Goal: Information Seeking & Learning: Learn about a topic

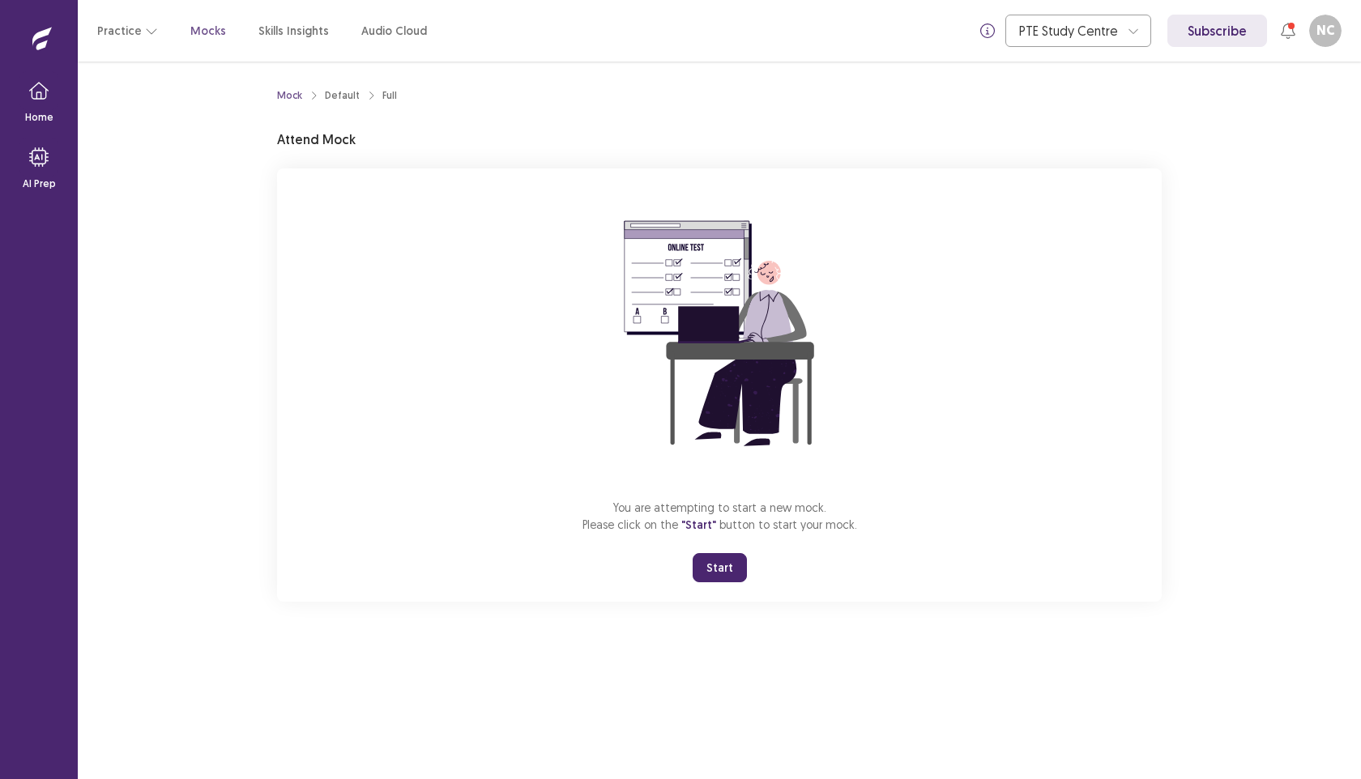
click at [724, 568] on button "Start" at bounding box center [720, 567] width 54 height 29
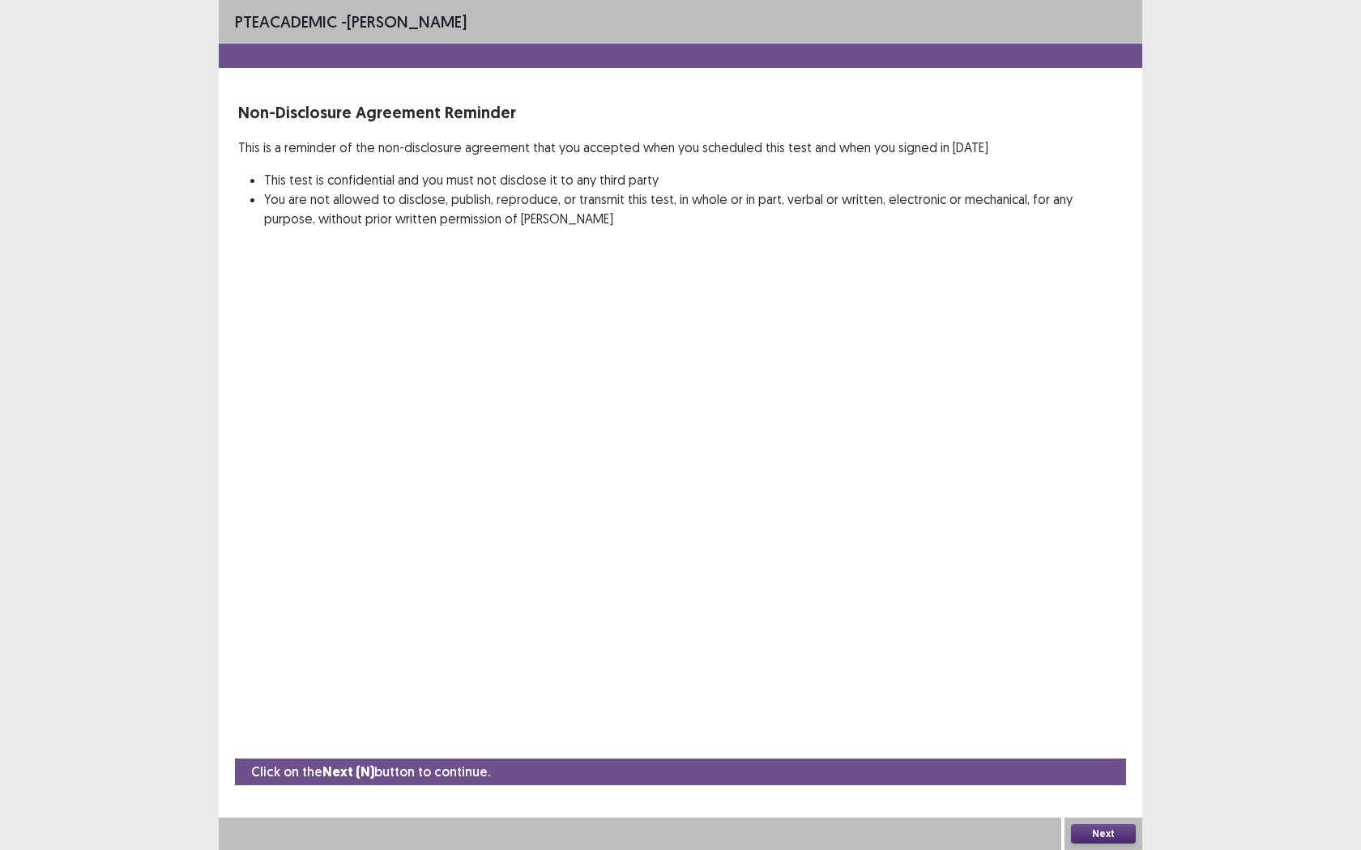
click at [1111, 778] on button "Next" at bounding box center [1103, 834] width 65 height 19
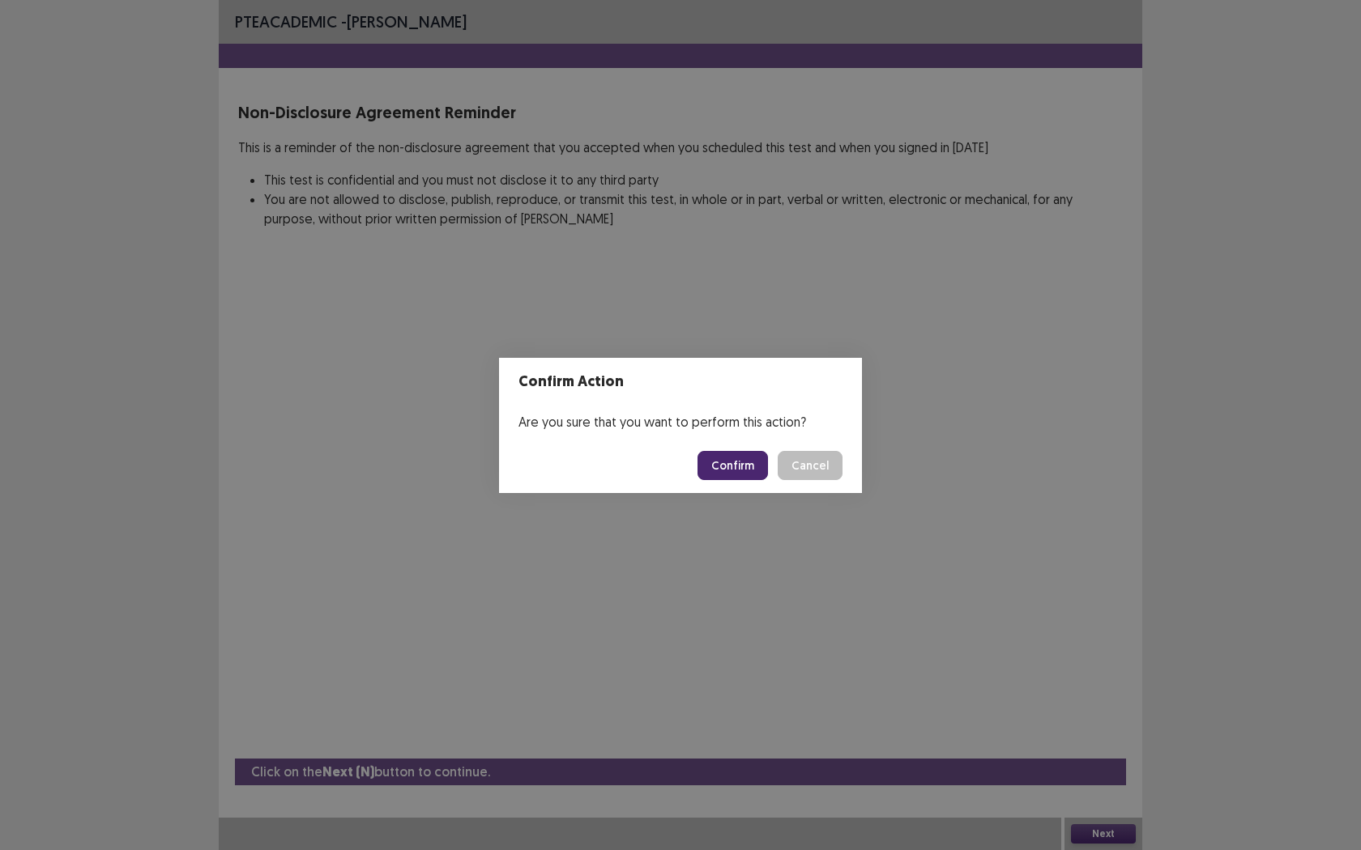
click at [724, 461] on button "Confirm" at bounding box center [732, 465] width 70 height 29
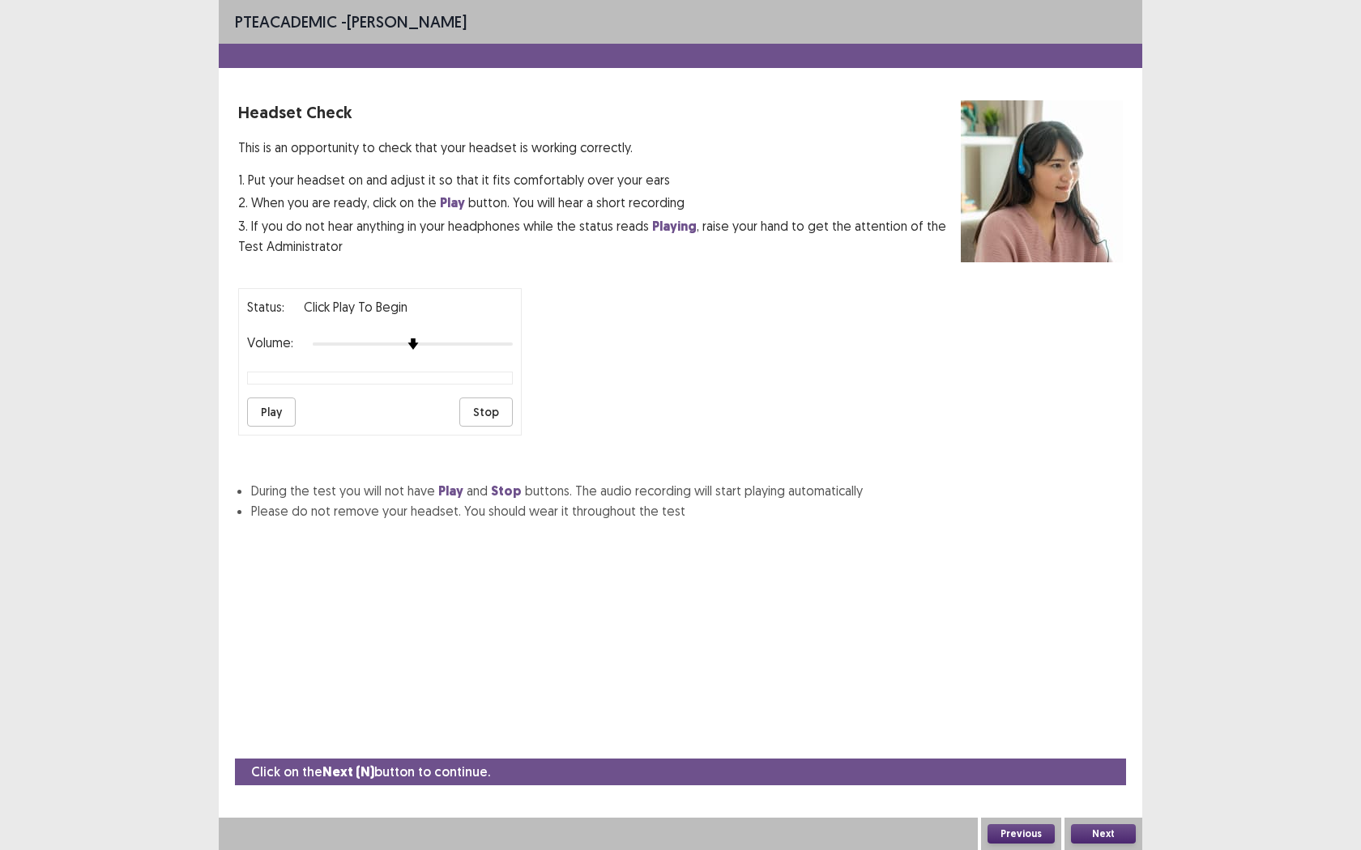
click at [271, 400] on button "Play" at bounding box center [271, 412] width 49 height 29
click at [492, 403] on button "Stop" at bounding box center [485, 412] width 53 height 29
click at [1102, 778] on button "Next" at bounding box center [1103, 834] width 65 height 19
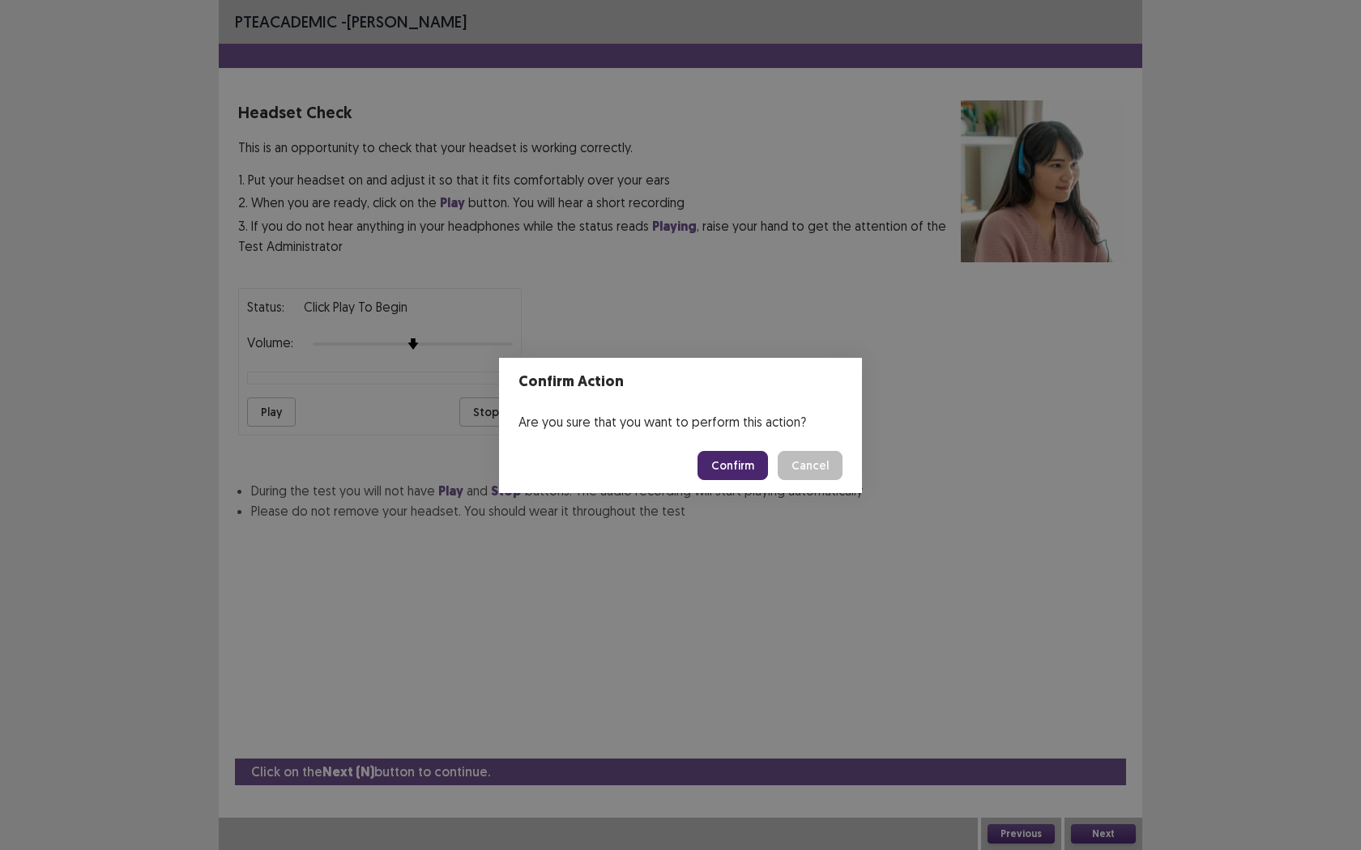
click at [721, 467] on button "Confirm" at bounding box center [732, 465] width 70 height 29
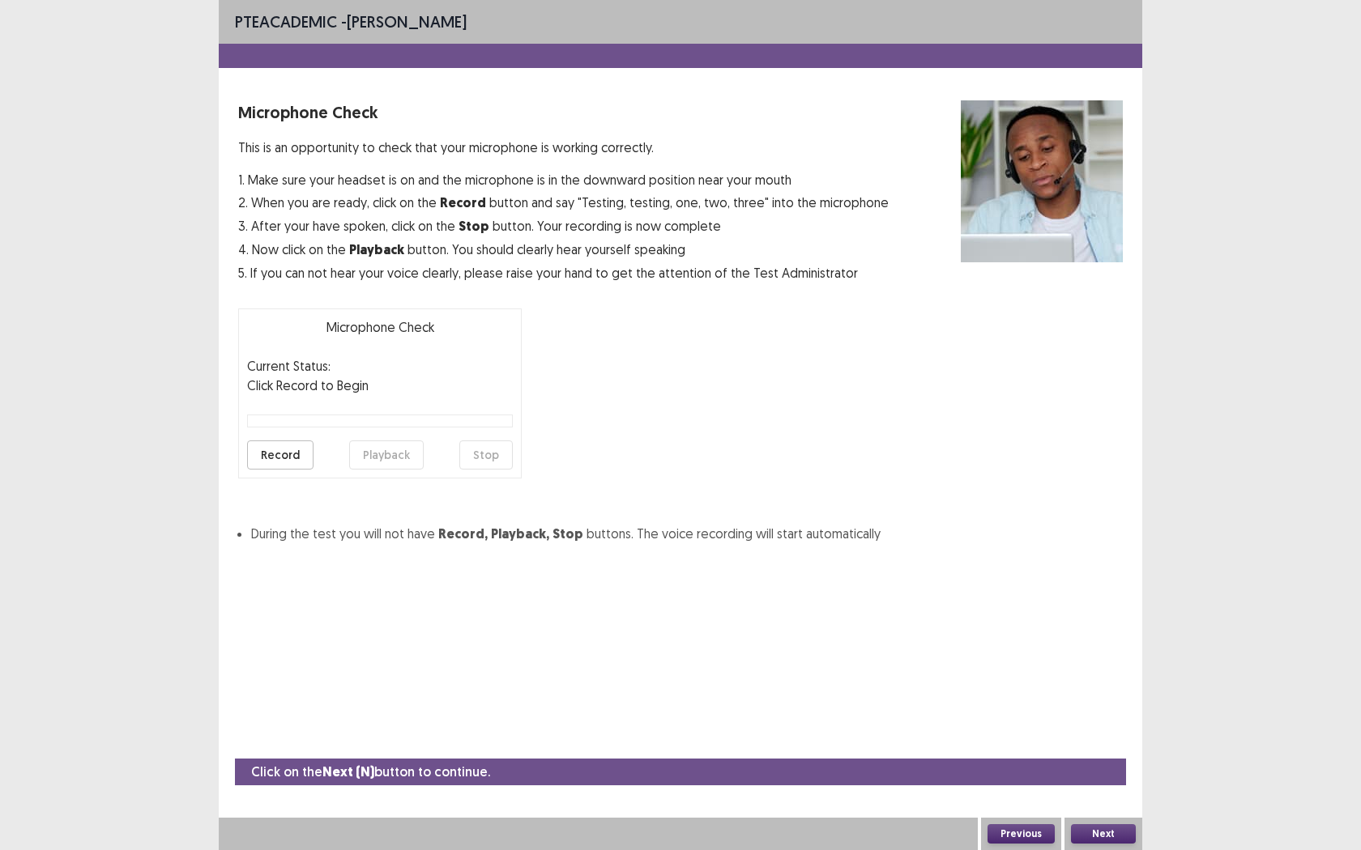
click at [300, 453] on button "Record" at bounding box center [280, 455] width 66 height 29
click at [494, 447] on button "Stop" at bounding box center [485, 455] width 53 height 29
click at [394, 449] on button "Playback" at bounding box center [386, 455] width 75 height 29
click at [1109, 778] on button "Next" at bounding box center [1103, 834] width 65 height 19
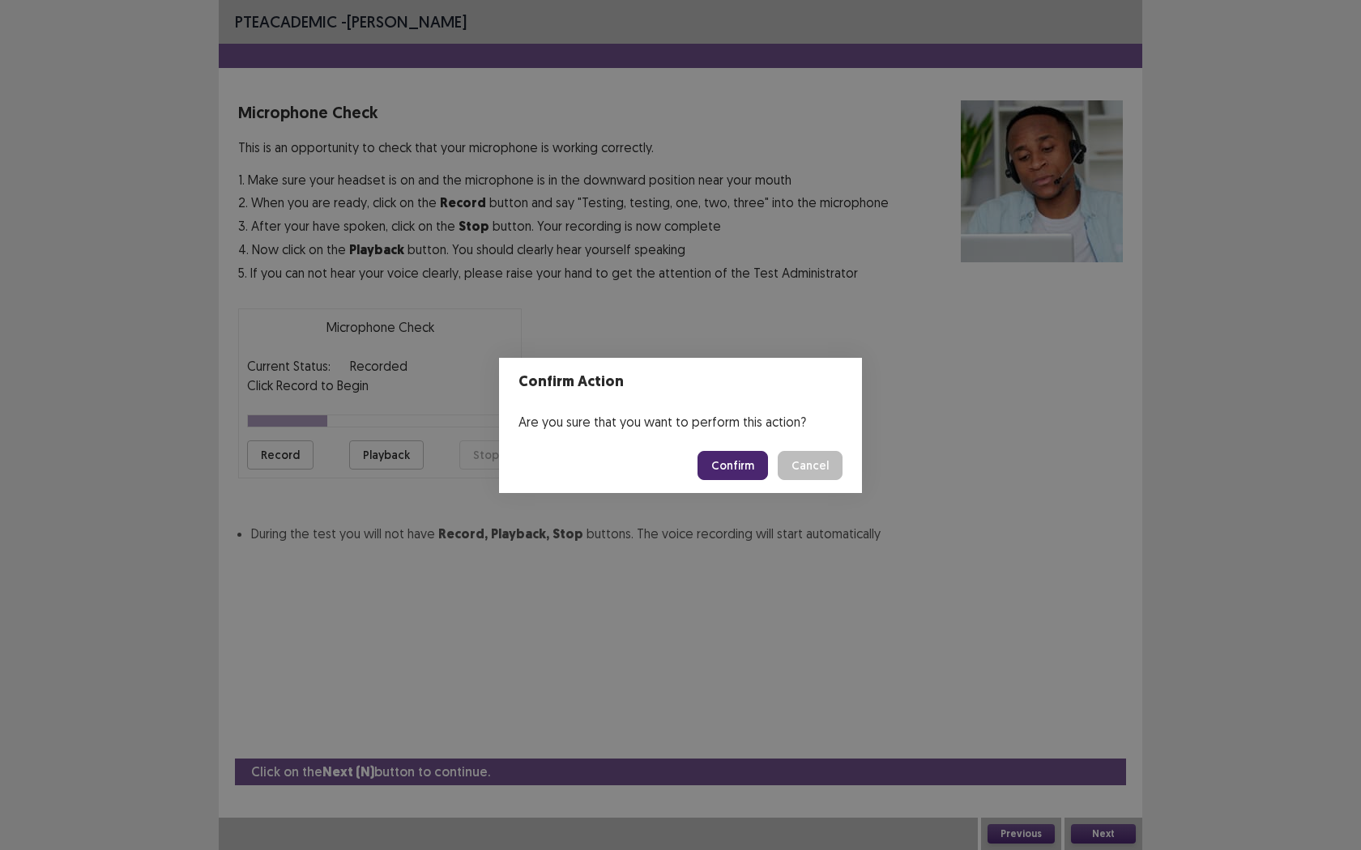
click at [734, 457] on button "Confirm" at bounding box center [732, 465] width 70 height 29
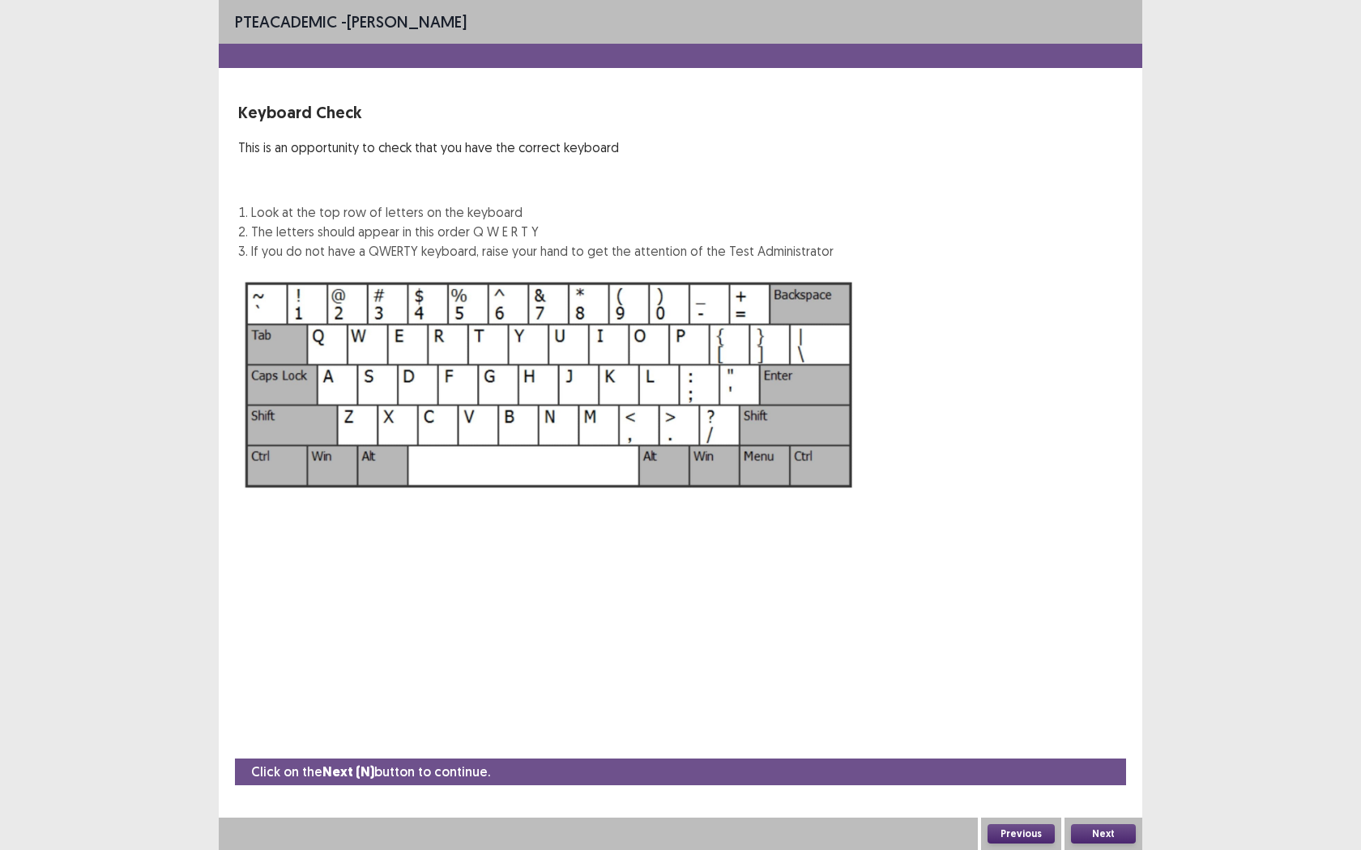
click at [1105, 778] on div "Next" at bounding box center [1103, 834] width 78 height 32
click at [1103, 778] on button "Next" at bounding box center [1103, 834] width 65 height 19
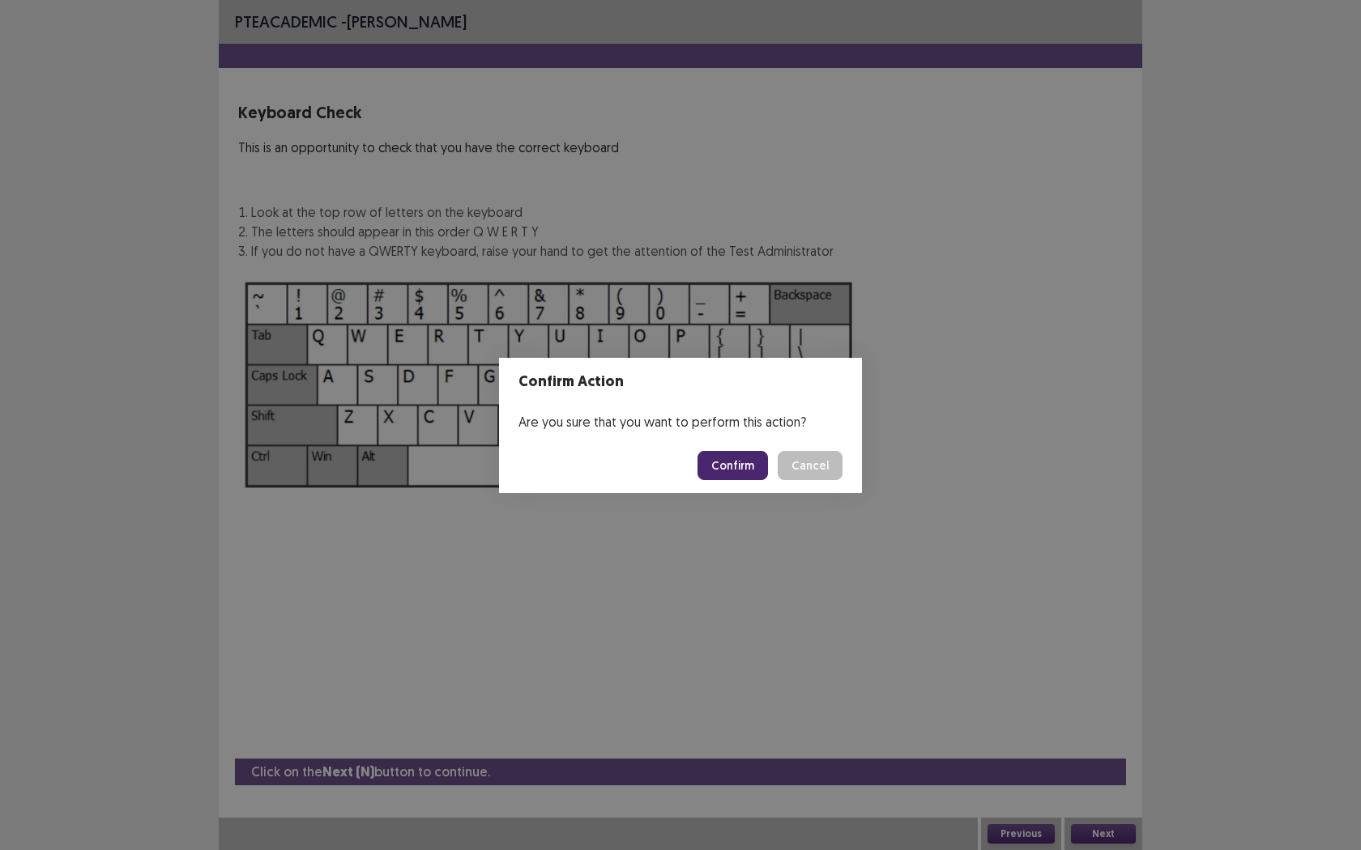
click at [727, 480] on footer "Confirm Cancel" at bounding box center [680, 465] width 363 height 55
click at [727, 478] on button "Confirm" at bounding box center [732, 465] width 70 height 29
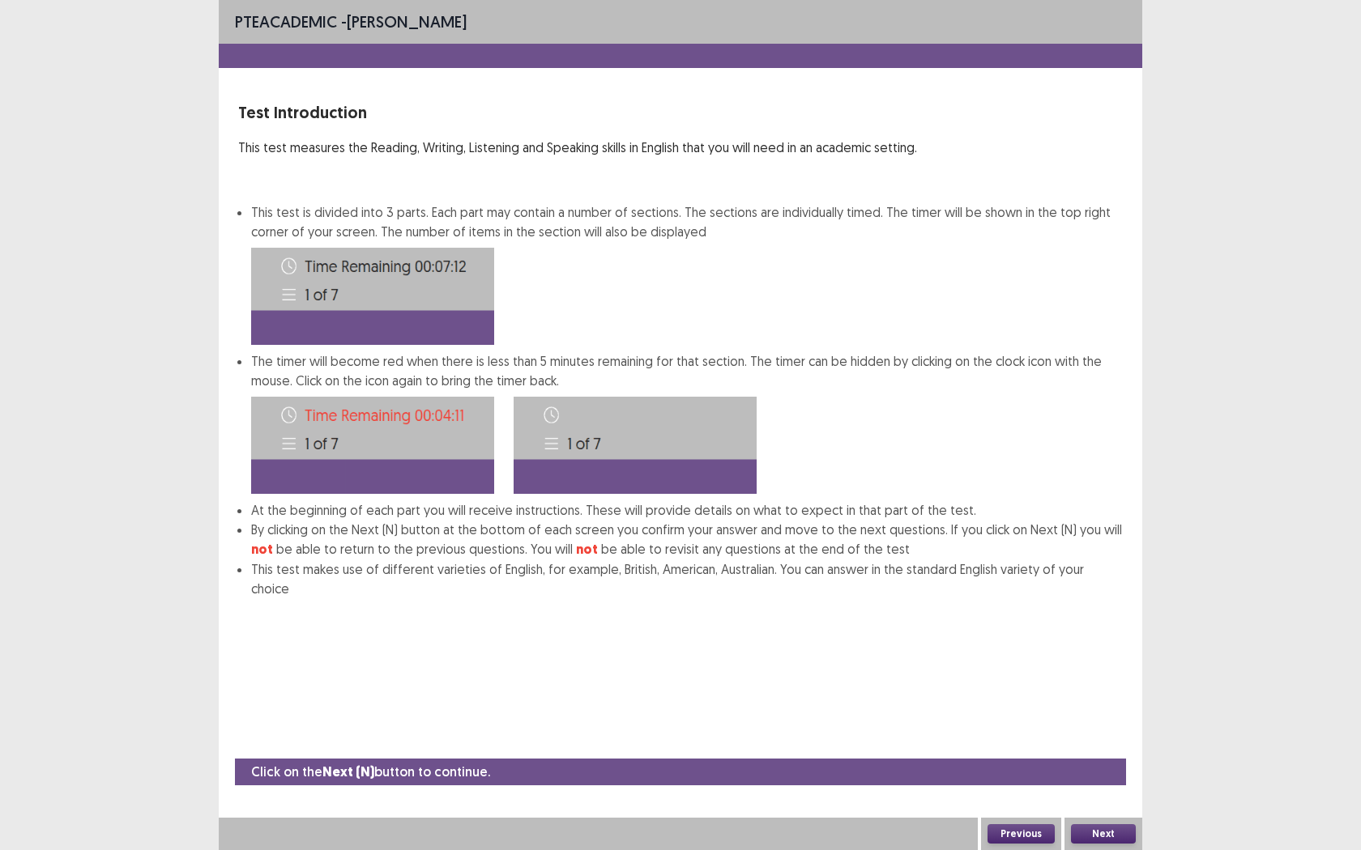
click at [1100, 778] on button "Next" at bounding box center [1103, 834] width 65 height 19
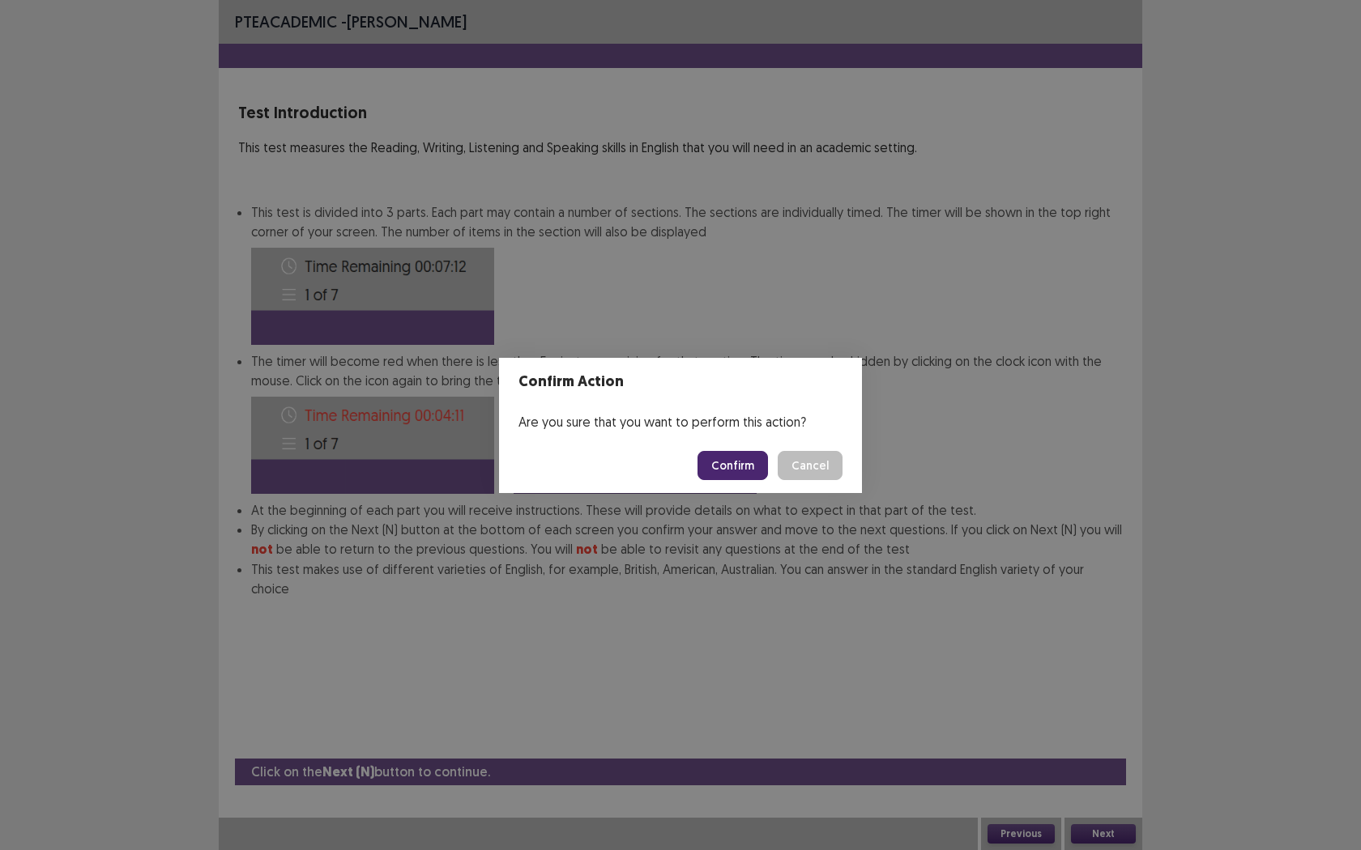
click at [743, 455] on button "Confirm" at bounding box center [732, 465] width 70 height 29
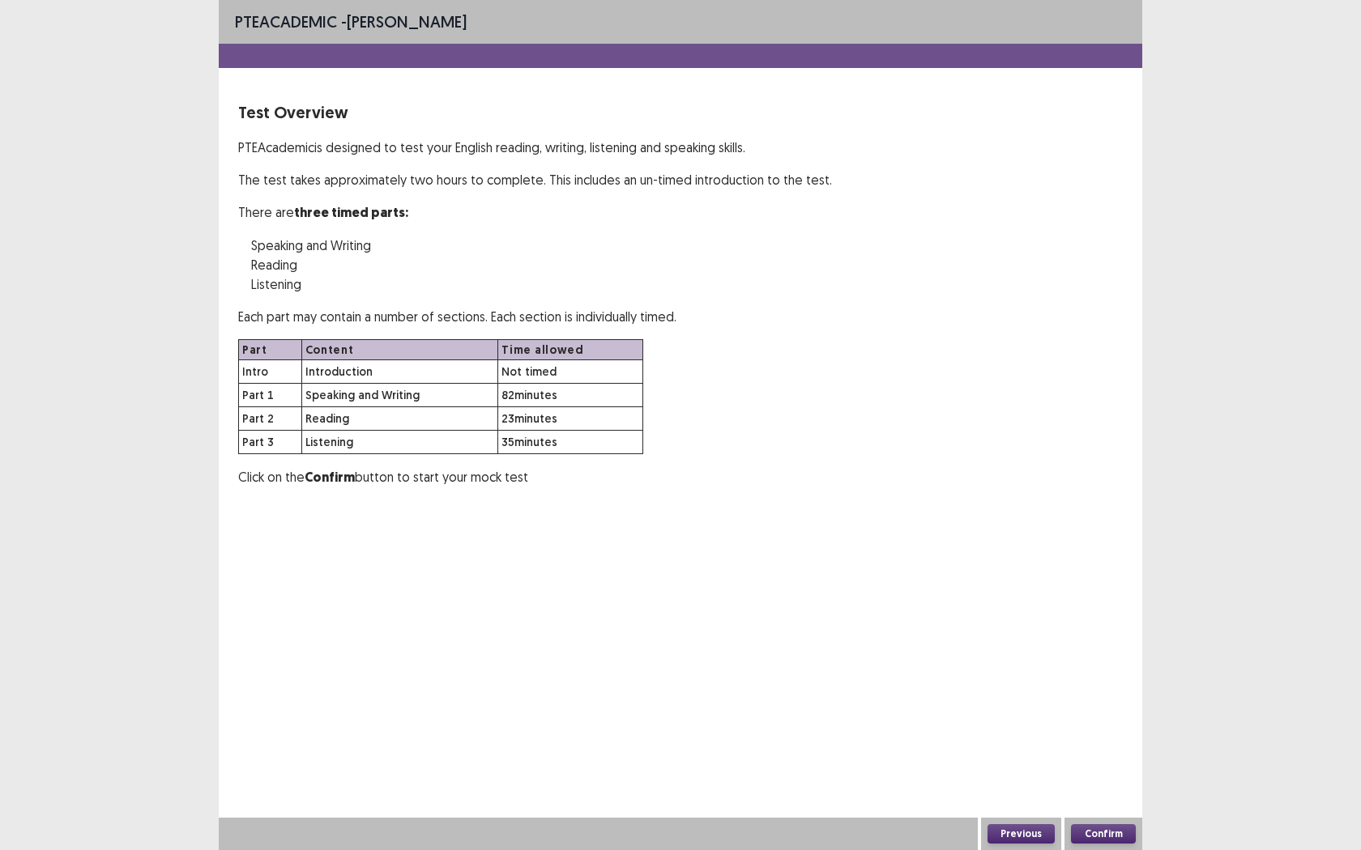
click at [1105, 778] on button "Confirm" at bounding box center [1103, 834] width 65 height 19
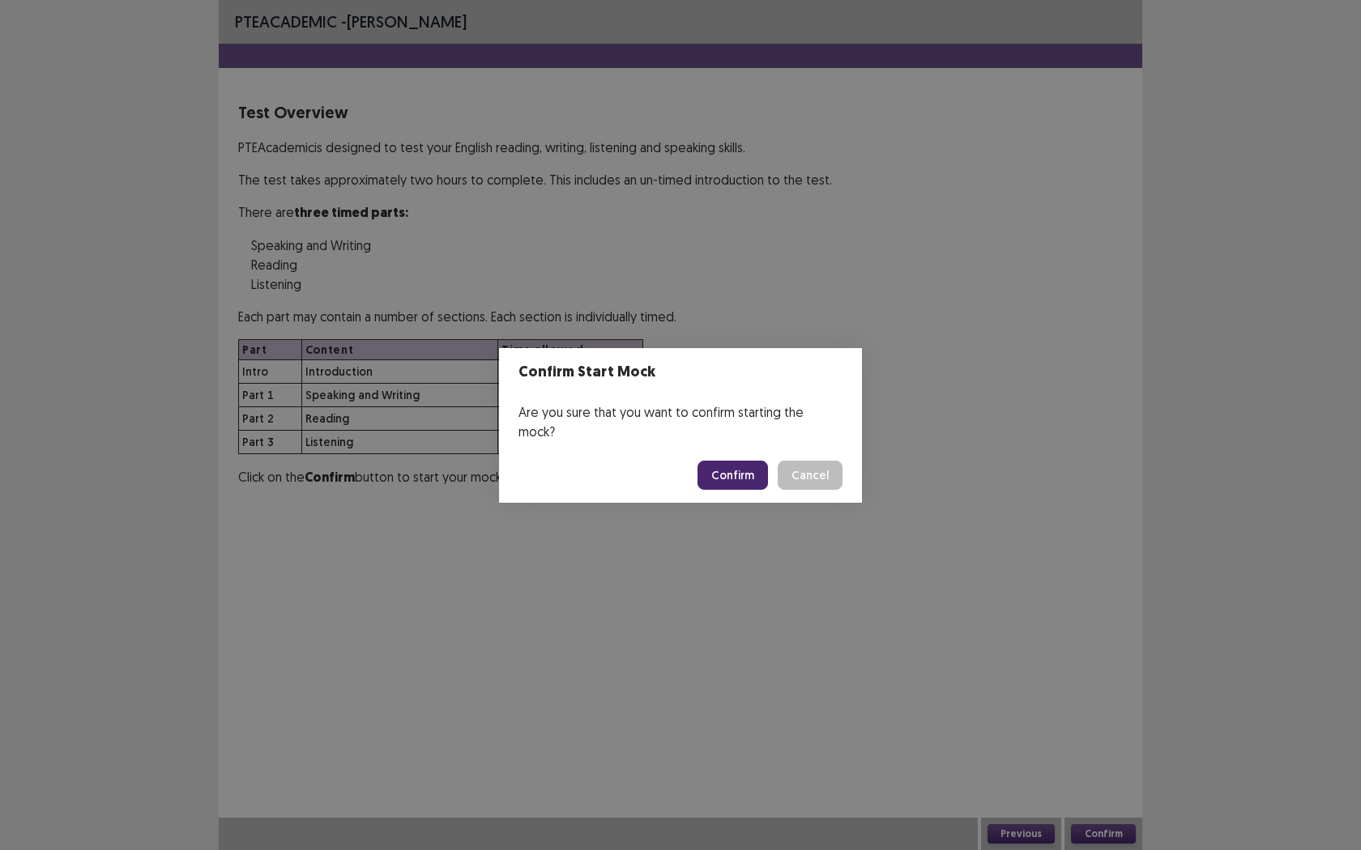
click at [707, 464] on button "Confirm" at bounding box center [732, 475] width 70 height 29
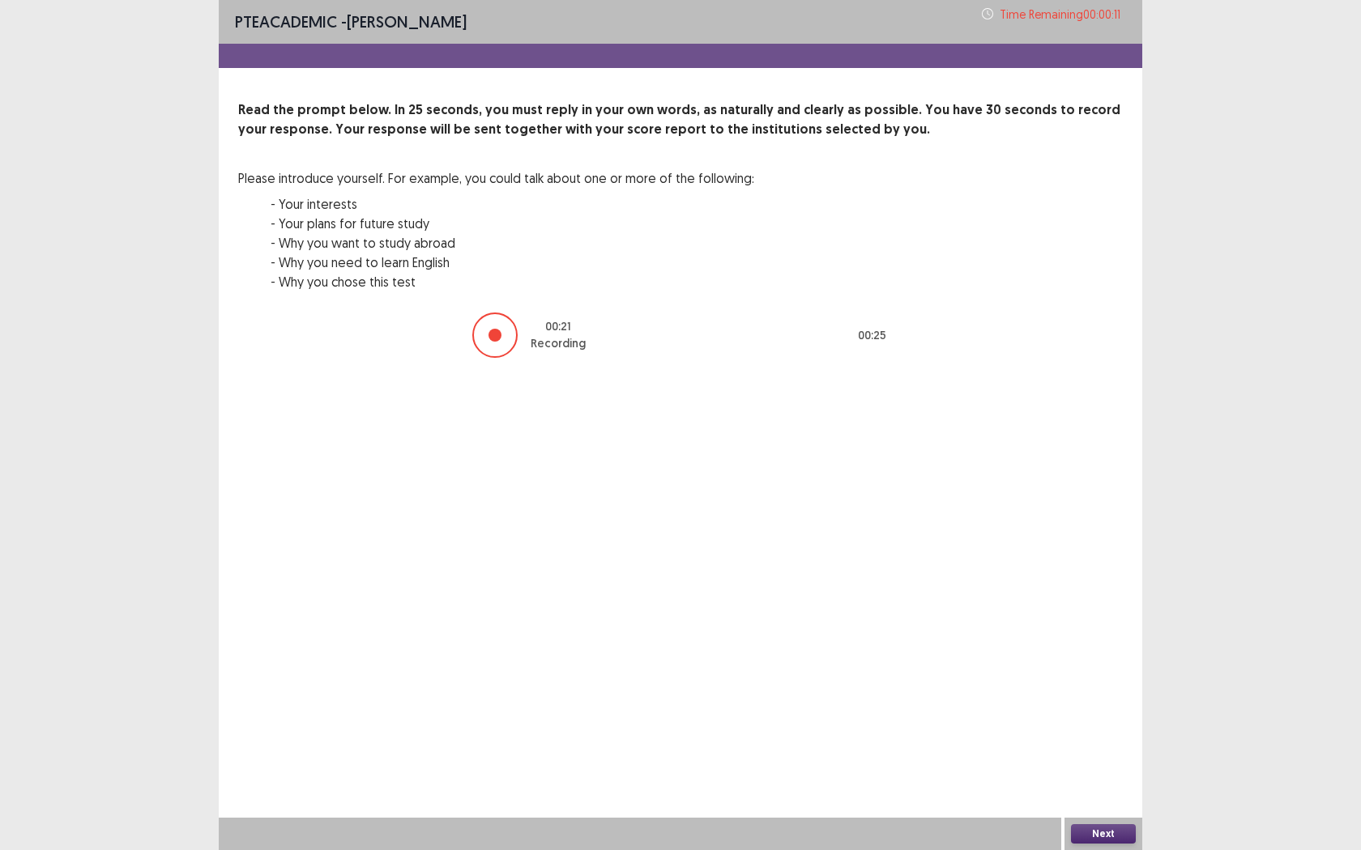
click at [1117, 778] on button "Next" at bounding box center [1103, 834] width 65 height 19
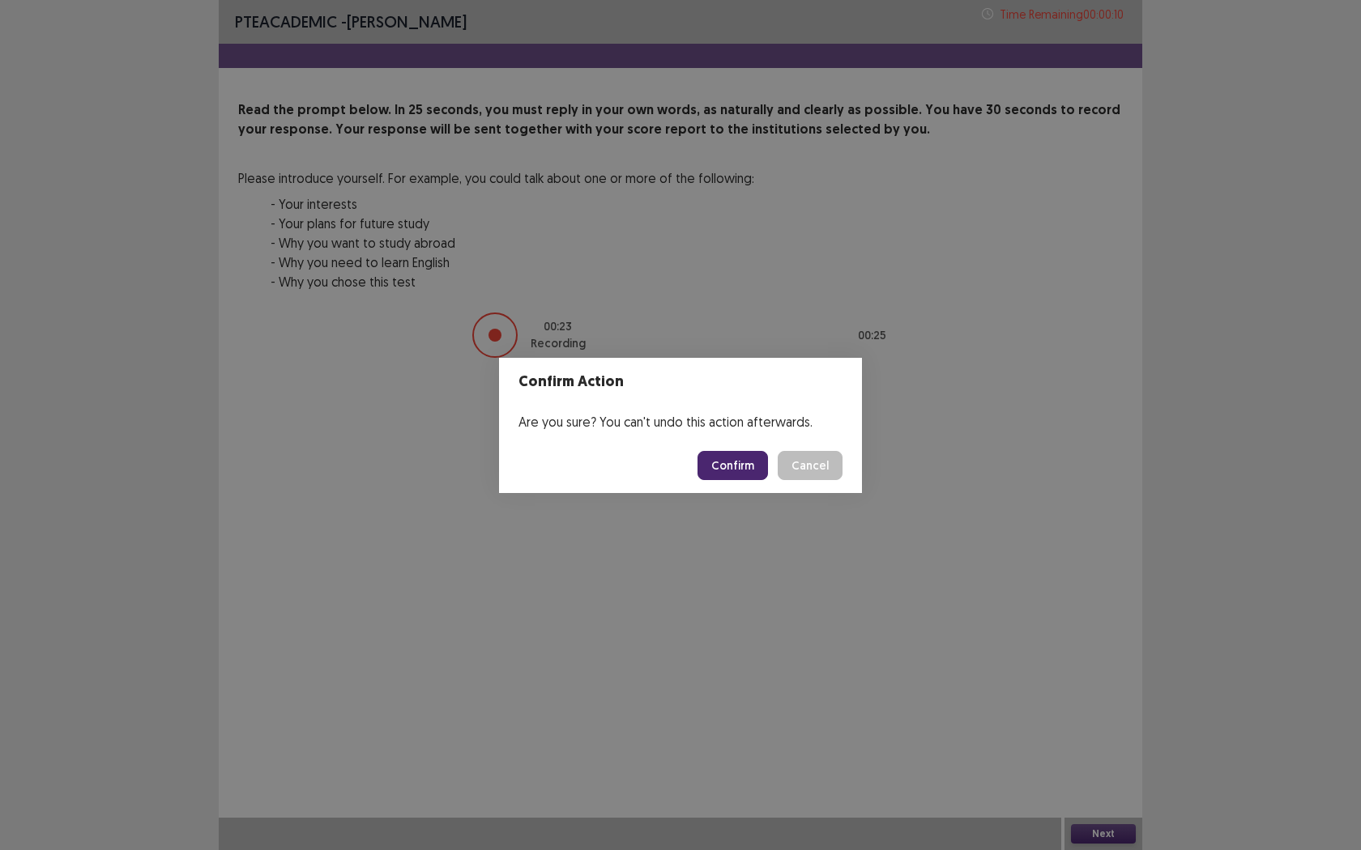
click at [735, 472] on button "Confirm" at bounding box center [732, 465] width 70 height 29
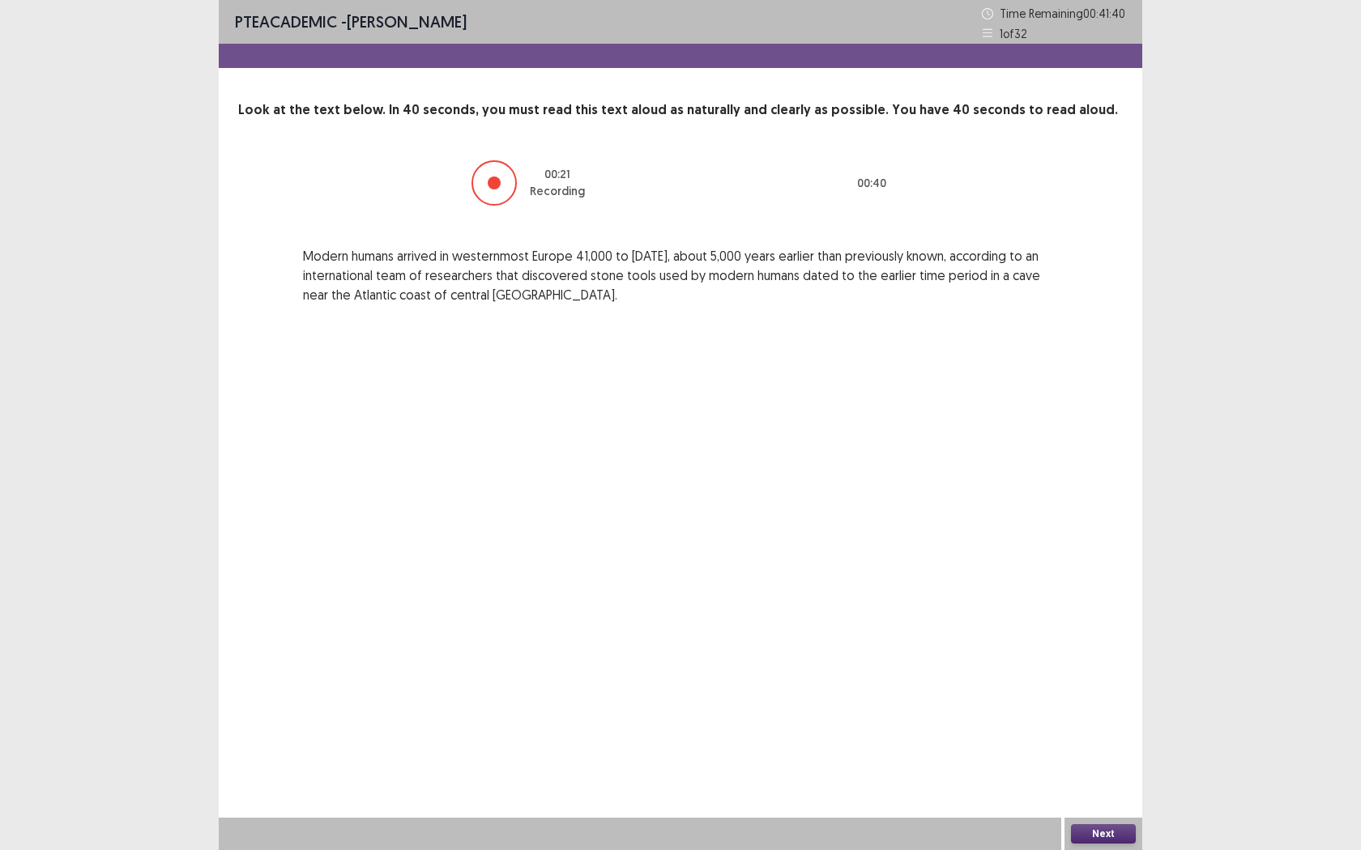
click at [1109, 778] on button "Next" at bounding box center [1103, 834] width 65 height 19
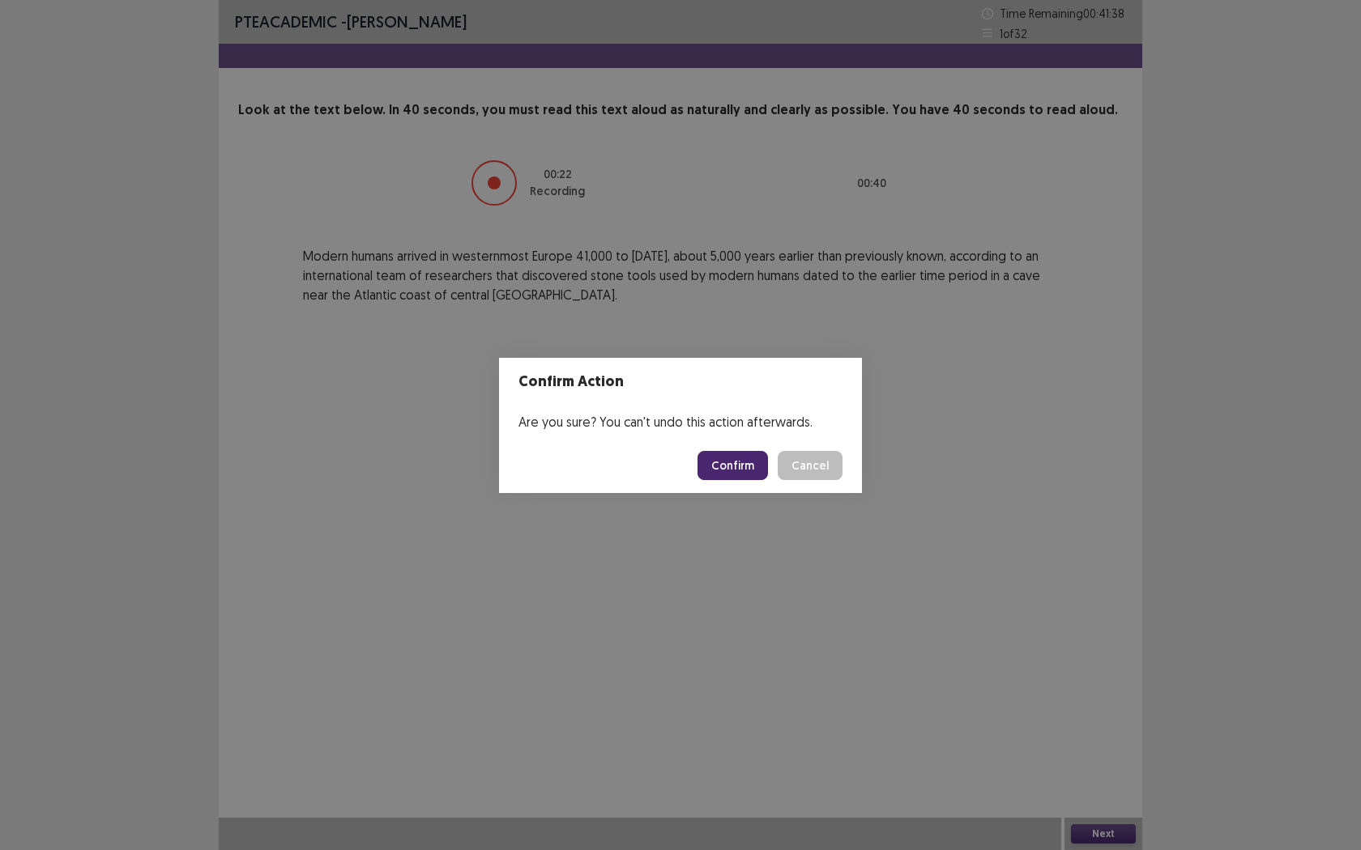
click at [718, 466] on button "Confirm" at bounding box center [732, 465] width 70 height 29
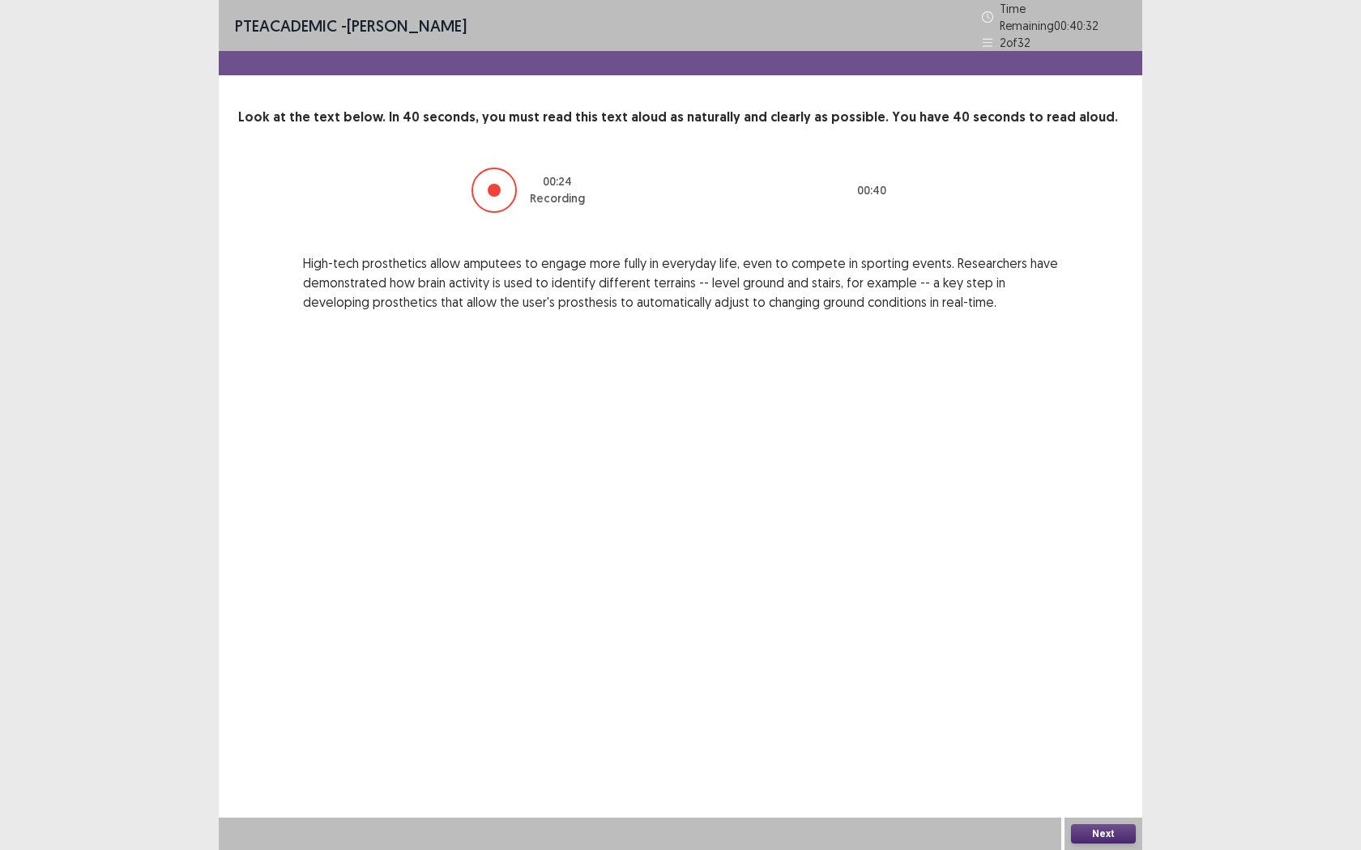
click at [1092, 778] on button "Next" at bounding box center [1103, 834] width 65 height 19
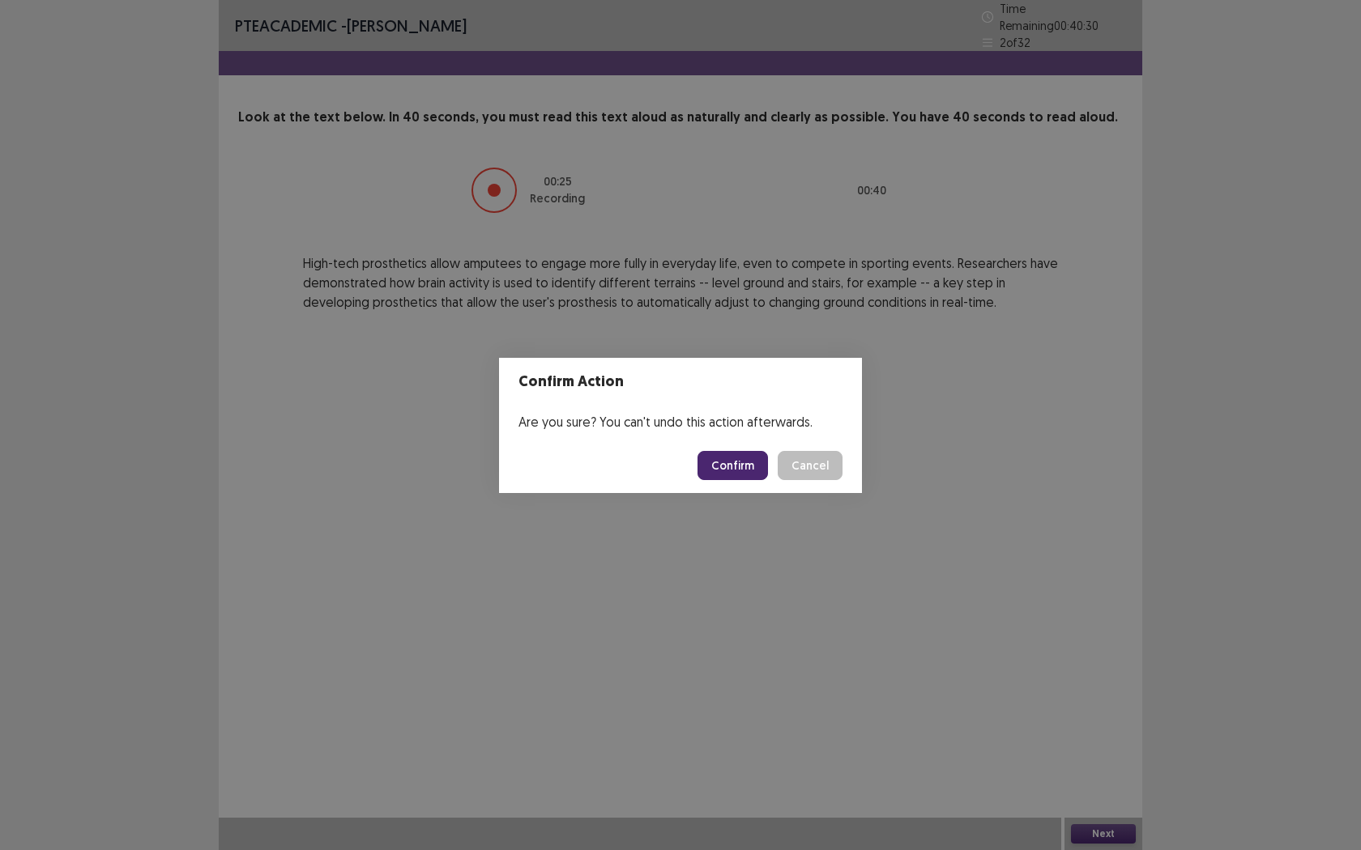
click at [748, 464] on button "Confirm" at bounding box center [732, 465] width 70 height 29
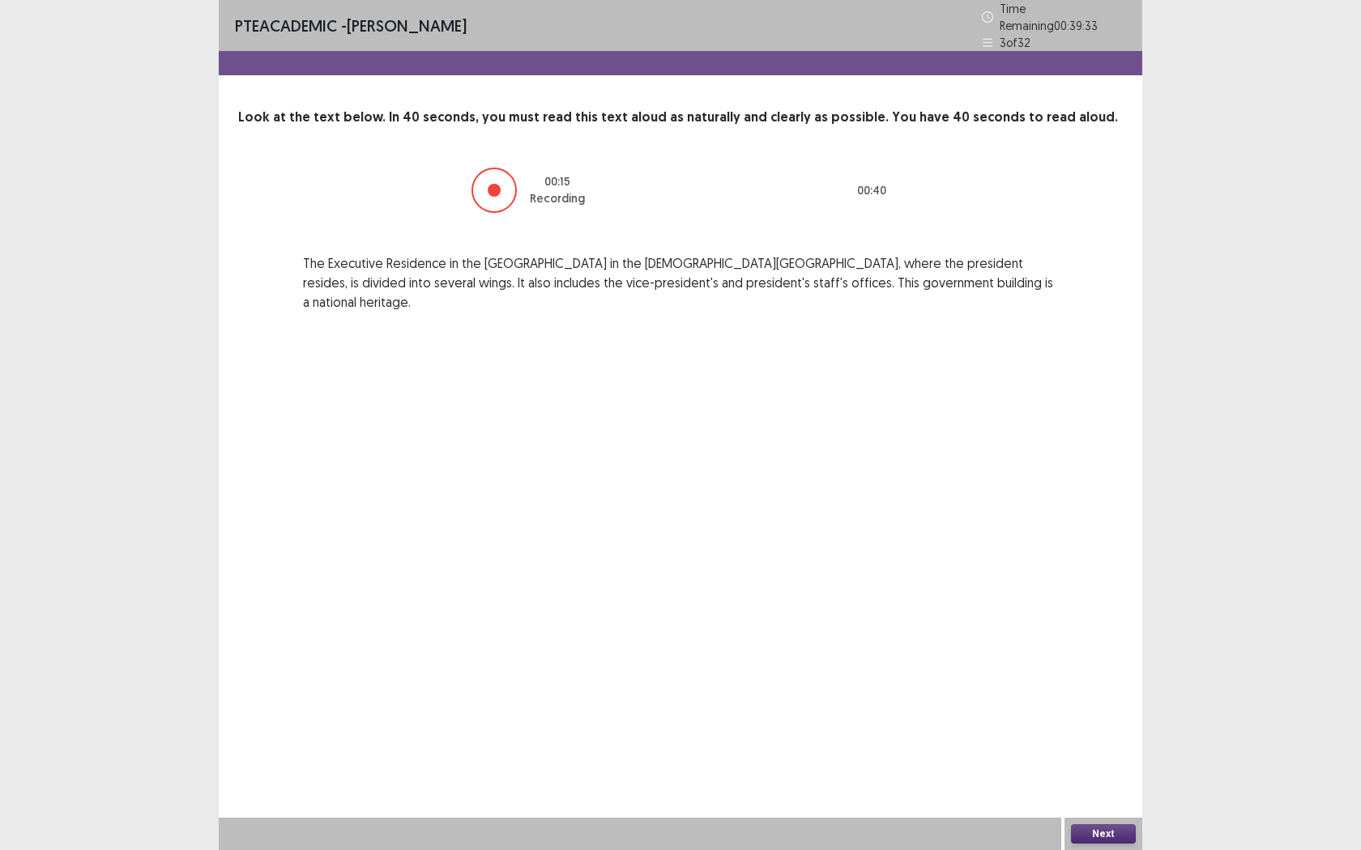
click at [1106, 778] on button "Next" at bounding box center [1103, 834] width 65 height 19
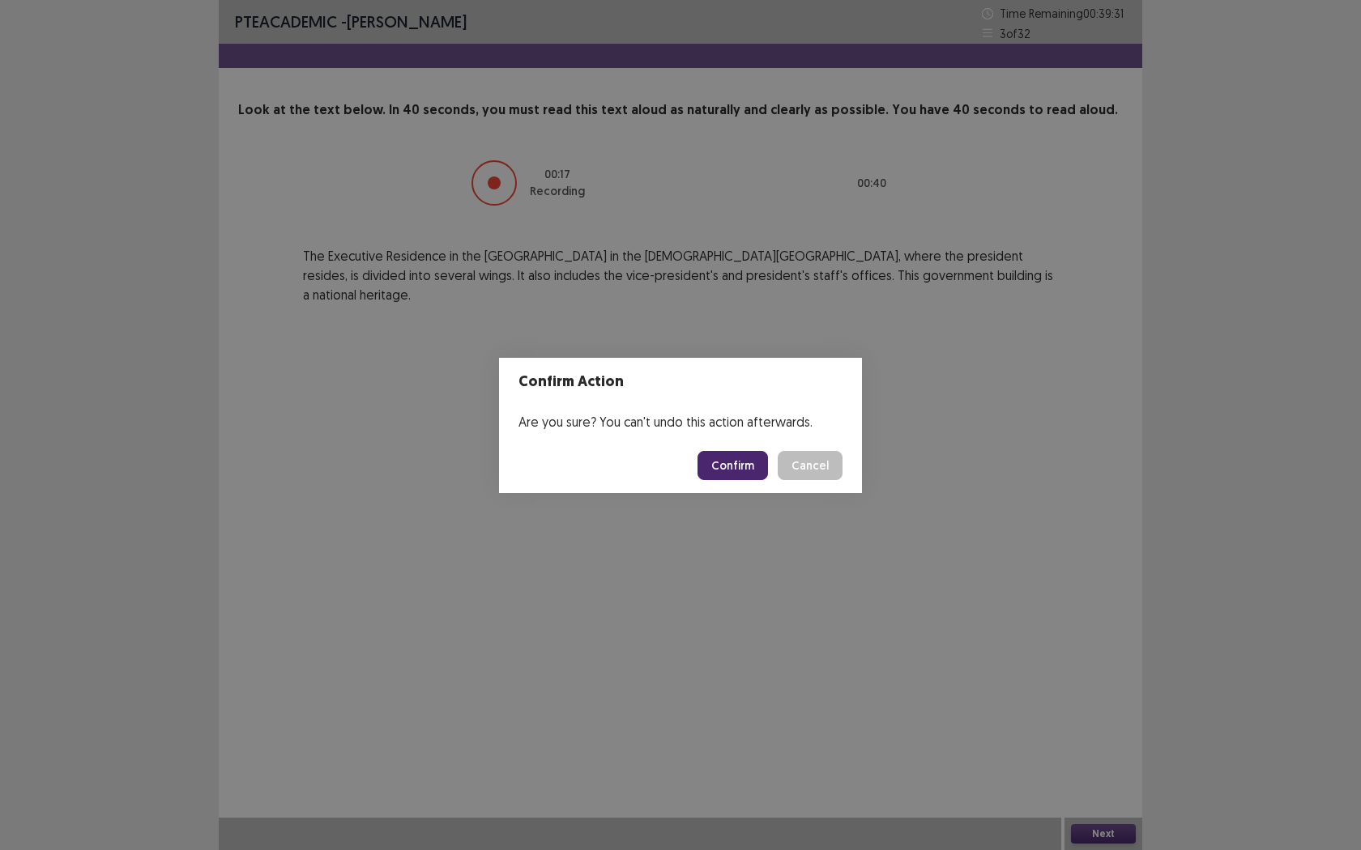
click at [748, 479] on footer "Confirm Cancel" at bounding box center [680, 465] width 363 height 55
click at [748, 467] on button "Confirm" at bounding box center [732, 465] width 70 height 29
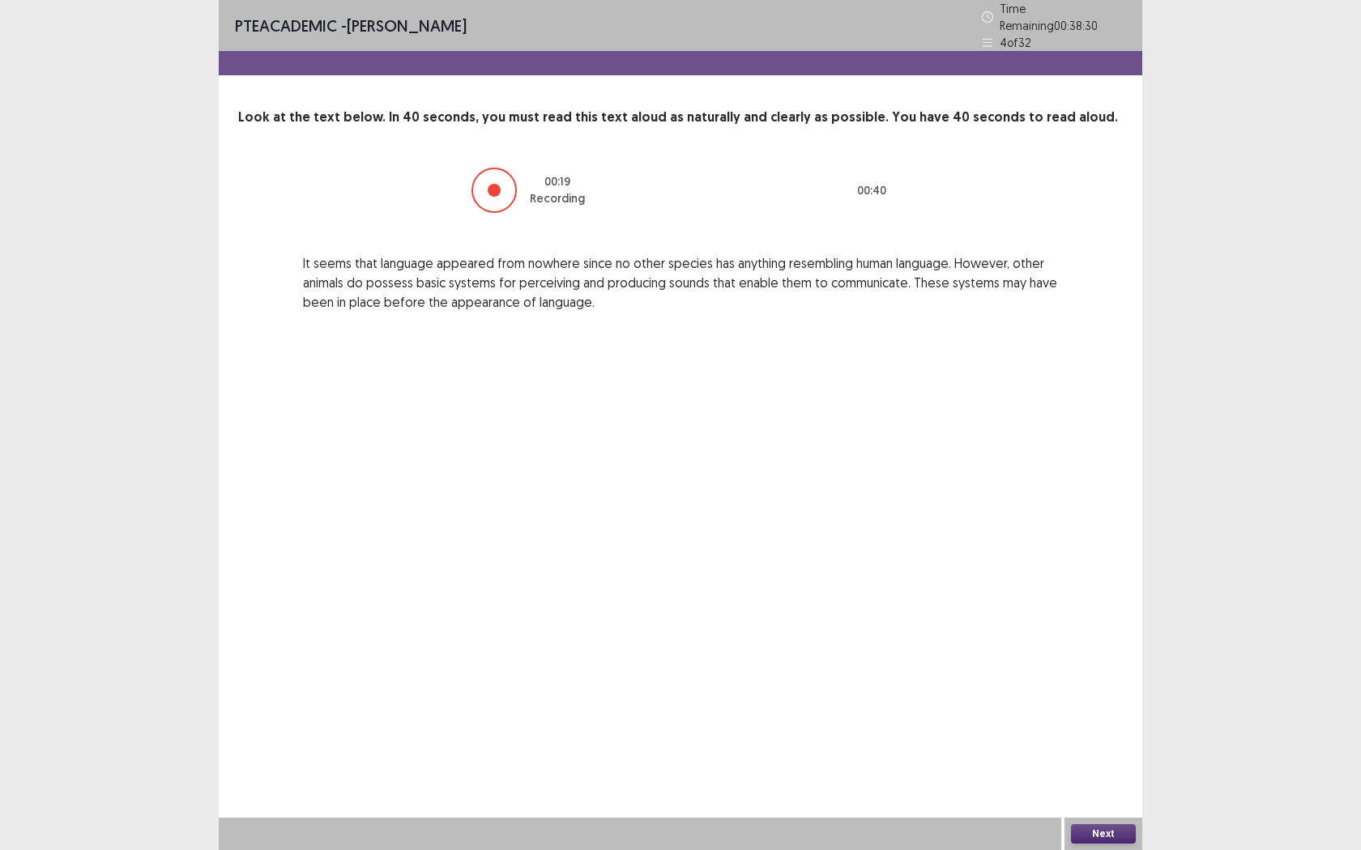
click at [1106, 778] on button "Next" at bounding box center [1103, 834] width 65 height 19
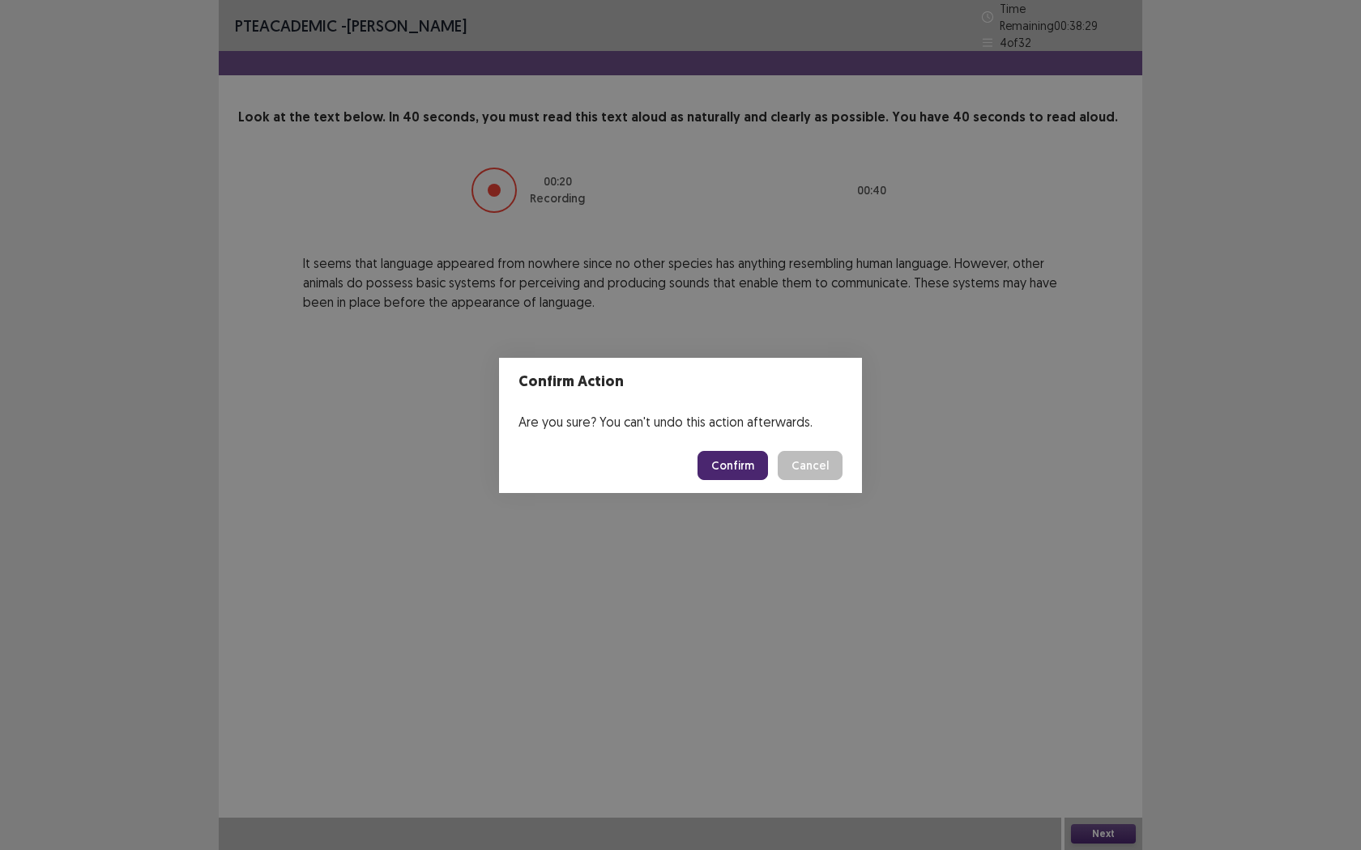
click at [751, 459] on button "Confirm" at bounding box center [732, 465] width 70 height 29
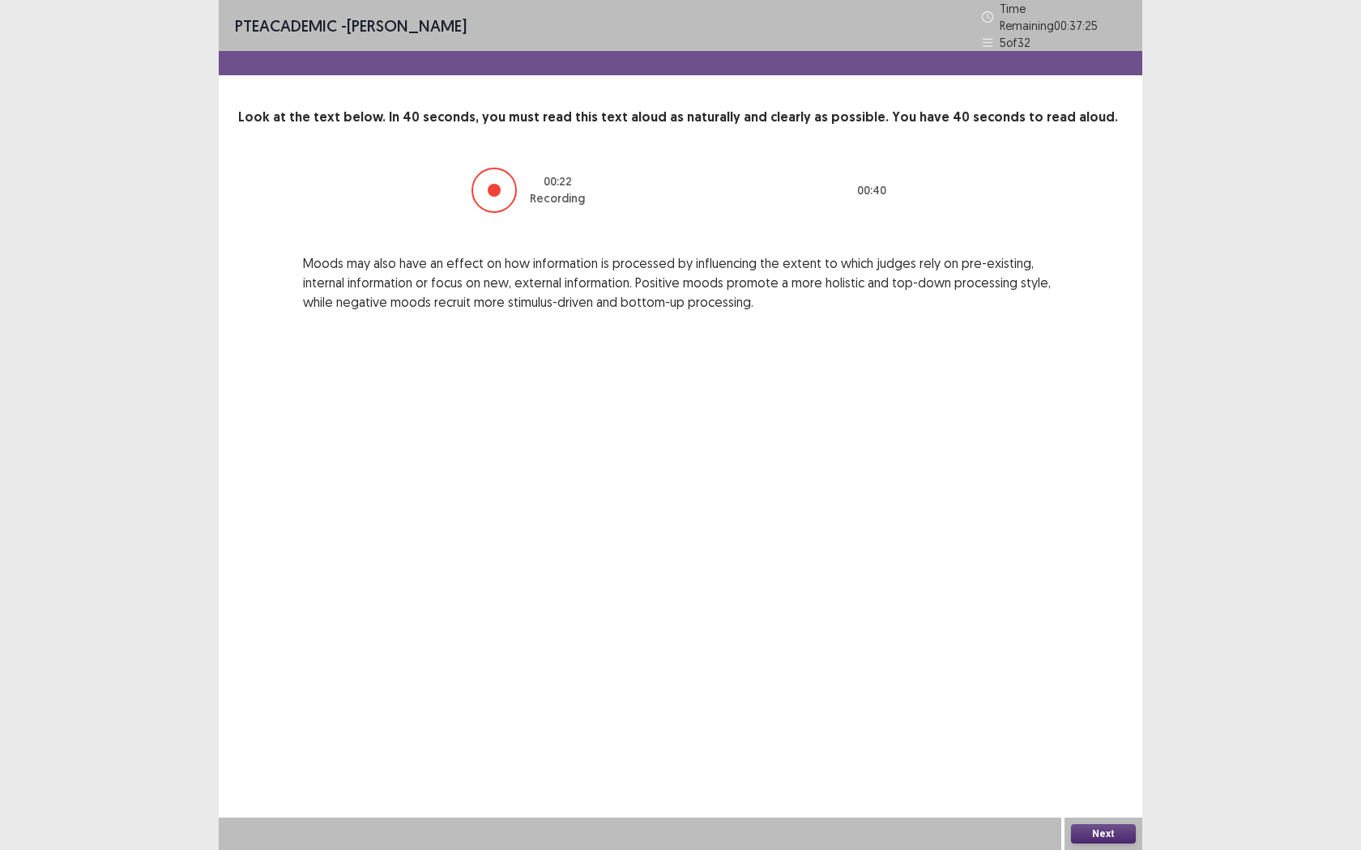
click at [1087, 778] on button "Next" at bounding box center [1103, 834] width 65 height 19
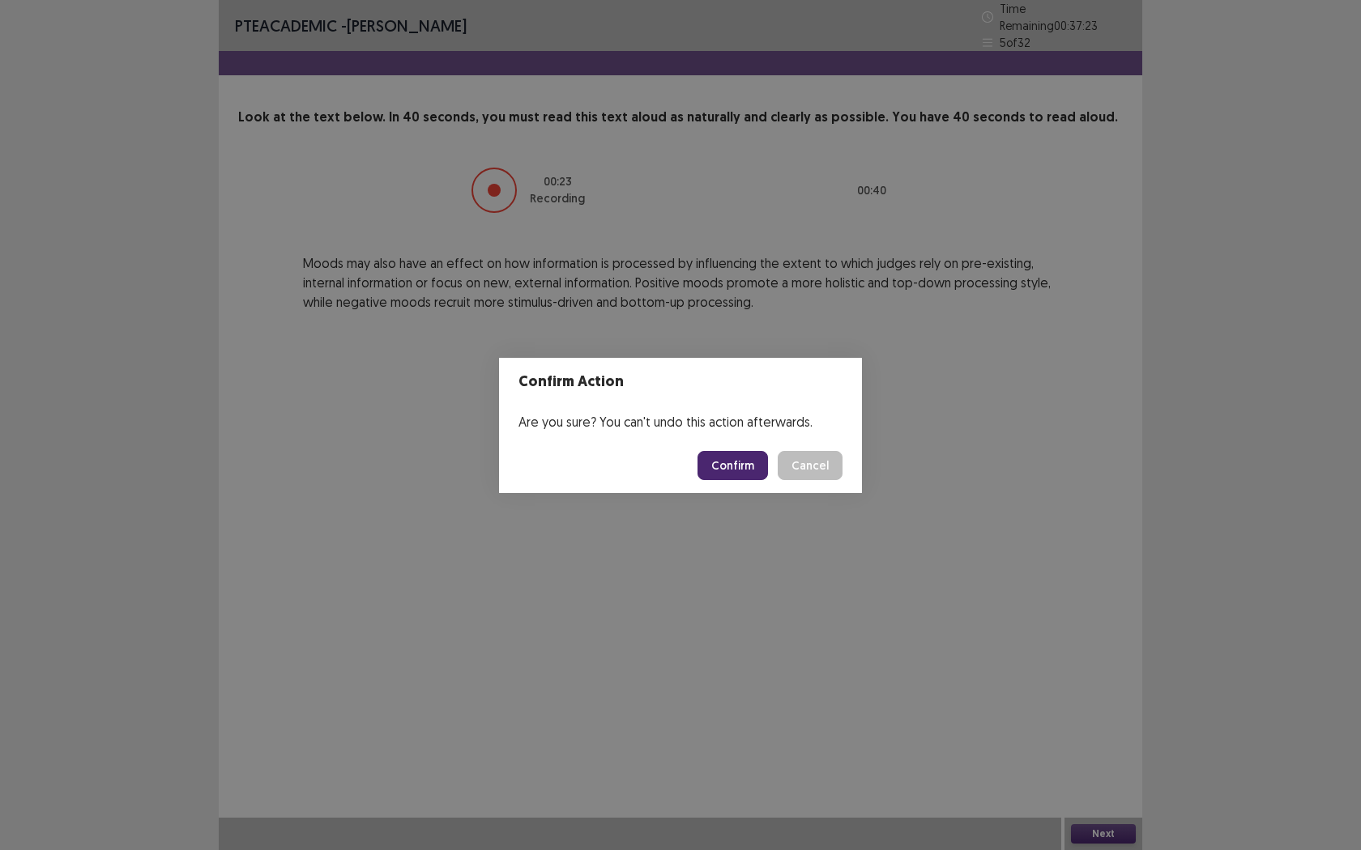
click at [746, 454] on button "Confirm" at bounding box center [732, 465] width 70 height 29
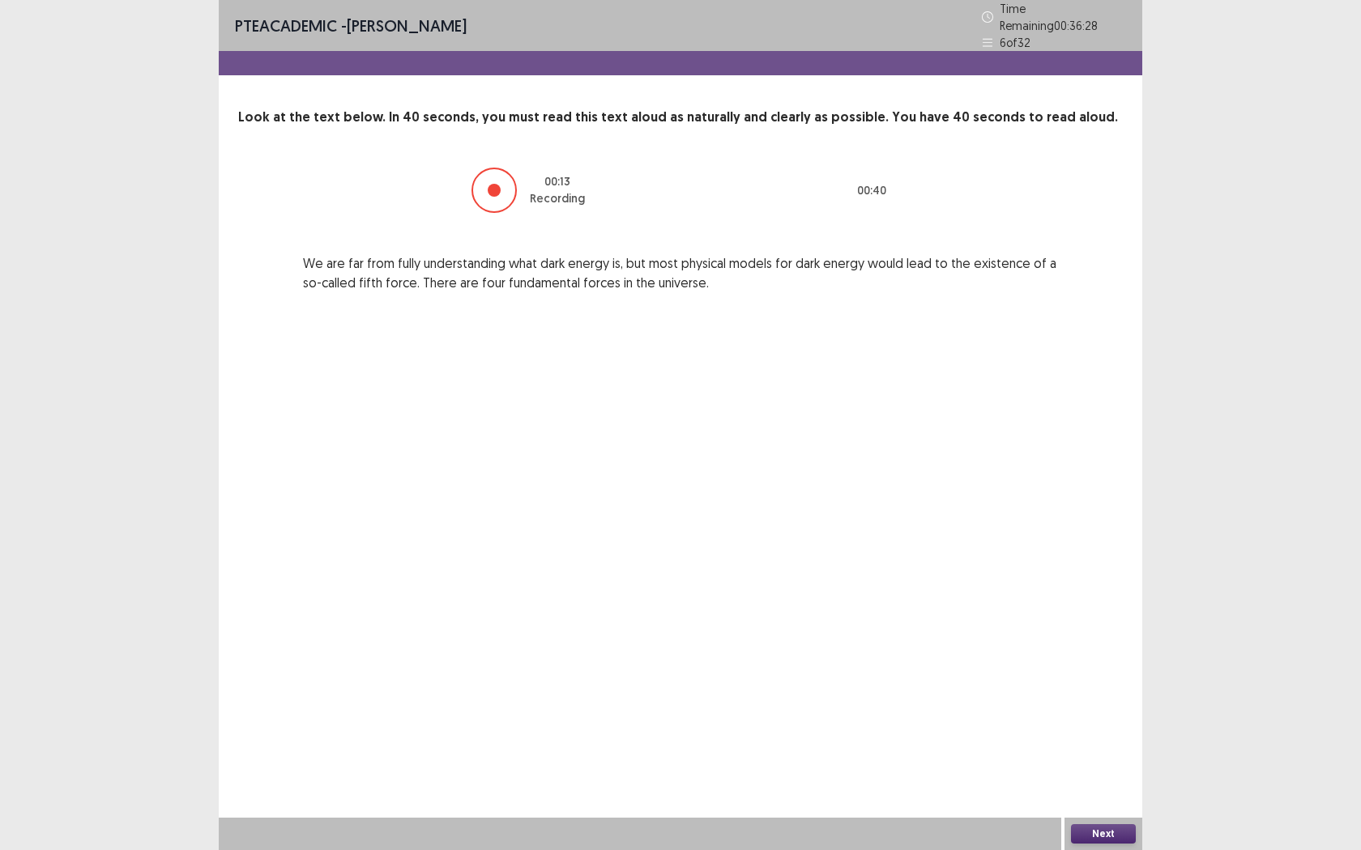
click at [1115, 778] on button "Next" at bounding box center [1103, 834] width 65 height 19
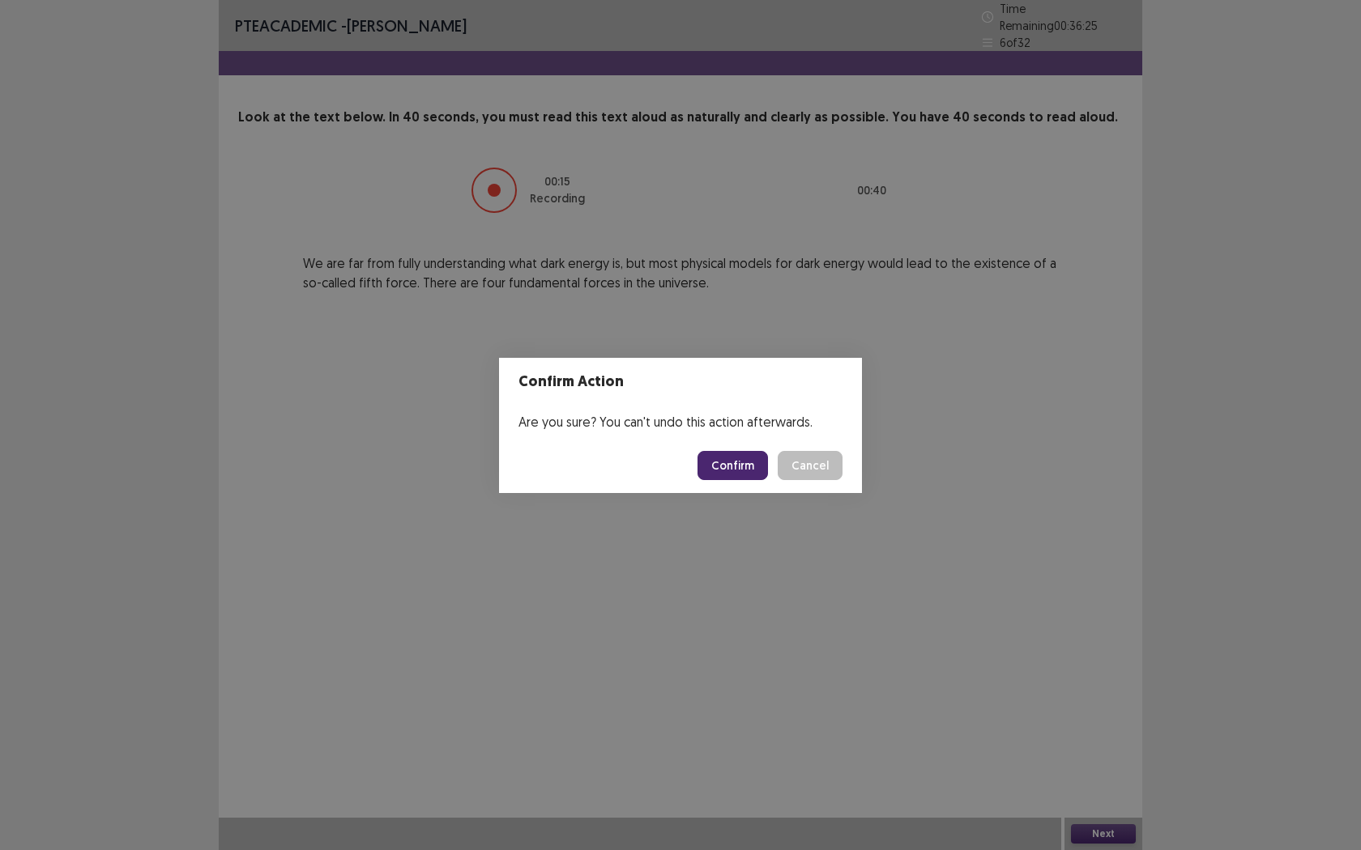
click at [745, 464] on button "Confirm" at bounding box center [732, 465] width 70 height 29
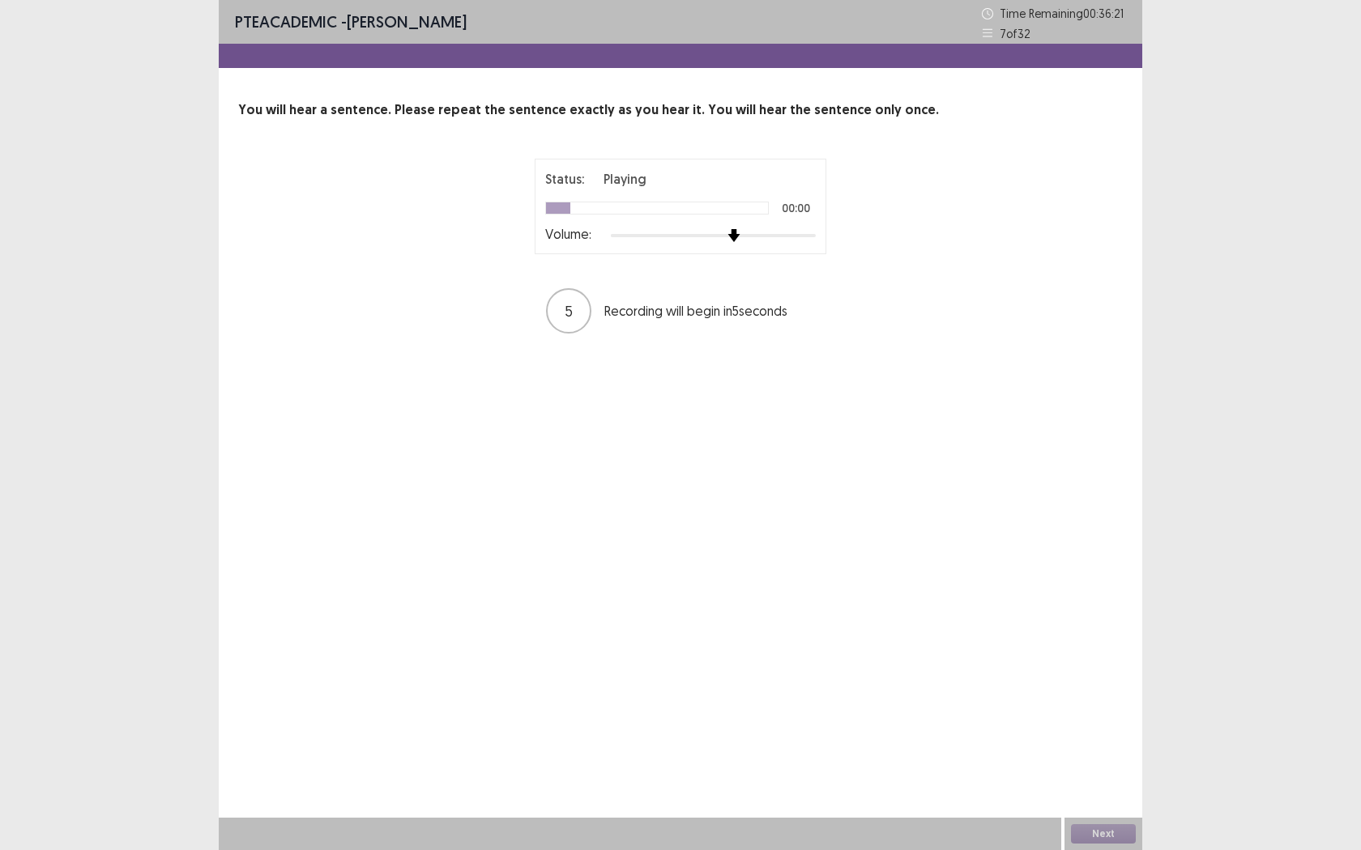
click at [742, 236] on div at bounding box center [713, 235] width 205 height 3
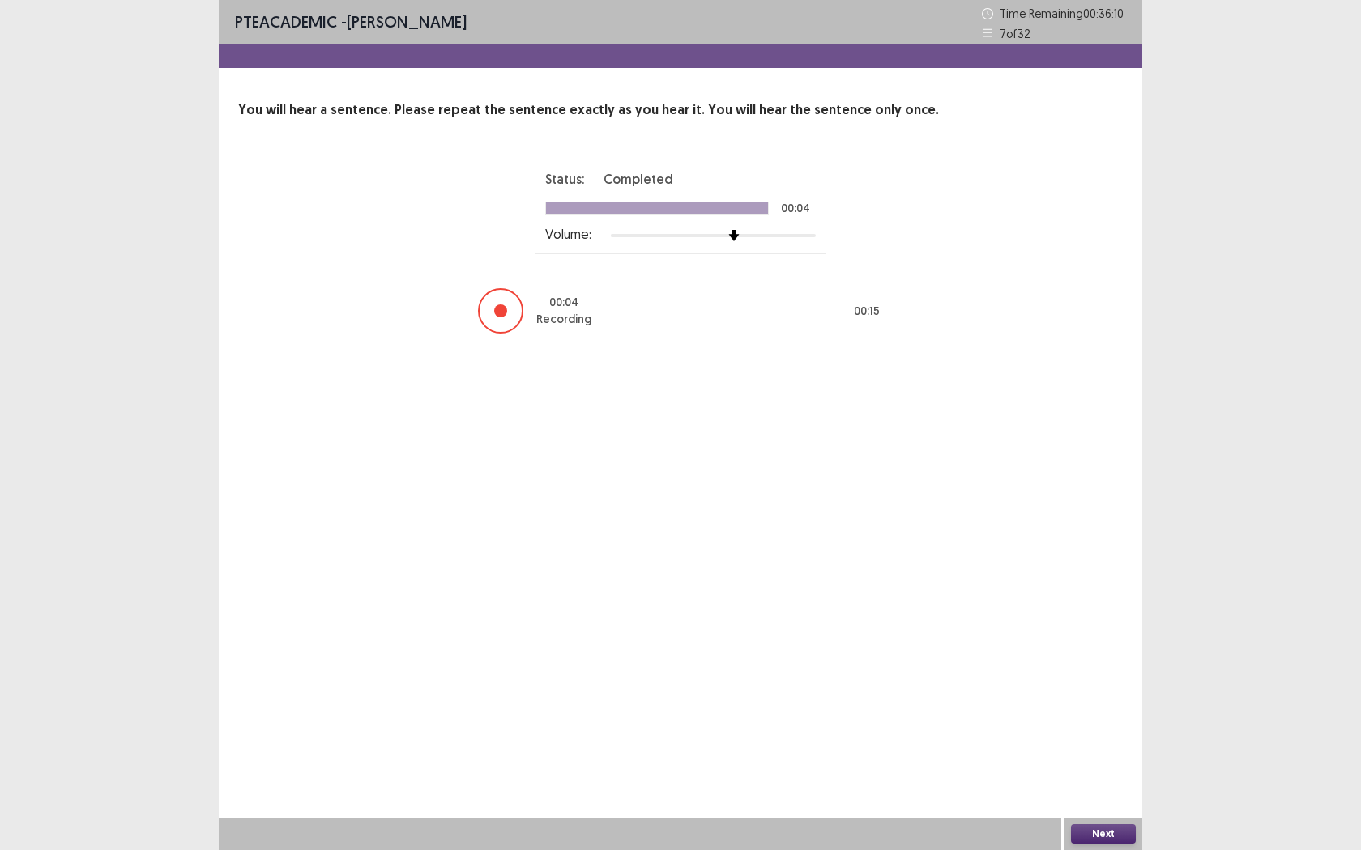
click at [1110, 778] on button "Next" at bounding box center [1103, 834] width 65 height 19
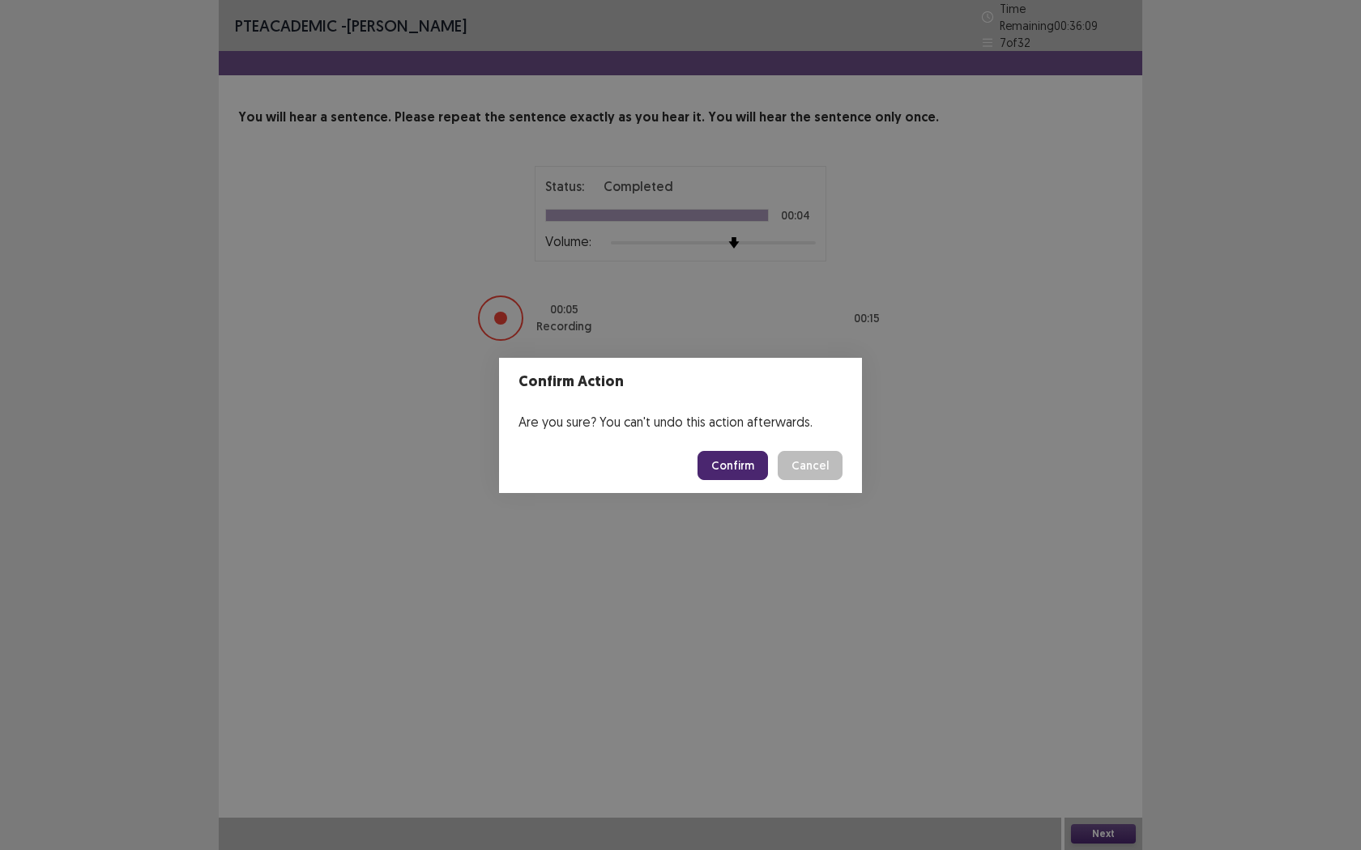
click at [742, 466] on button "Confirm" at bounding box center [732, 465] width 70 height 29
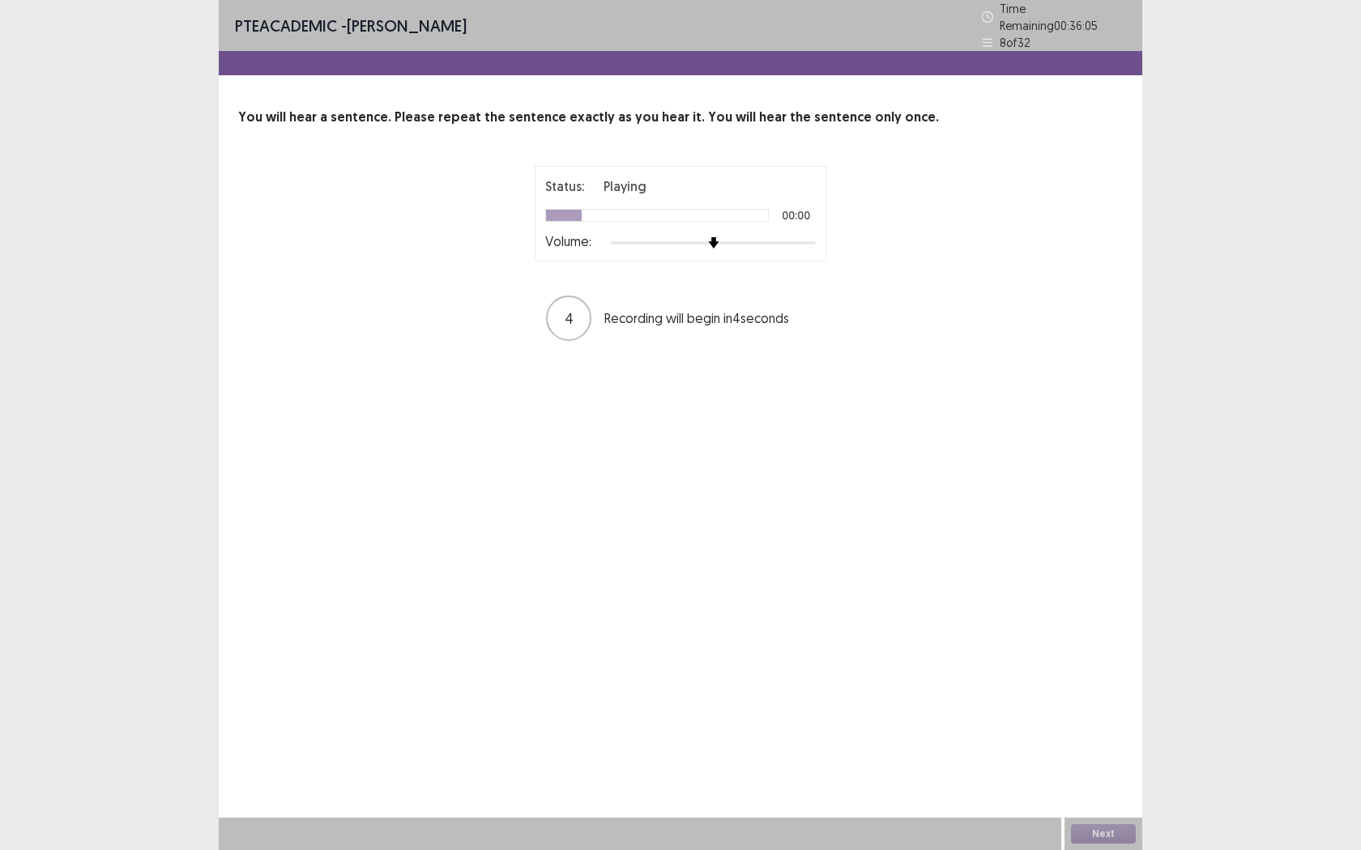
click at [738, 237] on div at bounding box center [713, 243] width 205 height 13
click at [1119, 778] on button "Next" at bounding box center [1103, 834] width 65 height 19
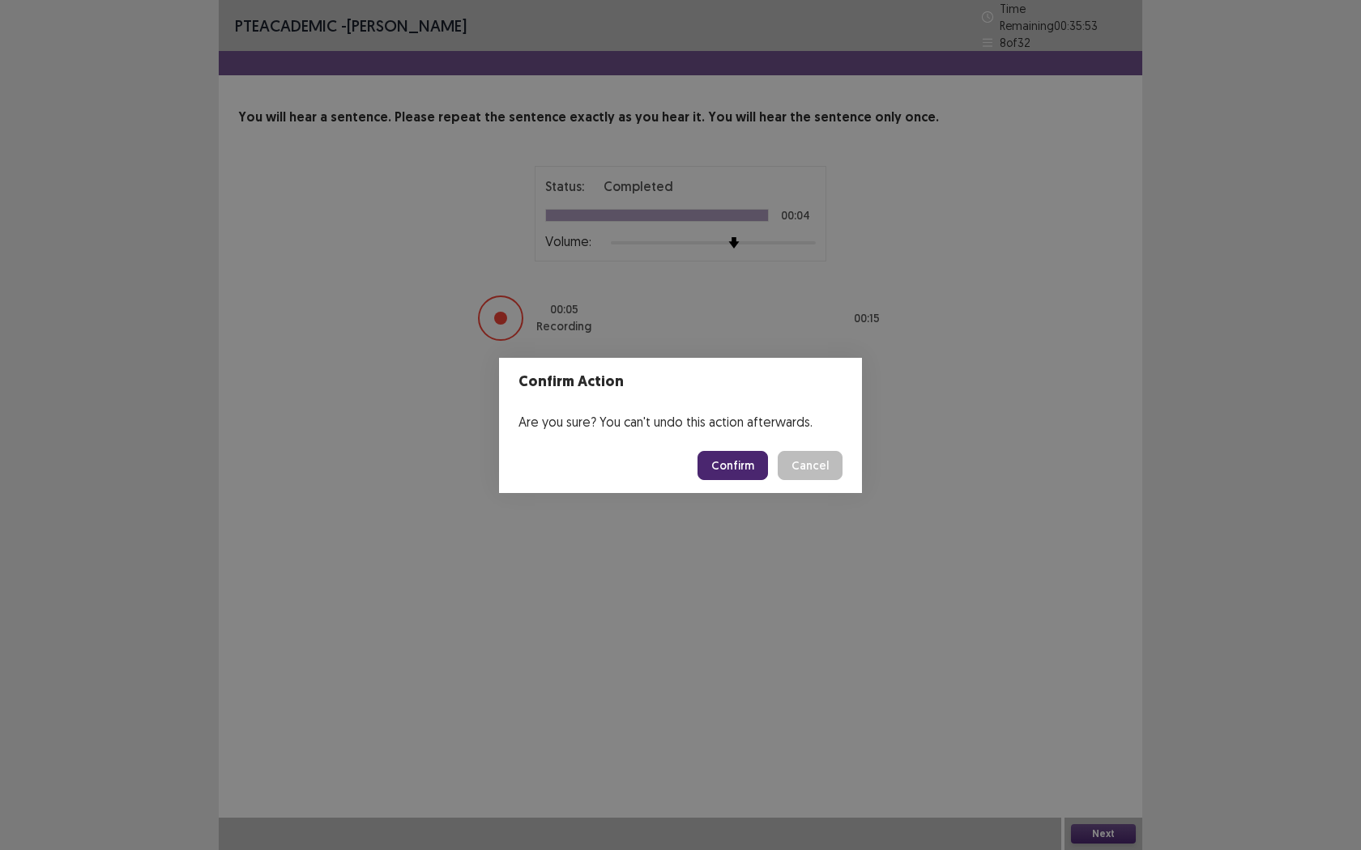
click at [735, 467] on button "Confirm" at bounding box center [732, 465] width 70 height 29
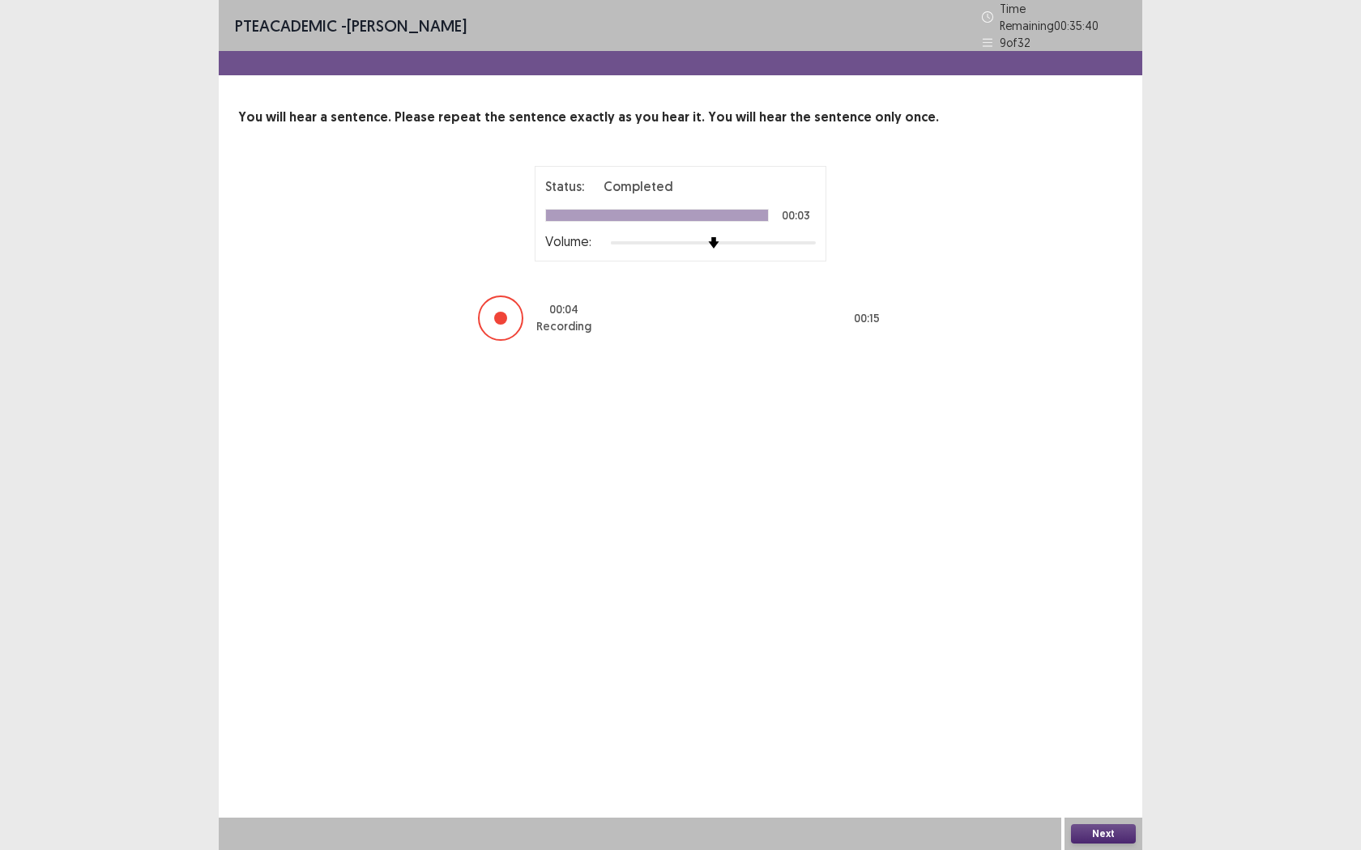
click at [1108, 778] on button "Next" at bounding box center [1103, 834] width 65 height 19
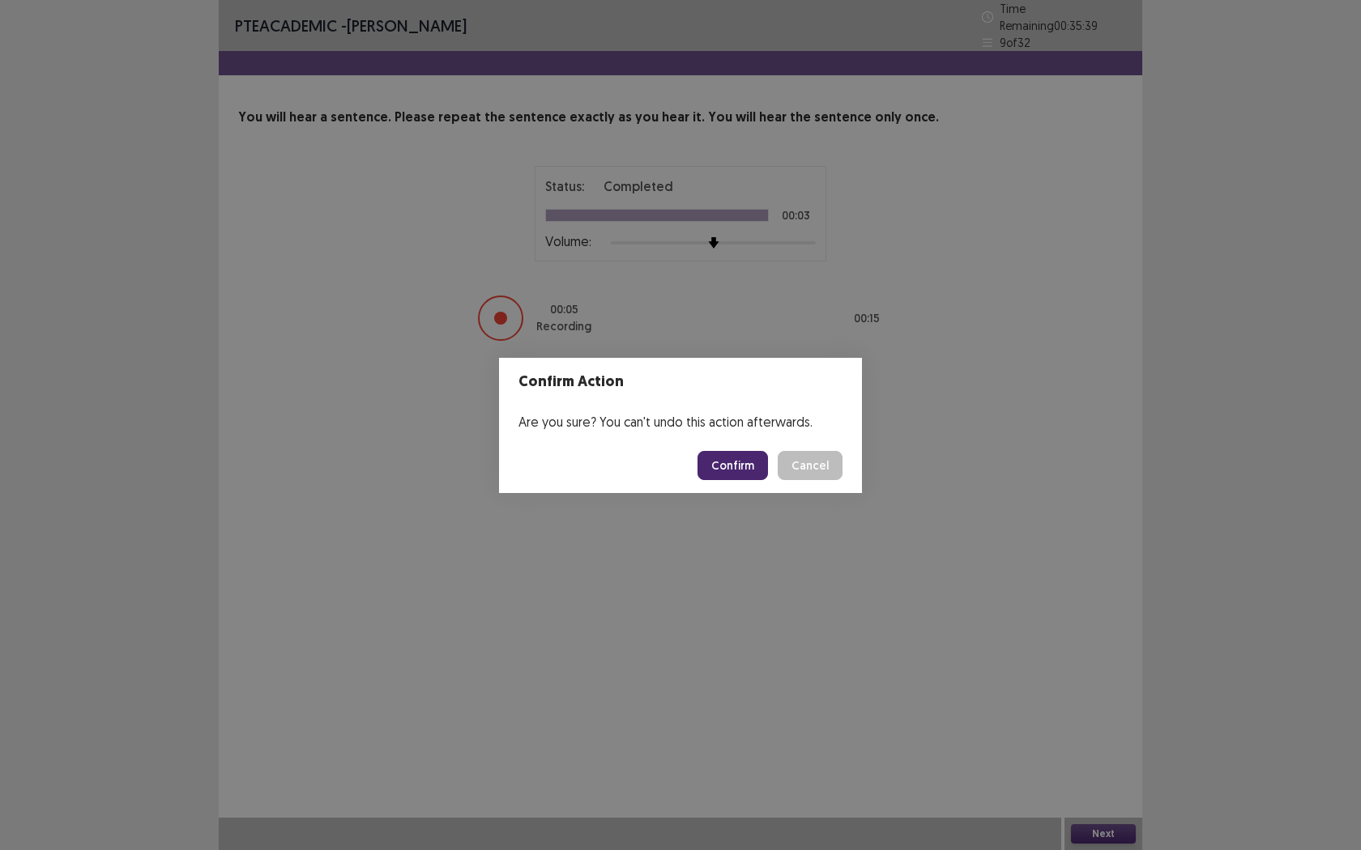
click at [739, 458] on button "Confirm" at bounding box center [732, 465] width 70 height 29
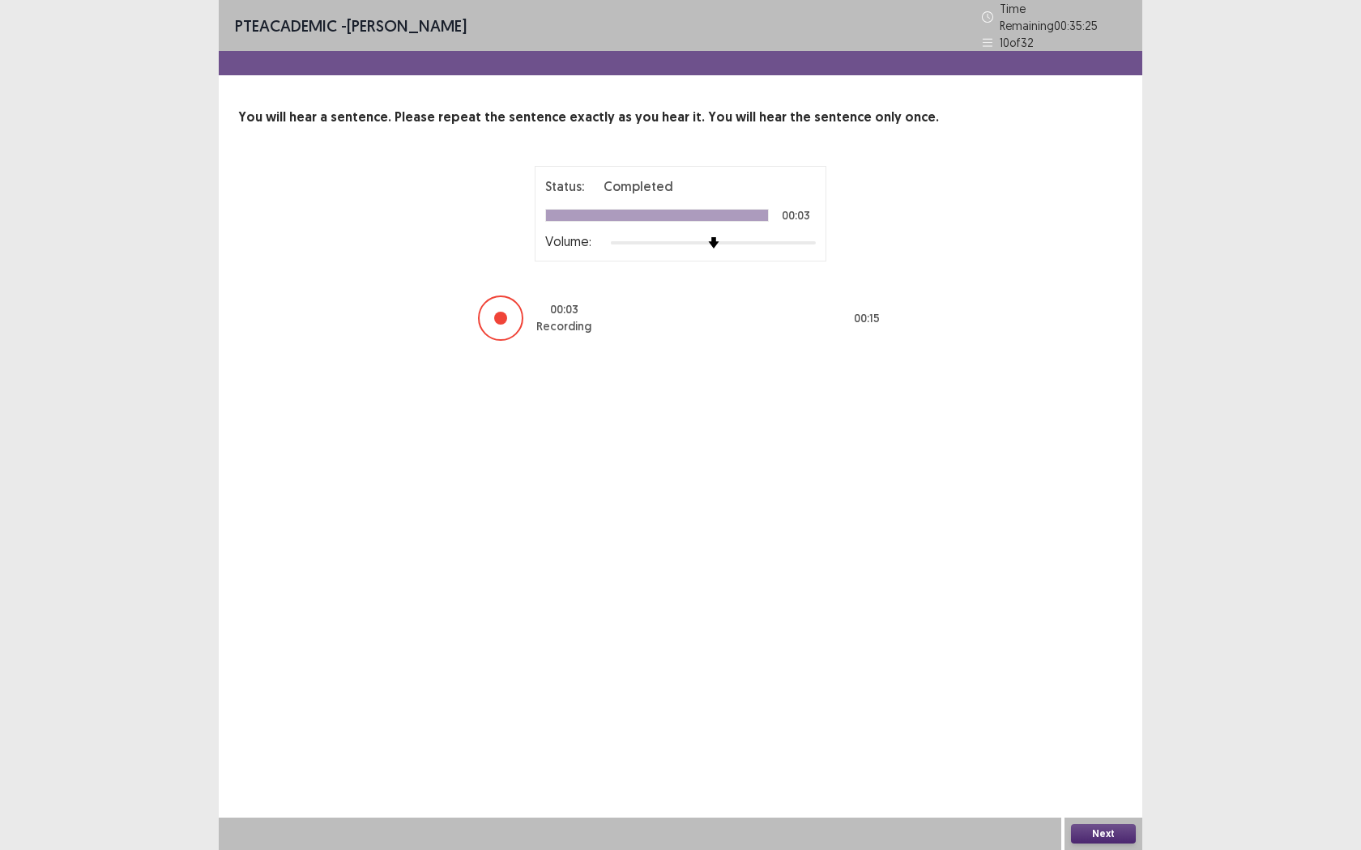
click at [1097, 778] on button "Next" at bounding box center [1103, 834] width 65 height 19
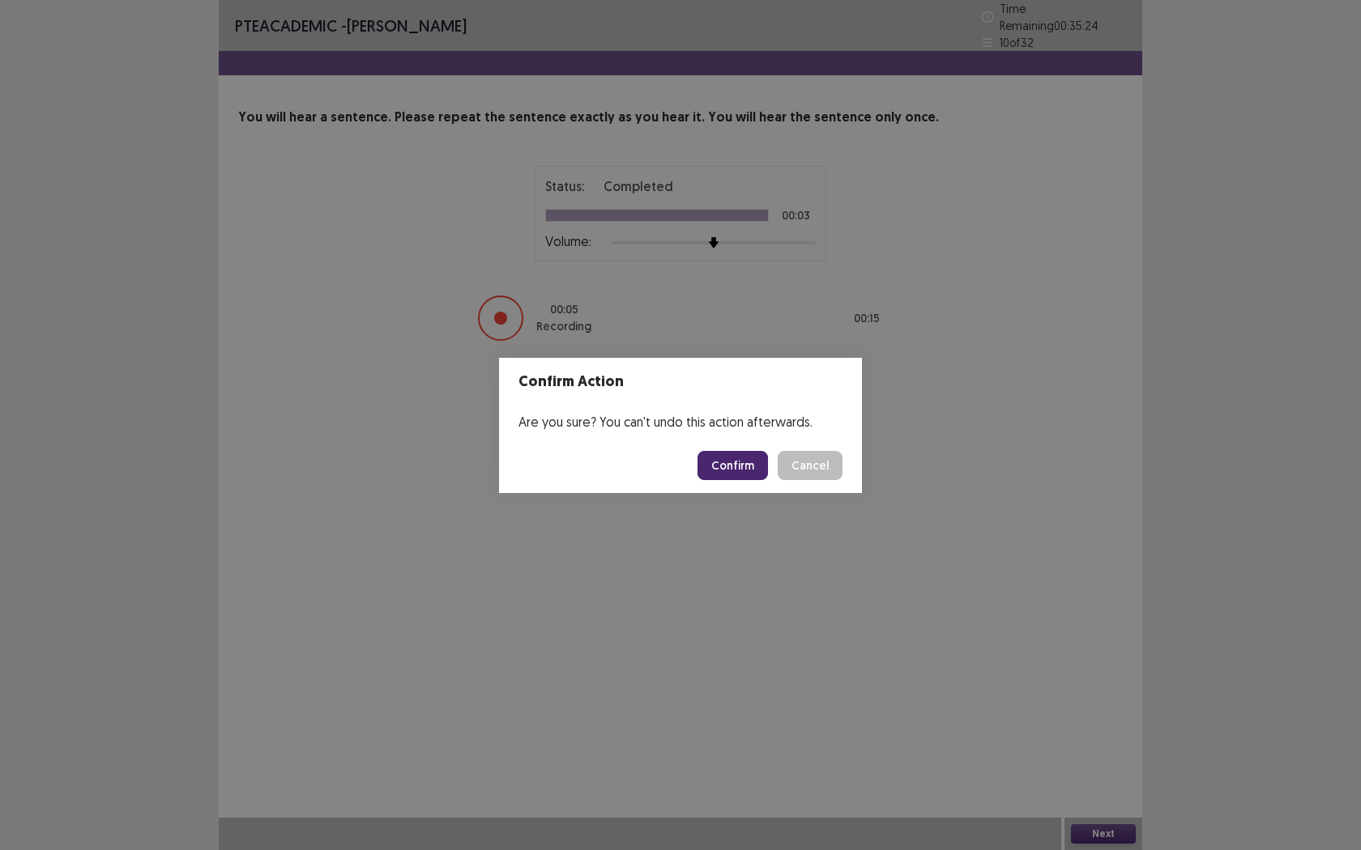
click at [739, 461] on button "Confirm" at bounding box center [732, 465] width 70 height 29
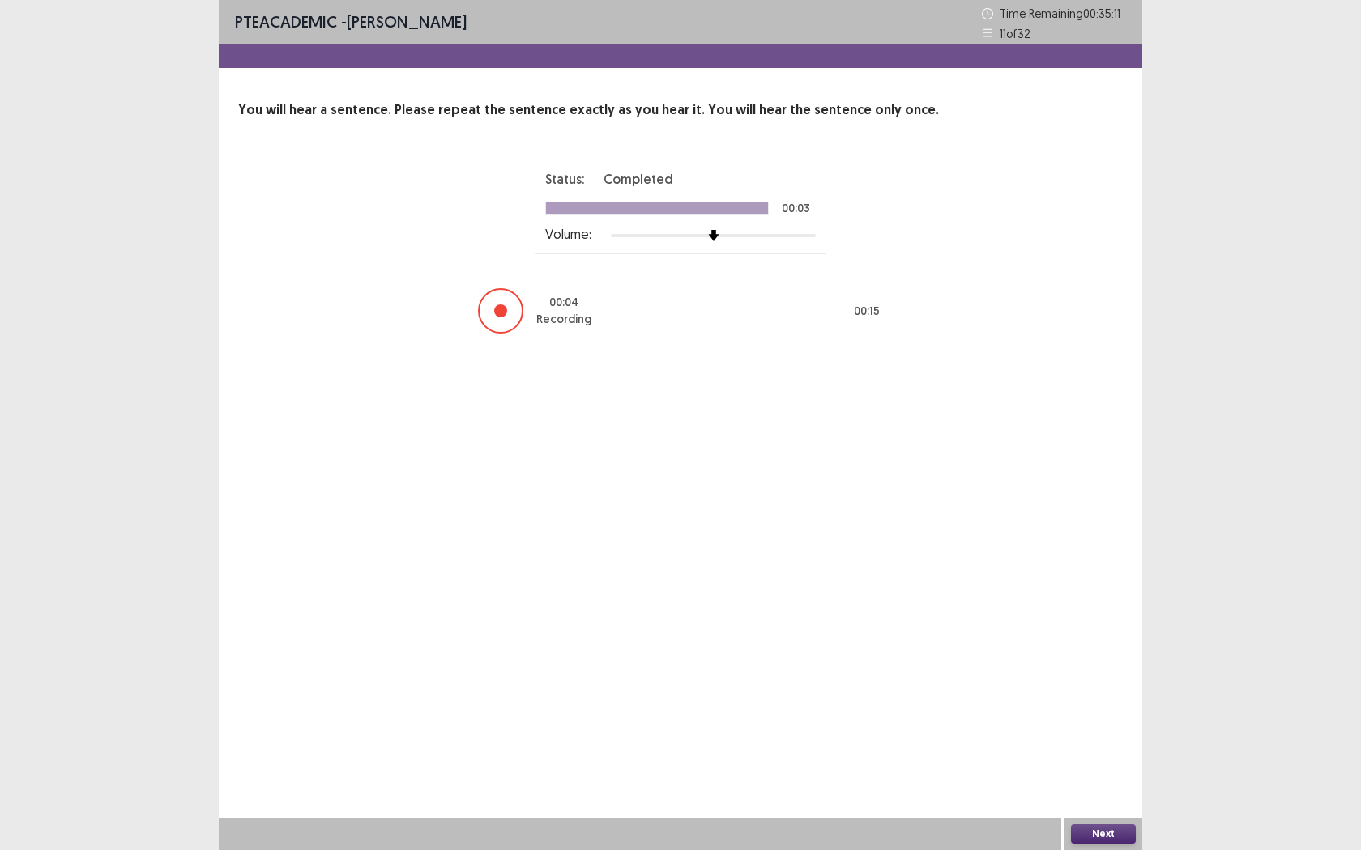
click at [1104, 778] on button "Next" at bounding box center [1103, 834] width 65 height 19
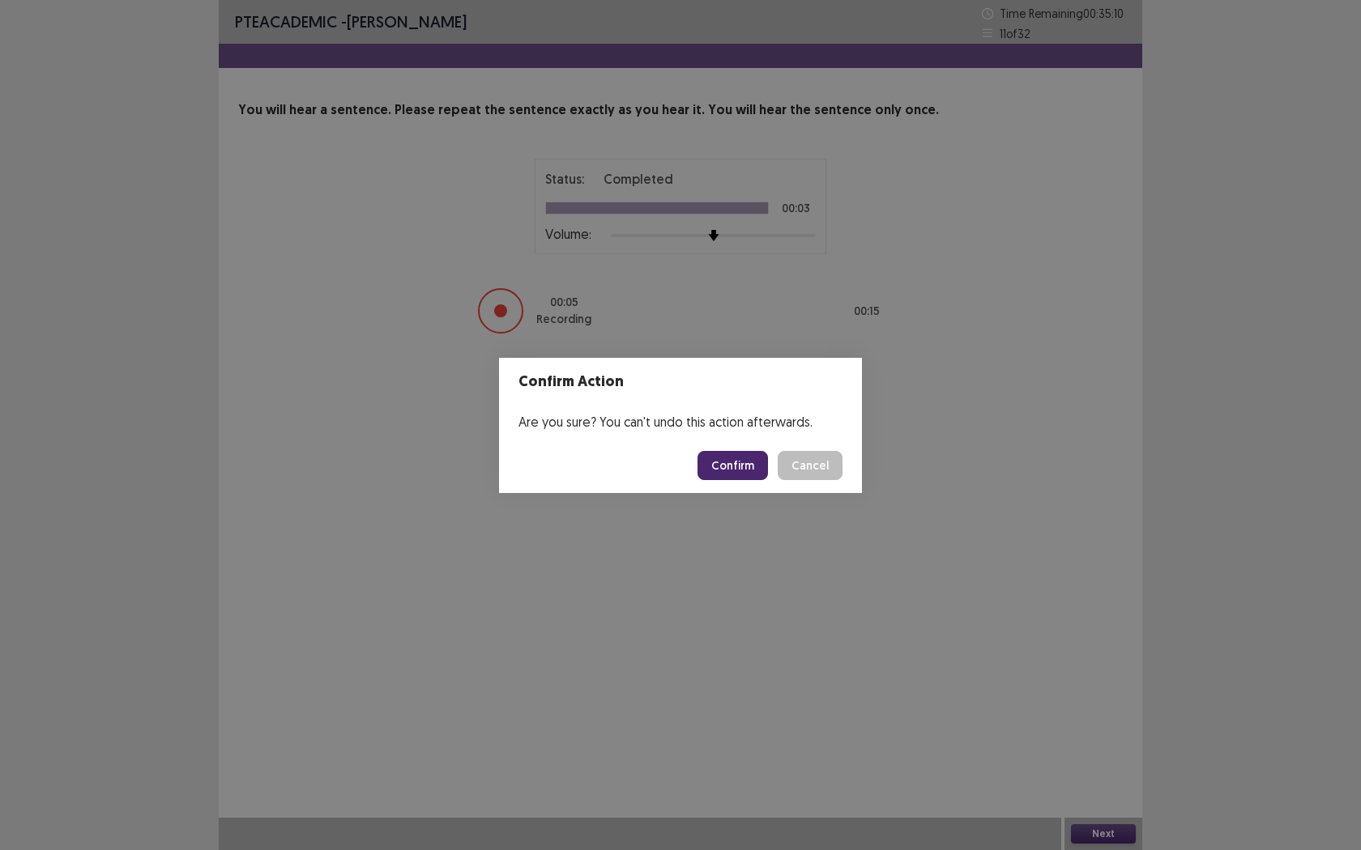
click at [730, 458] on button "Confirm" at bounding box center [732, 465] width 70 height 29
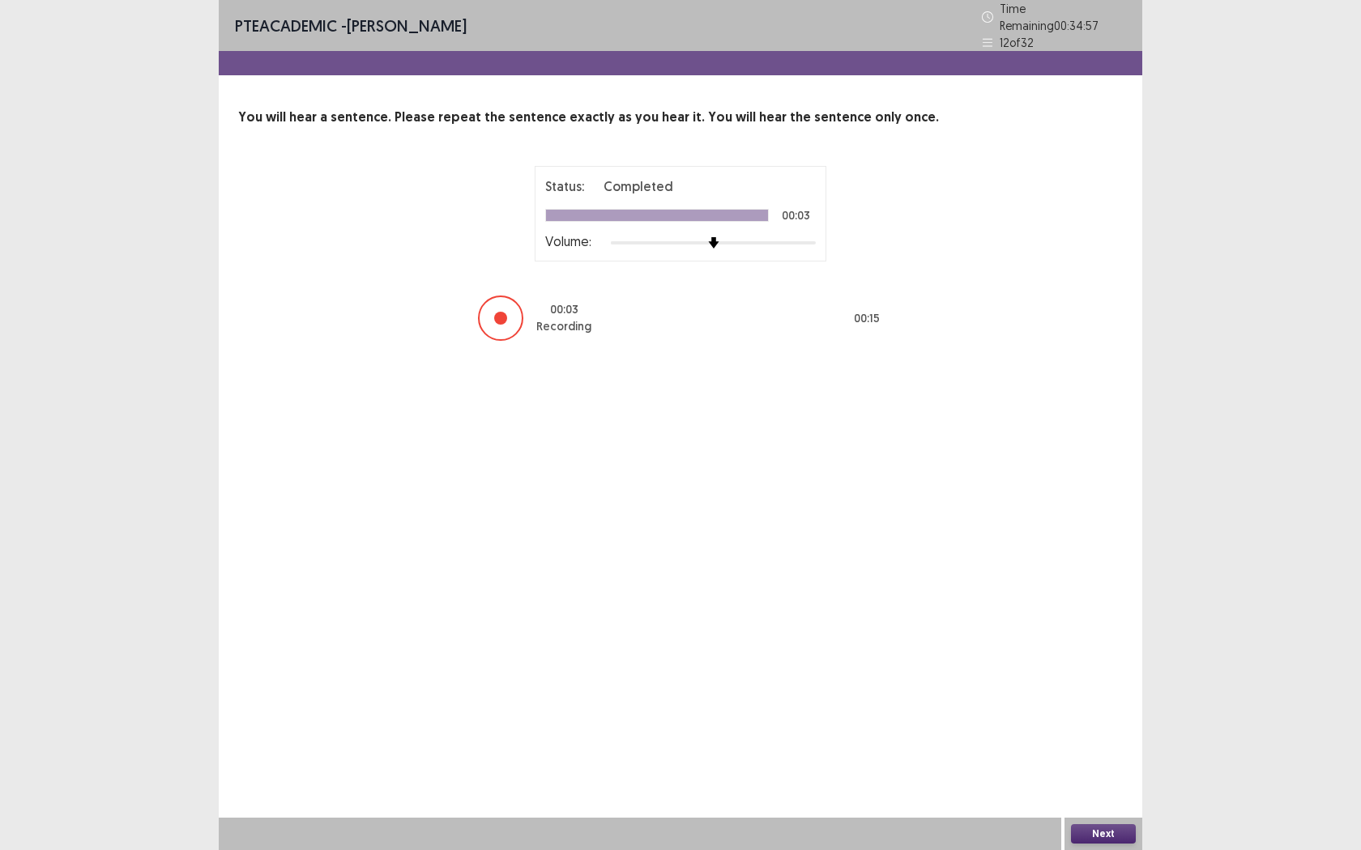
click at [1098, 778] on button "Next" at bounding box center [1103, 834] width 65 height 19
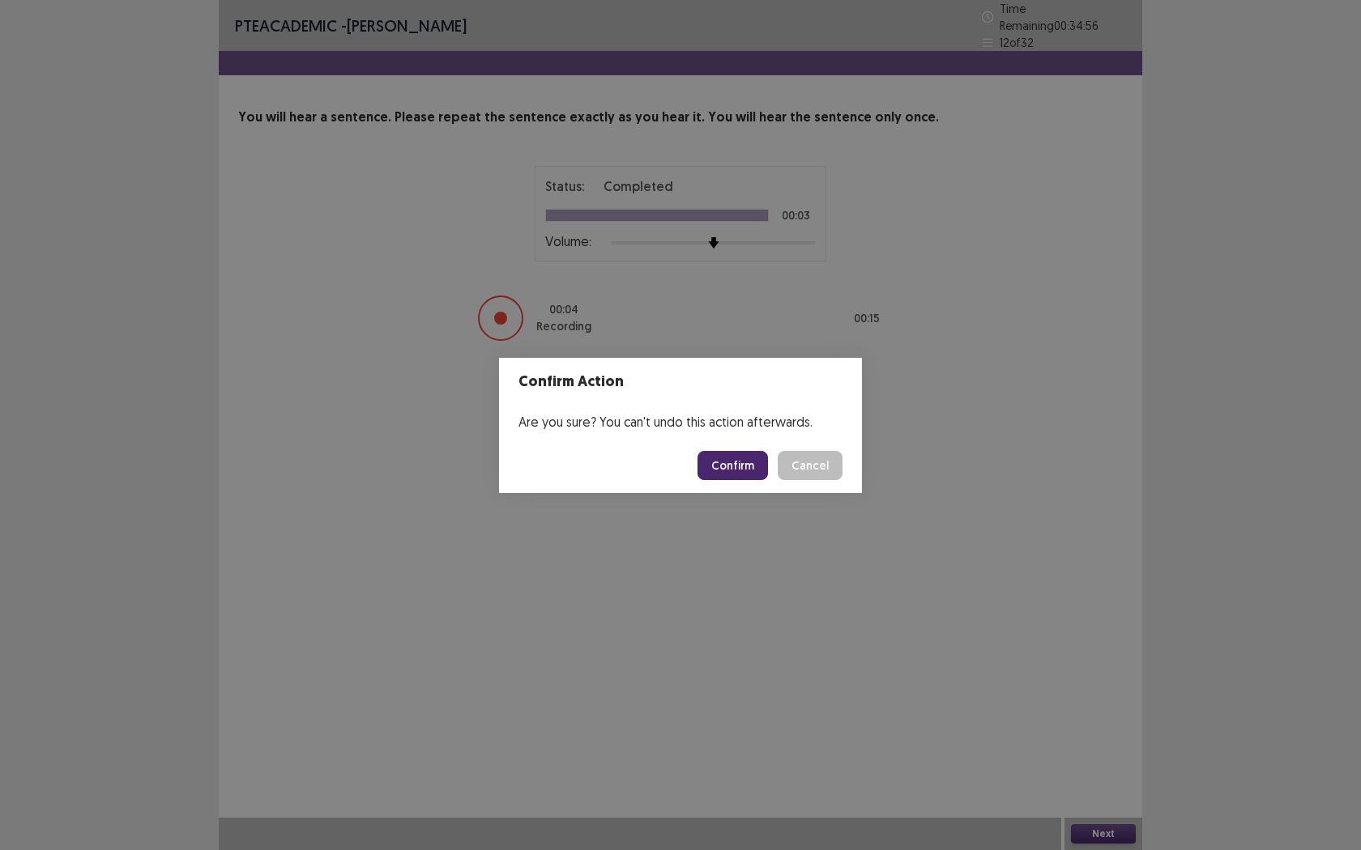
click at [756, 468] on button "Confirm" at bounding box center [732, 465] width 70 height 29
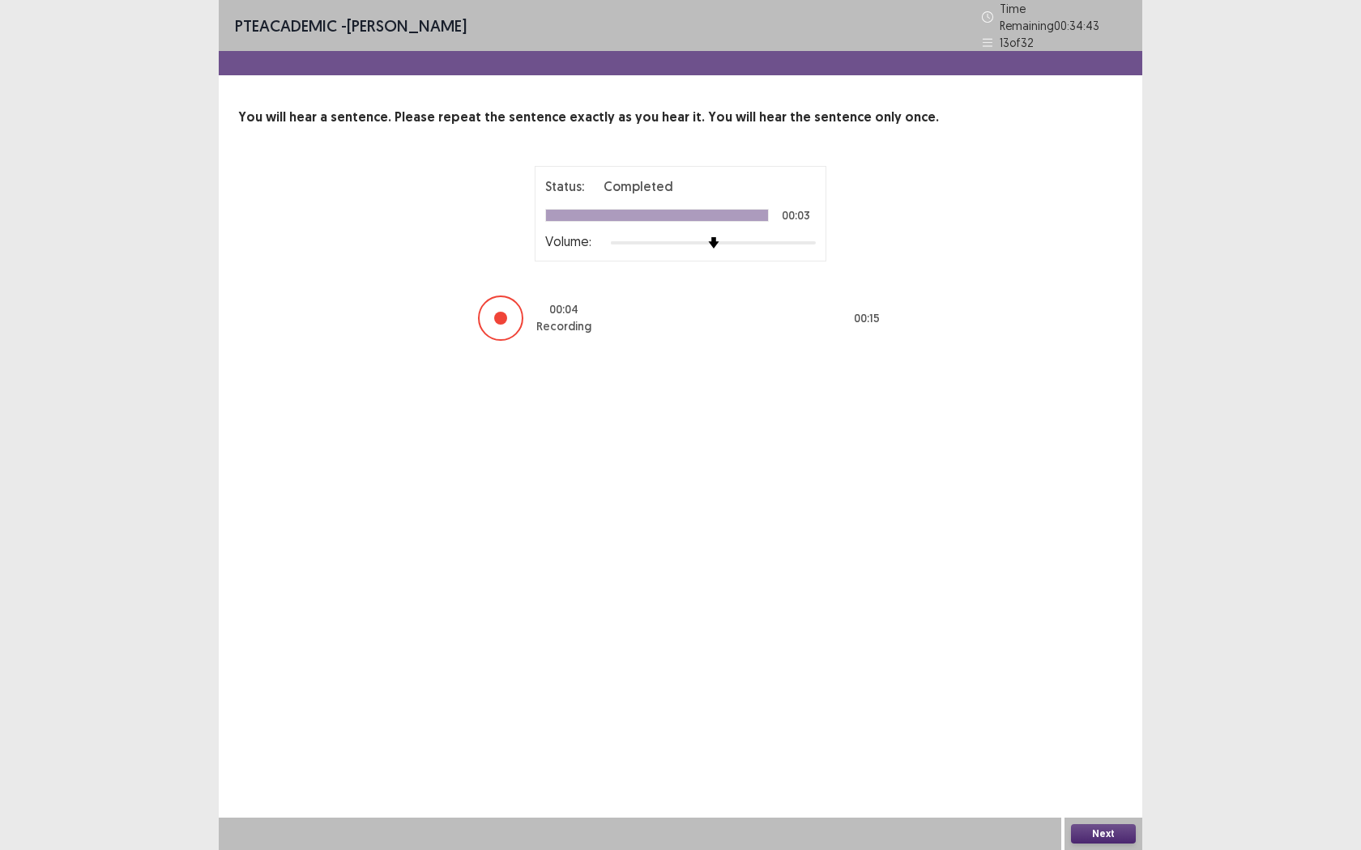
click at [1114, 778] on button "Next" at bounding box center [1103, 834] width 65 height 19
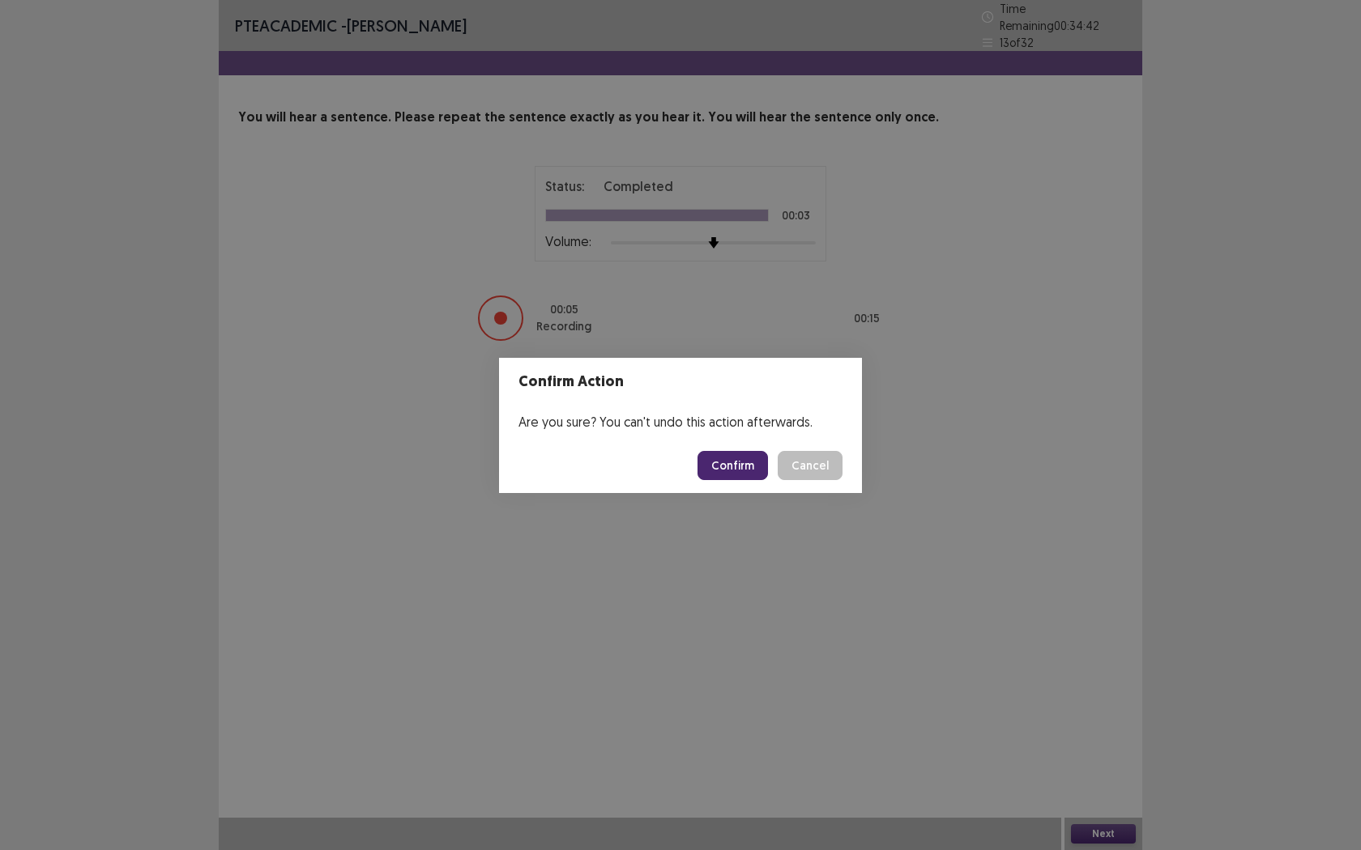
click at [714, 472] on button "Confirm" at bounding box center [732, 465] width 70 height 29
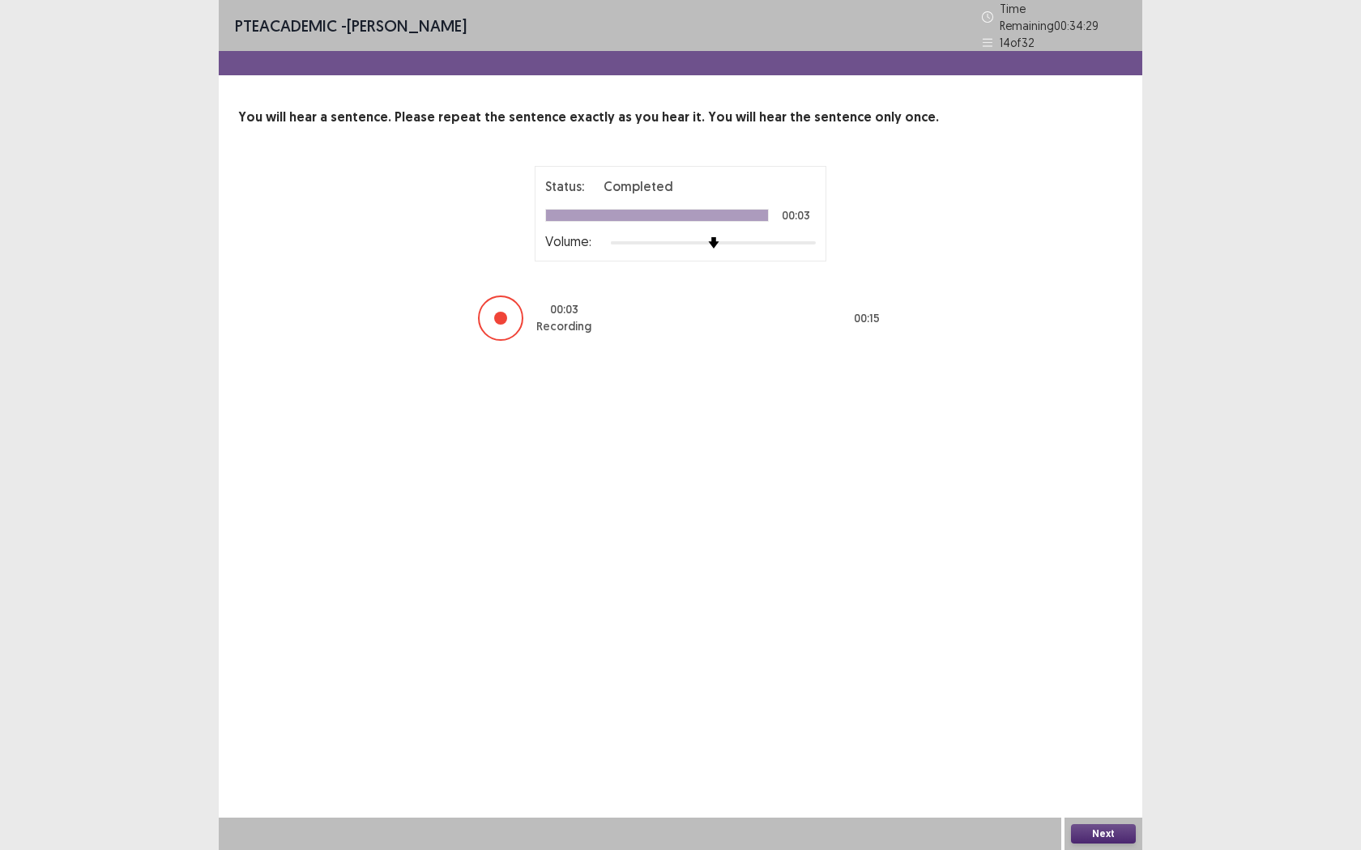
click at [1111, 778] on button "Next" at bounding box center [1103, 834] width 65 height 19
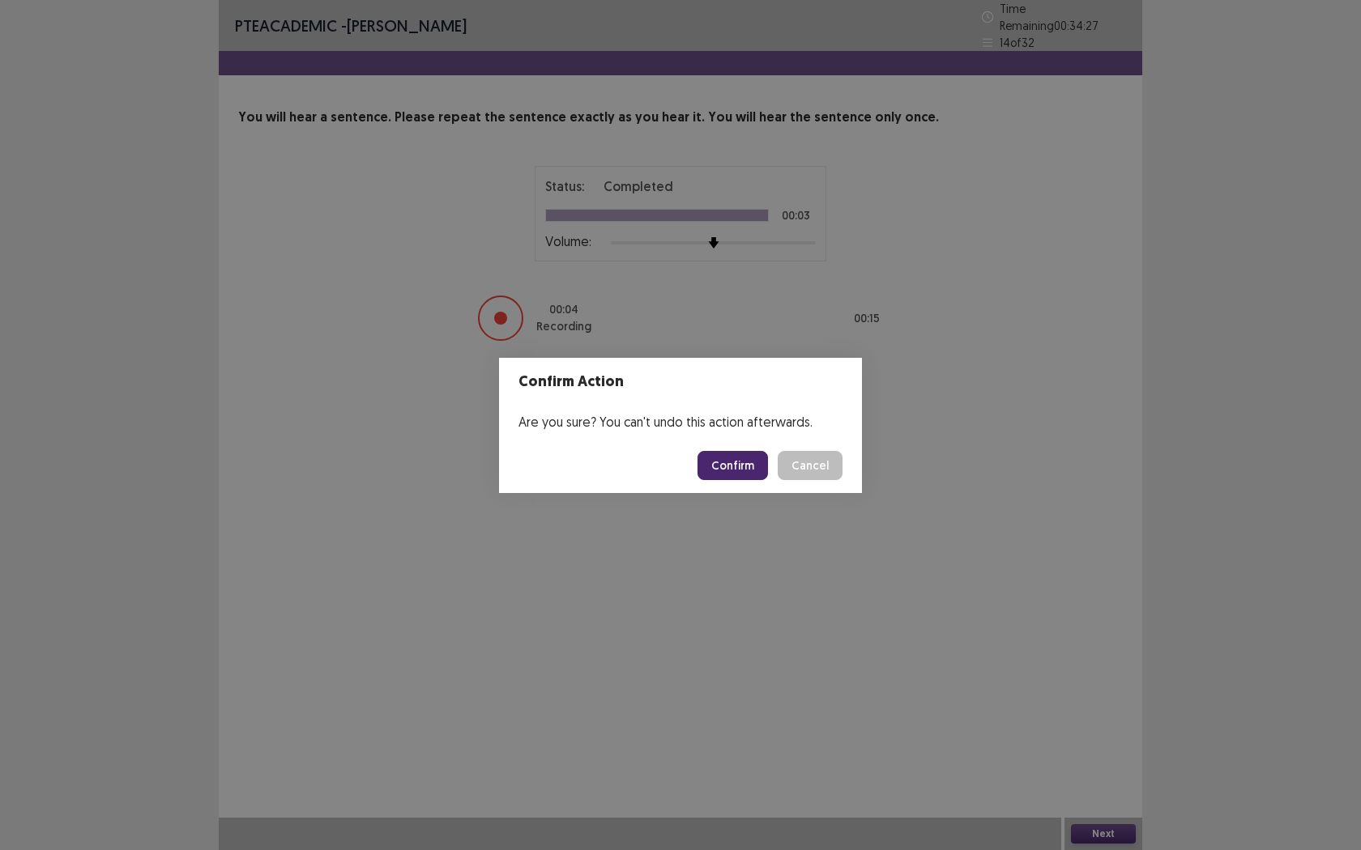
click at [762, 475] on button "Confirm" at bounding box center [732, 465] width 70 height 29
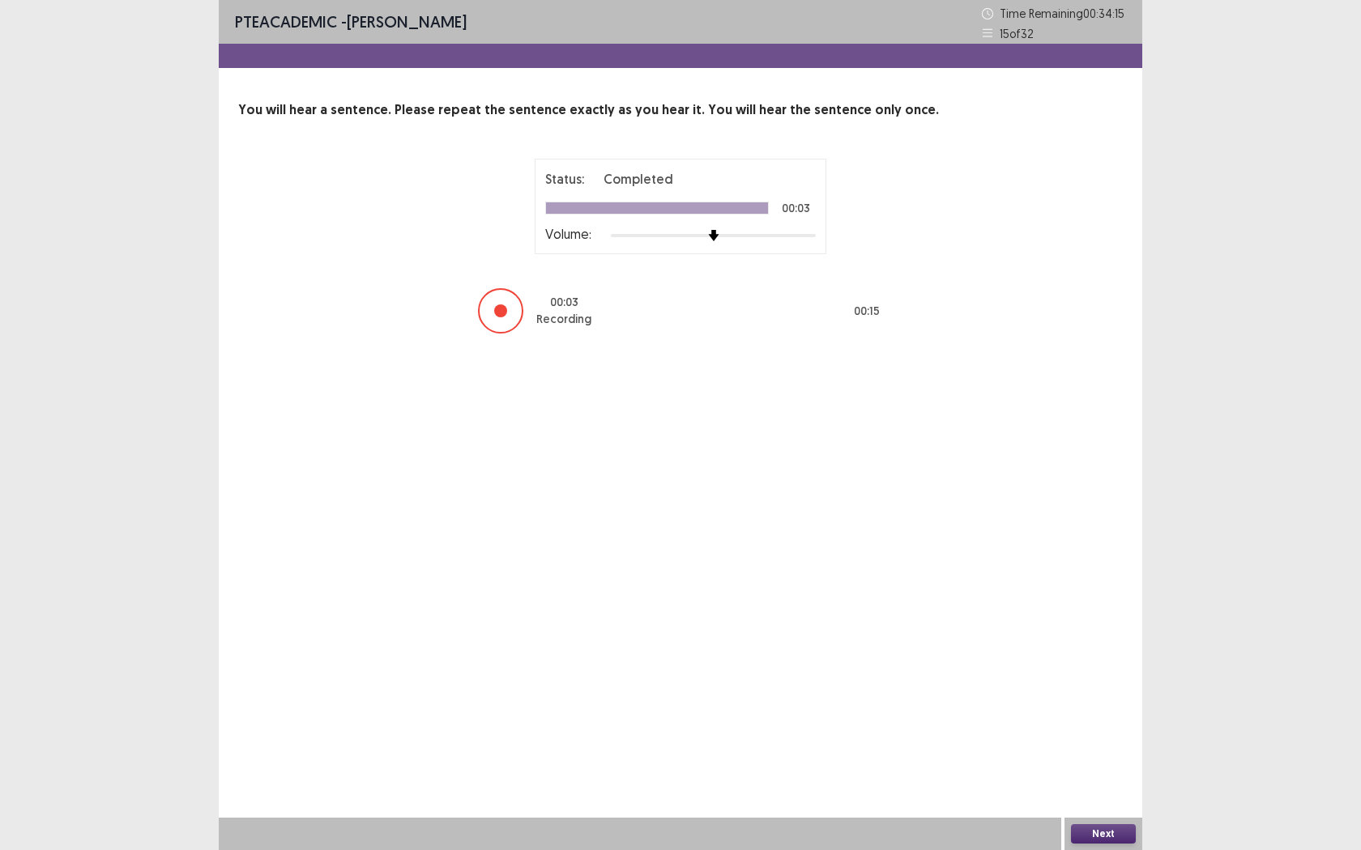
click at [1097, 778] on button "Next" at bounding box center [1103, 834] width 65 height 19
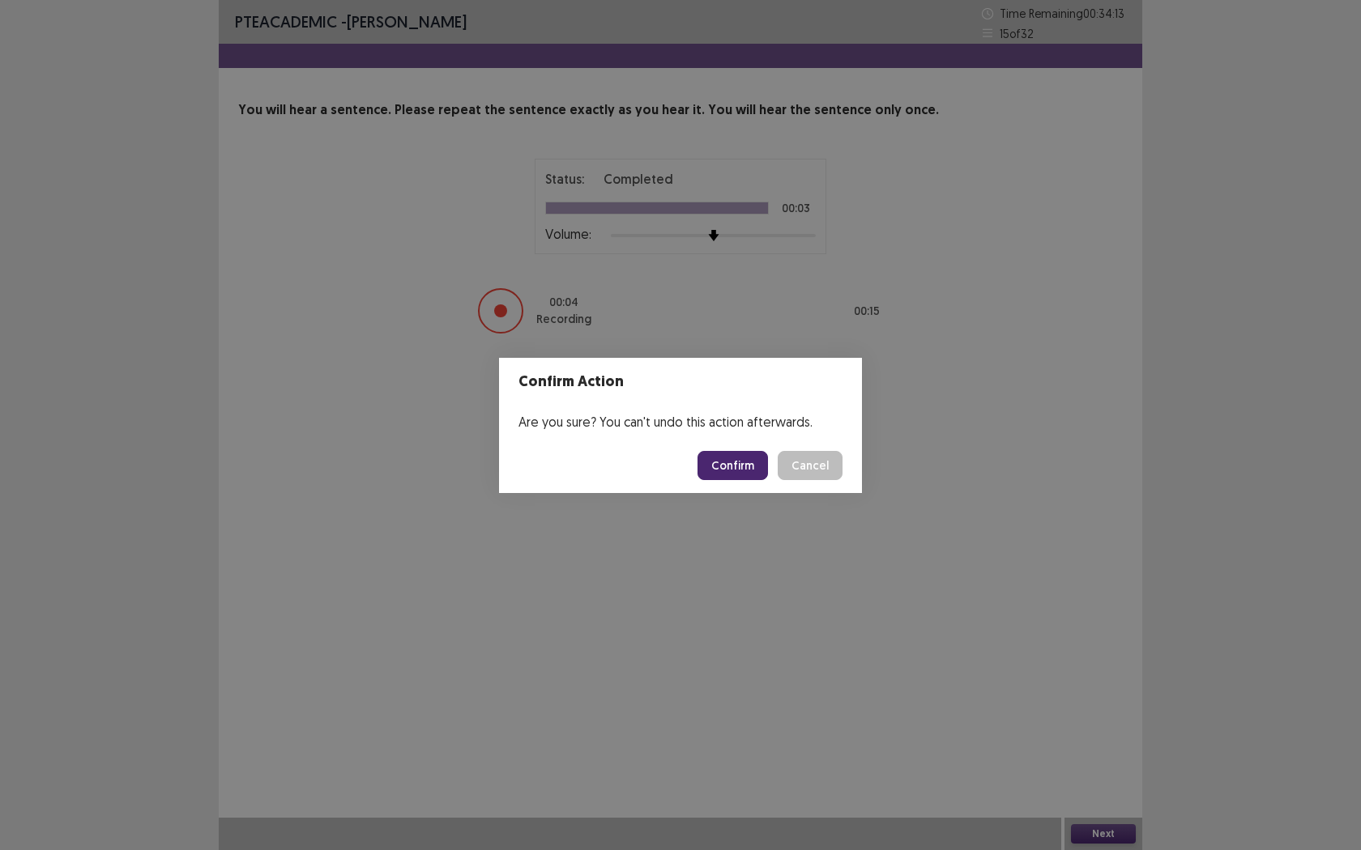
click at [724, 483] on footer "Confirm Cancel" at bounding box center [680, 465] width 363 height 55
click at [724, 471] on button "Confirm" at bounding box center [732, 465] width 70 height 29
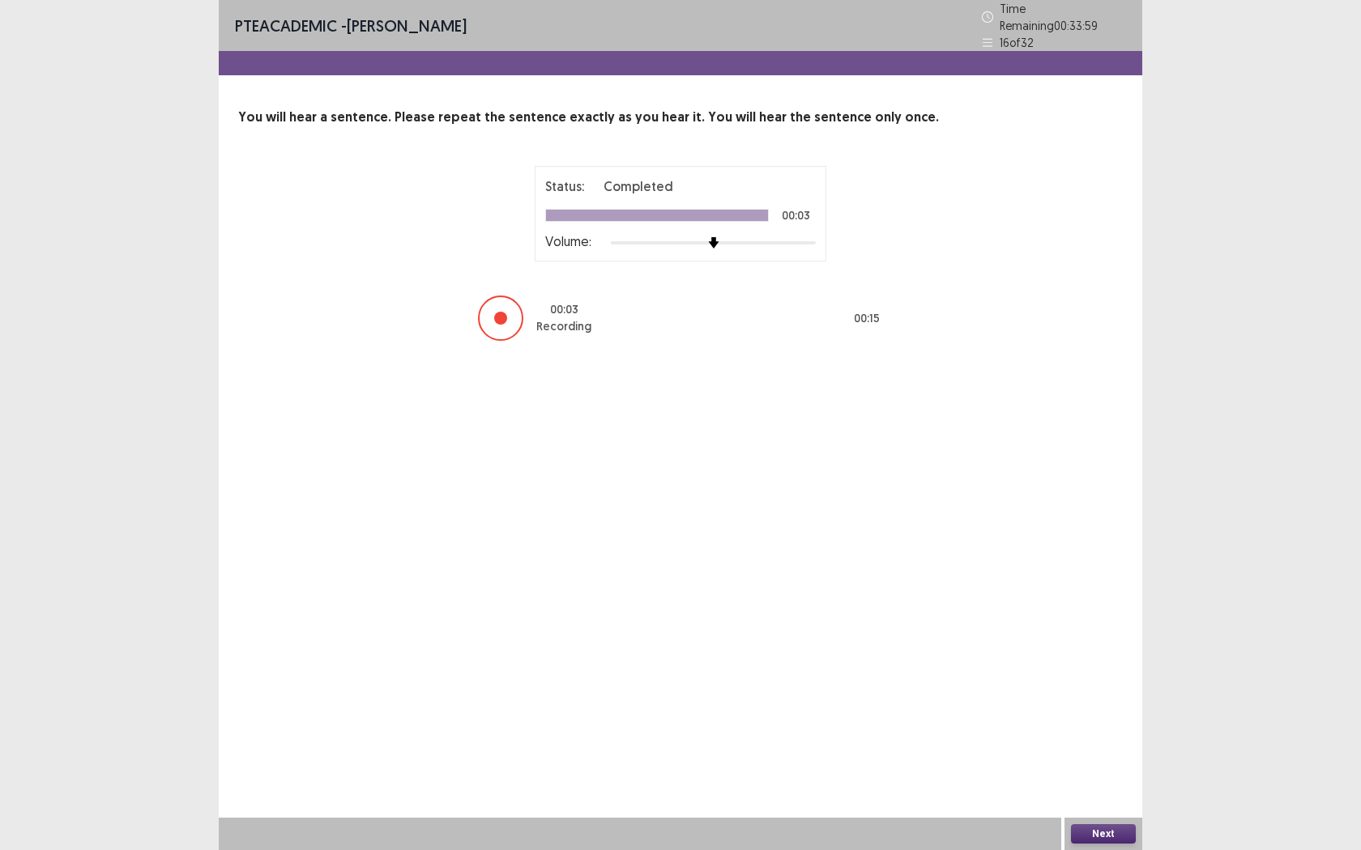
click at [1081, 778] on button "Next" at bounding box center [1103, 834] width 65 height 19
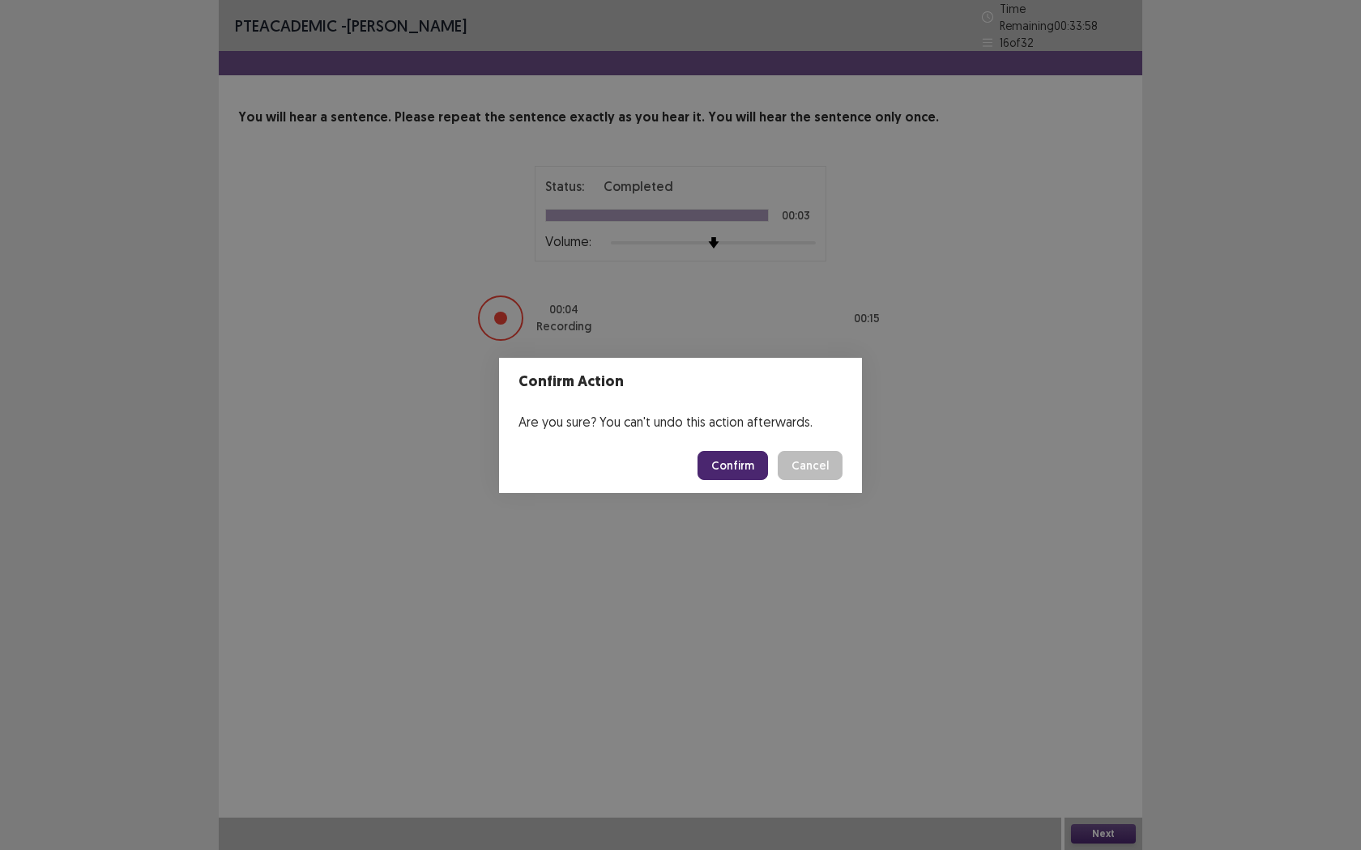
click at [731, 471] on button "Confirm" at bounding box center [732, 465] width 70 height 29
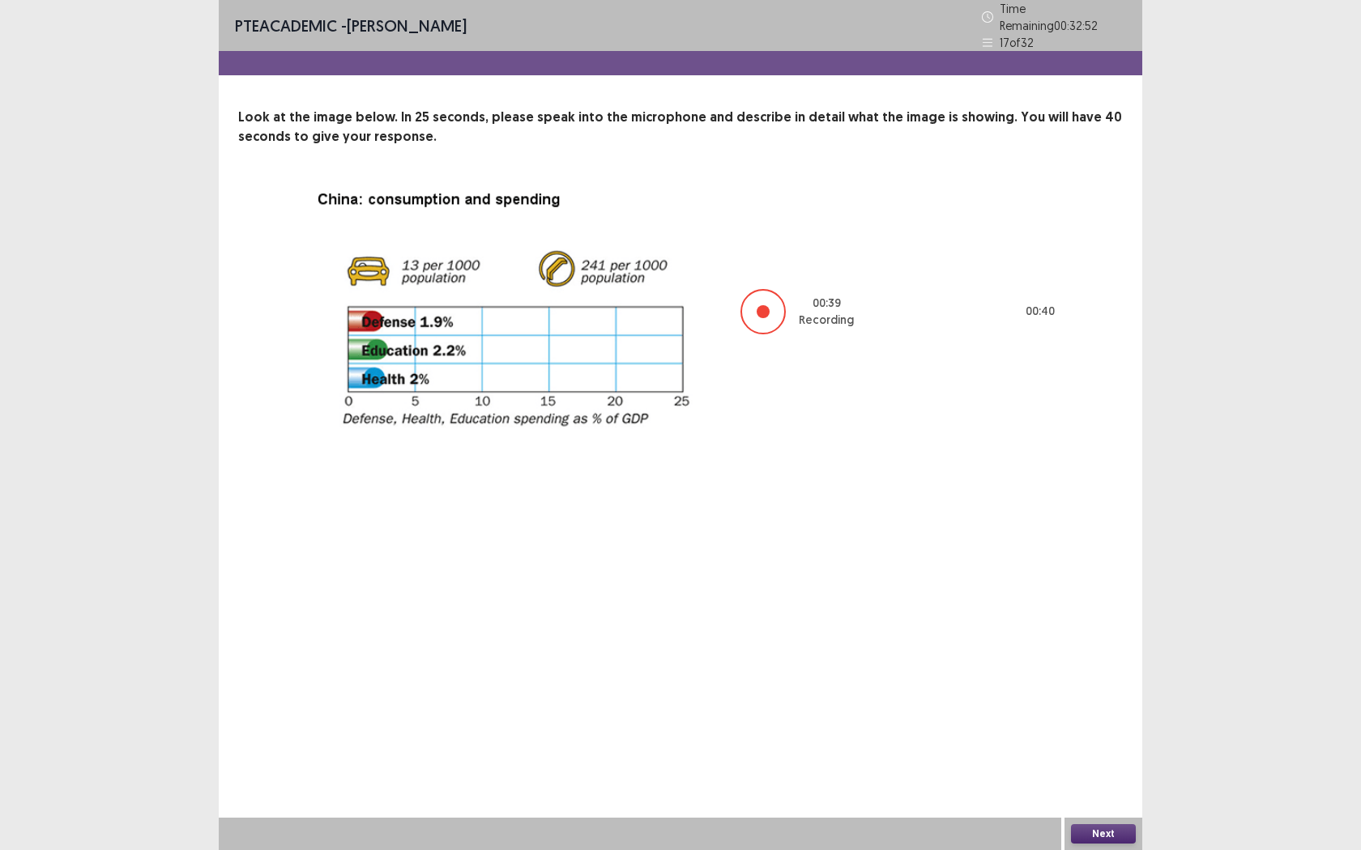
click at [1095, 778] on button "Next" at bounding box center [1103, 834] width 65 height 19
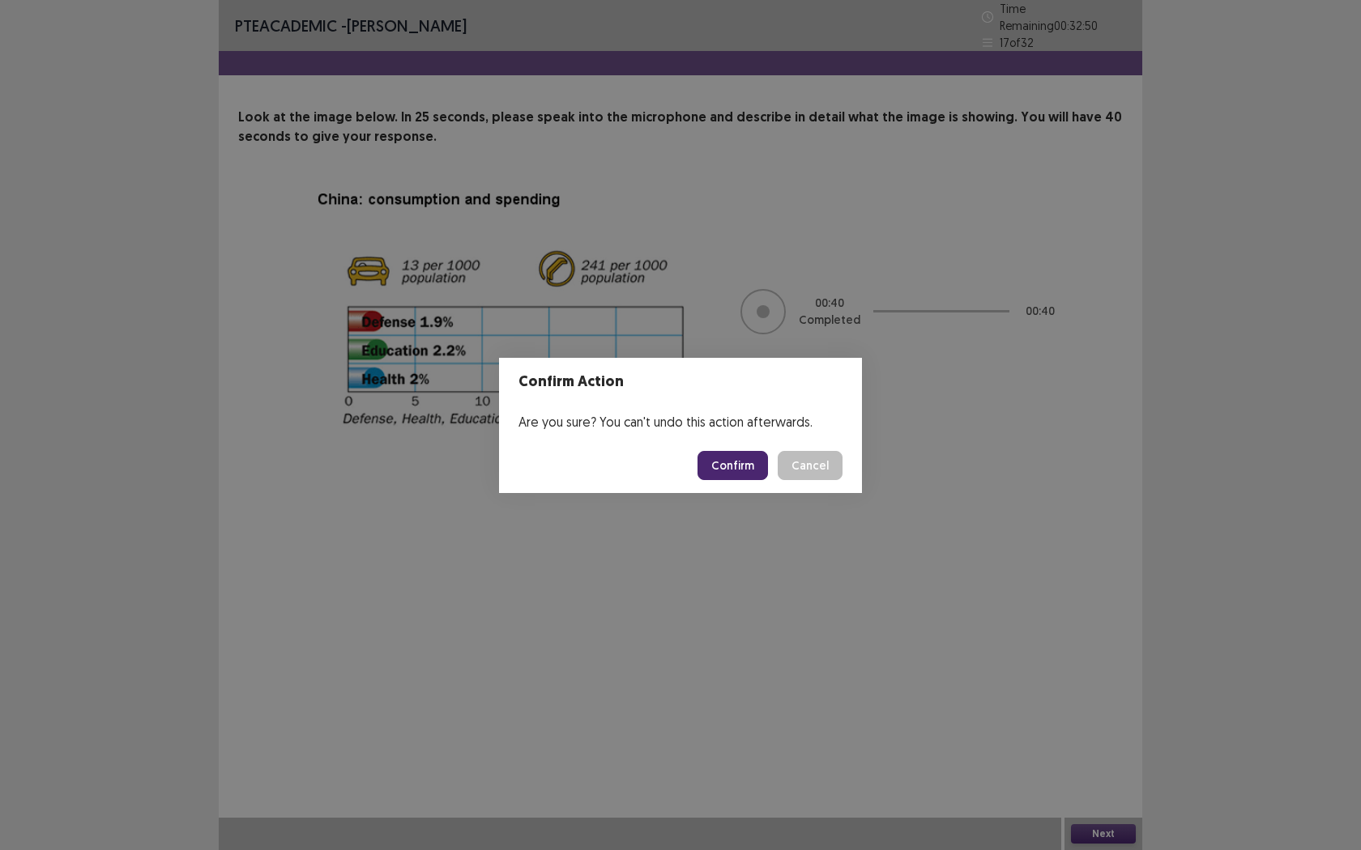
click at [739, 469] on button "Confirm" at bounding box center [732, 465] width 70 height 29
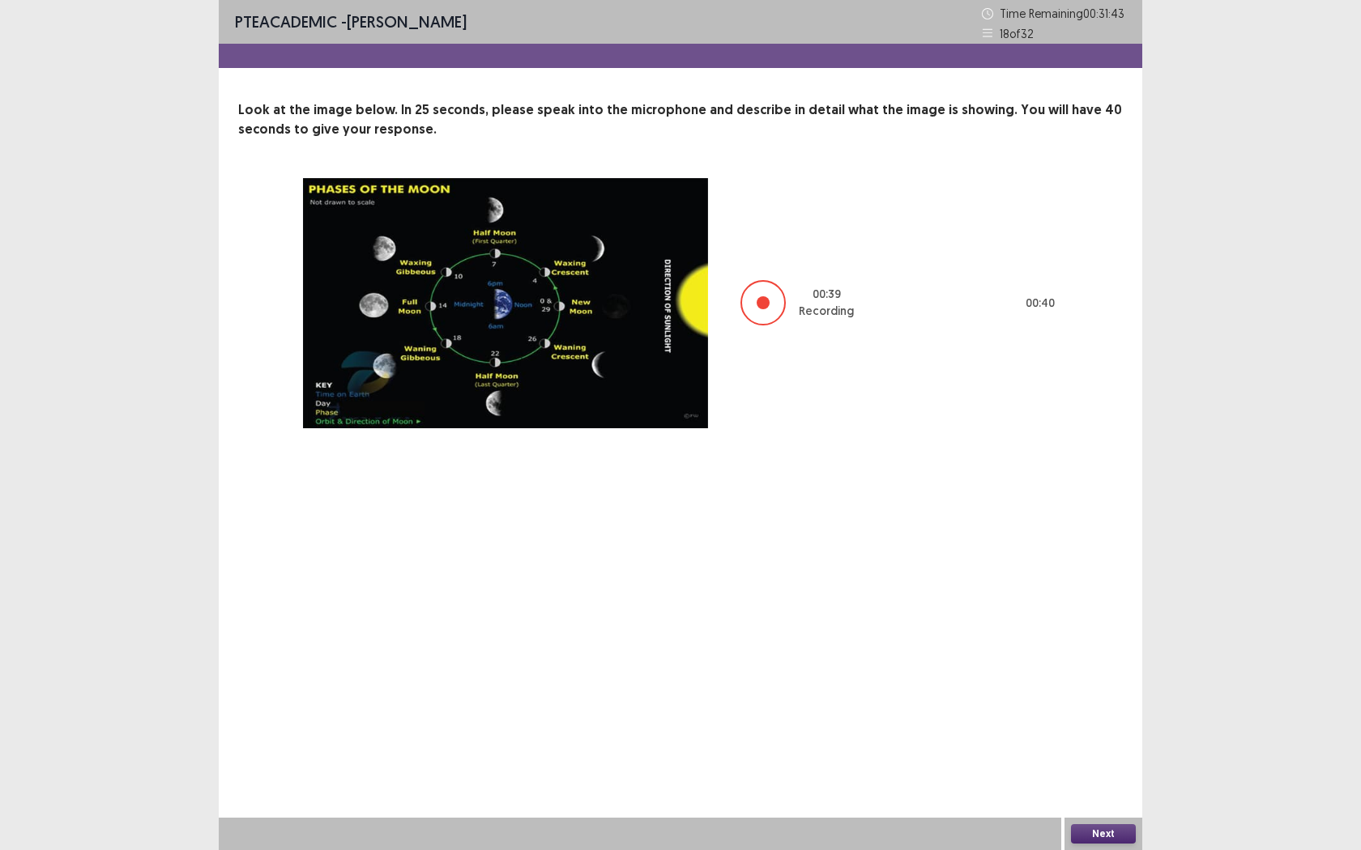
click at [1094, 778] on button "Next" at bounding box center [1103, 834] width 65 height 19
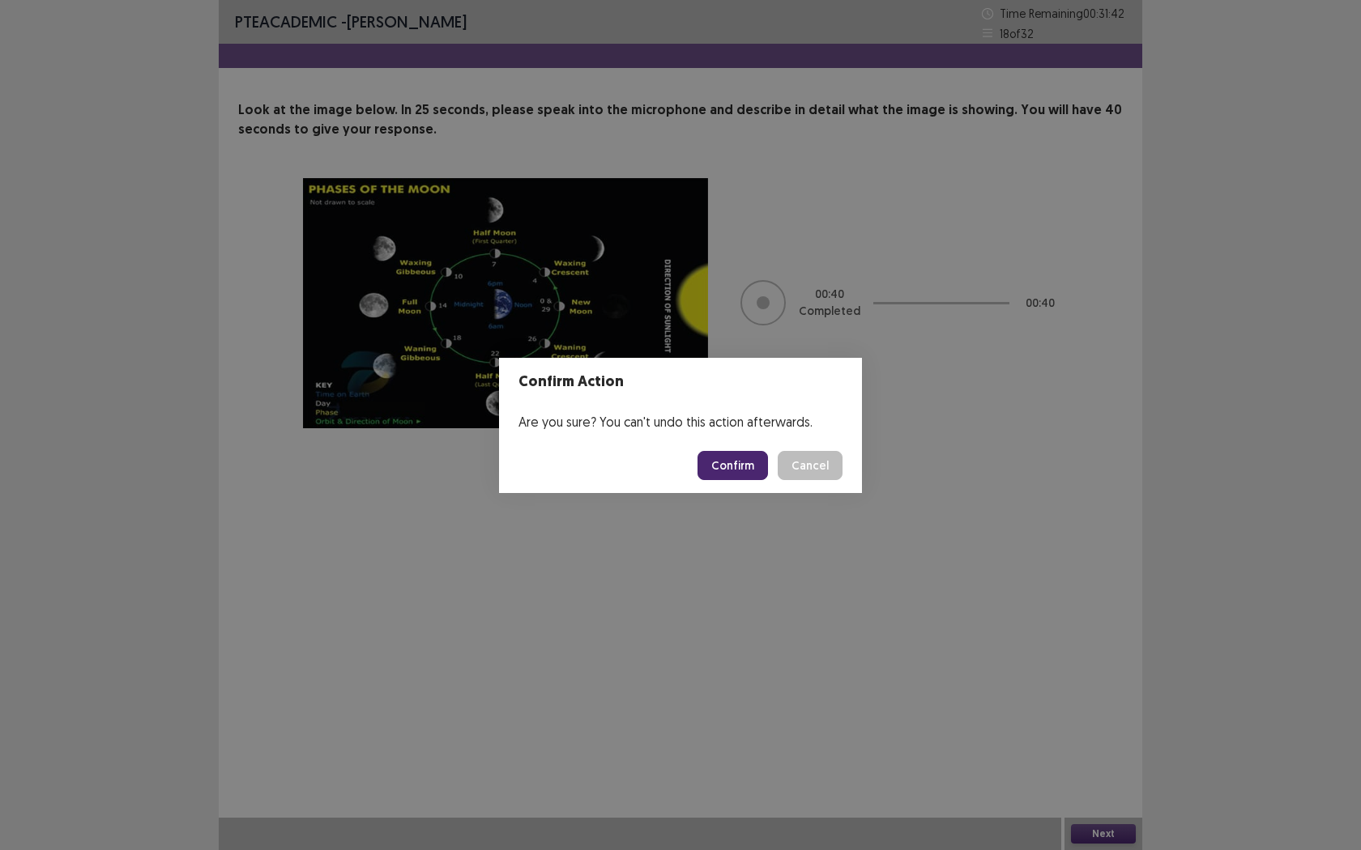
click at [729, 455] on button "Confirm" at bounding box center [732, 465] width 70 height 29
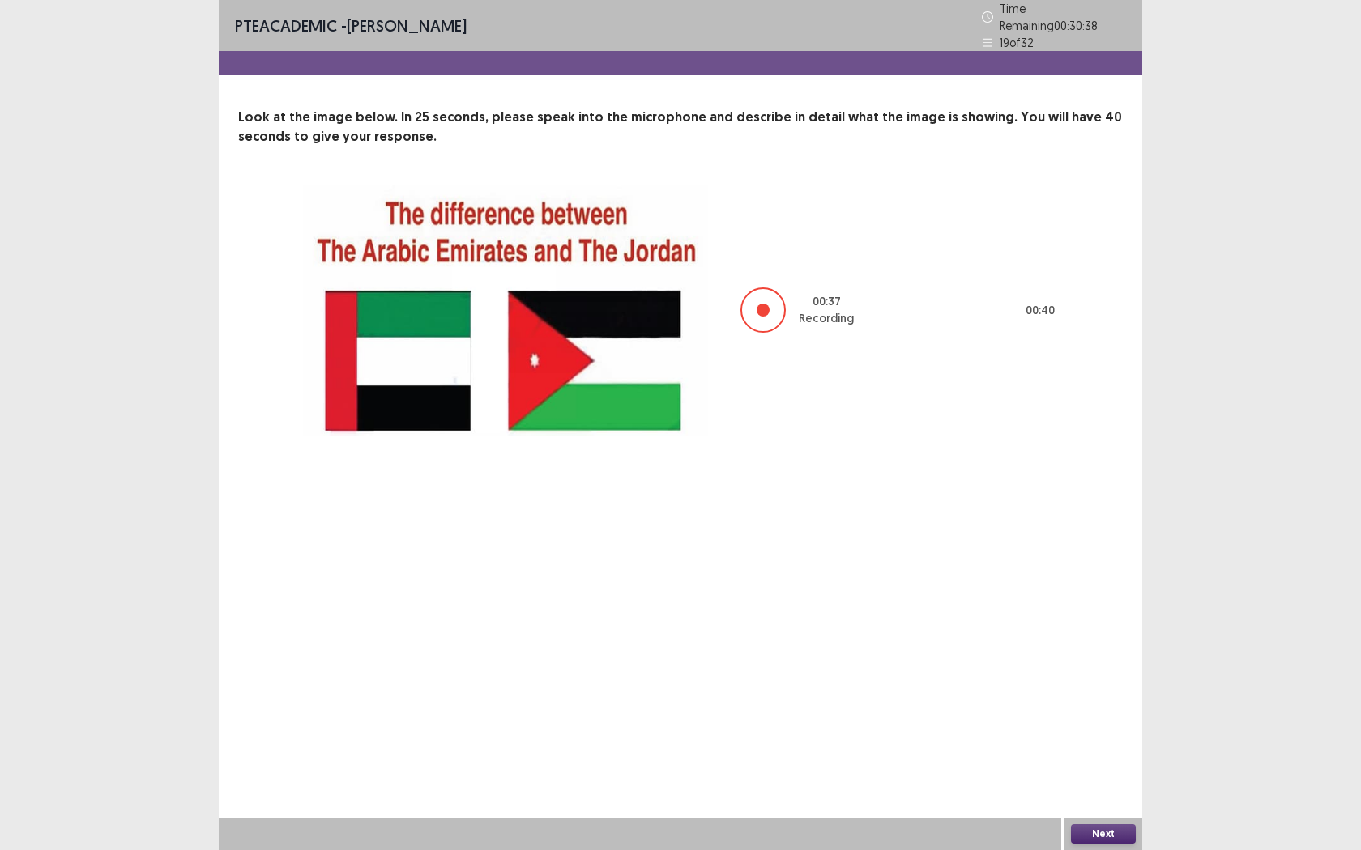
click at [1104, 778] on button "Next" at bounding box center [1103, 834] width 65 height 19
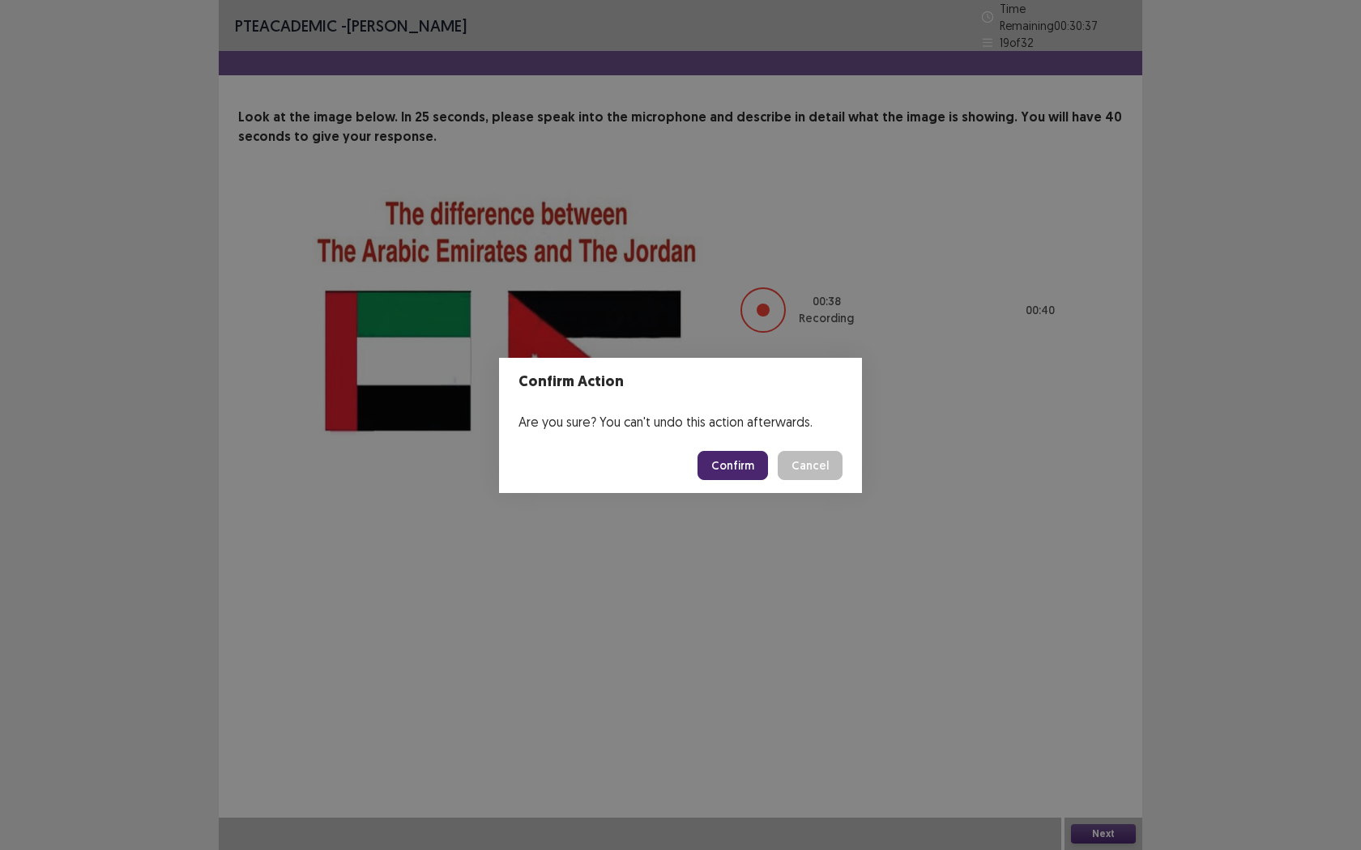
click at [715, 483] on footer "Confirm Cancel" at bounding box center [680, 465] width 363 height 55
click at [720, 463] on button "Confirm" at bounding box center [732, 465] width 70 height 29
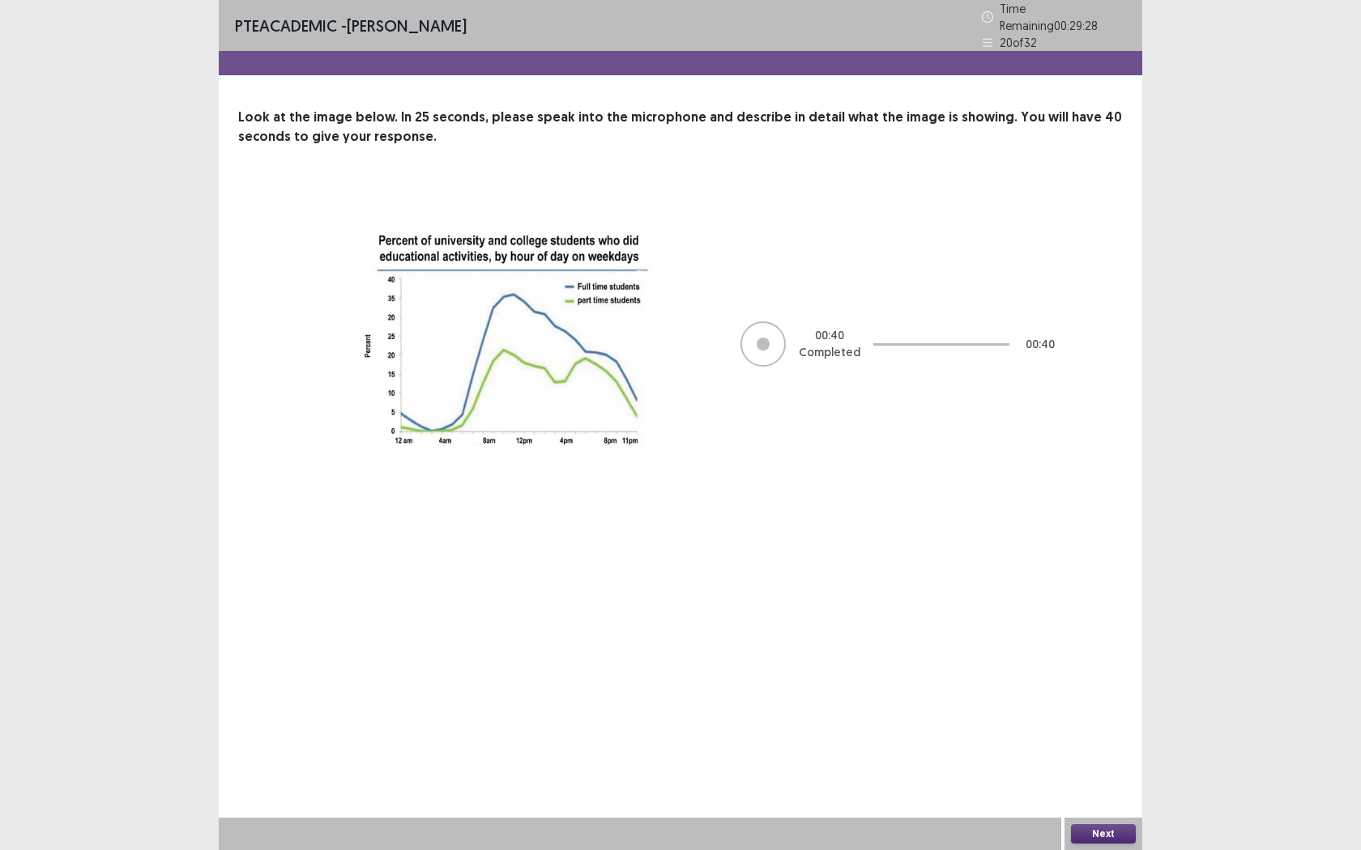
click at [1114, 778] on button "Next" at bounding box center [1103, 834] width 65 height 19
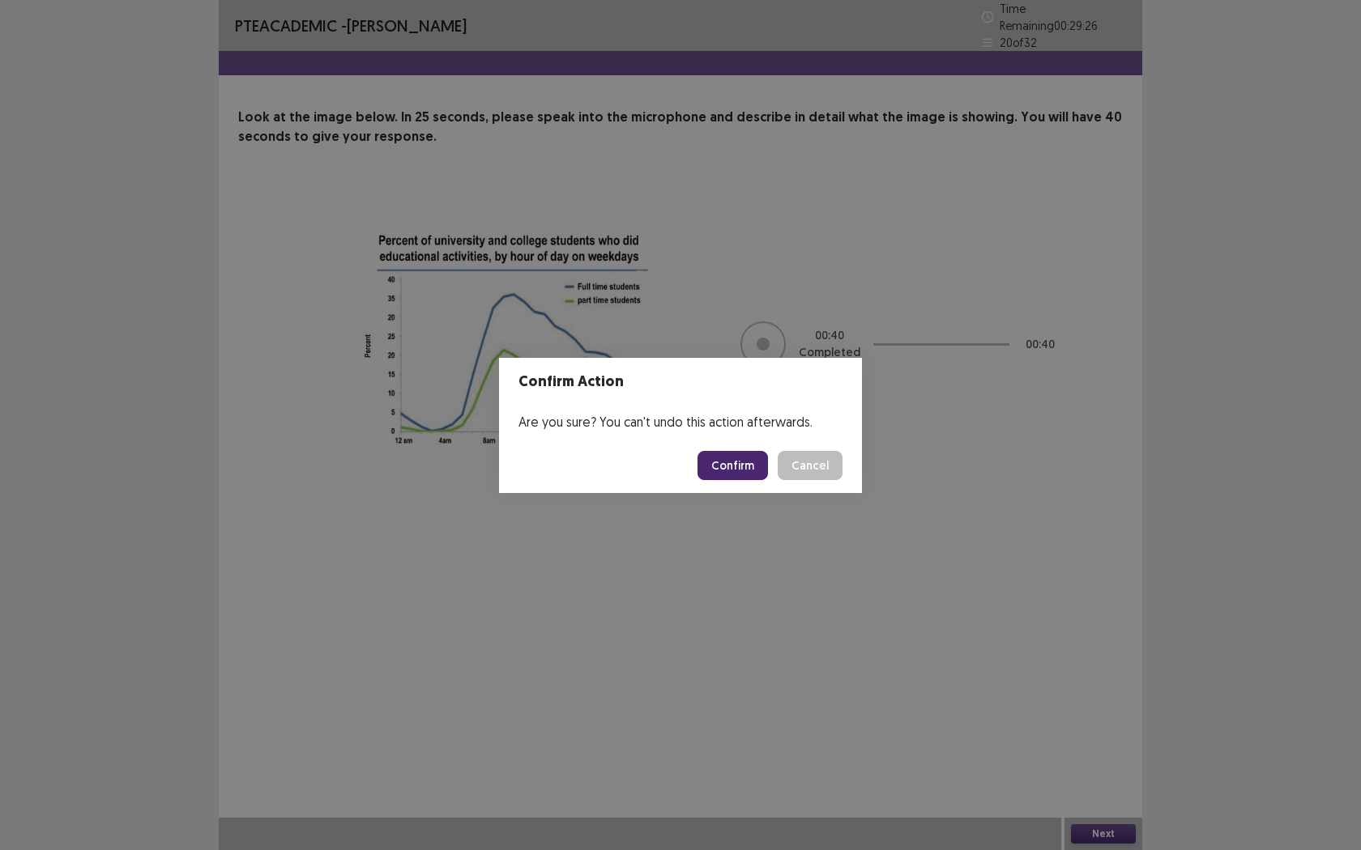
click at [731, 471] on button "Confirm" at bounding box center [732, 465] width 70 height 29
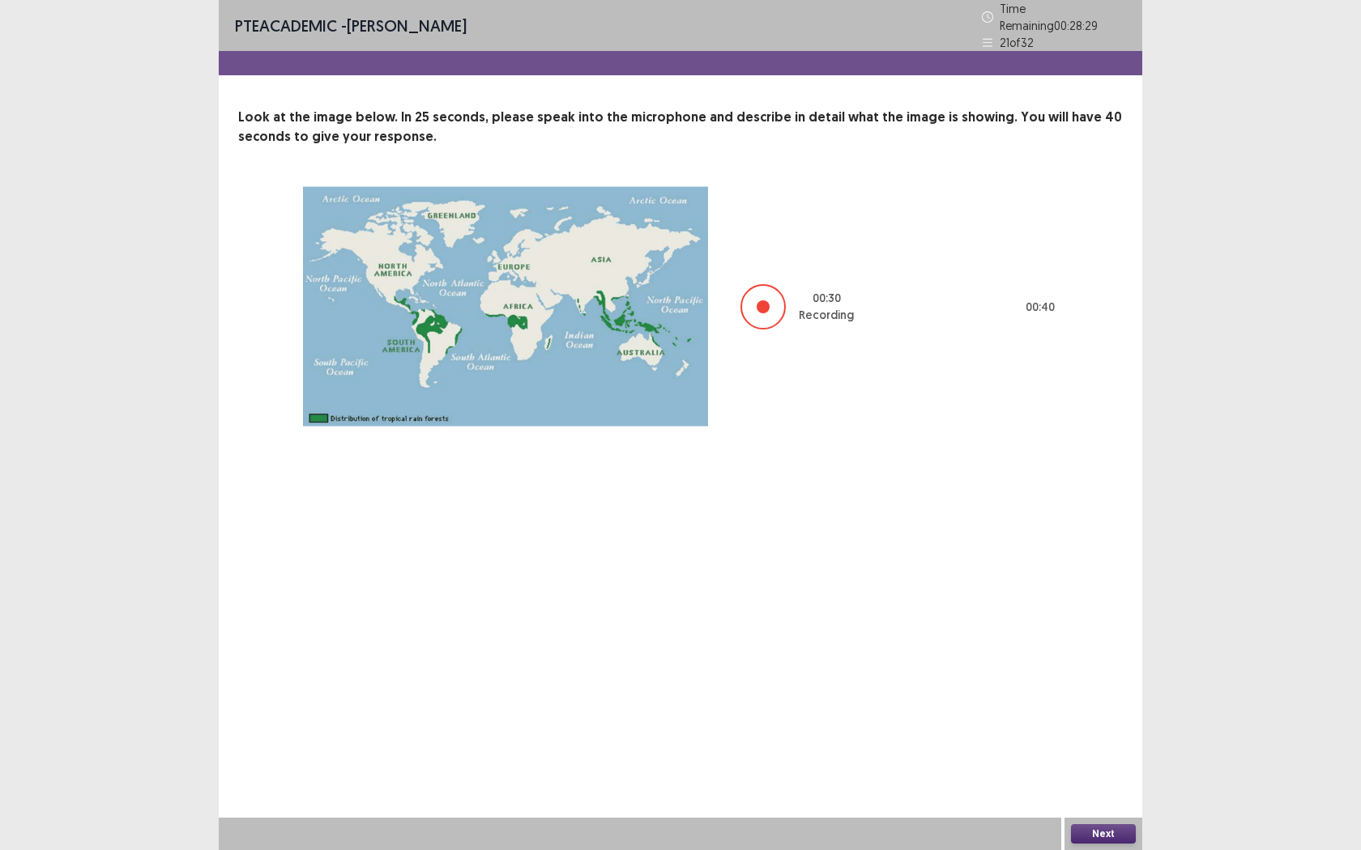
click at [1097, 778] on button "Next" at bounding box center [1103, 834] width 65 height 19
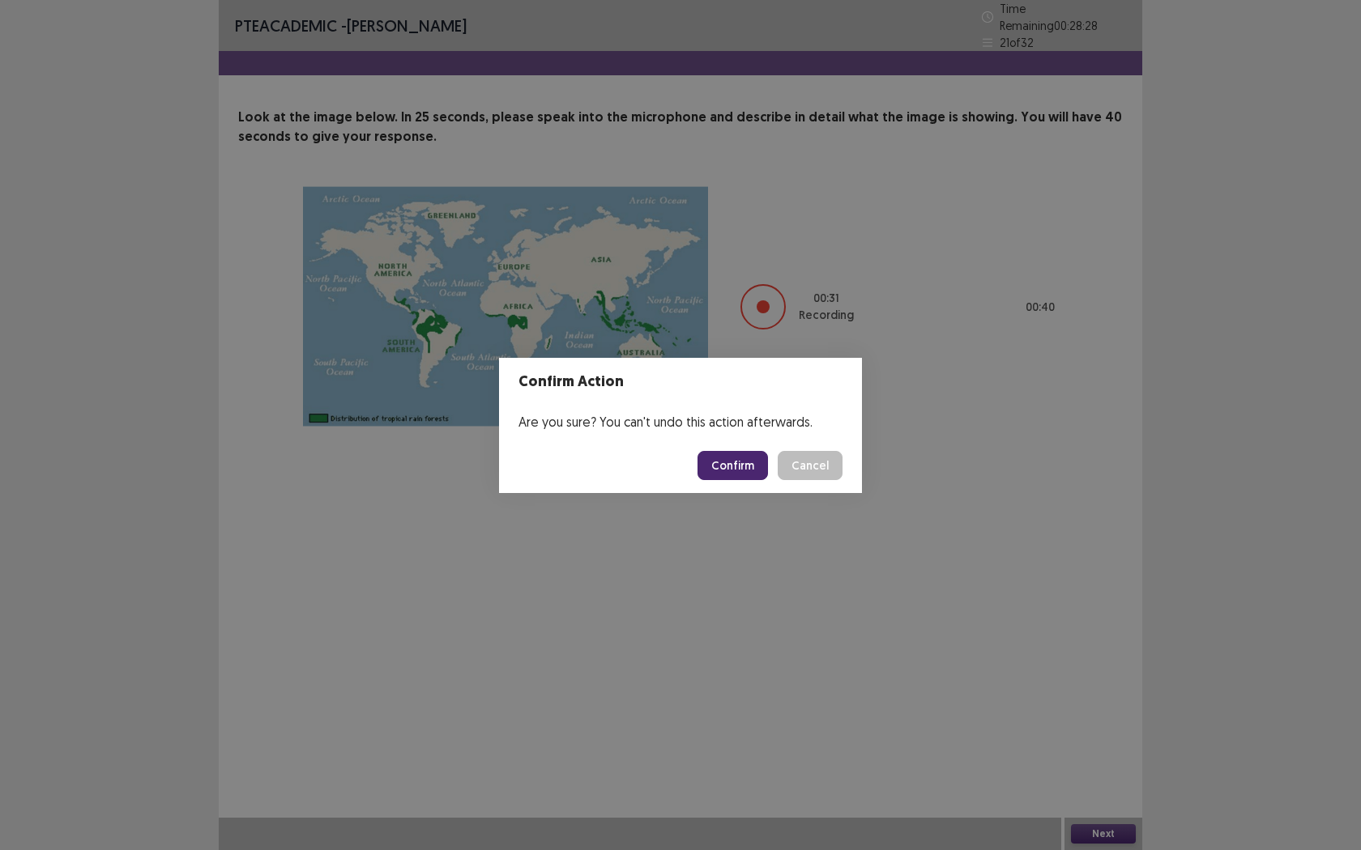
click at [739, 458] on button "Confirm" at bounding box center [732, 465] width 70 height 29
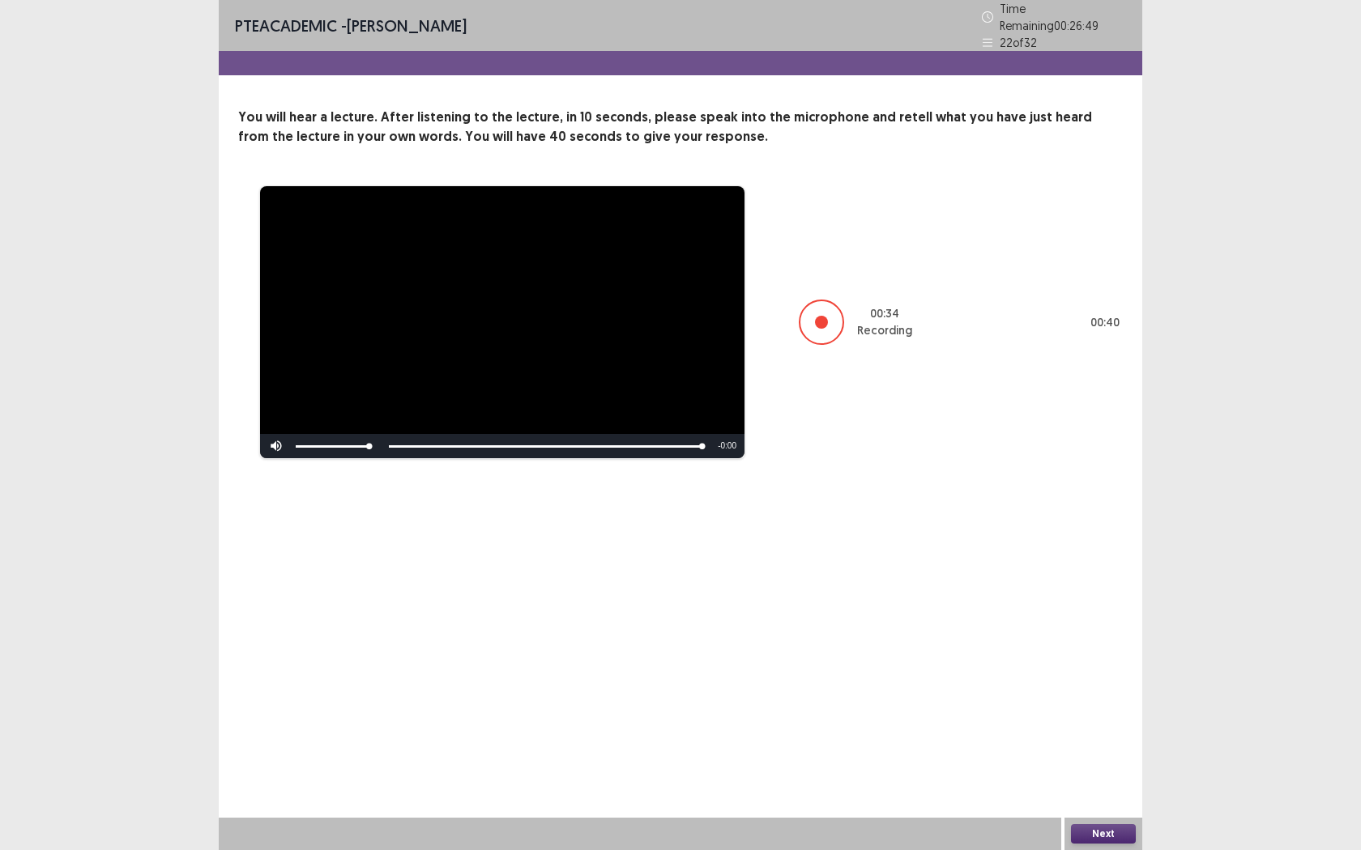
click at [1103, 778] on button "Next" at bounding box center [1103, 834] width 65 height 19
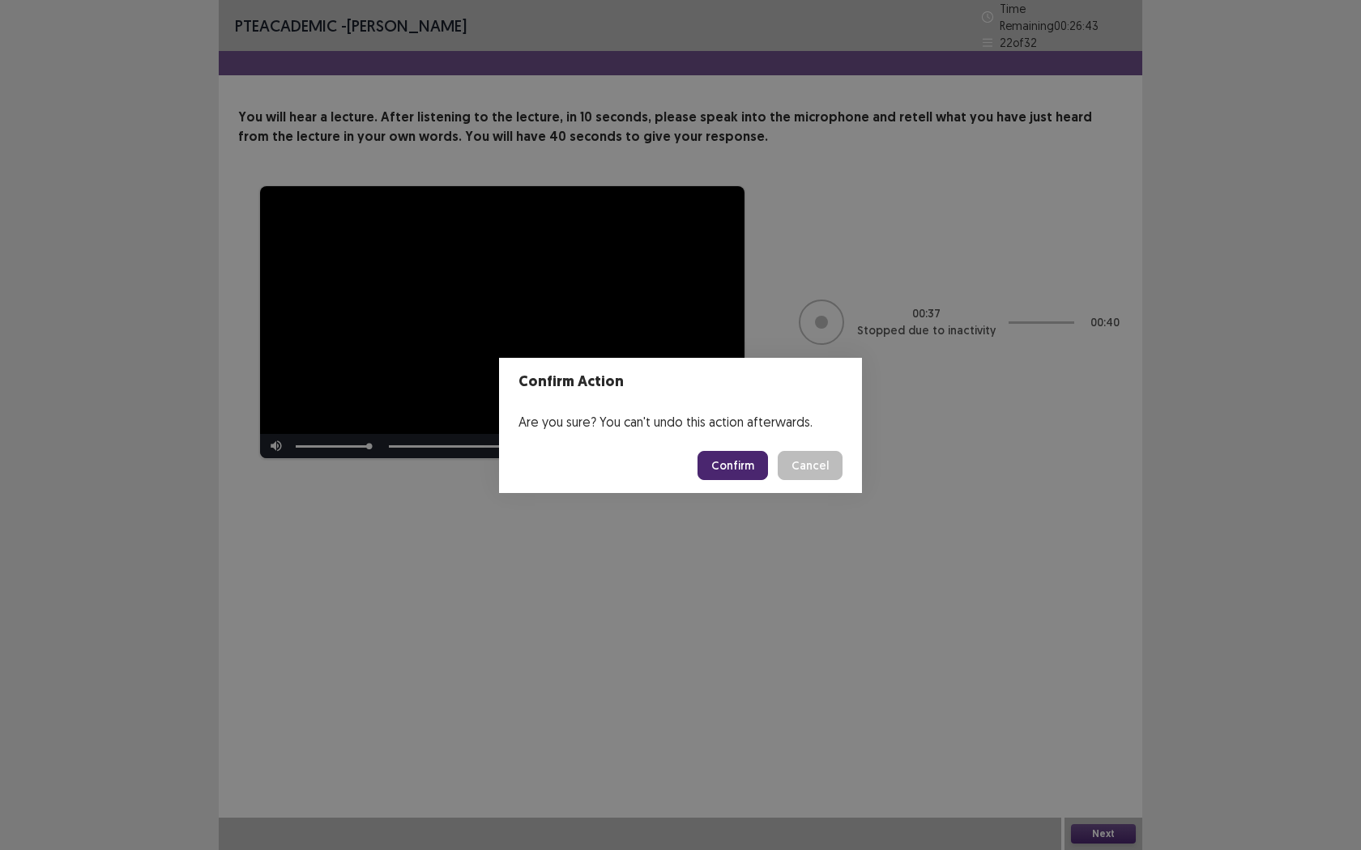
click at [713, 463] on button "Confirm" at bounding box center [732, 465] width 70 height 29
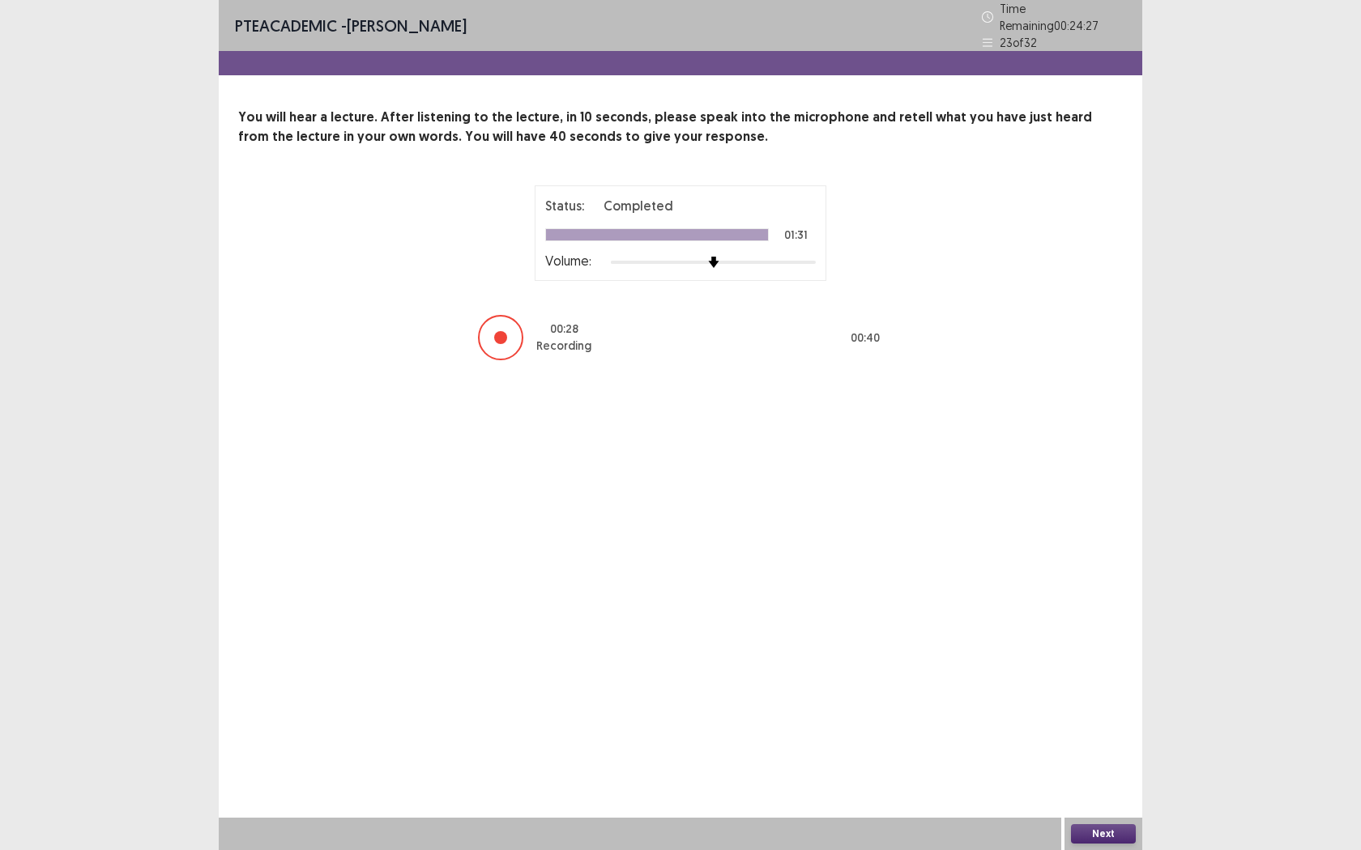
click at [1095, 778] on button "Next" at bounding box center [1103, 834] width 65 height 19
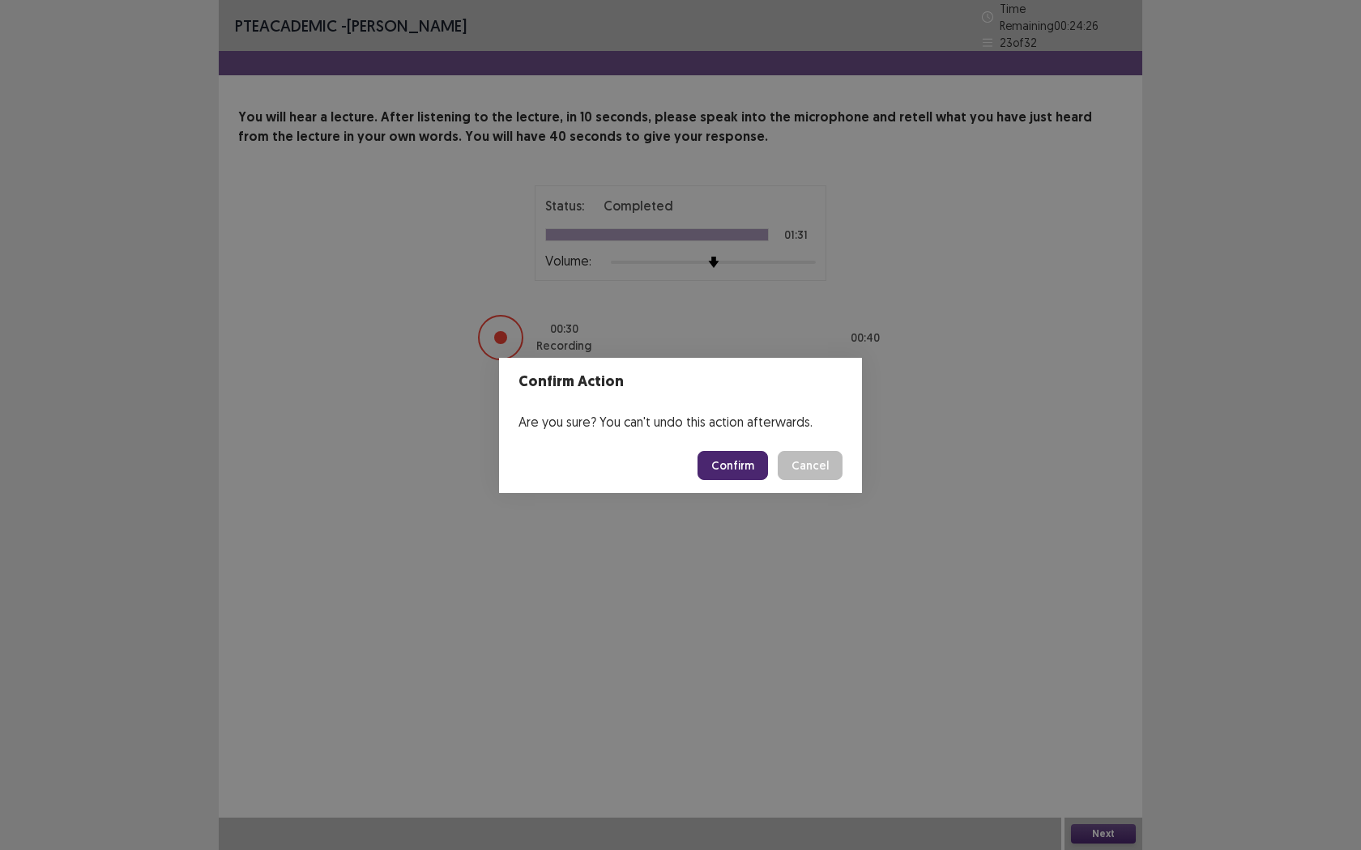
click at [744, 477] on button "Confirm" at bounding box center [732, 465] width 70 height 29
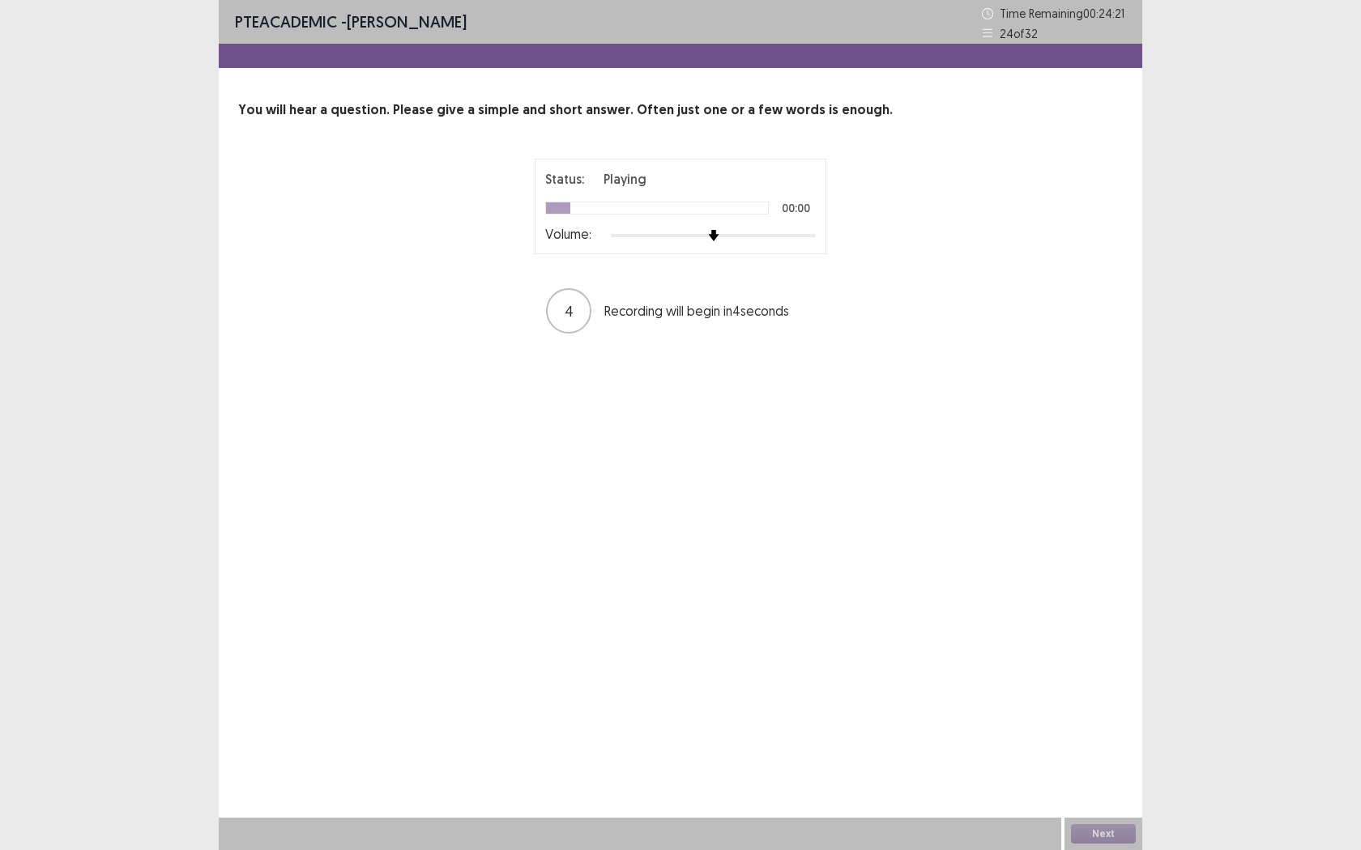
click at [731, 233] on div at bounding box center [713, 235] width 205 height 13
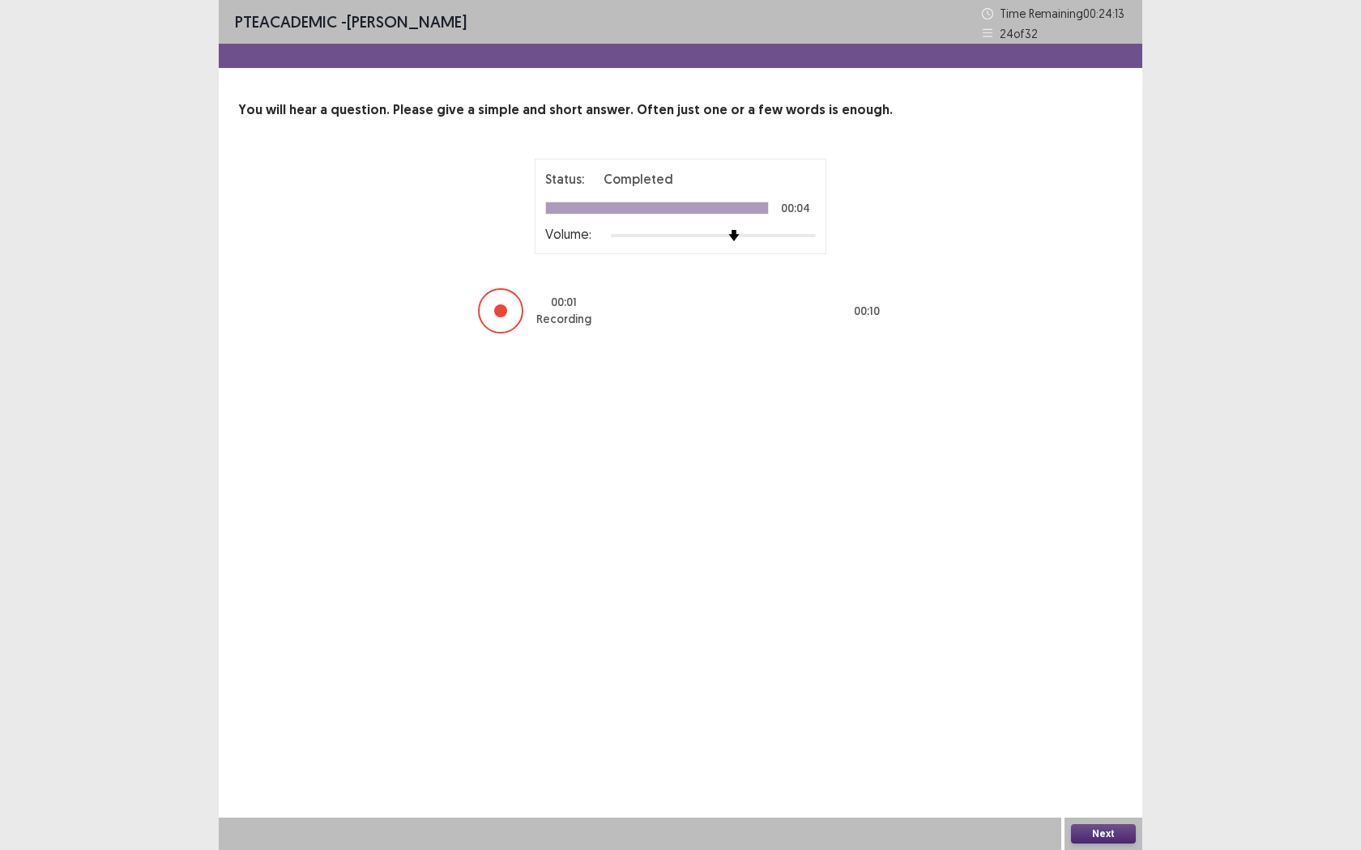
click at [1105, 778] on button "Next" at bounding box center [1103, 834] width 65 height 19
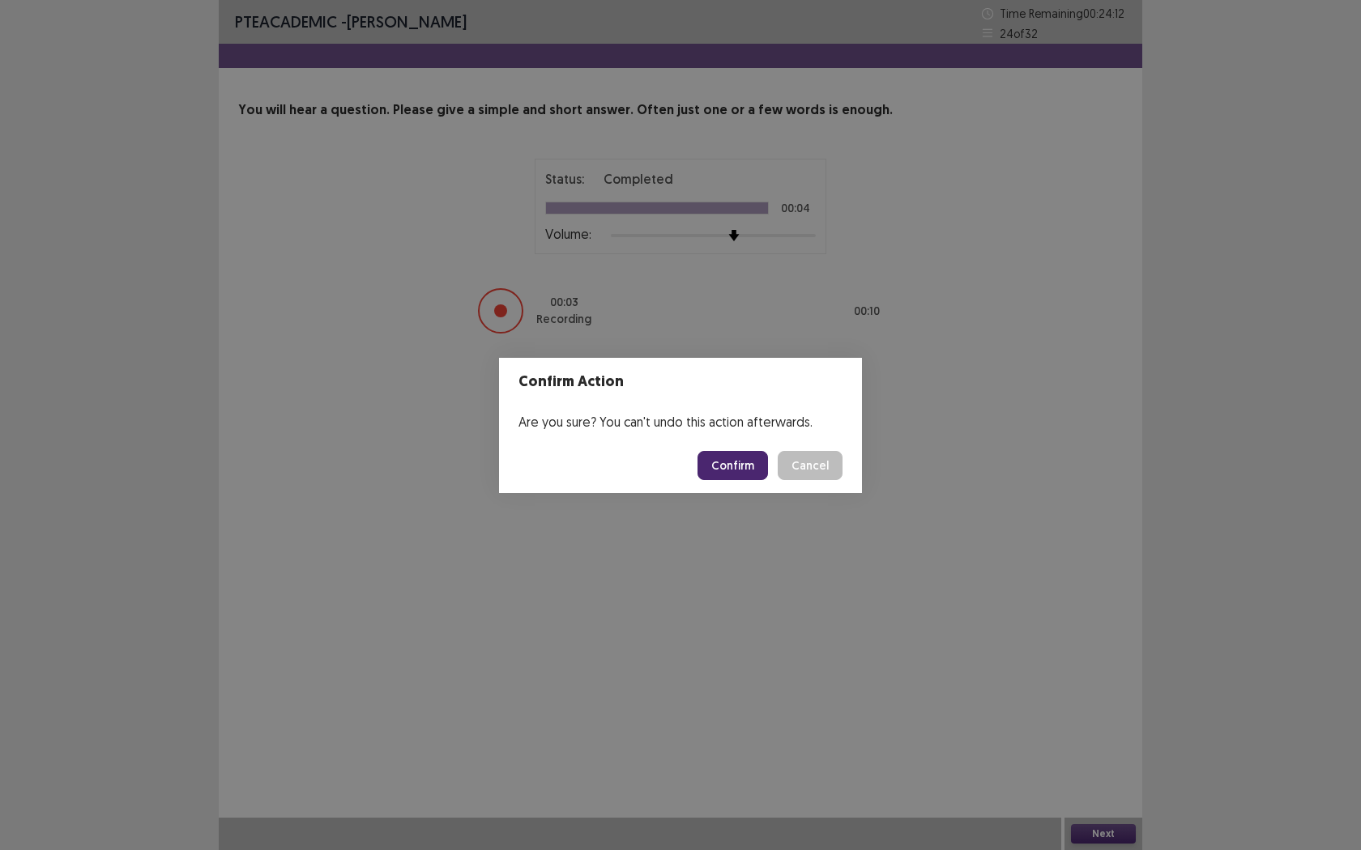
click at [735, 459] on button "Confirm" at bounding box center [732, 465] width 70 height 29
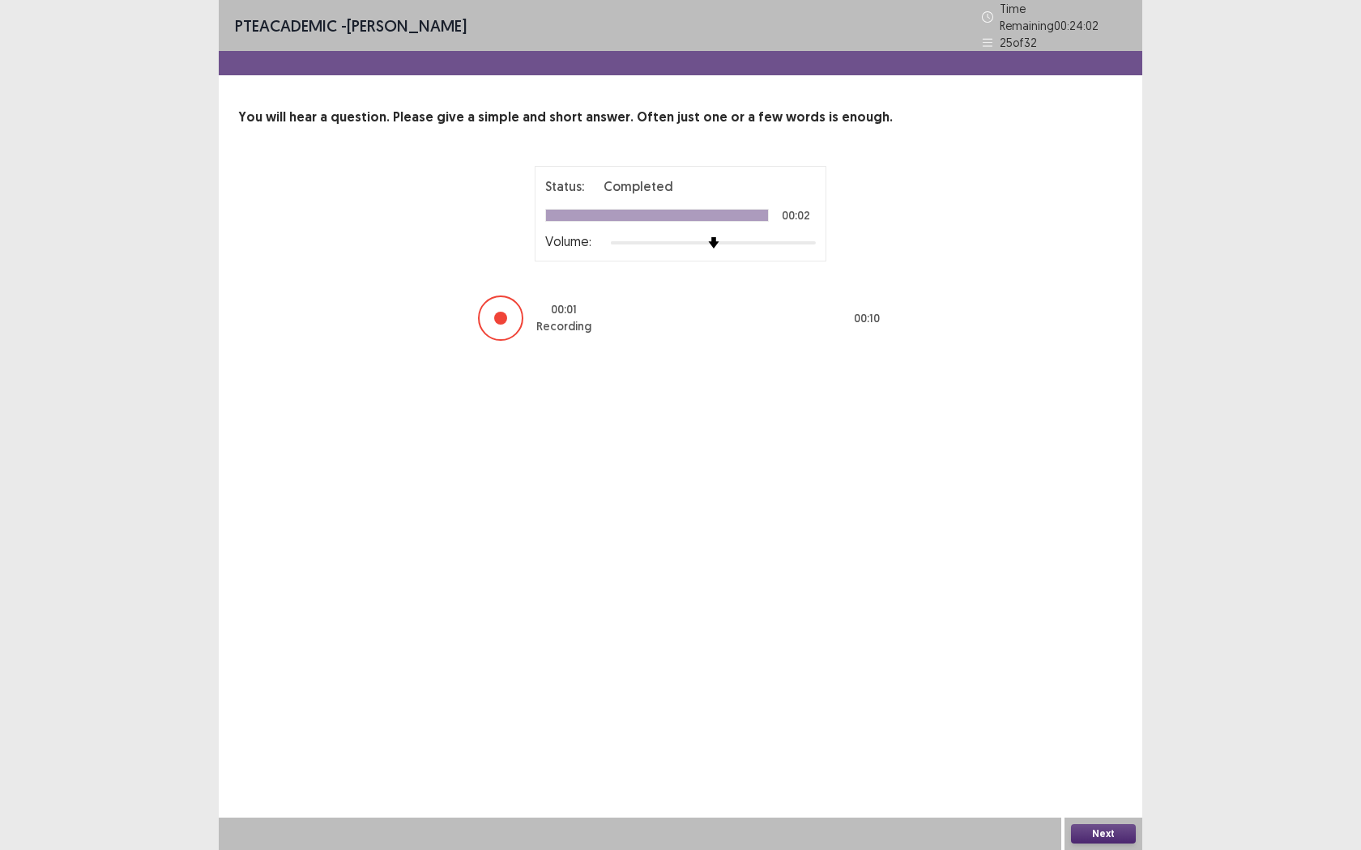
click at [1087, 778] on button "Next" at bounding box center [1103, 834] width 65 height 19
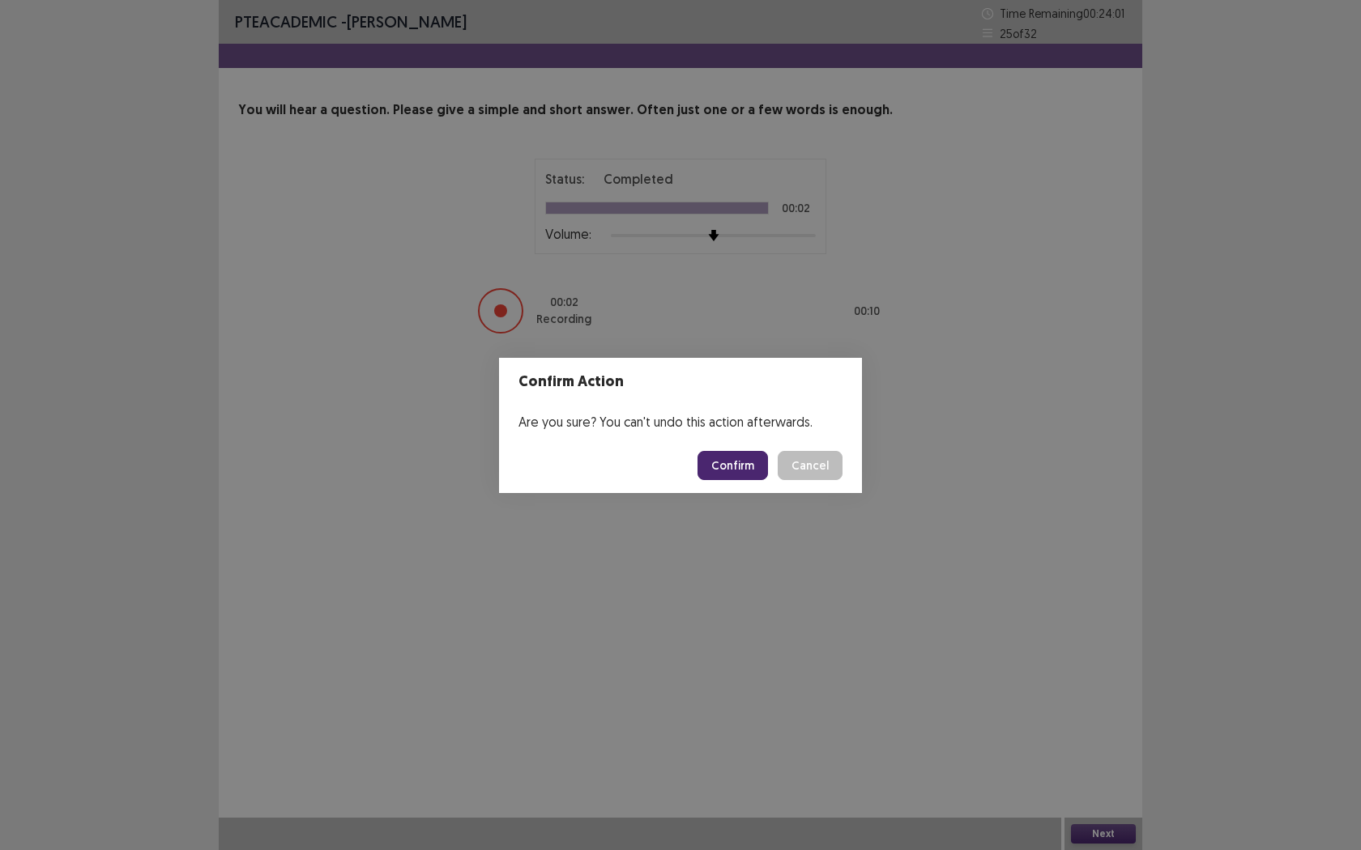
click at [759, 462] on button "Confirm" at bounding box center [732, 465] width 70 height 29
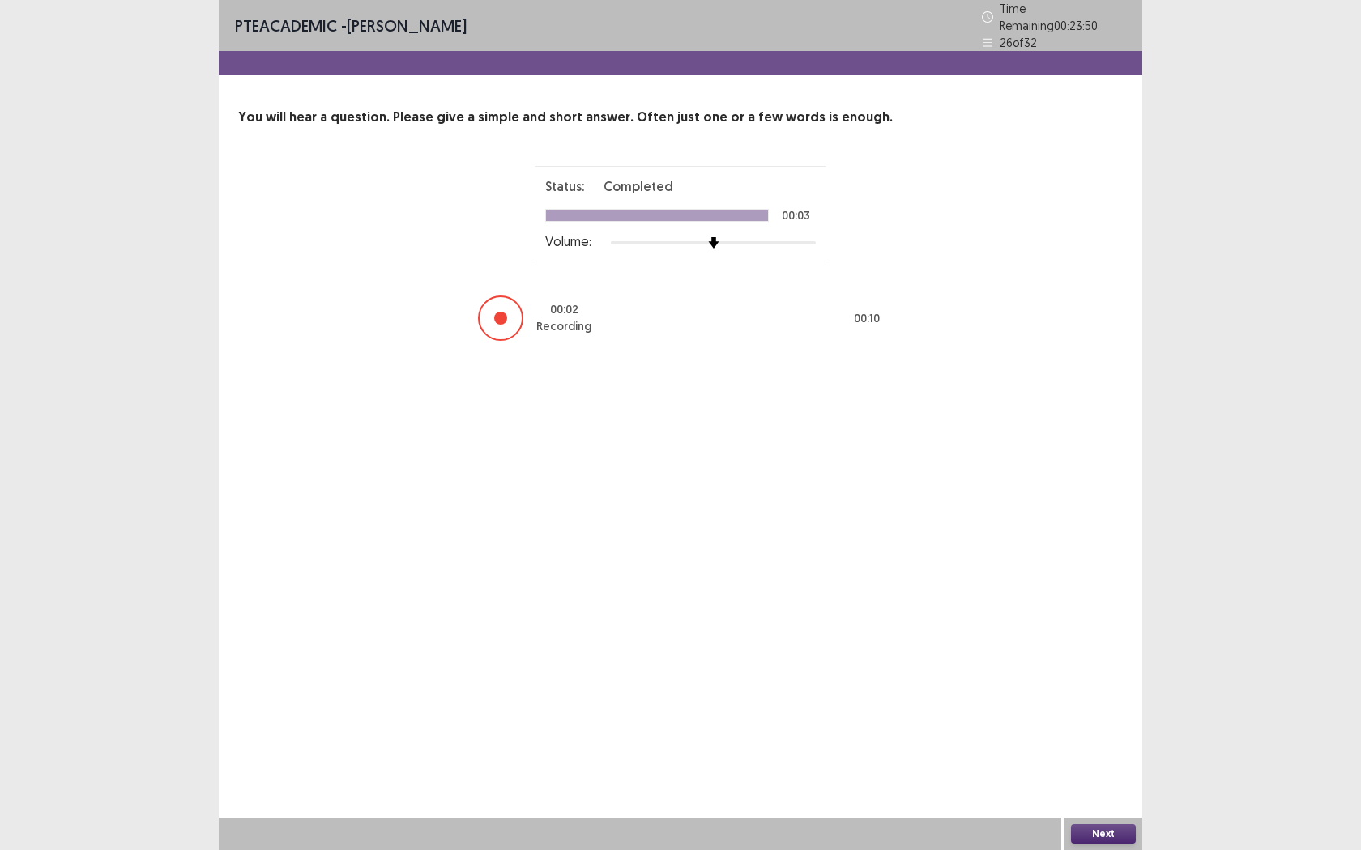
click at [1095, 778] on button "Next" at bounding box center [1103, 834] width 65 height 19
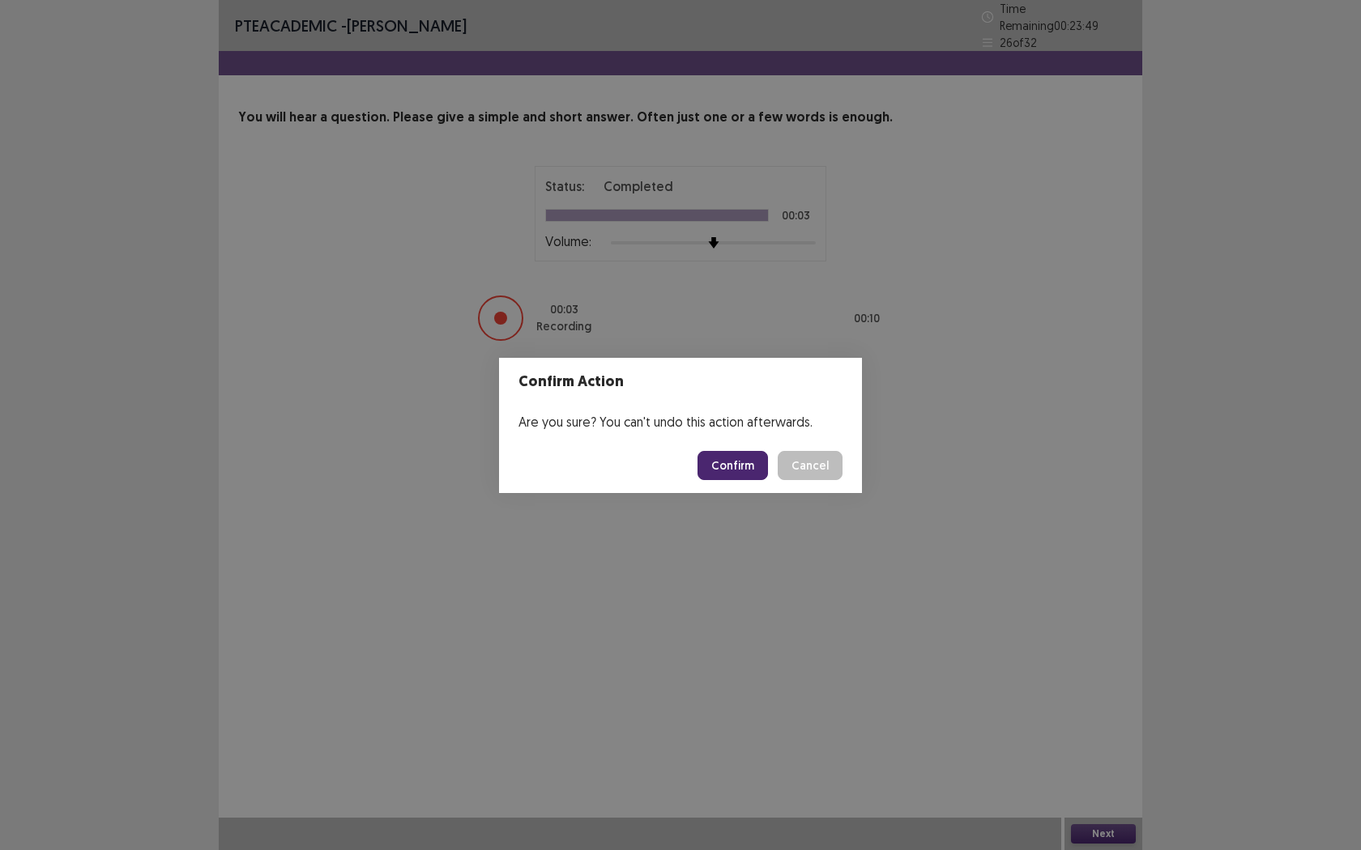
click at [737, 460] on button "Confirm" at bounding box center [732, 465] width 70 height 29
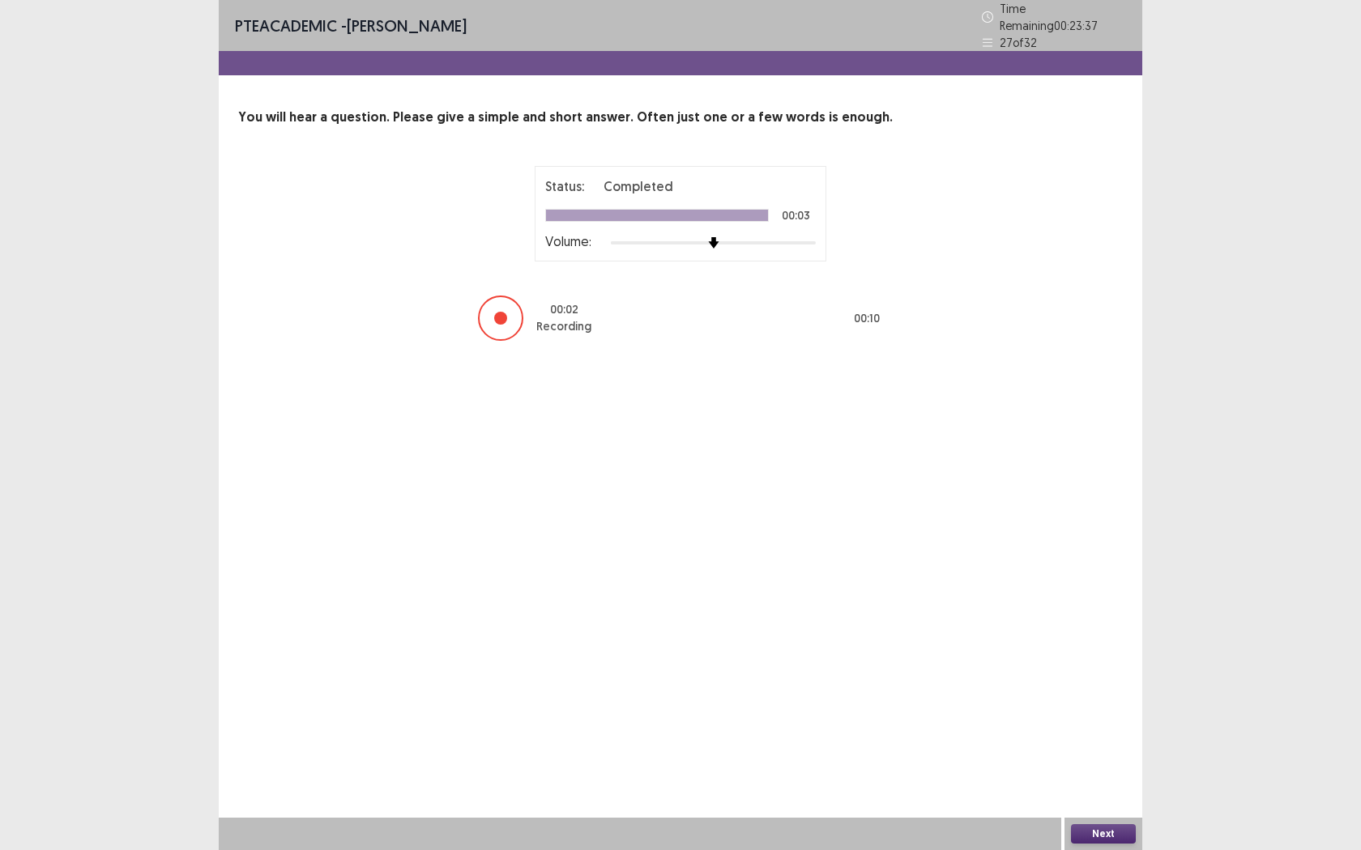
click at [1108, 778] on button "Next" at bounding box center [1103, 834] width 65 height 19
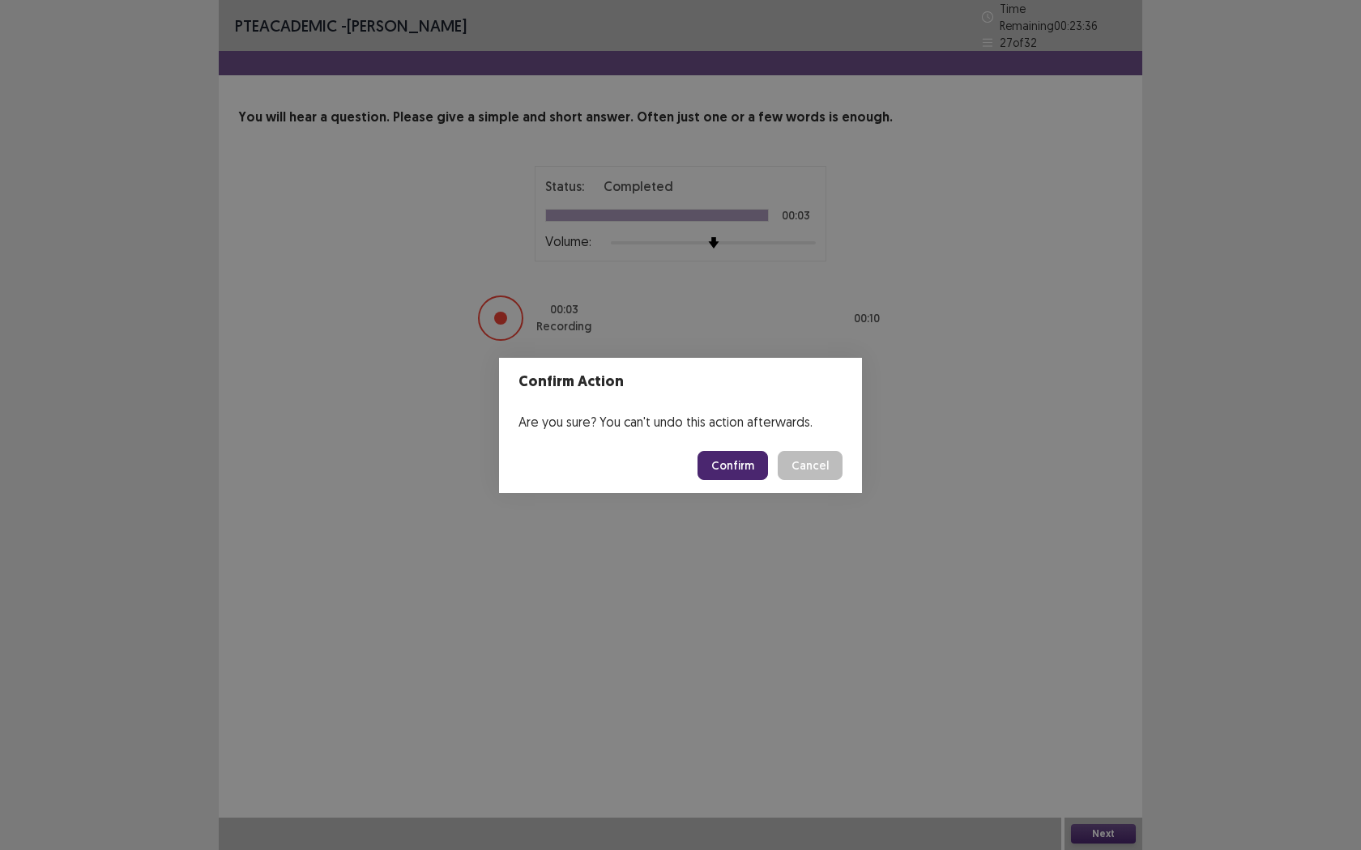
click at [742, 475] on button "Confirm" at bounding box center [732, 465] width 70 height 29
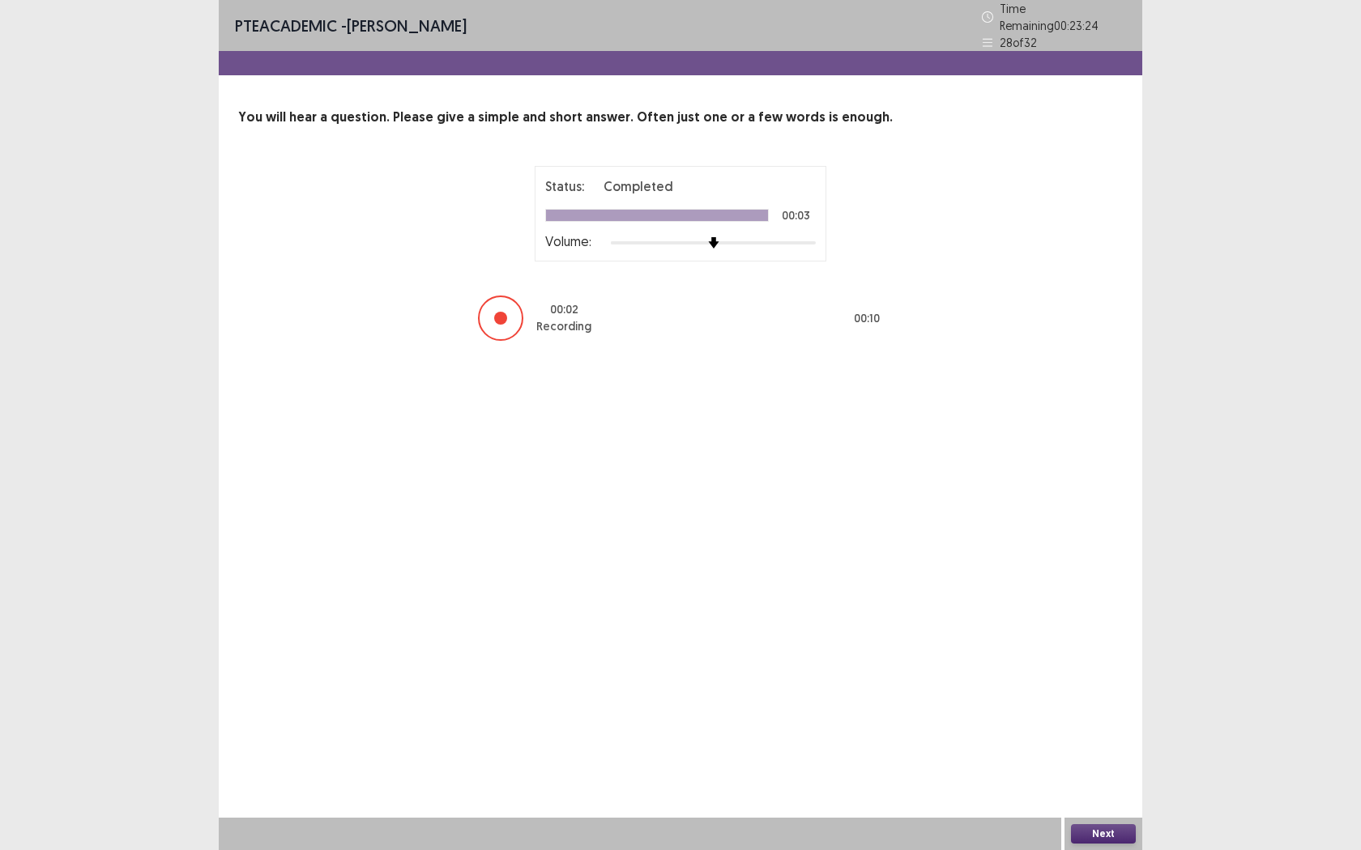
click at [1090, 778] on button "Next" at bounding box center [1103, 834] width 65 height 19
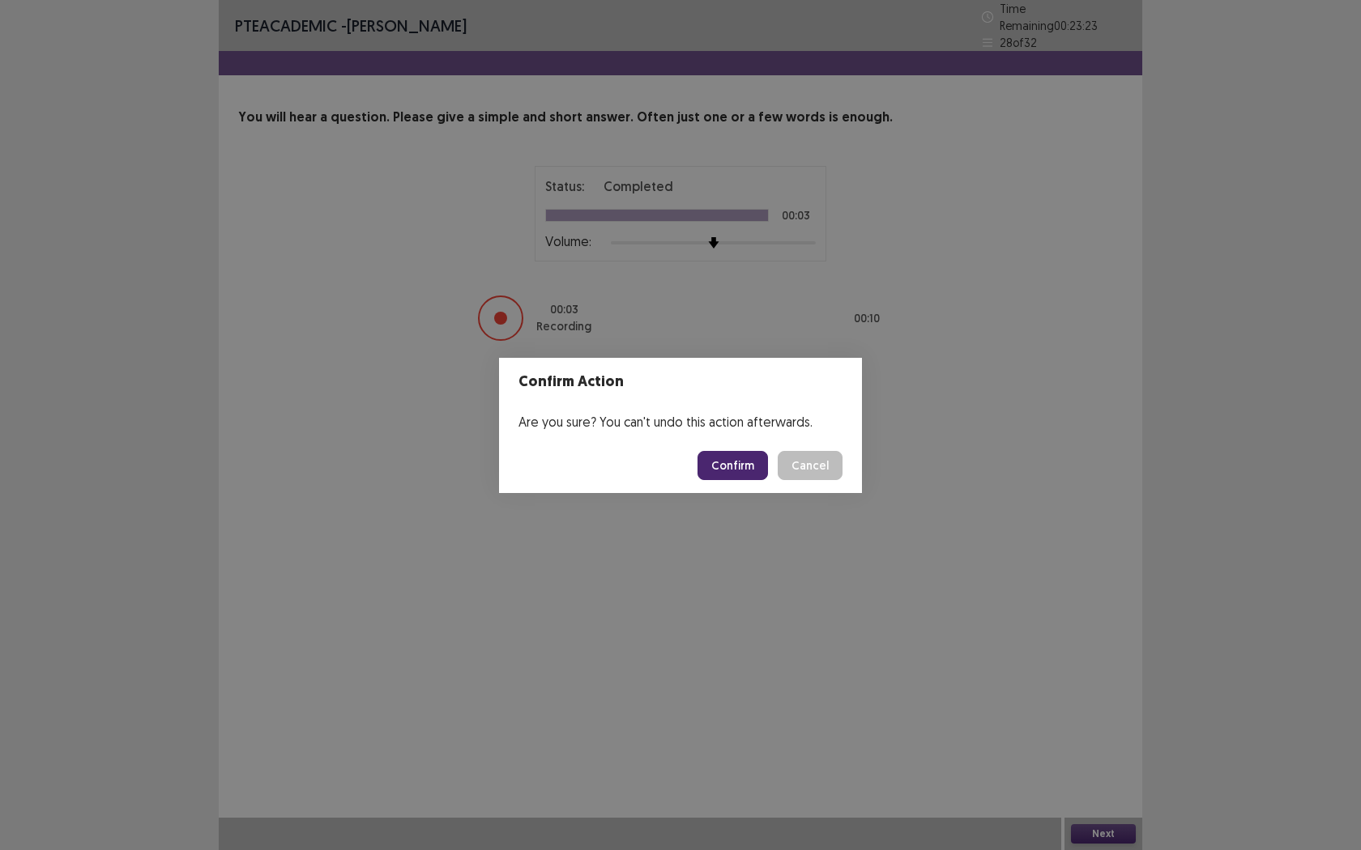
click at [738, 472] on button "Confirm" at bounding box center [732, 465] width 70 height 29
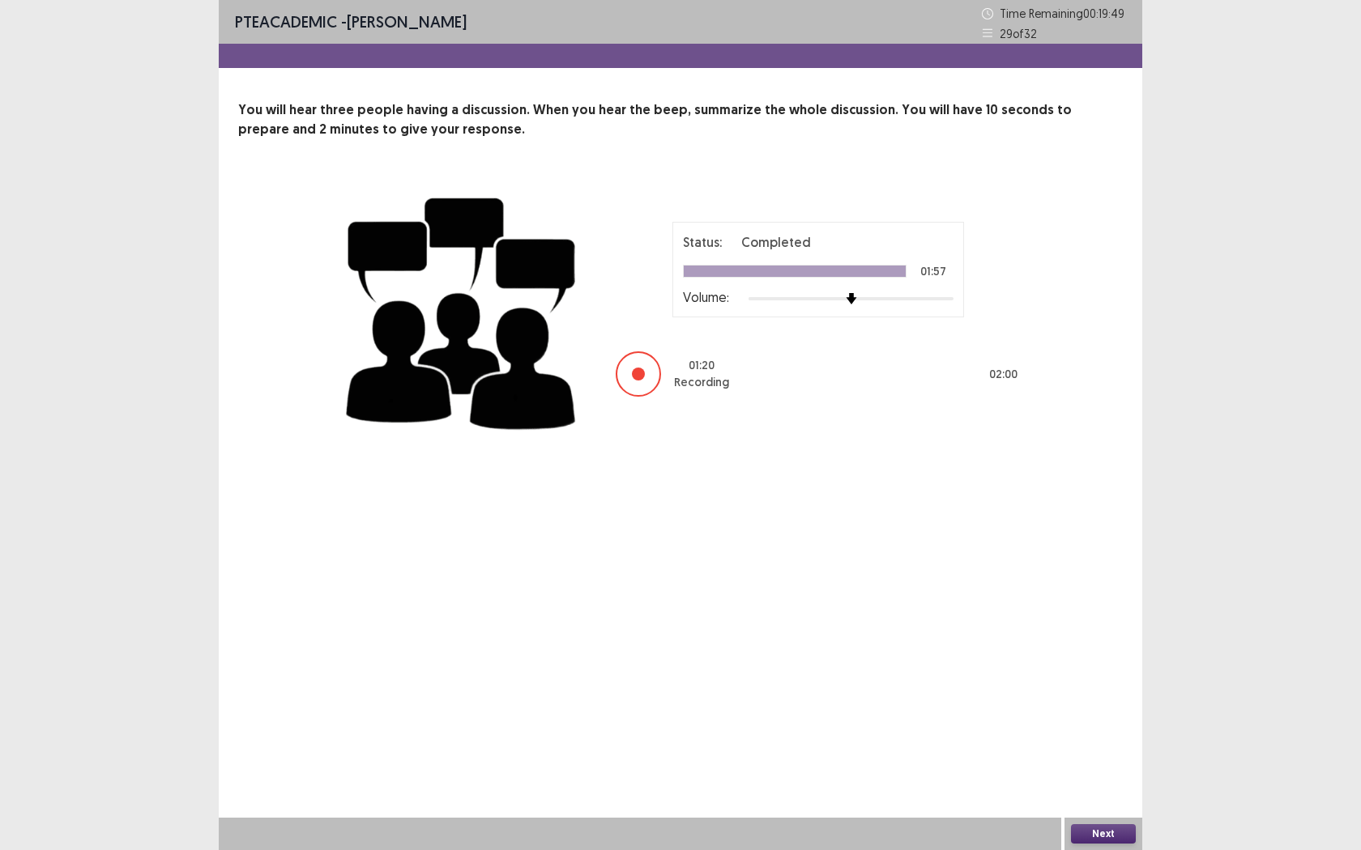
click at [1106, 778] on button "Next" at bounding box center [1103, 834] width 65 height 19
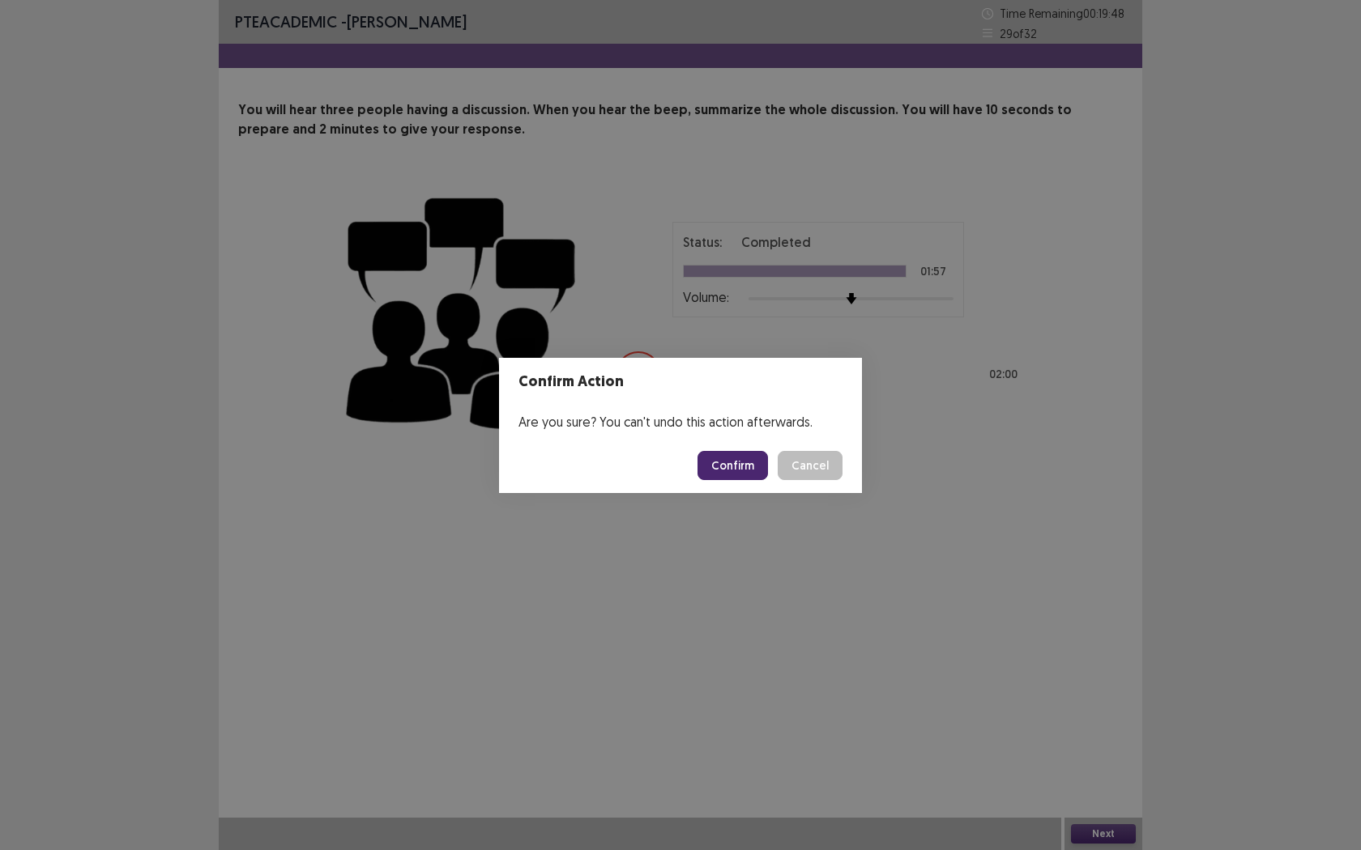
click at [720, 475] on button "Confirm" at bounding box center [732, 465] width 70 height 29
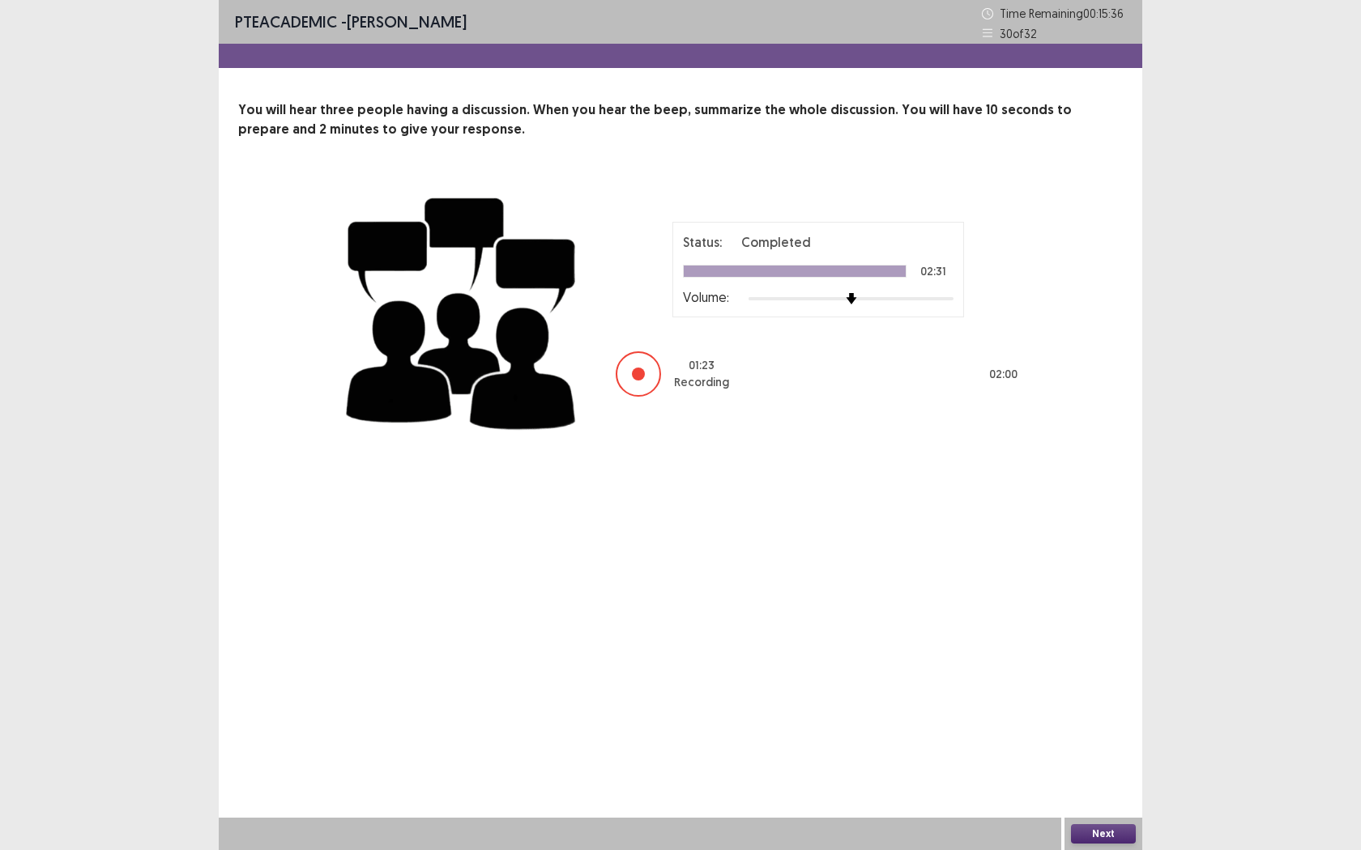
click at [1093, 778] on button "Next" at bounding box center [1103, 834] width 65 height 19
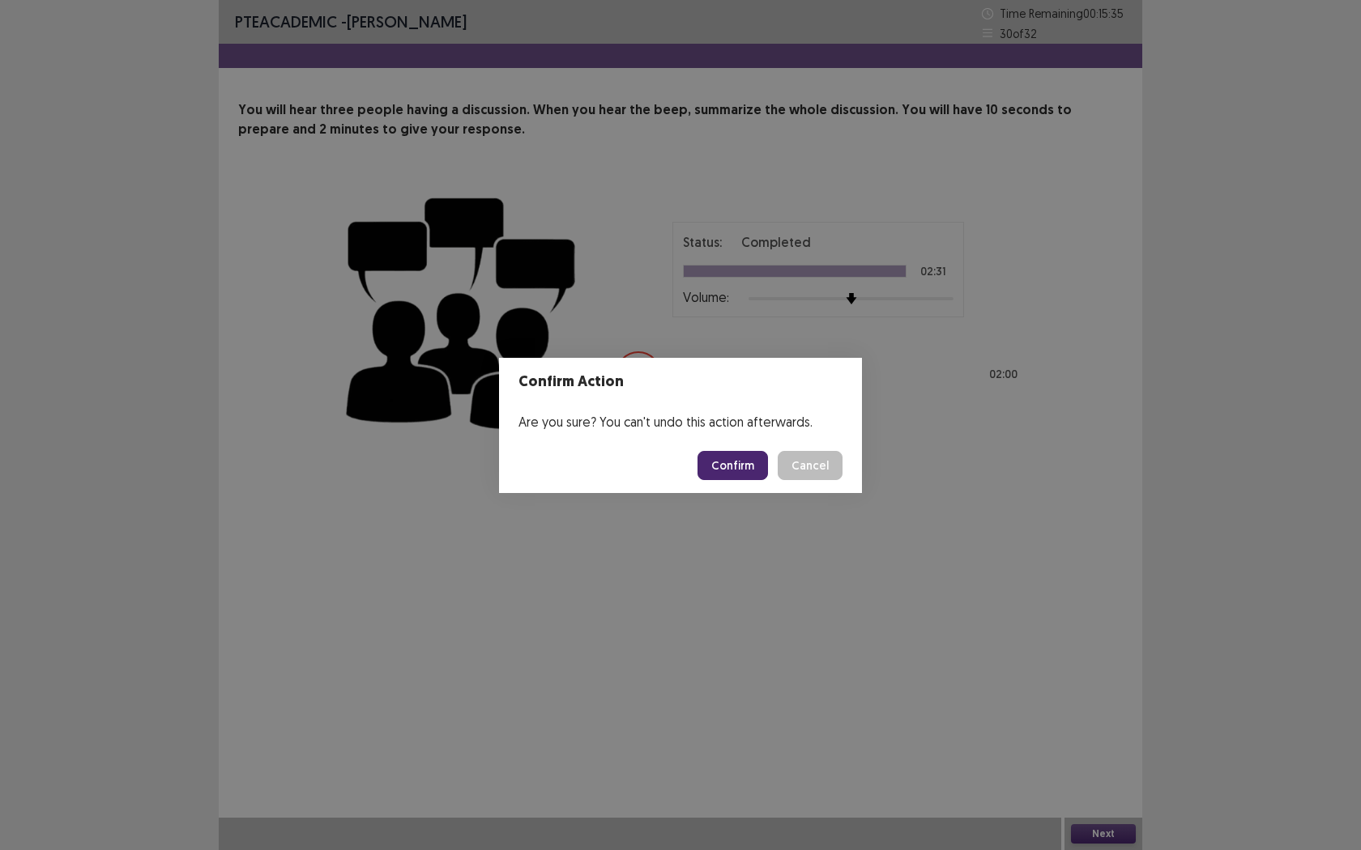
click at [731, 471] on button "Confirm" at bounding box center [732, 465] width 70 height 29
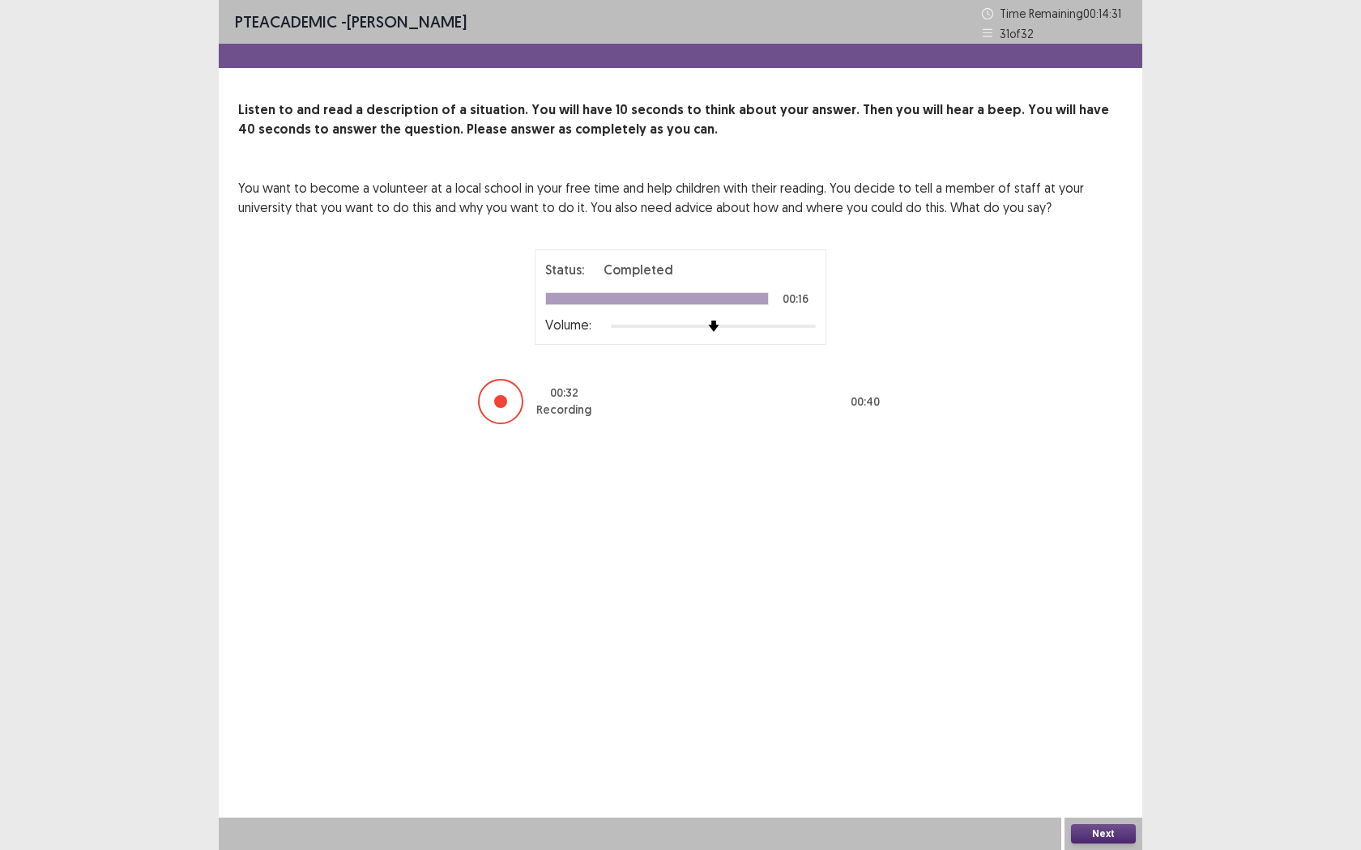
click at [1103, 778] on div "Next" at bounding box center [1103, 834] width 78 height 32
click at [1103, 778] on button "Next" at bounding box center [1103, 834] width 65 height 19
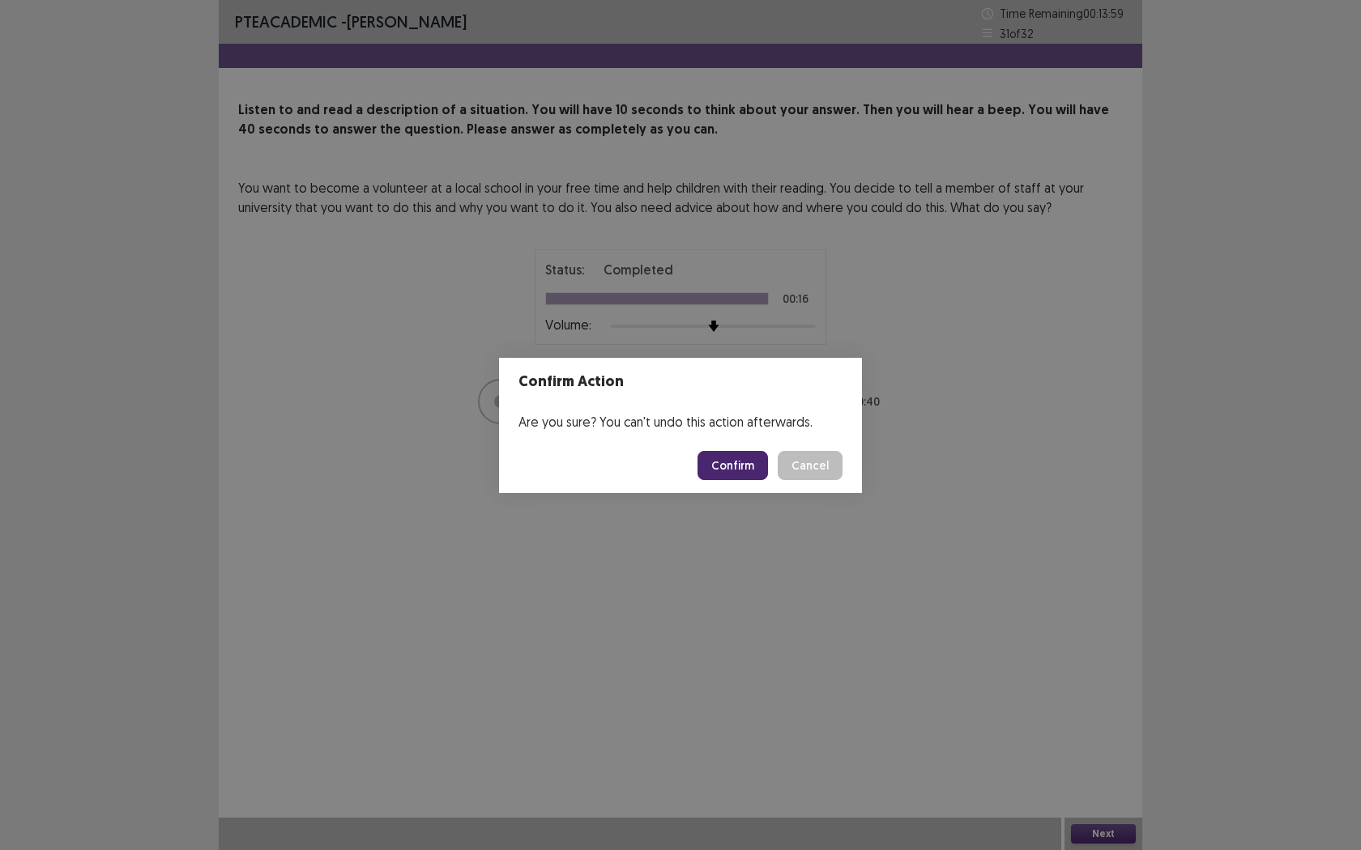
click at [756, 479] on button "Confirm" at bounding box center [732, 465] width 70 height 29
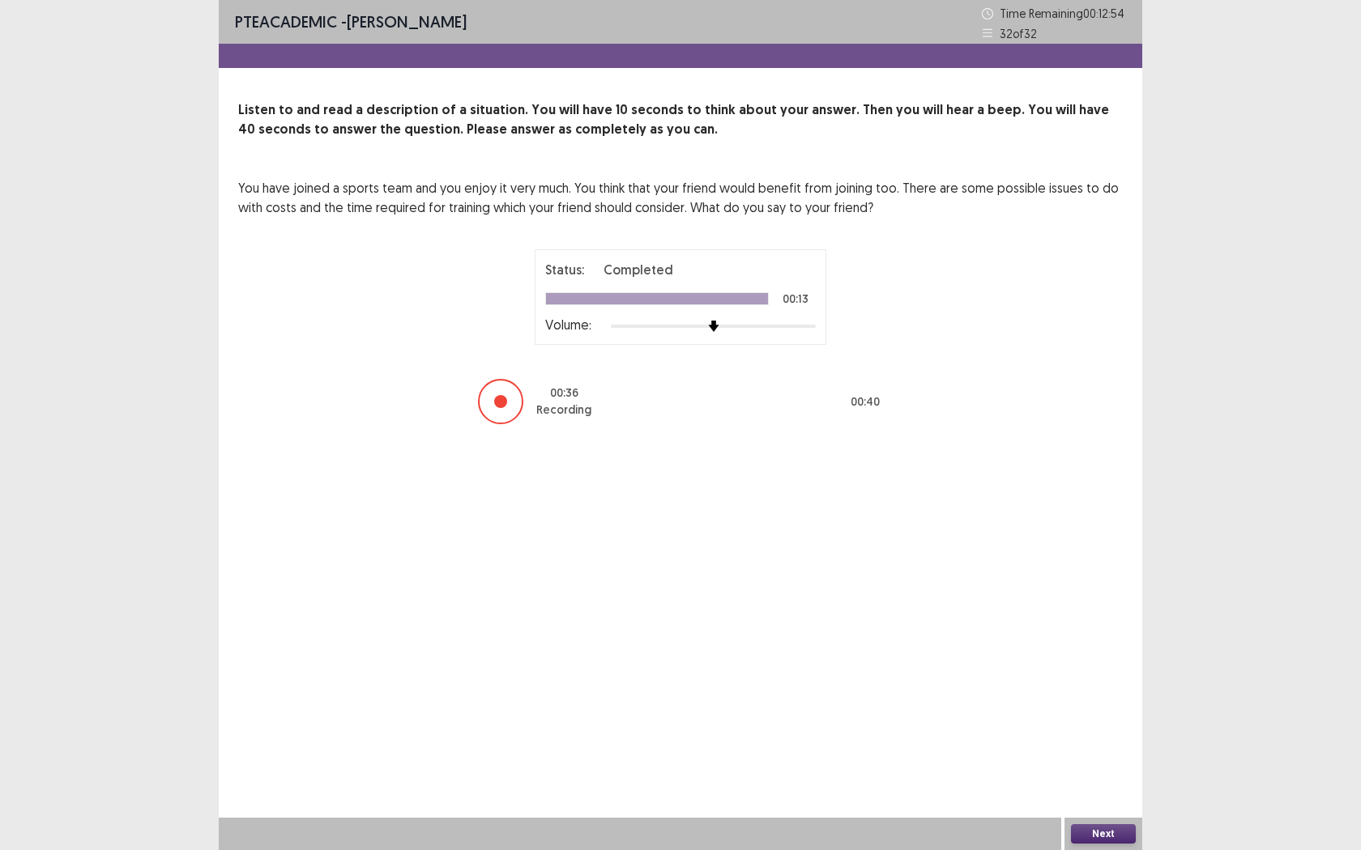
click at [1098, 778] on button "Next" at bounding box center [1103, 834] width 65 height 19
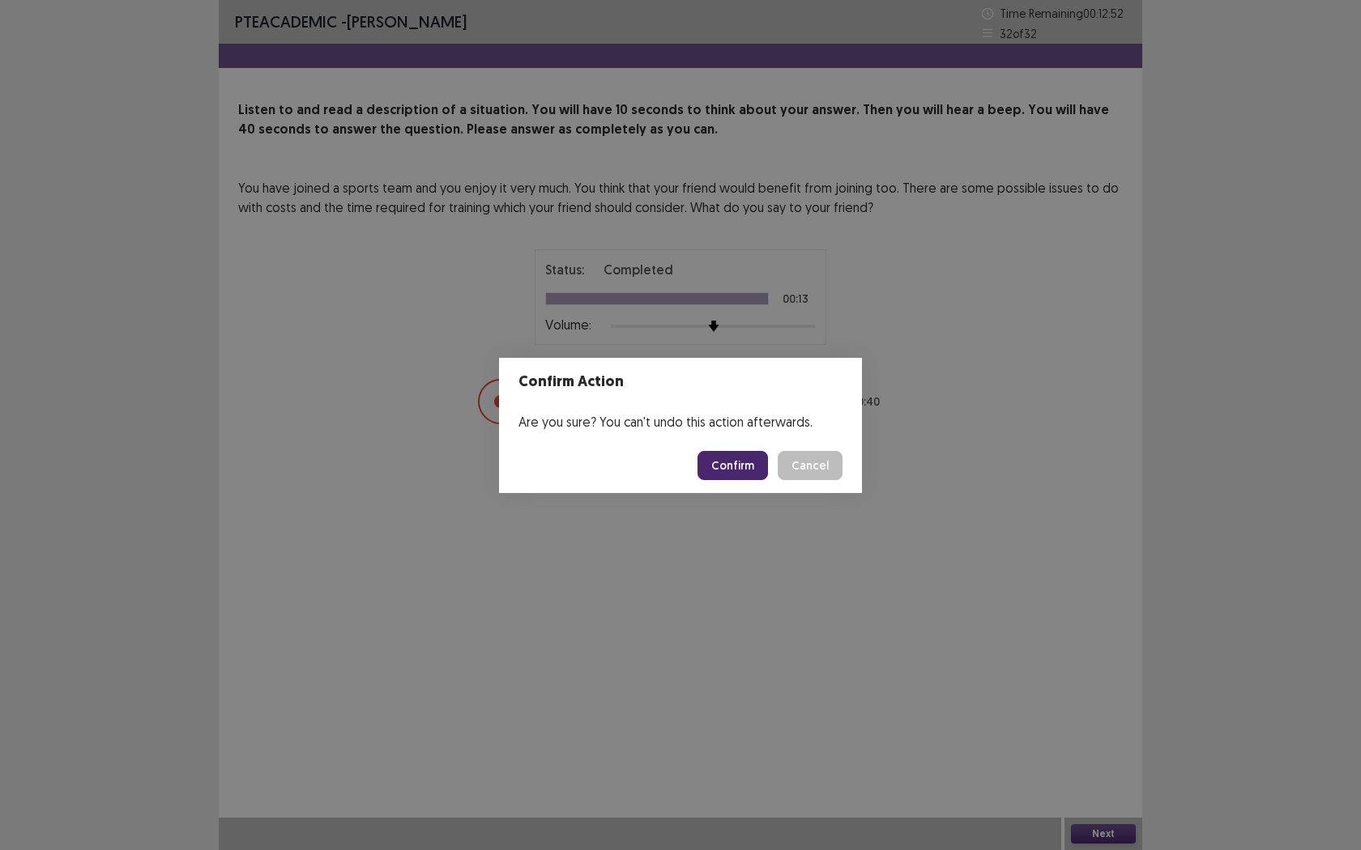
click at [732, 455] on button "Confirm" at bounding box center [732, 465] width 70 height 29
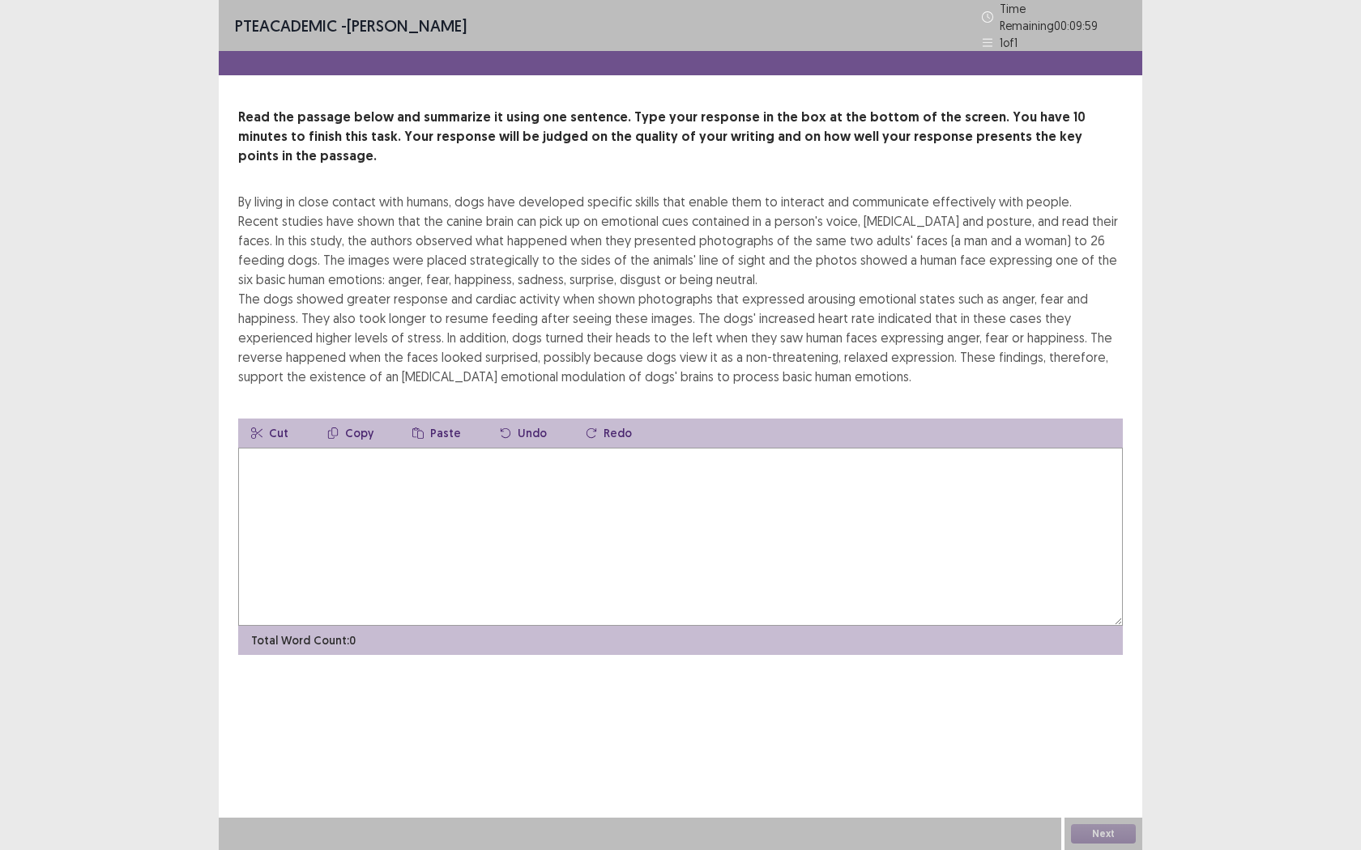
click at [556, 506] on textarea at bounding box center [680, 537] width 884 height 178
type textarea "*"
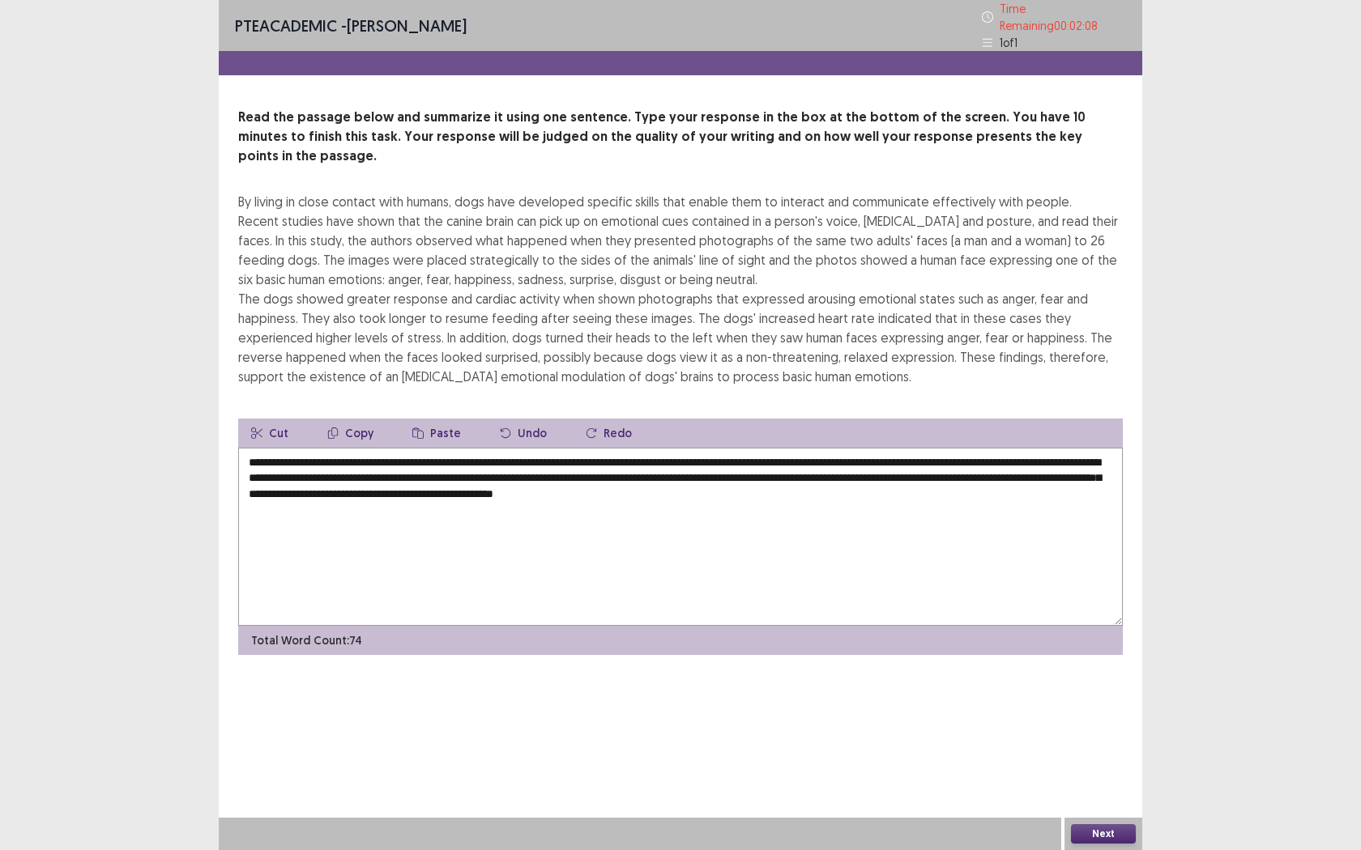
click at [278, 474] on textarea "**********" at bounding box center [680, 537] width 884 height 178
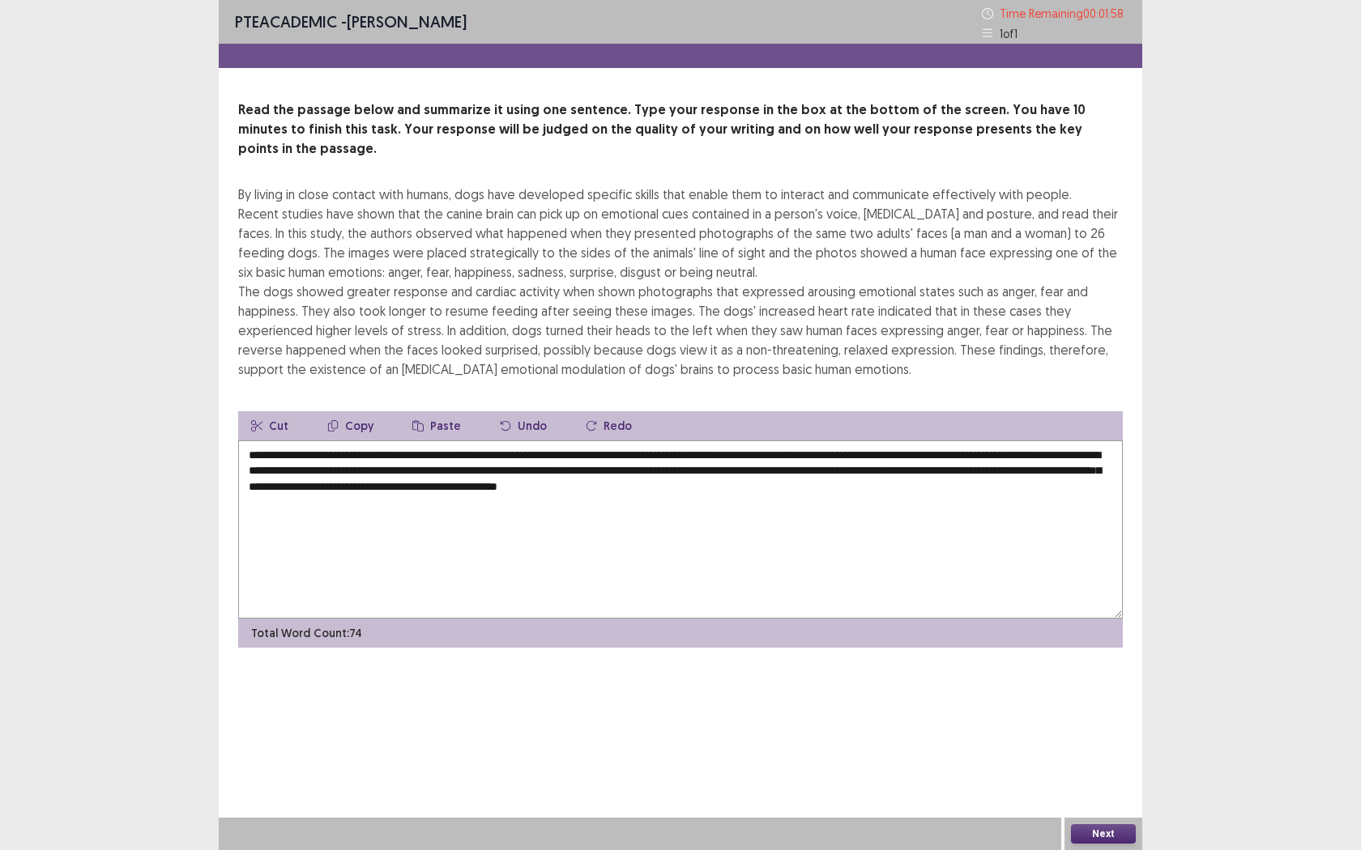
click at [538, 470] on textarea "**********" at bounding box center [680, 530] width 884 height 178
click at [577, 468] on textarea "**********" at bounding box center [680, 530] width 884 height 178
drag, startPoint x: 642, startPoint y: 471, endPoint x: 642, endPoint y: 567, distance: 96.4
click at [642, 472] on textarea "**********" at bounding box center [680, 530] width 884 height 178
click at [922, 467] on textarea "**********" at bounding box center [680, 530] width 884 height 178
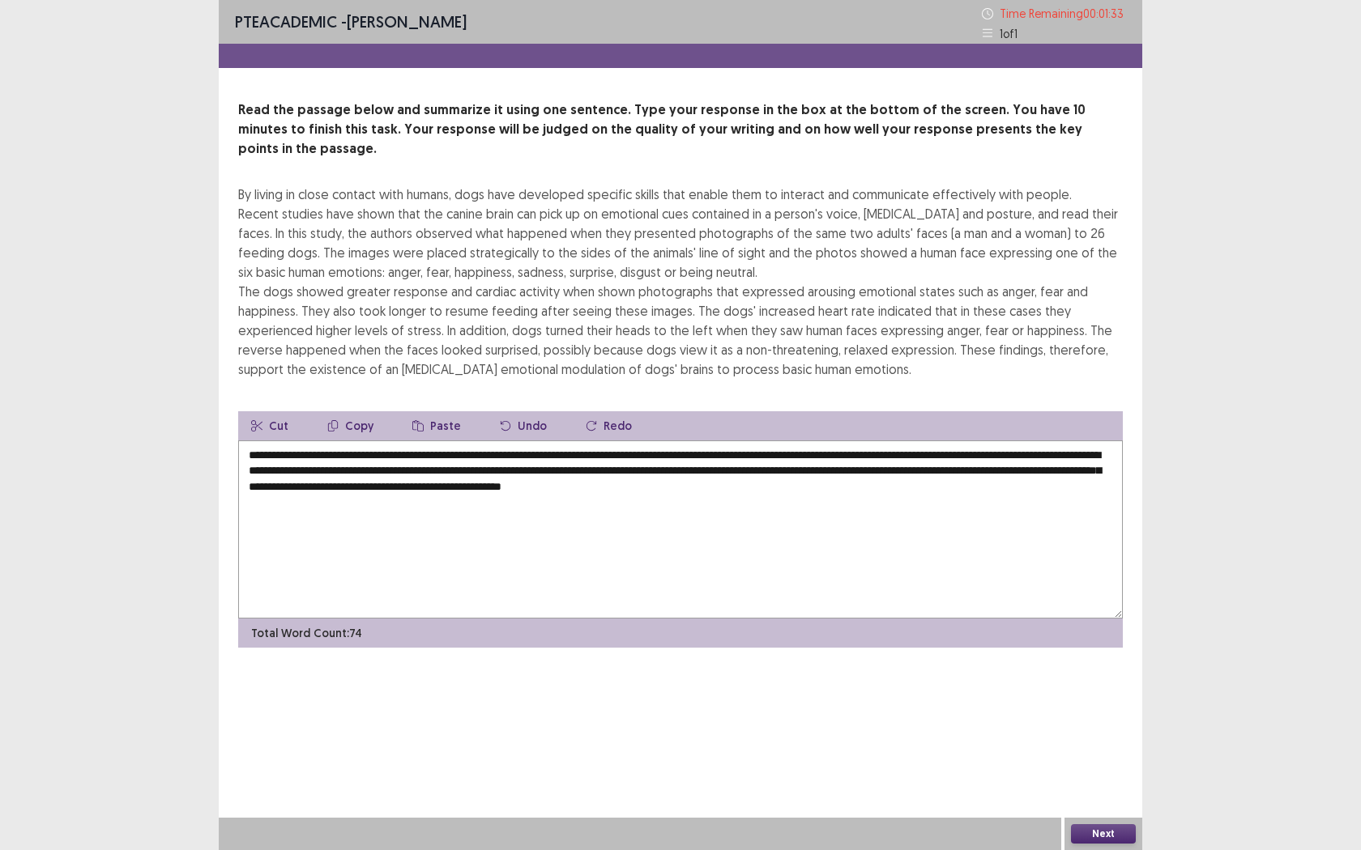
type textarea "**********"
click at [1088, 778] on div "Next" at bounding box center [1103, 834] width 78 height 32
click at [1093, 778] on button "Next" at bounding box center [1103, 834] width 65 height 19
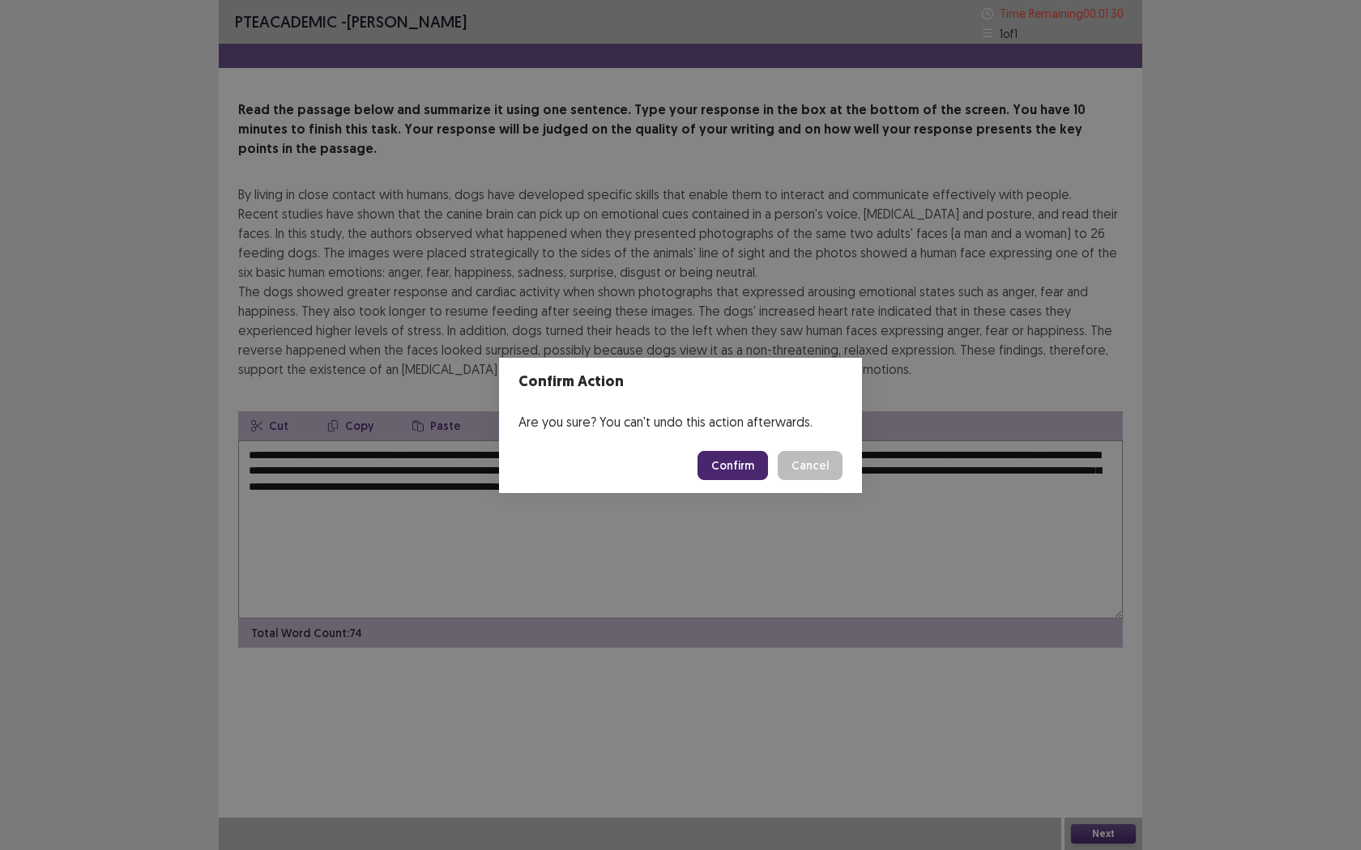
click at [711, 458] on button "Confirm" at bounding box center [732, 465] width 70 height 29
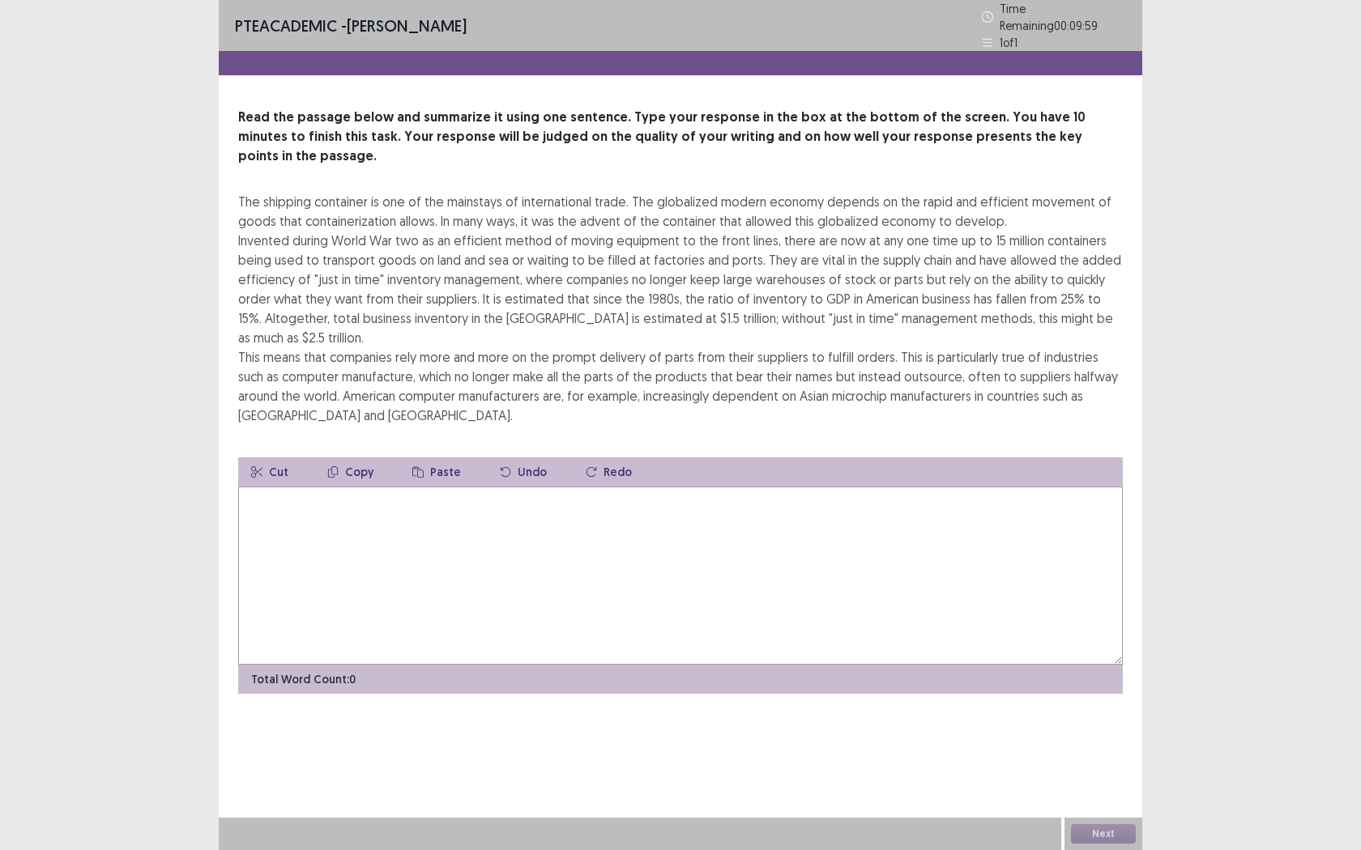
click at [570, 563] on textarea at bounding box center [680, 576] width 884 height 178
type textarea "*"
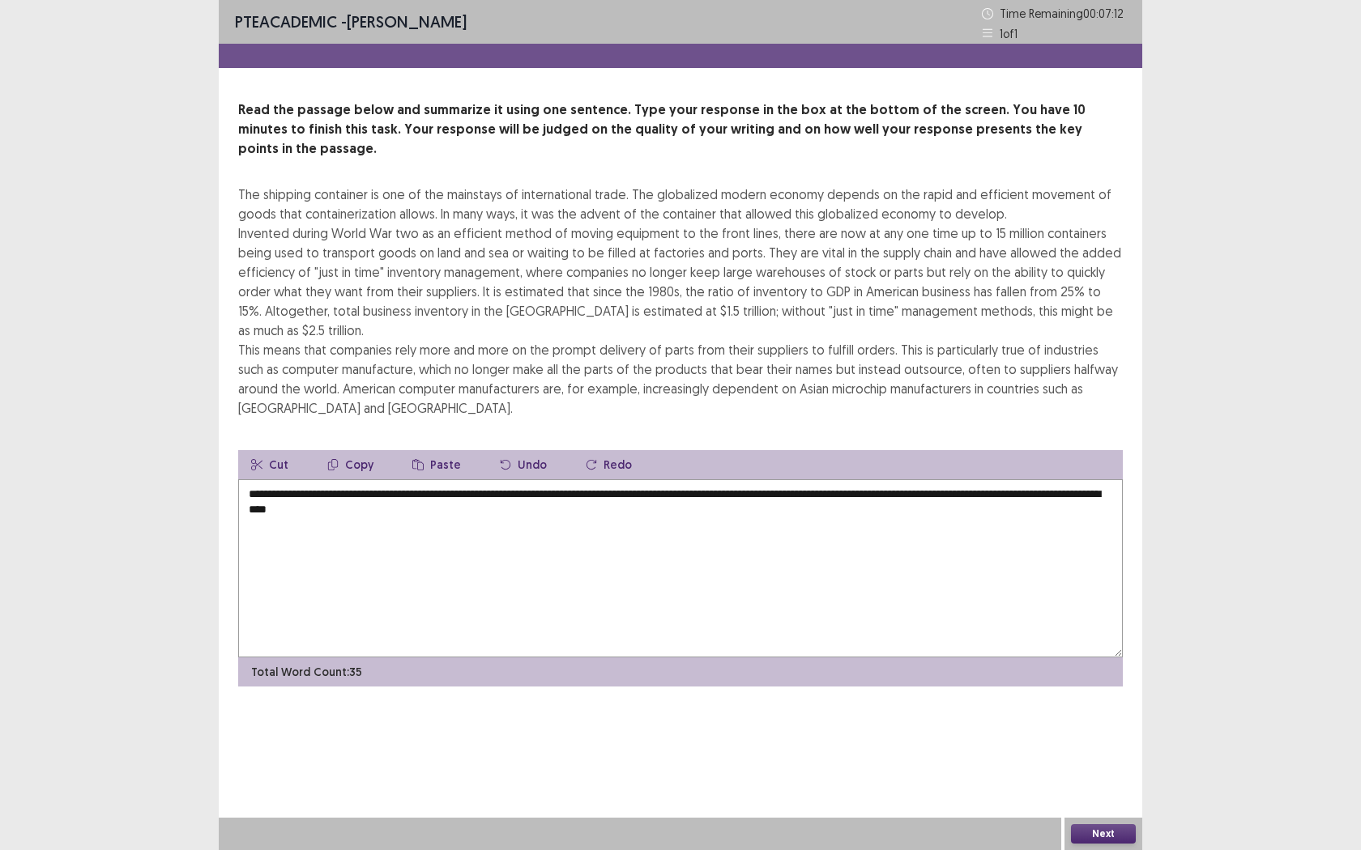
click at [386, 479] on textarea "**********" at bounding box center [680, 568] width 884 height 178
click at [590, 490] on textarea "**********" at bounding box center [680, 568] width 884 height 178
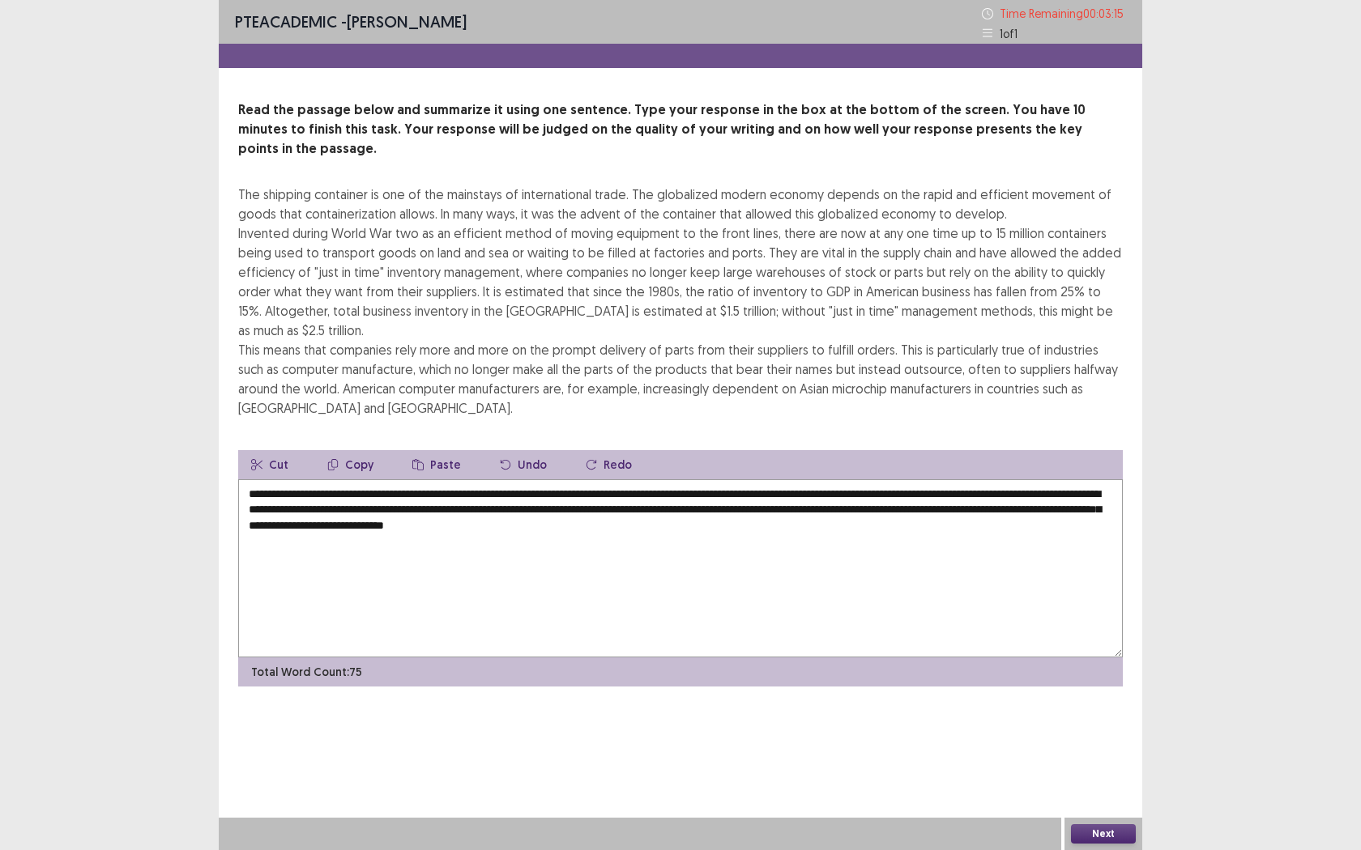
drag, startPoint x: 712, startPoint y: 455, endPoint x: 688, endPoint y: 457, distance: 23.5
click at [688, 479] on textarea "**********" at bounding box center [680, 568] width 884 height 178
click at [777, 584] on textarea "**********" at bounding box center [680, 568] width 884 height 178
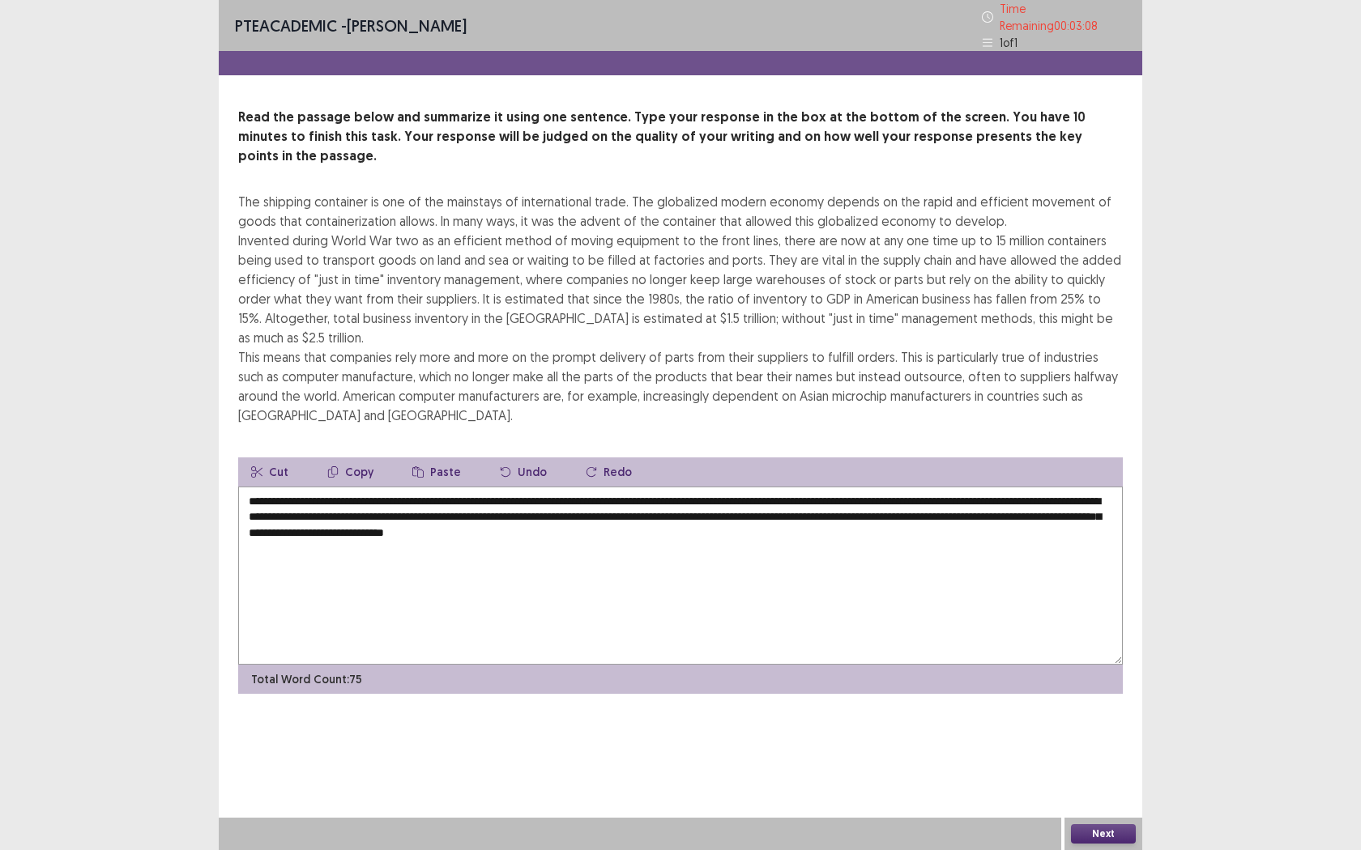
click at [814, 487] on textarea "**********" at bounding box center [680, 576] width 884 height 178
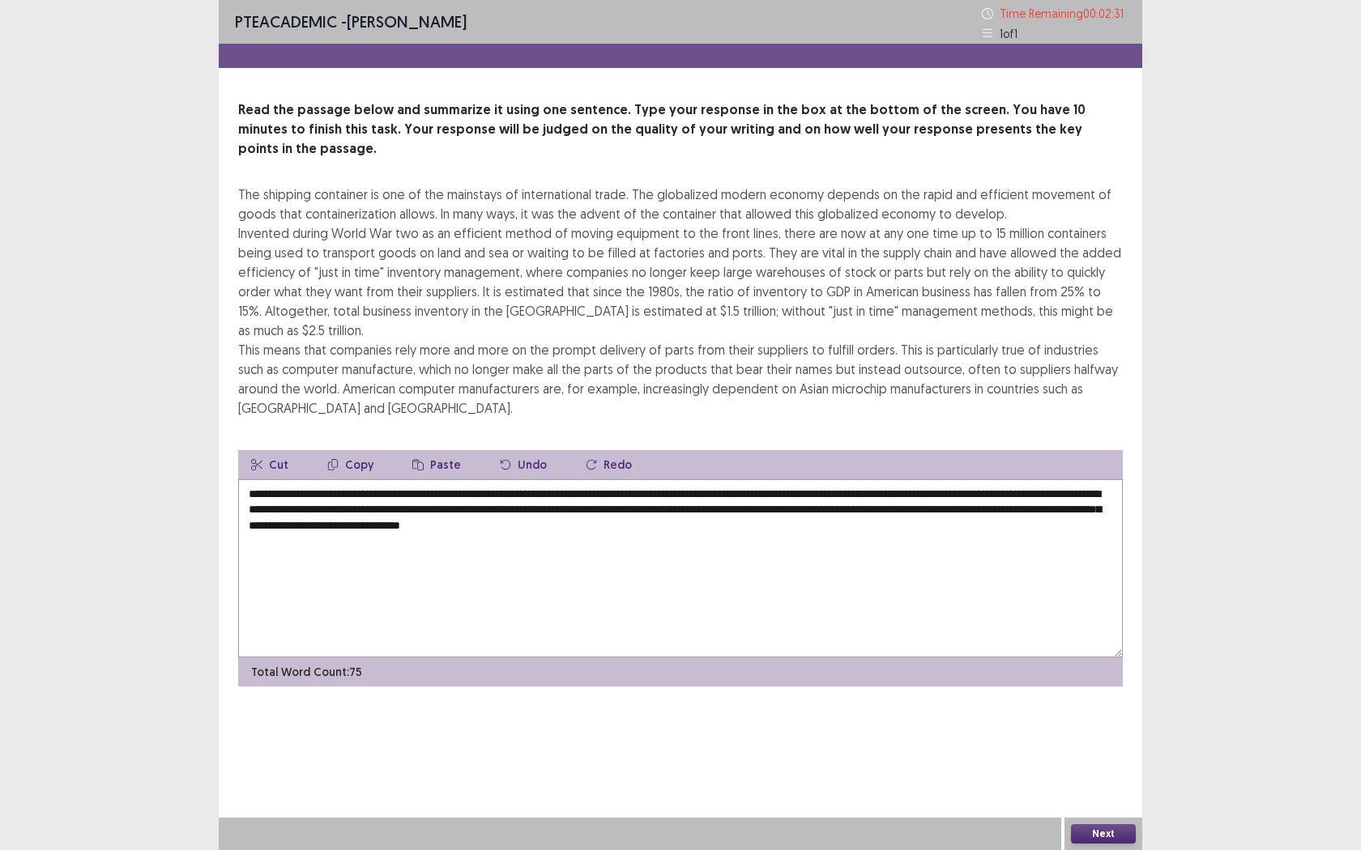
drag, startPoint x: 364, startPoint y: 472, endPoint x: 313, endPoint y: 470, distance: 51.1
click at [313, 479] on textarea "**********" at bounding box center [680, 568] width 884 height 178
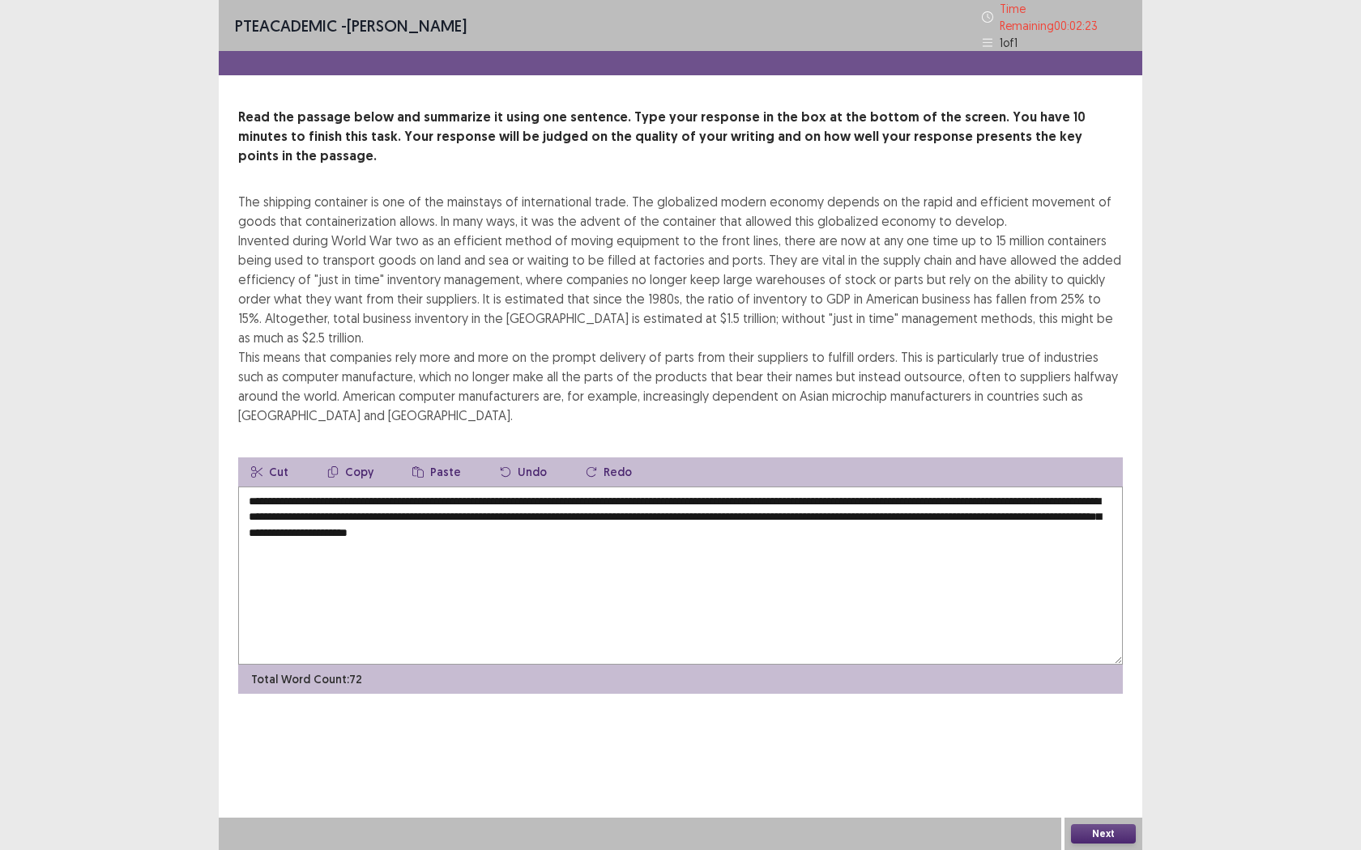
click at [663, 579] on textarea "**********" at bounding box center [680, 576] width 884 height 178
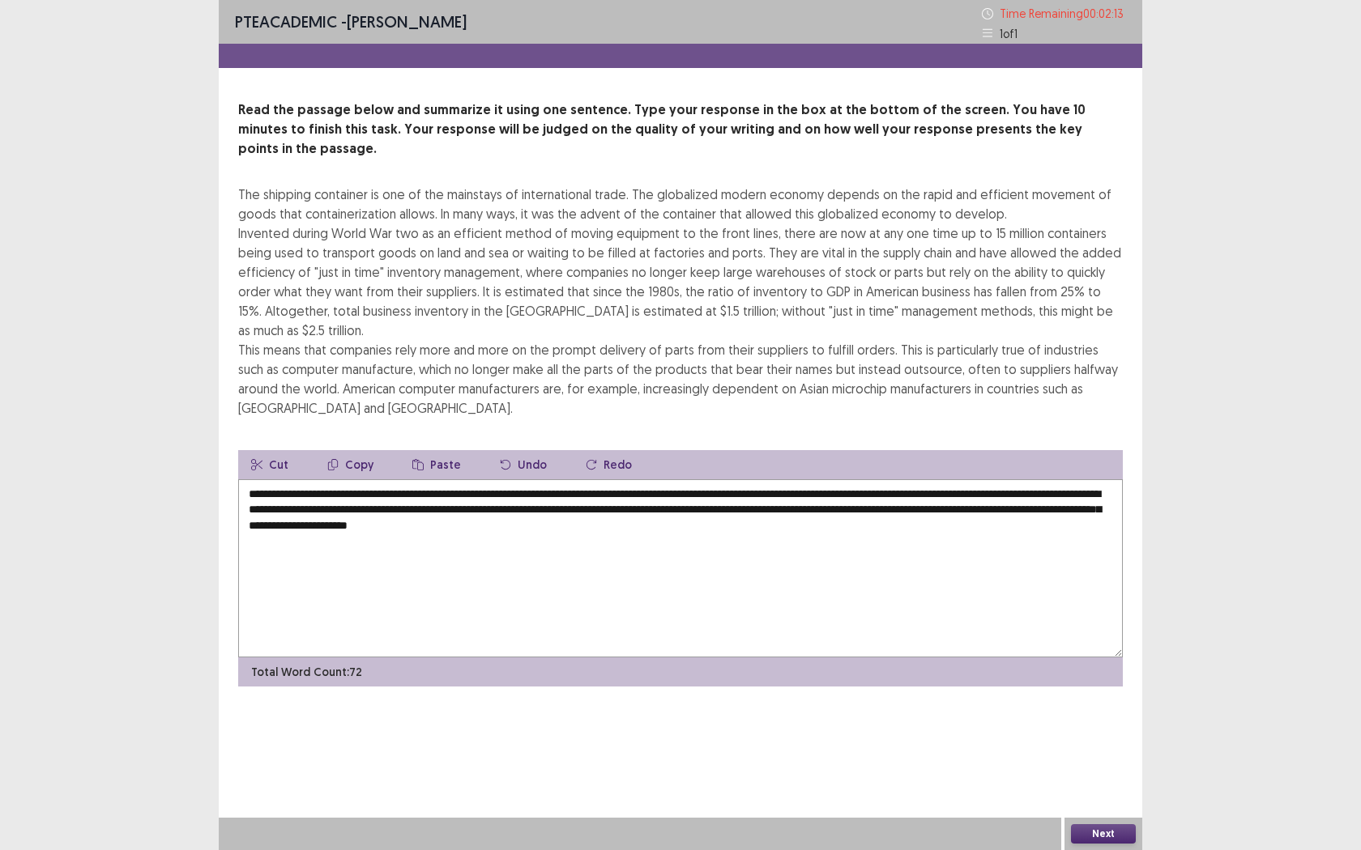
click at [1093, 778] on button "Next" at bounding box center [1103, 834] width 65 height 19
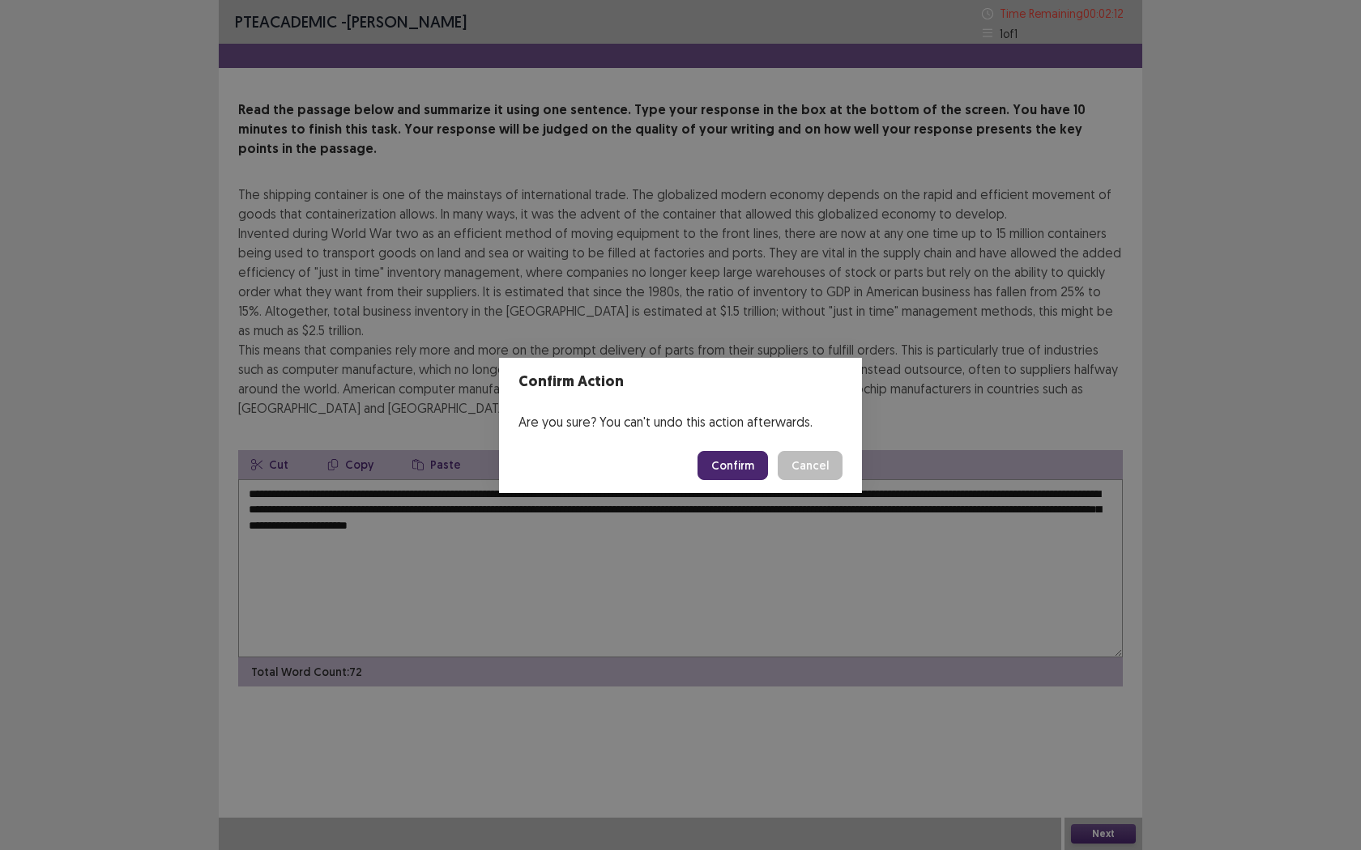
click at [784, 681] on div "Confirm Action Are you sure? You can't undo this action afterwards. Confirm Can…" at bounding box center [680, 425] width 1361 height 850
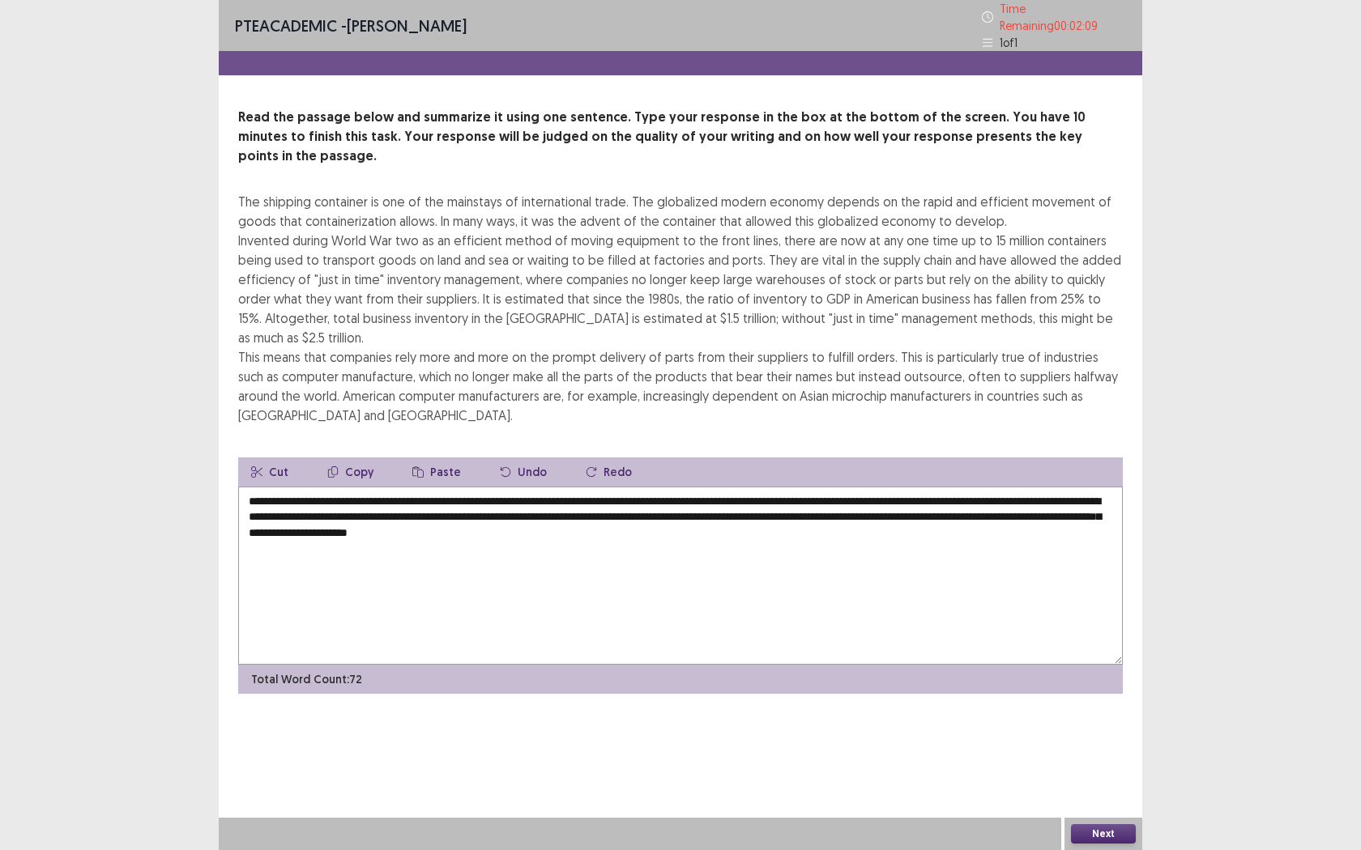
click at [360, 488] on textarea "**********" at bounding box center [680, 576] width 884 height 178
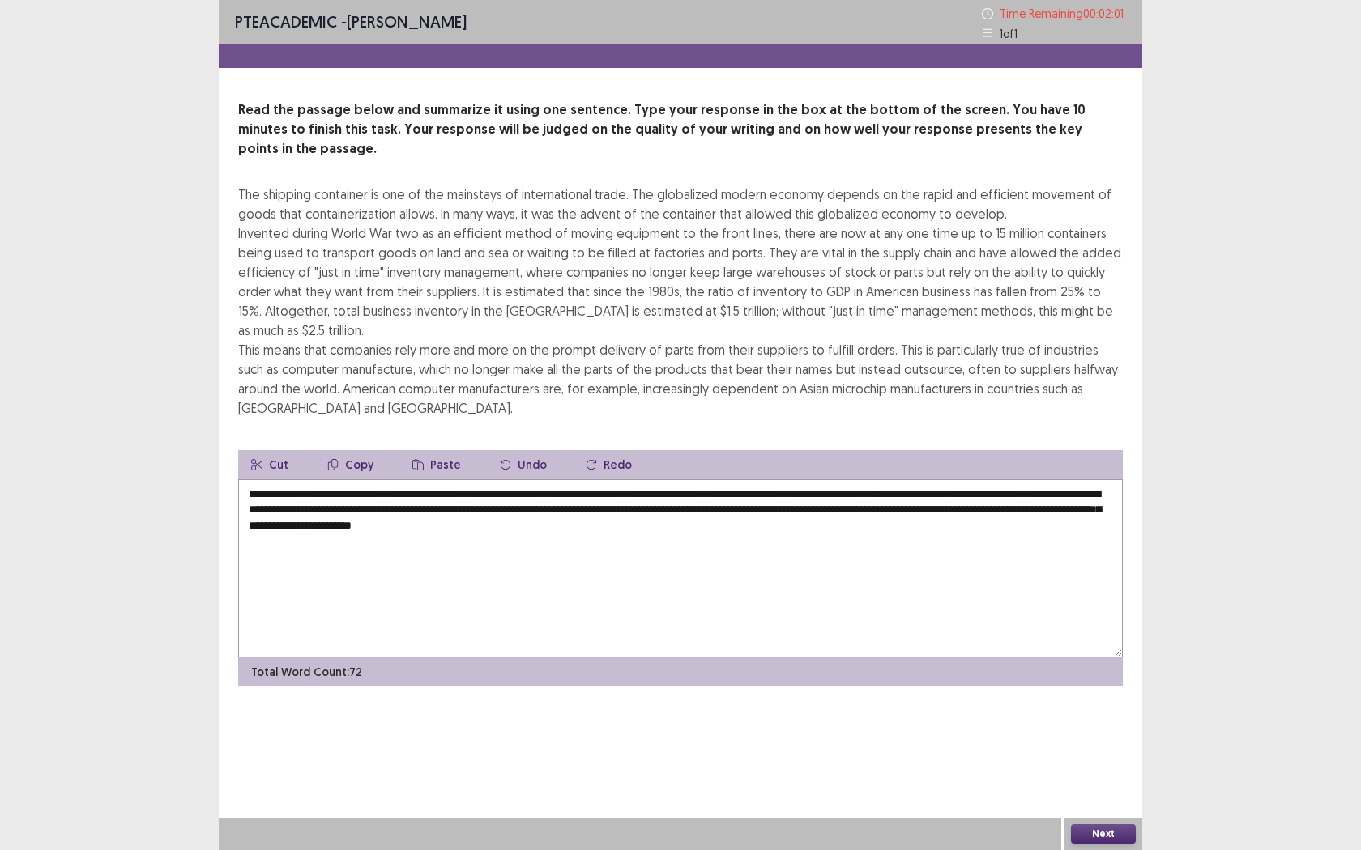
click at [918, 479] on textarea "**********" at bounding box center [680, 568] width 884 height 178
type textarea "**********"
click at [1092, 778] on button "Next" at bounding box center [1103, 834] width 65 height 19
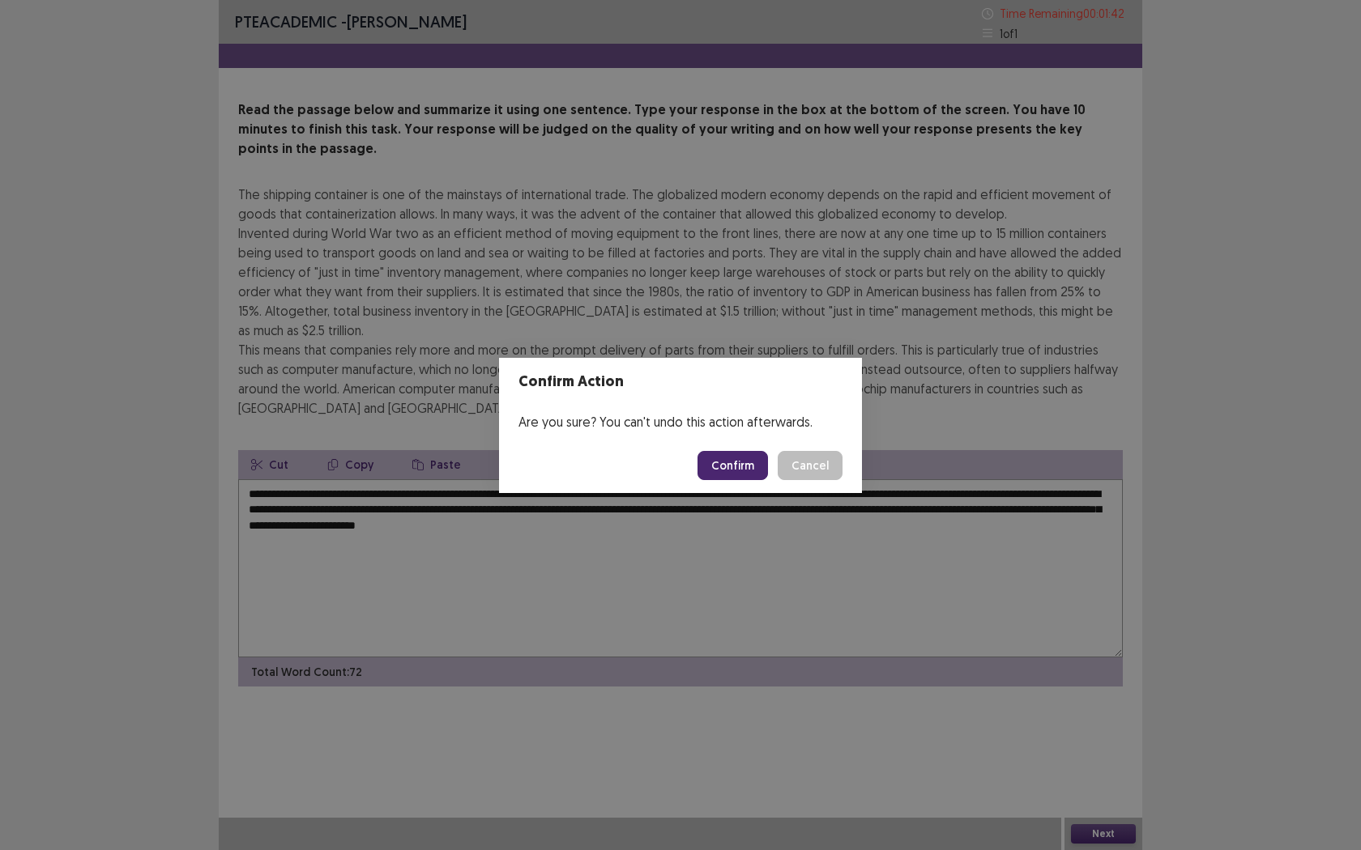
click at [739, 473] on button "Confirm" at bounding box center [732, 465] width 70 height 29
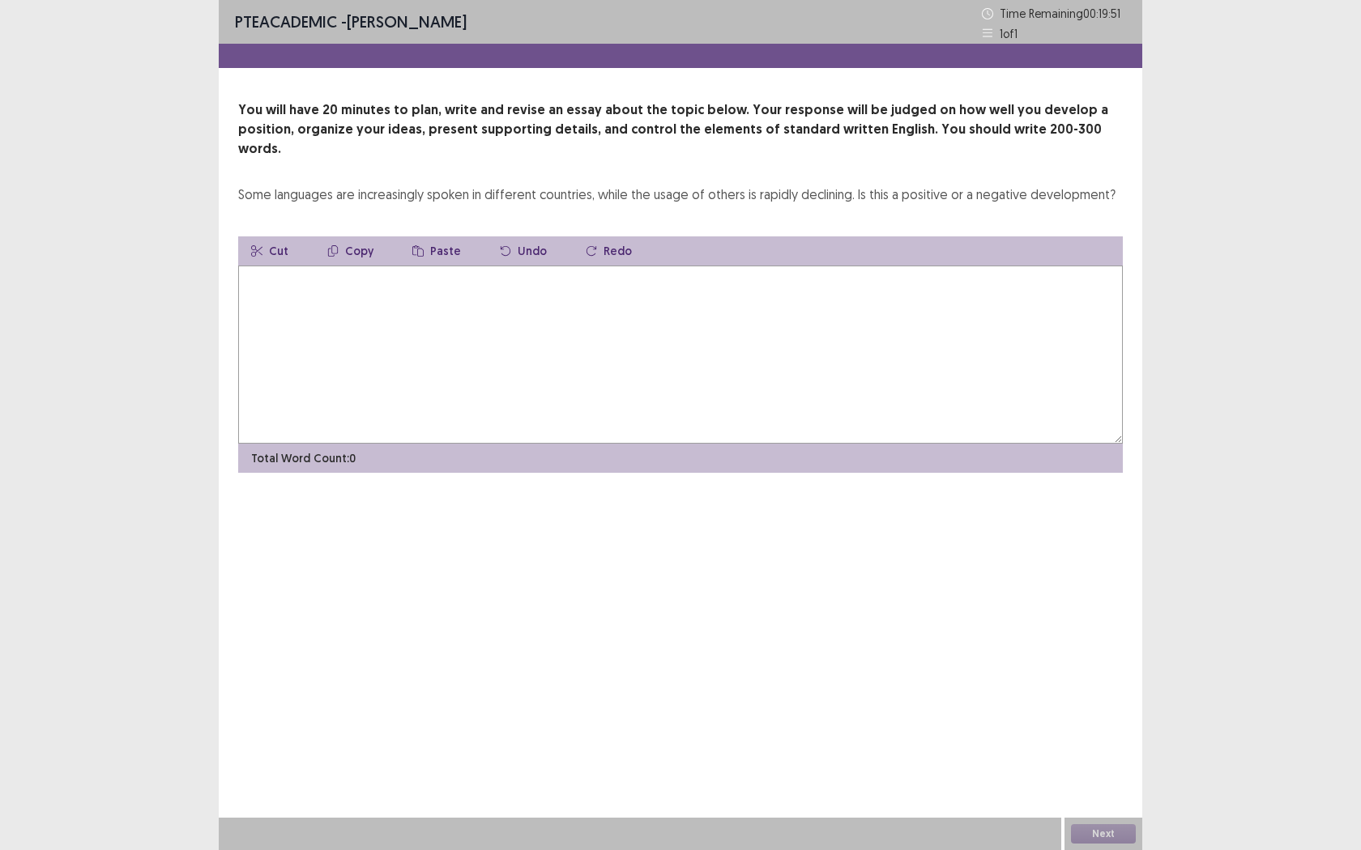
click at [588, 322] on textarea at bounding box center [680, 355] width 884 height 178
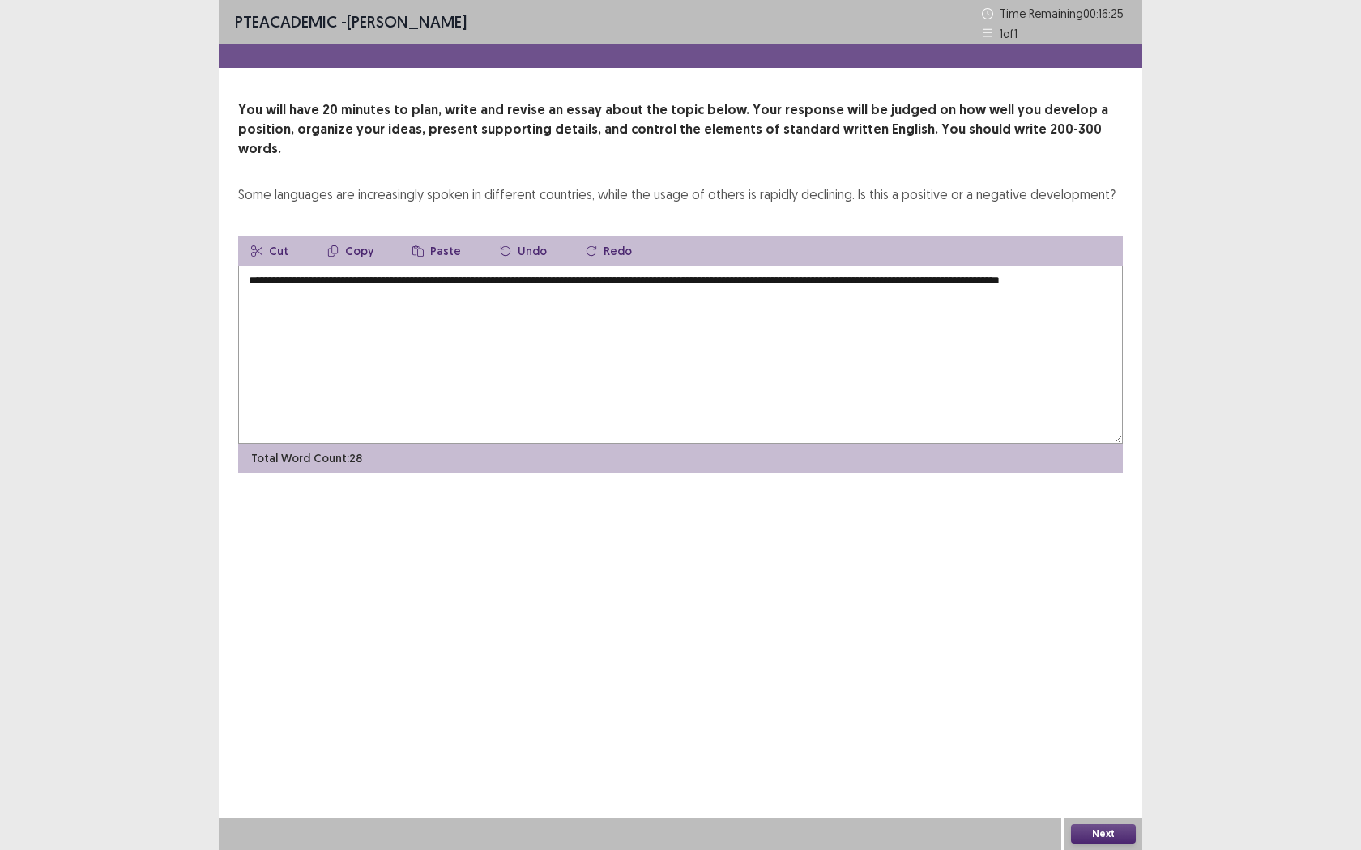
click at [1009, 266] on textarea "**********" at bounding box center [680, 355] width 884 height 178
click at [981, 266] on textarea "**********" at bounding box center [680, 355] width 884 height 178
click at [997, 266] on textarea "**********" at bounding box center [680, 355] width 884 height 178
click at [1001, 266] on textarea "**********" at bounding box center [680, 355] width 884 height 178
click at [1095, 274] on textarea "**********" at bounding box center [680, 355] width 884 height 178
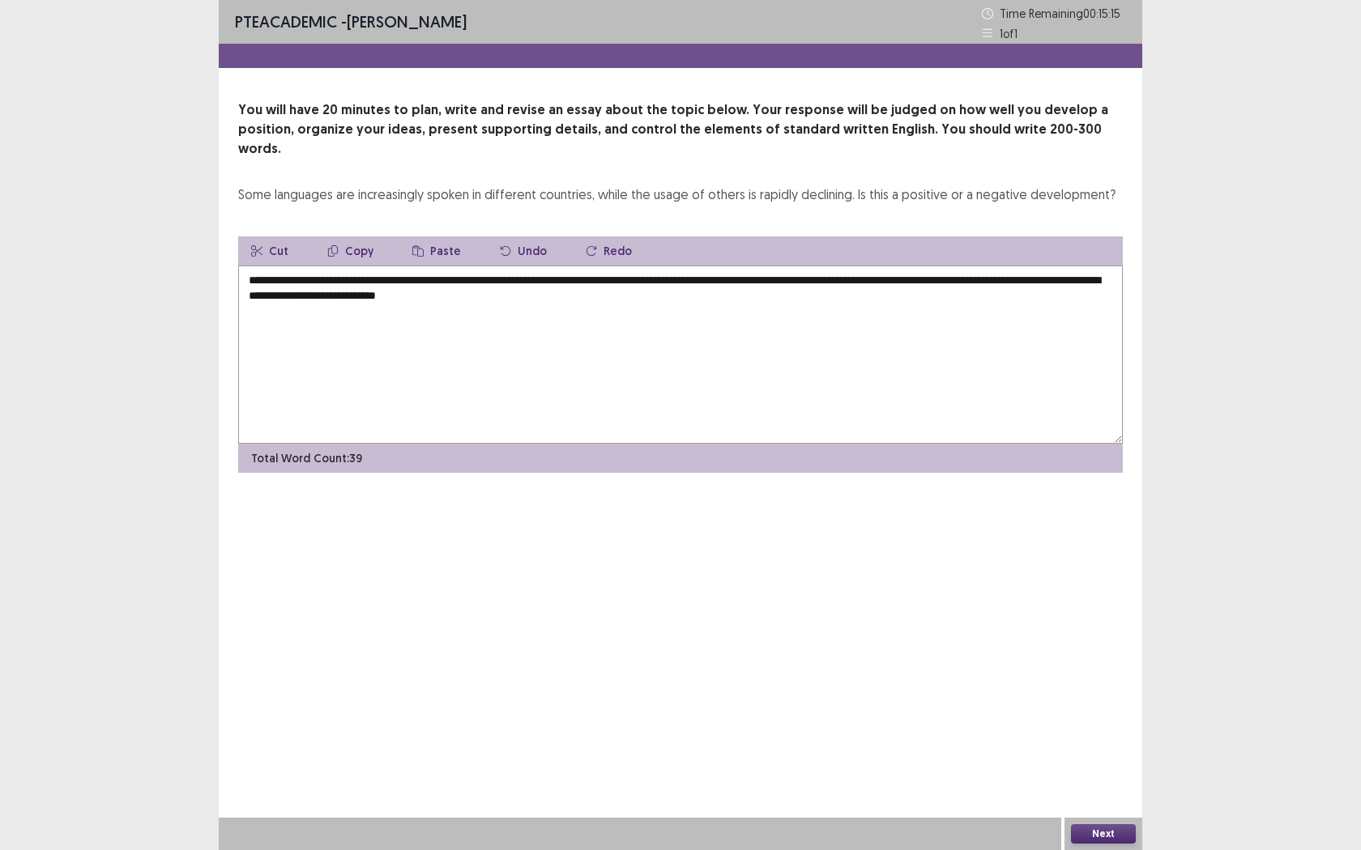
click at [552, 278] on textarea "**********" at bounding box center [680, 355] width 884 height 178
click at [623, 273] on textarea "**********" at bounding box center [680, 355] width 884 height 178
click at [370, 279] on textarea "**********" at bounding box center [680, 355] width 884 height 178
drag, startPoint x: 732, startPoint y: 285, endPoint x: 492, endPoint y: 275, distance: 240.7
click at [492, 275] on textarea "**********" at bounding box center [680, 355] width 884 height 178
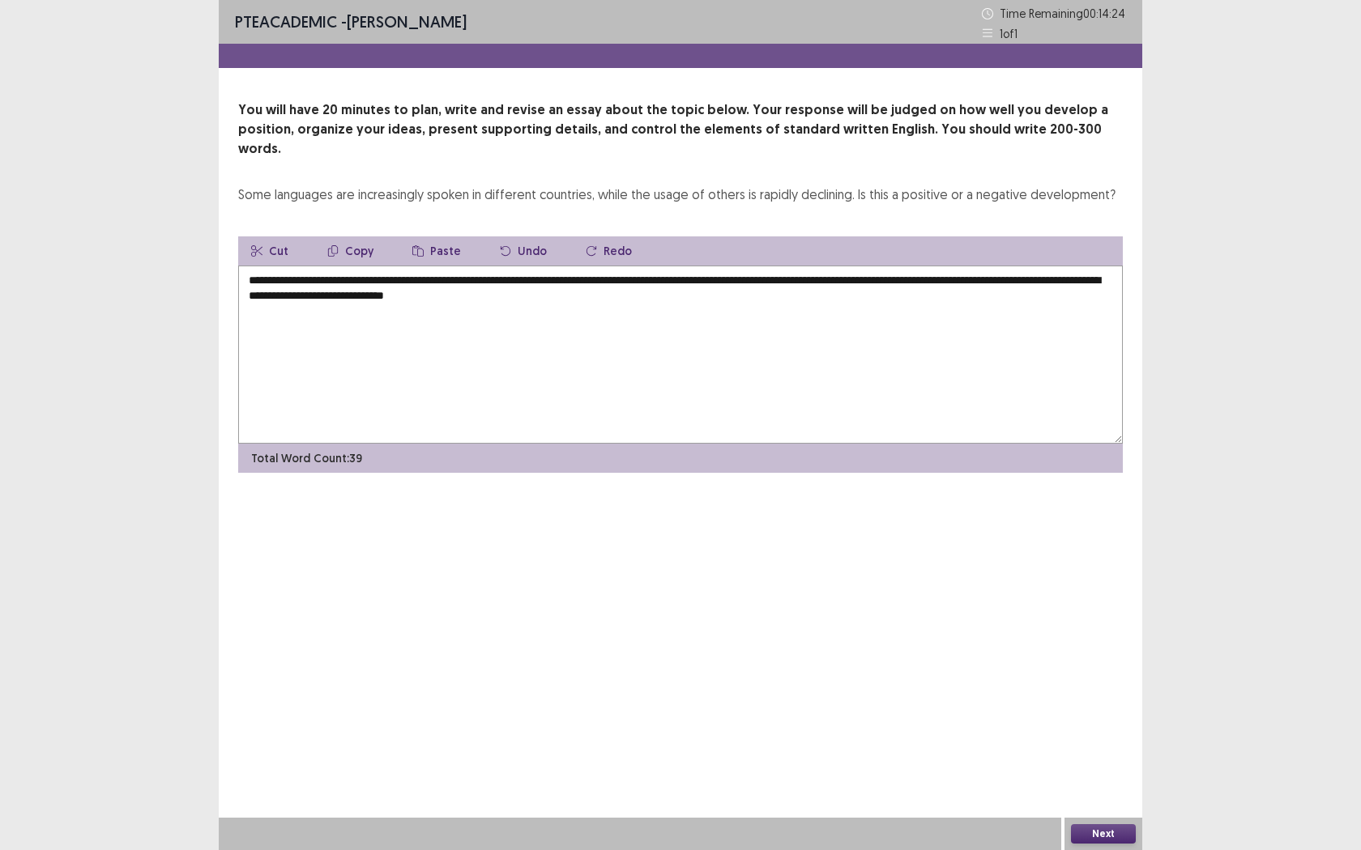
click at [479, 276] on textarea "**********" at bounding box center [680, 355] width 884 height 178
click at [629, 290] on textarea "**********" at bounding box center [680, 355] width 884 height 178
drag, startPoint x: 629, startPoint y: 283, endPoint x: 565, endPoint y: 277, distance: 64.2
click at [564, 277] on textarea "**********" at bounding box center [680, 355] width 884 height 178
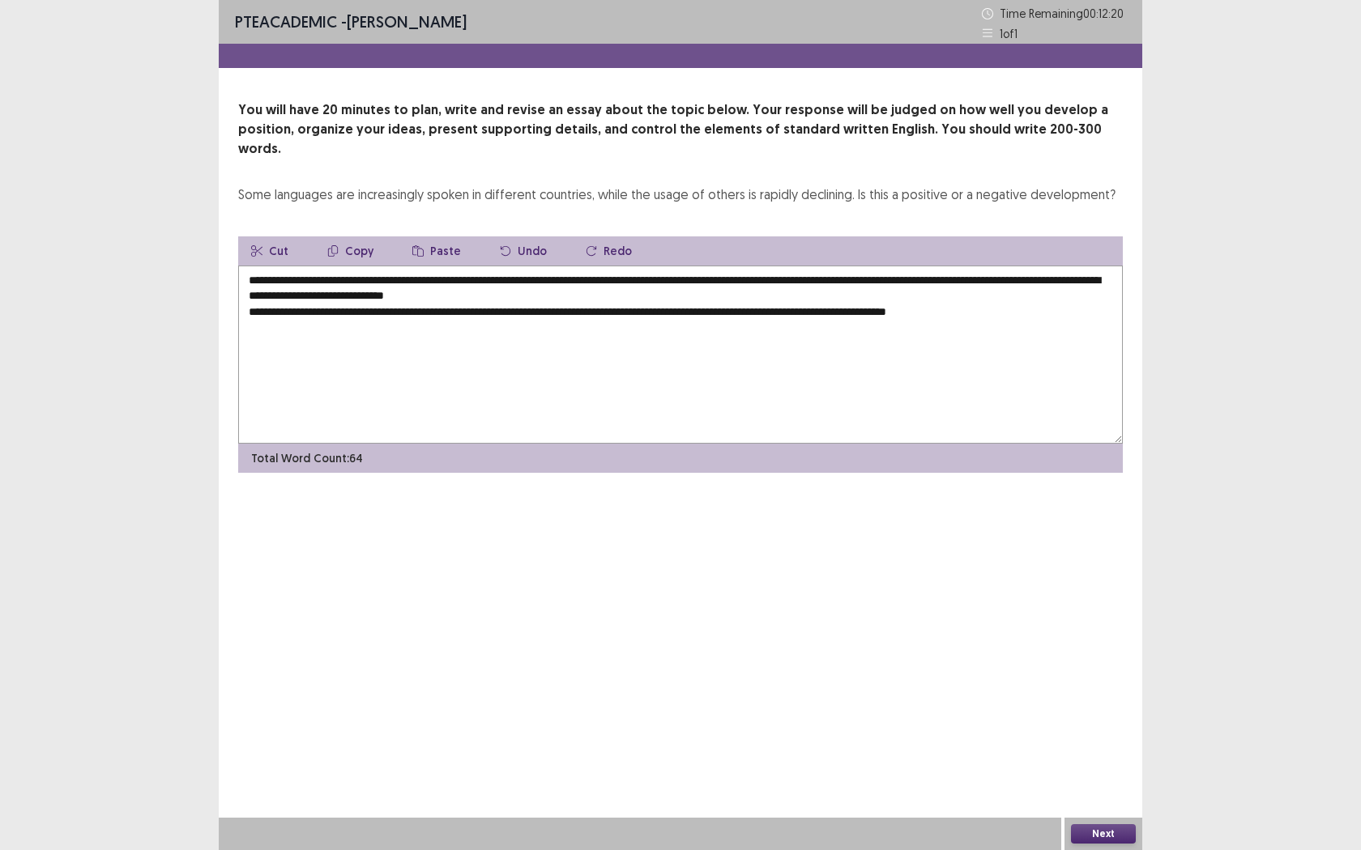
click at [940, 298] on textarea "**********" at bounding box center [680, 355] width 884 height 178
click at [1059, 302] on textarea "**********" at bounding box center [680, 355] width 884 height 178
drag, startPoint x: 748, startPoint y: 318, endPoint x: 586, endPoint y: 312, distance: 161.3
click at [586, 312] on textarea "**********" at bounding box center [680, 355] width 884 height 178
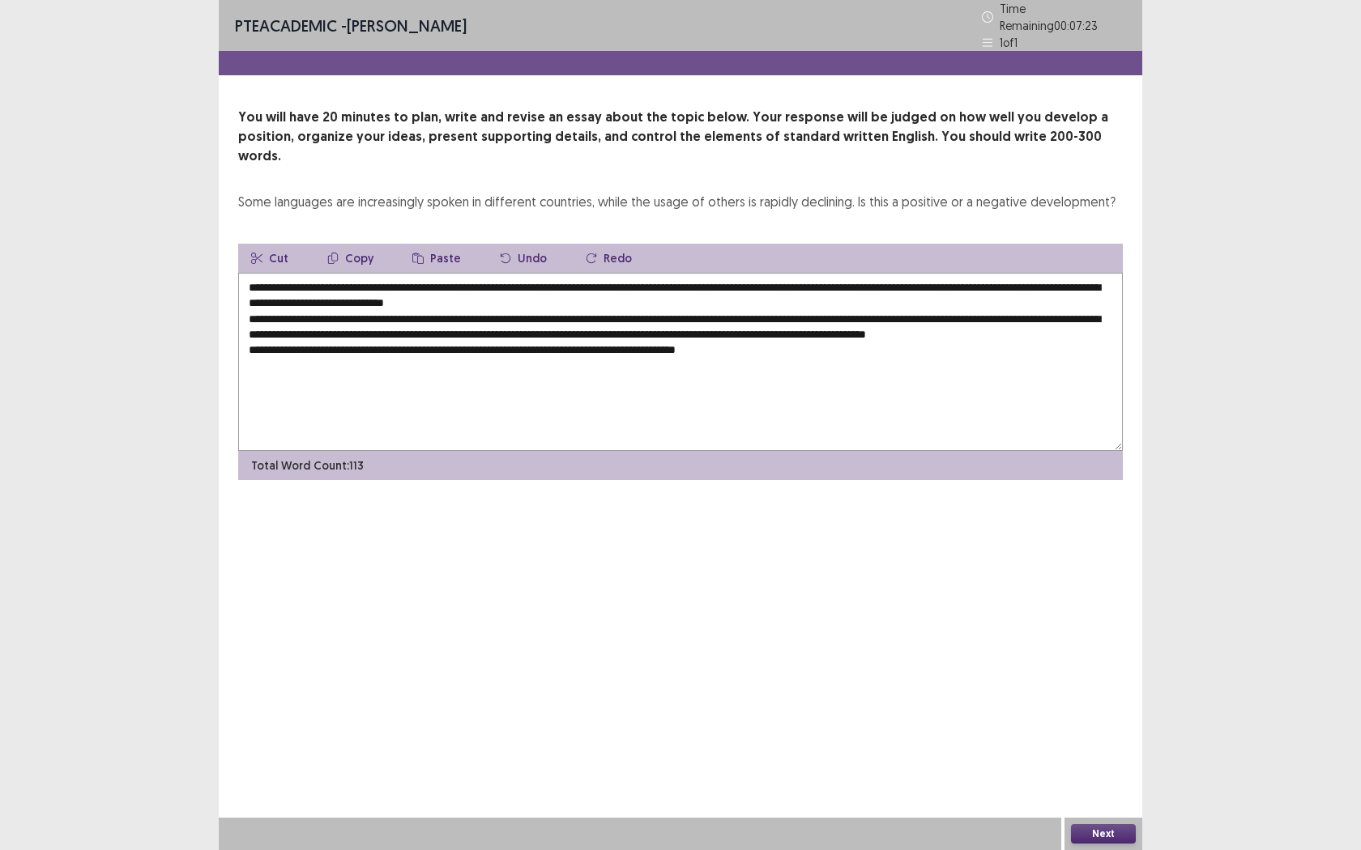
drag, startPoint x: 377, startPoint y: 338, endPoint x: 429, endPoint y: 595, distance: 262.9
click at [377, 347] on textarea "**********" at bounding box center [680, 362] width 884 height 178
click at [392, 386] on textarea "**********" at bounding box center [680, 362] width 884 height 178
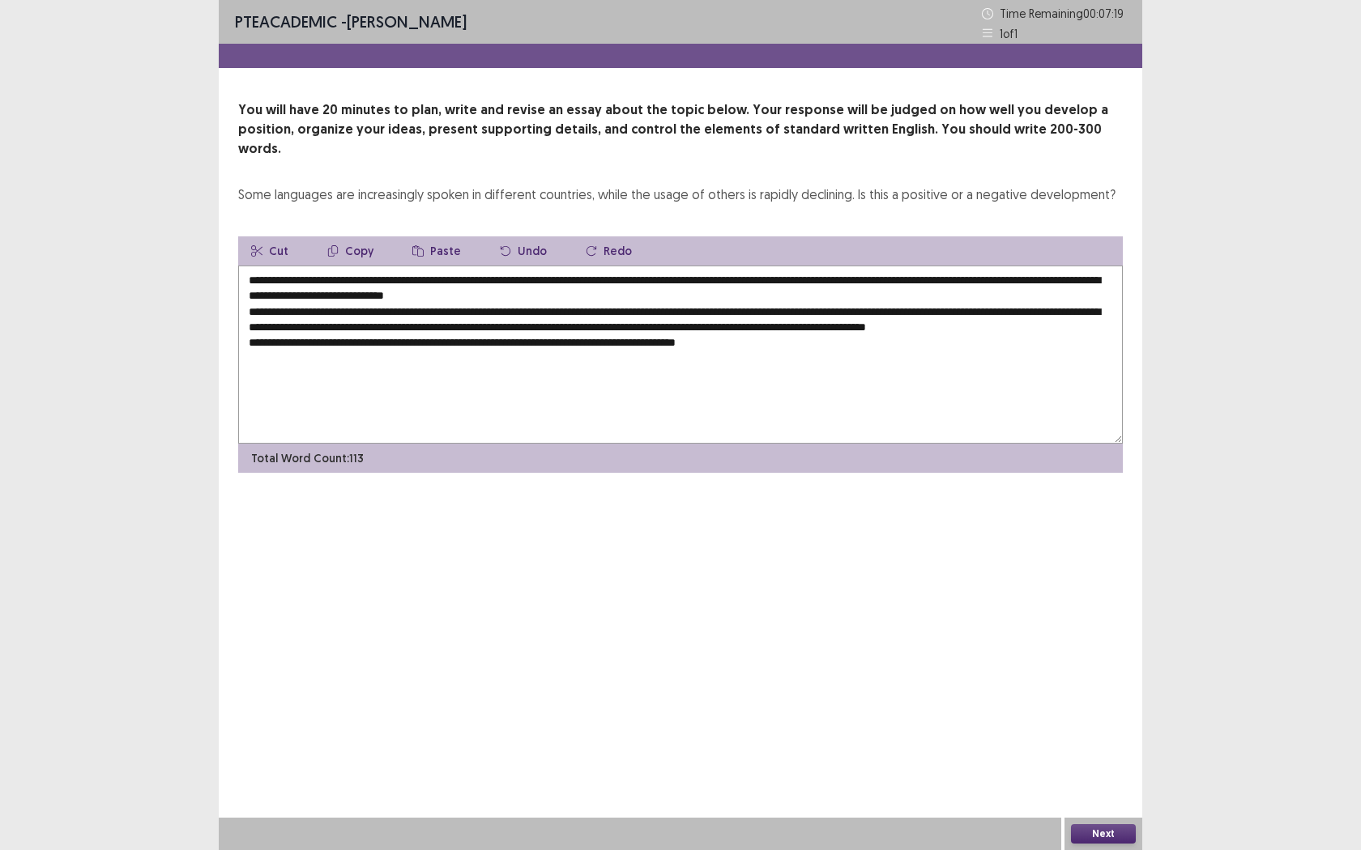
click at [372, 339] on textarea "**********" at bounding box center [680, 355] width 884 height 178
click at [376, 336] on textarea "**********" at bounding box center [680, 355] width 884 height 178
click at [836, 340] on textarea "**********" at bounding box center [680, 355] width 884 height 178
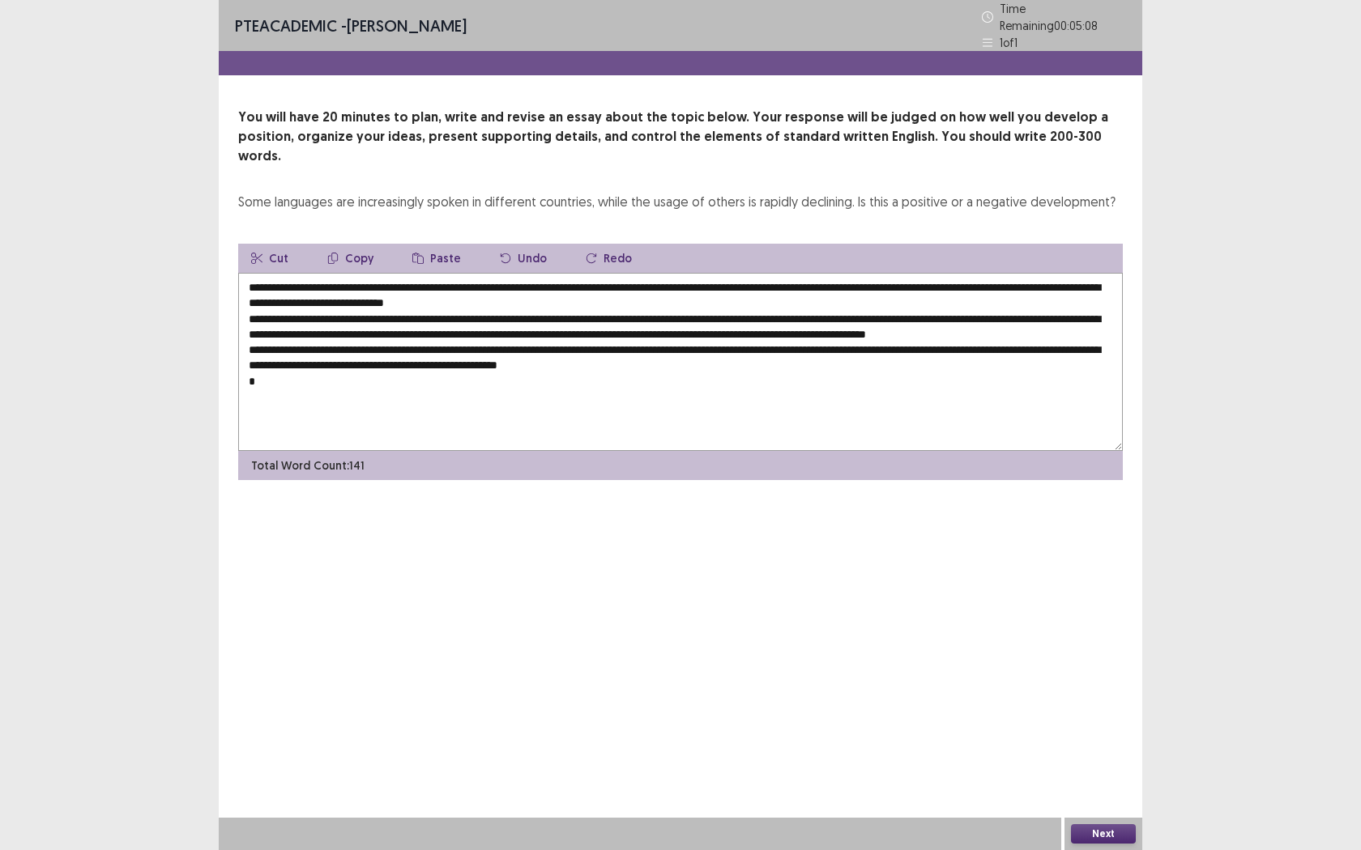
click at [304, 355] on textarea "**********" at bounding box center [680, 362] width 884 height 178
click at [334, 352] on textarea "**********" at bounding box center [680, 362] width 884 height 178
click at [275, 378] on textarea "**********" at bounding box center [680, 362] width 884 height 178
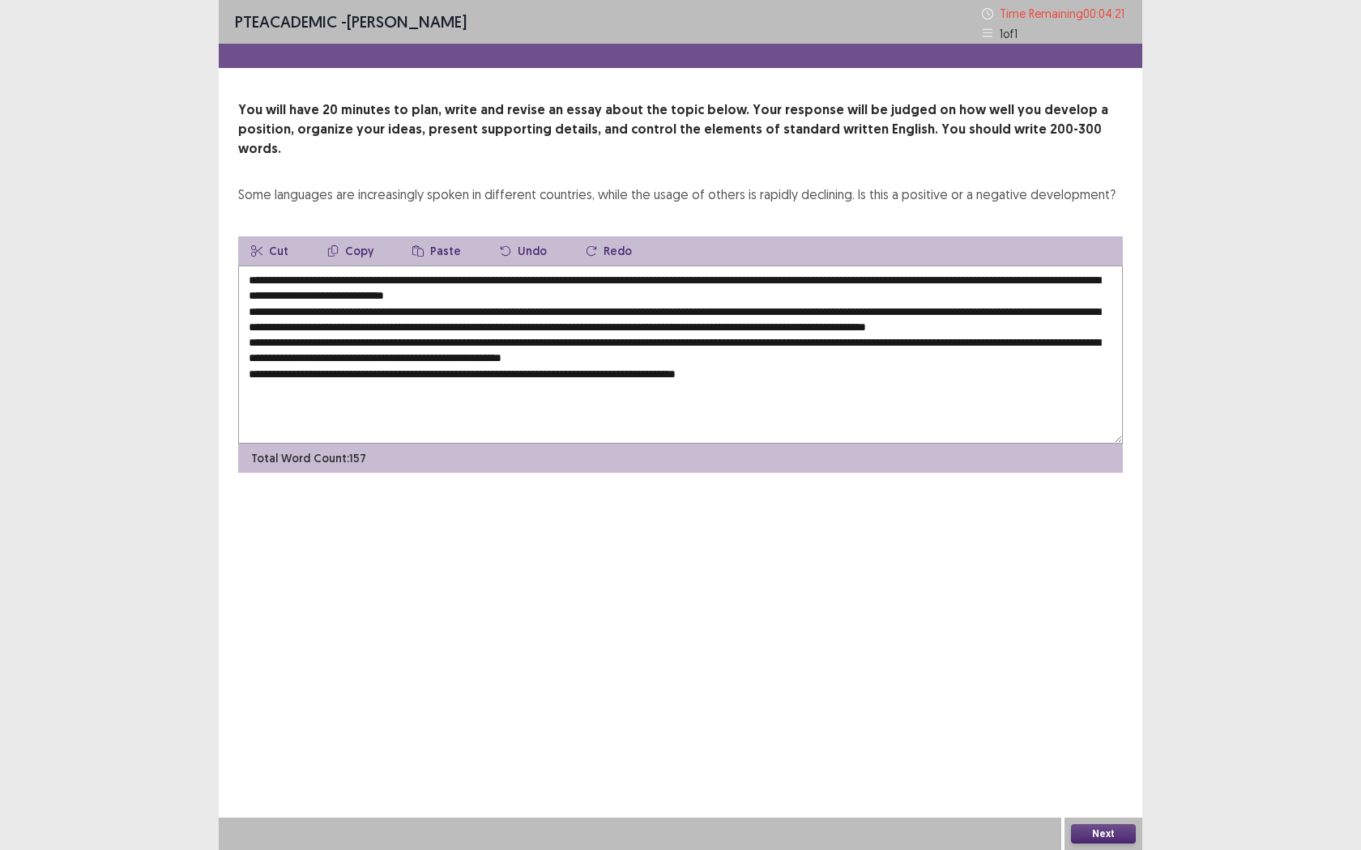
drag, startPoint x: 802, startPoint y: 372, endPoint x: 715, endPoint y: 371, distance: 86.7
click at [715, 371] on textarea "**********" at bounding box center [680, 355] width 884 height 178
click at [529, 374] on textarea "**********" at bounding box center [680, 355] width 884 height 178
click at [615, 373] on textarea "**********" at bounding box center [680, 355] width 884 height 178
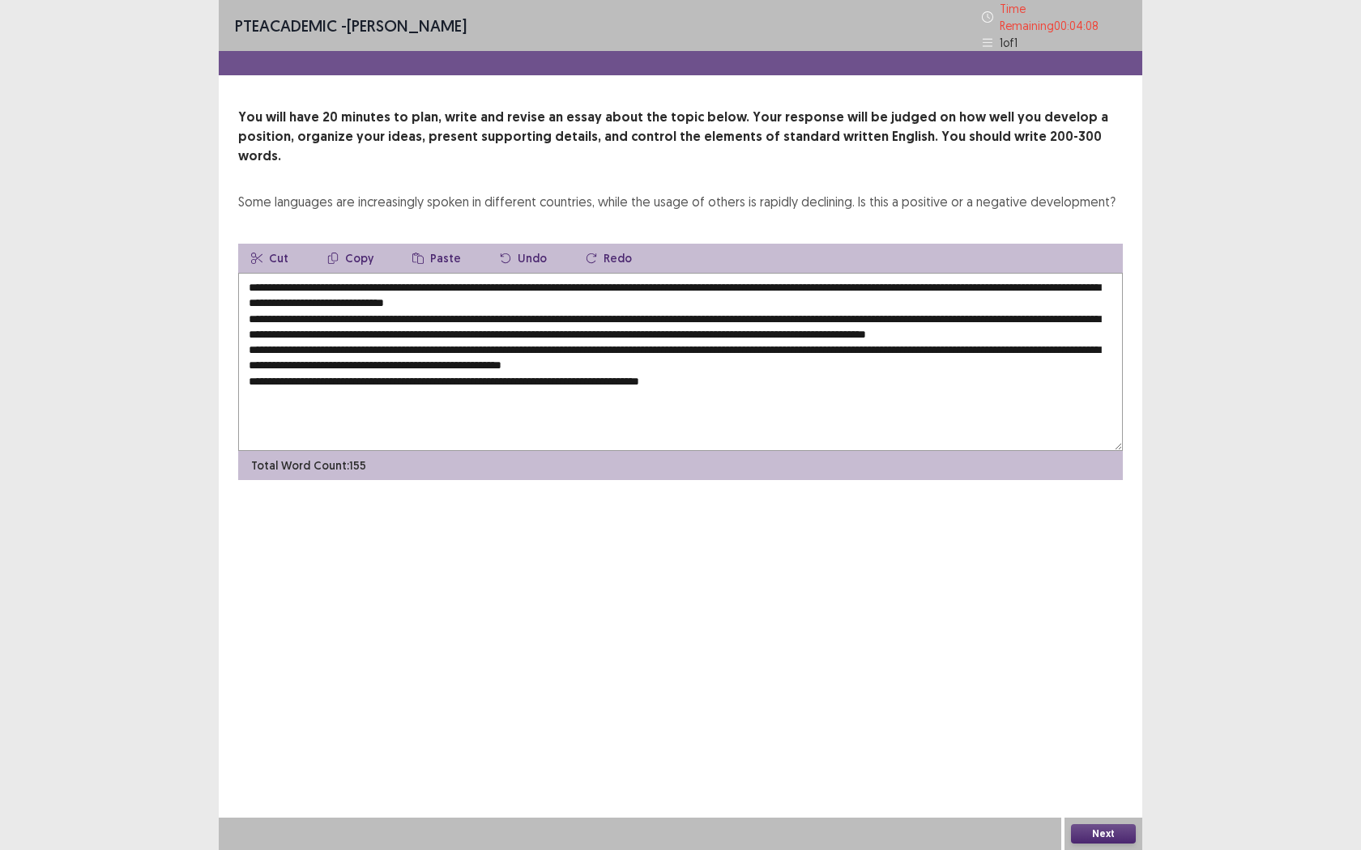
click at [632, 370] on textarea "**********" at bounding box center [680, 362] width 884 height 178
click at [678, 370] on textarea "**********" at bounding box center [680, 362] width 884 height 178
click at [676, 370] on textarea "**********" at bounding box center [680, 362] width 884 height 178
click at [808, 368] on textarea "**********" at bounding box center [680, 362] width 884 height 178
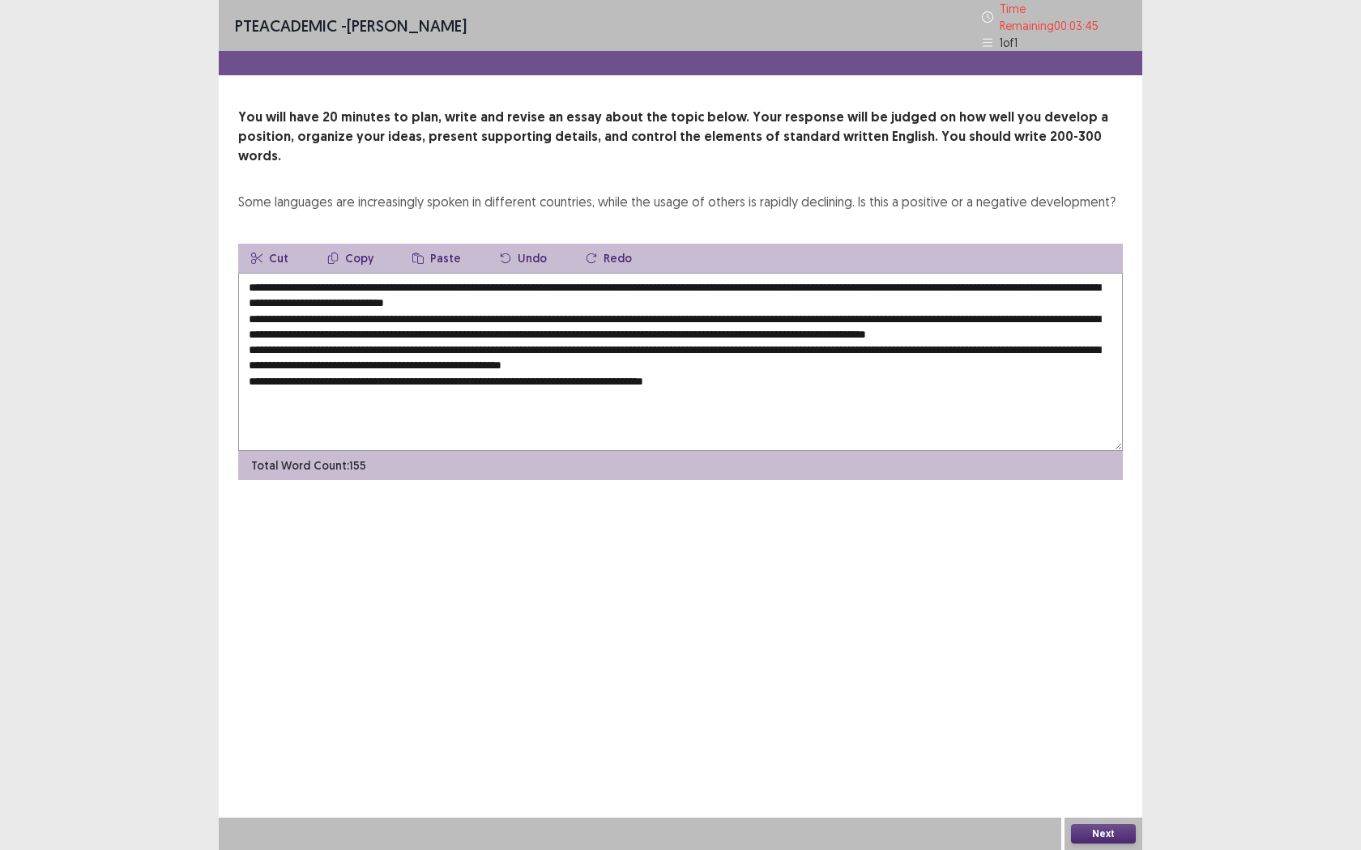
click at [628, 292] on textarea "**********" at bounding box center [680, 362] width 884 height 178
click at [627, 284] on textarea "**********" at bounding box center [680, 362] width 884 height 178
click at [596, 273] on textarea "**********" at bounding box center [680, 362] width 884 height 178
drag, startPoint x: 1037, startPoint y: 276, endPoint x: 1037, endPoint y: 569, distance: 293.2
click at [1037, 279] on textarea at bounding box center [680, 362] width 884 height 178
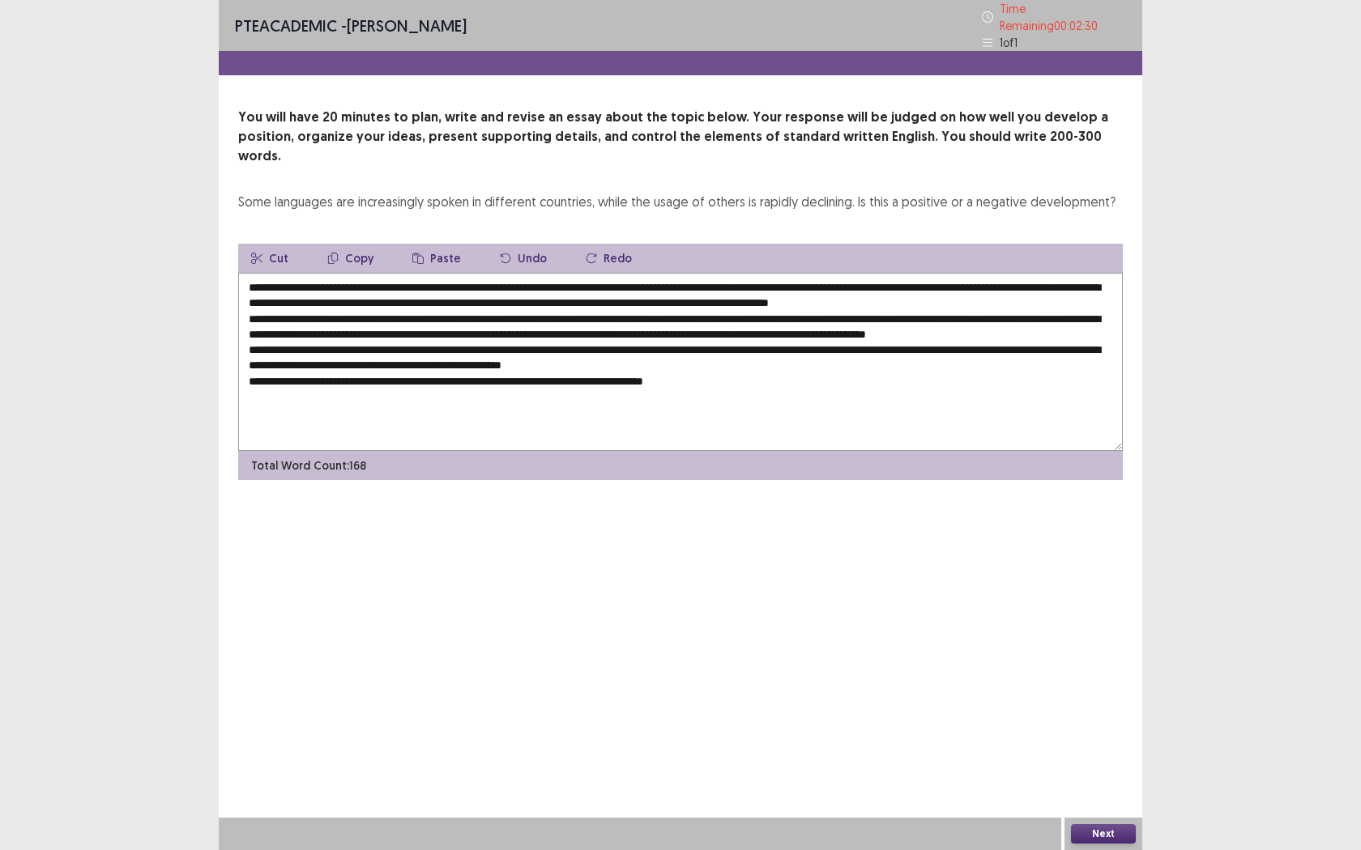
click at [861, 368] on textarea at bounding box center [680, 362] width 884 height 178
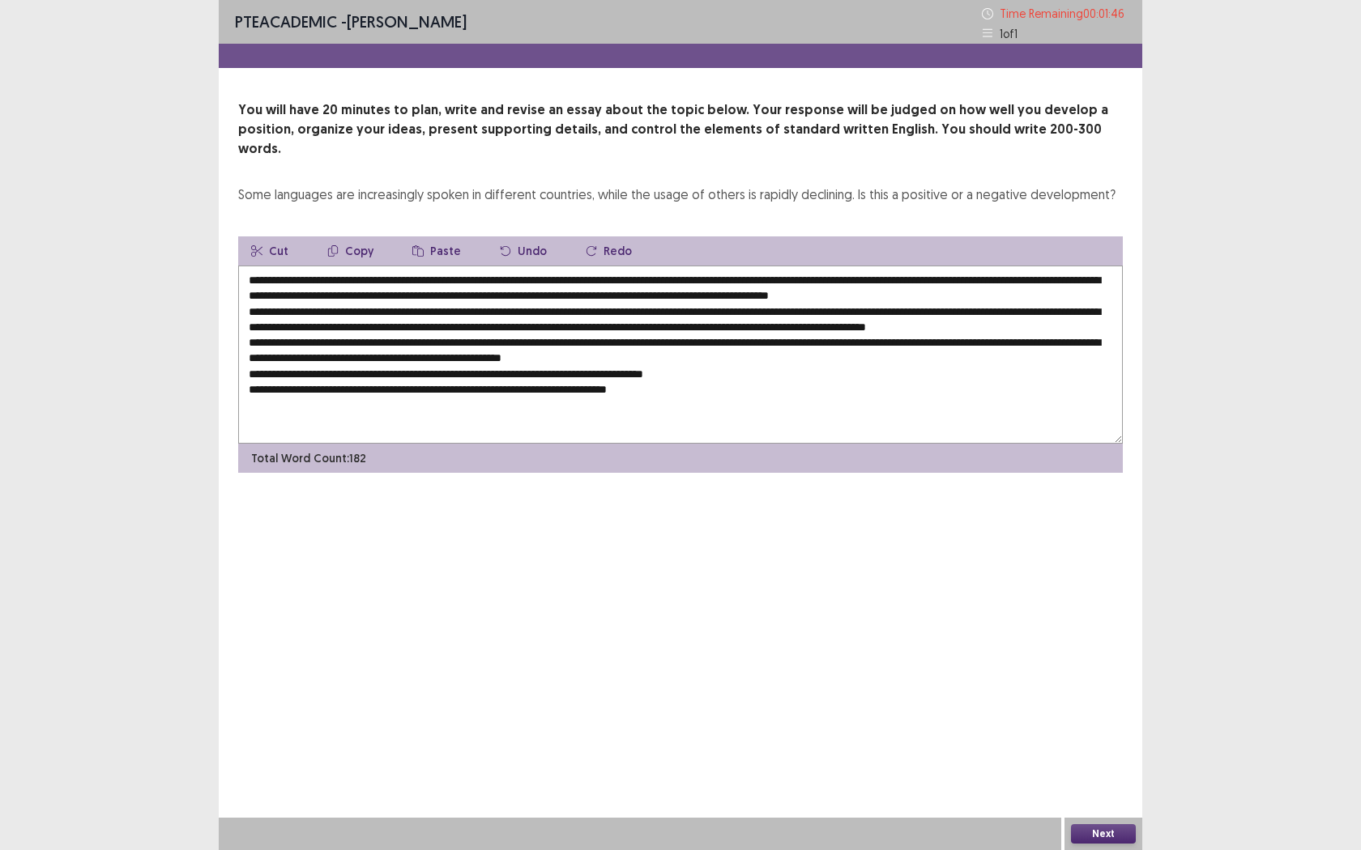
click at [584, 387] on textarea at bounding box center [680, 355] width 884 height 178
click at [584, 419] on textarea at bounding box center [680, 355] width 884 height 178
click at [588, 385] on textarea at bounding box center [680, 355] width 884 height 178
click at [791, 401] on textarea at bounding box center [680, 355] width 884 height 178
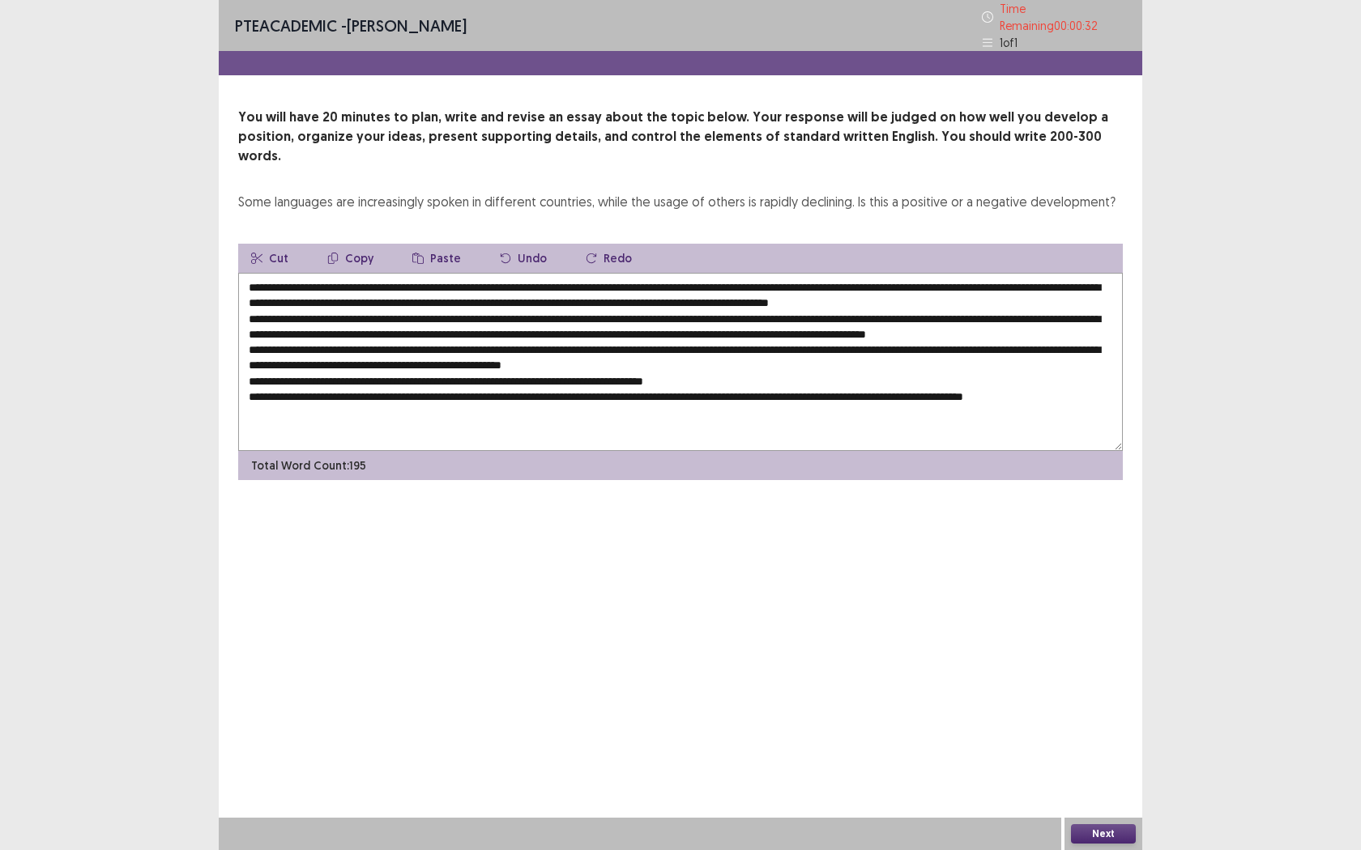
click at [1043, 385] on textarea at bounding box center [680, 362] width 884 height 178
click at [475, 404] on textarea at bounding box center [680, 362] width 884 height 178
type textarea "**********"
click at [1076, 778] on button "Next" at bounding box center [1103, 834] width 65 height 19
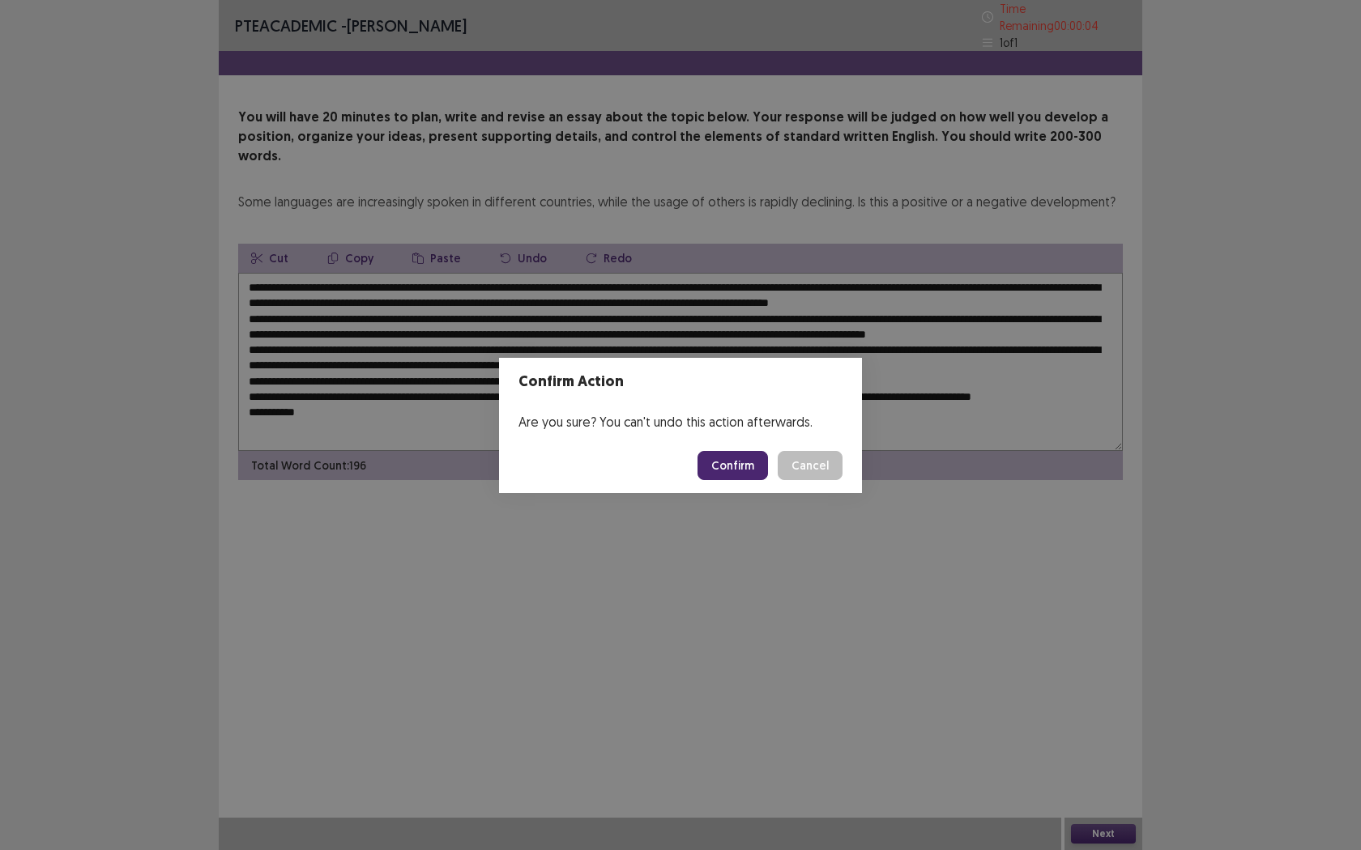
click at [735, 465] on button "Confirm" at bounding box center [732, 465] width 70 height 29
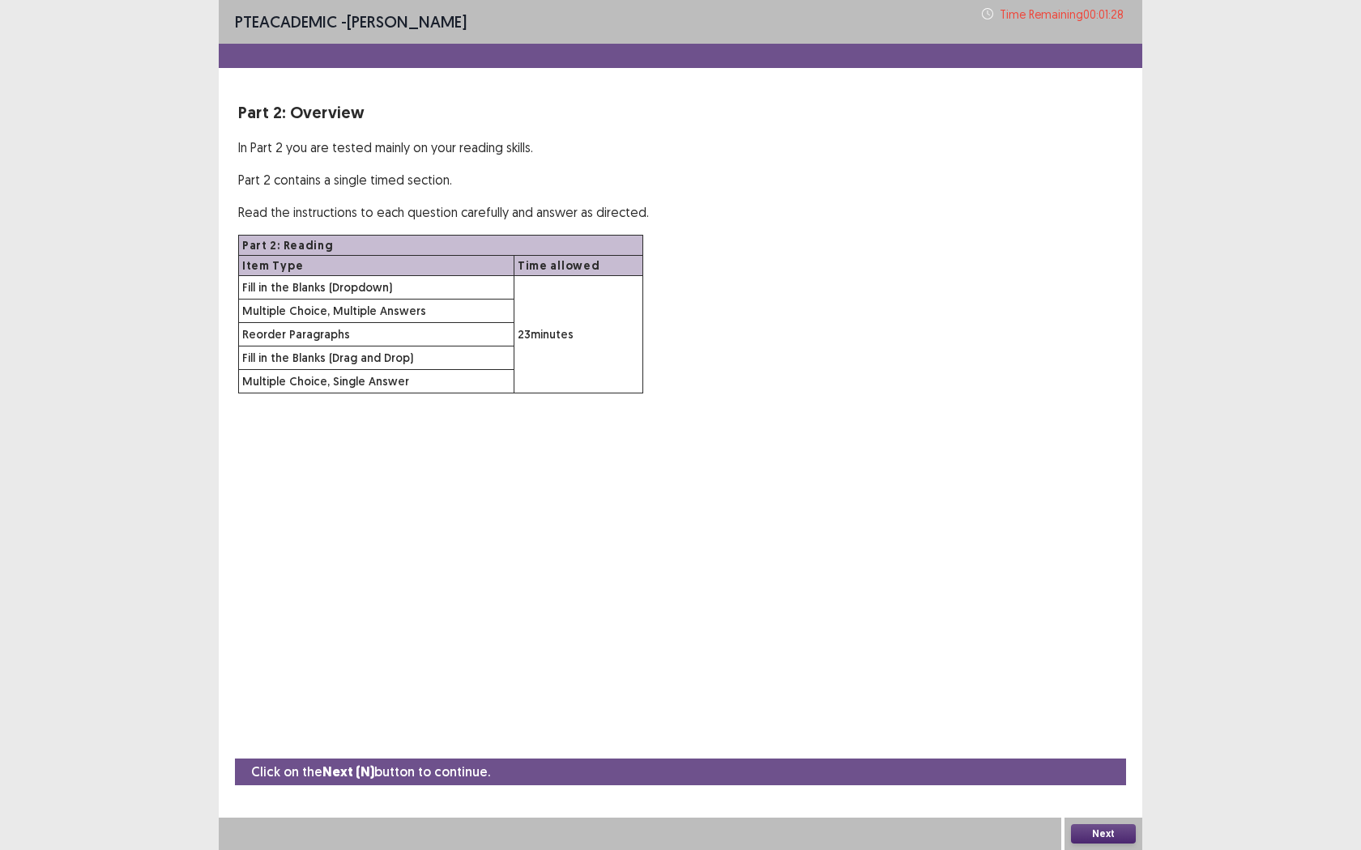
click at [1109, 778] on button "Next" at bounding box center [1103, 834] width 65 height 19
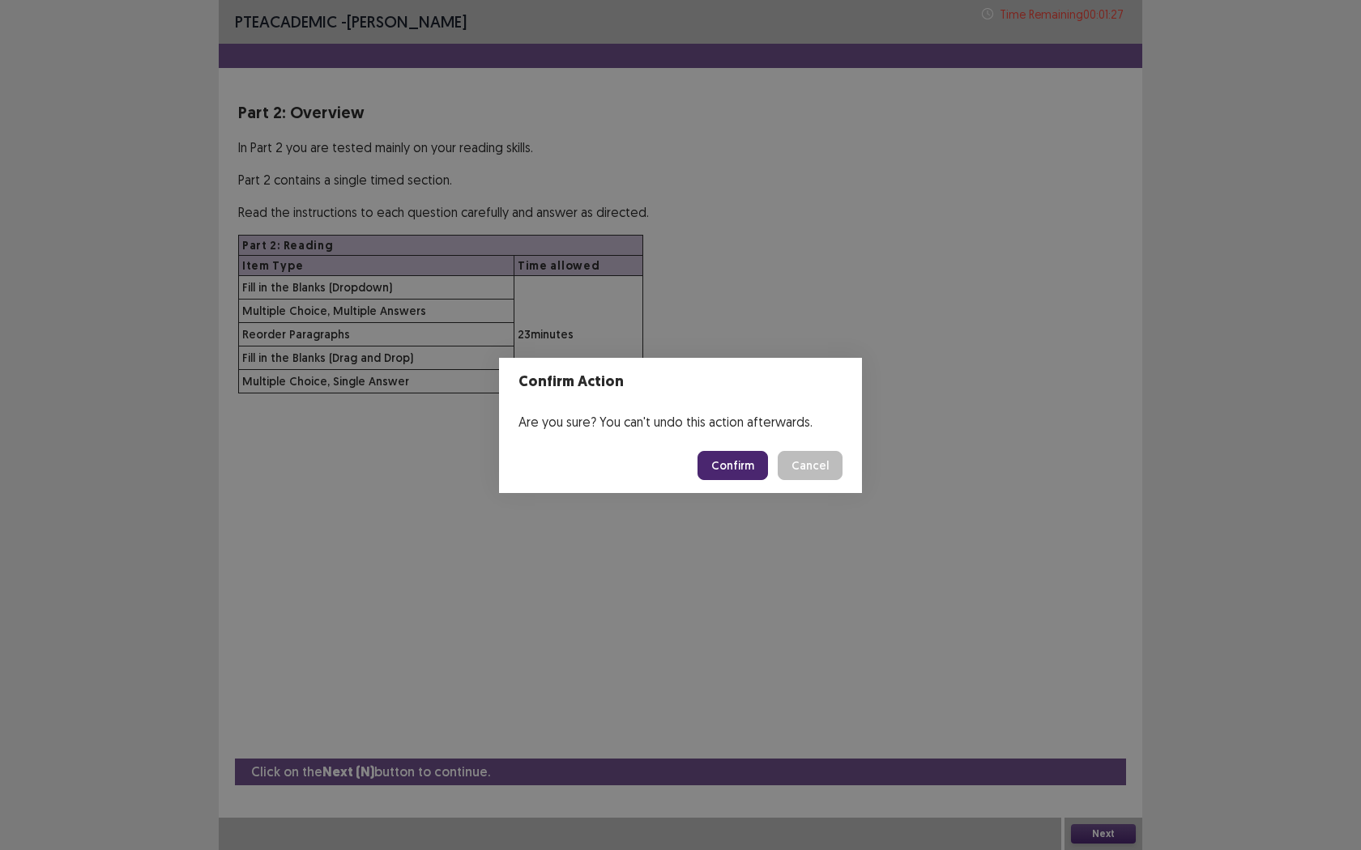
click at [722, 462] on button "Confirm" at bounding box center [732, 465] width 70 height 29
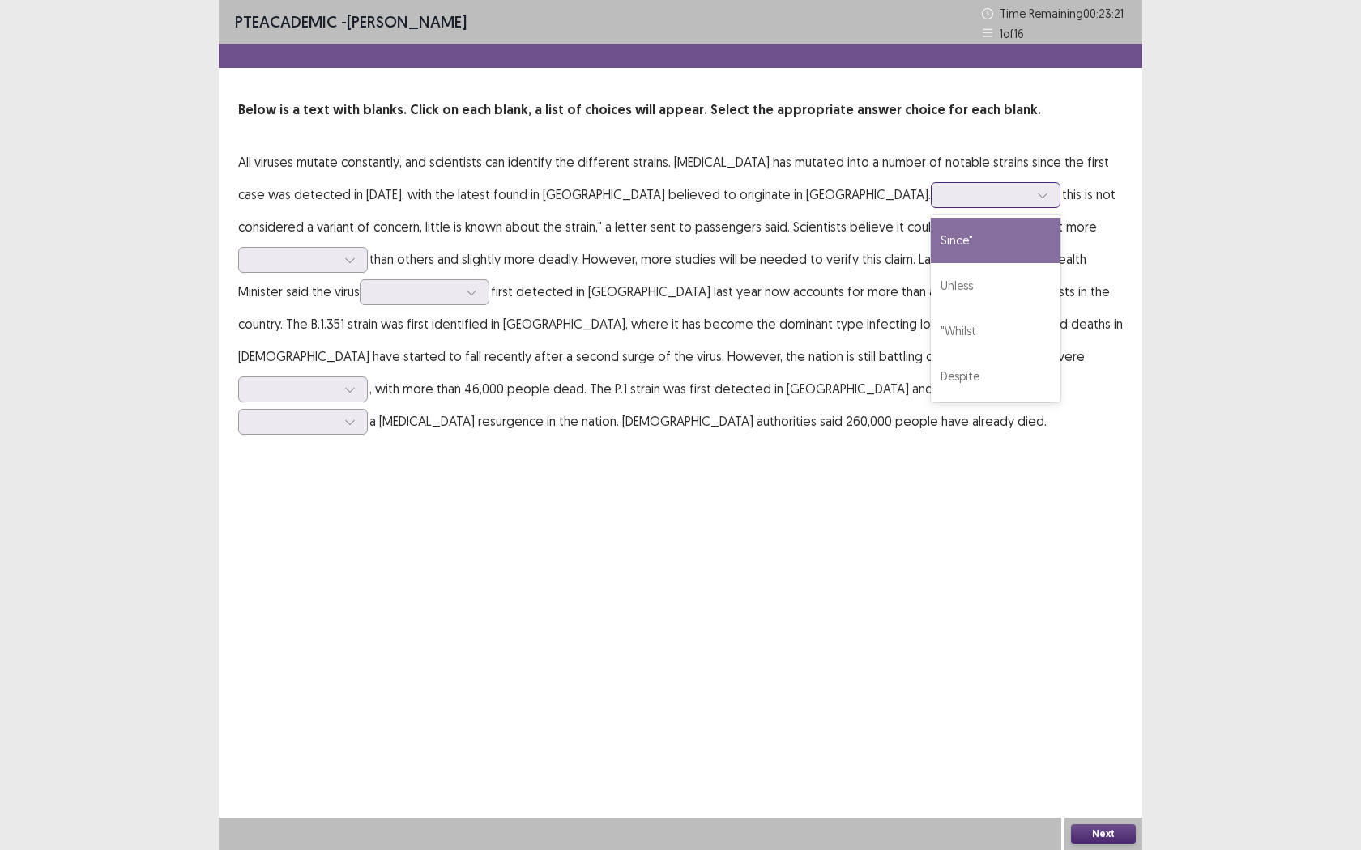
click at [944, 190] on div at bounding box center [986, 194] width 84 height 15
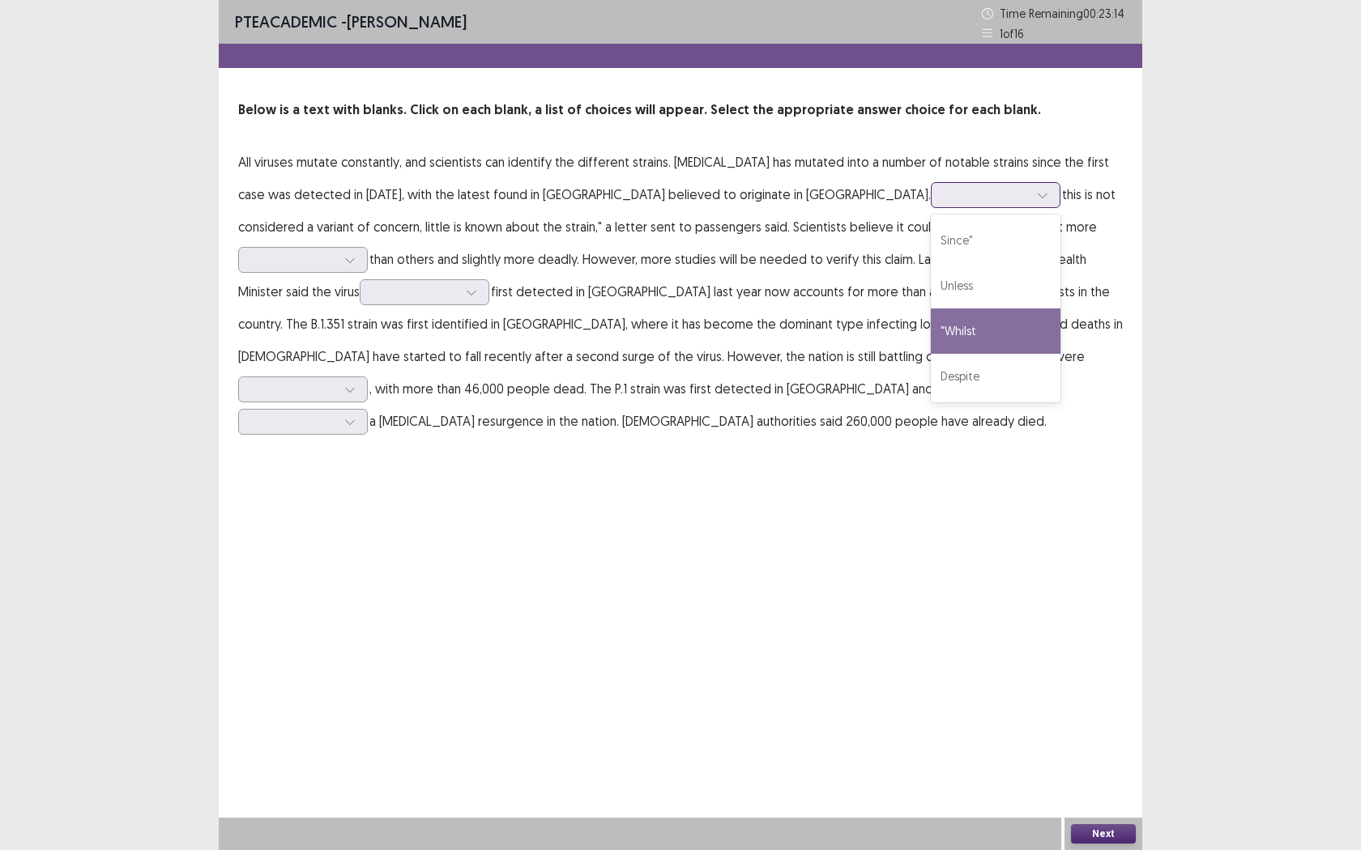
click at [931, 322] on div ""Whilst" at bounding box center [996, 331] width 130 height 45
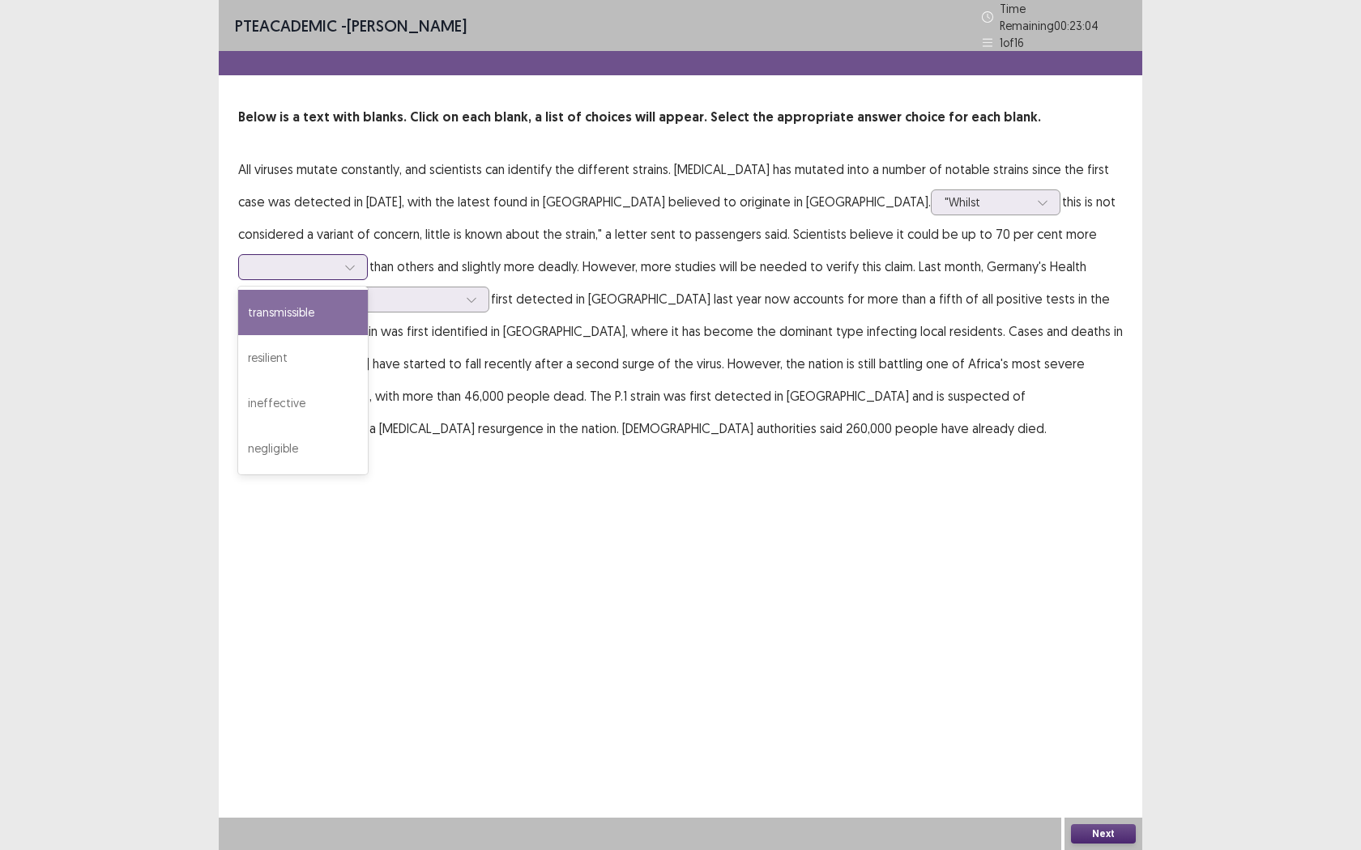
click at [356, 262] on icon at bounding box center [349, 267] width 11 height 11
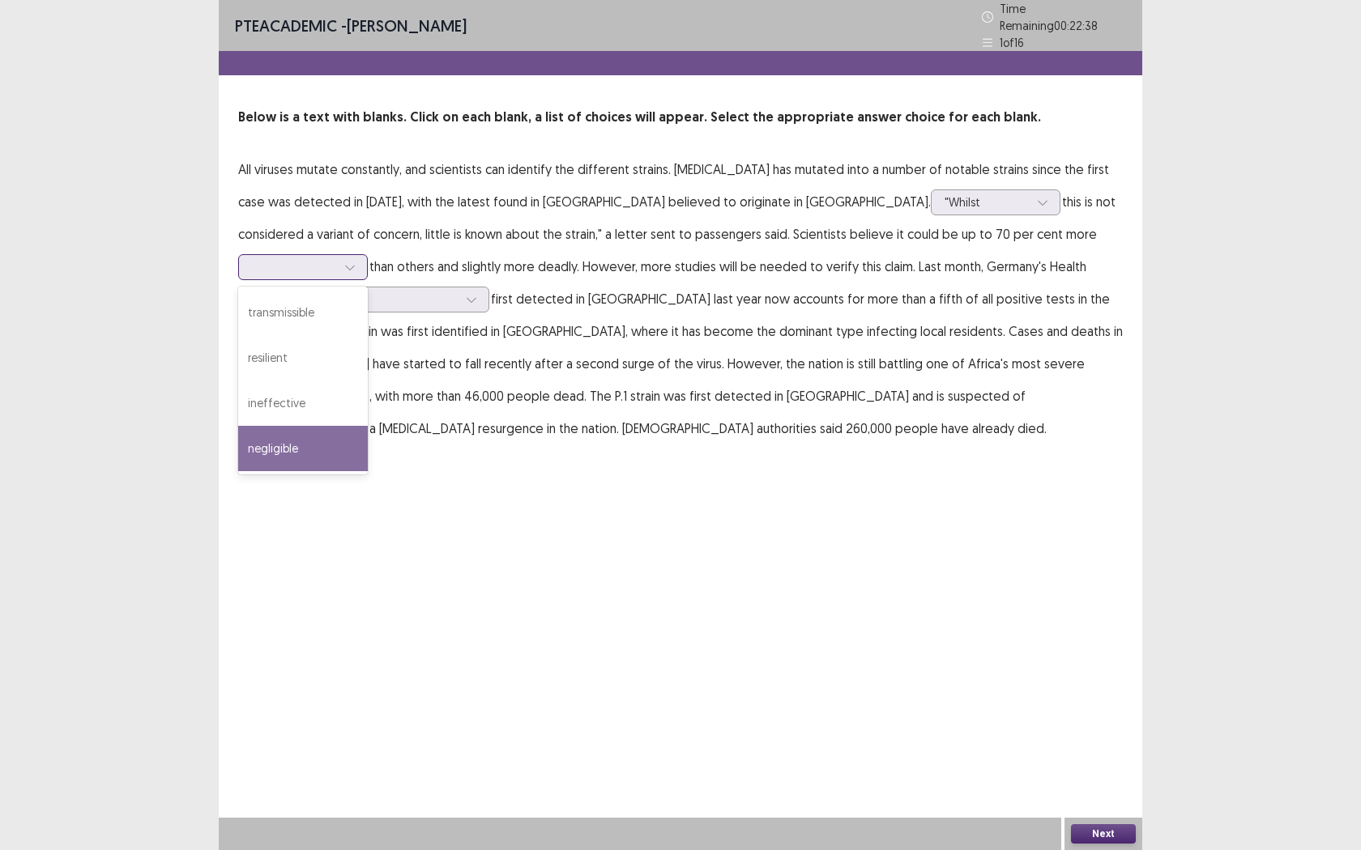
click at [368, 426] on div "negligible" at bounding box center [303, 448] width 130 height 45
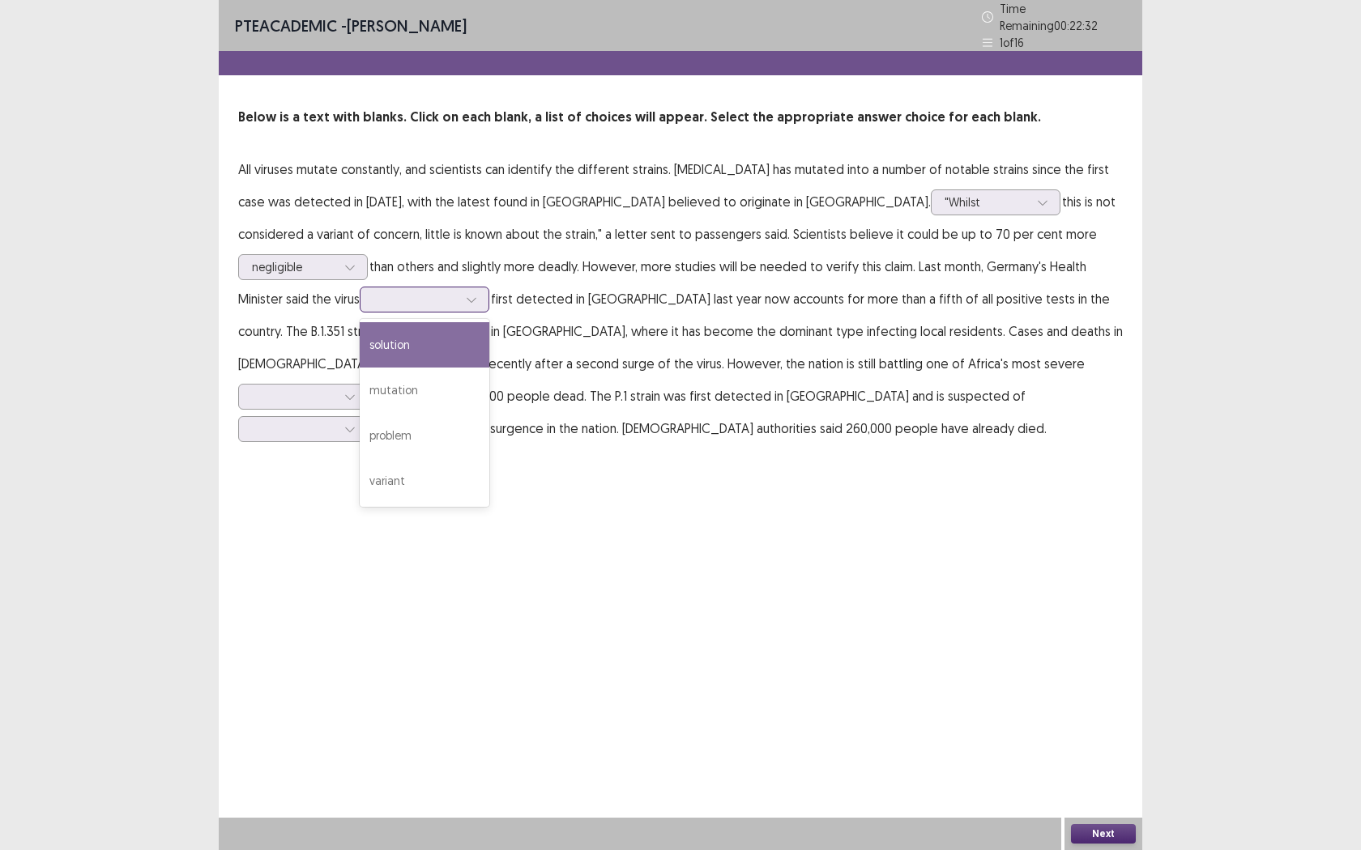
click at [459, 288] on div at bounding box center [471, 300] width 24 height 24
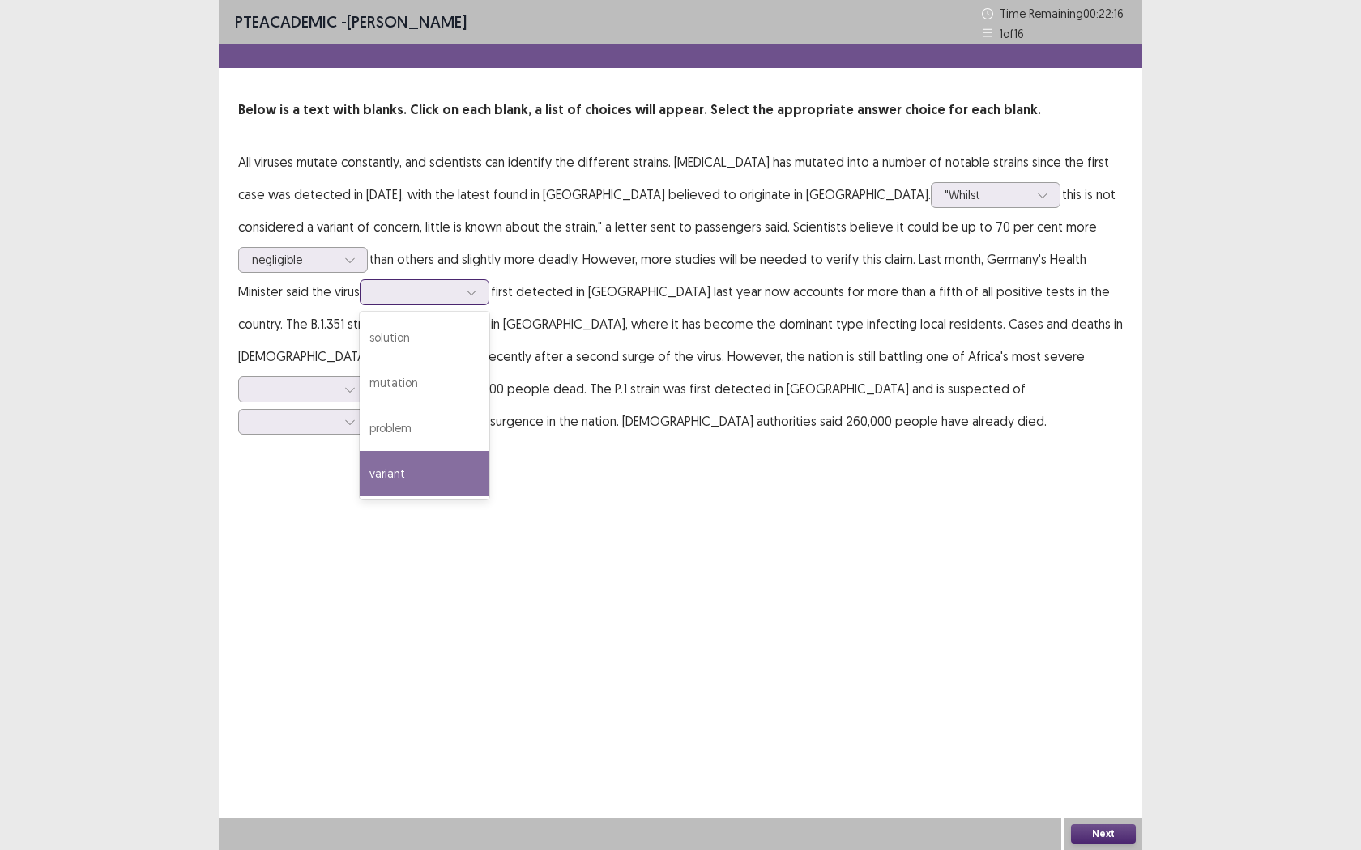
click at [360, 471] on div "variant" at bounding box center [425, 473] width 130 height 45
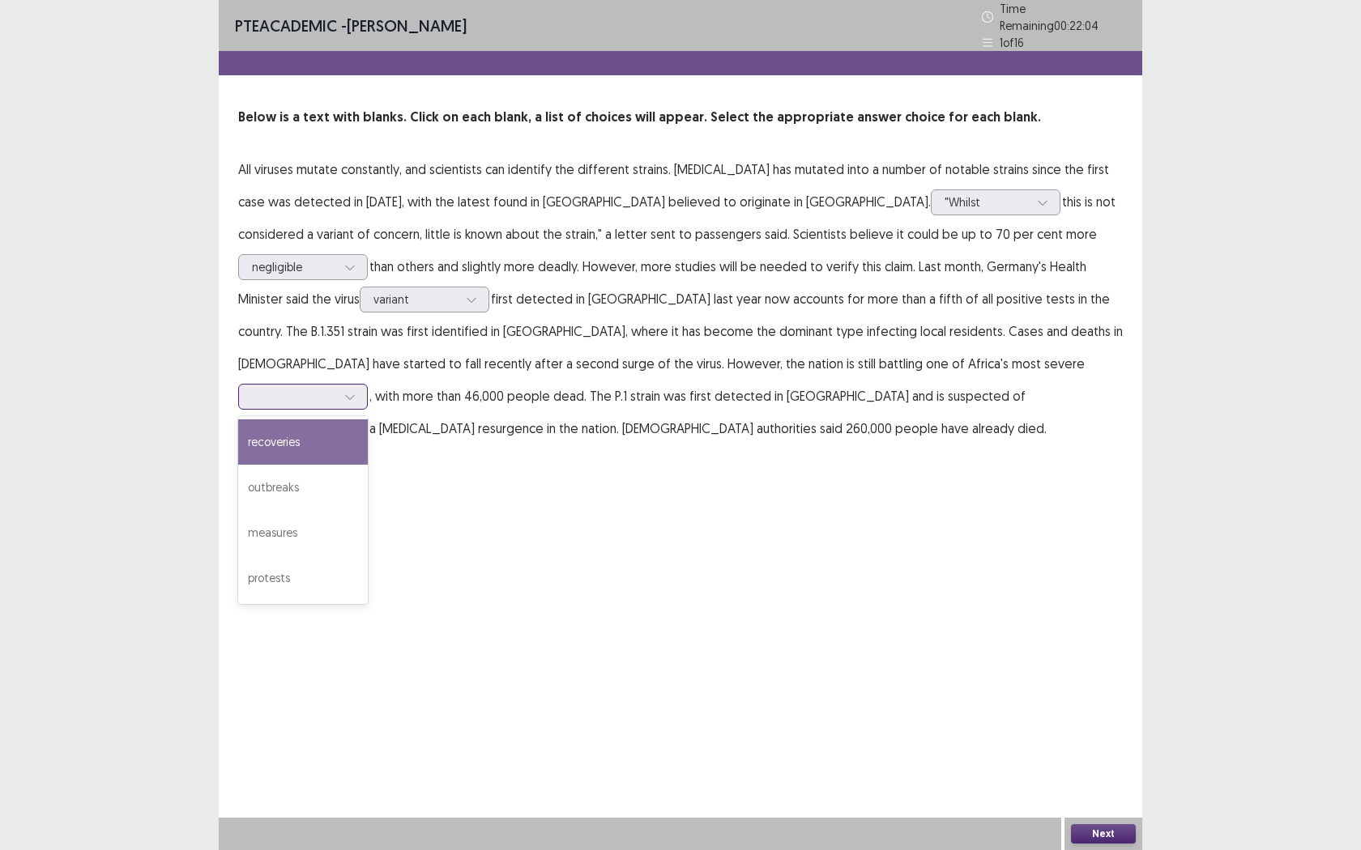
click at [362, 385] on div at bounding box center [350, 397] width 24 height 24
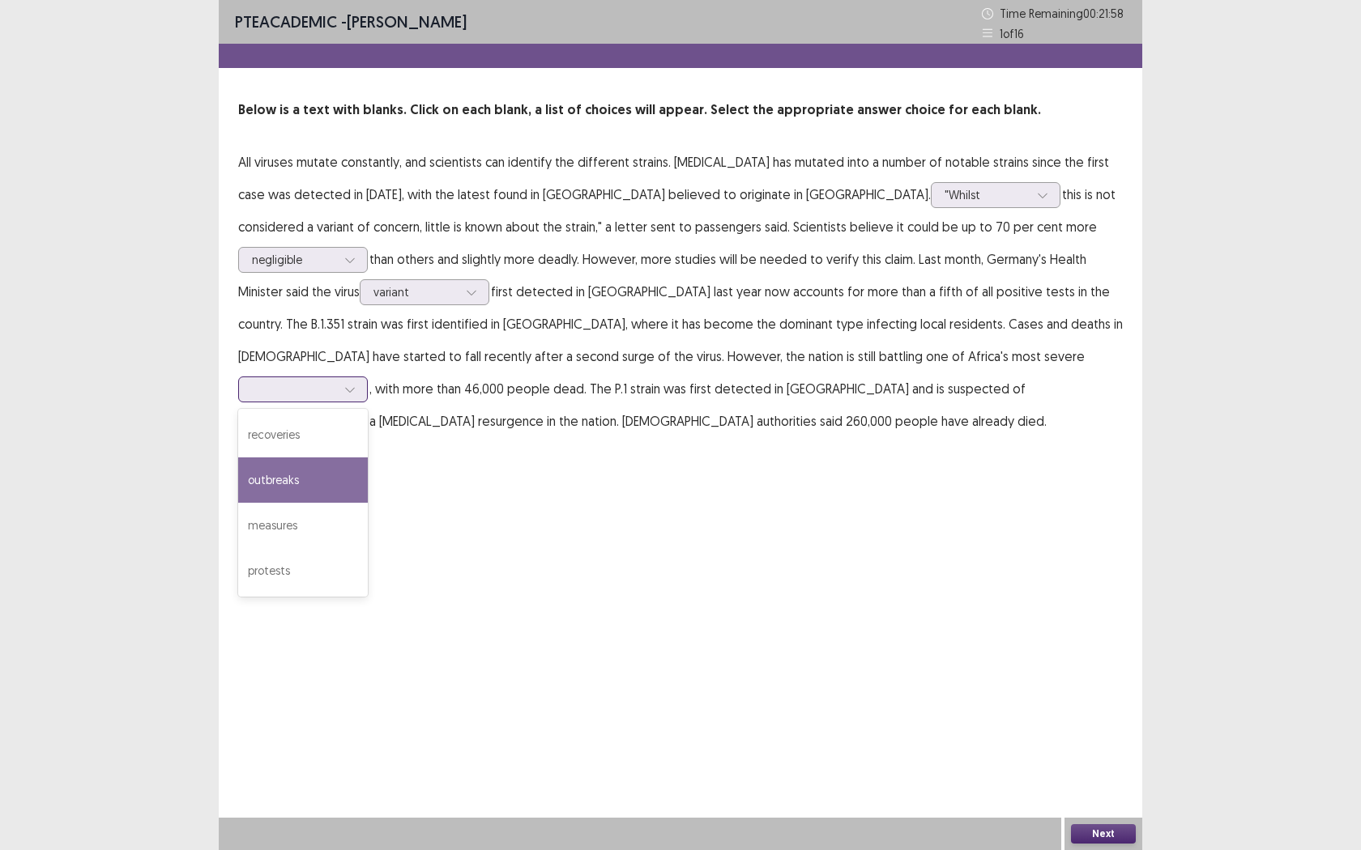
click at [368, 458] on div "outbreaks" at bounding box center [303, 480] width 130 height 45
click at [356, 416] on icon at bounding box center [349, 421] width 11 height 11
click at [368, 445] on div "fueling" at bounding box center [303, 467] width 130 height 45
click at [1111, 778] on button "Next" at bounding box center [1103, 834] width 65 height 19
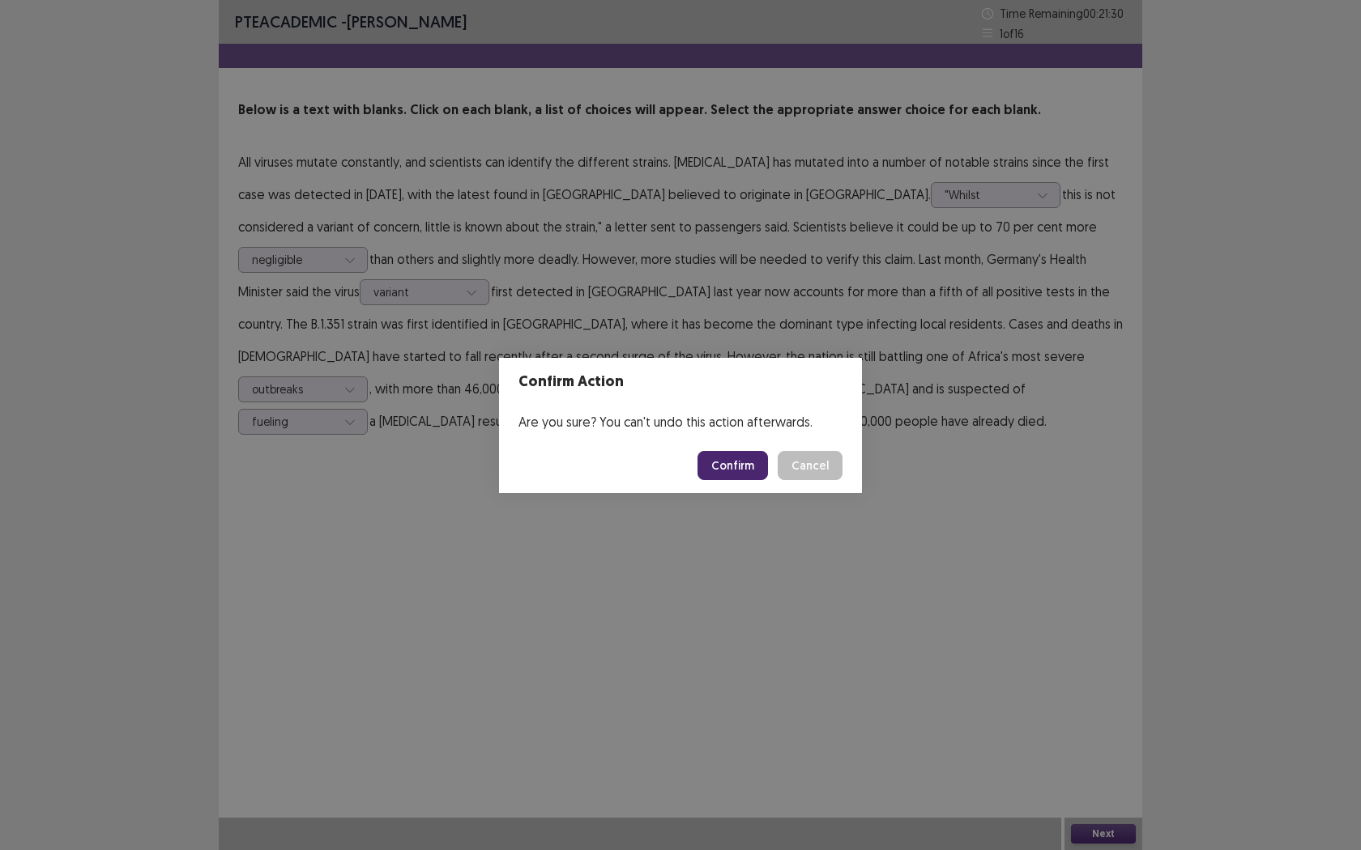
click at [737, 458] on button "Confirm" at bounding box center [732, 465] width 70 height 29
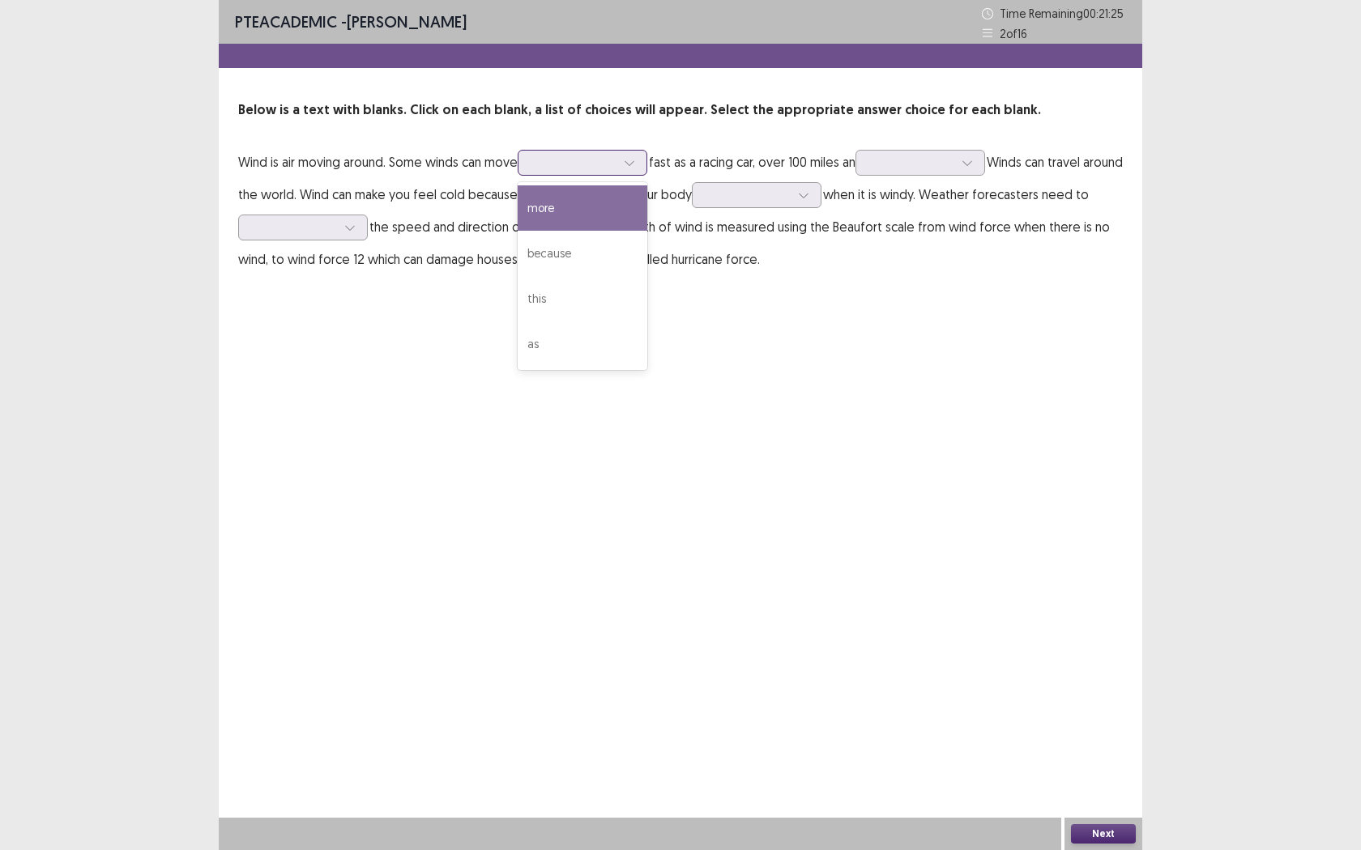
click at [637, 170] on div at bounding box center [629, 163] width 24 height 24
click at [585, 215] on div "more" at bounding box center [583, 207] width 130 height 45
click at [617, 166] on div "more" at bounding box center [573, 163] width 87 height 24
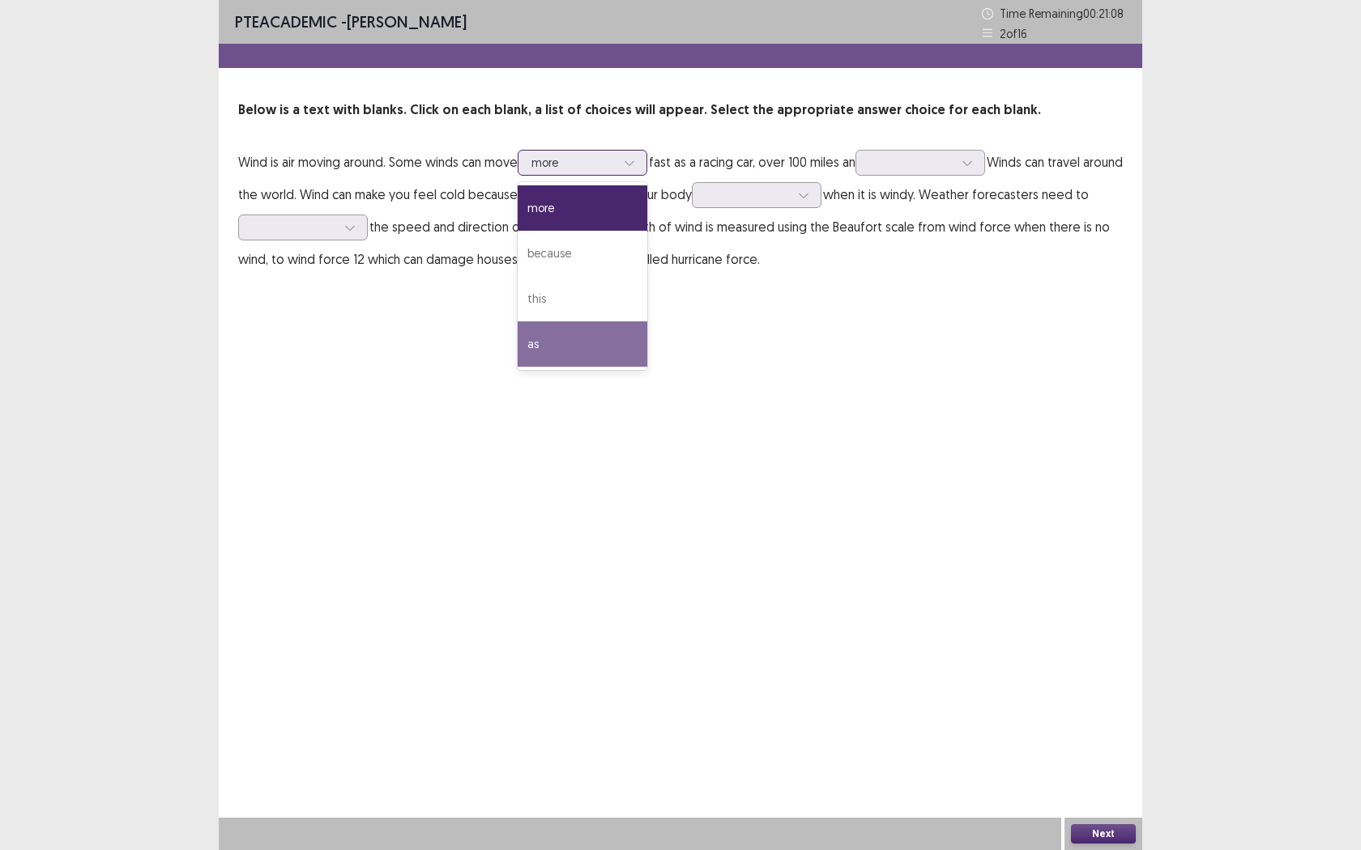
click at [596, 329] on div "as" at bounding box center [583, 344] width 130 height 45
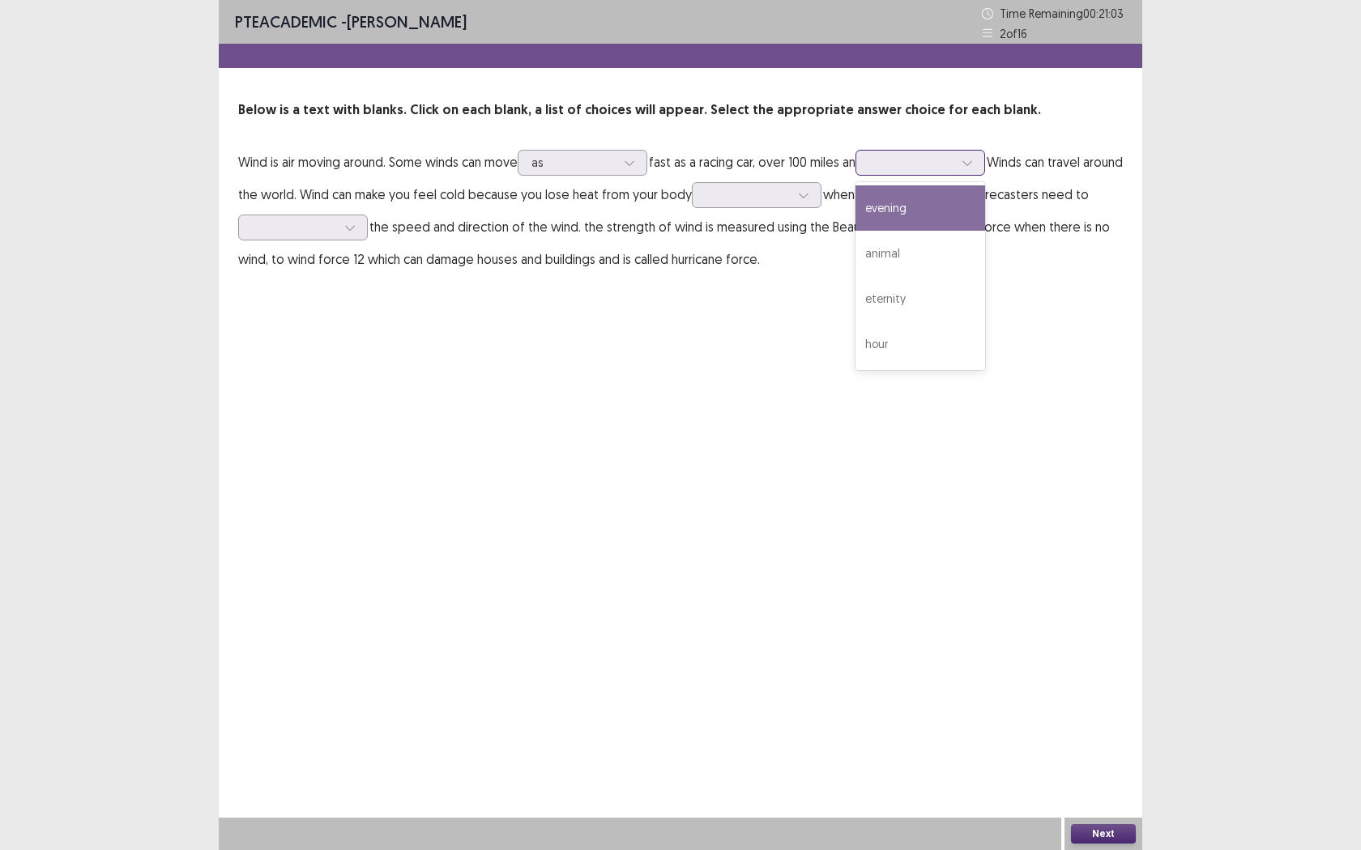
click at [979, 174] on div at bounding box center [967, 163] width 24 height 24
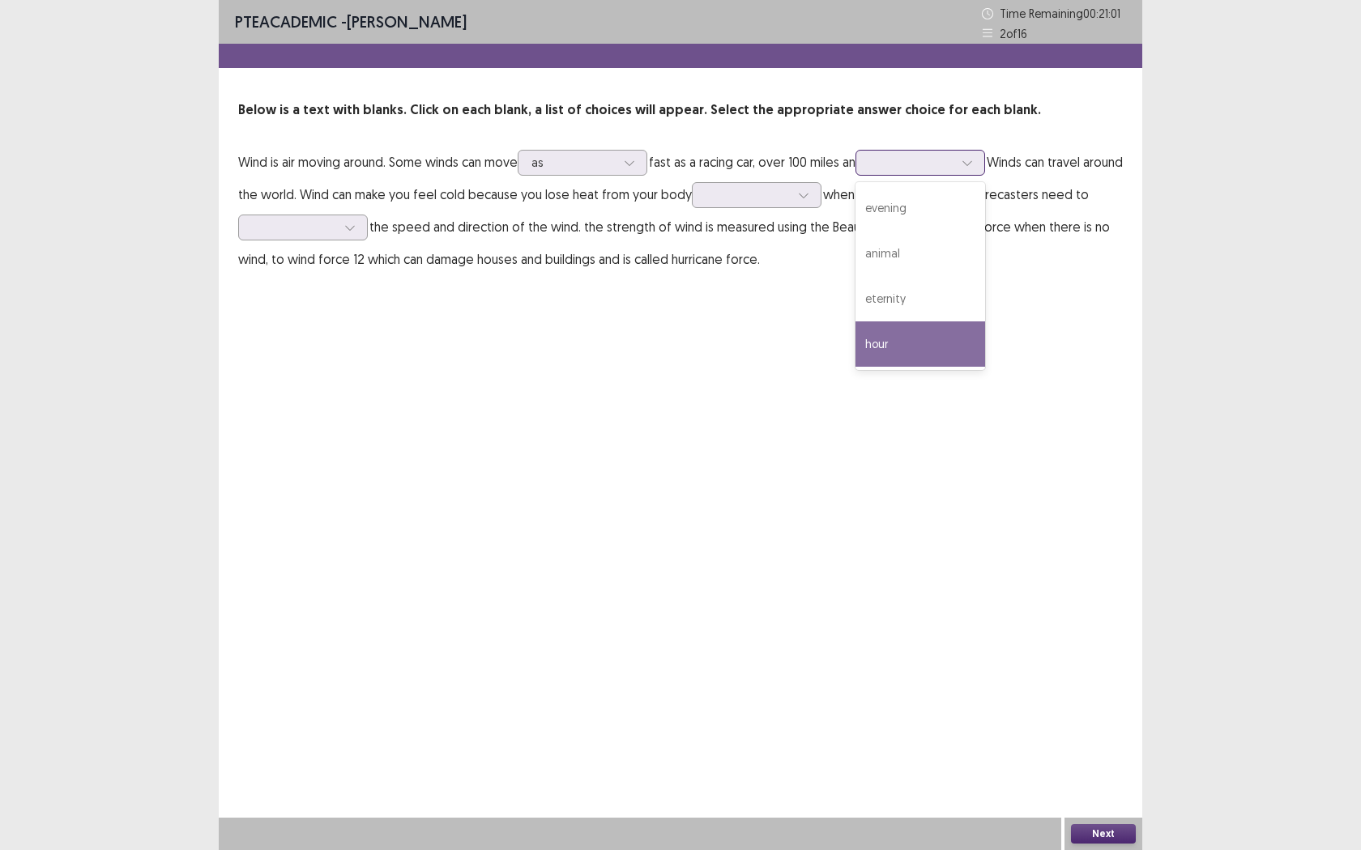
click at [904, 346] on div "hour" at bounding box center [920, 344] width 130 height 45
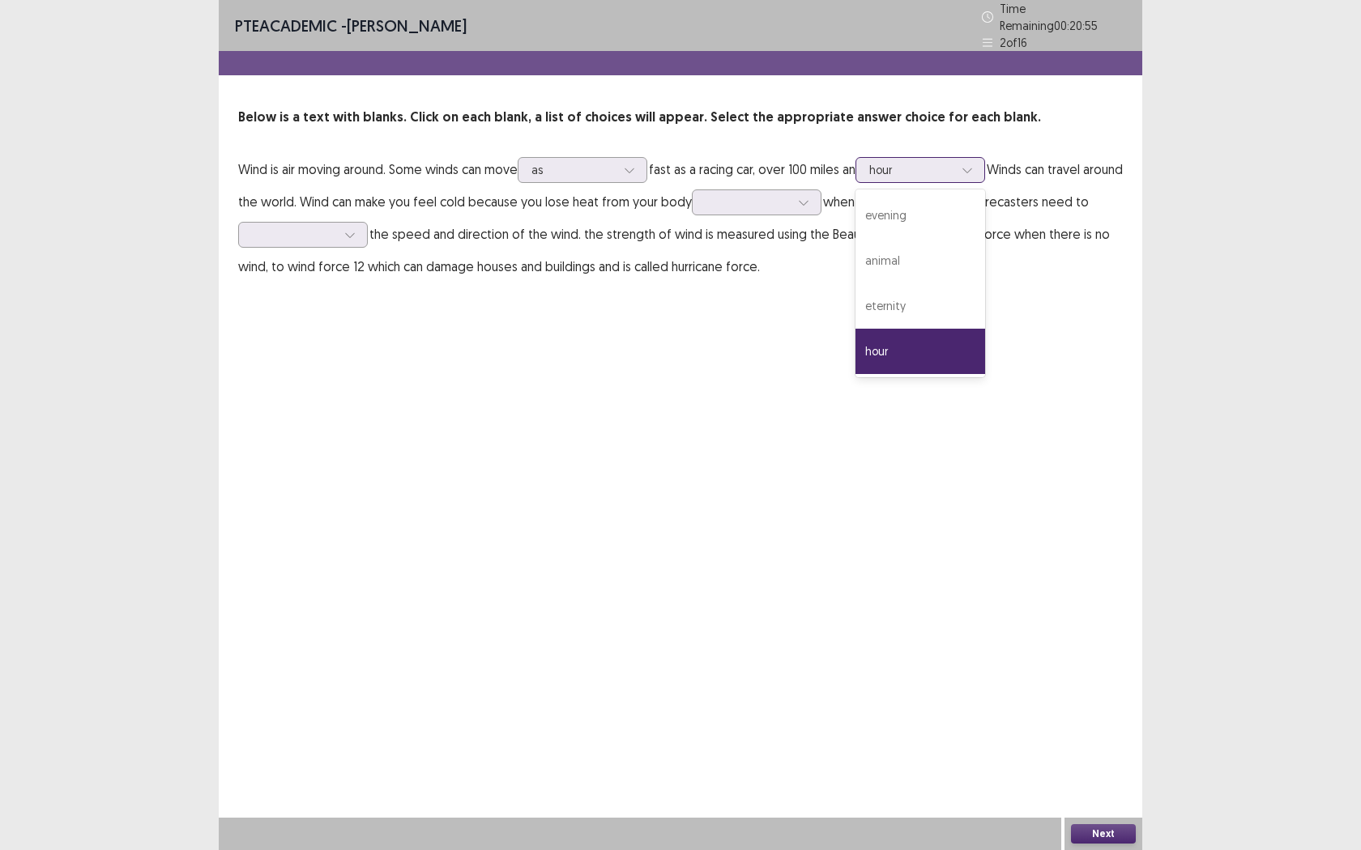
click at [897, 165] on div at bounding box center [911, 169] width 84 height 15
click at [727, 349] on div "PTE academic - [PERSON_NAME] Time Remaining 00 : 20 : 54 2 of 16 Below is a tex…" at bounding box center [680, 425] width 923 height 850
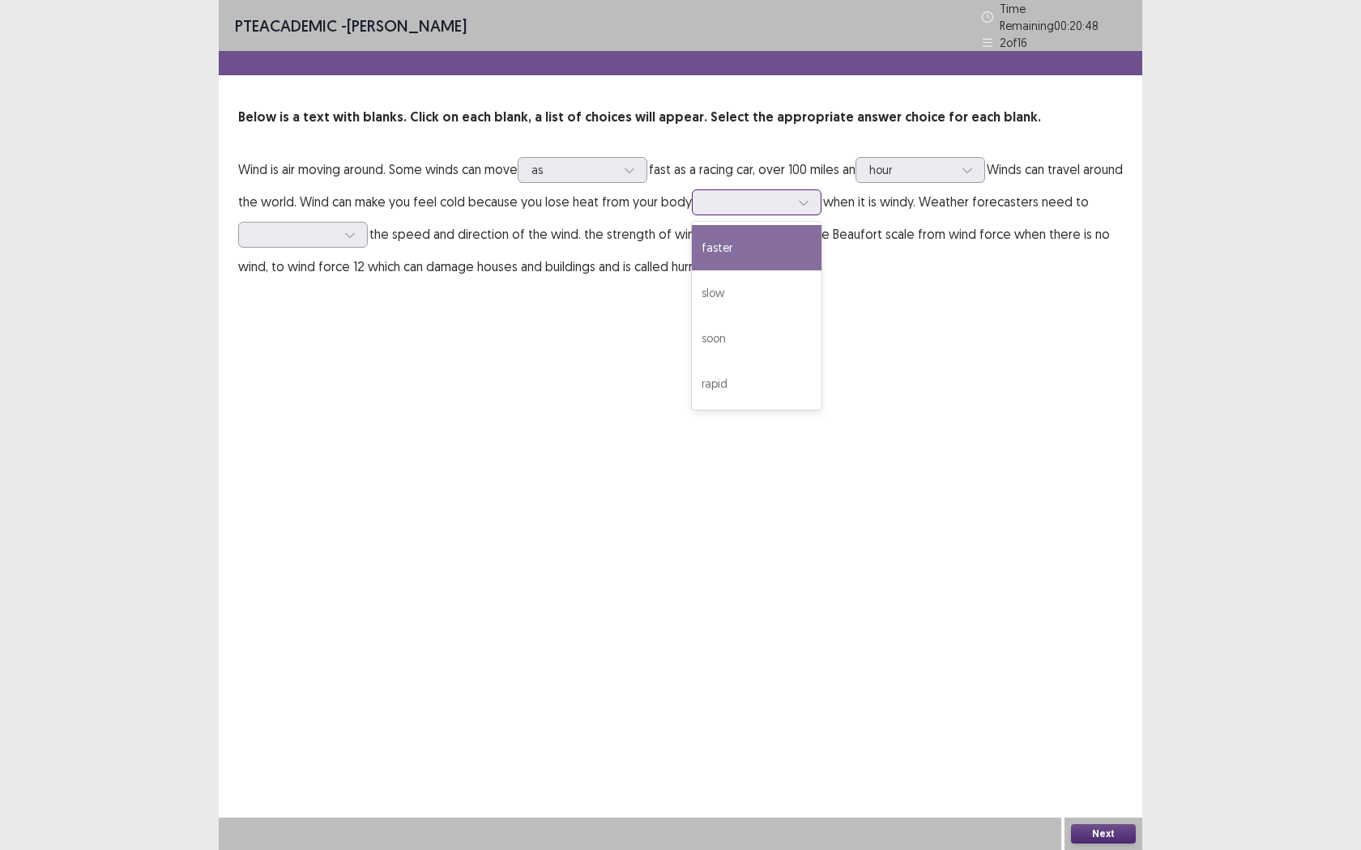
click at [816, 204] on div at bounding box center [803, 202] width 24 height 24
click at [775, 237] on div "faster" at bounding box center [757, 247] width 130 height 45
click at [790, 198] on div at bounding box center [747, 201] width 84 height 15
click at [1145, 361] on div "PTE academic - [PERSON_NAME] Time Remaining 00 : 20 : 33 2 of 16 Below is a tex…" at bounding box center [680, 425] width 1361 height 850
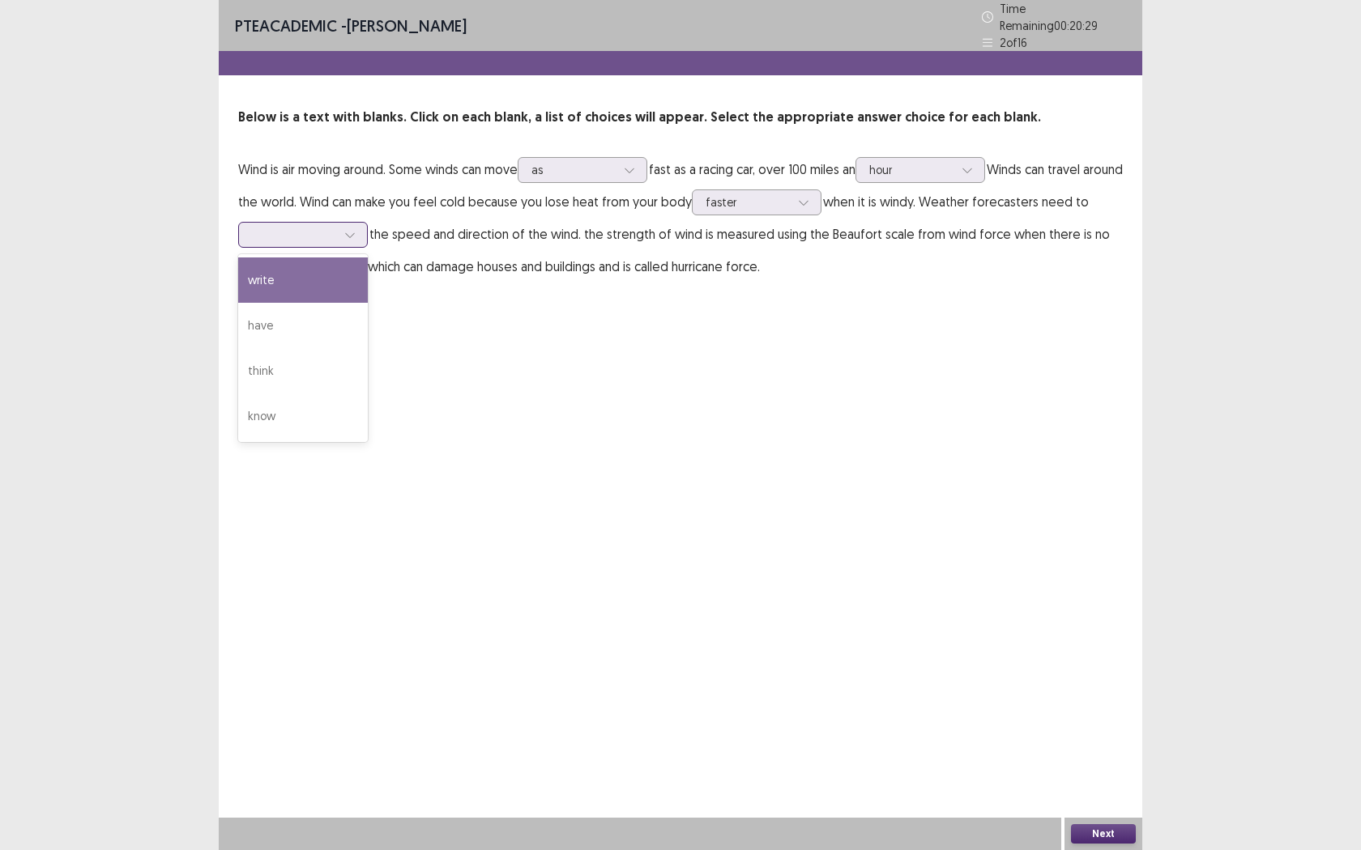
click at [362, 234] on div at bounding box center [350, 235] width 24 height 24
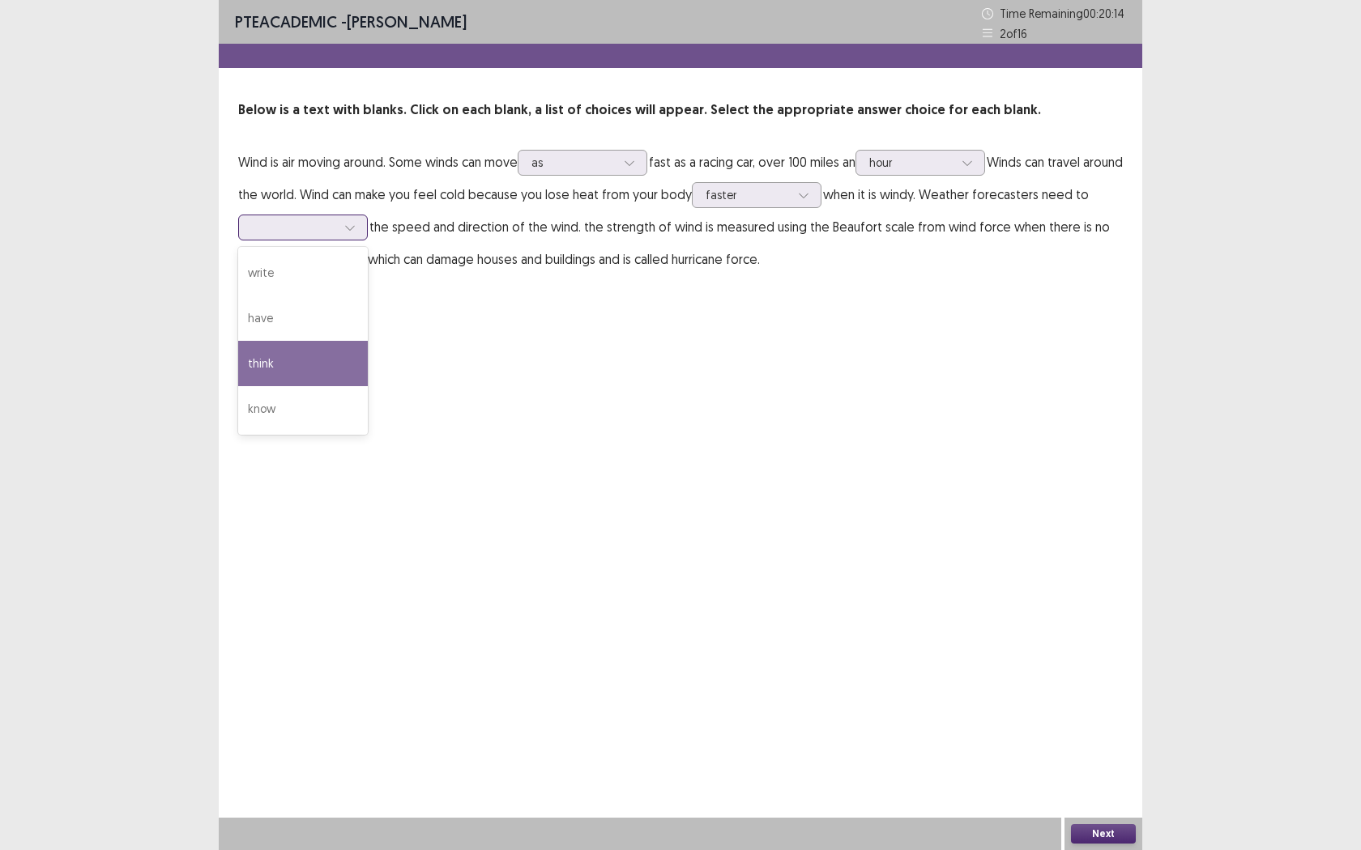
click at [292, 369] on div "think" at bounding box center [303, 363] width 130 height 45
click at [368, 228] on div "think" at bounding box center [303, 228] width 130 height 26
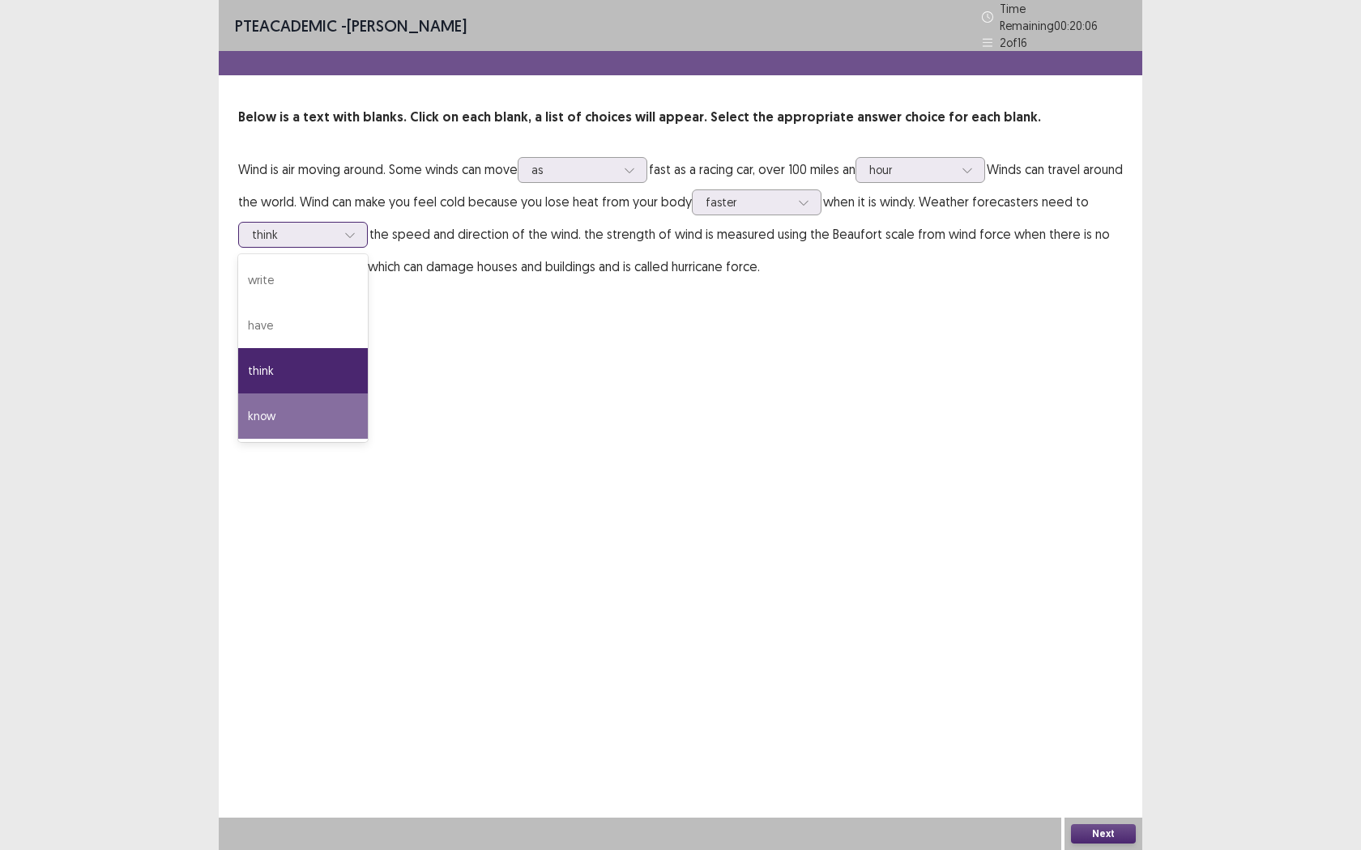
click at [334, 421] on div "know" at bounding box center [303, 416] width 130 height 45
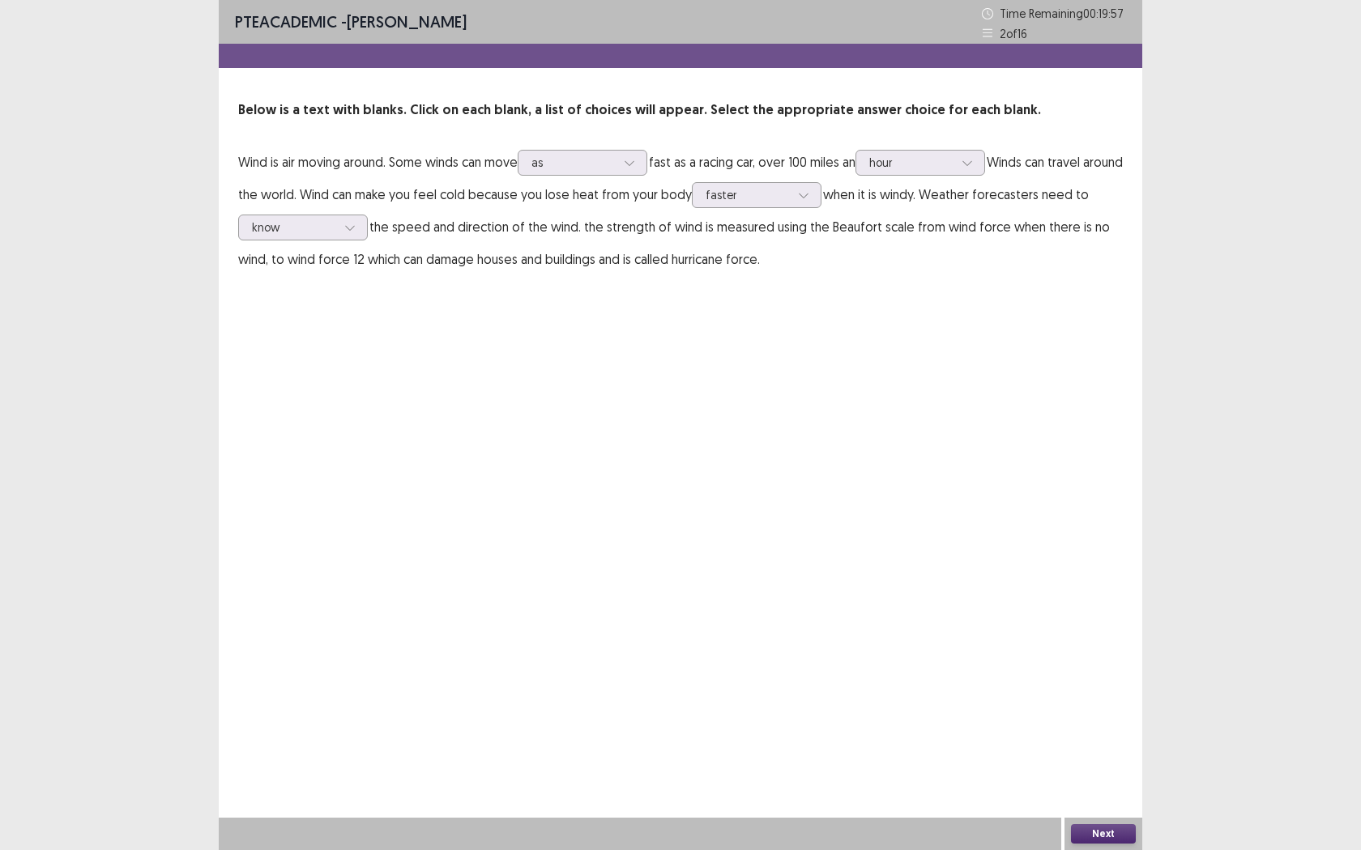
click at [1103, 778] on button "Next" at bounding box center [1103, 834] width 65 height 19
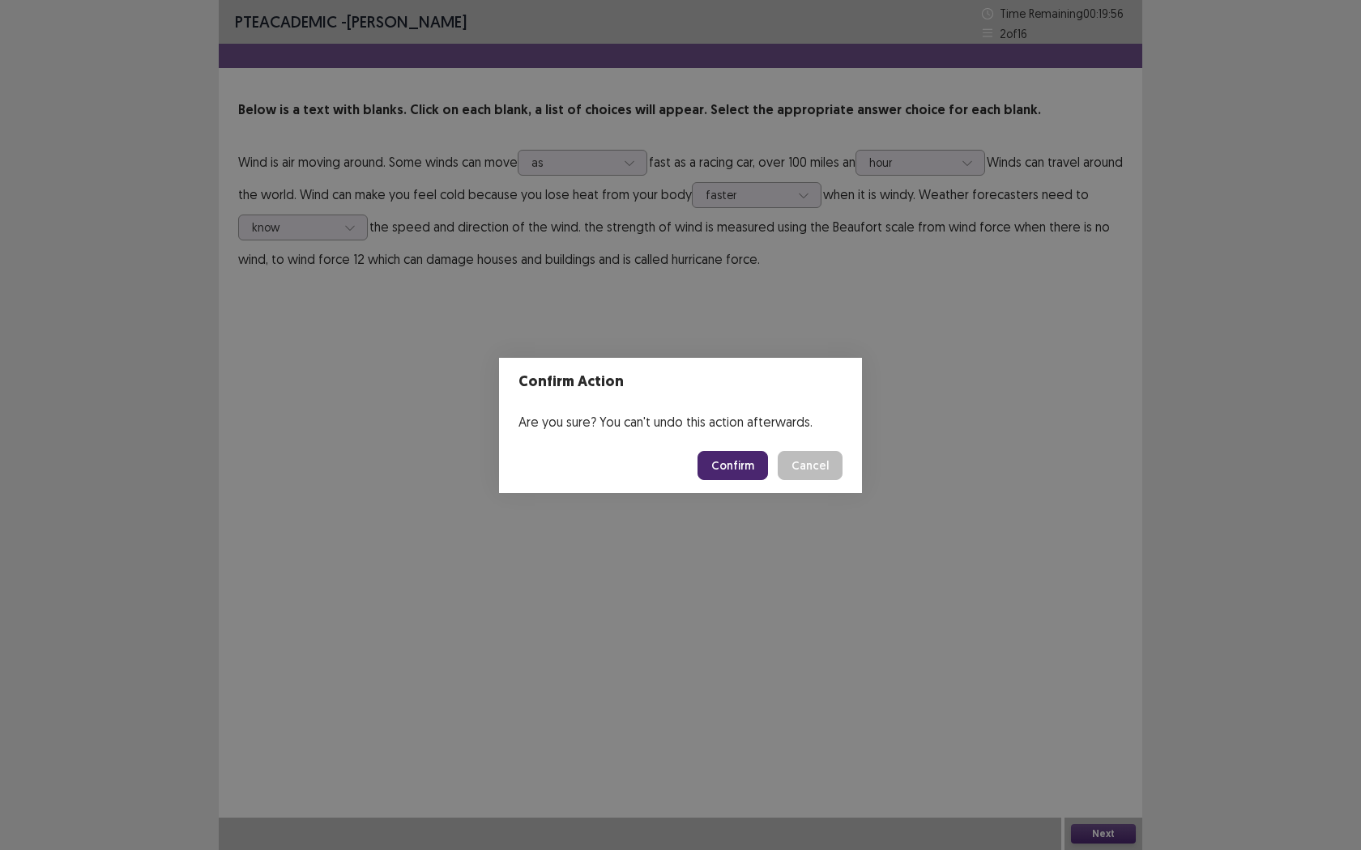
click at [731, 457] on button "Confirm" at bounding box center [732, 465] width 70 height 29
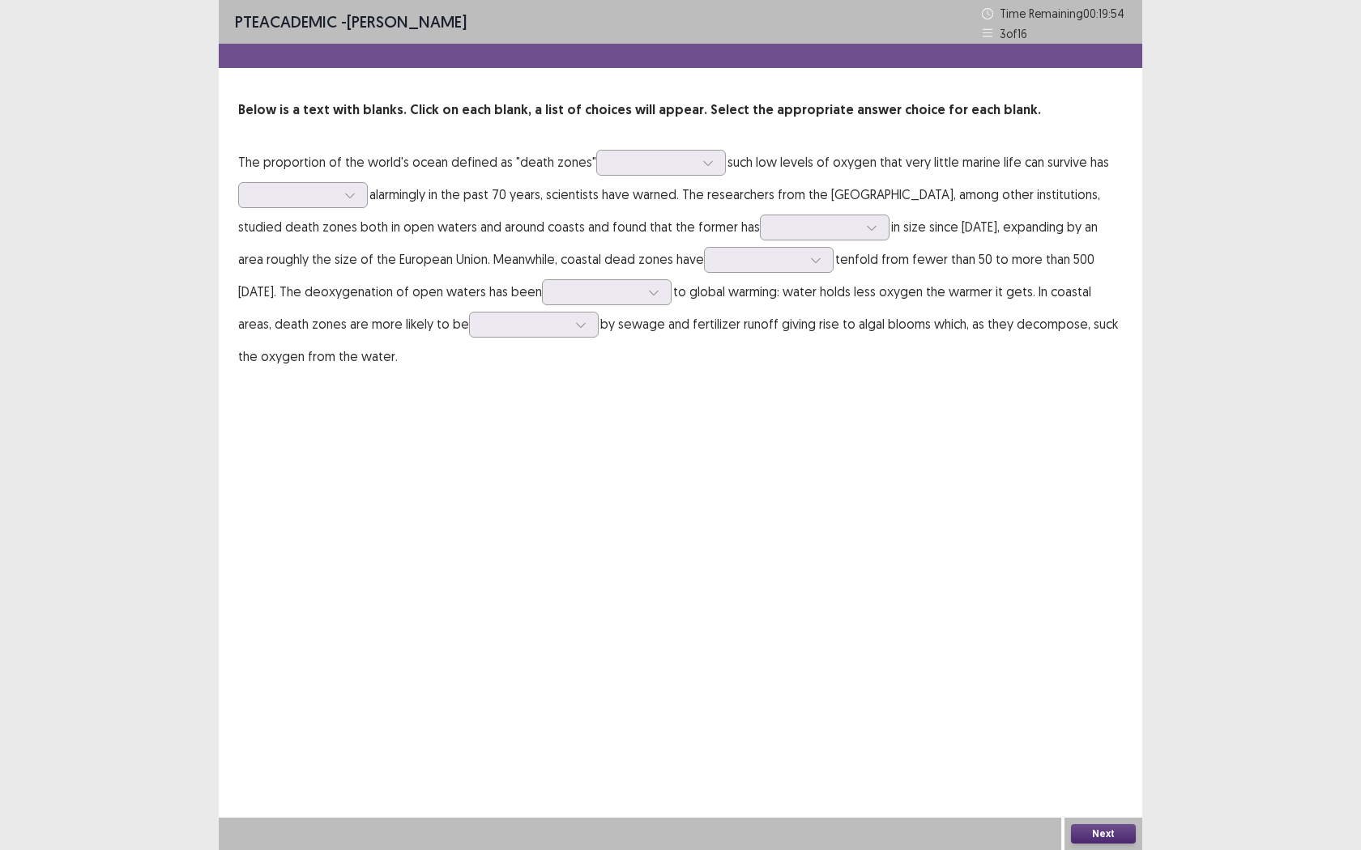
click at [706, 181] on p "The proportion of the world's ocean defined as "death zones" such low levels of…" at bounding box center [680, 259] width 884 height 227
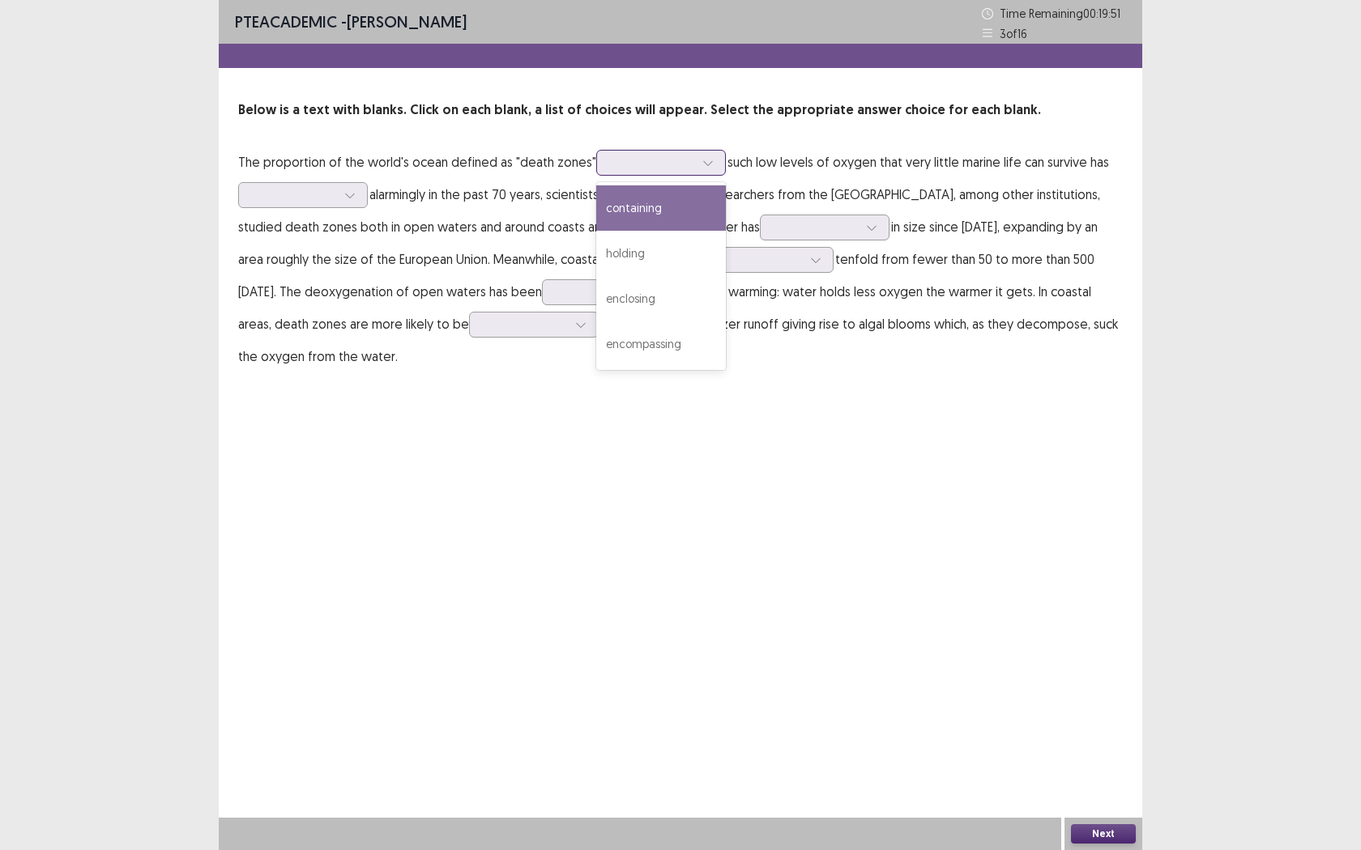
click at [705, 163] on icon at bounding box center [707, 162] width 11 height 11
click at [656, 204] on div "containing" at bounding box center [661, 207] width 130 height 45
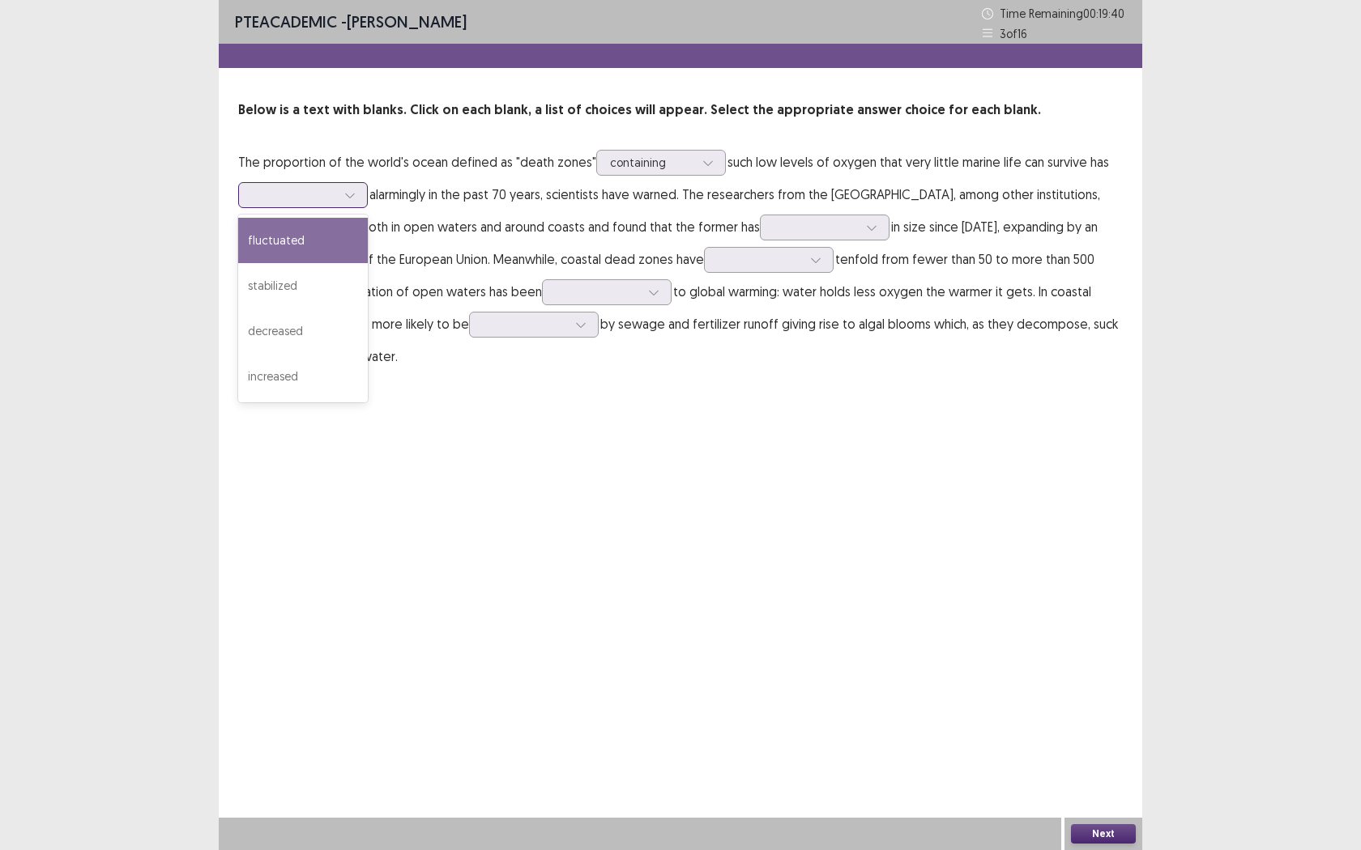
click at [313, 202] on div at bounding box center [294, 194] width 84 height 15
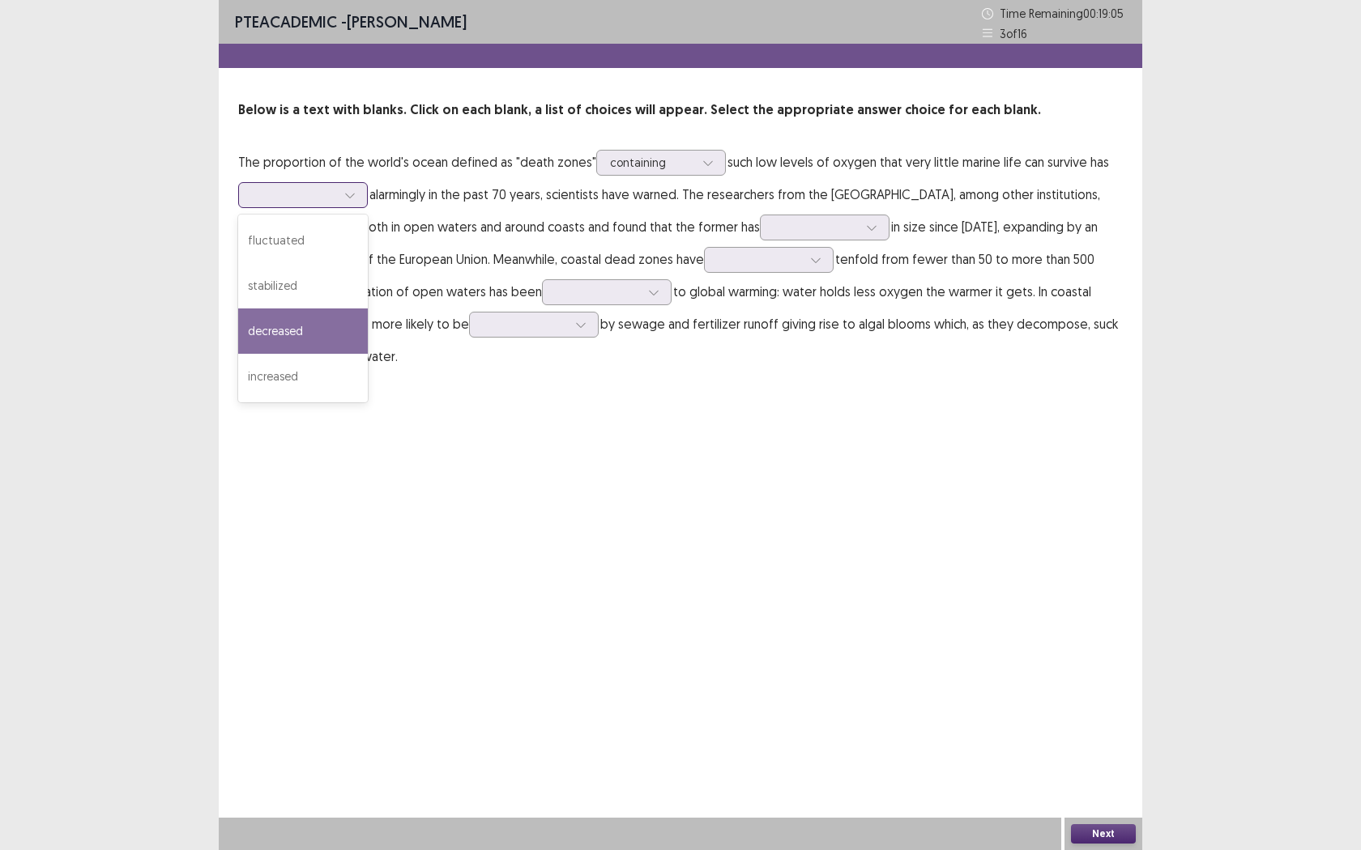
click at [314, 333] on div "decreased" at bounding box center [303, 331] width 130 height 45
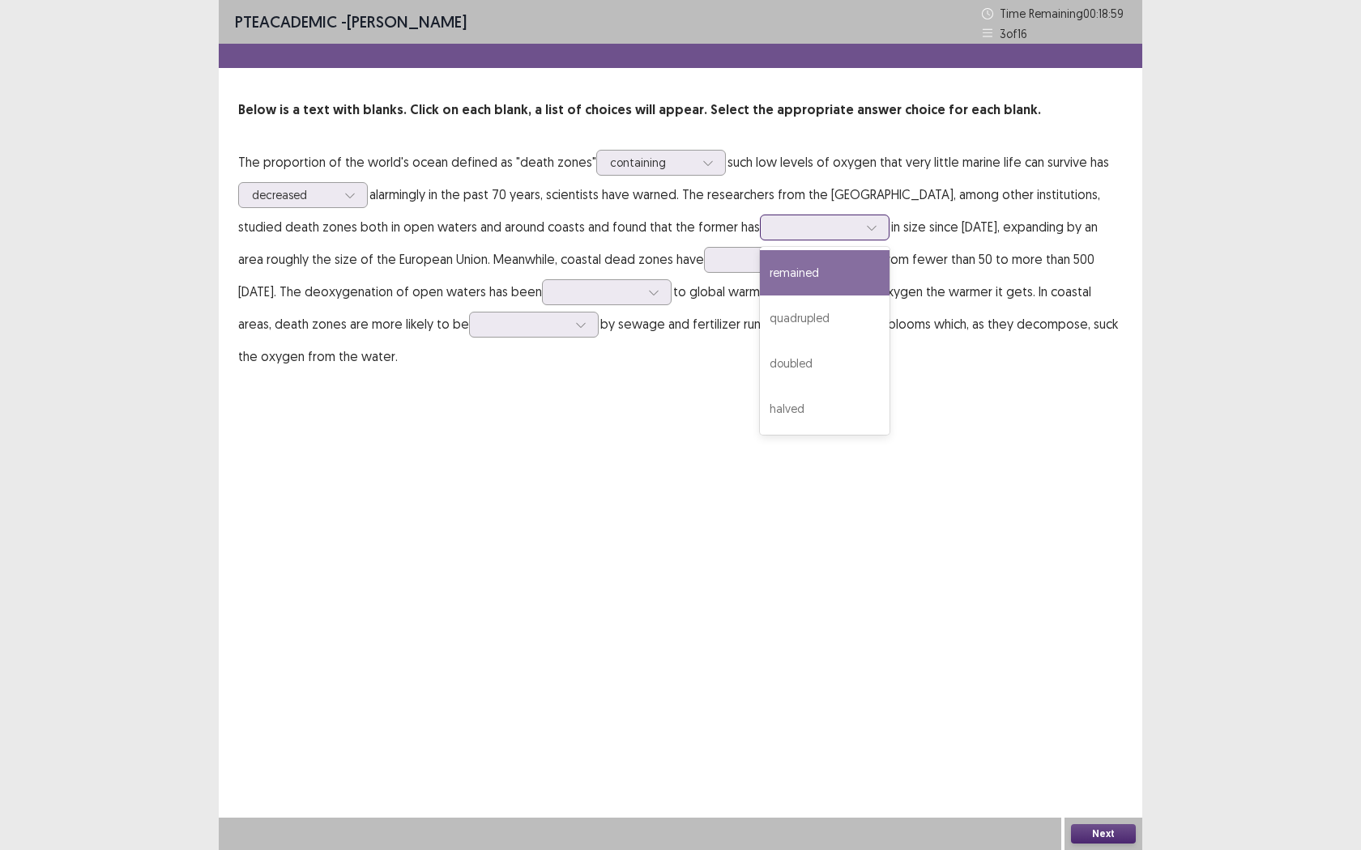
click at [877, 228] on icon at bounding box center [871, 227] width 11 height 11
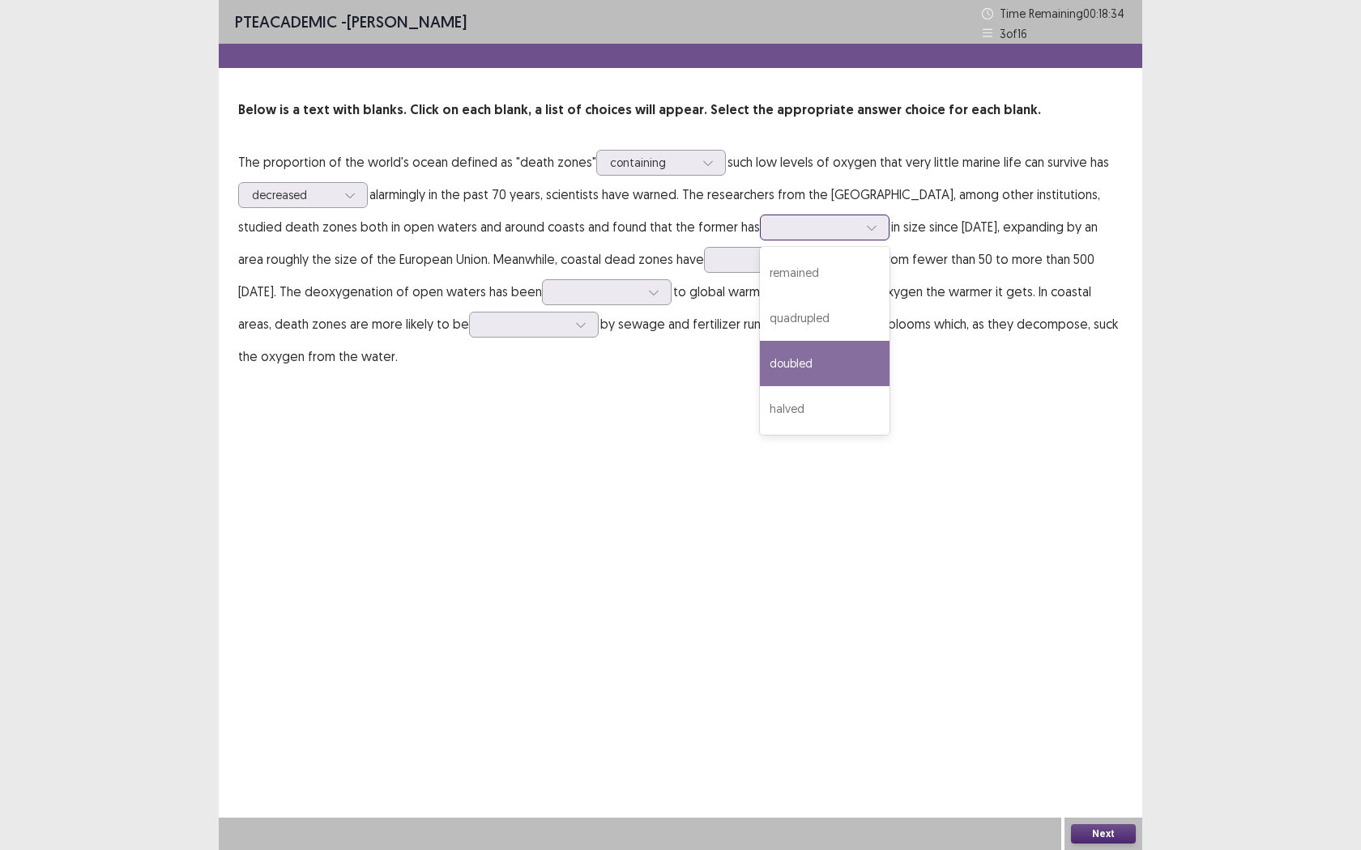
click at [889, 356] on div "doubled" at bounding box center [825, 363] width 130 height 45
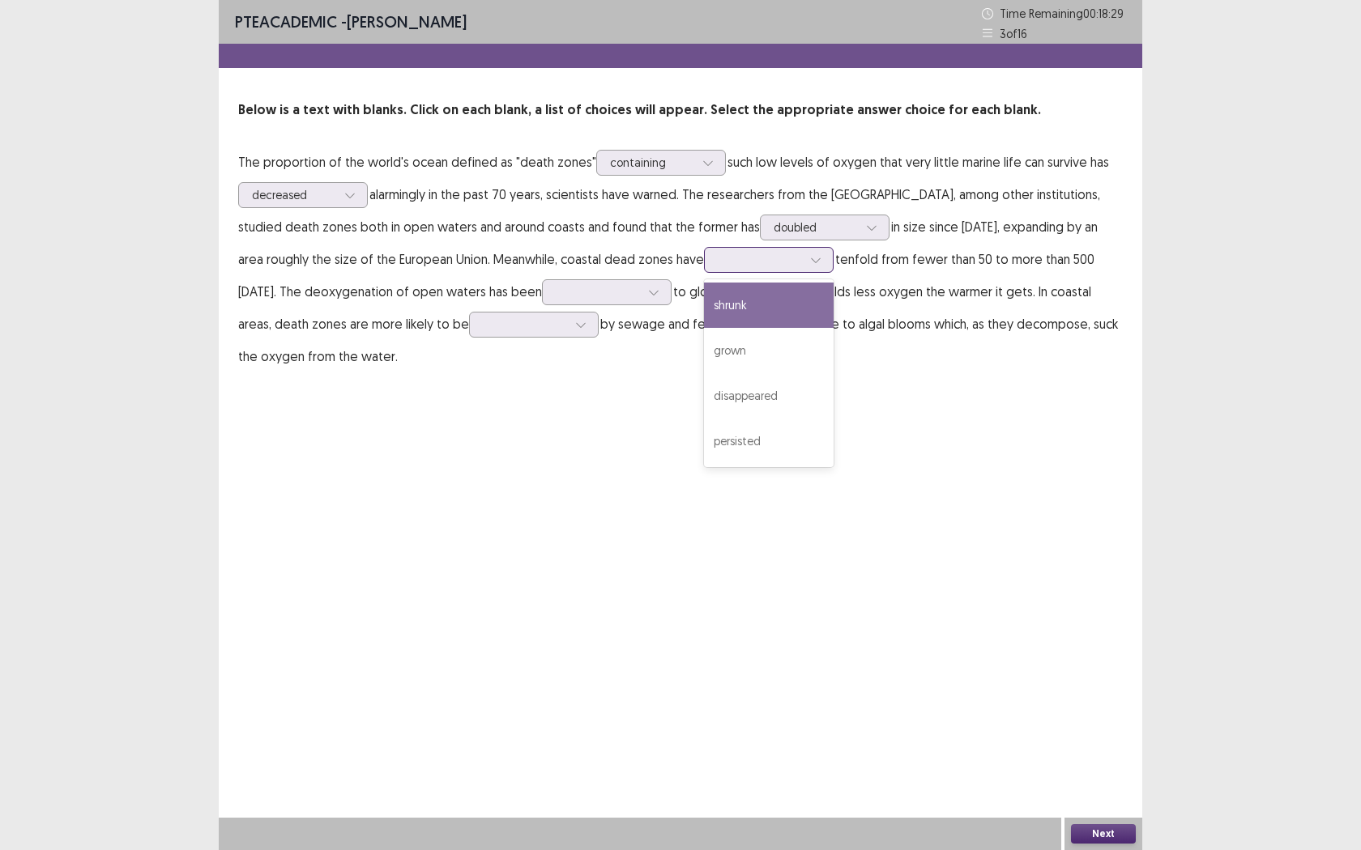
click at [802, 255] on div at bounding box center [760, 259] width 84 height 15
click at [833, 310] on div "shrunk" at bounding box center [769, 305] width 130 height 45
click at [828, 263] on div at bounding box center [815, 260] width 24 height 24
click at [833, 349] on div "grown" at bounding box center [769, 350] width 130 height 45
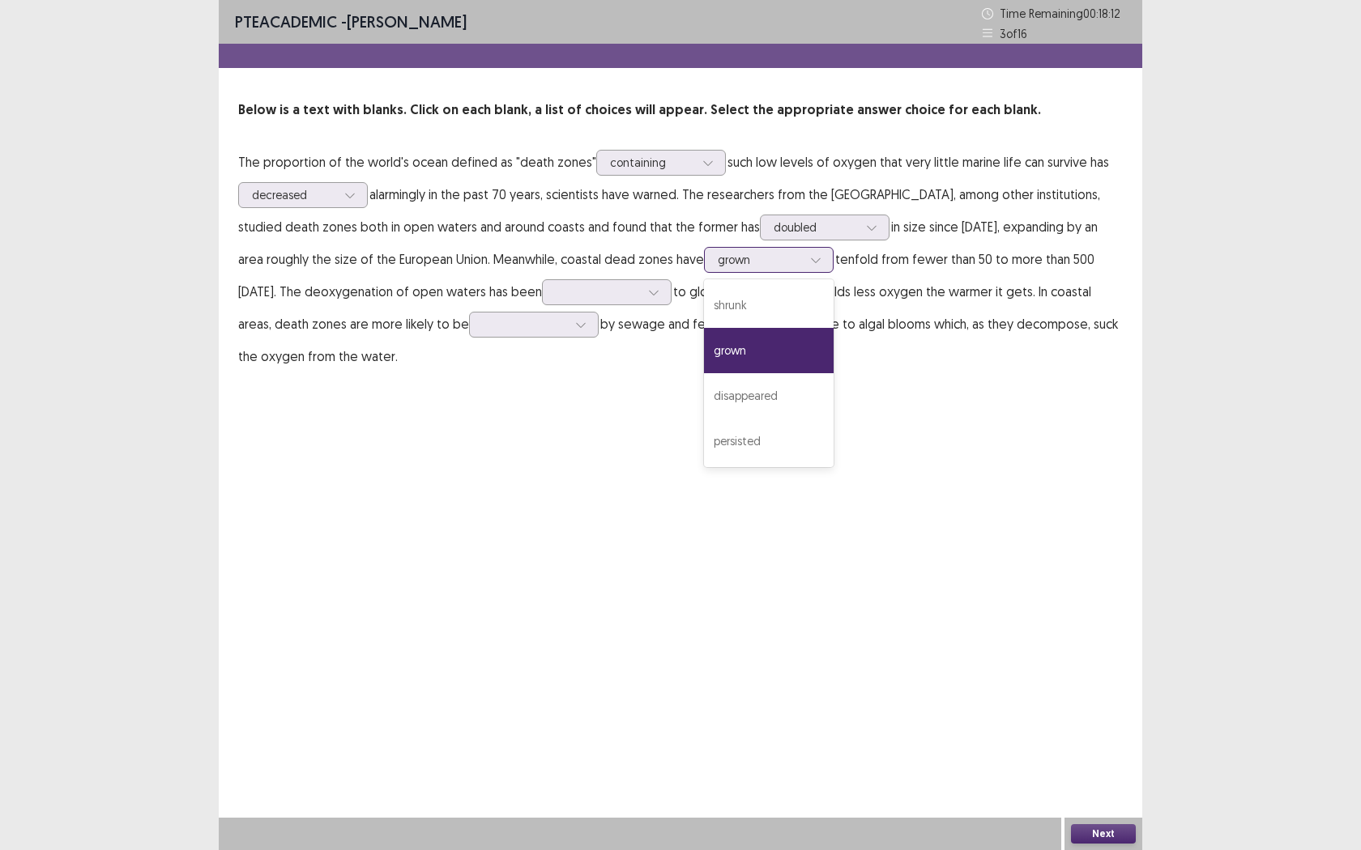
click at [828, 271] on div at bounding box center [815, 260] width 24 height 24
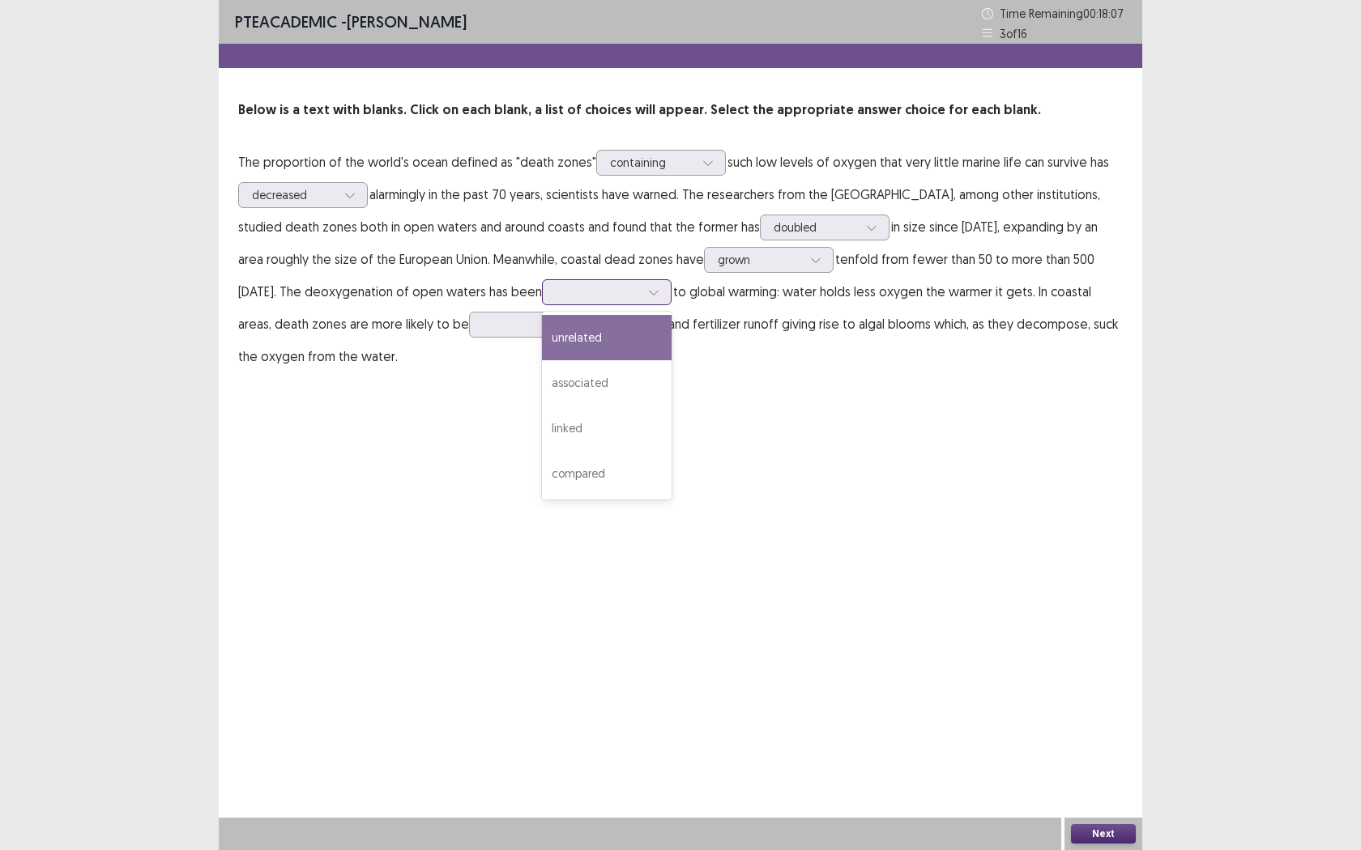
click at [666, 291] on div at bounding box center [653, 292] width 24 height 24
click at [671, 384] on div "associated" at bounding box center [607, 382] width 130 height 45
click at [666, 291] on div at bounding box center [653, 292] width 24 height 24
click at [880, 402] on div "PTE academic - [PERSON_NAME] Time Remaining 00 : 17 : 55 3 of 16 Below is a tex…" at bounding box center [680, 202] width 923 height 405
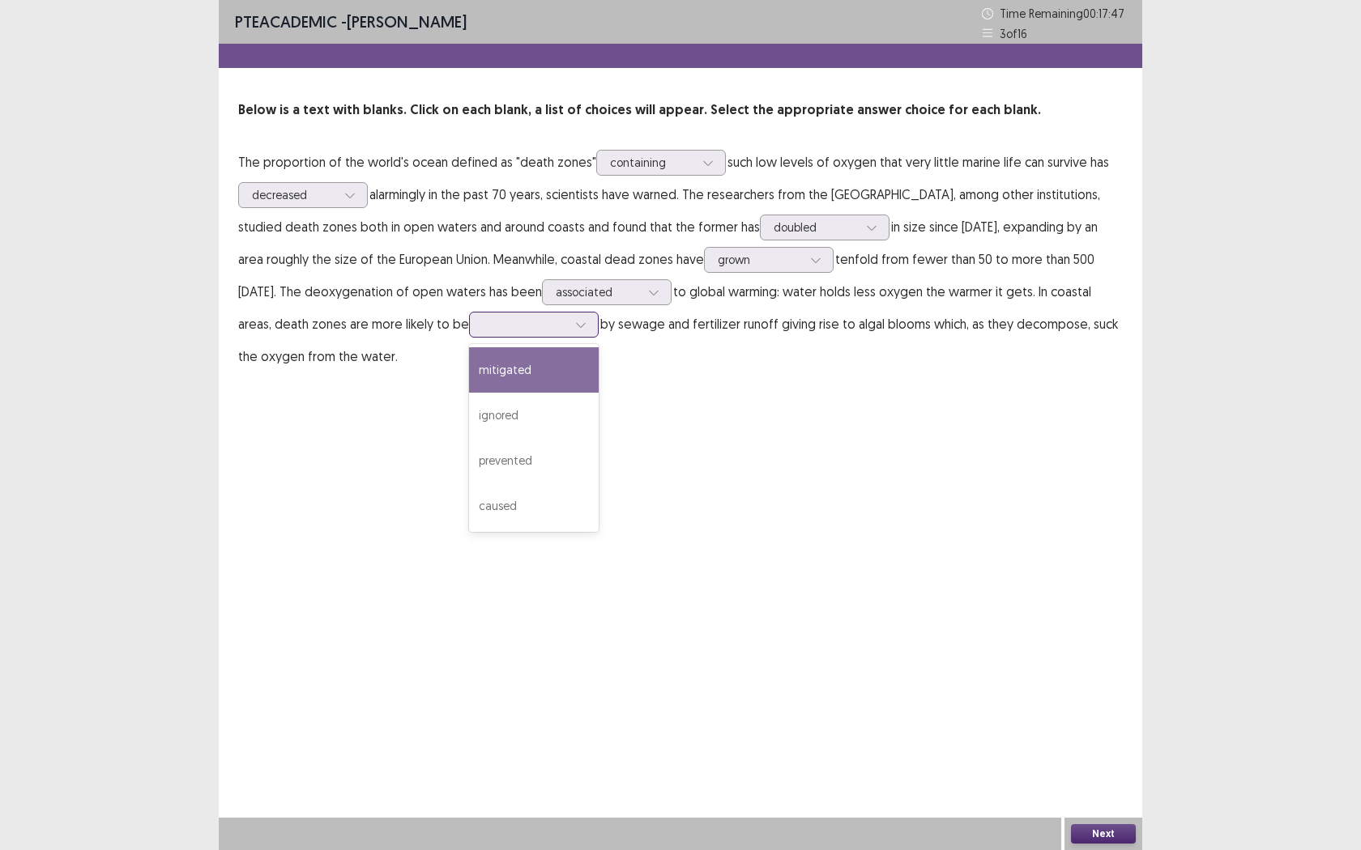
click at [593, 328] on div at bounding box center [581, 325] width 24 height 24
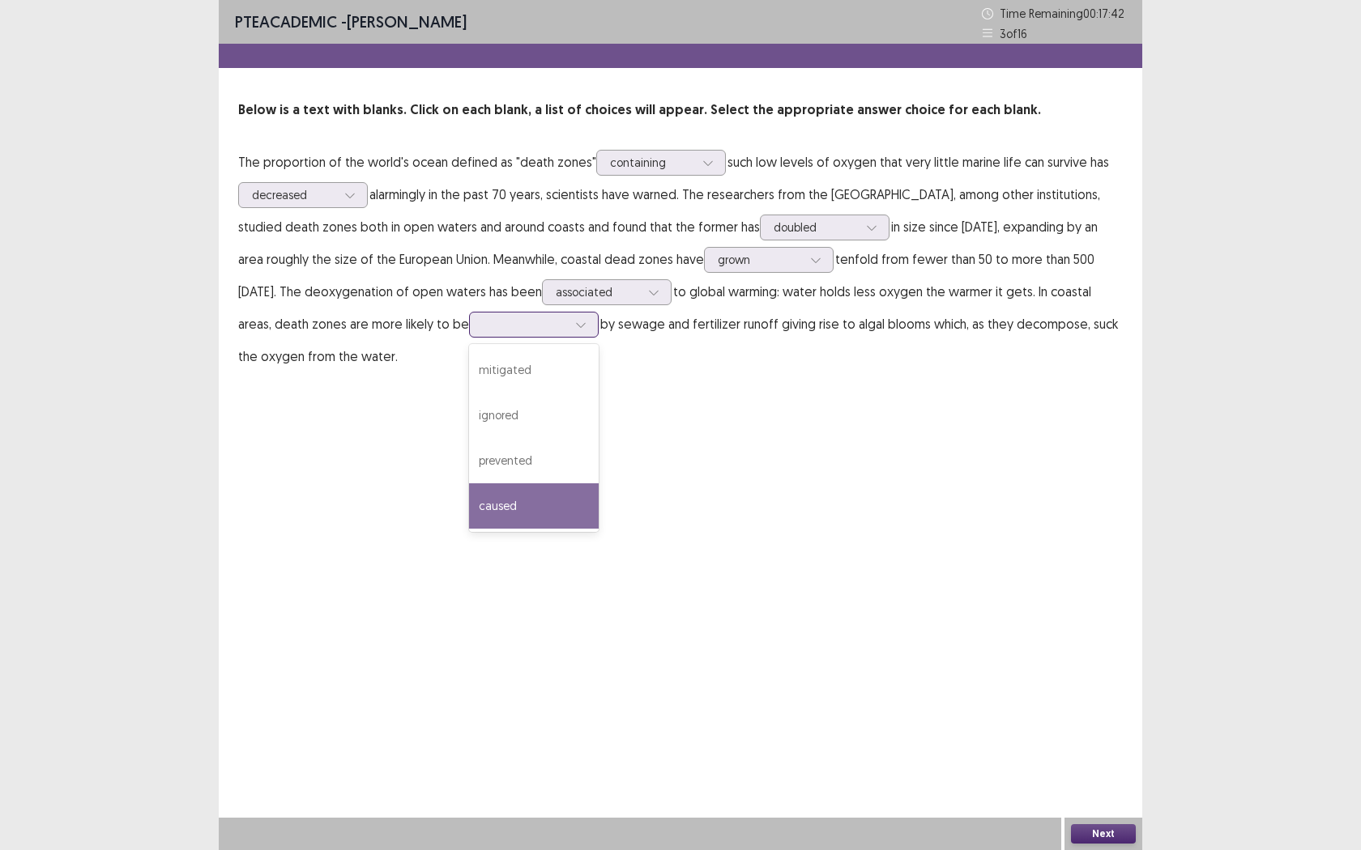
click at [584, 496] on div "caused" at bounding box center [534, 506] width 130 height 45
click at [1104, 778] on button "Next" at bounding box center [1103, 834] width 65 height 19
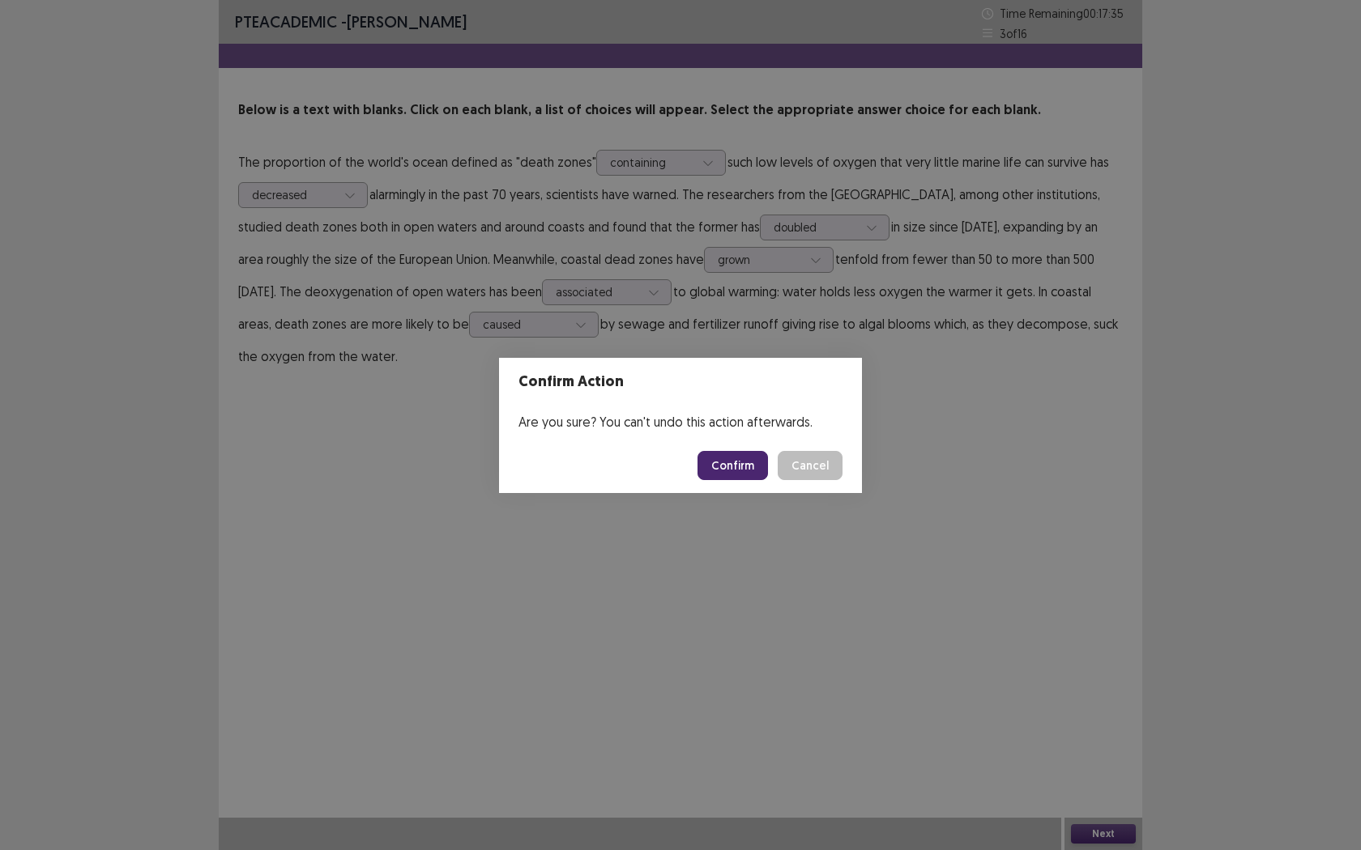
click at [732, 473] on button "Confirm" at bounding box center [732, 465] width 70 height 29
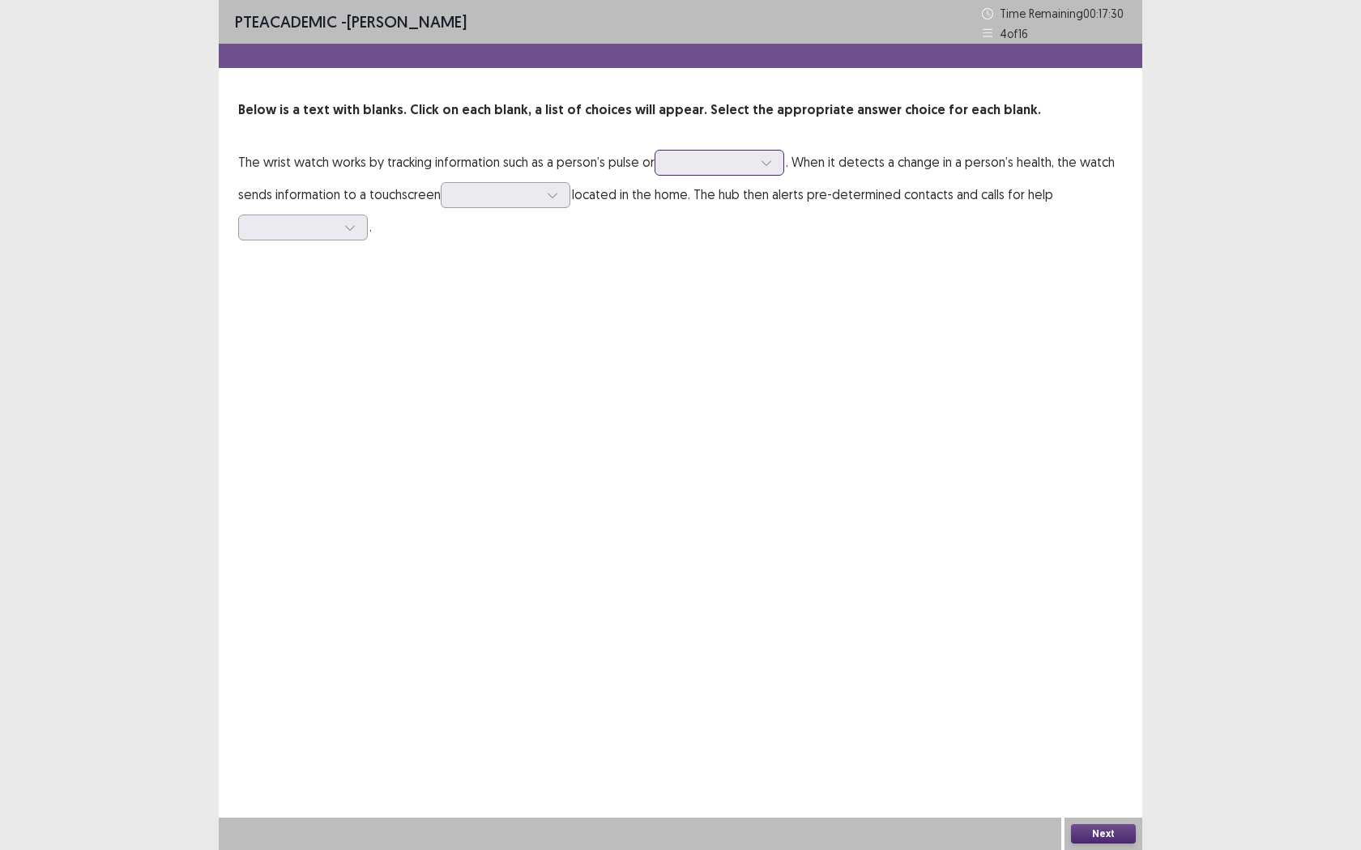
click at [768, 158] on icon at bounding box center [766, 162] width 11 height 11
click at [752, 258] on div "temperature" at bounding box center [719, 253] width 130 height 45
click at [709, 168] on div at bounding box center [710, 162] width 84 height 15
click at [917, 299] on div "PTE academic - [PERSON_NAME] Time Remaining 00 : 17 : 07 4 of 16 Below is a tex…" at bounding box center [680, 425] width 923 height 850
click at [553, 200] on icon at bounding box center [552, 195] width 11 height 11
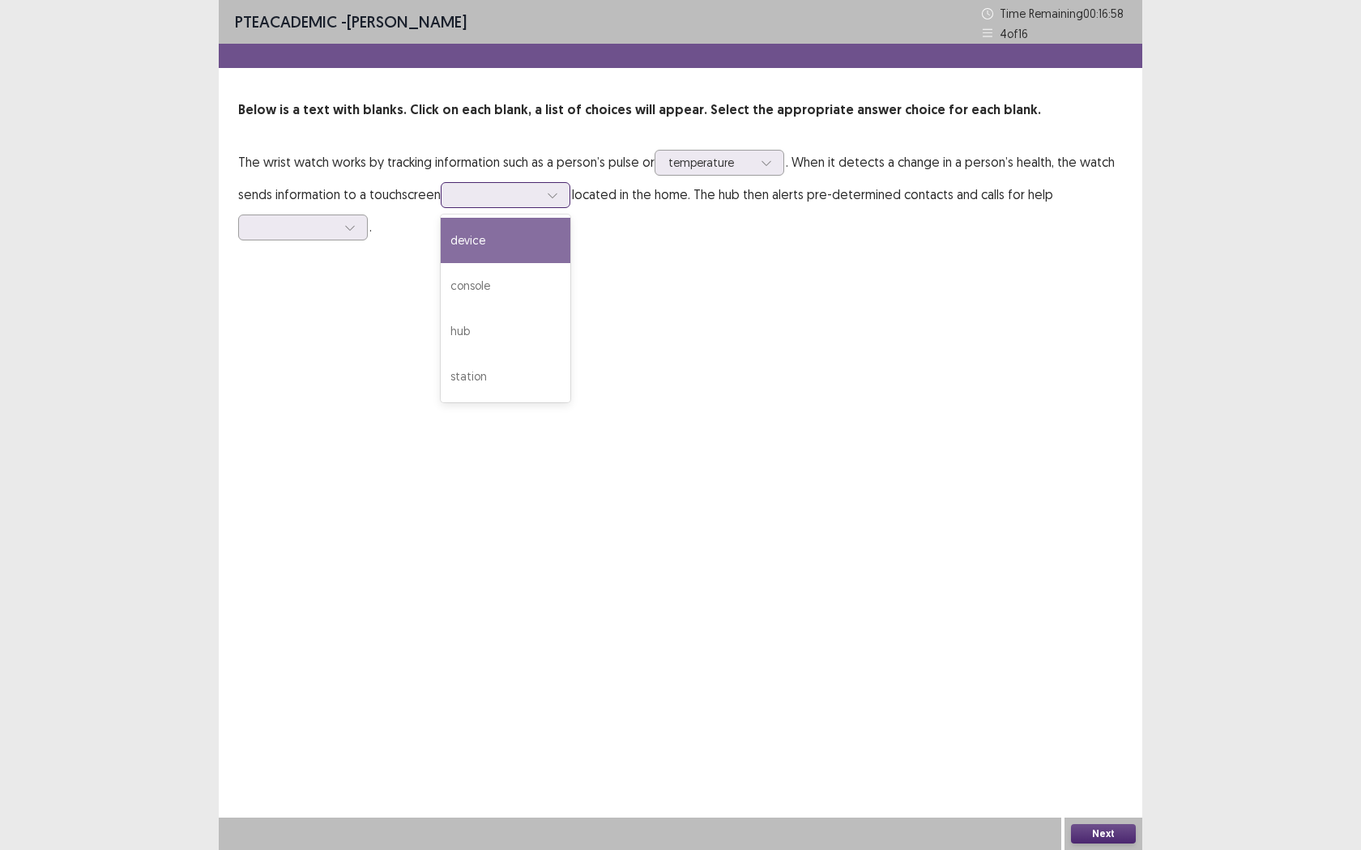
click at [524, 249] on div "device" at bounding box center [506, 240] width 130 height 45
click at [765, 168] on icon at bounding box center [766, 162] width 11 height 11
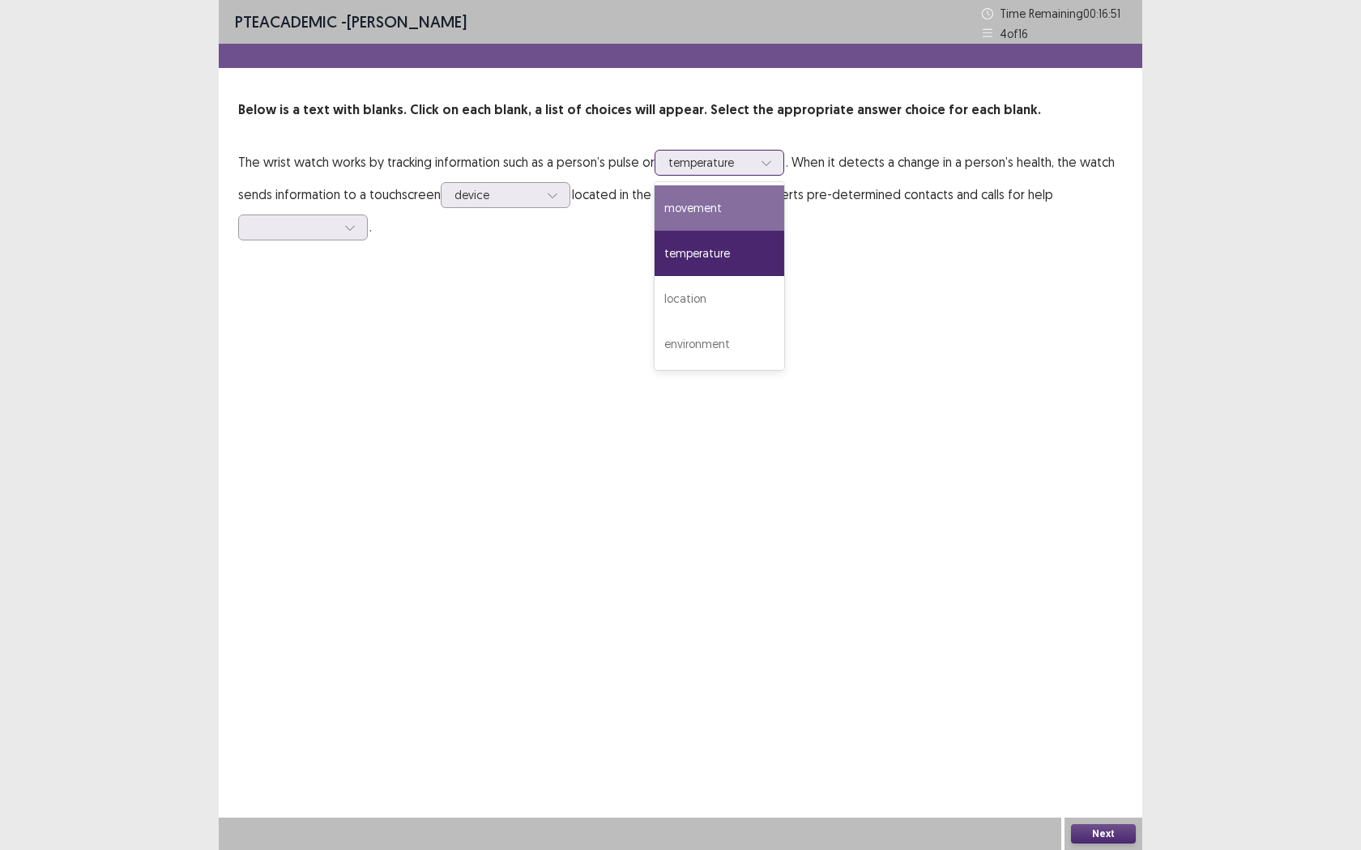
click at [729, 202] on div "movement" at bounding box center [719, 207] width 130 height 45
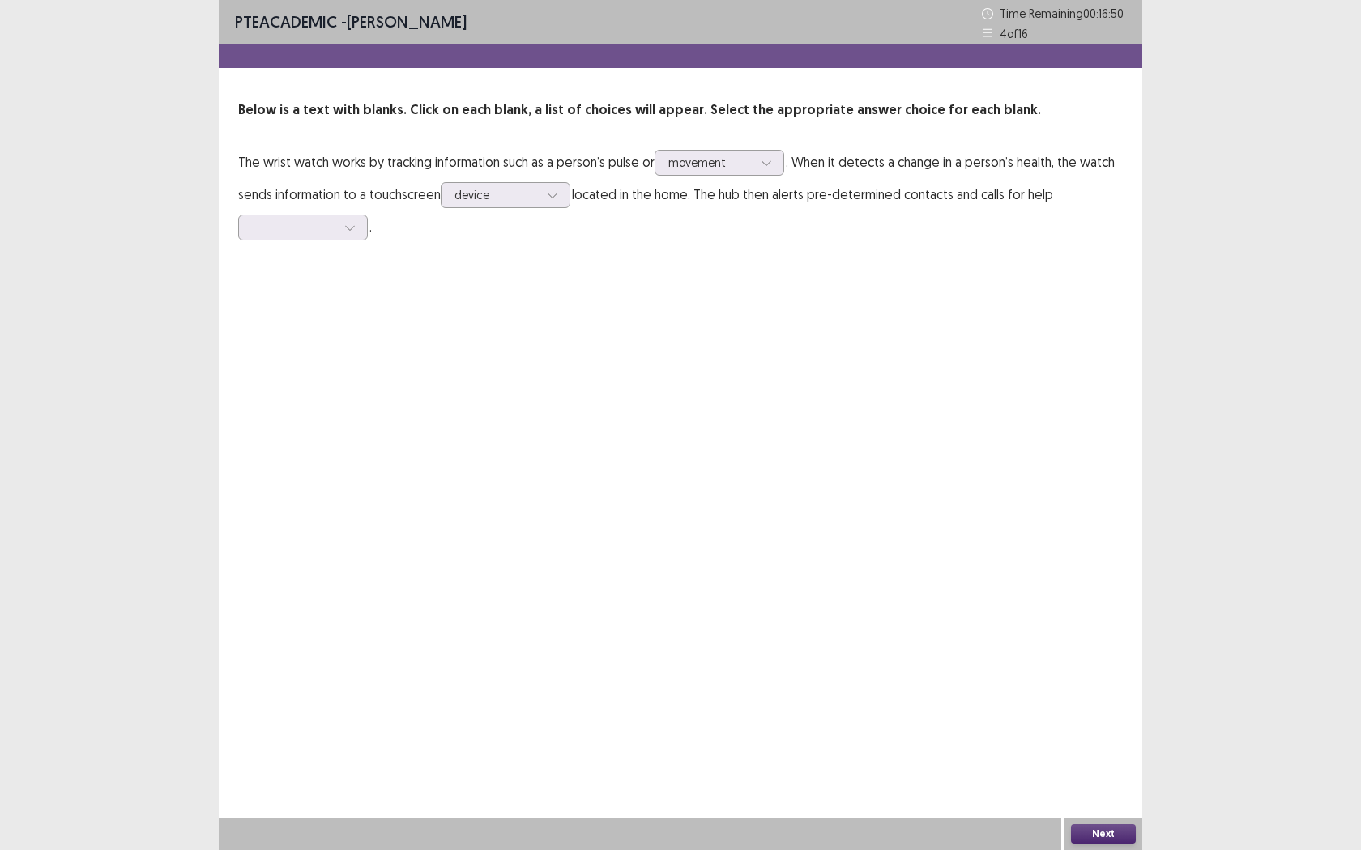
click at [846, 264] on div "PTE academic - [PERSON_NAME] Time Remaining 00 : 16 : 50 4 of 16 Below is a tex…" at bounding box center [680, 137] width 923 height 275
click at [338, 223] on div at bounding box center [350, 227] width 24 height 24
click at [304, 362] on div "immediately" at bounding box center [303, 363] width 130 height 45
click at [778, 166] on div at bounding box center [766, 163] width 24 height 24
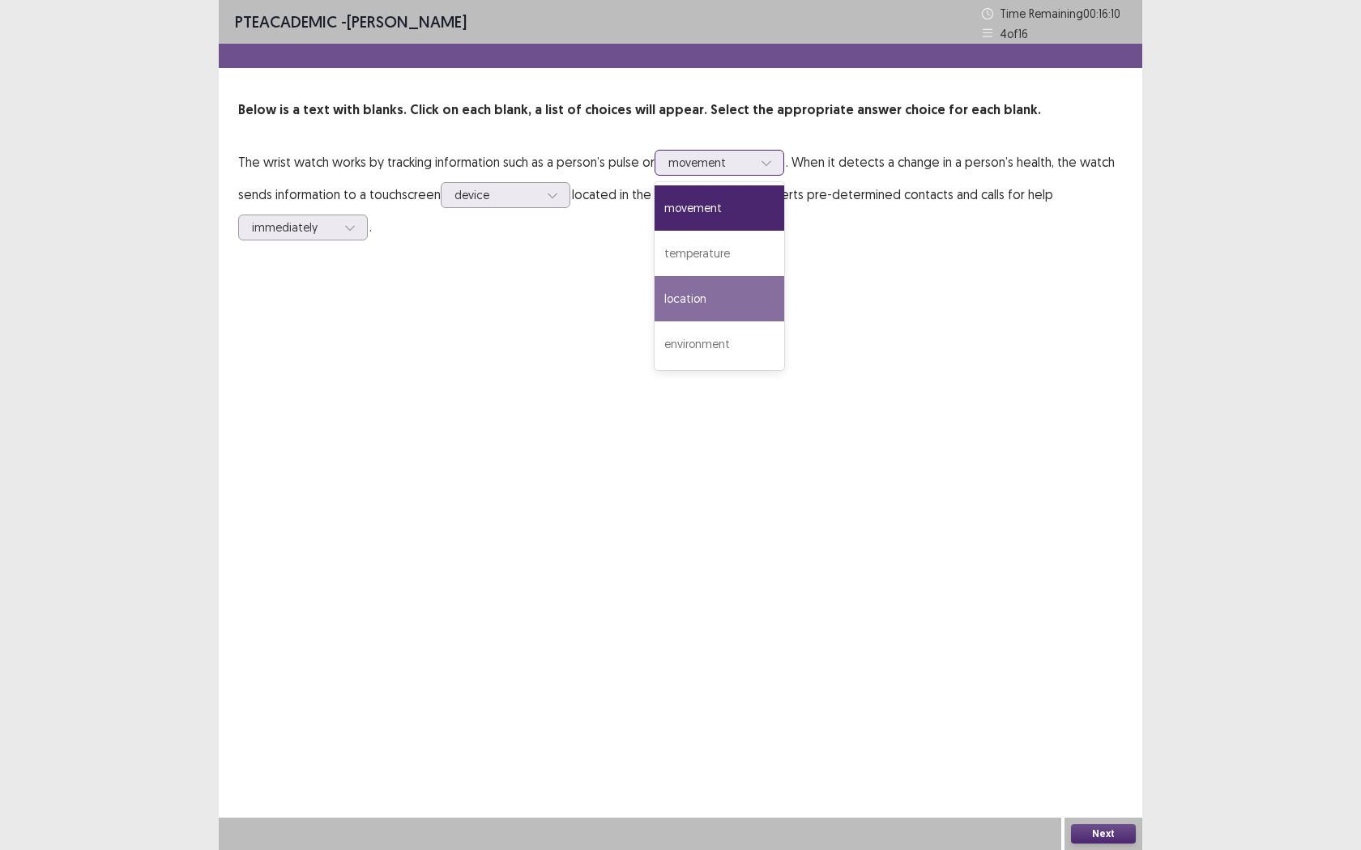
click at [721, 290] on div "location" at bounding box center [719, 298] width 130 height 45
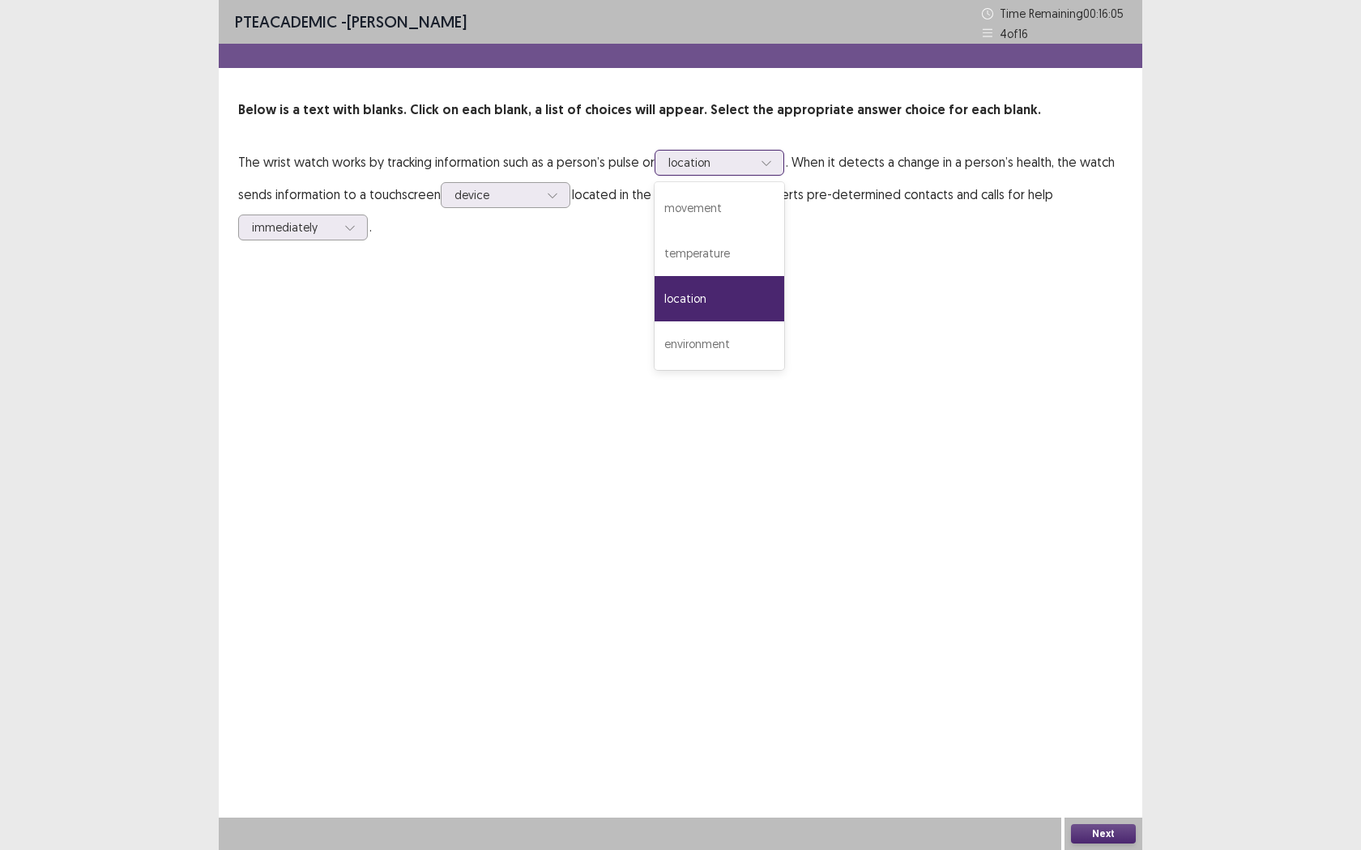
click at [744, 156] on div at bounding box center [710, 162] width 84 height 15
click at [720, 241] on div "temperature" at bounding box center [719, 253] width 130 height 45
click at [774, 156] on div at bounding box center [766, 163] width 24 height 24
click at [988, 327] on div "PTE academic - [PERSON_NAME] Time Remaining 00 : 15 : 57 4 of 16 Below is a tex…" at bounding box center [680, 425] width 923 height 850
click at [1113, 778] on div "Next" at bounding box center [1103, 834] width 78 height 32
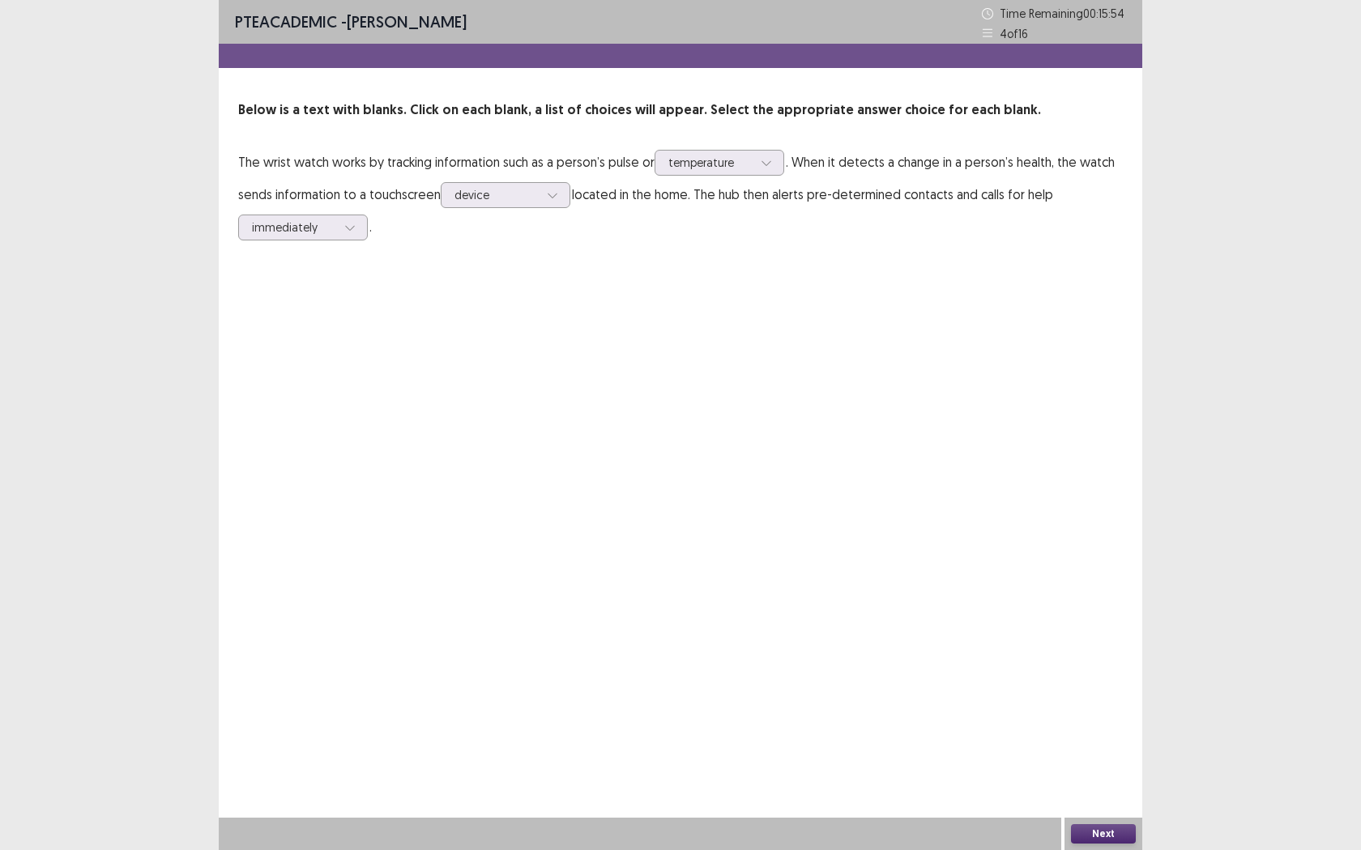
click at [1105, 778] on button "Next" at bounding box center [1103, 834] width 65 height 19
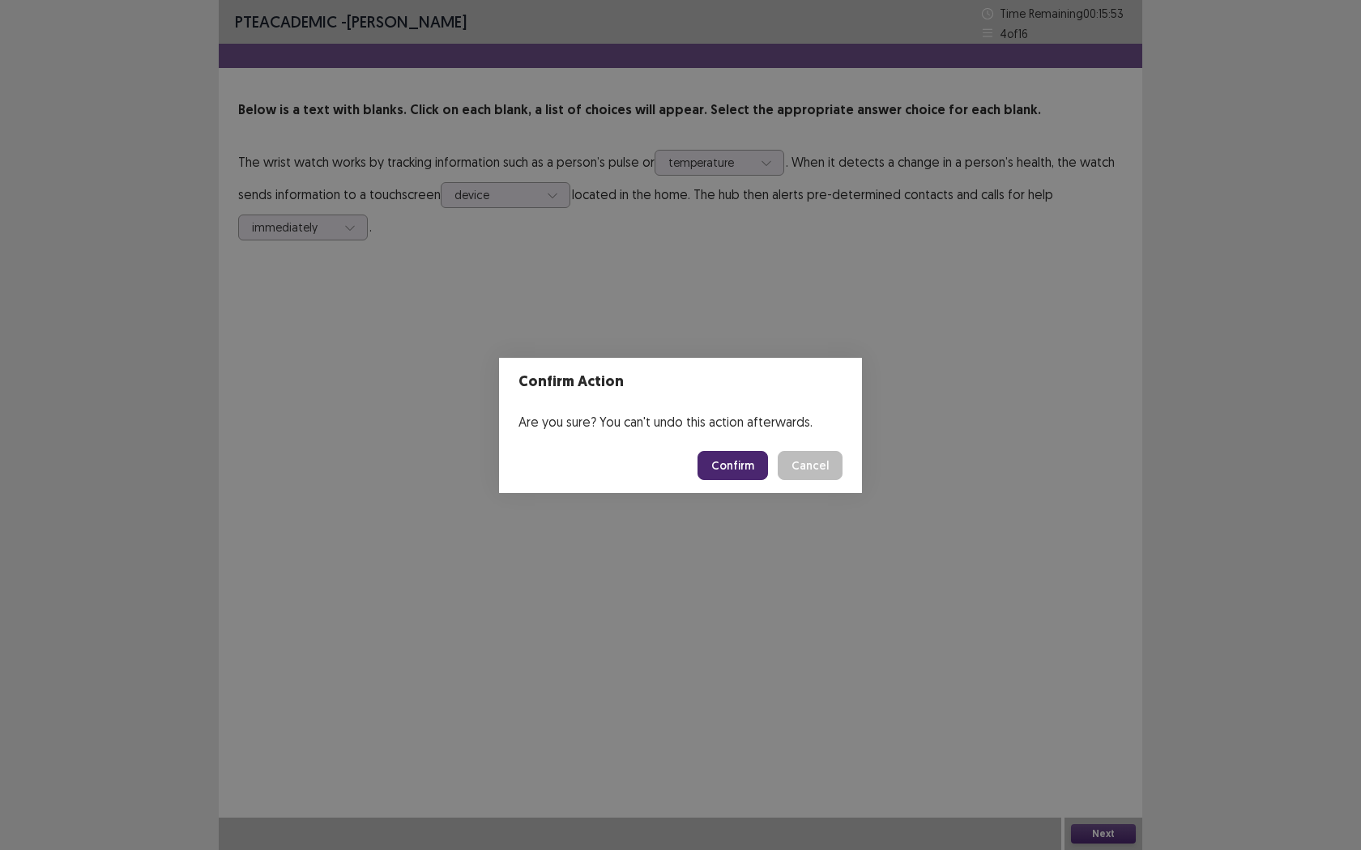
click at [719, 446] on footer "Confirm Cancel" at bounding box center [680, 465] width 363 height 55
click at [719, 463] on button "Confirm" at bounding box center [732, 465] width 70 height 29
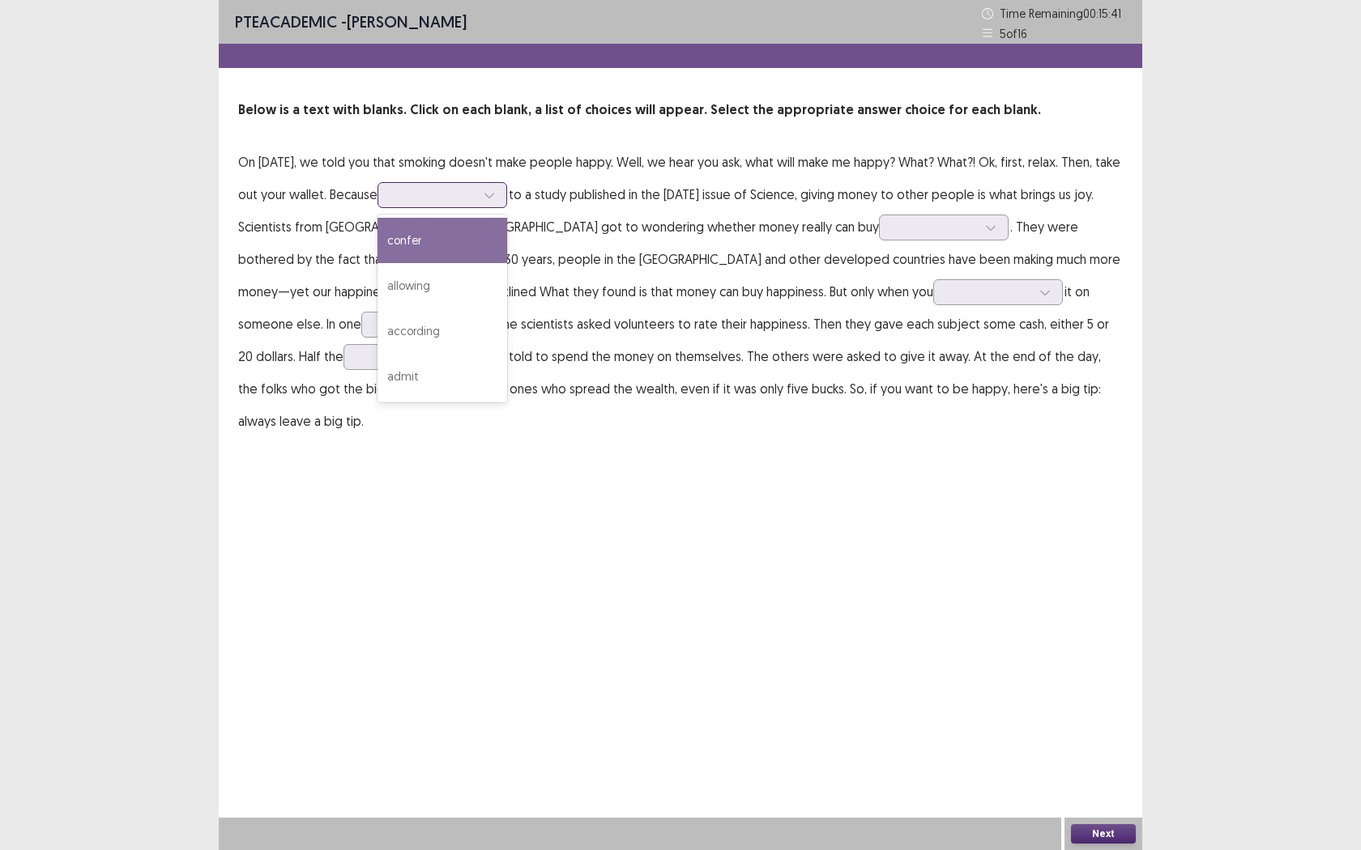
click at [477, 197] on div at bounding box center [433, 194] width 87 height 19
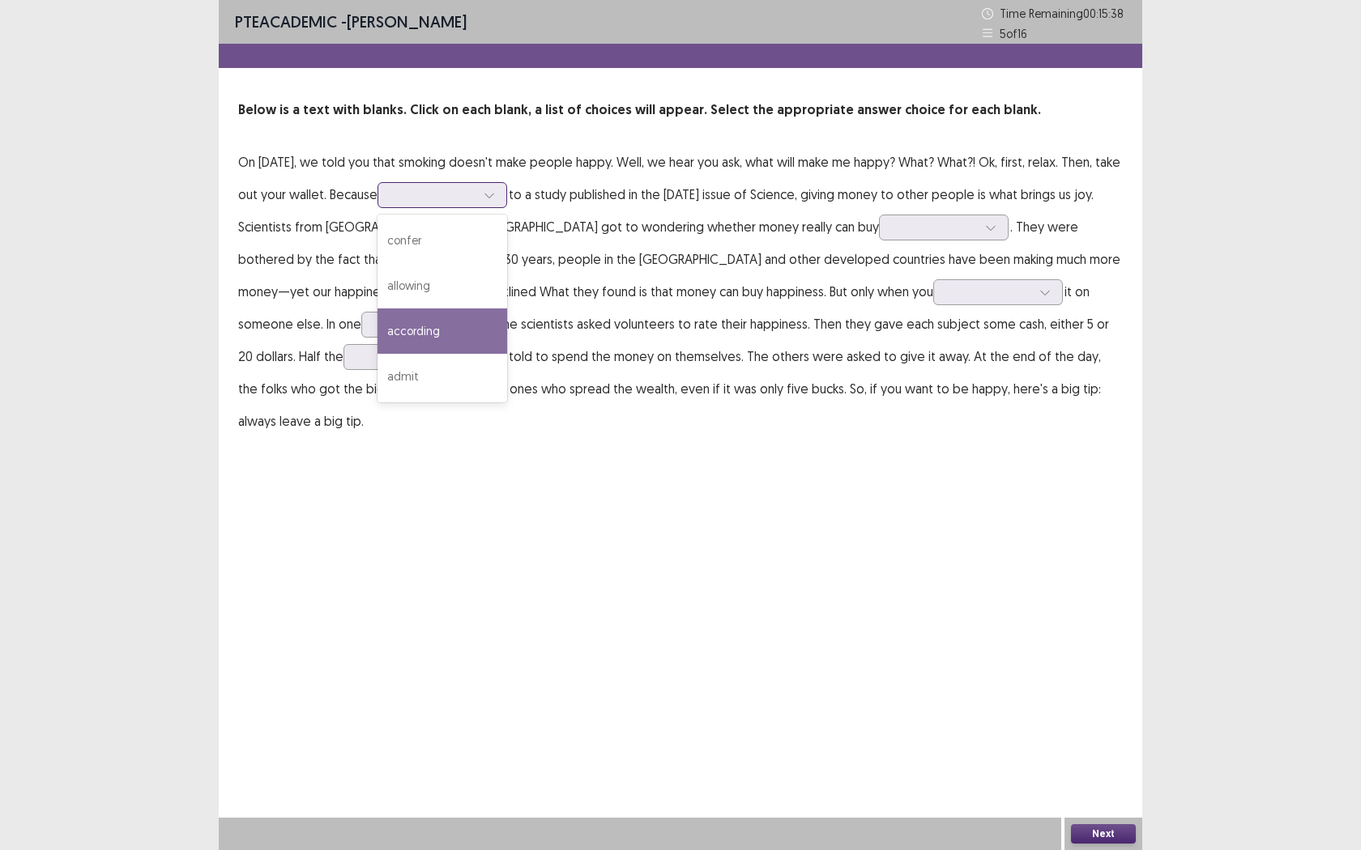
click at [473, 324] on div "according" at bounding box center [442, 331] width 130 height 45
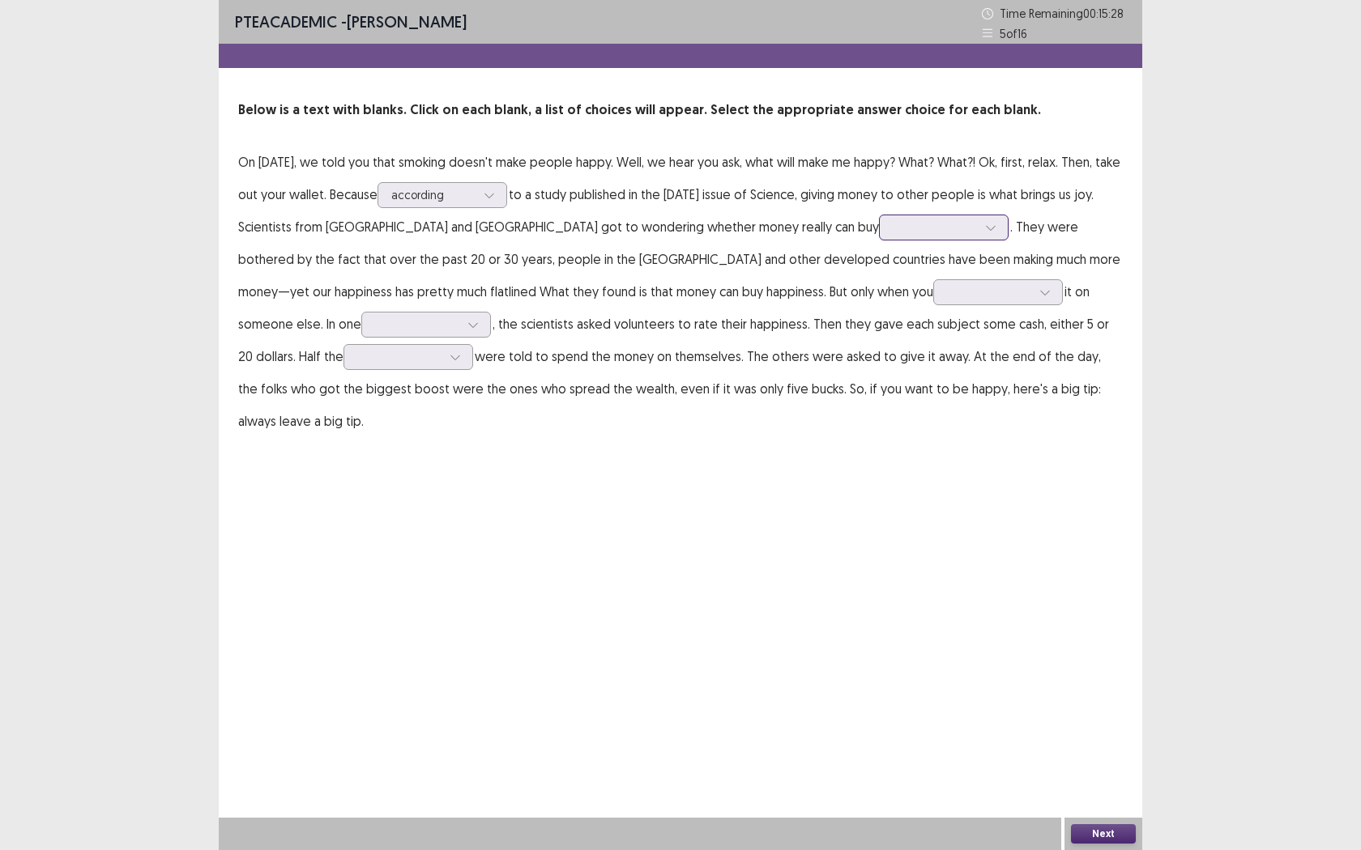
click at [985, 228] on icon at bounding box center [990, 227] width 11 height 11
click at [879, 283] on div "happiness" at bounding box center [944, 272] width 130 height 45
click at [947, 292] on div at bounding box center [989, 291] width 84 height 15
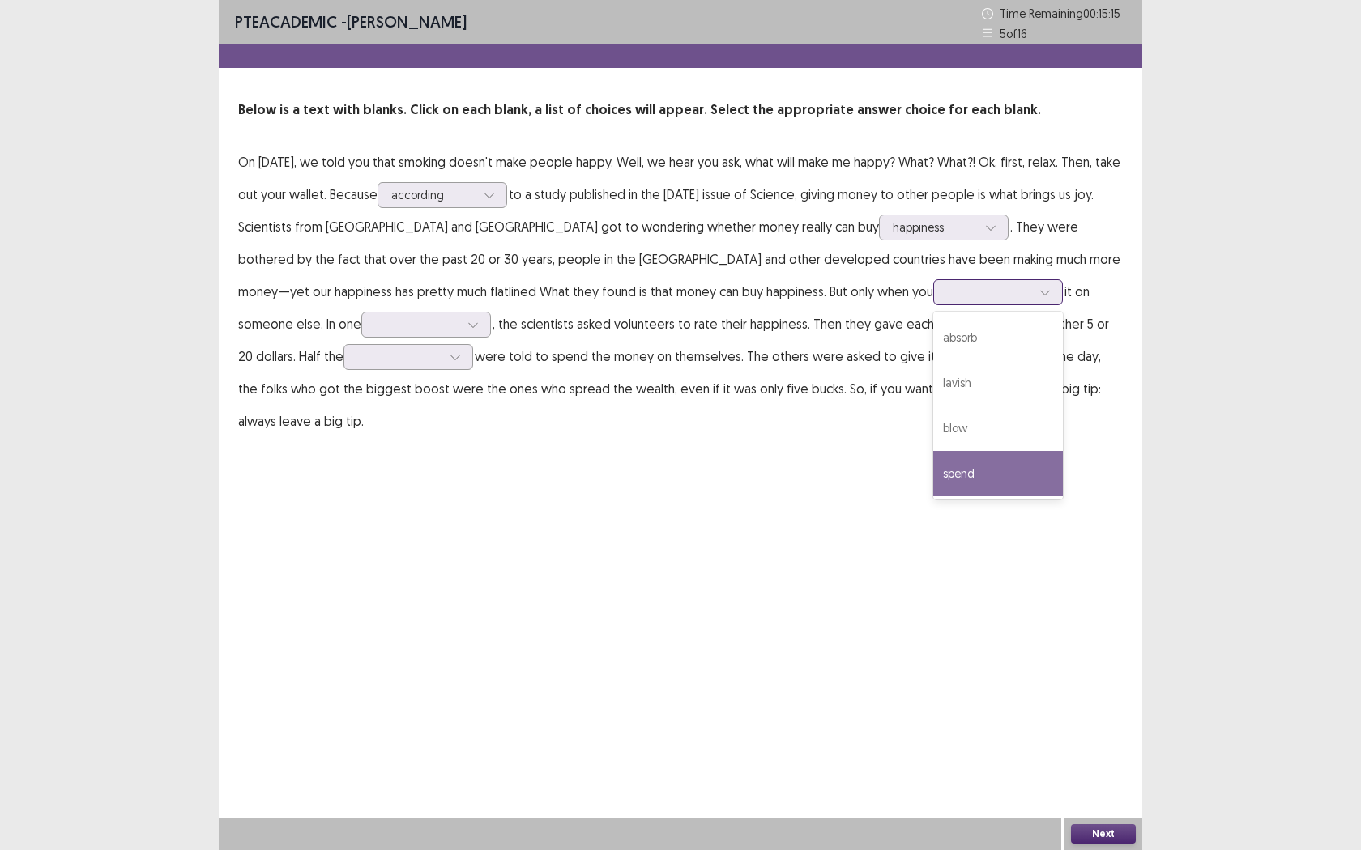
click at [933, 479] on div "spend" at bounding box center [998, 473] width 130 height 45
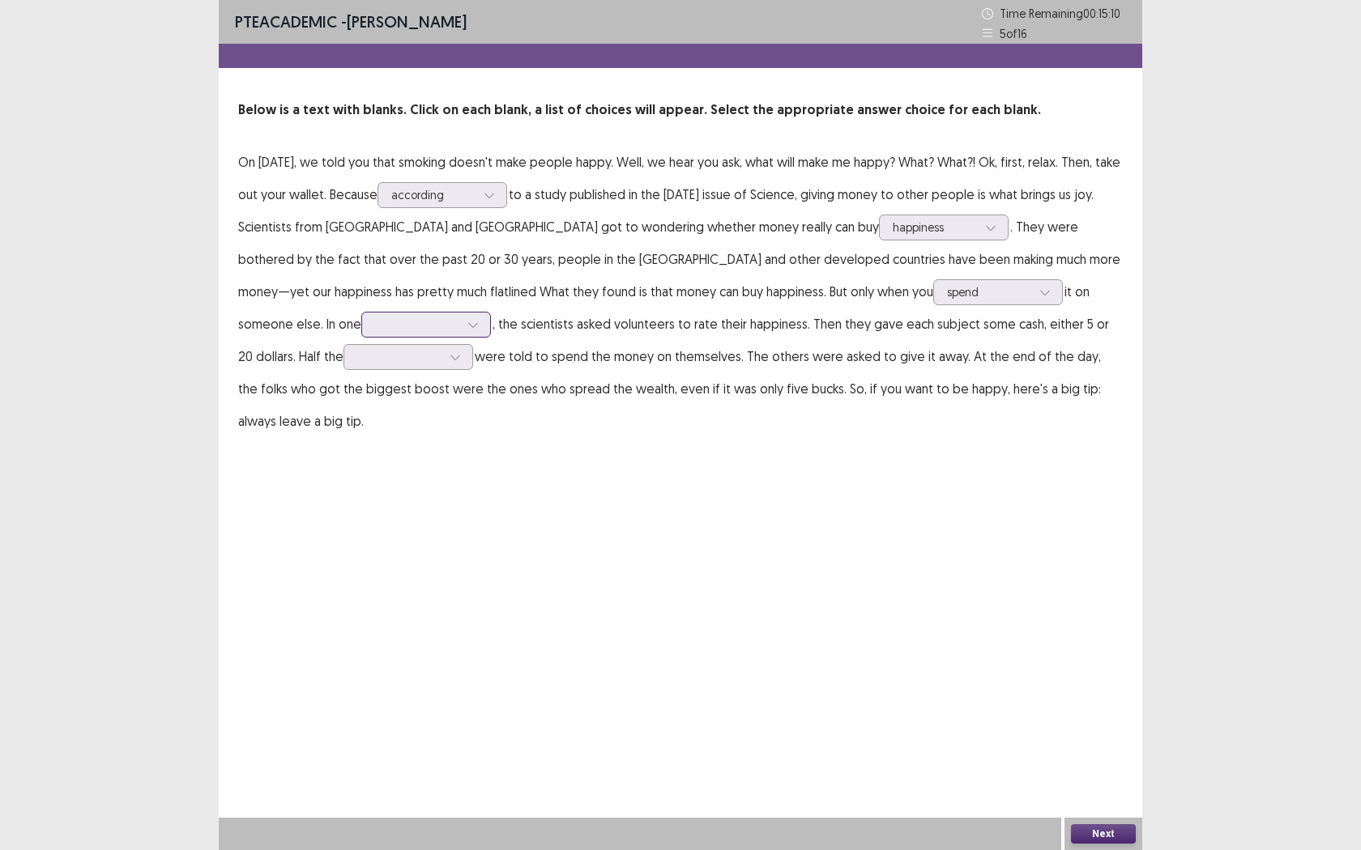
click at [467, 327] on icon at bounding box center [472, 324] width 11 height 11
click at [361, 364] on div "experiment" at bounding box center [426, 369] width 130 height 45
click at [443, 356] on div at bounding box center [455, 357] width 24 height 24
click at [343, 488] on div "participants" at bounding box center [408, 493] width 130 height 45
click at [1117, 778] on button "Next" at bounding box center [1103, 834] width 65 height 19
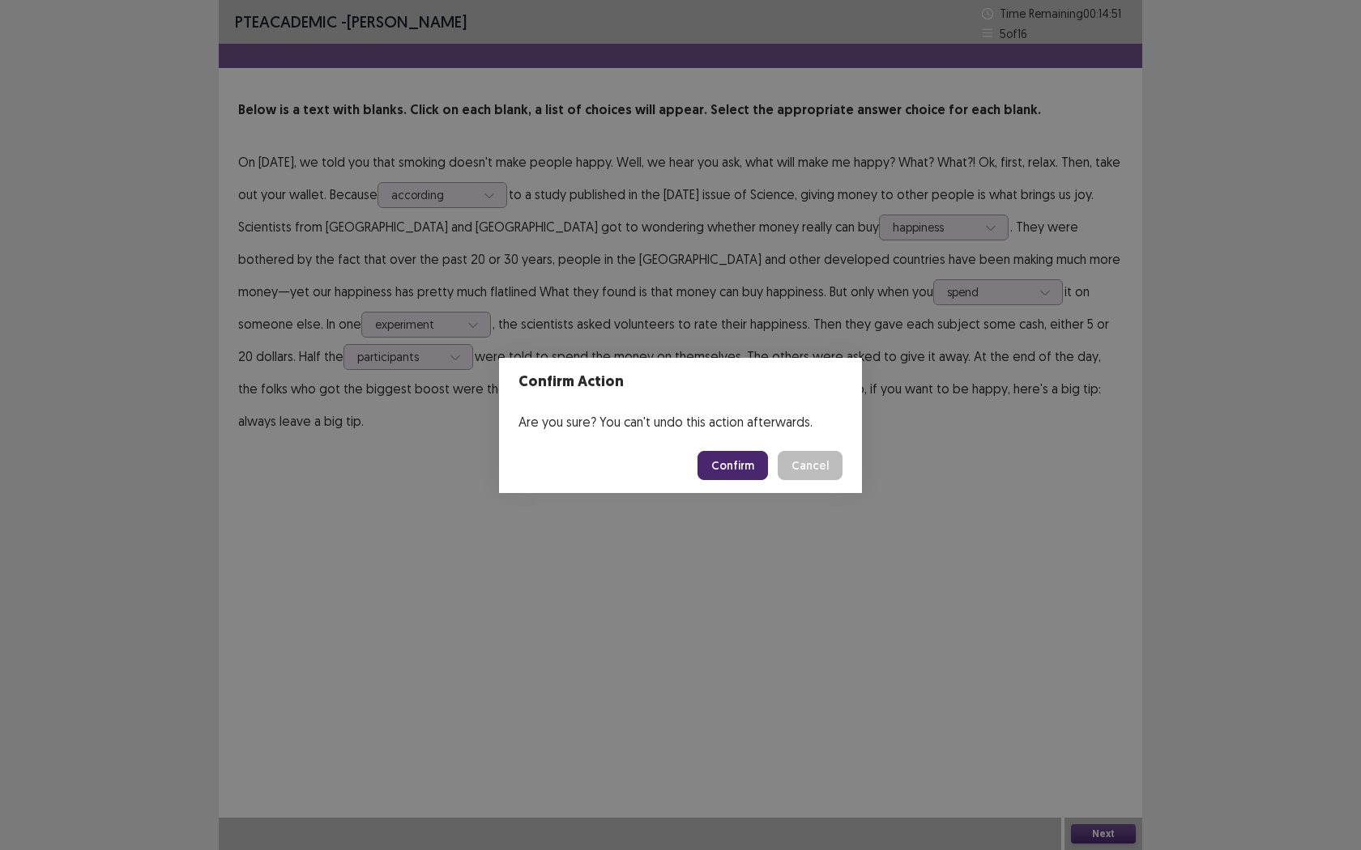
click at [726, 478] on button "Confirm" at bounding box center [732, 465] width 70 height 29
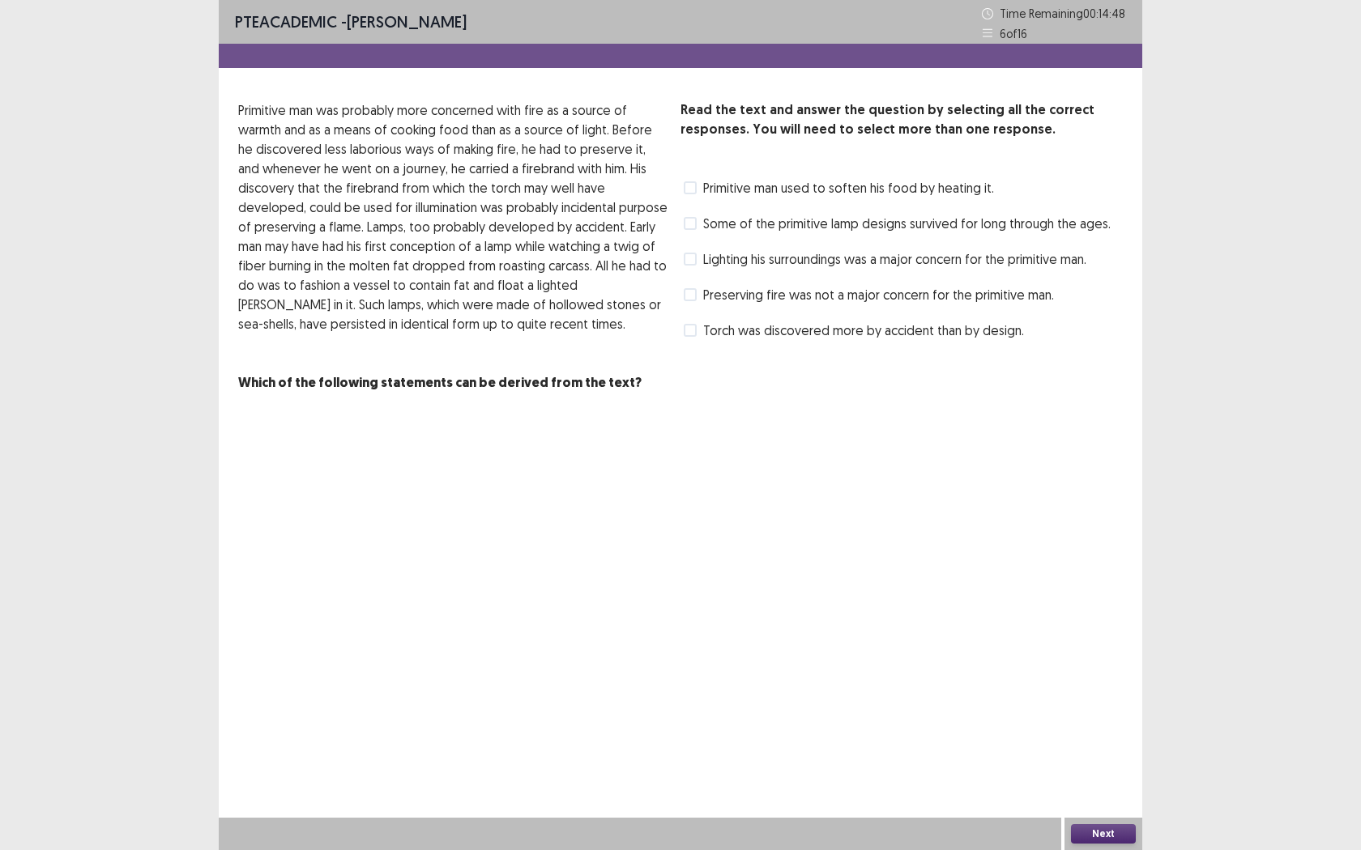
click at [720, 204] on div "Read the text and answer the question by selecting all the correct responses. Y…" at bounding box center [901, 221] width 442 height 243
click at [693, 222] on span at bounding box center [690, 223] width 13 height 13
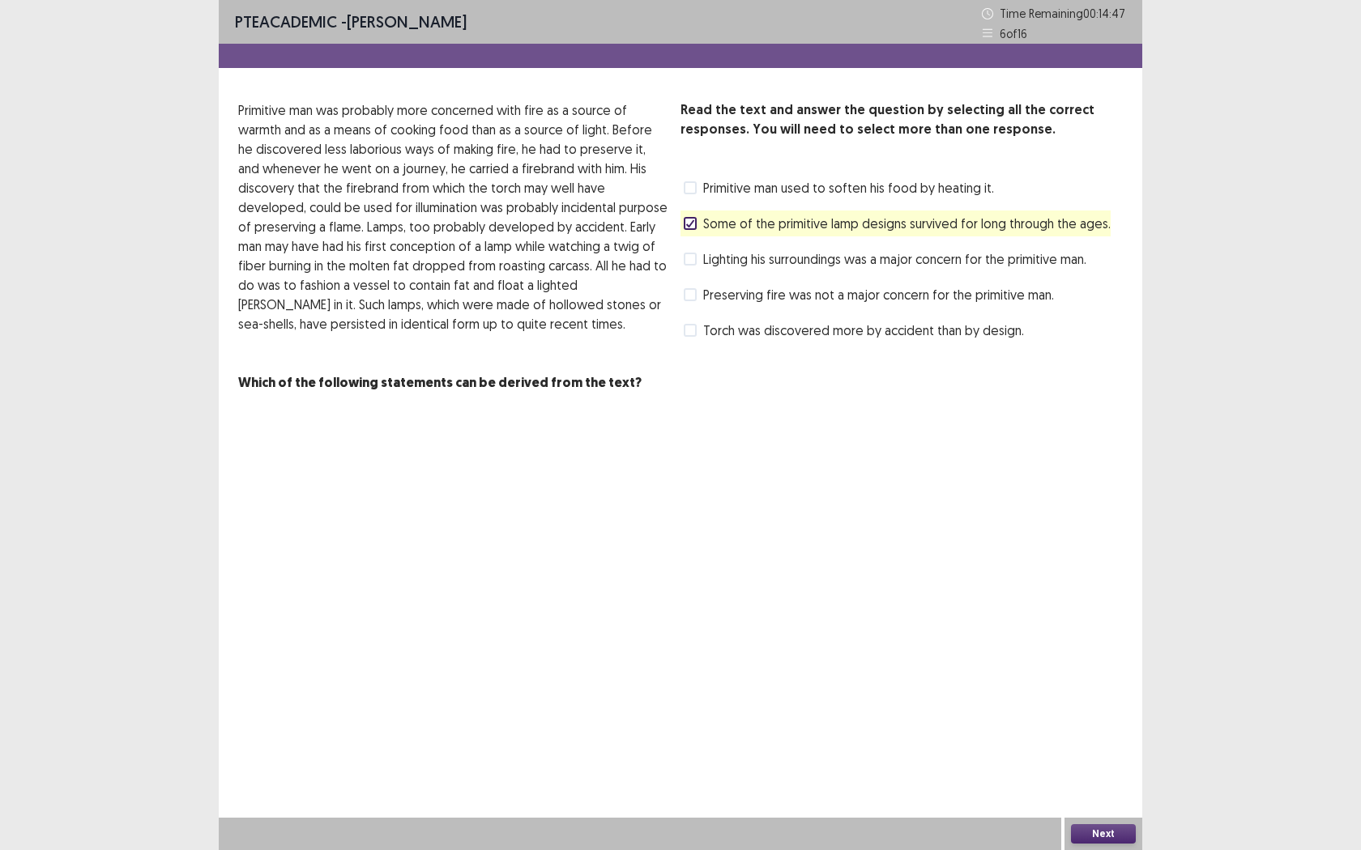
click at [687, 279] on div "Read the text and answer the question by selecting all the correct responses. Y…" at bounding box center [901, 221] width 442 height 243
click at [687, 293] on span at bounding box center [690, 294] width 13 height 13
click at [675, 332] on div "Read the text and answer the question by selecting all the correct responses. Y…" at bounding box center [680, 246] width 923 height 292
click at [689, 329] on span at bounding box center [690, 330] width 13 height 13
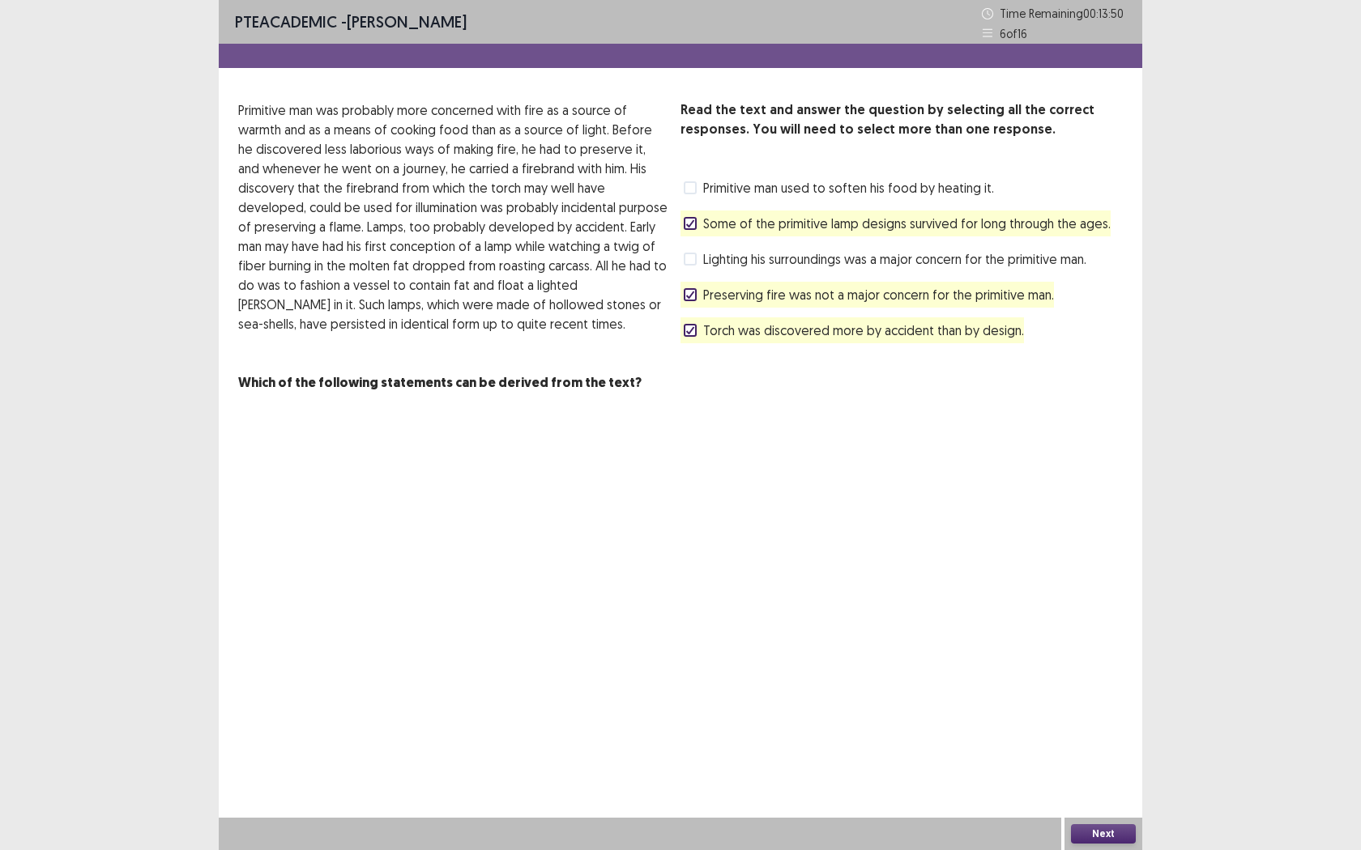
click at [697, 219] on label "Some of the primitive lamp designs survived for long through the ages." at bounding box center [897, 223] width 427 height 19
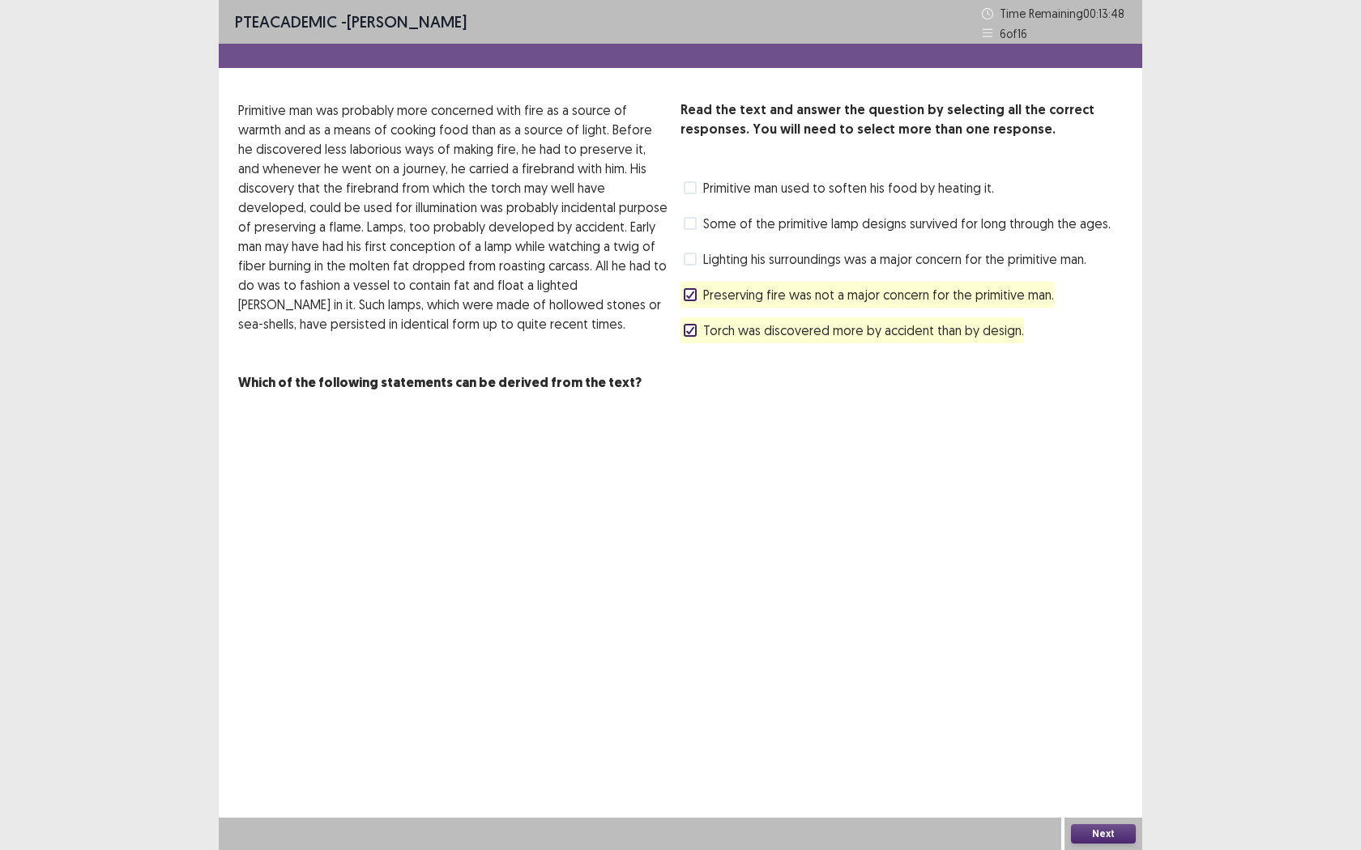
click at [683, 218] on div "Some of the primitive lamp designs survived for long through the ages." at bounding box center [895, 224] width 430 height 26
click at [688, 217] on span at bounding box center [690, 223] width 13 height 13
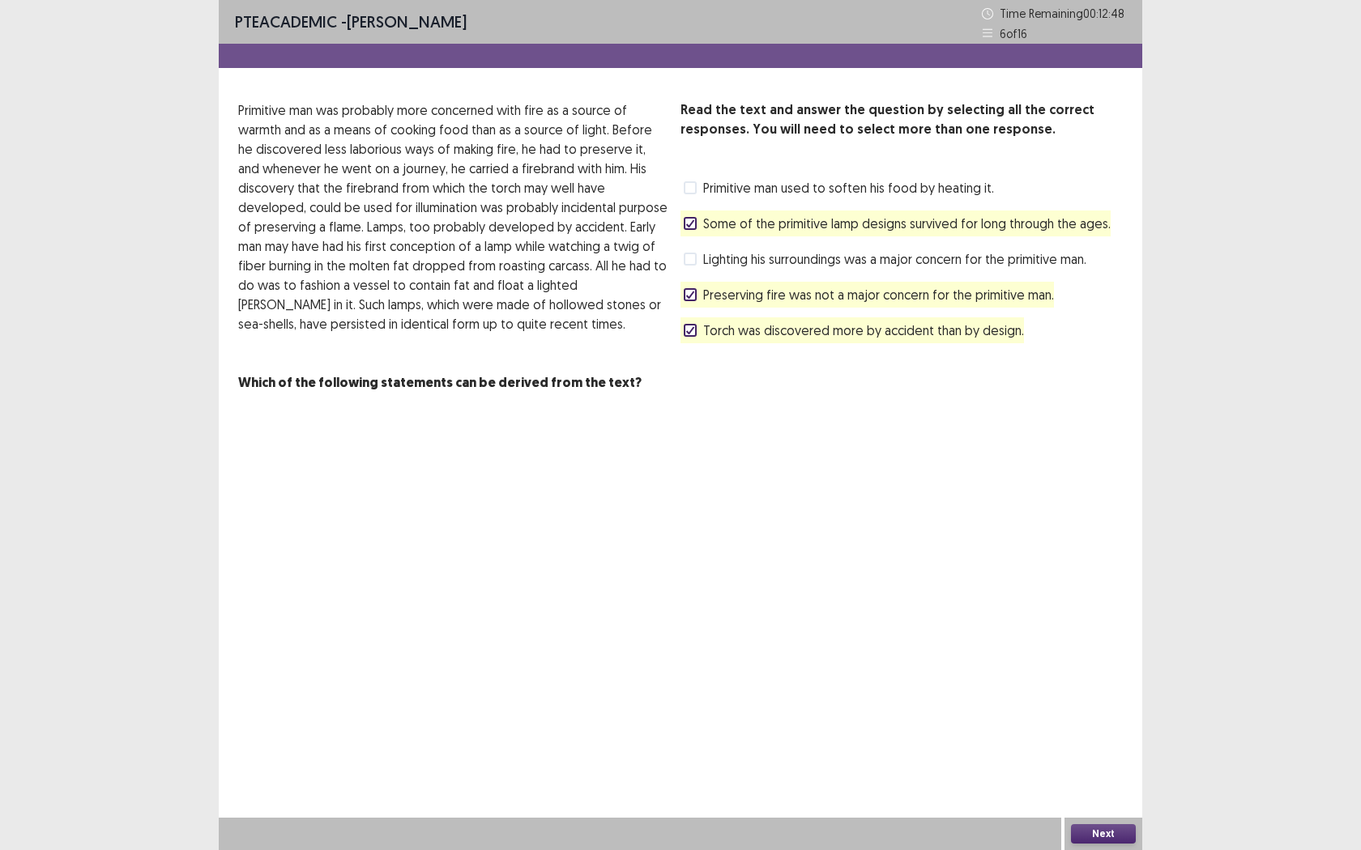
click at [693, 291] on icon at bounding box center [690, 295] width 10 height 8
click at [1093, 778] on div "Next" at bounding box center [1103, 834] width 78 height 32
click at [1093, 778] on button "Next" at bounding box center [1103, 834] width 65 height 19
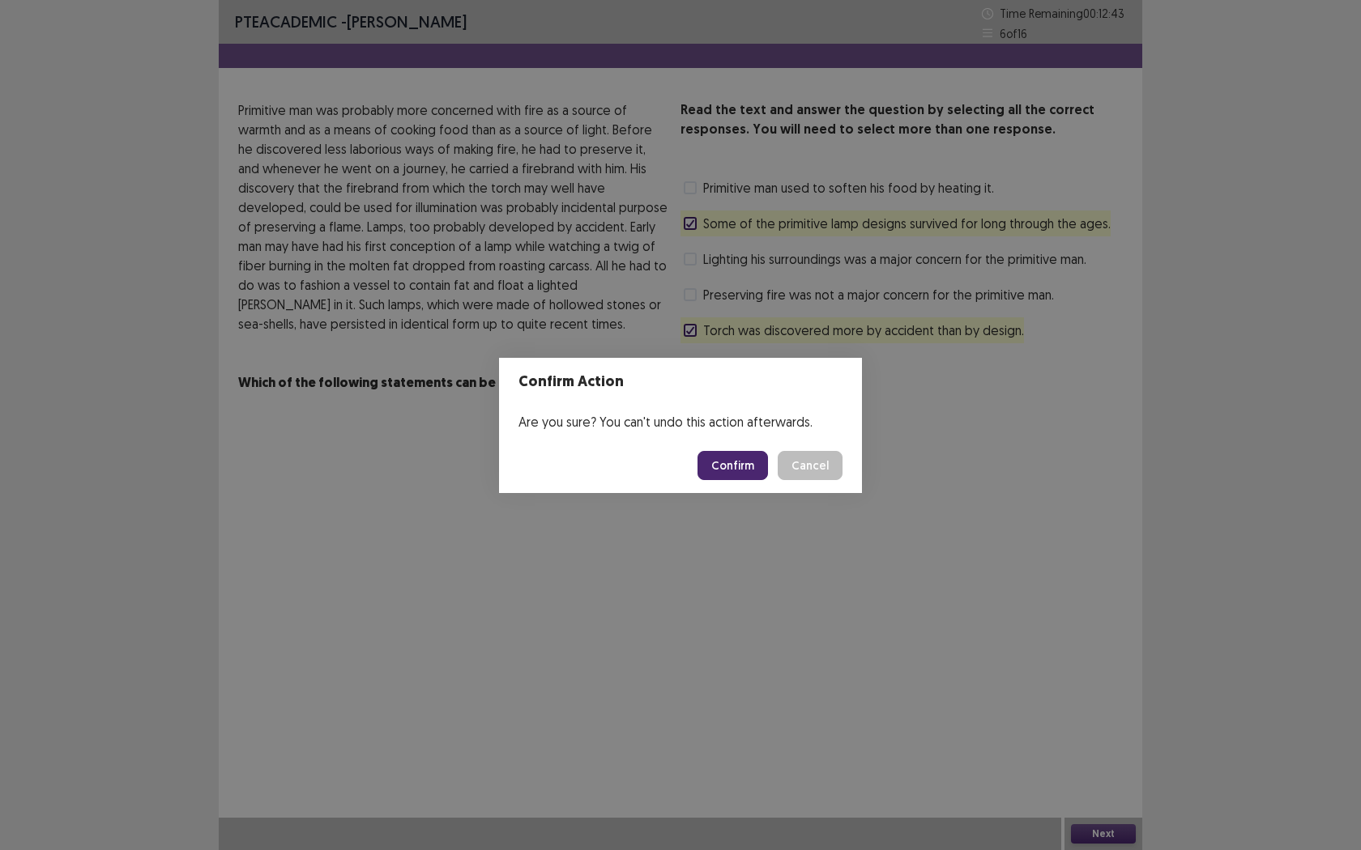
click at [722, 462] on button "Confirm" at bounding box center [732, 465] width 70 height 29
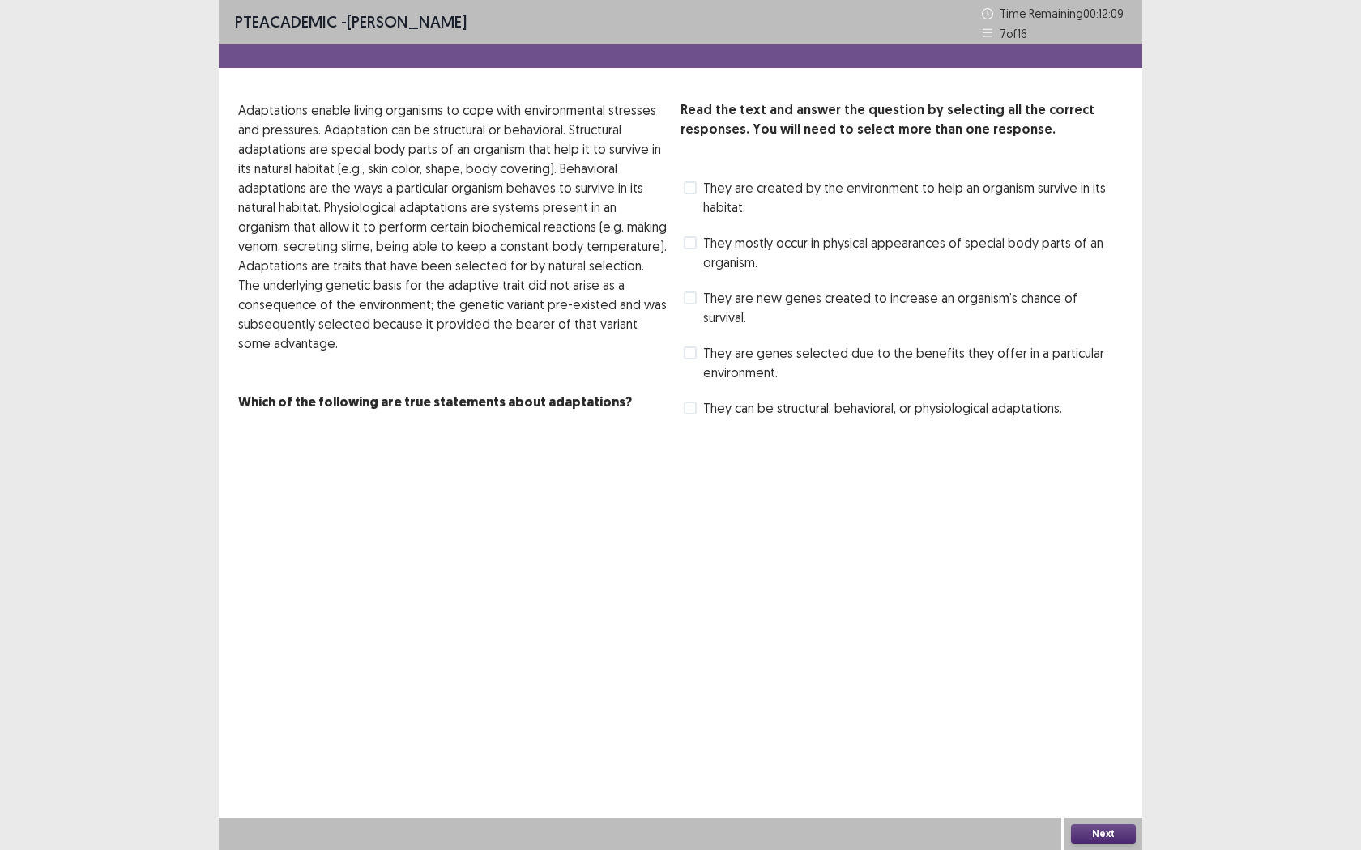
click at [705, 398] on span "They can be structural, behavioral, or physiological adaptations." at bounding box center [882, 407] width 359 height 19
click at [684, 186] on span at bounding box center [690, 187] width 13 height 13
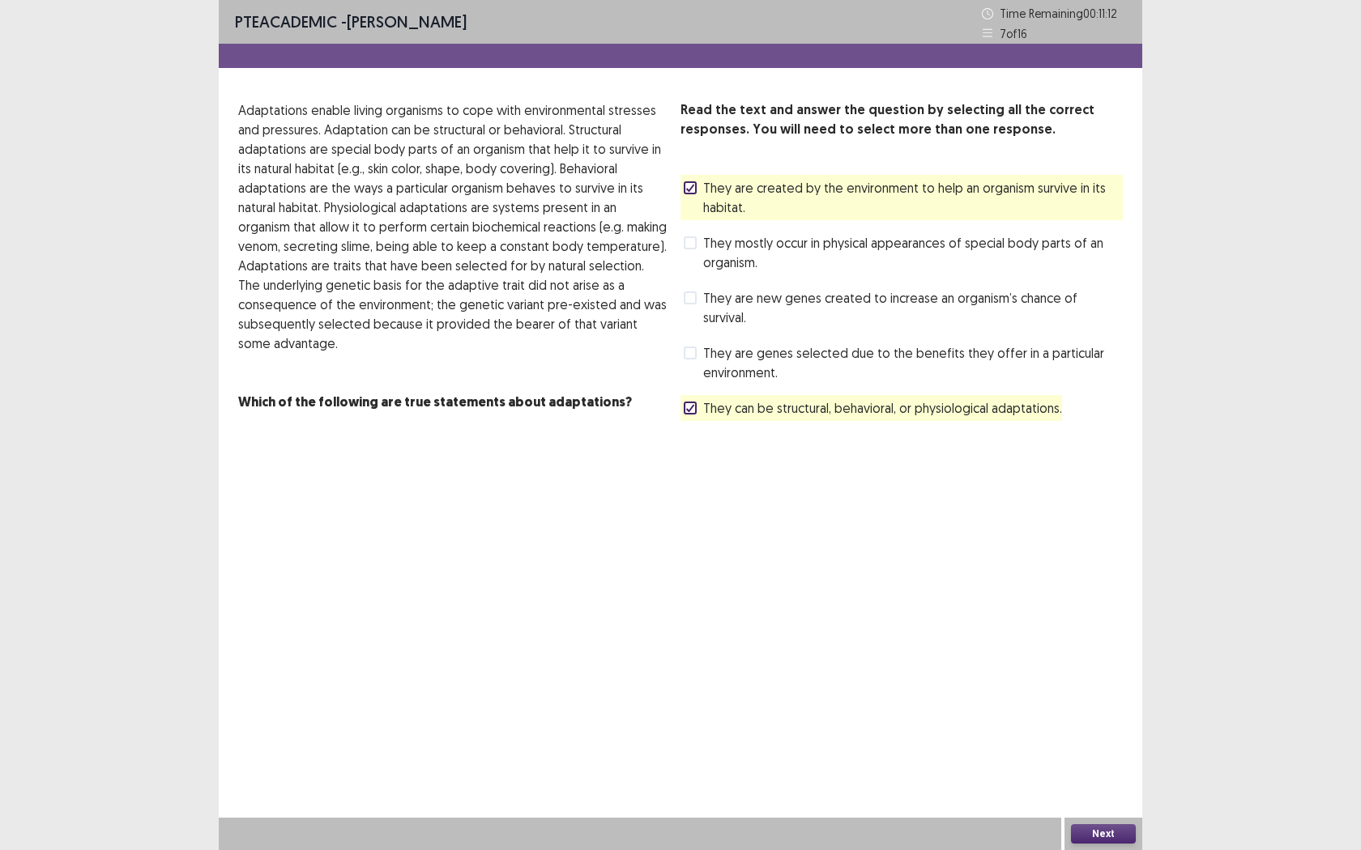
click at [687, 299] on span at bounding box center [690, 298] width 13 height 13
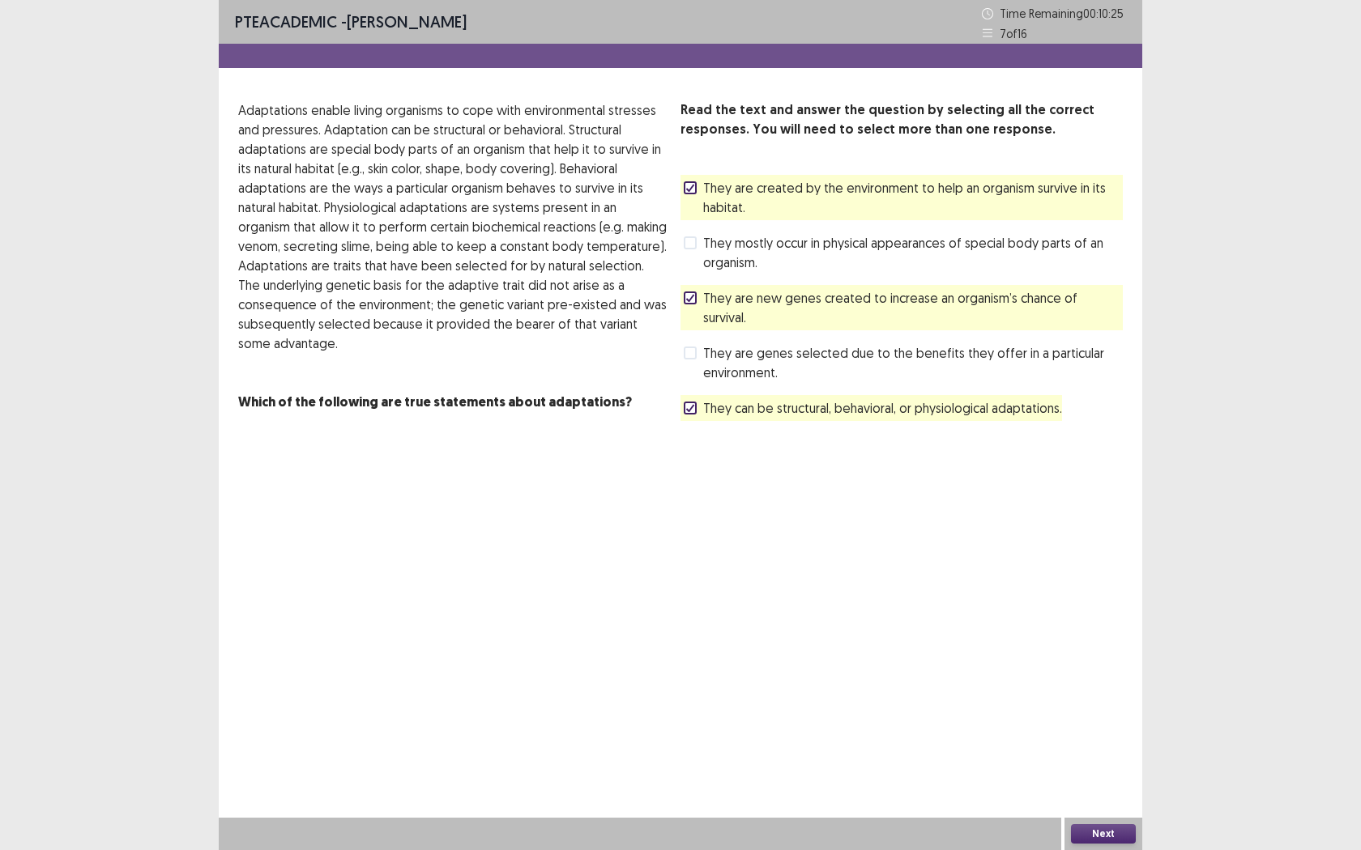
click at [1106, 778] on button "Next" at bounding box center [1103, 834] width 65 height 19
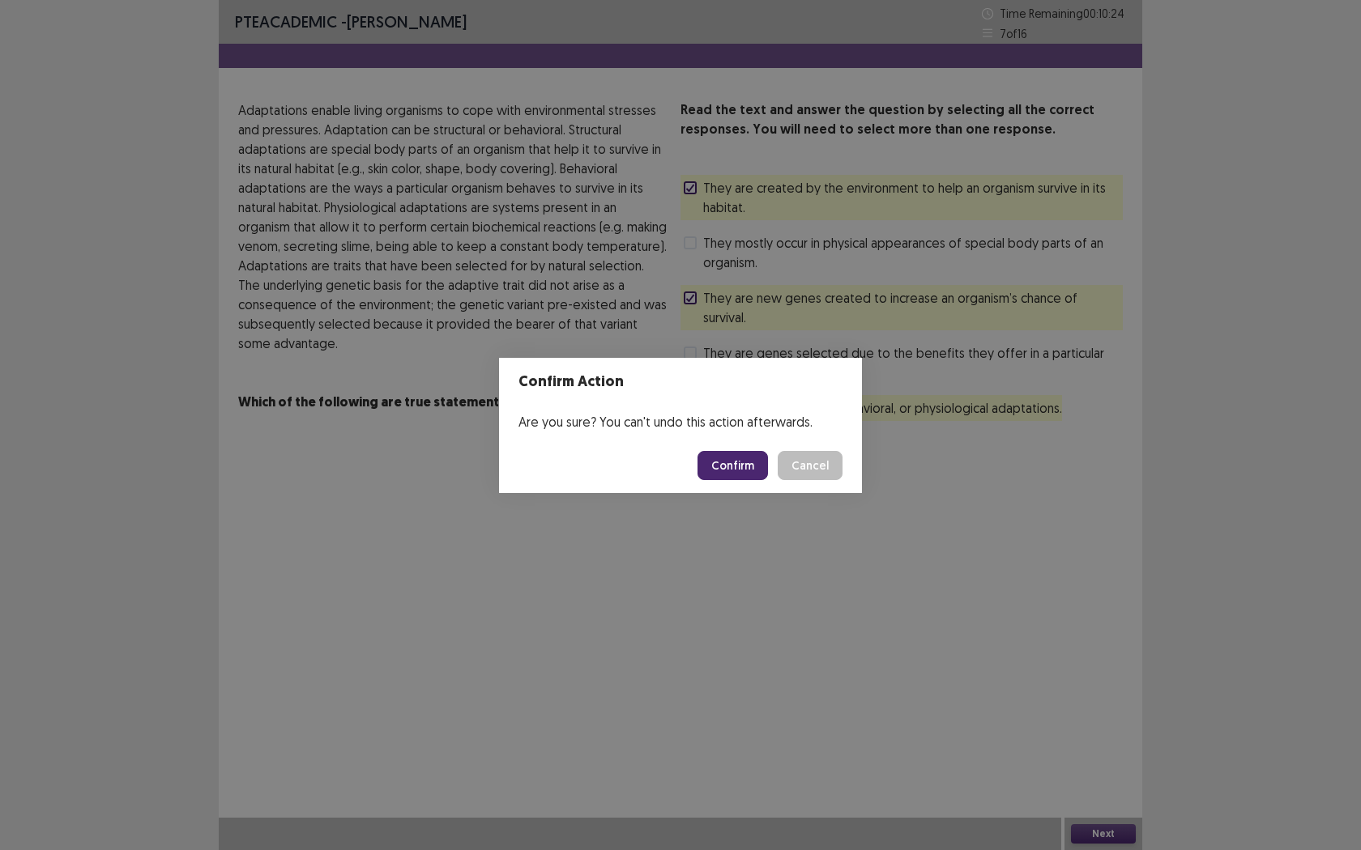
click at [733, 470] on button "Confirm" at bounding box center [732, 465] width 70 height 29
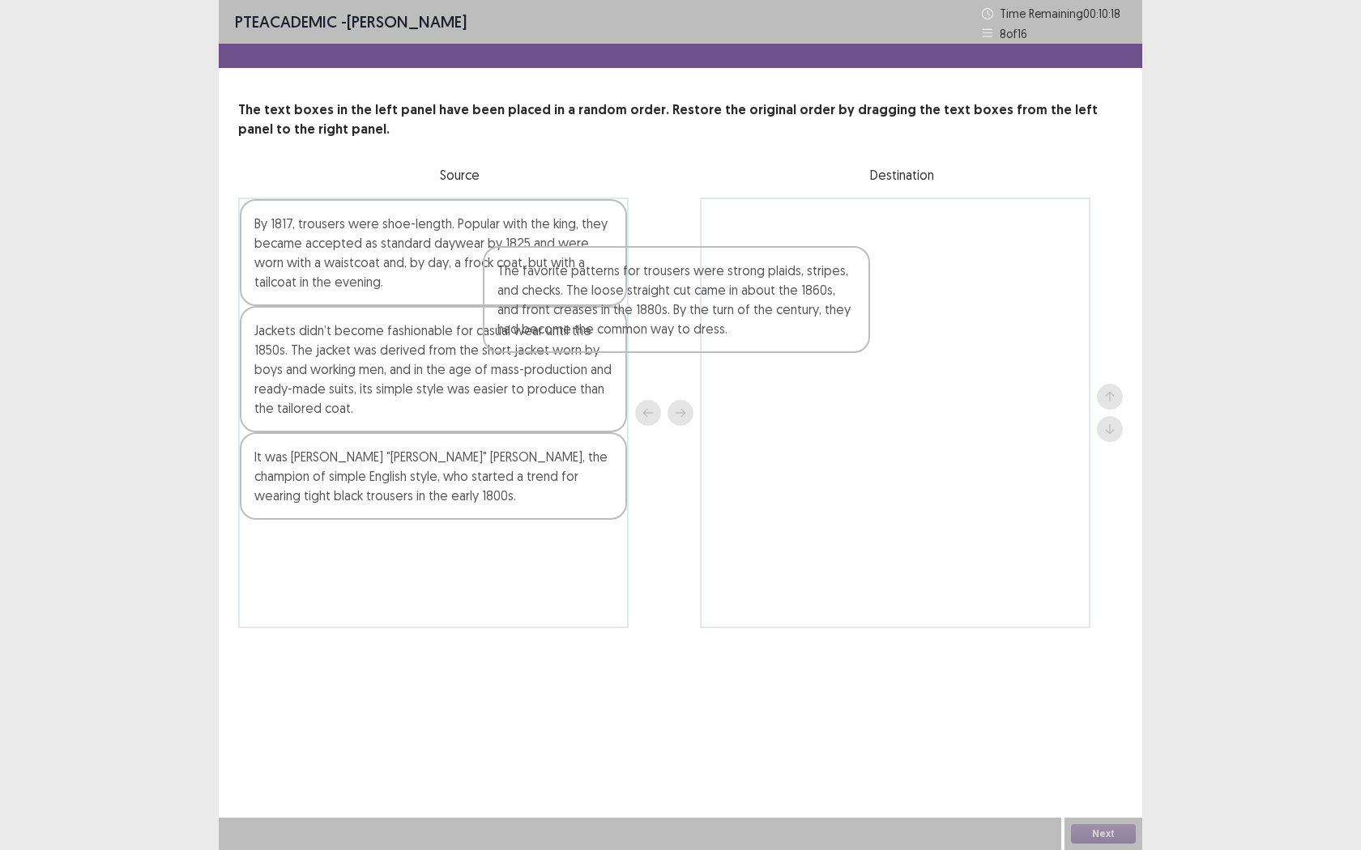
drag, startPoint x: 368, startPoint y: 350, endPoint x: 685, endPoint y: 221, distance: 342.6
click at [685, 221] on div "By 1817, trousers were shoe-length. Popular with the king, they became accepted…" at bounding box center [680, 413] width 884 height 431
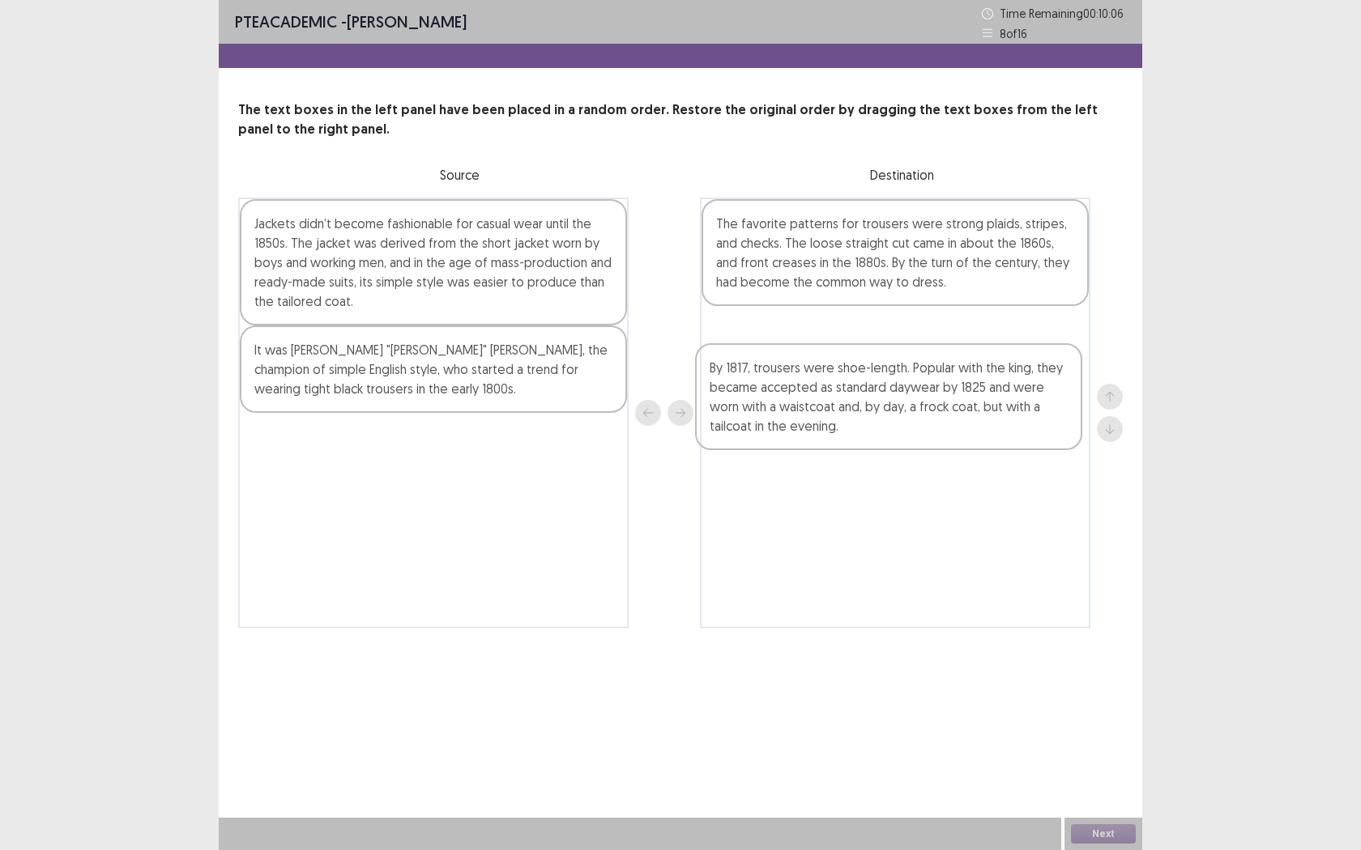
drag, startPoint x: 435, startPoint y: 258, endPoint x: 913, endPoint y: 369, distance: 490.6
click at [913, 371] on div "By 1817, trousers were shoe-length. Popular with the king, they became accepted…" at bounding box center [680, 413] width 884 height 431
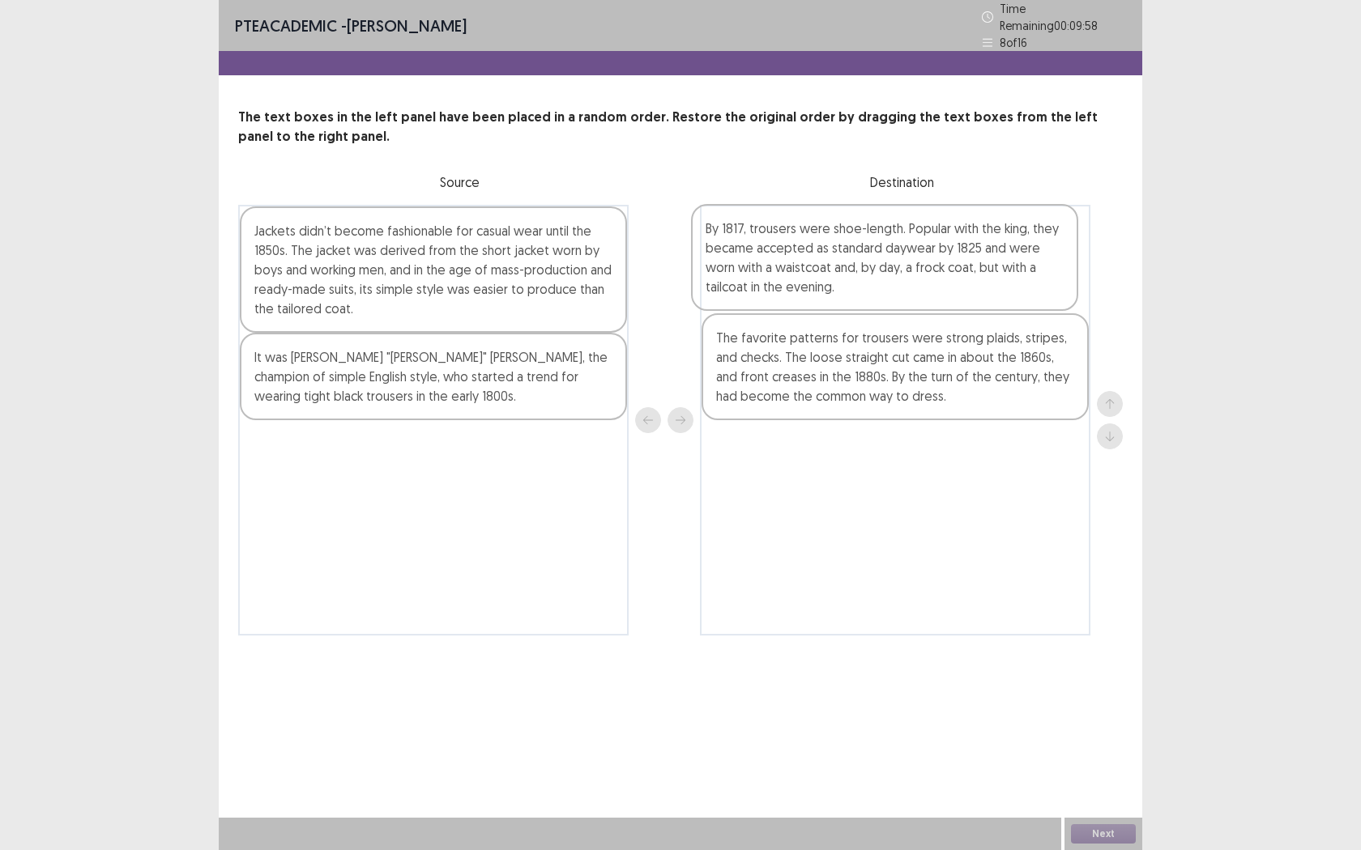
drag, startPoint x: 874, startPoint y: 357, endPoint x: 863, endPoint y: 249, distance: 109.0
click at [863, 249] on div "The favorite patterns for trousers were strong plaids, stripes, and checks. The…" at bounding box center [895, 420] width 390 height 431
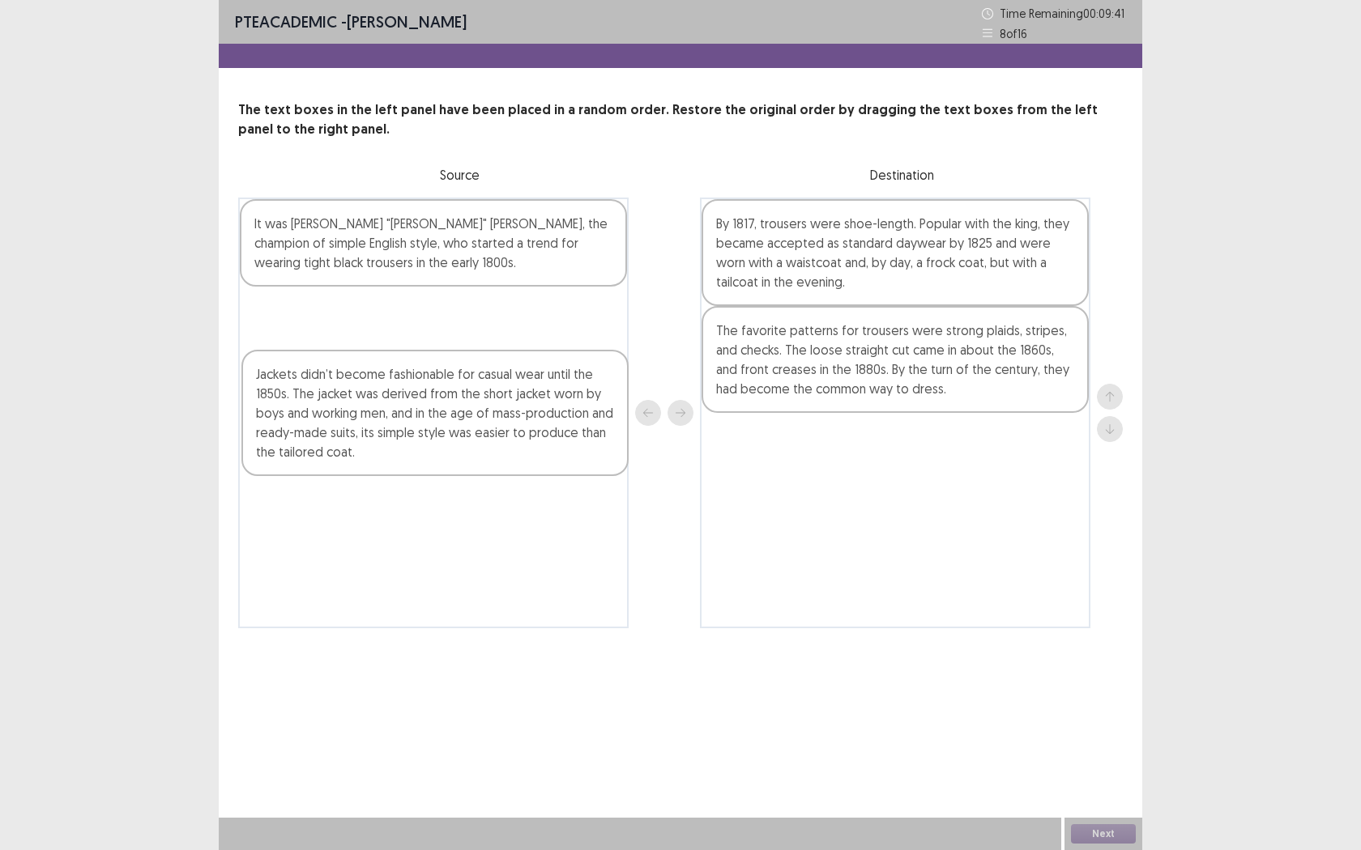
drag, startPoint x: 488, startPoint y: 259, endPoint x: 490, endPoint y: 419, distance: 159.6
click at [490, 417] on div "Jackets didn’t become fashionable for casual wear until the 1850s. The jacket w…" at bounding box center [433, 413] width 390 height 431
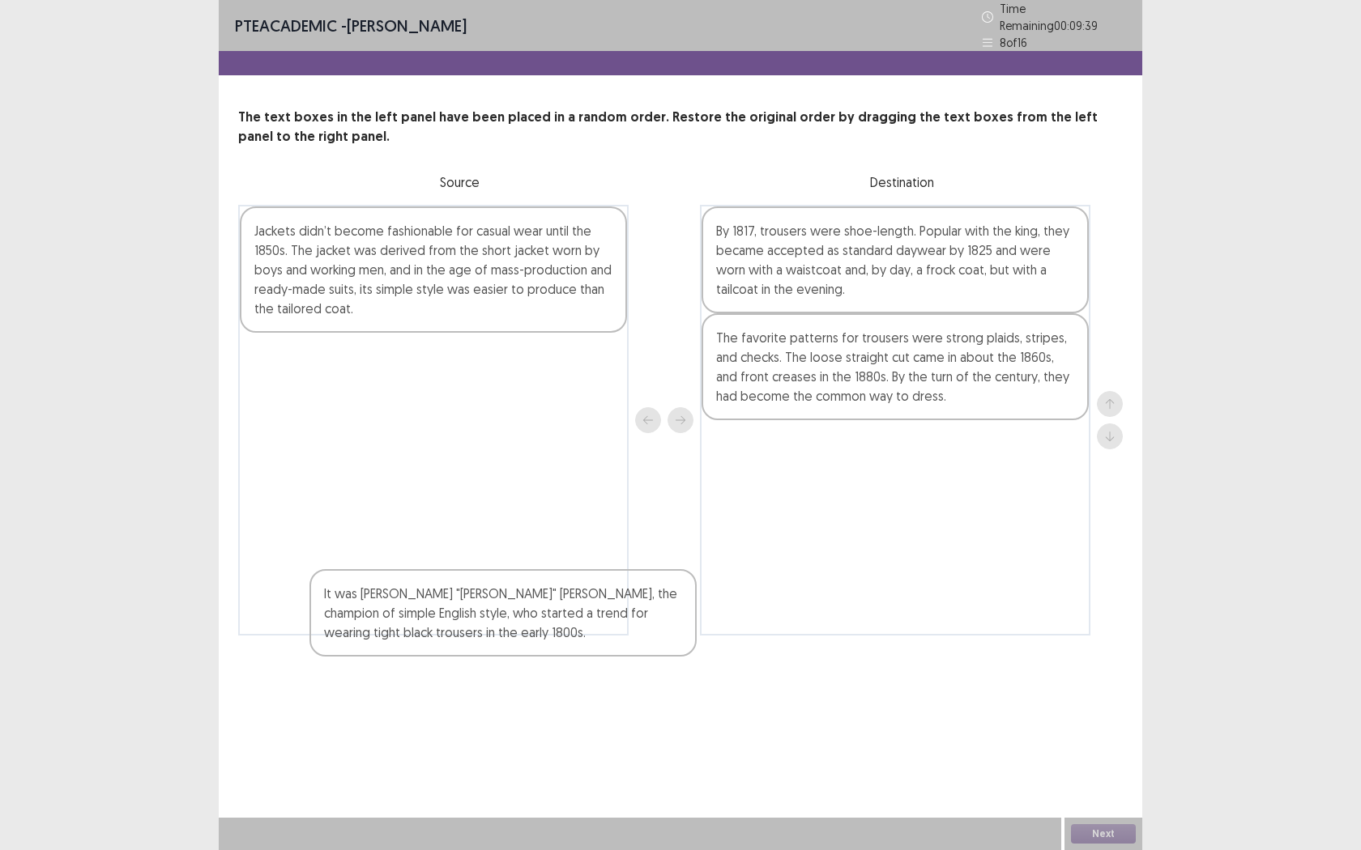
drag, startPoint x: 441, startPoint y: 245, endPoint x: 443, endPoint y: 556, distance: 310.2
click at [500, 603] on div "It was [PERSON_NAME] "[PERSON_NAME]" [PERSON_NAME], the champion of simple Engl…" at bounding box center [433, 420] width 390 height 431
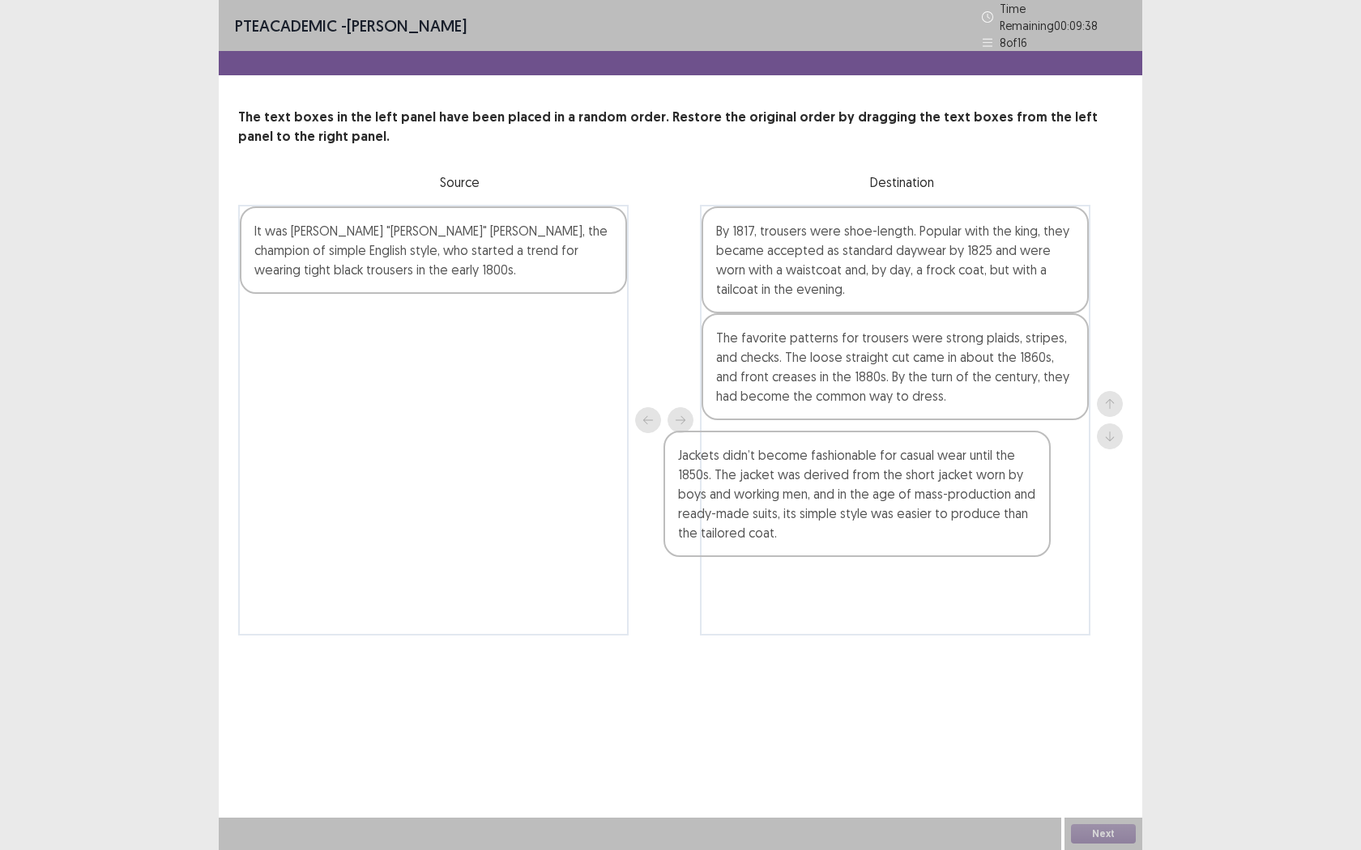
drag, startPoint x: 412, startPoint y: 278, endPoint x: 848, endPoint y: 509, distance: 493.1
click at [849, 511] on div "Jackets didn’t become fashionable for casual wear until the 1850s. The jacket w…" at bounding box center [680, 420] width 884 height 431
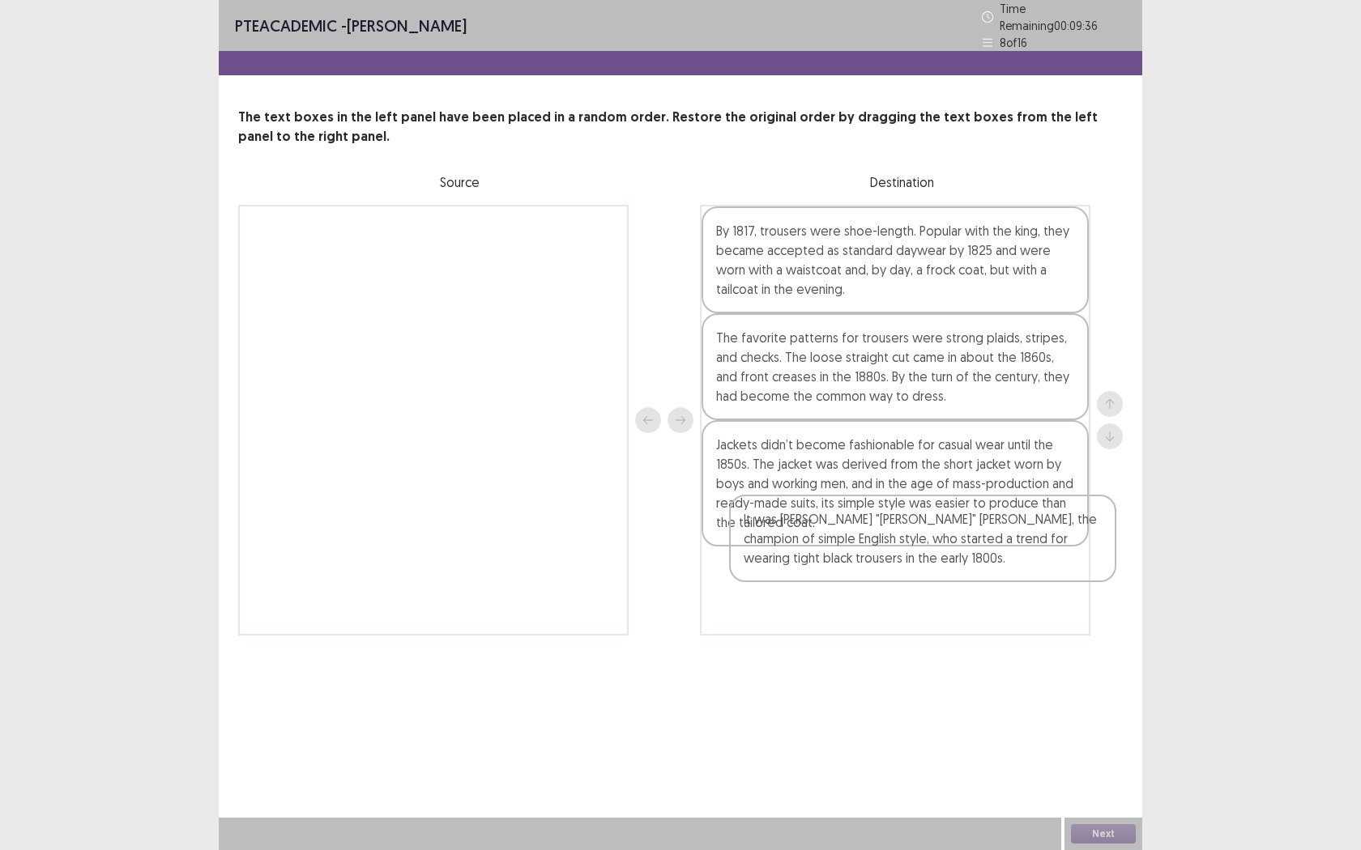
drag, startPoint x: 472, startPoint y: 201, endPoint x: 970, endPoint y: 491, distance: 575.7
click at [972, 493] on div "It was [PERSON_NAME] "[PERSON_NAME]" [PERSON_NAME], the champion of simple Engl…" at bounding box center [680, 420] width 884 height 431
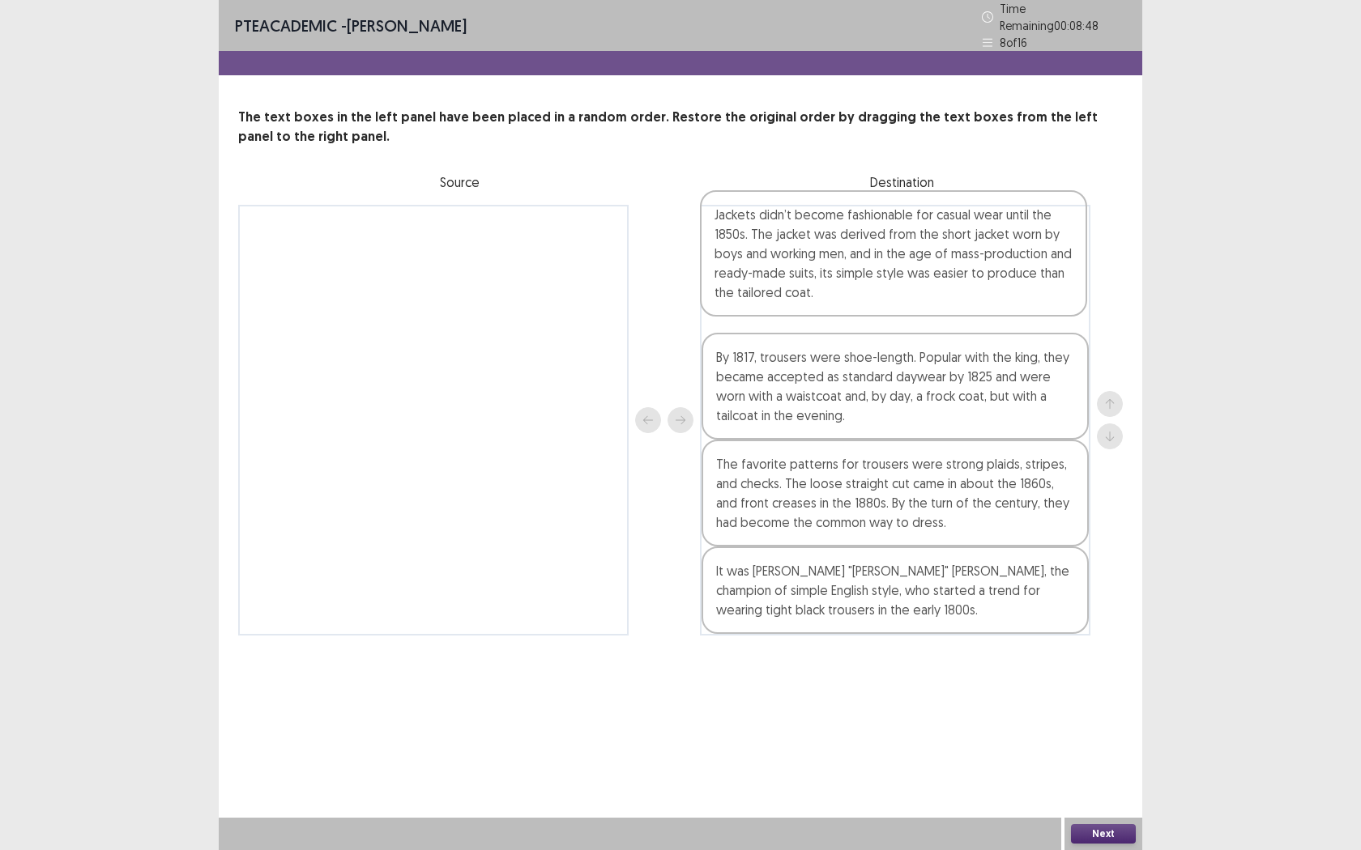
drag, startPoint x: 791, startPoint y: 497, endPoint x: 790, endPoint y: 268, distance: 229.2
click at [790, 268] on div "By 1817, trousers were shoe-length. Popular with the king, they became accepted…" at bounding box center [895, 420] width 390 height 431
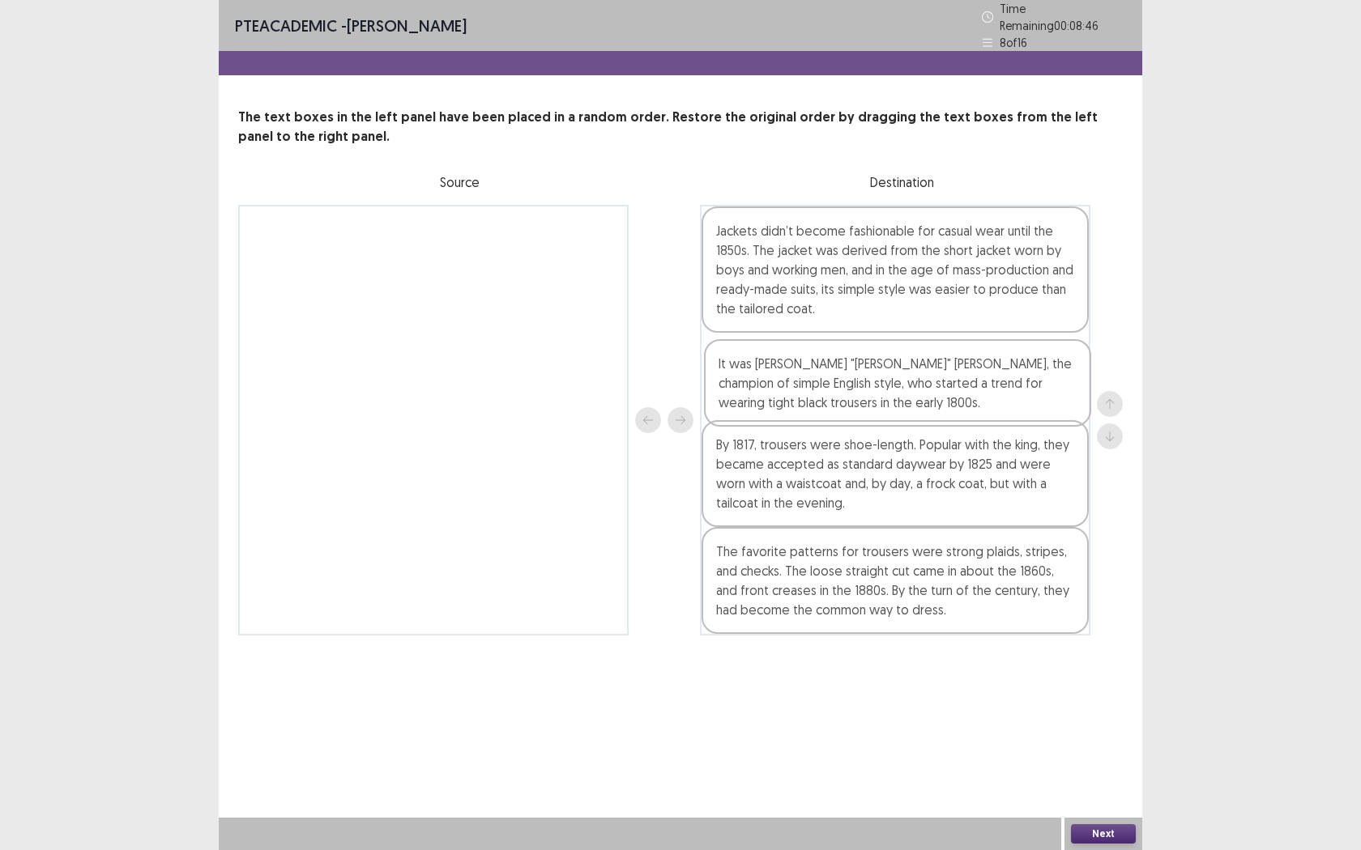
drag, startPoint x: 824, startPoint y: 597, endPoint x: 826, endPoint y: 390, distance: 207.4
click at [826, 390] on div "Jackets didn’t become fashionable for casual wear until the 1850s. The jacket w…" at bounding box center [895, 420] width 390 height 431
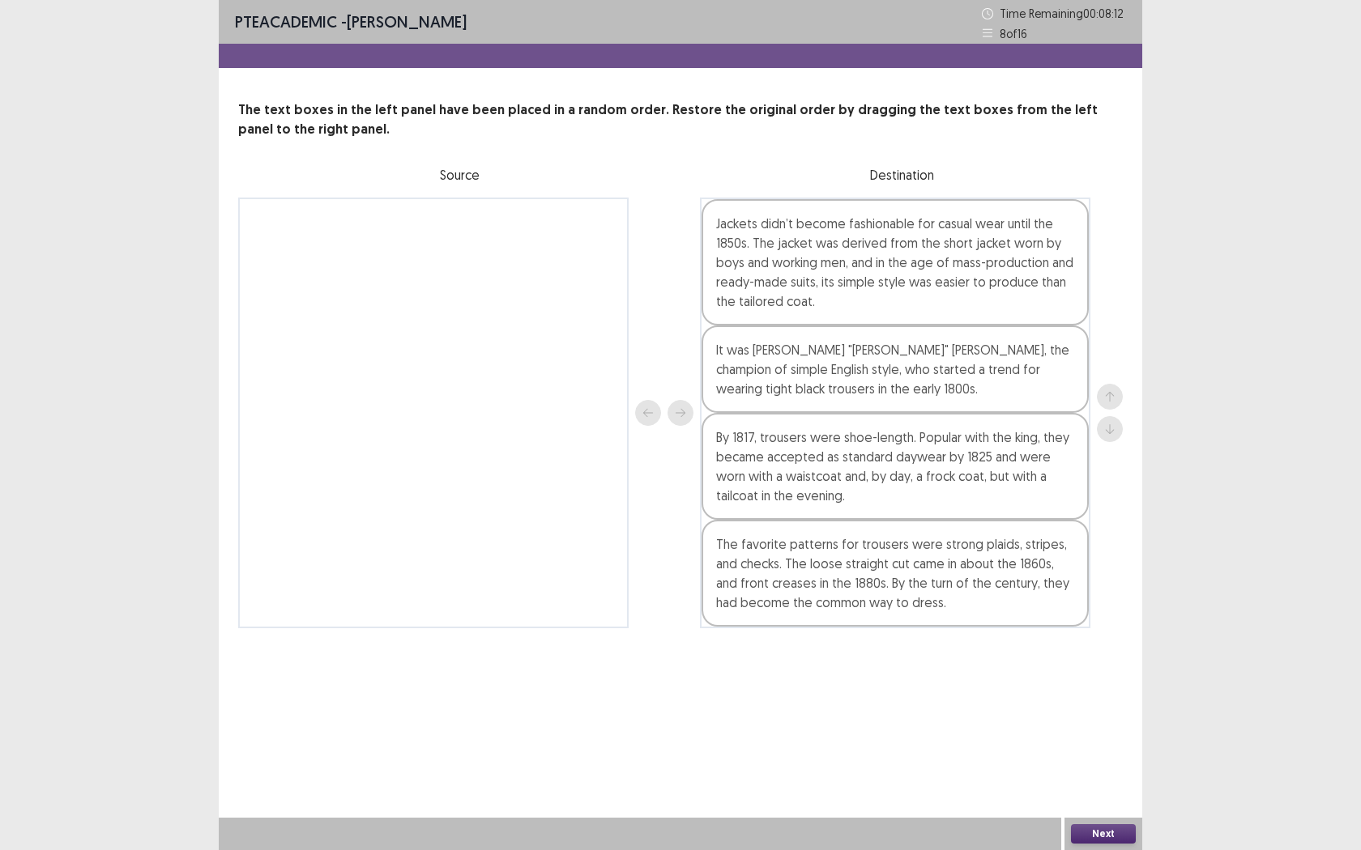
click at [1093, 778] on button "Next" at bounding box center [1103, 834] width 65 height 19
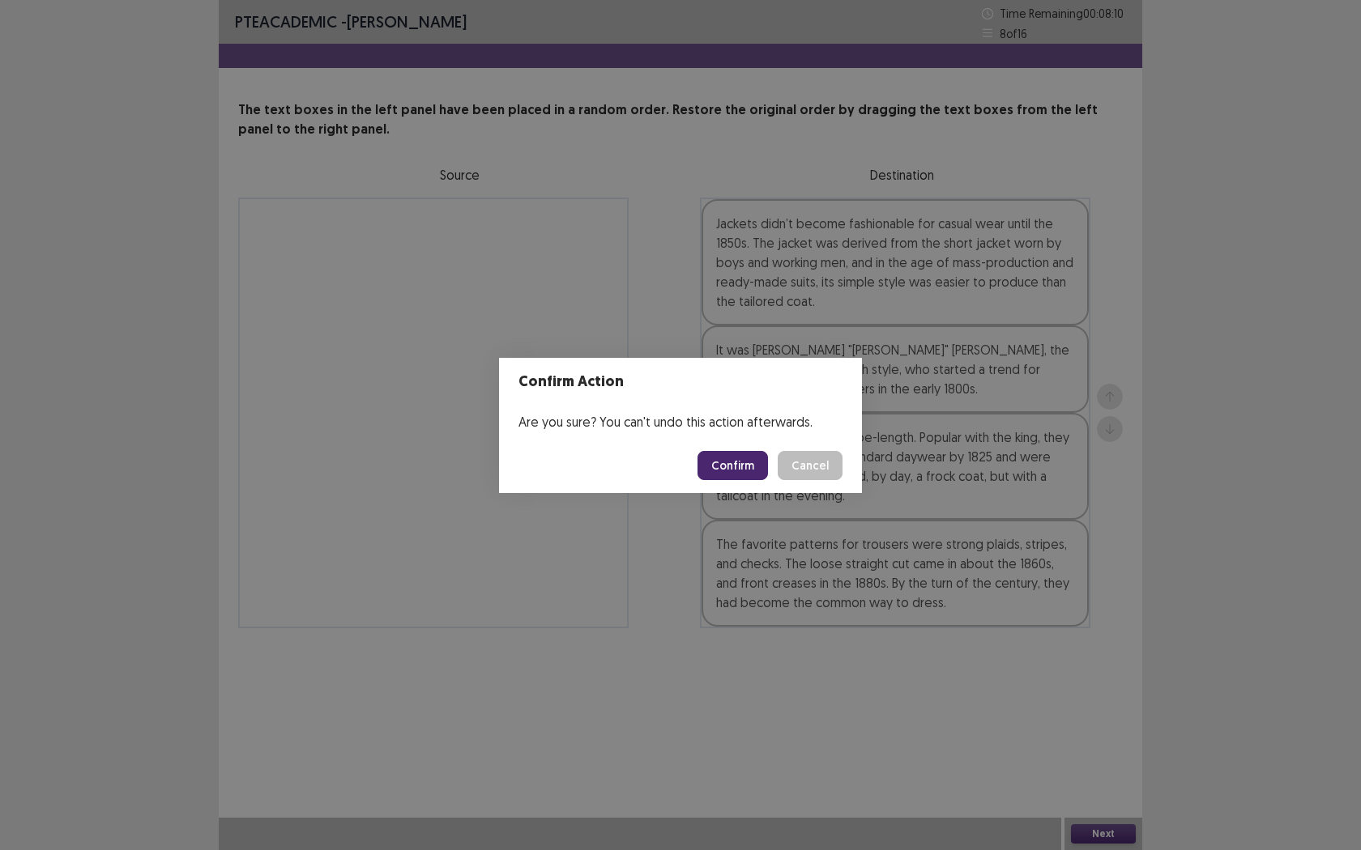
click at [778, 438] on footer "Confirm Cancel" at bounding box center [680, 465] width 363 height 55
click at [740, 462] on button "Confirm" at bounding box center [732, 465] width 70 height 29
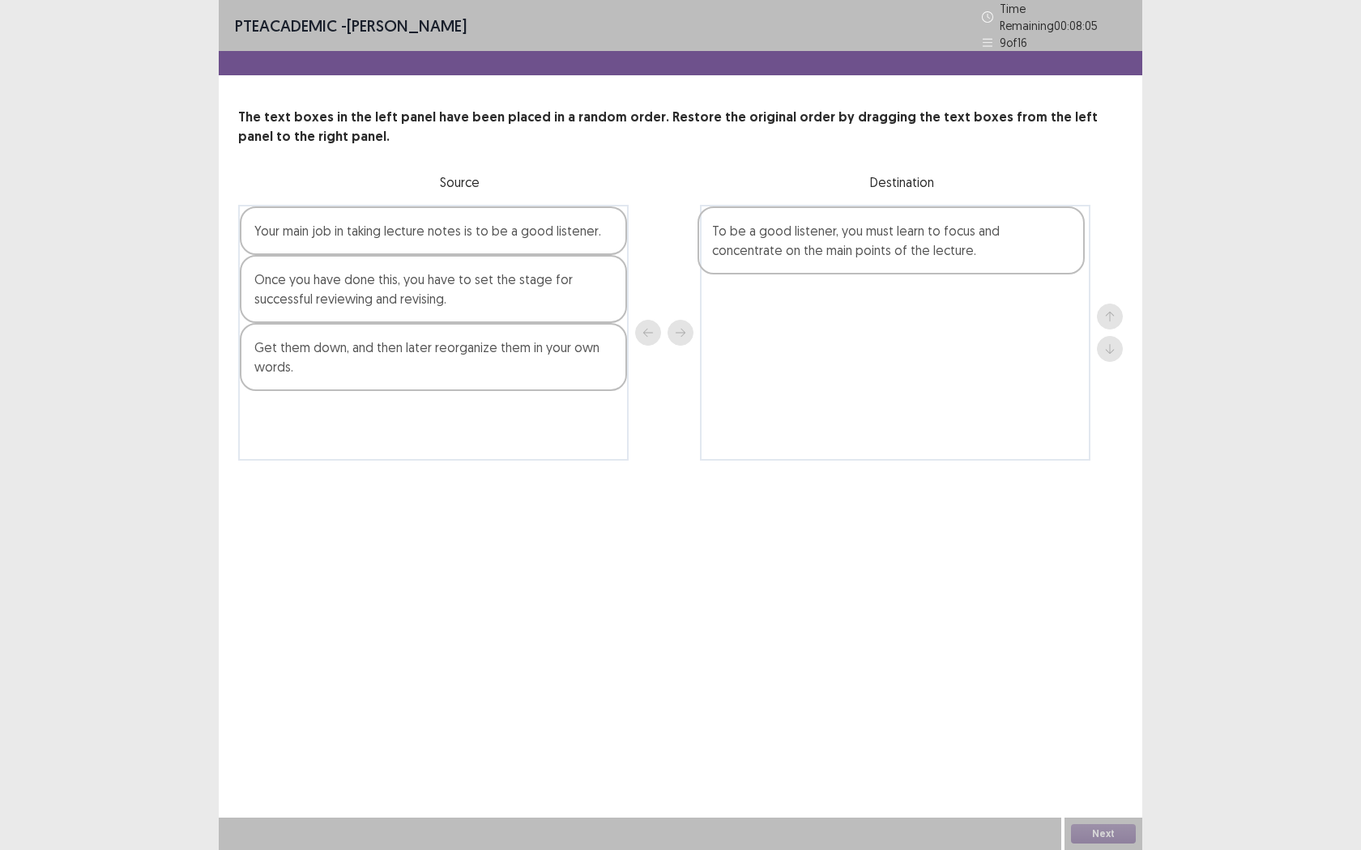
drag, startPoint x: 363, startPoint y: 382, endPoint x: 826, endPoint y: 272, distance: 476.2
click at [826, 272] on div "Your main job in taking lecture notes is to be a good listener. Once you have d…" at bounding box center [680, 333] width 884 height 256
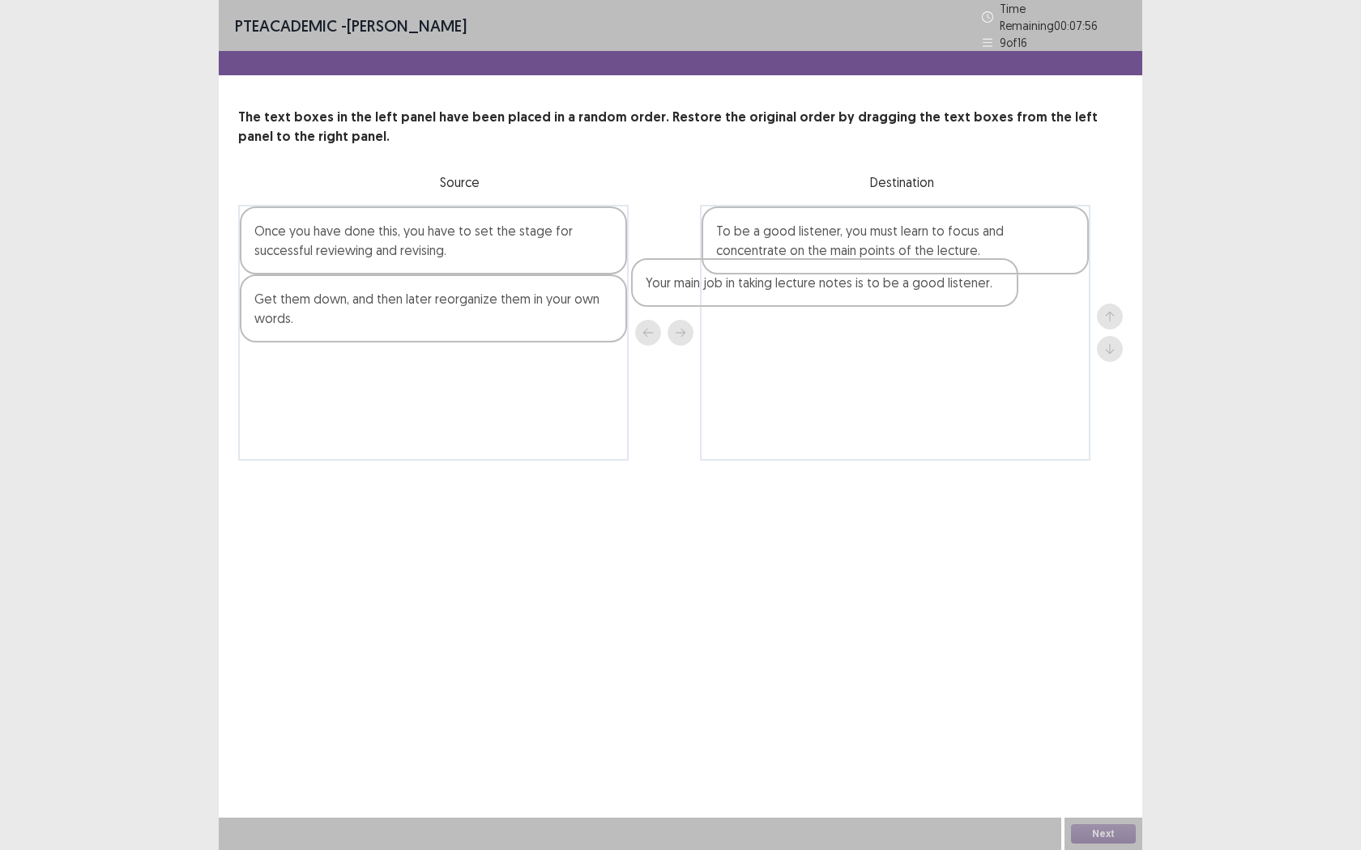
drag, startPoint x: 357, startPoint y: 245, endPoint x: 754, endPoint y: 302, distance: 400.9
click at [754, 303] on div "Your main job in taking lecture notes is to be a good listener. Once you have d…" at bounding box center [680, 333] width 884 height 256
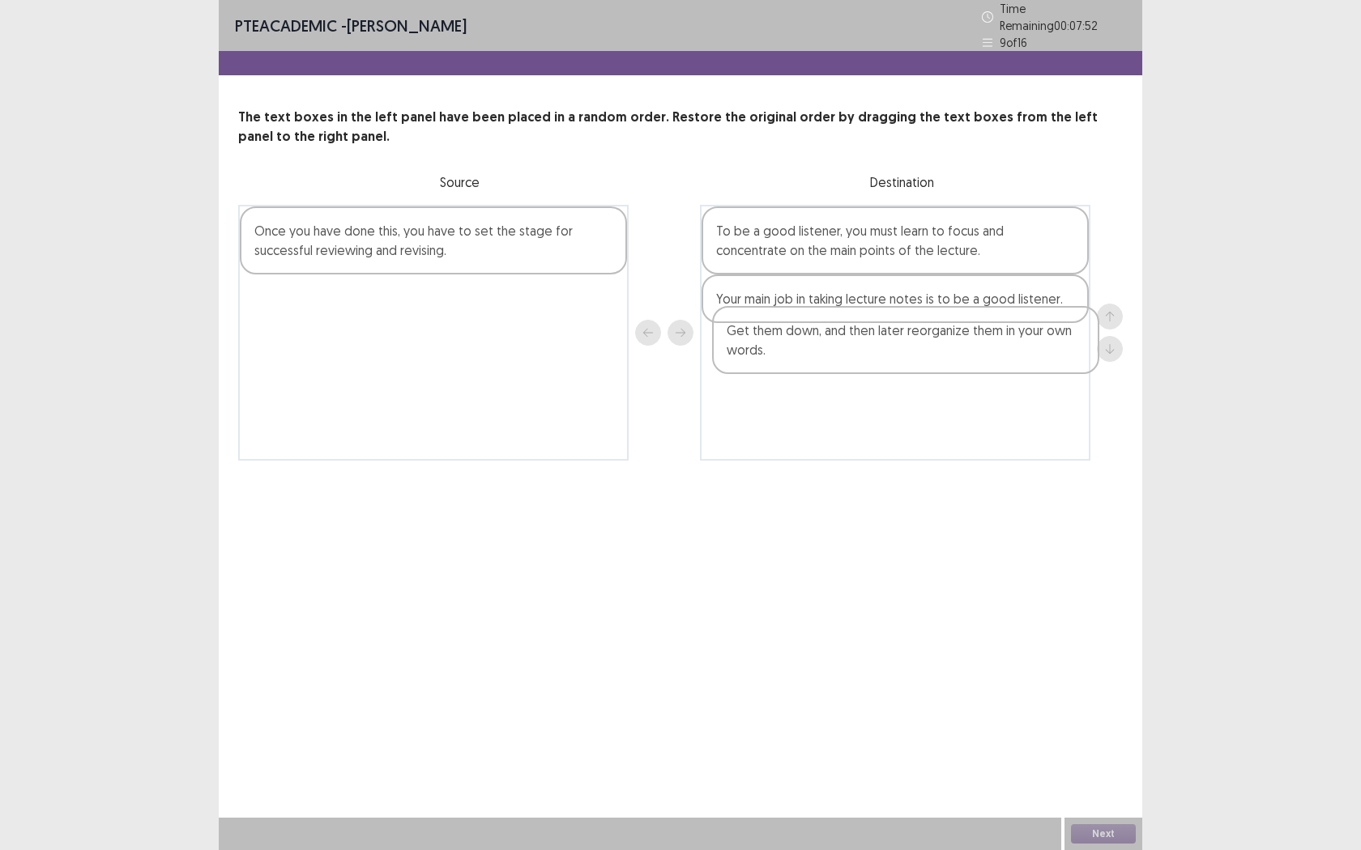
drag, startPoint x: 316, startPoint y: 313, endPoint x: 798, endPoint y: 354, distance: 483.6
click at [798, 354] on div "Once you have done this, you have to set the stage for successful reviewing and…" at bounding box center [680, 333] width 884 height 256
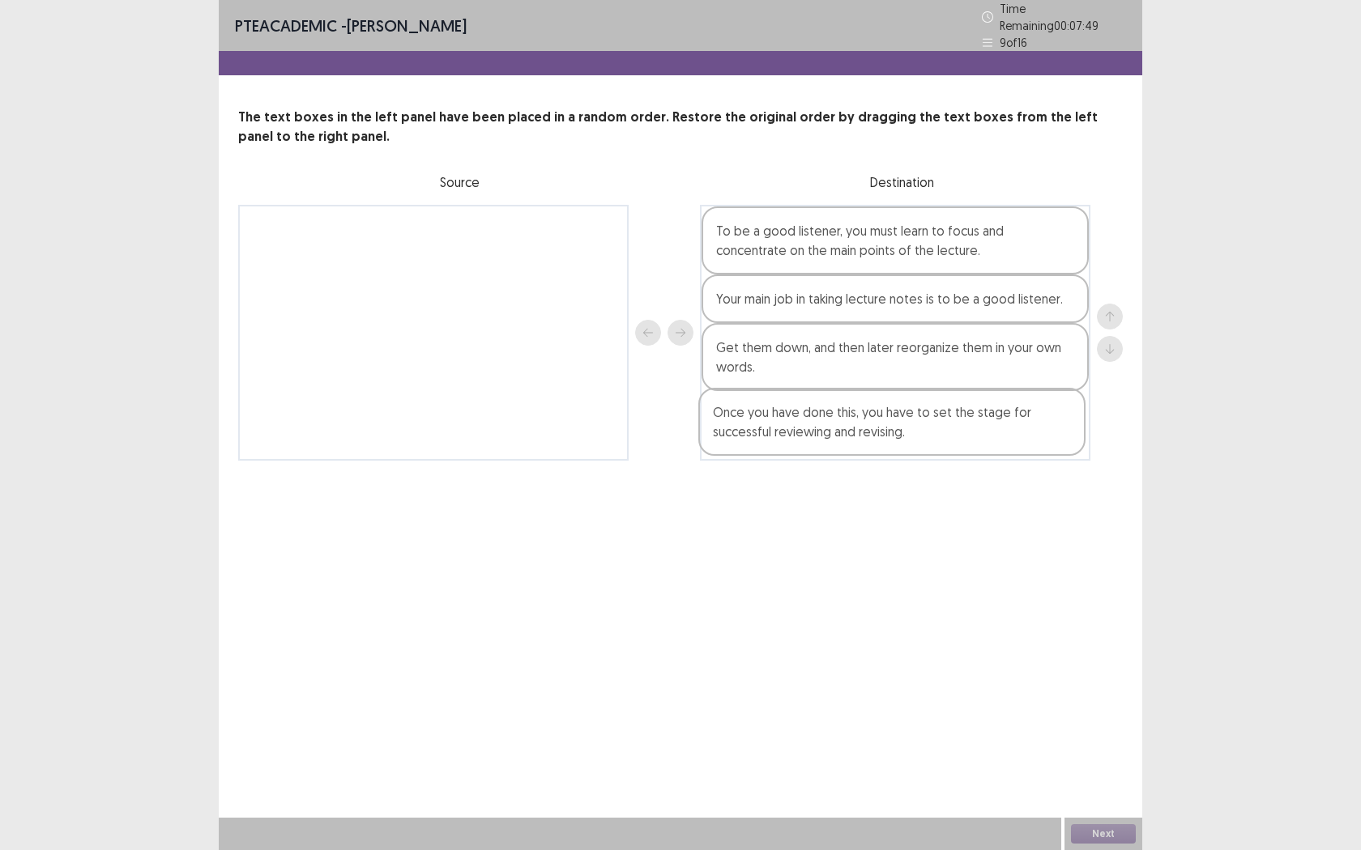
drag, startPoint x: 441, startPoint y: 244, endPoint x: 914, endPoint y: 441, distance: 512.6
click at [914, 441] on div "Once you have done this, you have to set the stage for successful reviewing and…" at bounding box center [680, 333] width 884 height 256
click at [1084, 778] on button "Next" at bounding box center [1103, 834] width 65 height 19
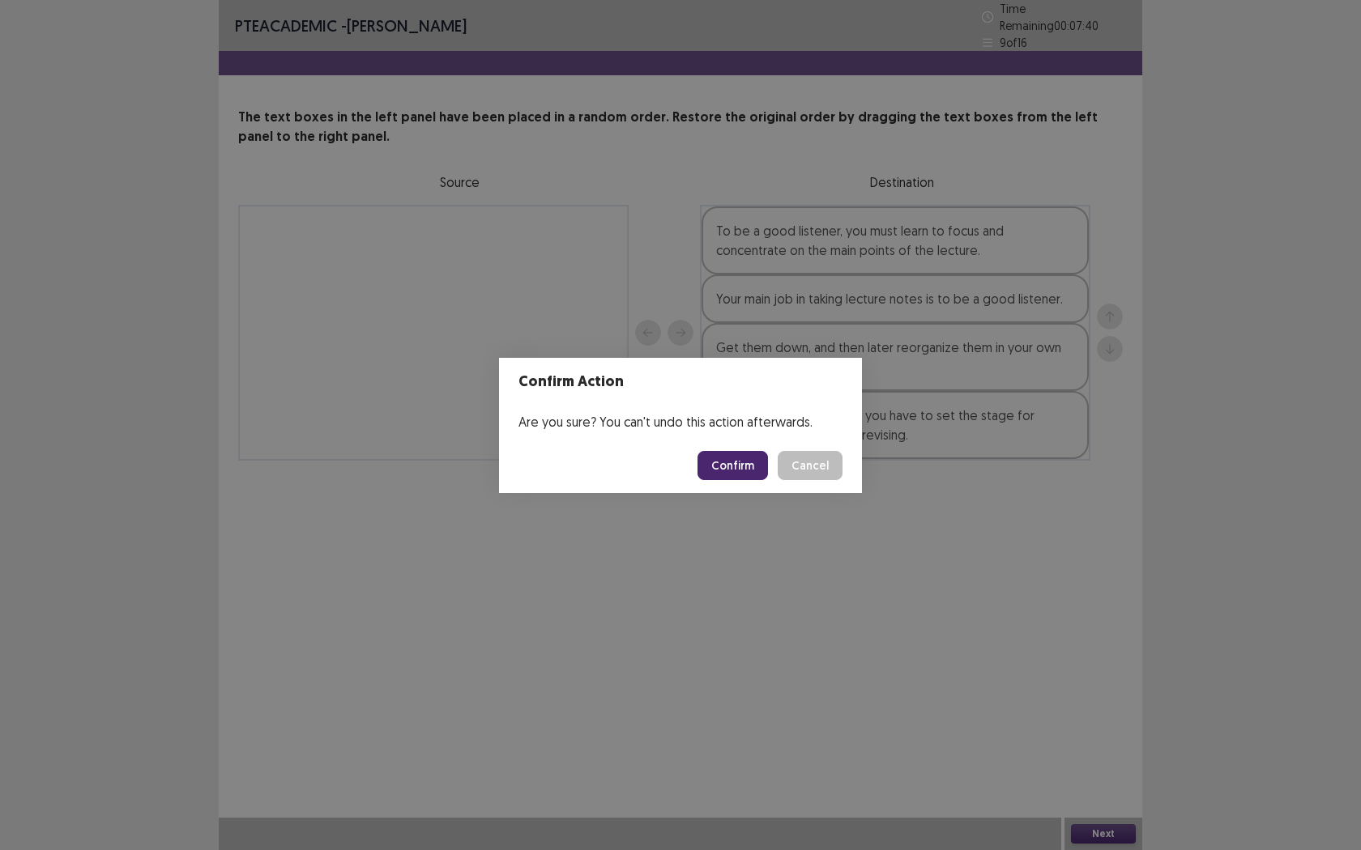
click at [751, 465] on button "Confirm" at bounding box center [732, 465] width 70 height 29
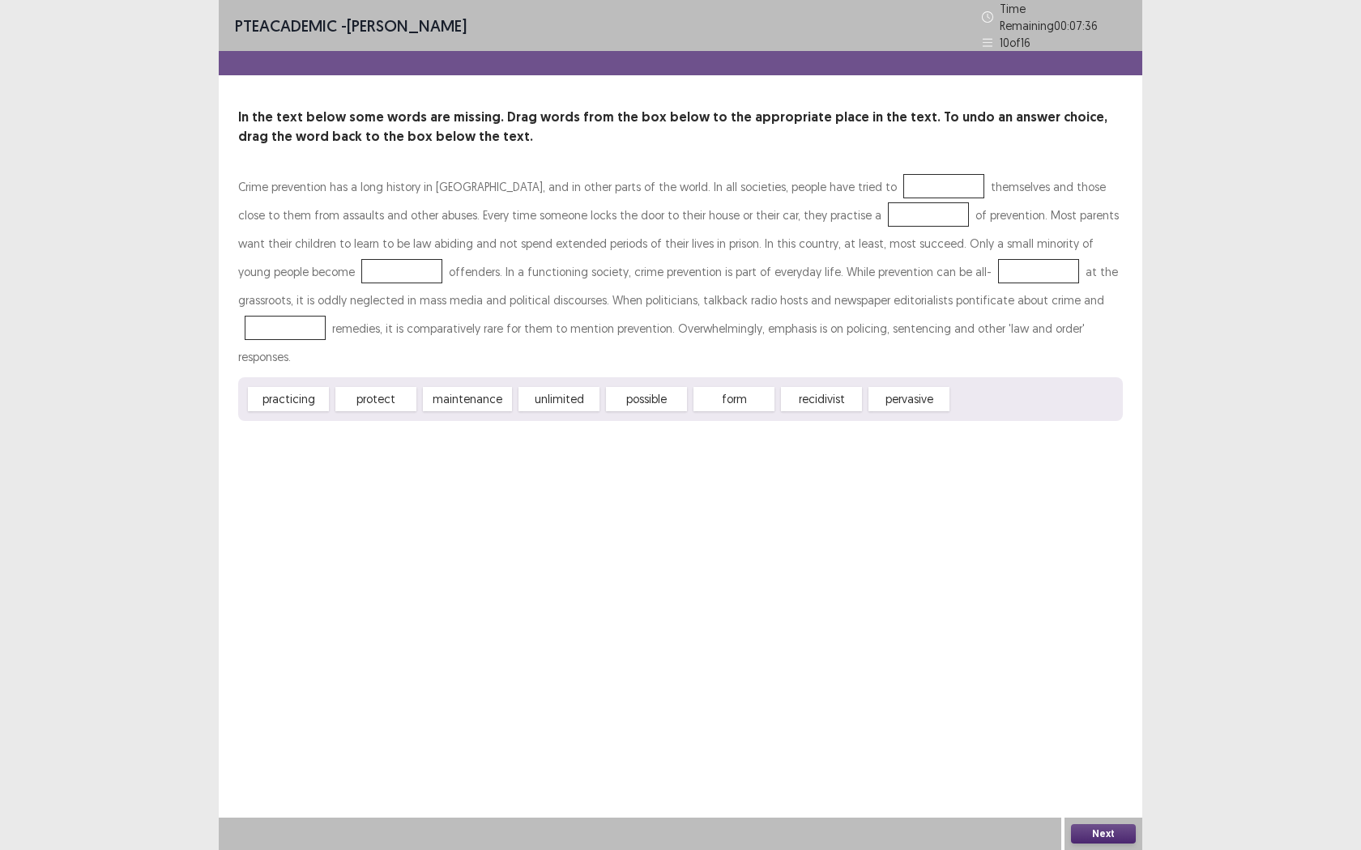
click at [903, 176] on div at bounding box center [943, 186] width 81 height 24
click at [903, 182] on div at bounding box center [943, 186] width 81 height 24
drag, startPoint x: 385, startPoint y: 367, endPoint x: 871, endPoint y: 188, distance: 517.9
drag, startPoint x: 640, startPoint y: 362, endPoint x: 794, endPoint y: 205, distance: 219.9
drag, startPoint x: 539, startPoint y: 367, endPoint x: 270, endPoint y: 273, distance: 285.6
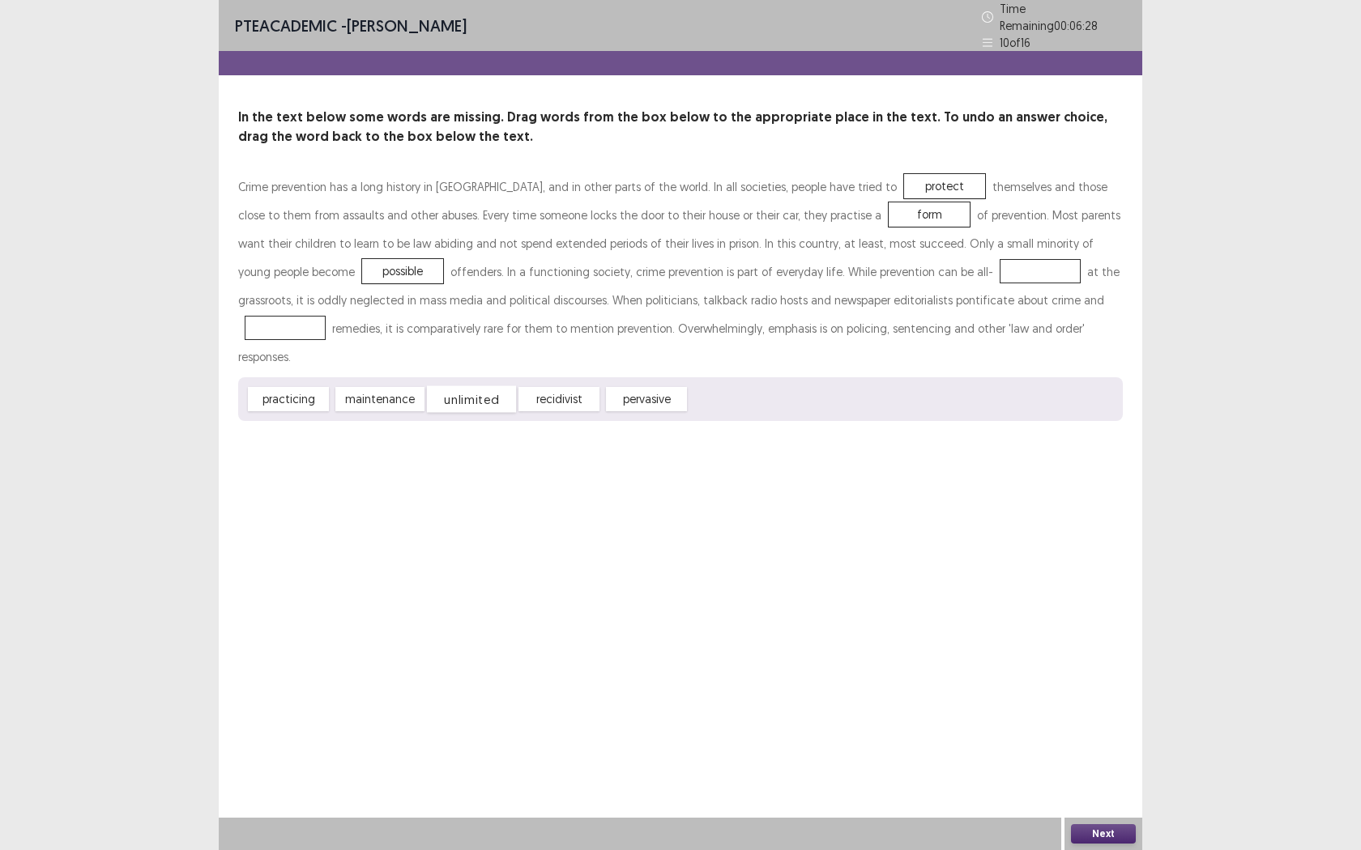
click at [487, 386] on div "unlimited" at bounding box center [471, 399] width 89 height 27
drag, startPoint x: 646, startPoint y: 360, endPoint x: 913, endPoint y: 269, distance: 281.8
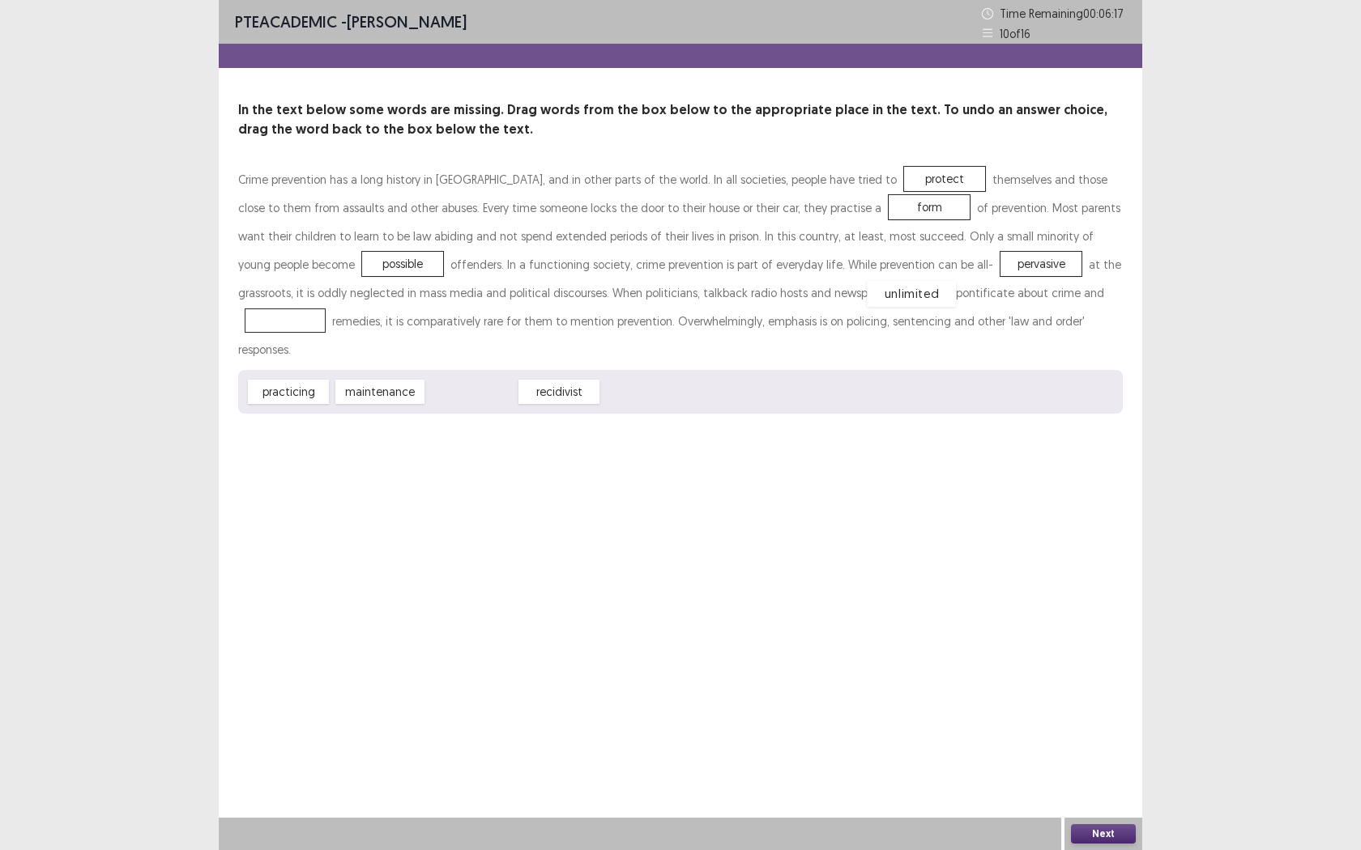
drag, startPoint x: 476, startPoint y: 364, endPoint x: 914, endPoint y: 264, distance: 448.8
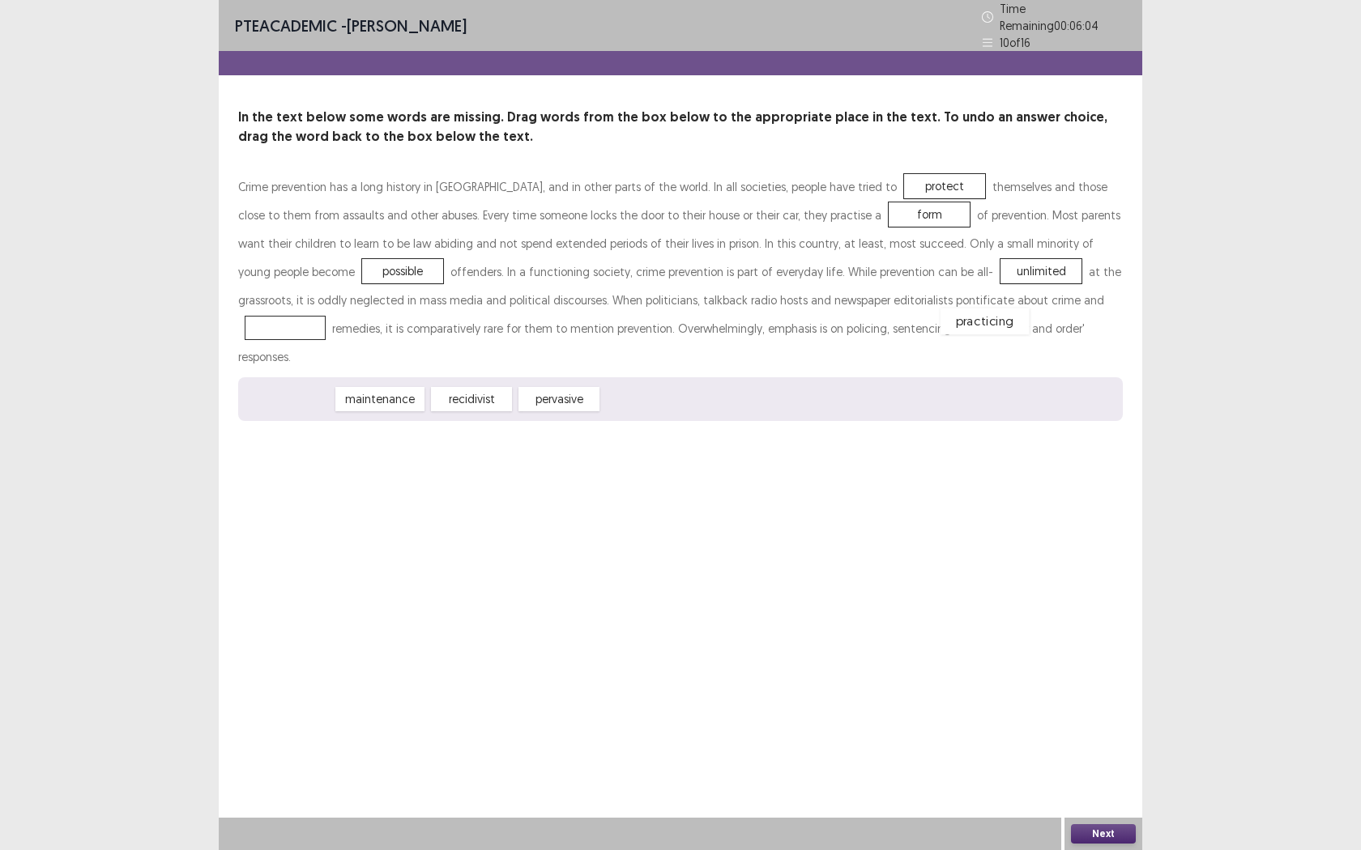
drag, startPoint x: 289, startPoint y: 358, endPoint x: 996, endPoint y: 283, distance: 711.0
click at [1091, 778] on button "Next" at bounding box center [1103, 834] width 65 height 19
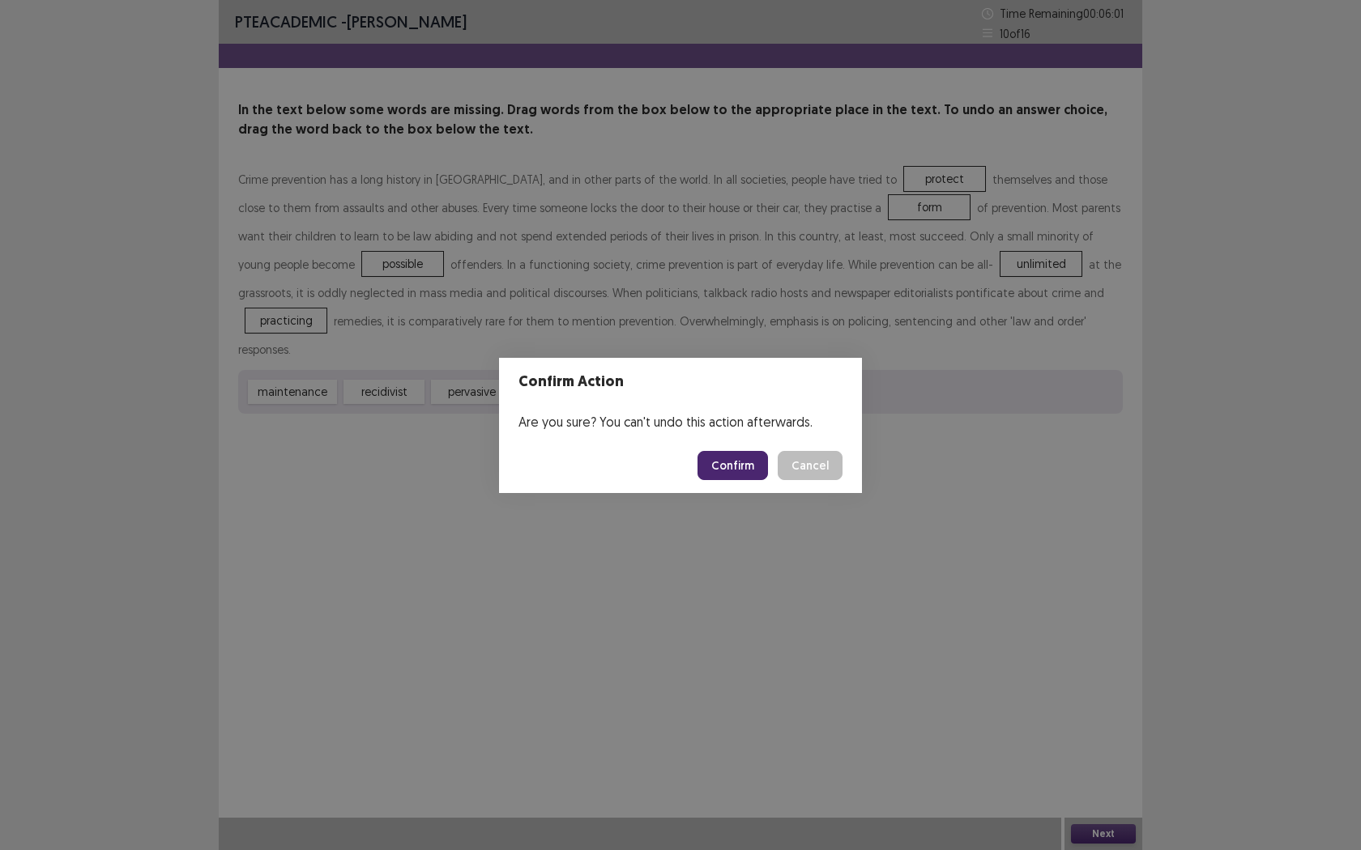
click at [732, 483] on footer "Confirm Cancel" at bounding box center [680, 465] width 363 height 55
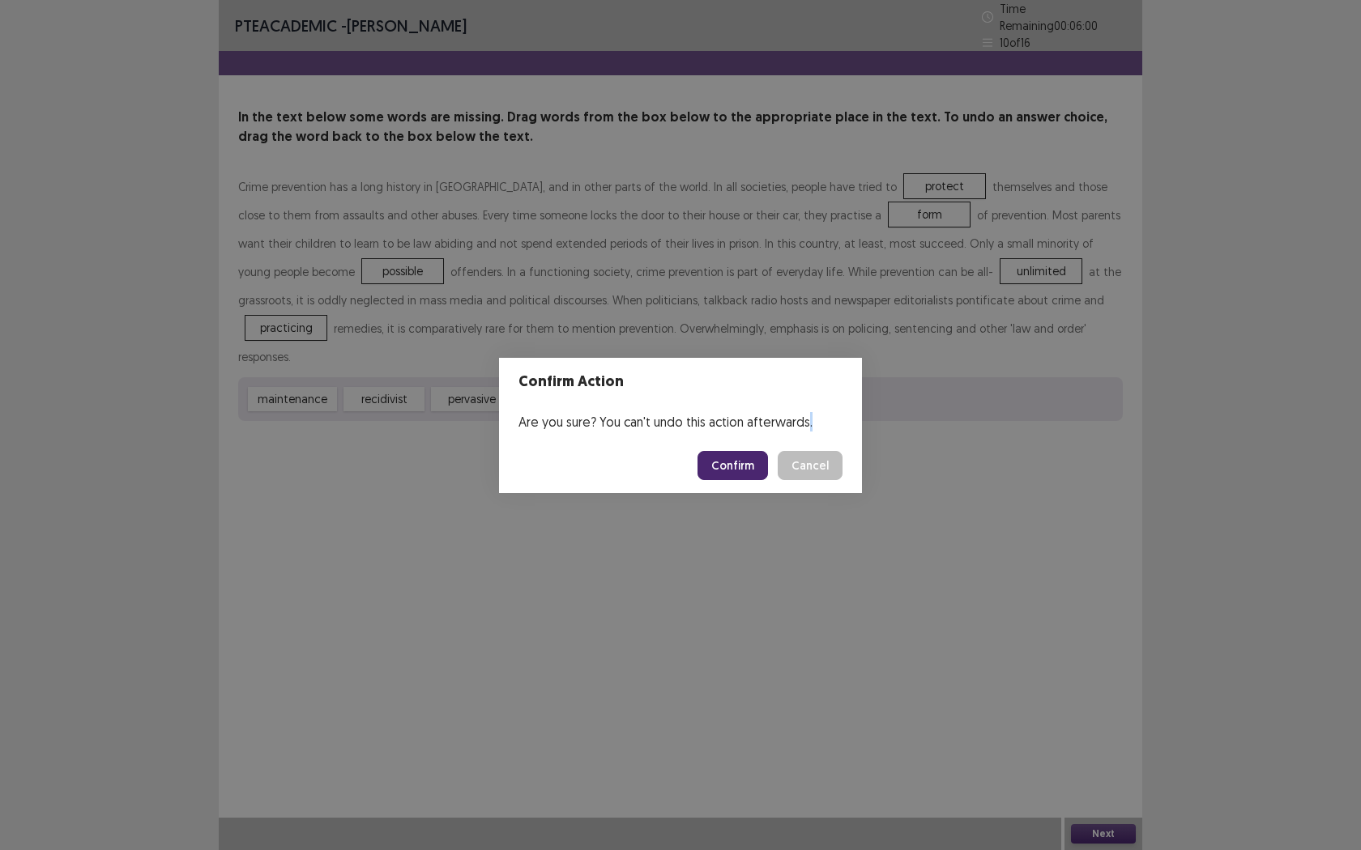
click at [732, 482] on footer "Confirm Cancel" at bounding box center [680, 465] width 363 height 55
click at [732, 473] on button "Confirm" at bounding box center [732, 465] width 70 height 29
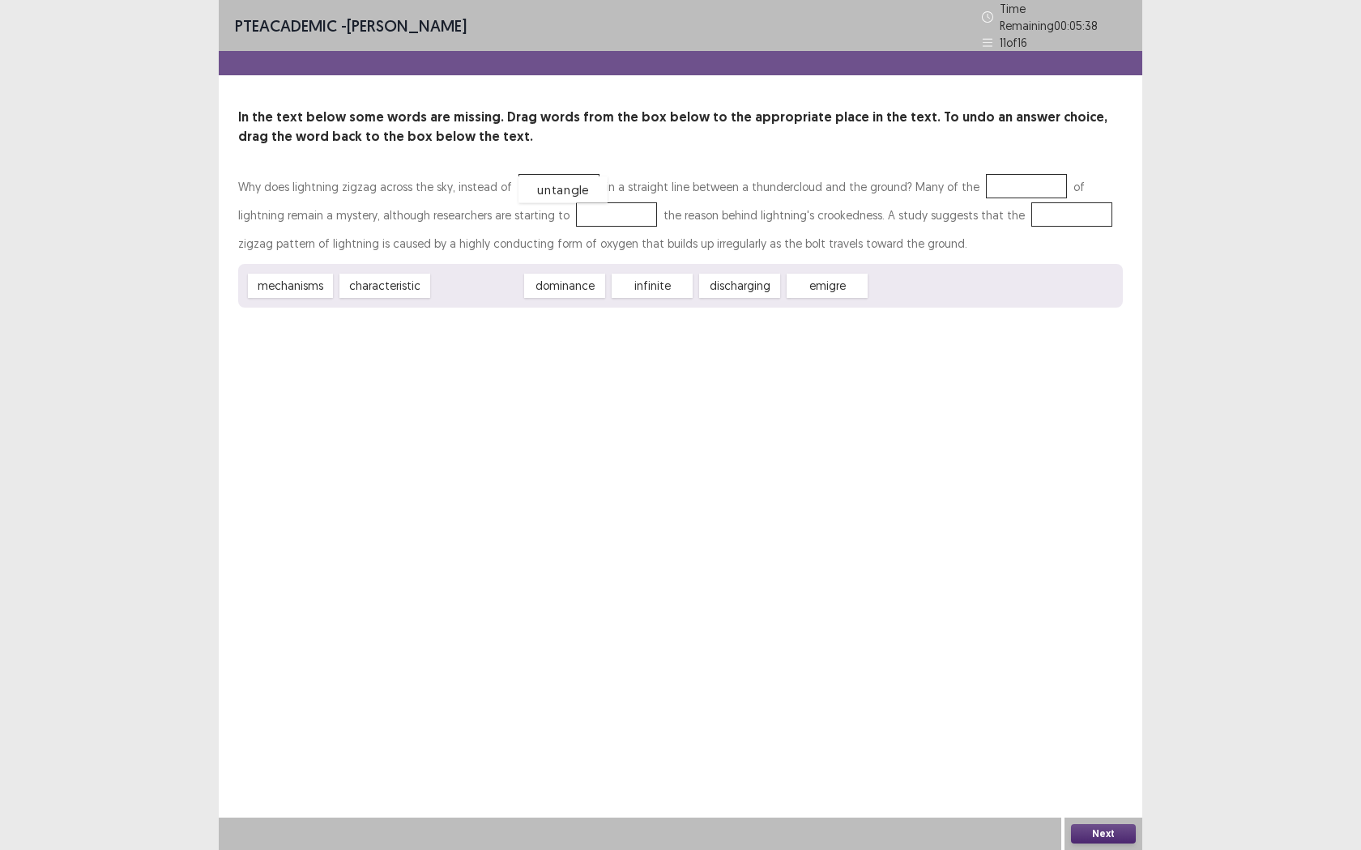
drag, startPoint x: 467, startPoint y: 283, endPoint x: 552, endPoint y: 186, distance: 128.5
drag, startPoint x: 360, startPoint y: 281, endPoint x: 987, endPoint y: 192, distance: 633.2
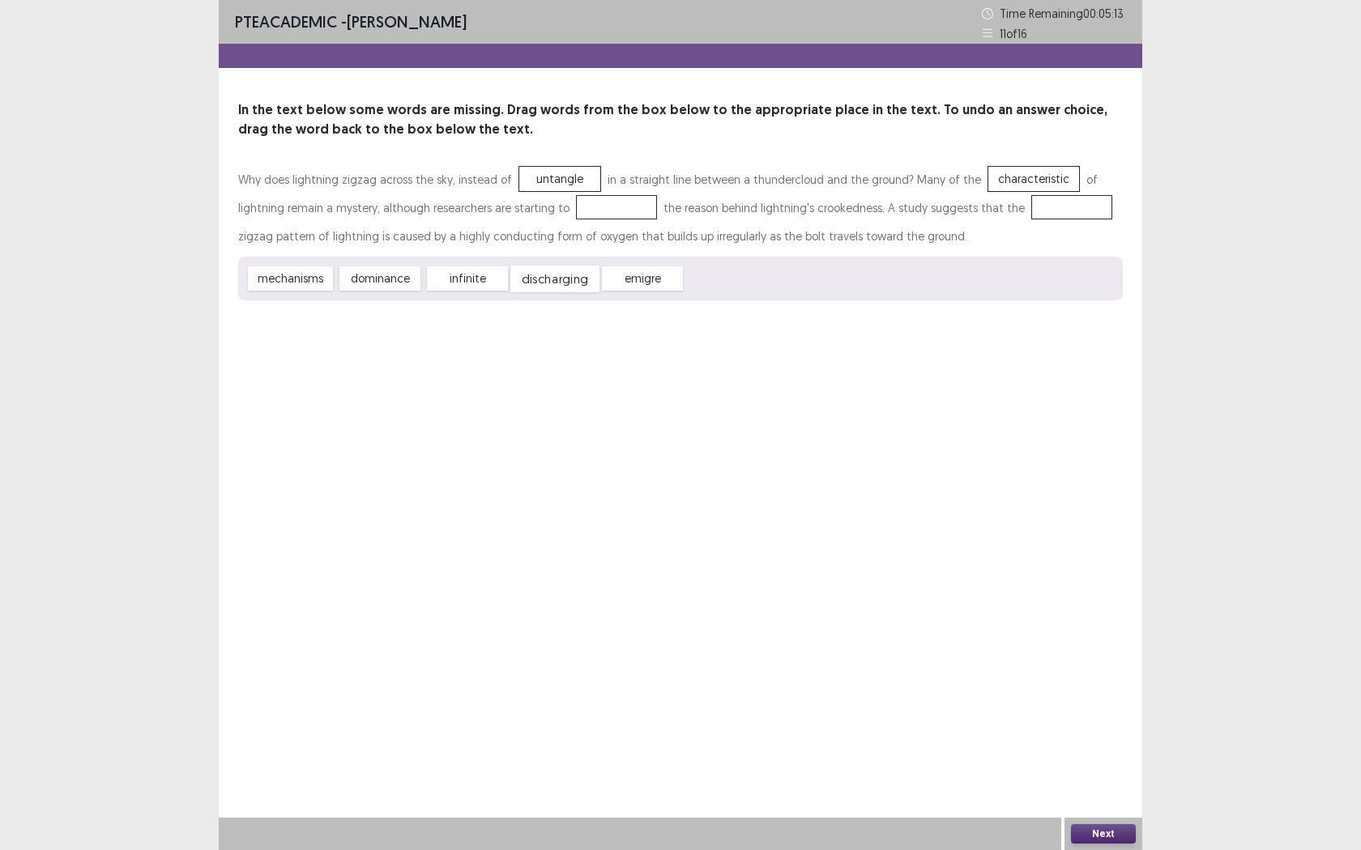
click at [562, 279] on div "discharging" at bounding box center [554, 279] width 89 height 27
drag, startPoint x: 564, startPoint y: 273, endPoint x: 550, endPoint y: 196, distance: 78.2
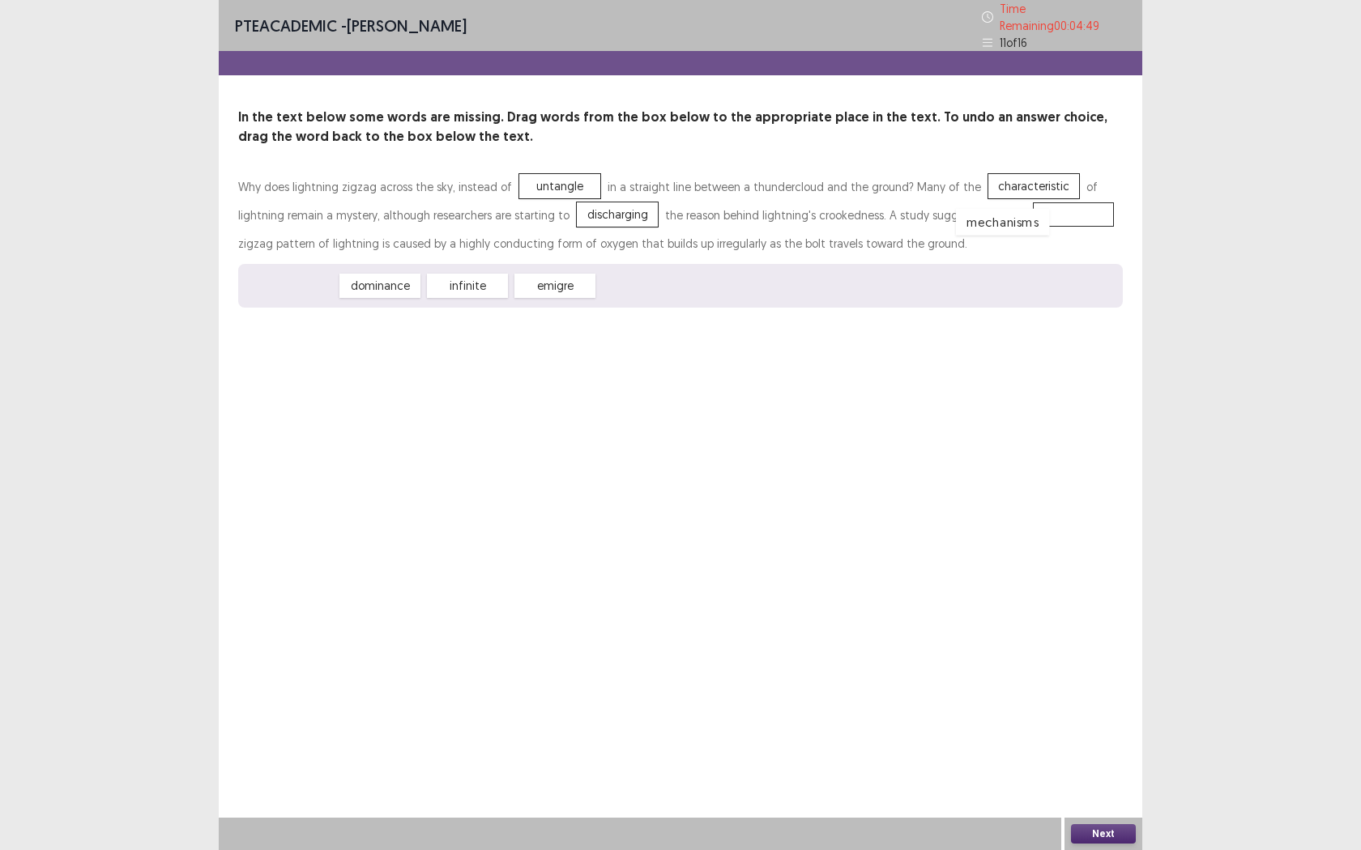
drag, startPoint x: 286, startPoint y: 272, endPoint x: 997, endPoint y: 208, distance: 714.0
drag, startPoint x: 535, startPoint y: 206, endPoint x: 991, endPoint y: 207, distance: 456.0
drag, startPoint x: 325, startPoint y: 286, endPoint x: 572, endPoint y: 222, distance: 255.2
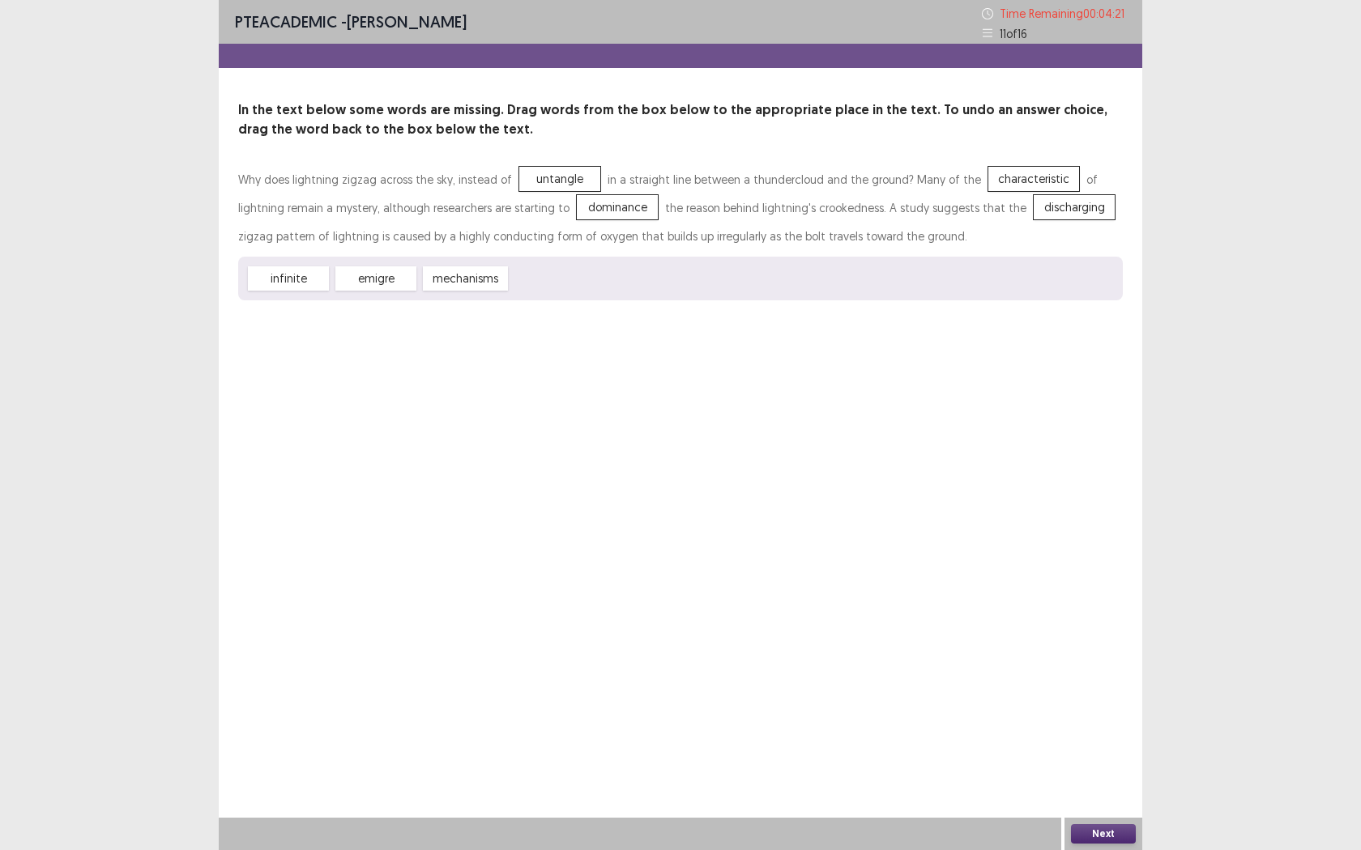
click at [1103, 778] on button "Next" at bounding box center [1103, 834] width 65 height 19
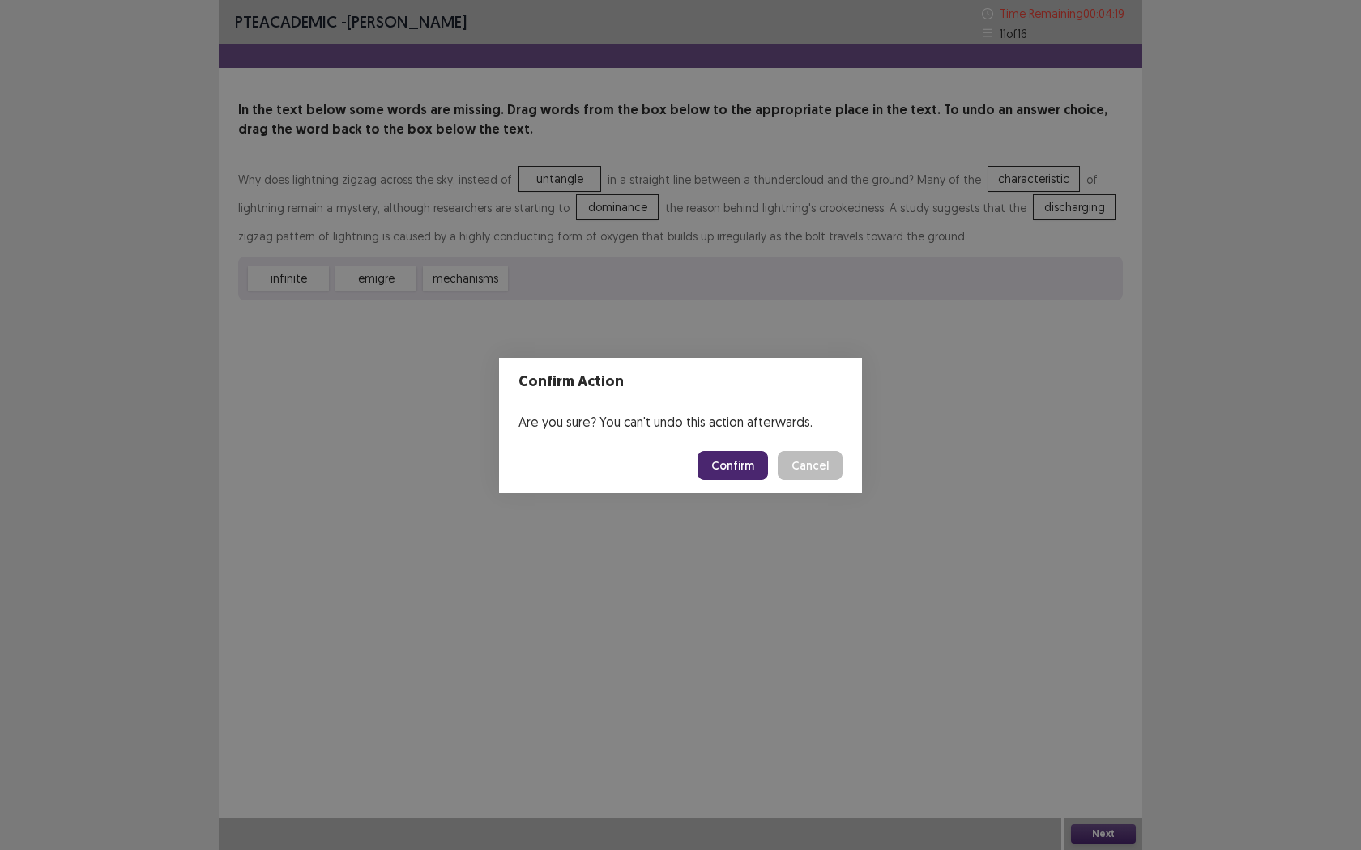
click at [746, 476] on button "Confirm" at bounding box center [732, 465] width 70 height 29
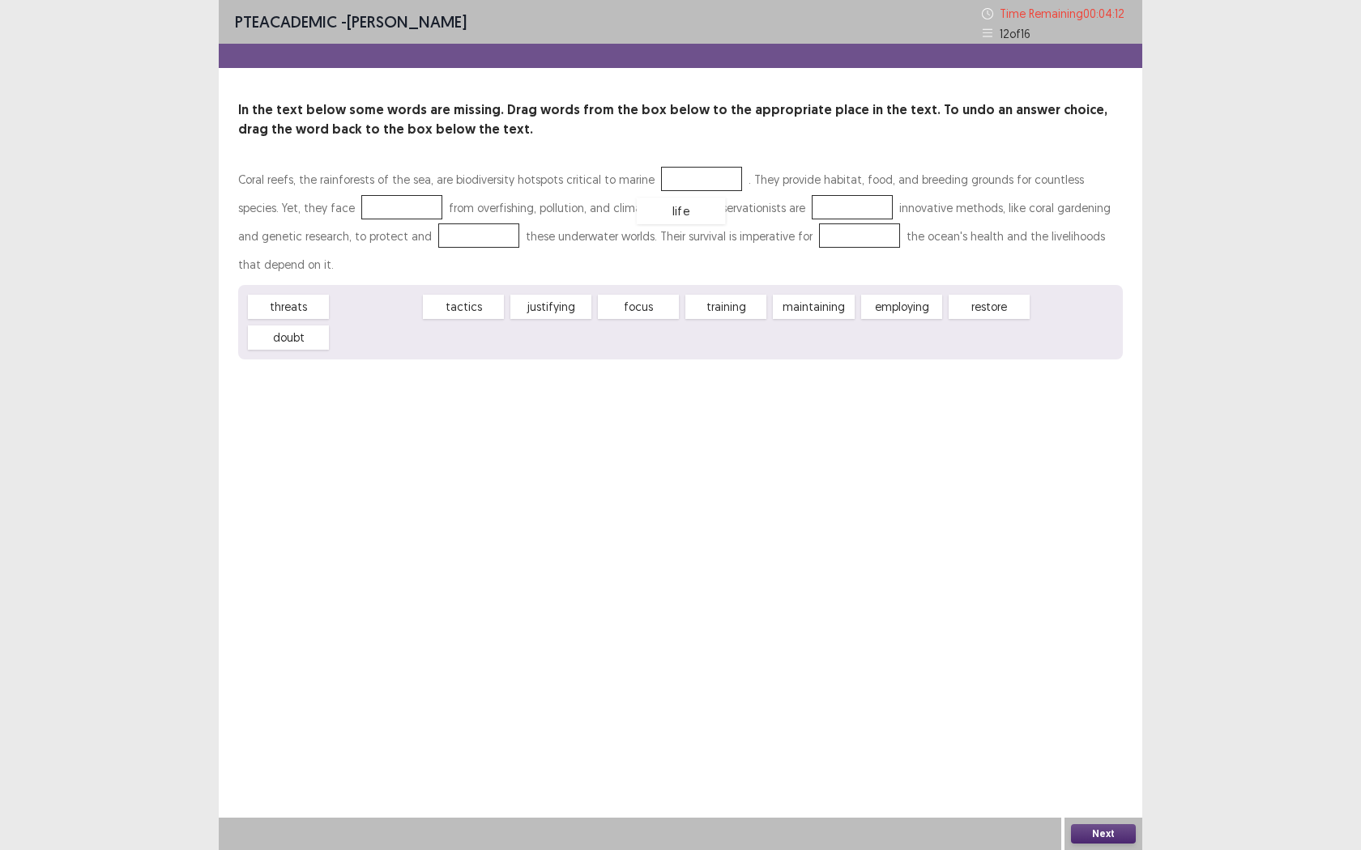
drag, startPoint x: 386, startPoint y: 278, endPoint x: 692, endPoint y: 182, distance: 320.0
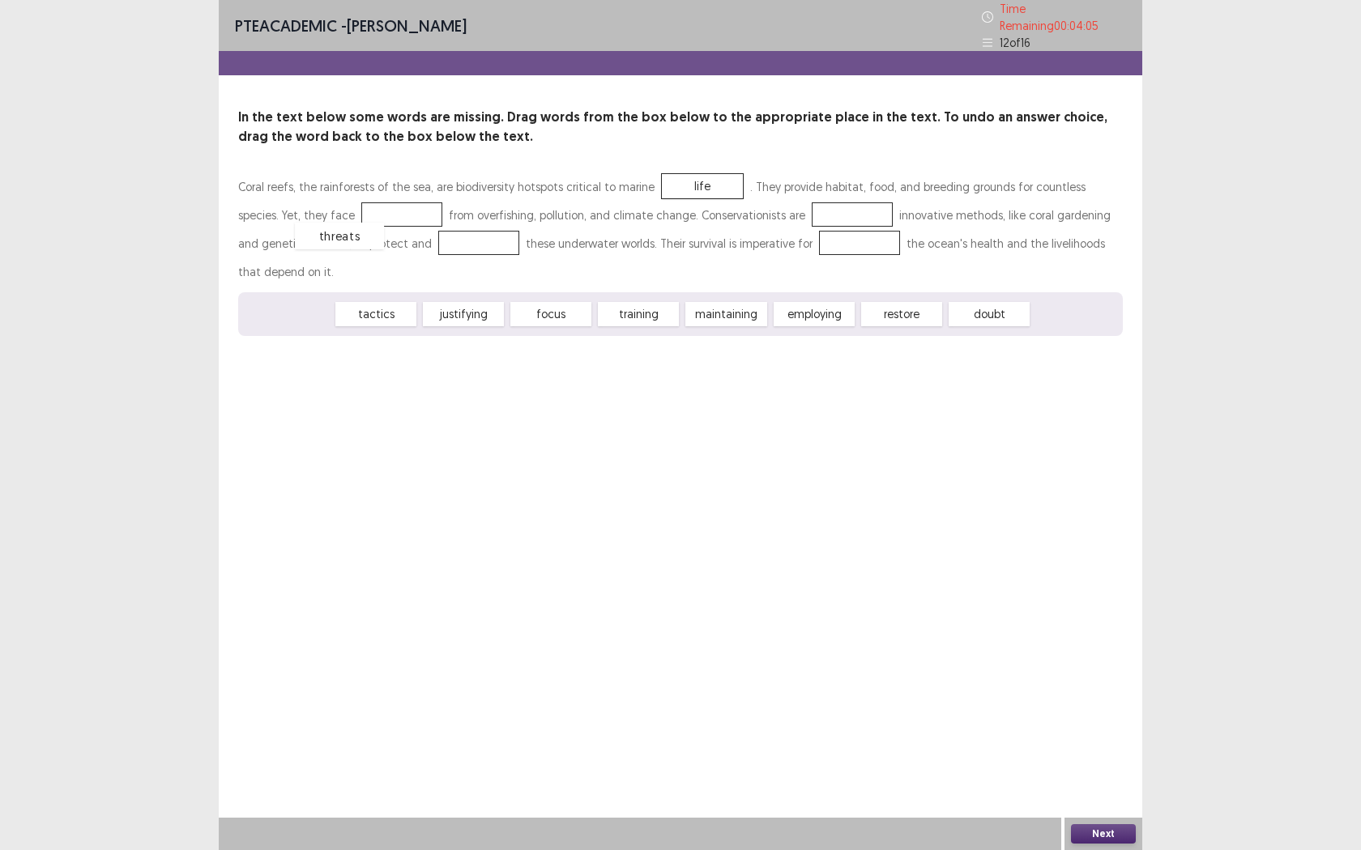
drag, startPoint x: 281, startPoint y: 273, endPoint x: 334, endPoint y: 197, distance: 92.6
drag, startPoint x: 736, startPoint y: 275, endPoint x: 774, endPoint y: 195, distance: 88.8
drag, startPoint x: 721, startPoint y: 280, endPoint x: 403, endPoint y: 237, distance: 321.3
drag, startPoint x: 633, startPoint y: 282, endPoint x: 781, endPoint y: 241, distance: 153.7
click at [1102, 778] on button "Next" at bounding box center [1103, 834] width 65 height 19
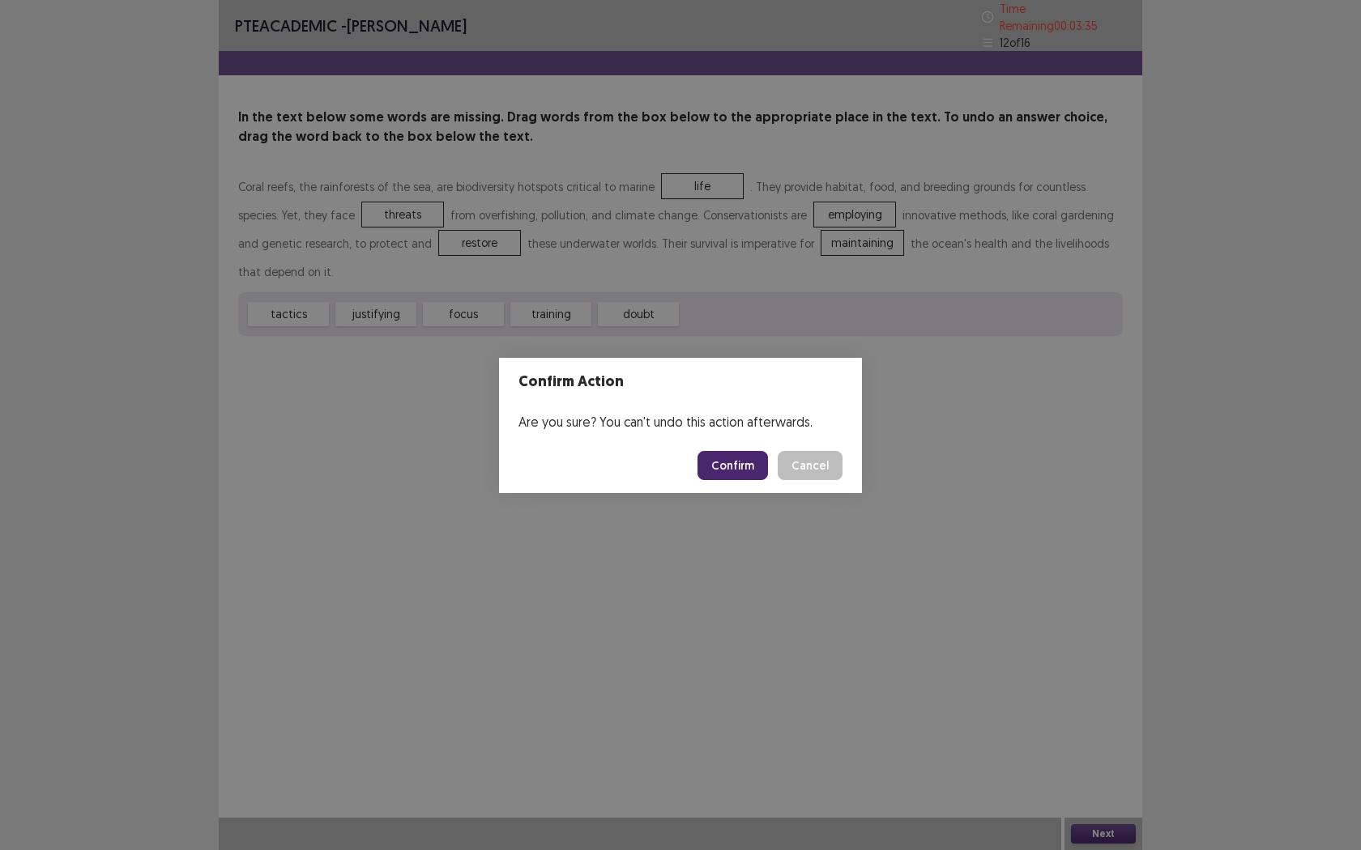
click at [748, 469] on button "Confirm" at bounding box center [732, 465] width 70 height 29
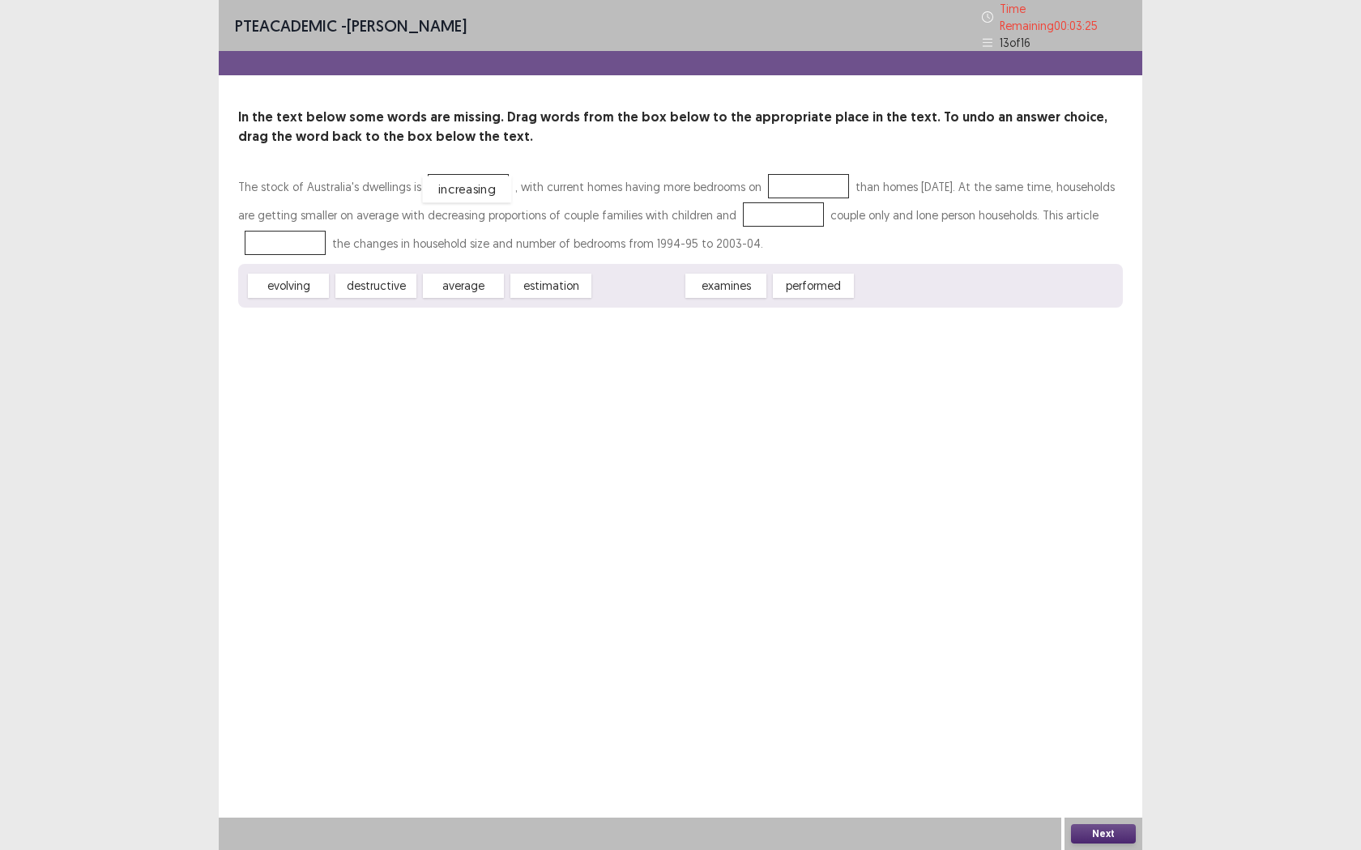
drag, startPoint x: 654, startPoint y: 279, endPoint x: 480, endPoint y: 183, distance: 199.0
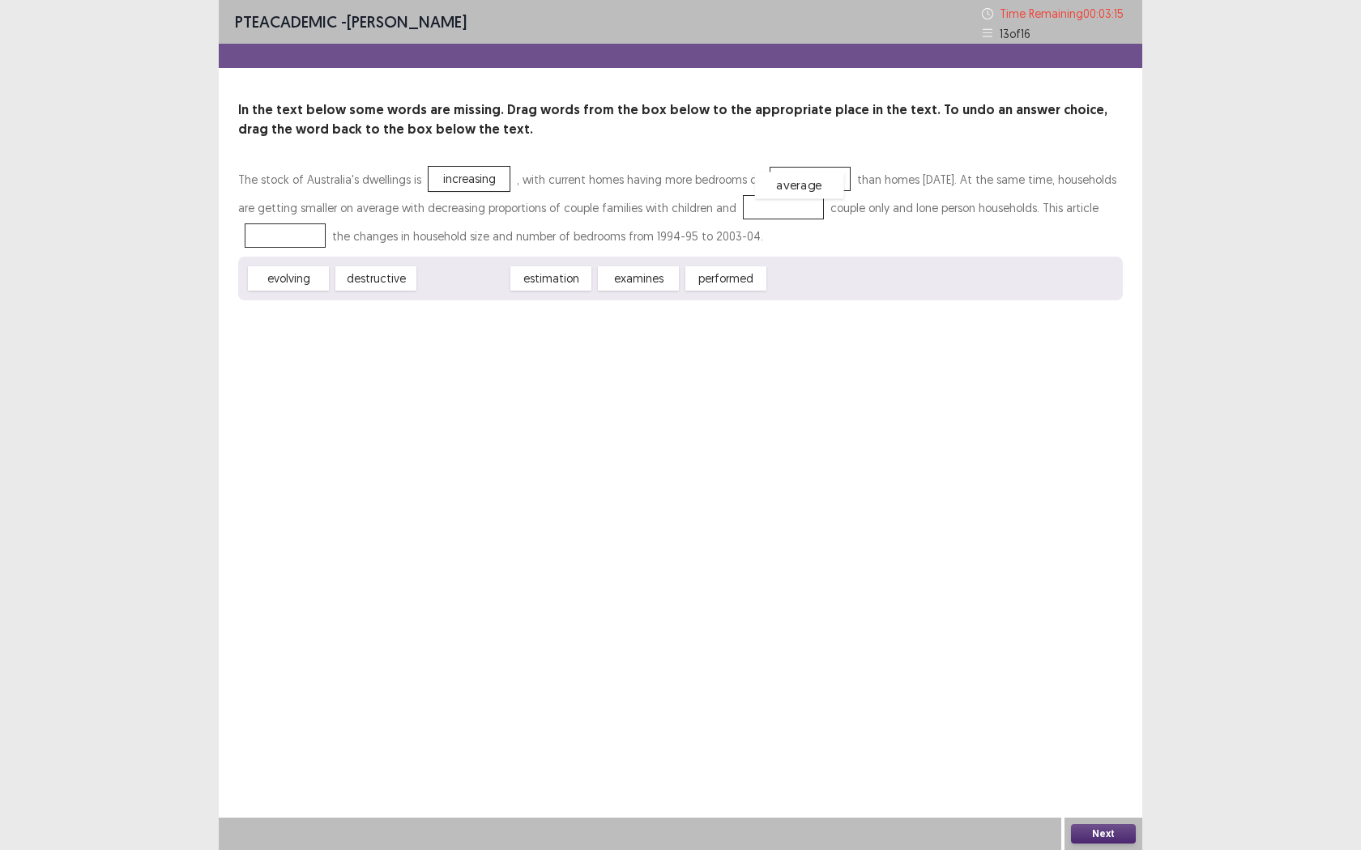
drag, startPoint x: 468, startPoint y: 282, endPoint x: 804, endPoint y: 185, distance: 349.7
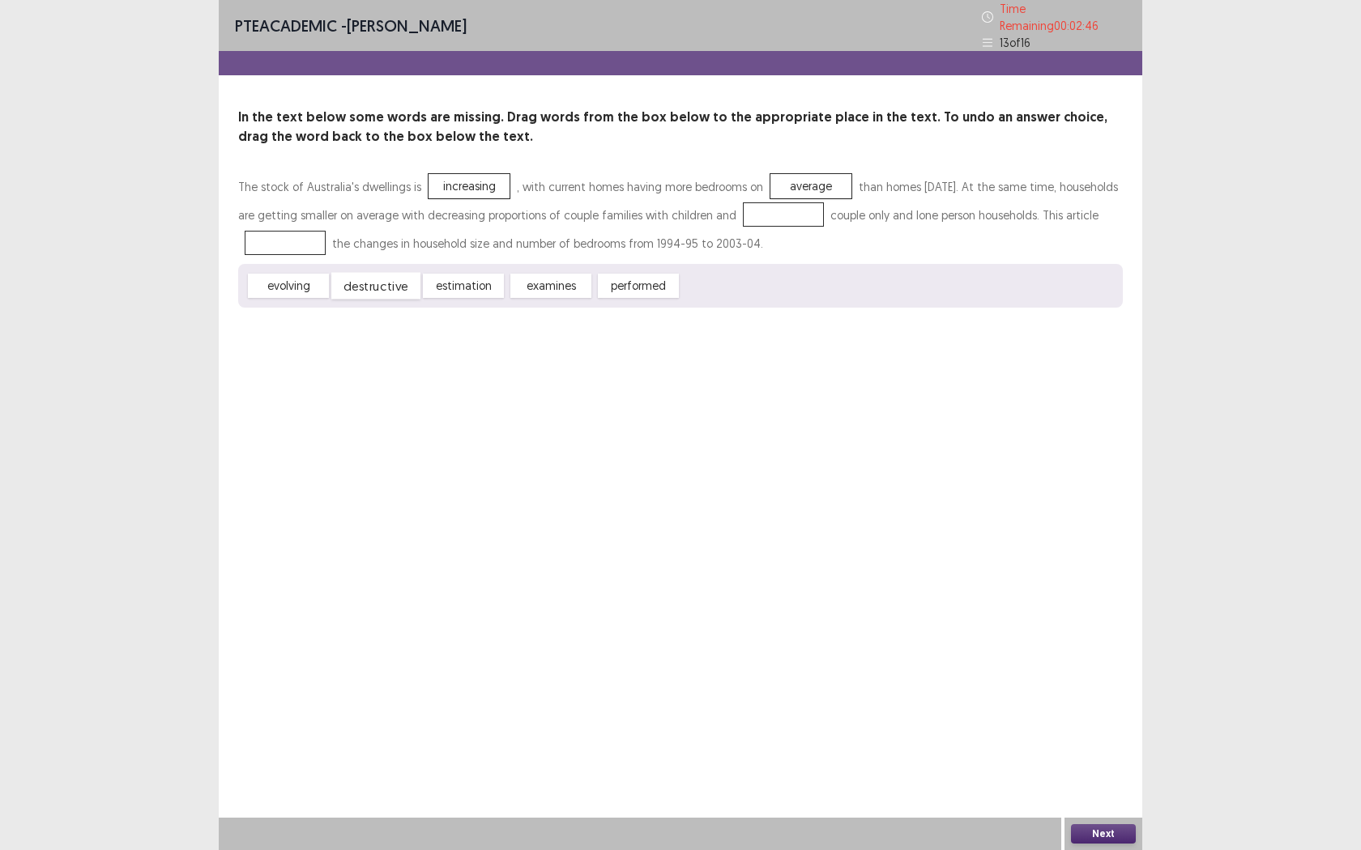
click at [379, 285] on div "destructive" at bounding box center [375, 286] width 89 height 27
drag, startPoint x: 543, startPoint y: 275, endPoint x: 825, endPoint y: 213, distance: 287.9
drag, startPoint x: 271, startPoint y: 278, endPoint x: 293, endPoint y: 248, distance: 37.6
drag, startPoint x: 452, startPoint y: 280, endPoint x: 296, endPoint y: 234, distance: 162.2
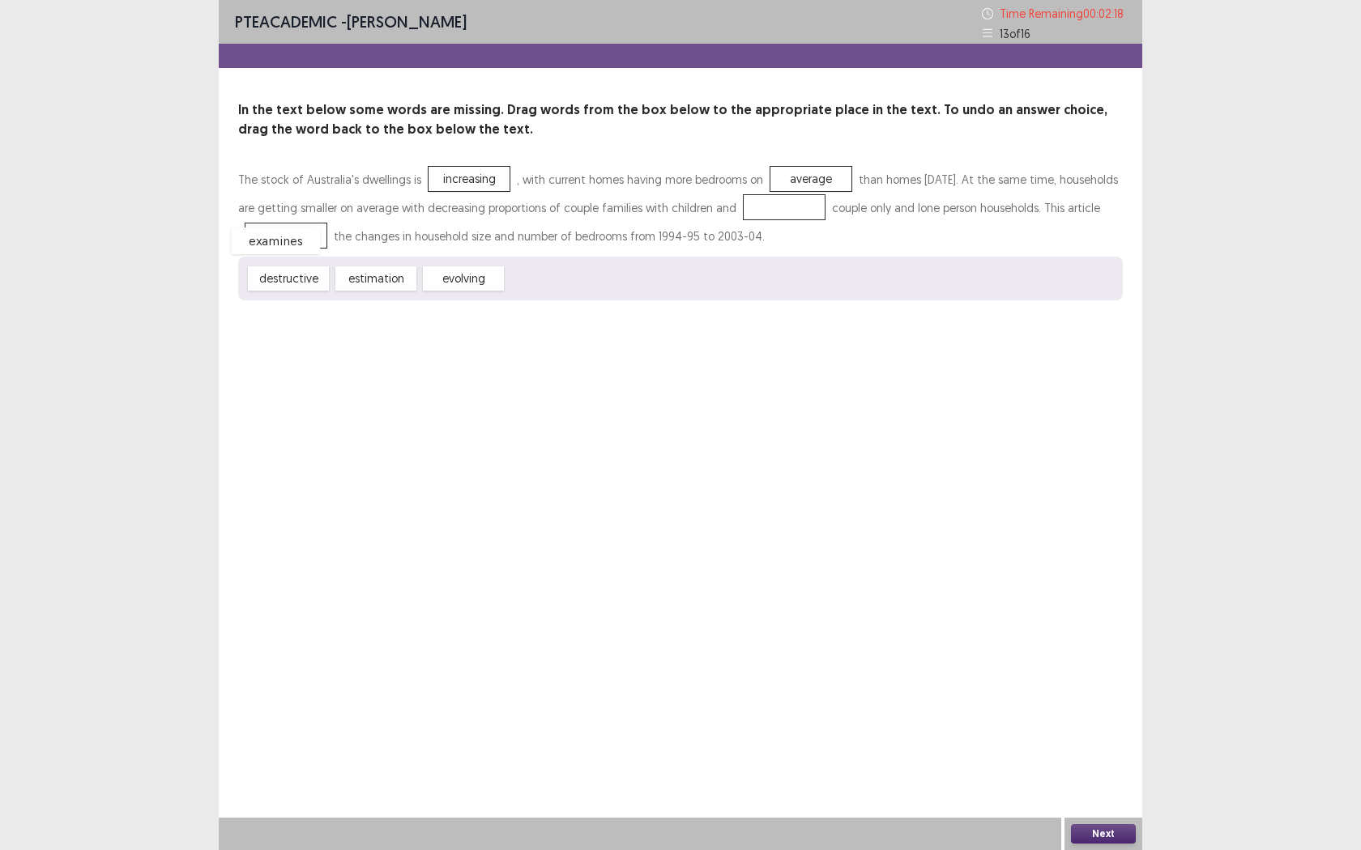
drag, startPoint x: 833, startPoint y: 199, endPoint x: 316, endPoint y: 232, distance: 518.6
drag, startPoint x: 459, startPoint y: 279, endPoint x: 796, endPoint y: 208, distance: 344.2
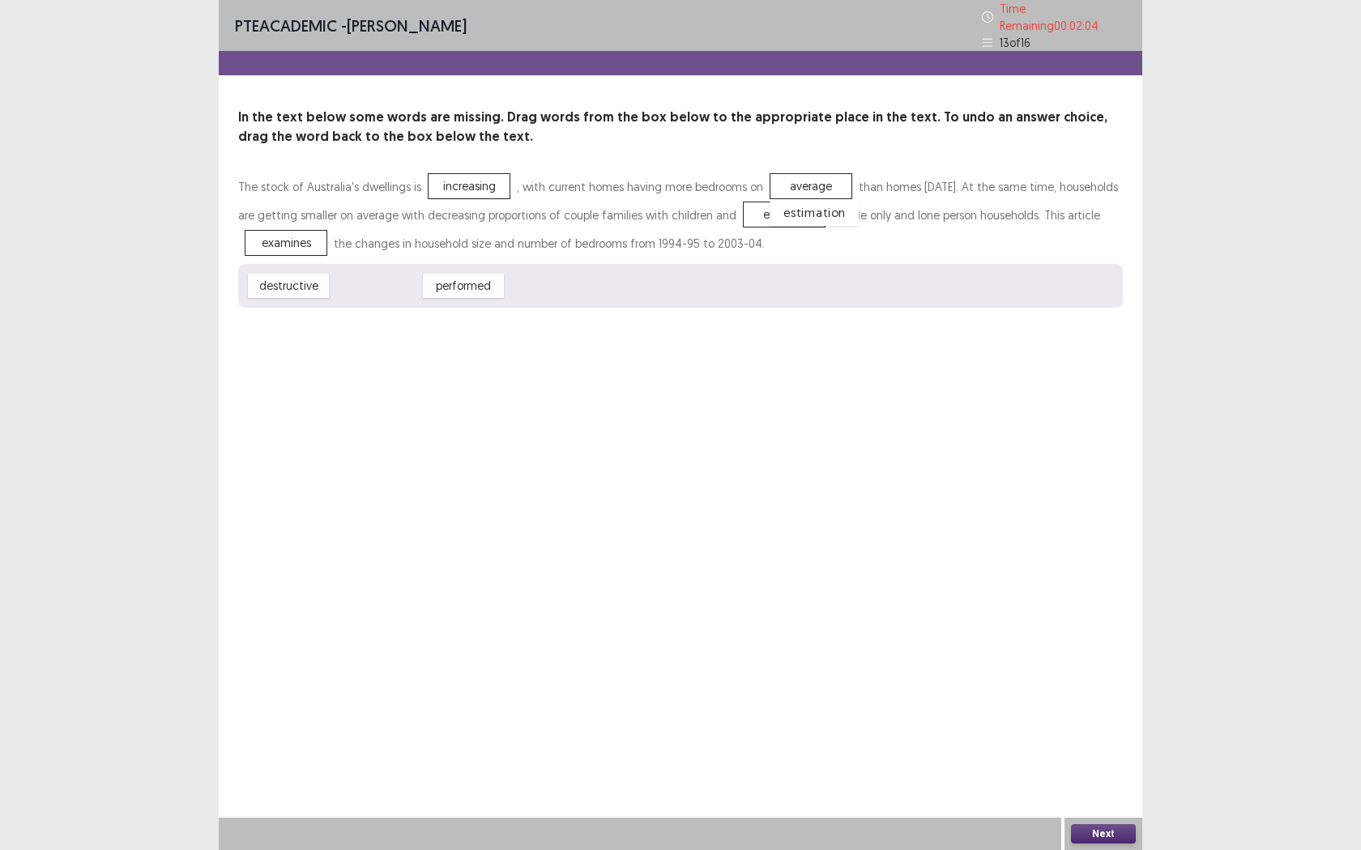
drag, startPoint x: 381, startPoint y: 285, endPoint x: 820, endPoint y: 211, distance: 445.1
click at [1106, 778] on button "Next" at bounding box center [1103, 834] width 65 height 19
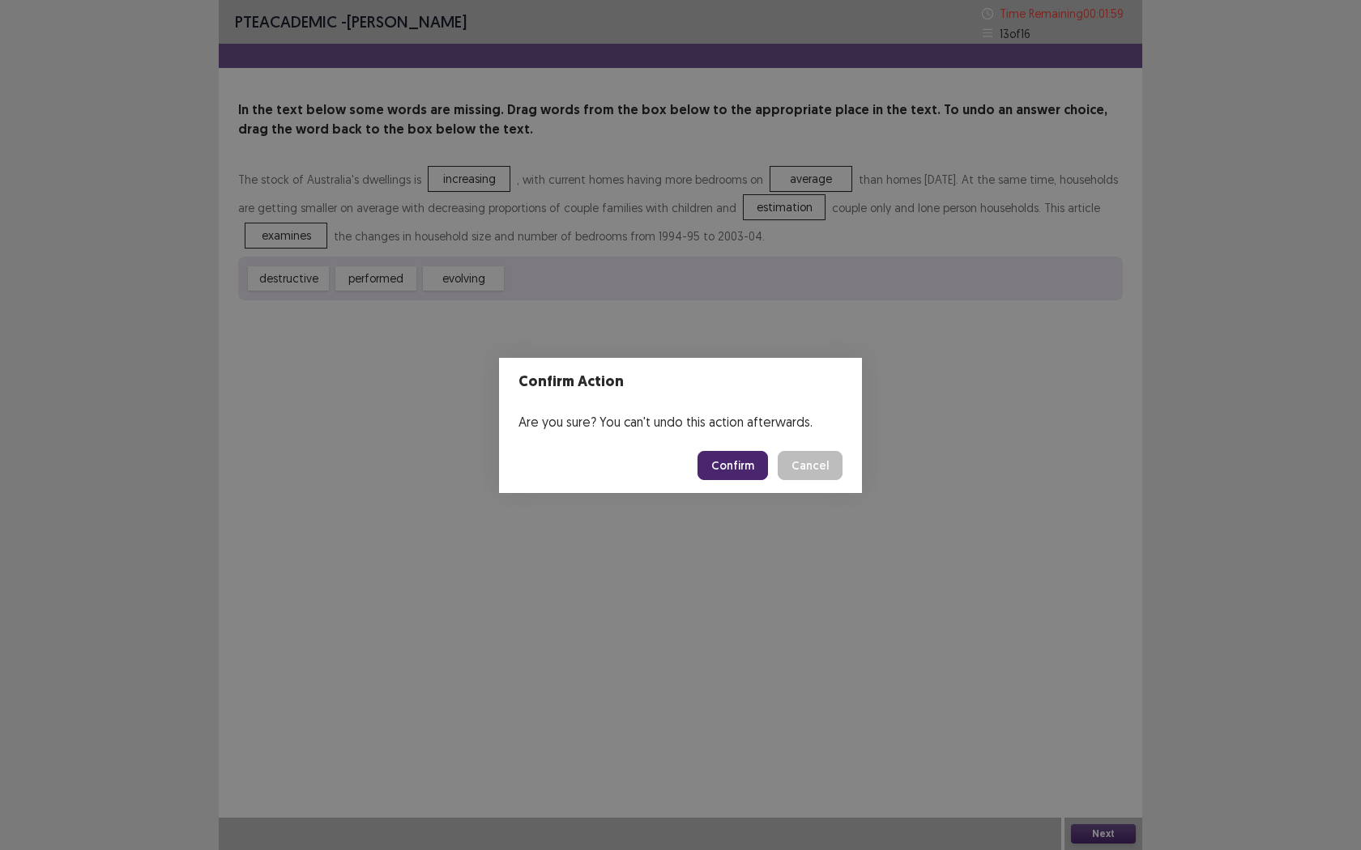
click at [734, 467] on button "Confirm" at bounding box center [732, 465] width 70 height 29
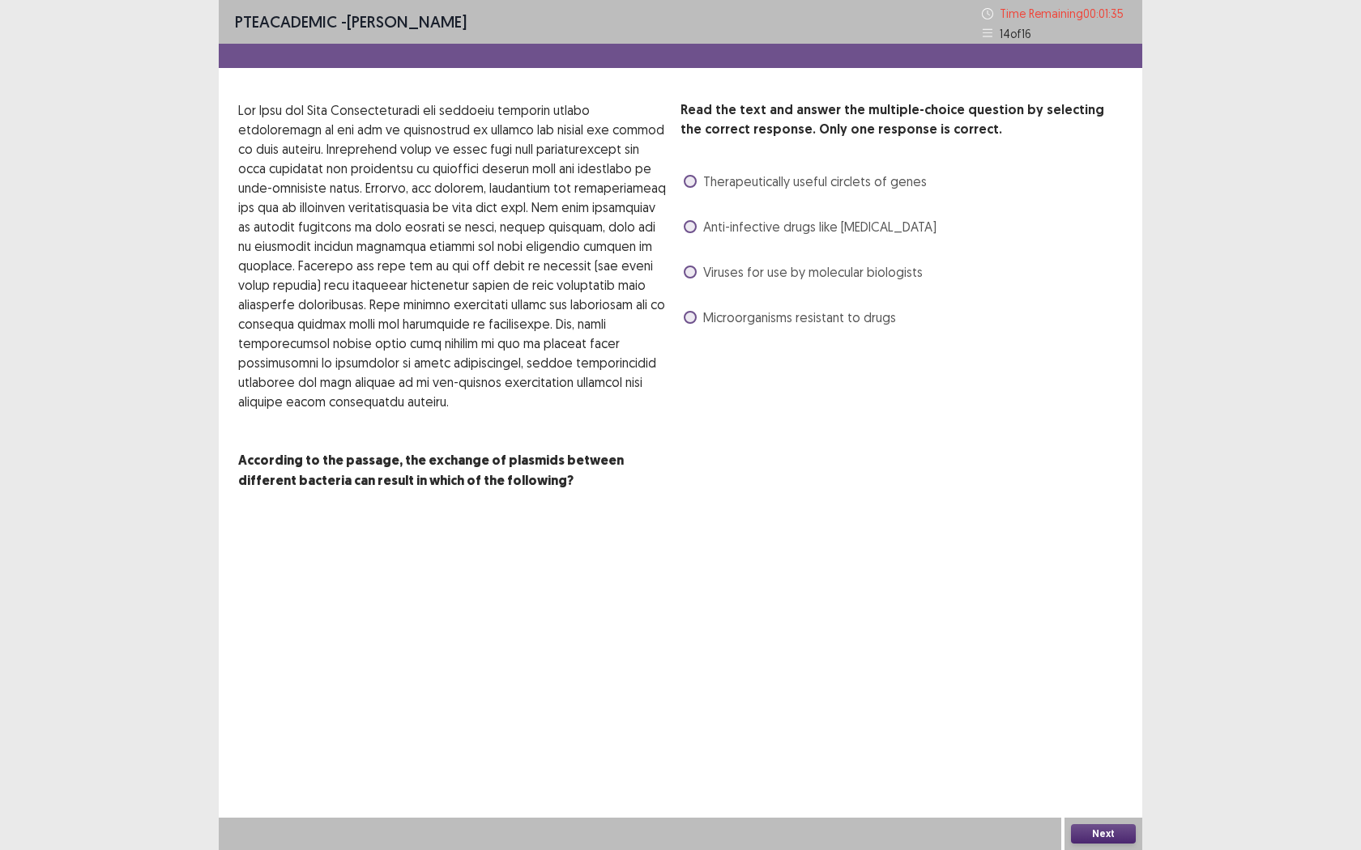
click at [699, 321] on label "Microorganisms resistant to drugs" at bounding box center [790, 317] width 212 height 19
click at [1120, 778] on button "Next" at bounding box center [1103, 834] width 65 height 19
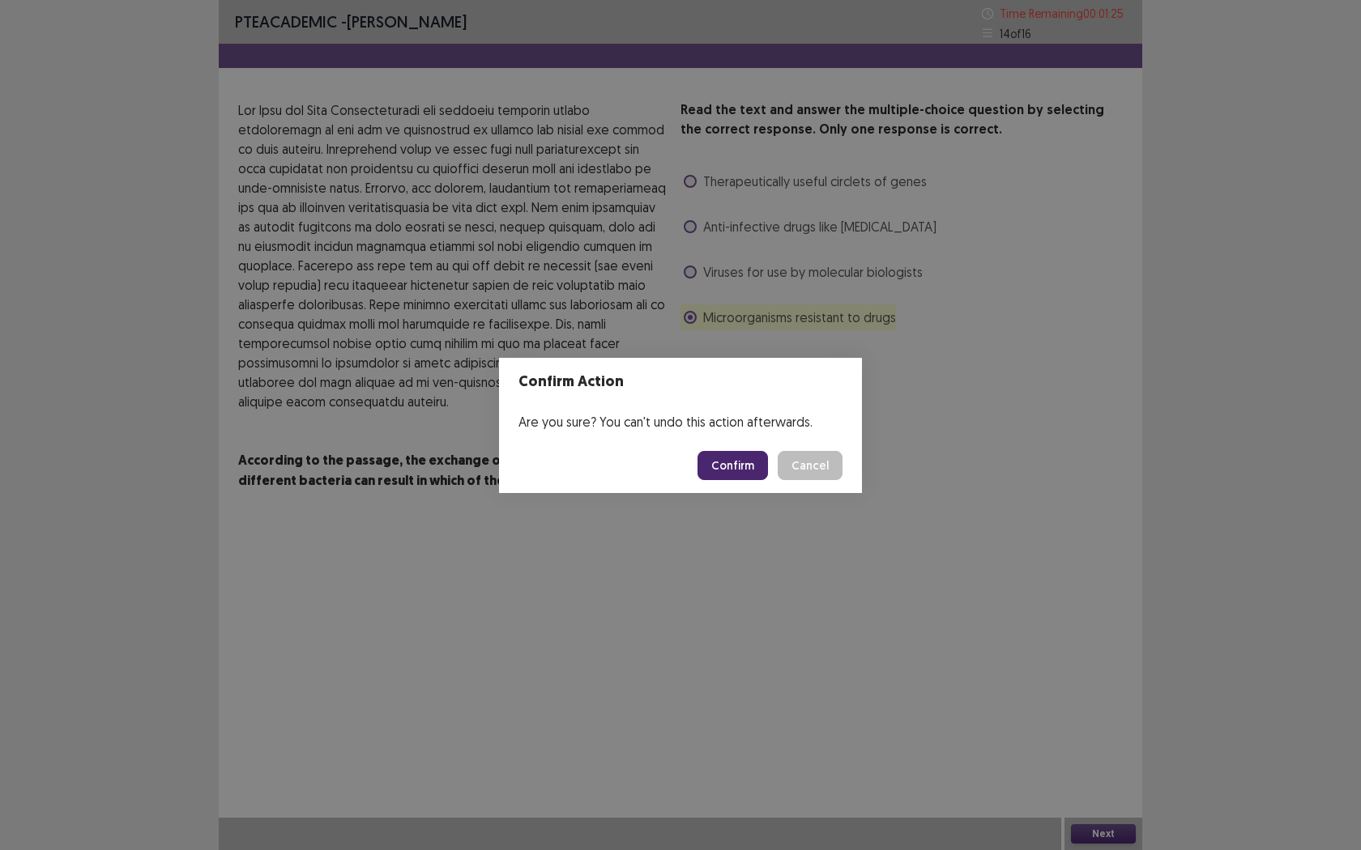
click at [725, 462] on button "Confirm" at bounding box center [732, 465] width 70 height 29
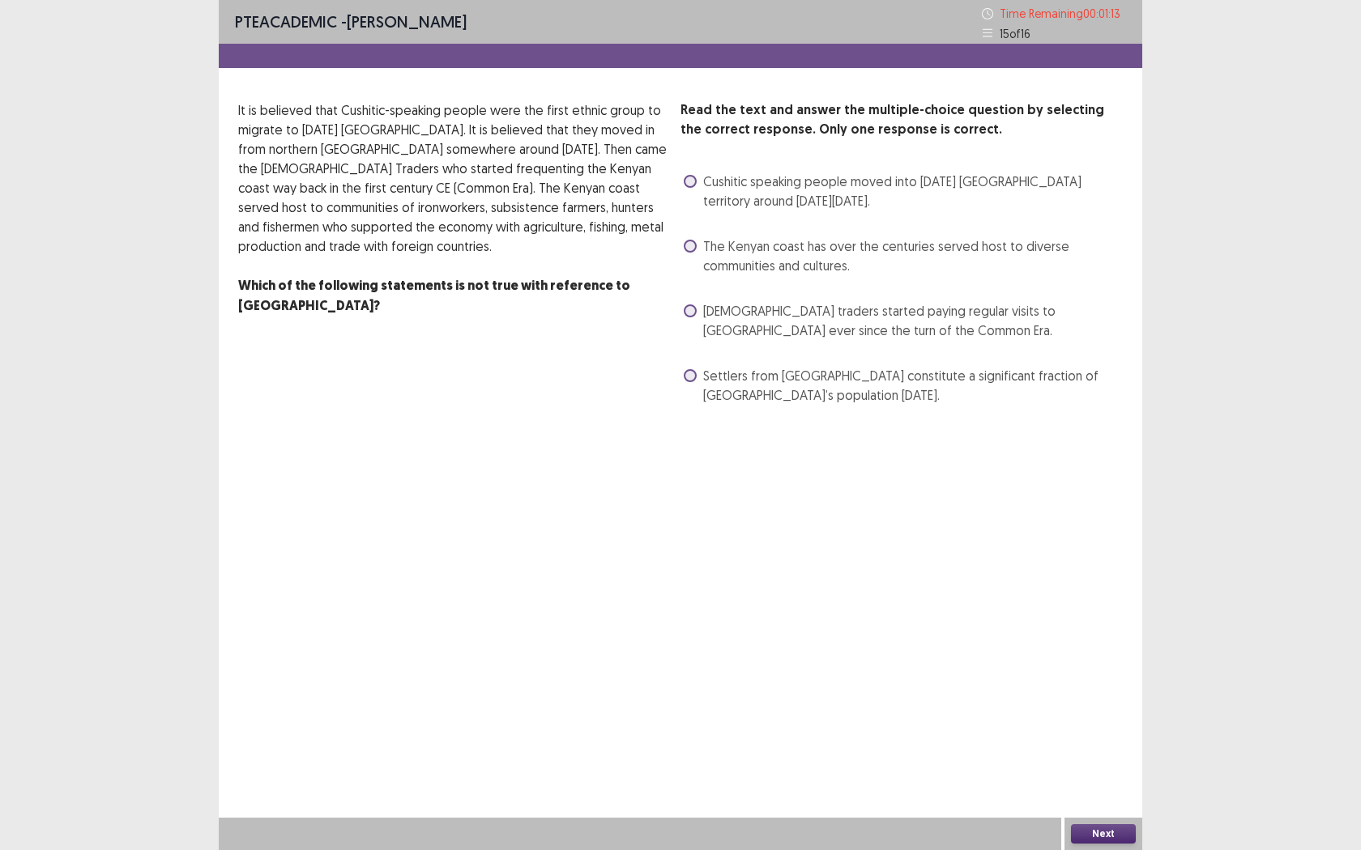
click at [688, 180] on span at bounding box center [690, 181] width 13 height 13
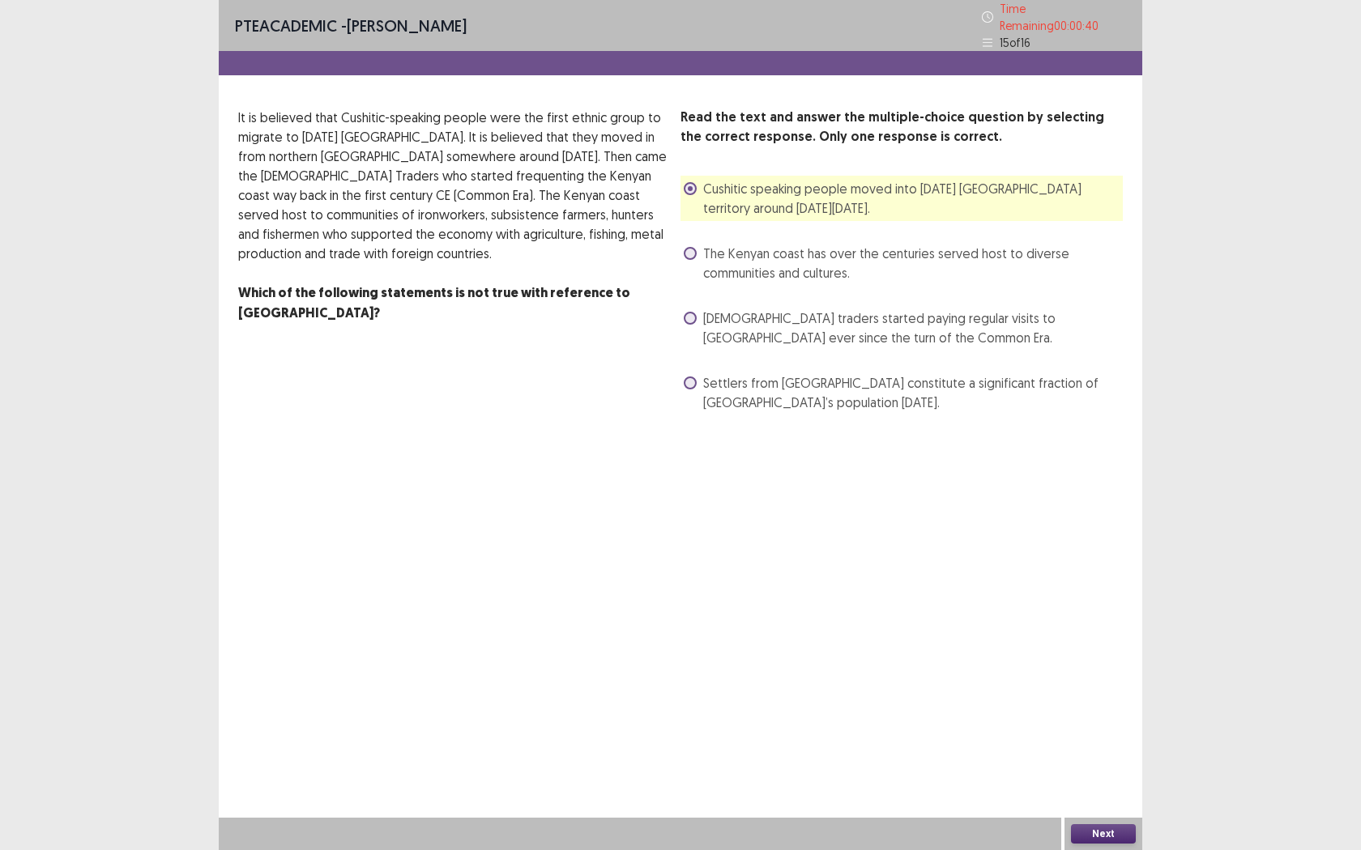
click at [1090, 778] on button "Next" at bounding box center [1103, 834] width 65 height 19
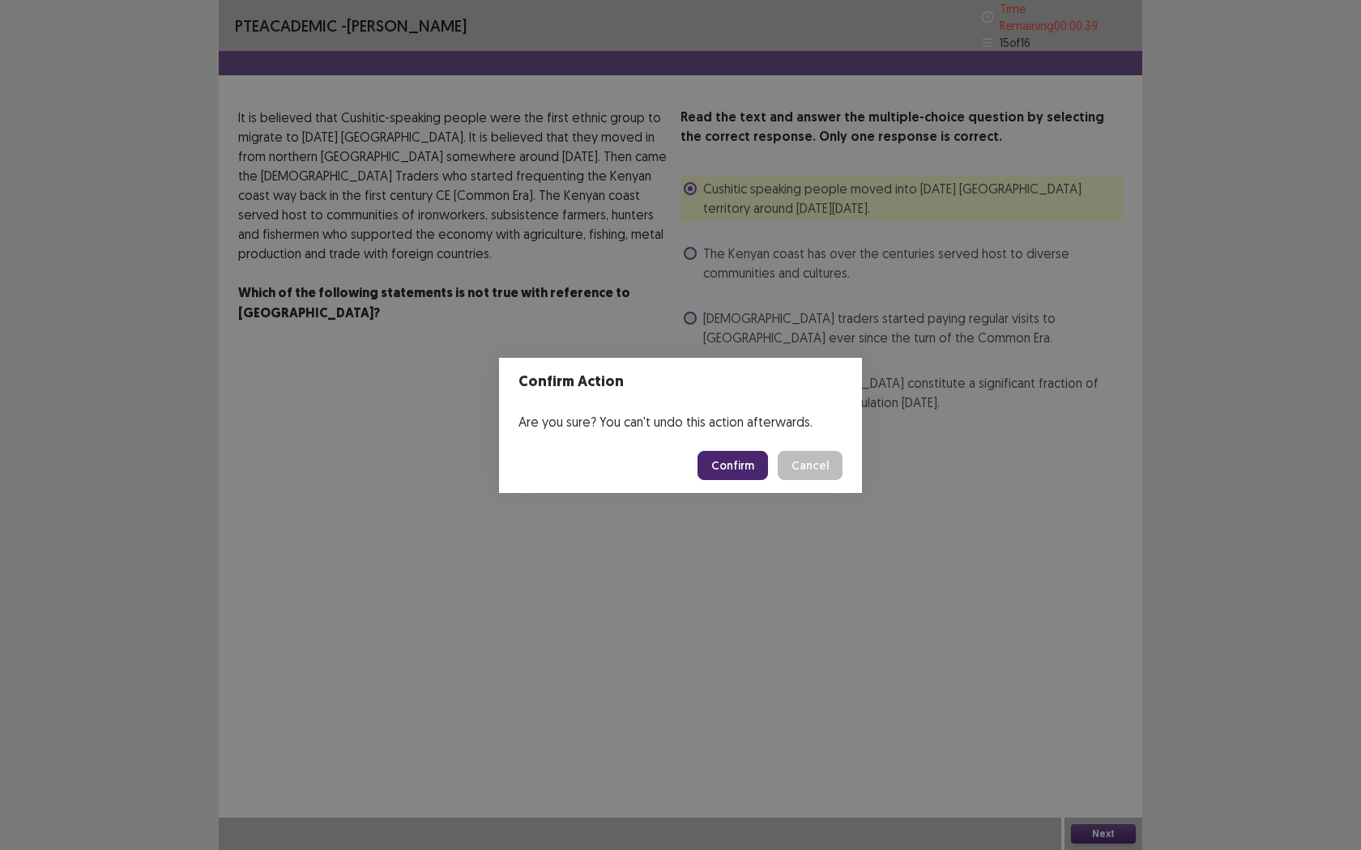
click at [785, 522] on div "Confirm Action Are you sure? You can't undo this action afterwards. Confirm Can…" at bounding box center [680, 425] width 1361 height 850
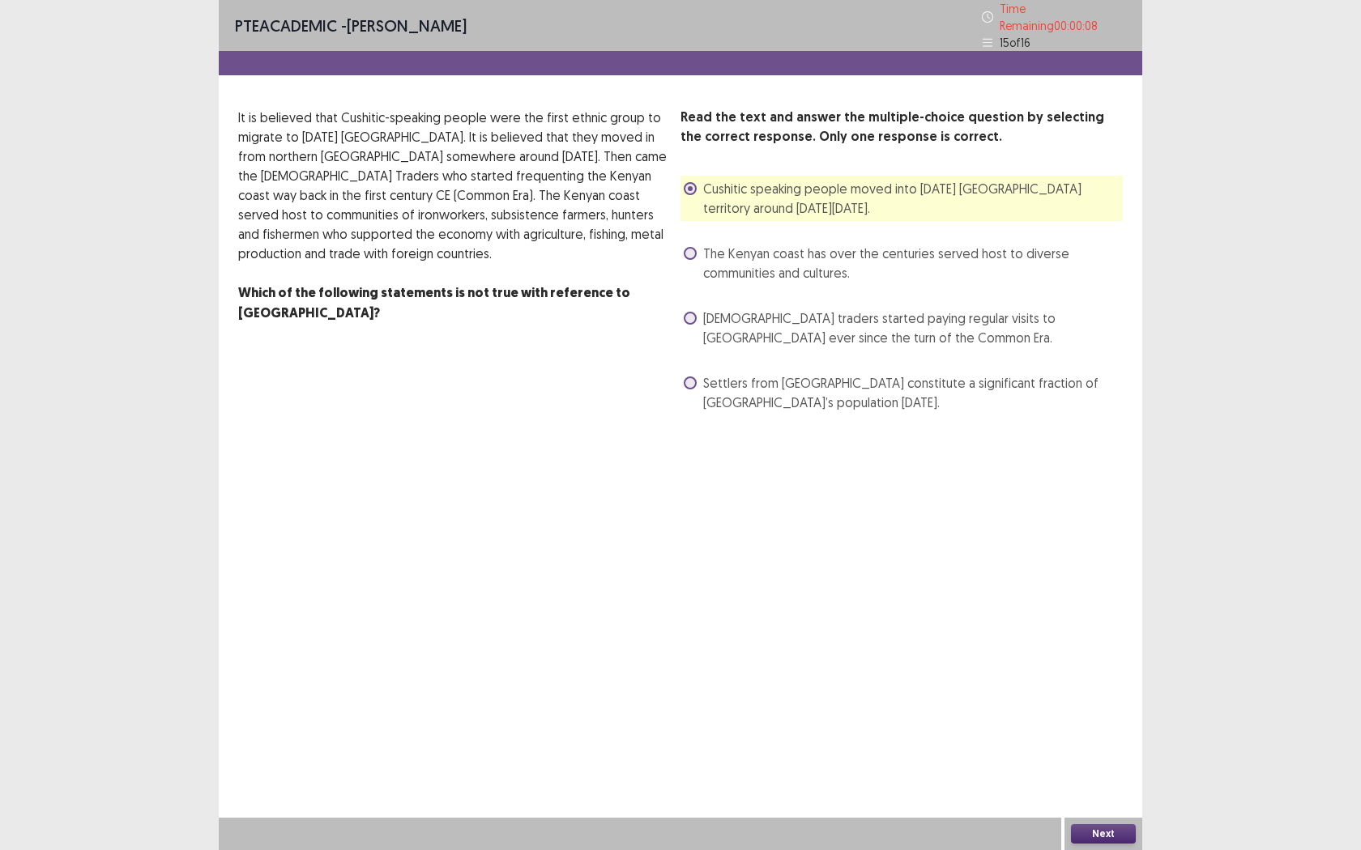
click at [711, 373] on span "Settlers from [GEOGRAPHIC_DATA] constitute a significant fraction of [GEOGRAPHI…" at bounding box center [913, 392] width 420 height 39
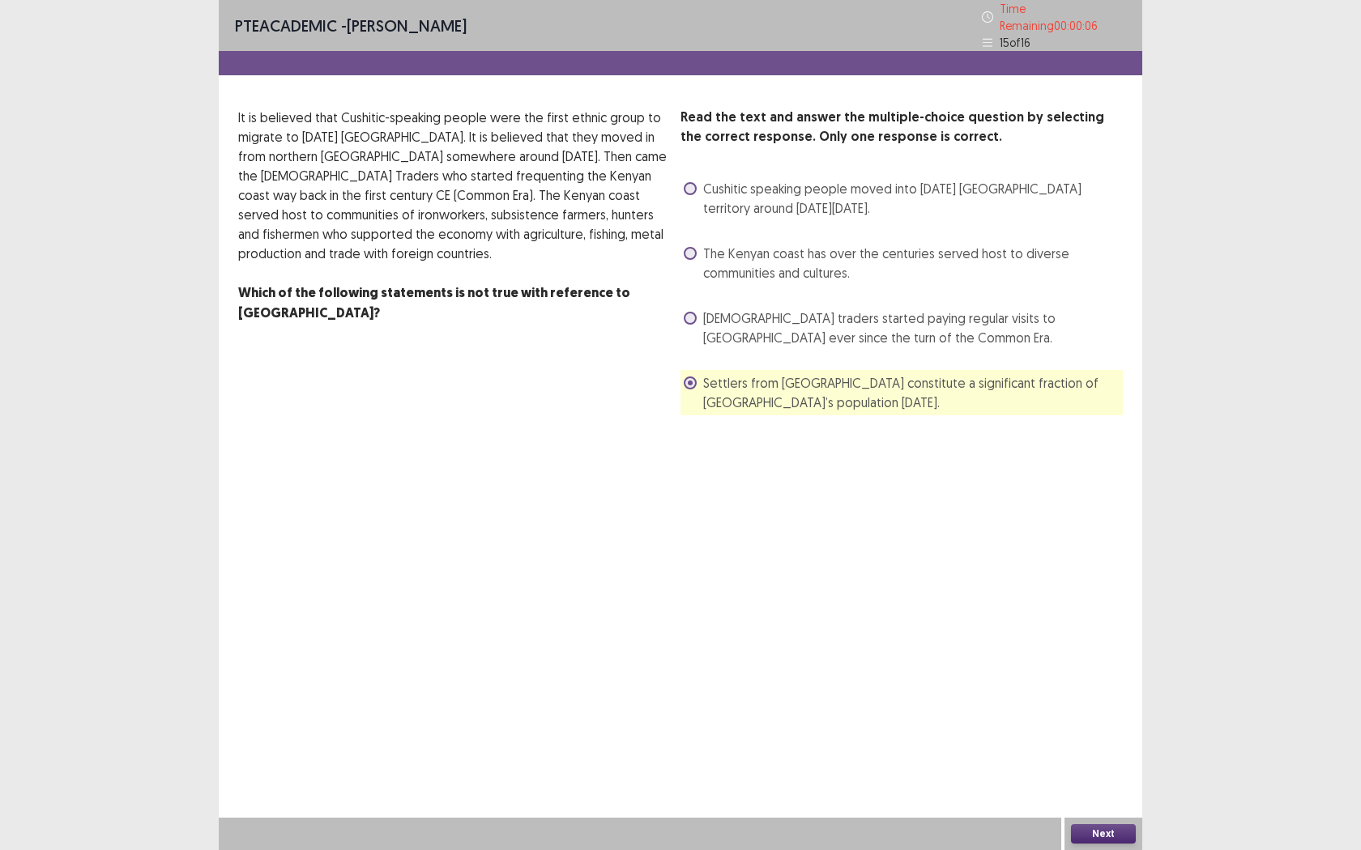
click at [1093, 778] on button "Next" at bounding box center [1103, 834] width 65 height 19
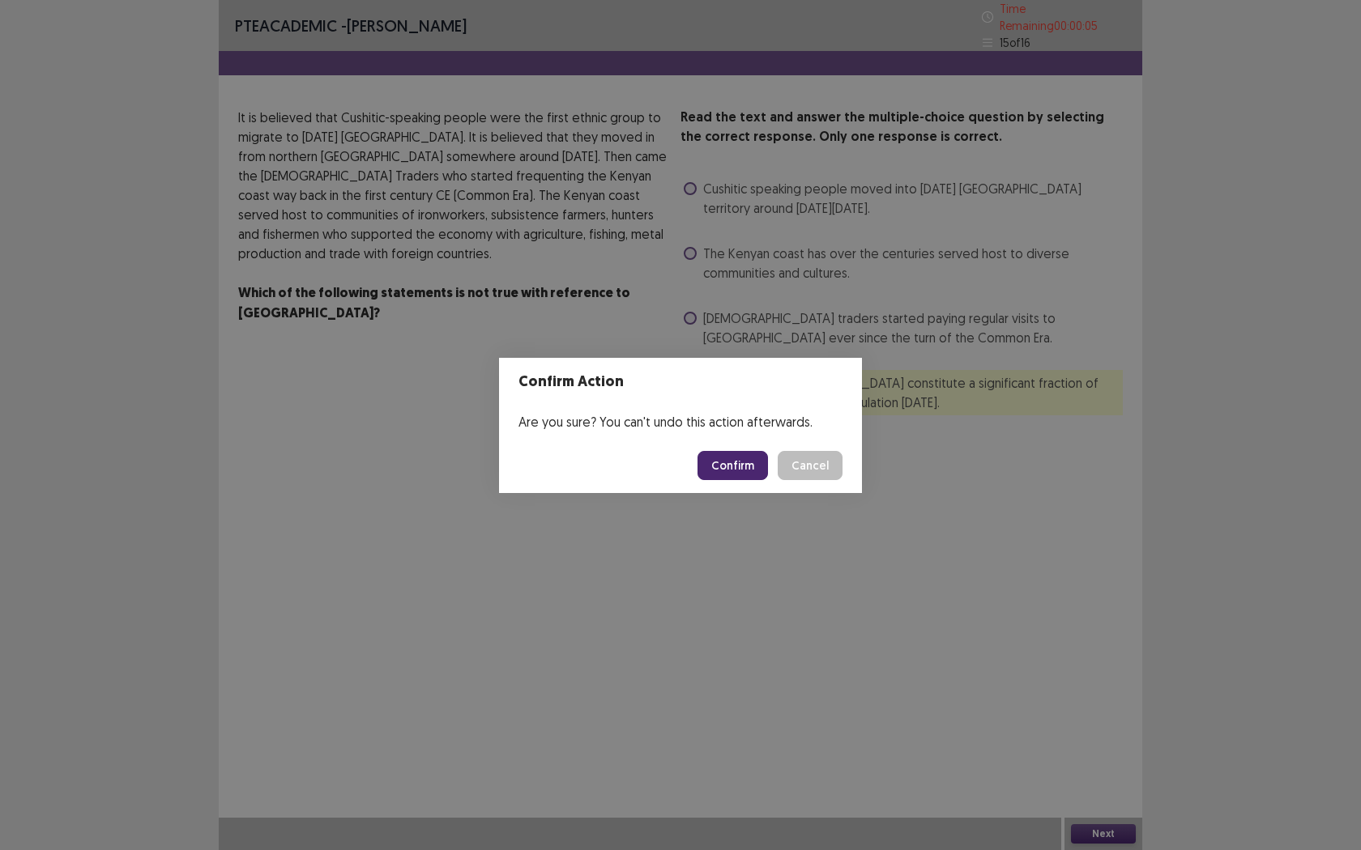
click at [731, 462] on button "Confirm" at bounding box center [732, 465] width 70 height 29
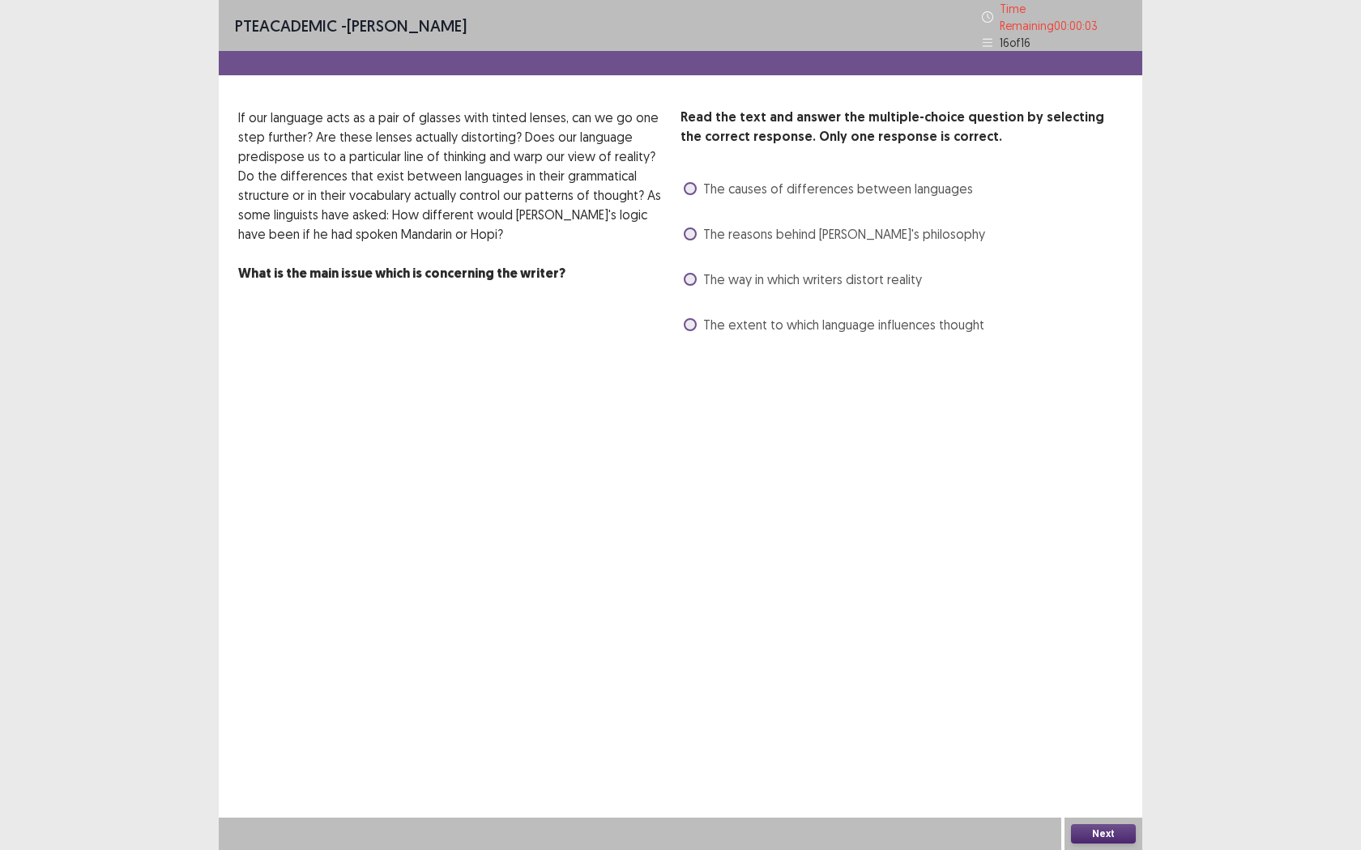
click at [731, 221] on div "The reasons behind [PERSON_NAME]'s philosophy" at bounding box center [832, 234] width 305 height 26
click at [695, 224] on label "The reasons behind [PERSON_NAME]'s philosophy" at bounding box center [834, 233] width 301 height 19
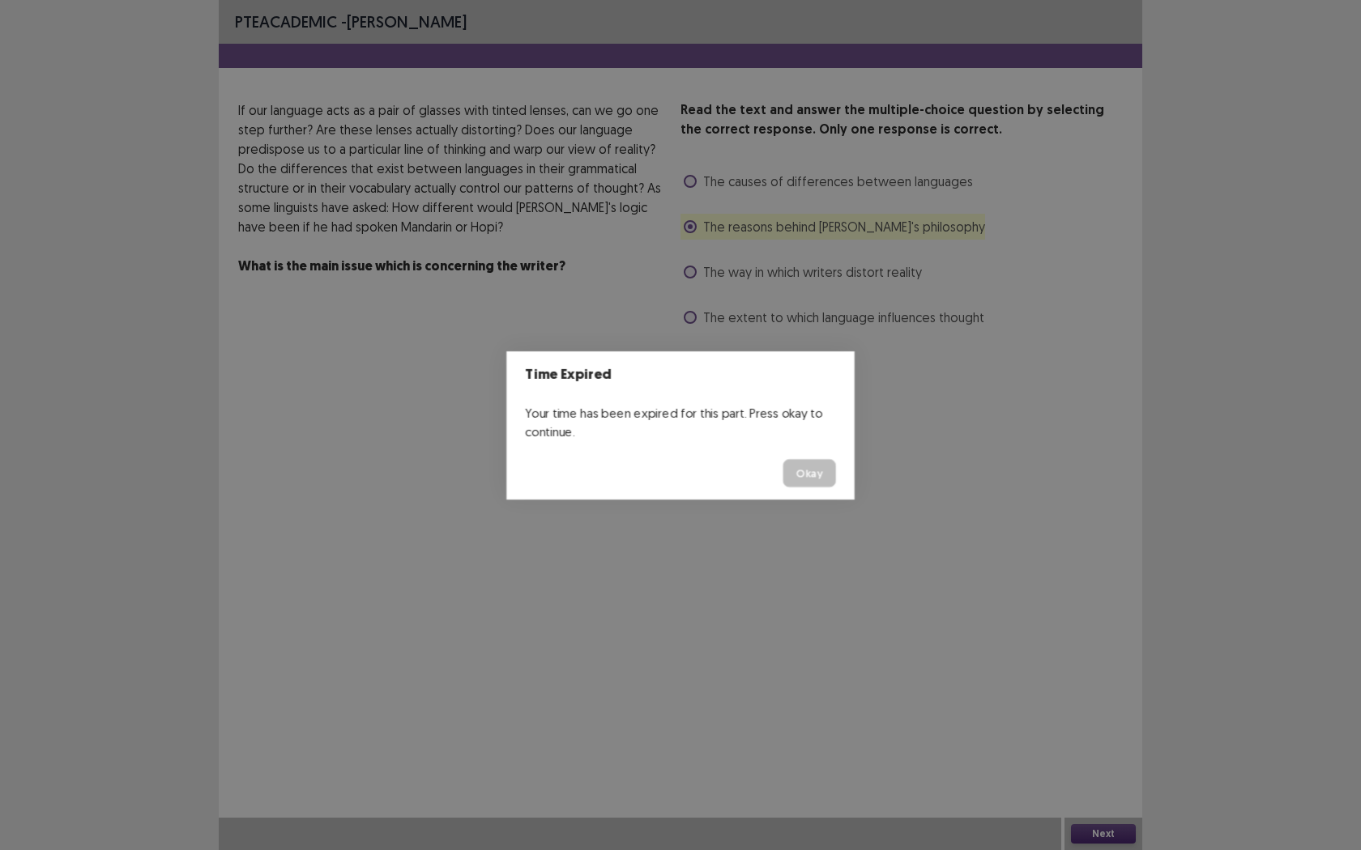
click at [1134, 778] on div "Time Expired Your time has been expired for this part. Press okay to continue. …" at bounding box center [680, 425] width 1361 height 850
click at [1100, 727] on div "Time Expired Your time has been expired for this part. Press okay to continue. …" at bounding box center [680, 425] width 1361 height 850
click at [823, 486] on button "Okay" at bounding box center [814, 475] width 55 height 29
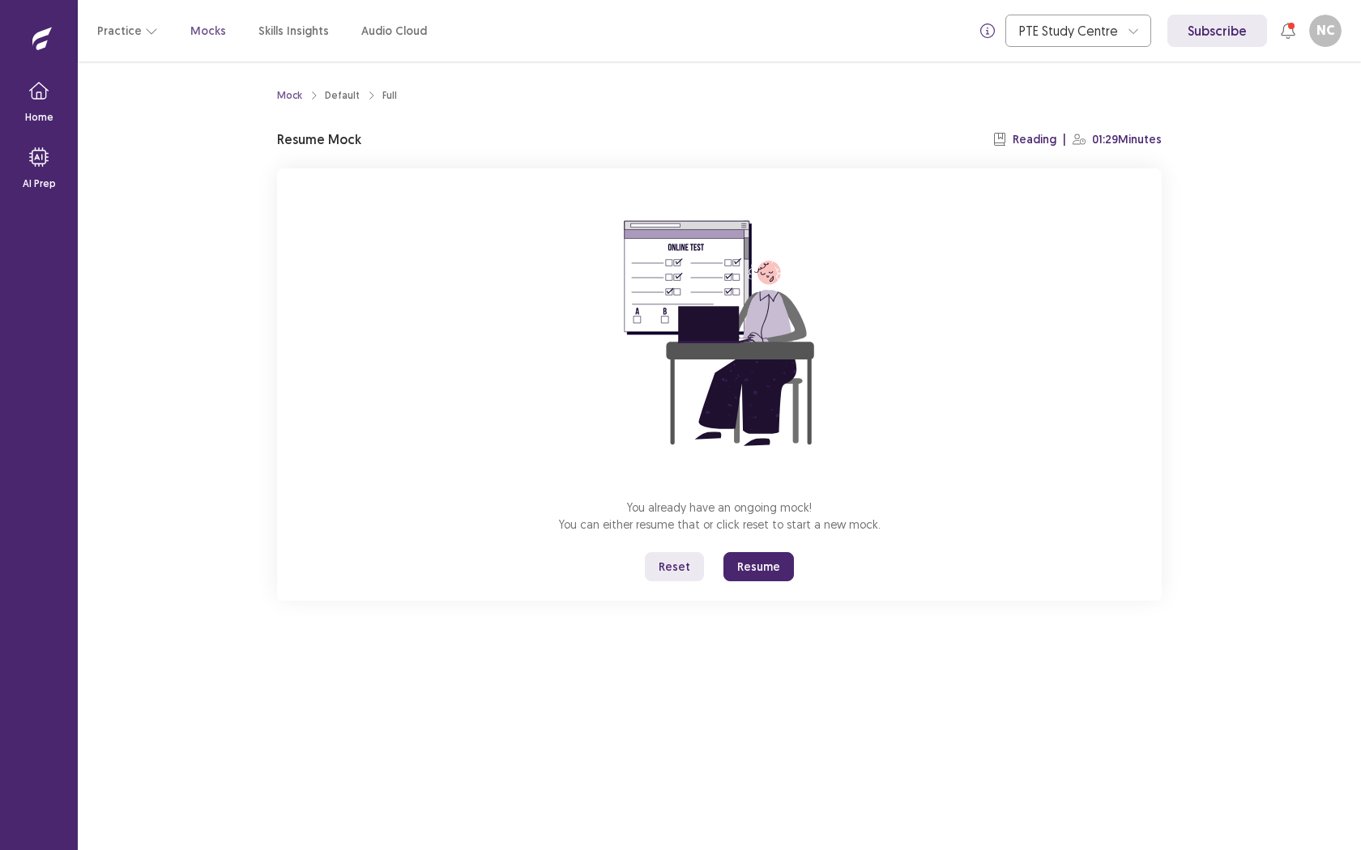
click at [761, 577] on button "Resume" at bounding box center [758, 566] width 70 height 29
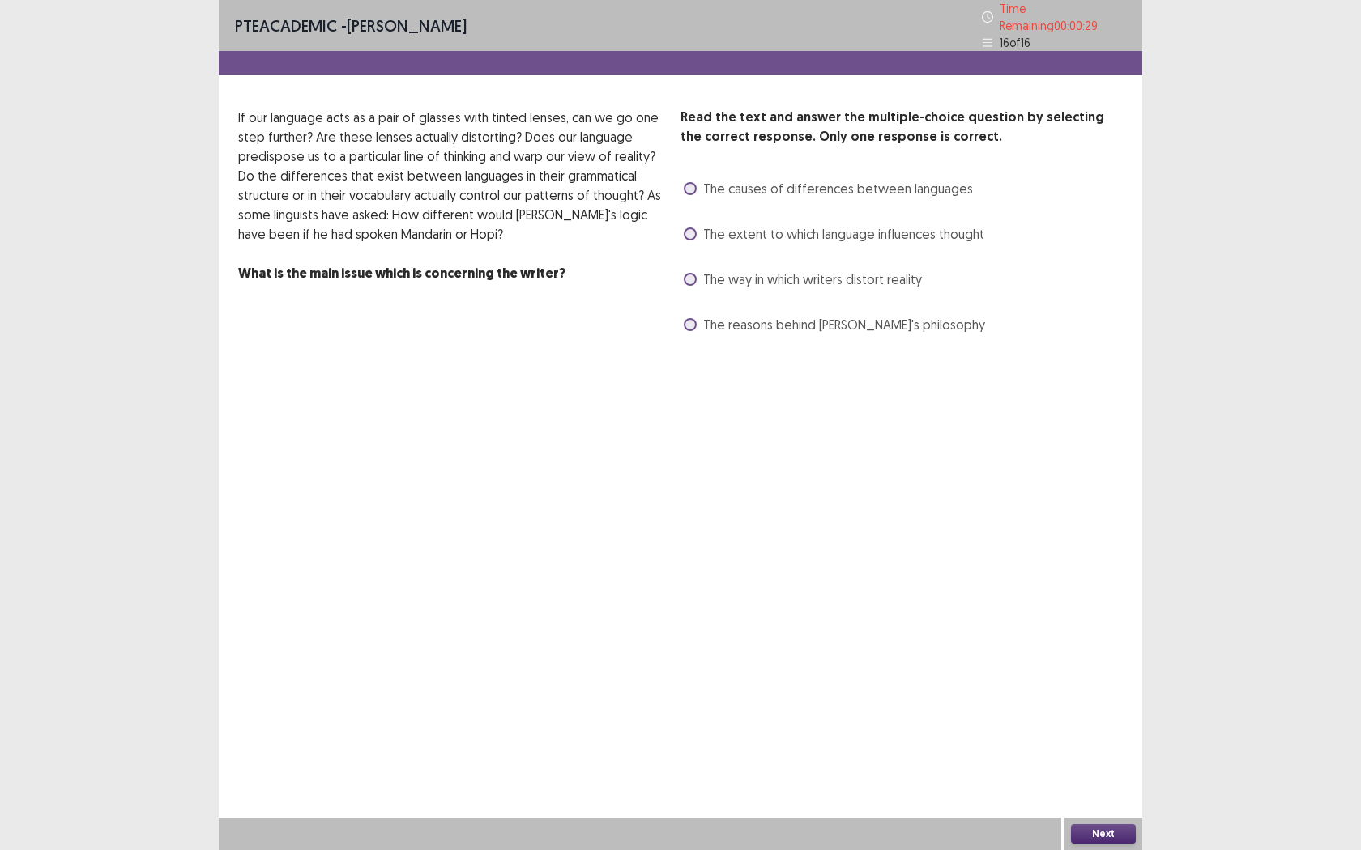
click at [695, 273] on span at bounding box center [690, 279] width 13 height 13
click at [1102, 778] on button "Next" at bounding box center [1103, 834] width 65 height 19
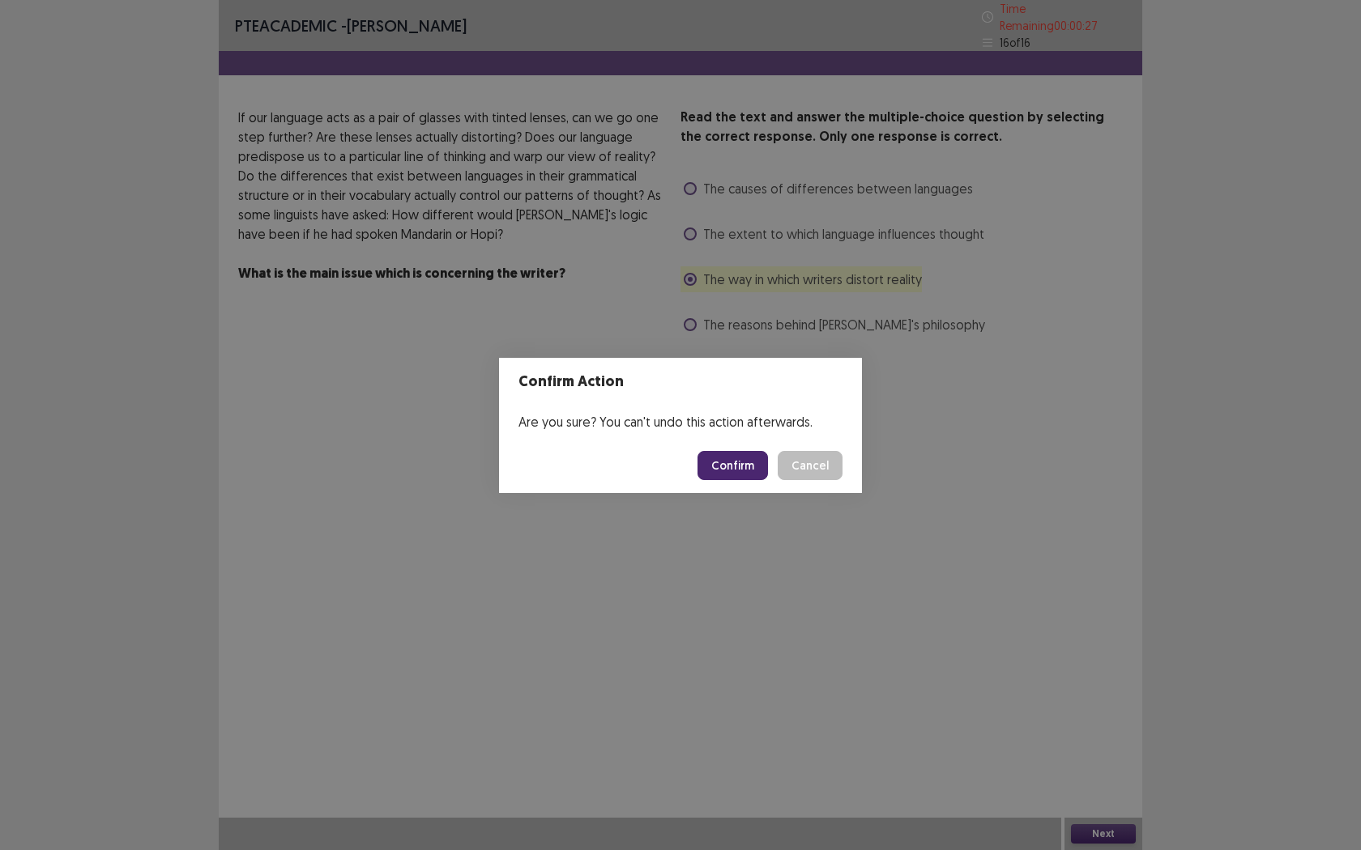
click at [733, 437] on div "Are you sure? You can't undo this action afterwards." at bounding box center [680, 422] width 363 height 32
click at [733, 454] on button "Confirm" at bounding box center [732, 465] width 70 height 29
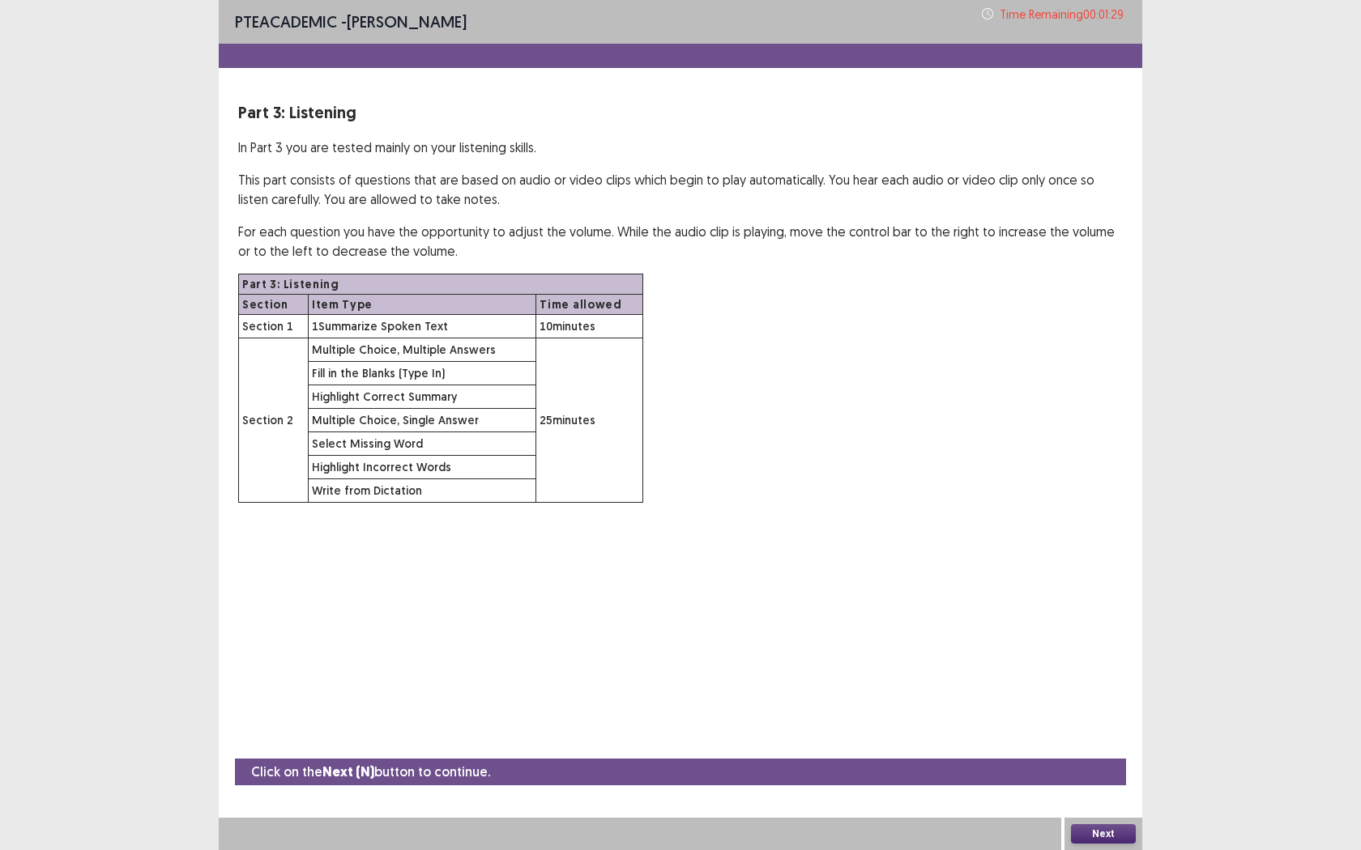
click at [1118, 778] on button "Next" at bounding box center [1103, 834] width 65 height 19
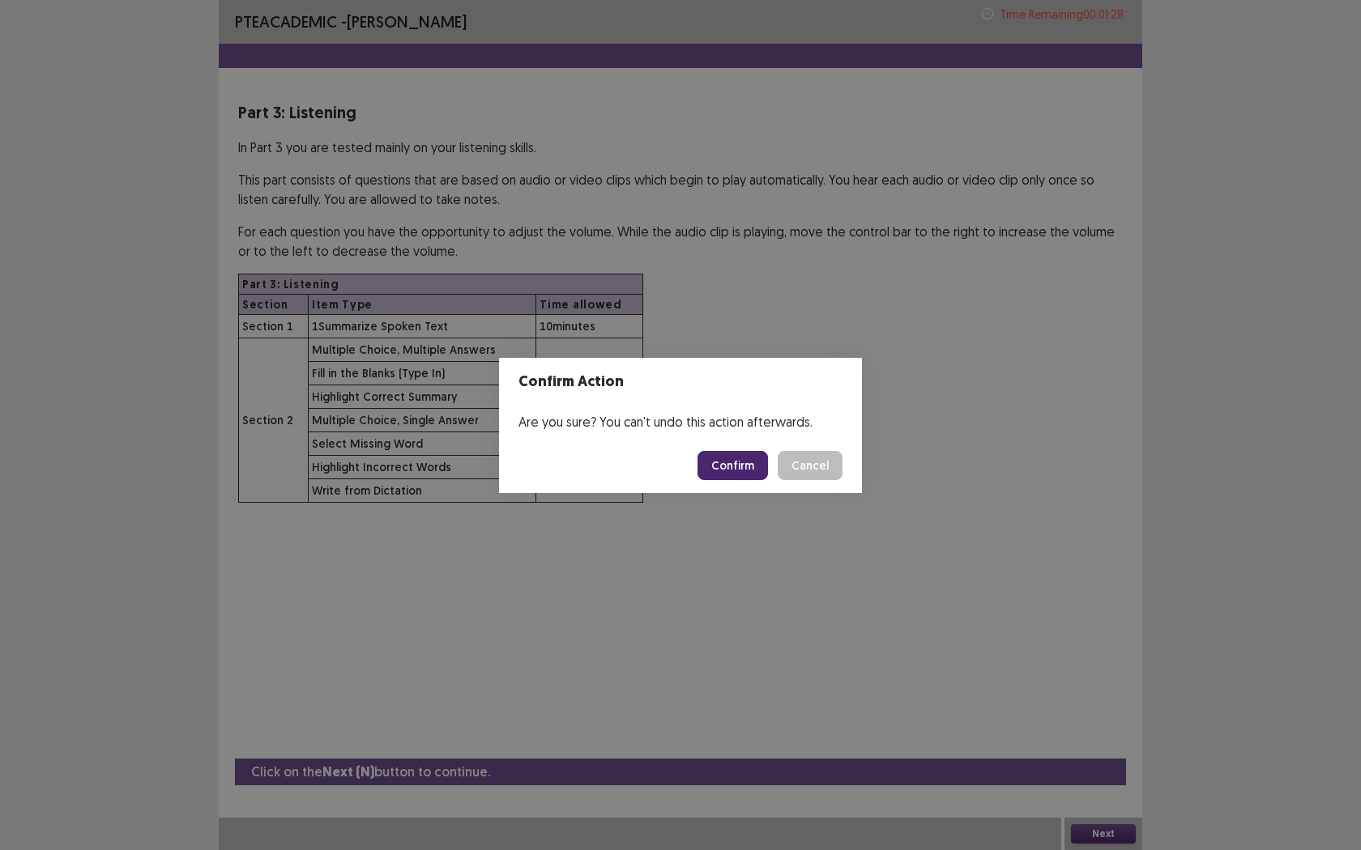
click at [730, 460] on button "Confirm" at bounding box center [732, 465] width 70 height 29
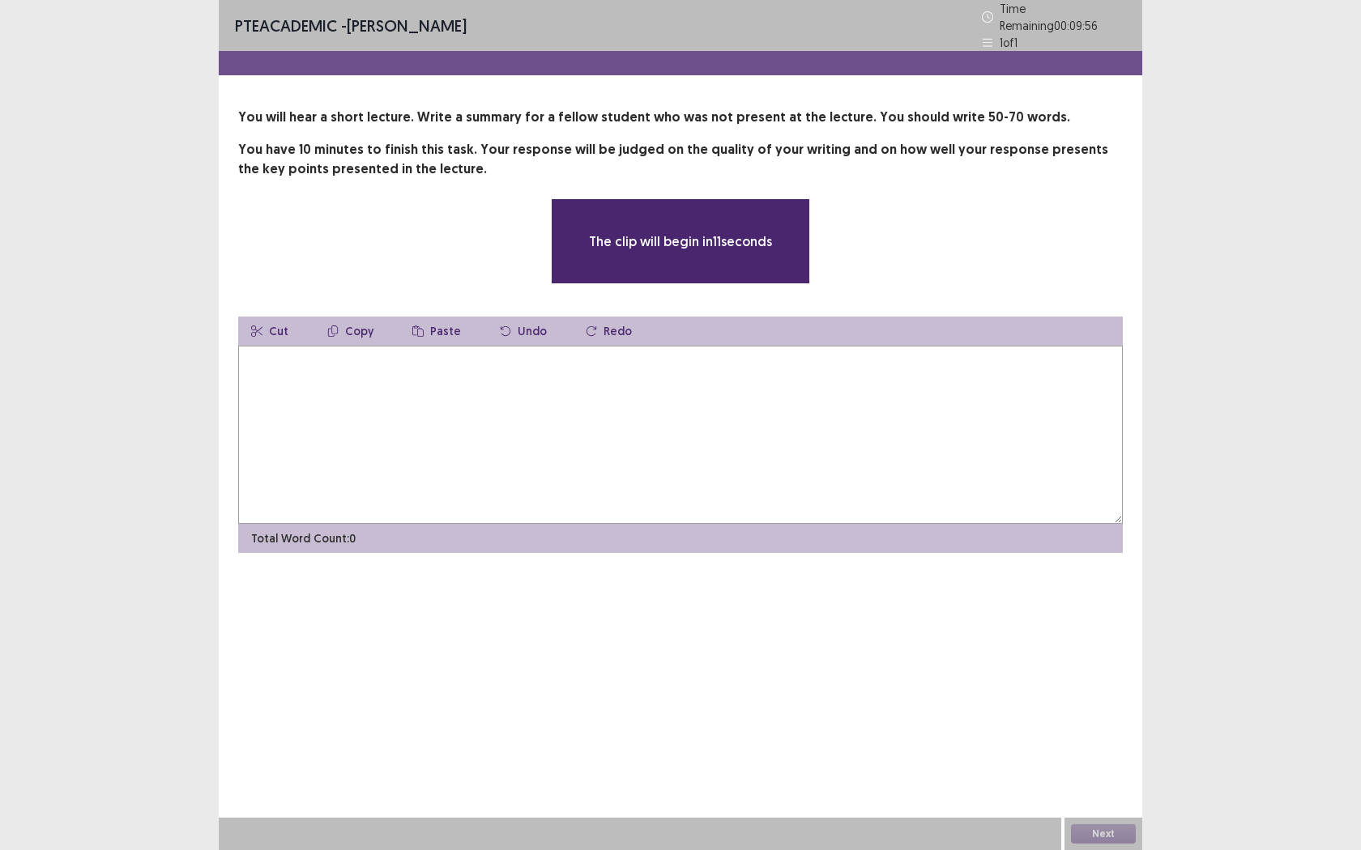
click at [638, 433] on textarea at bounding box center [680, 435] width 884 height 178
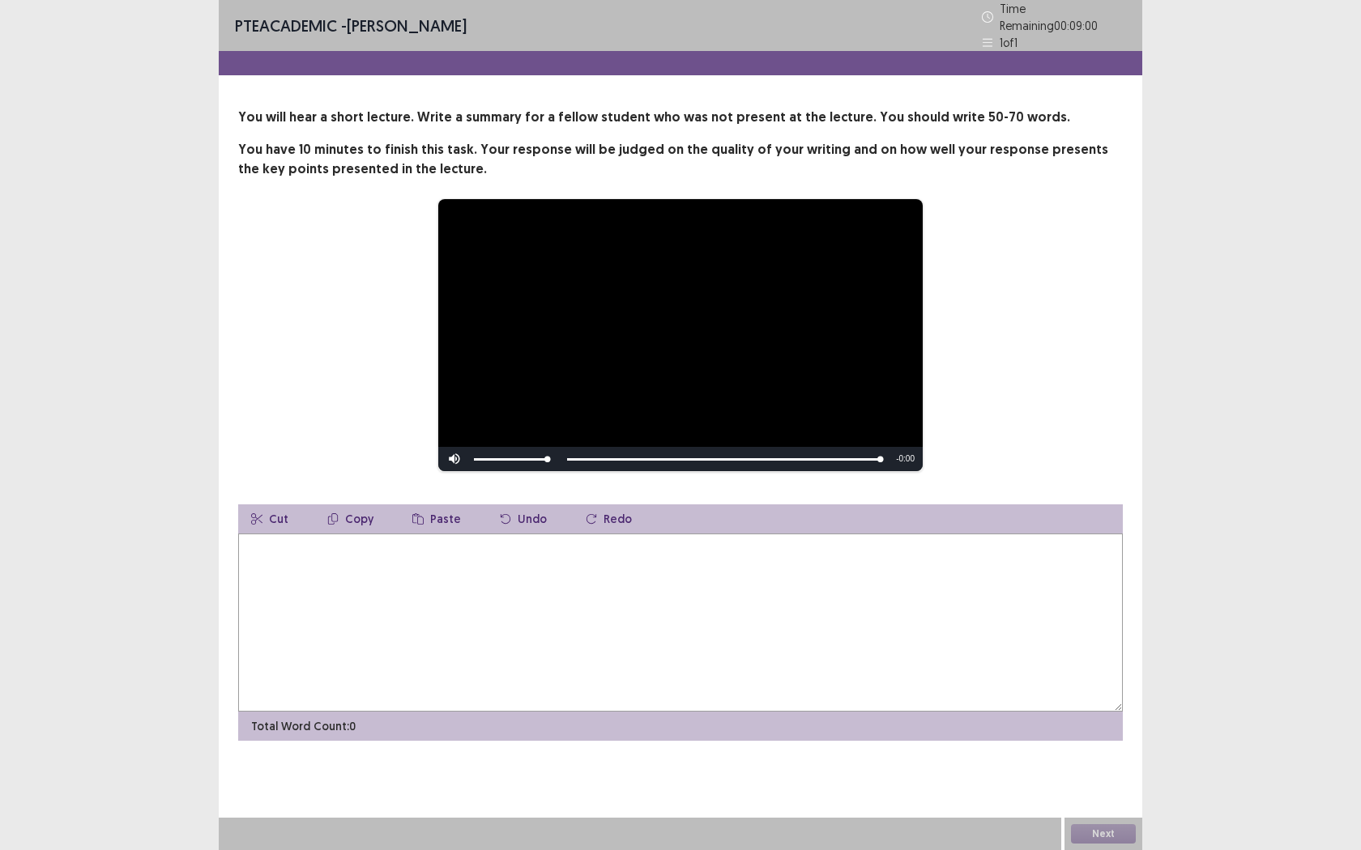
click at [512, 623] on textarea at bounding box center [680, 623] width 884 height 178
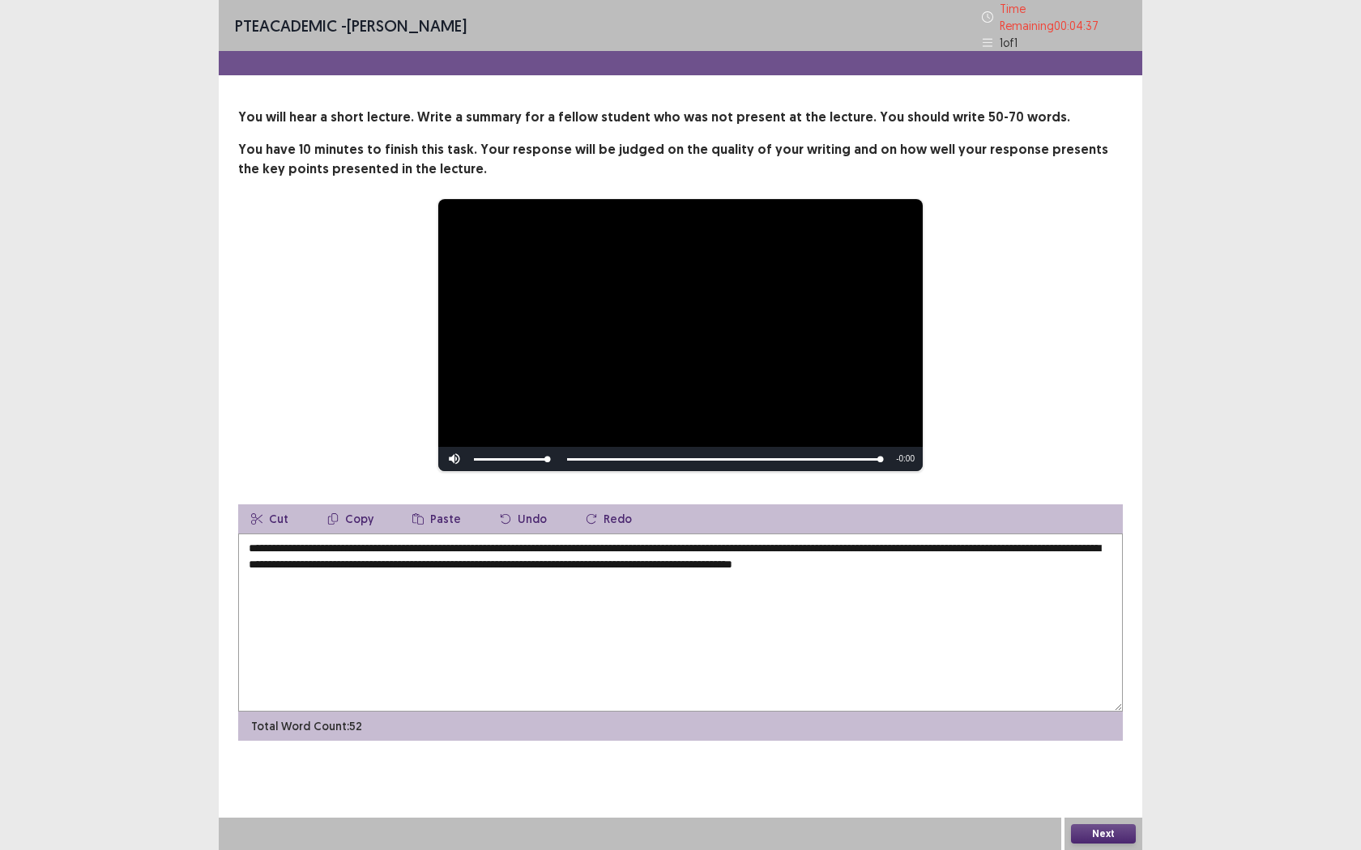
click at [1074, 559] on textarea "**********" at bounding box center [680, 623] width 884 height 178
click at [654, 616] on textarea "**********" at bounding box center [680, 623] width 884 height 178
click at [381, 552] on textarea "**********" at bounding box center [680, 623] width 884 height 178
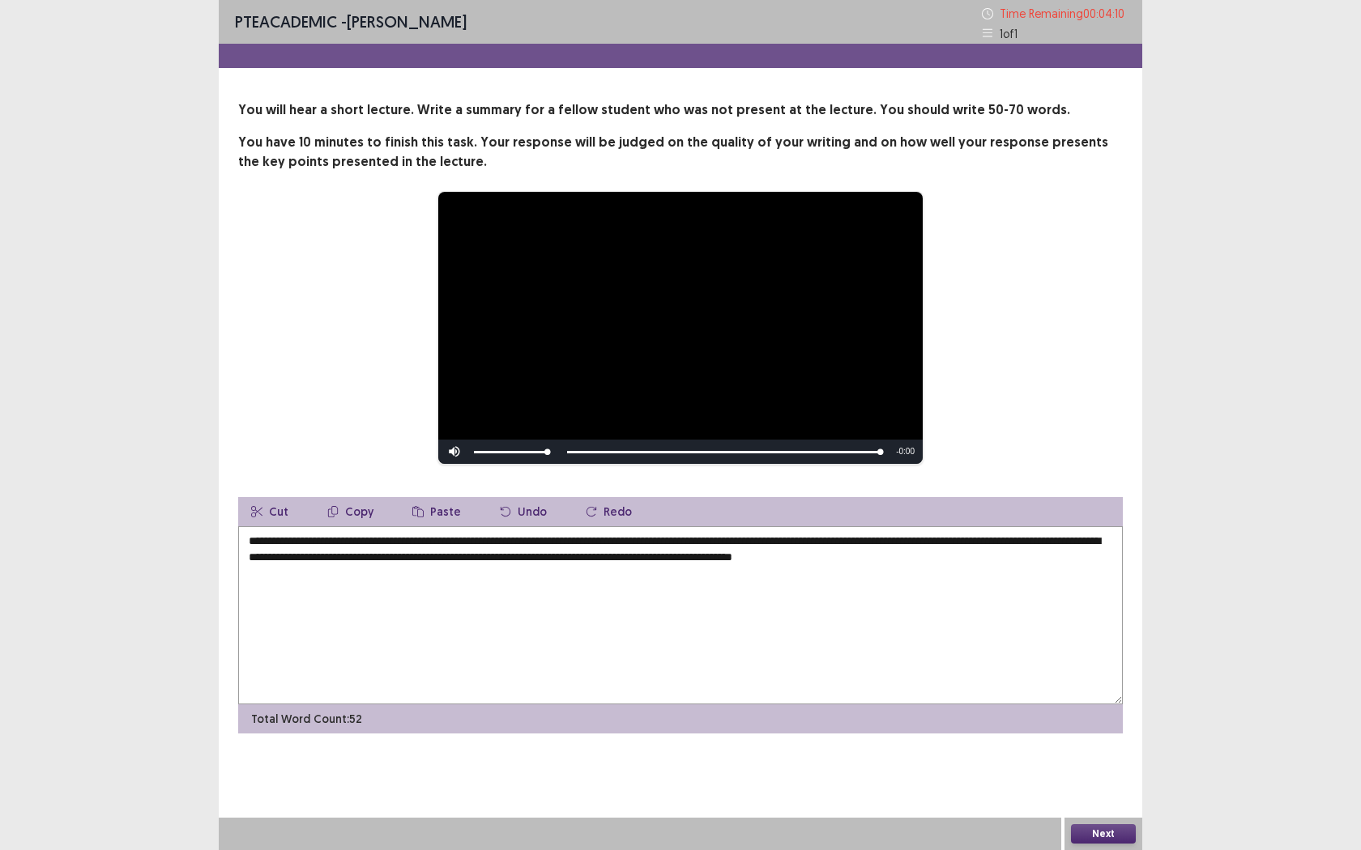
click at [904, 555] on textarea "**********" at bounding box center [680, 615] width 884 height 178
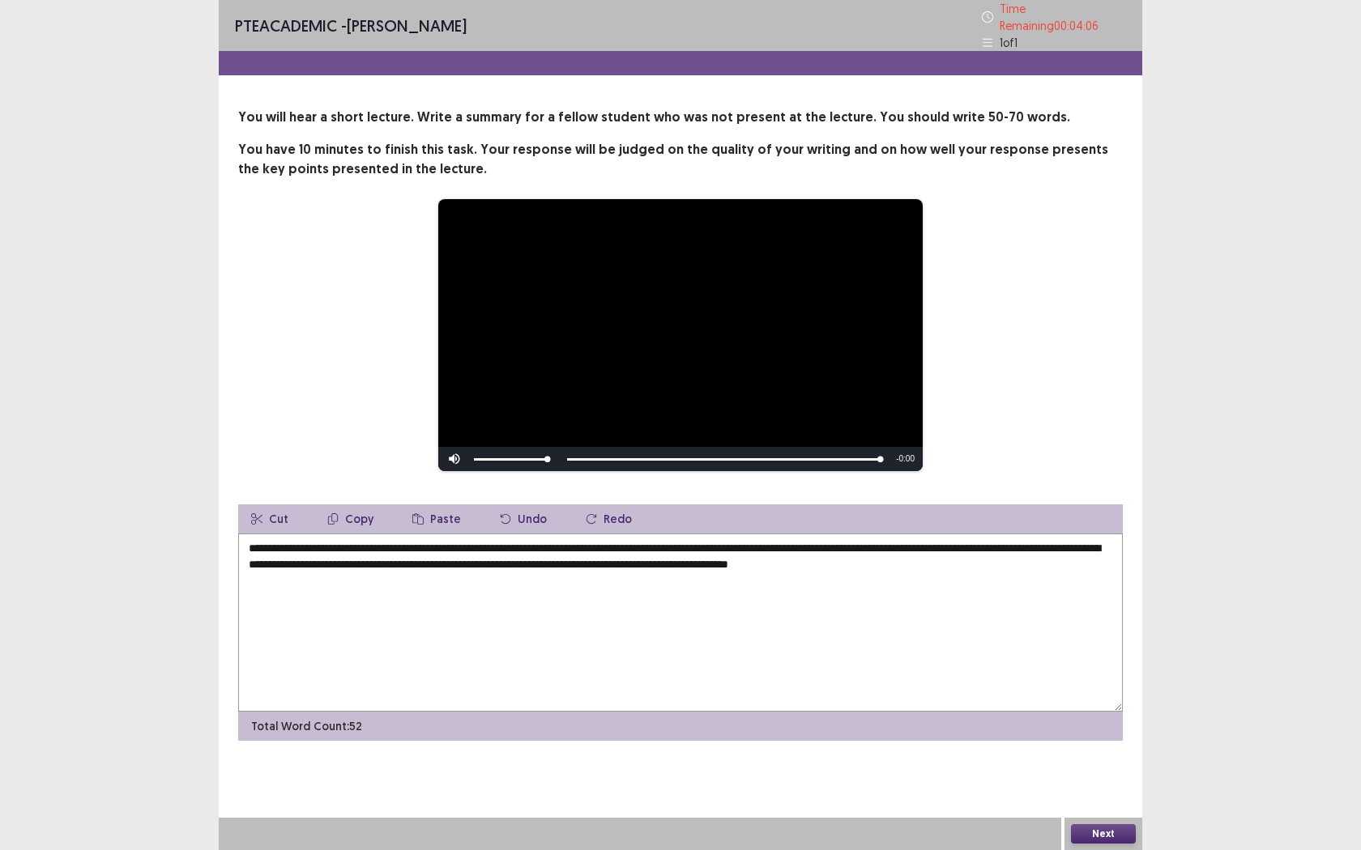
type textarea "**********"
click at [1076, 778] on button "Next" at bounding box center [1103, 834] width 65 height 19
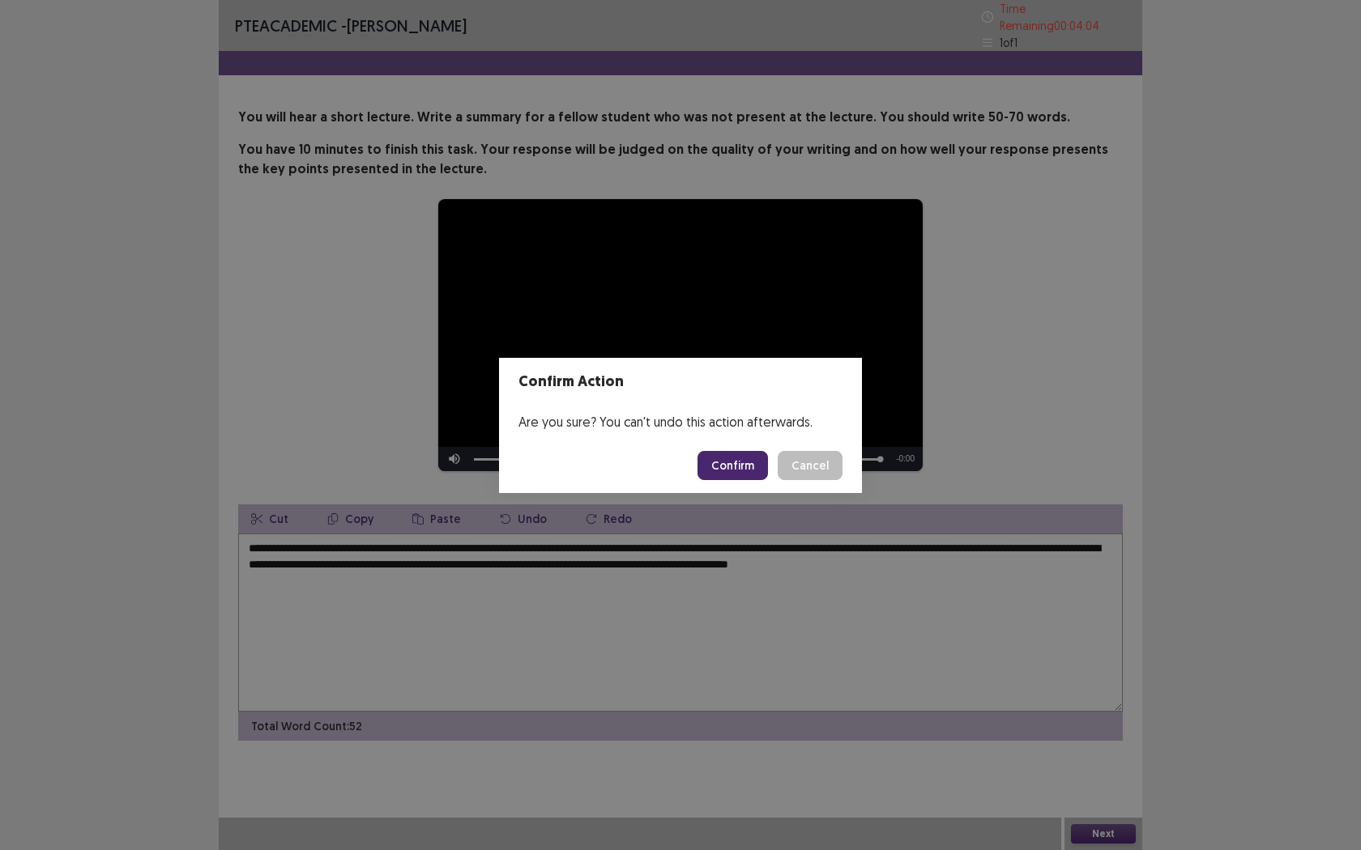
click at [739, 463] on button "Confirm" at bounding box center [732, 465] width 70 height 29
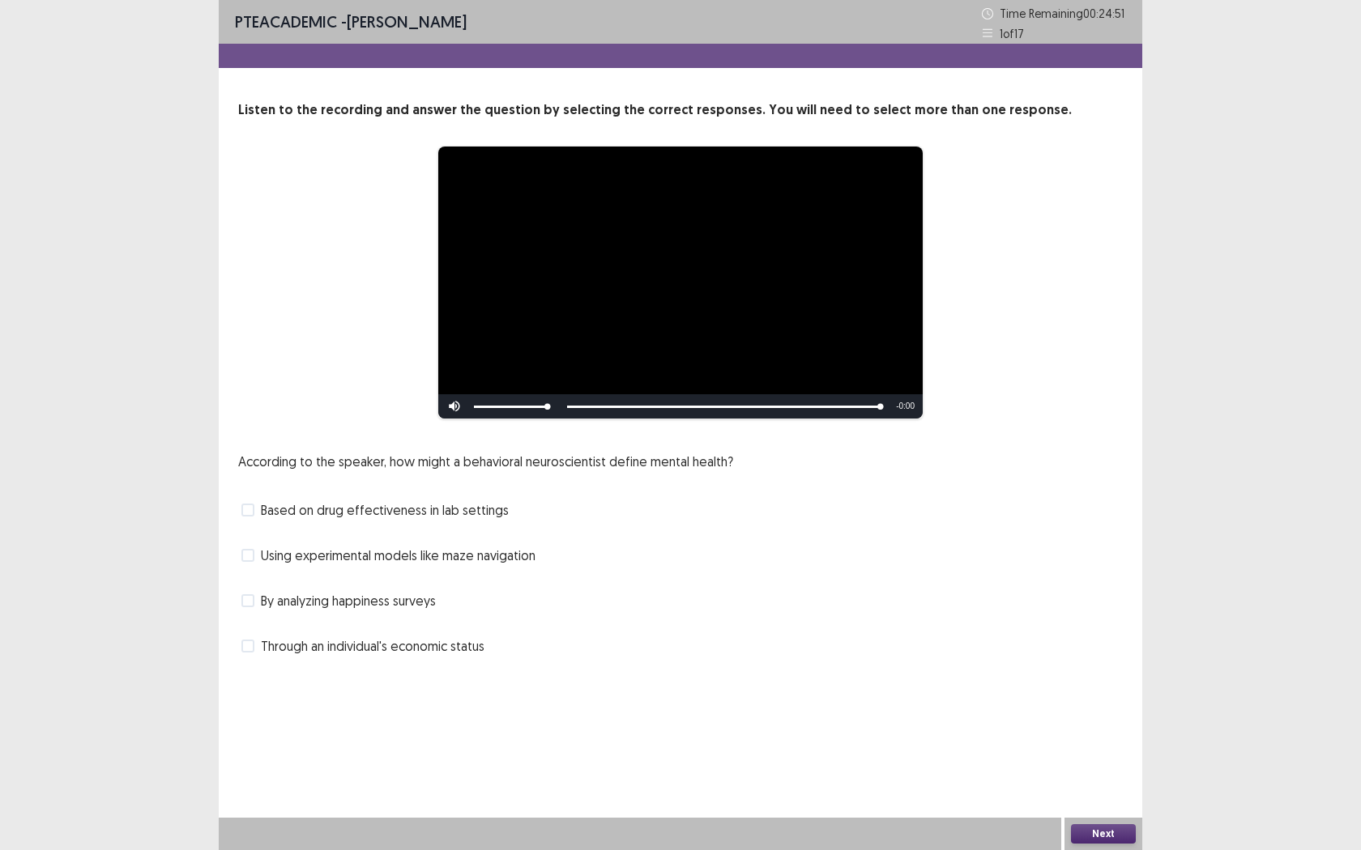
click at [249, 608] on label "By analyzing happiness surveys" at bounding box center [338, 600] width 194 height 19
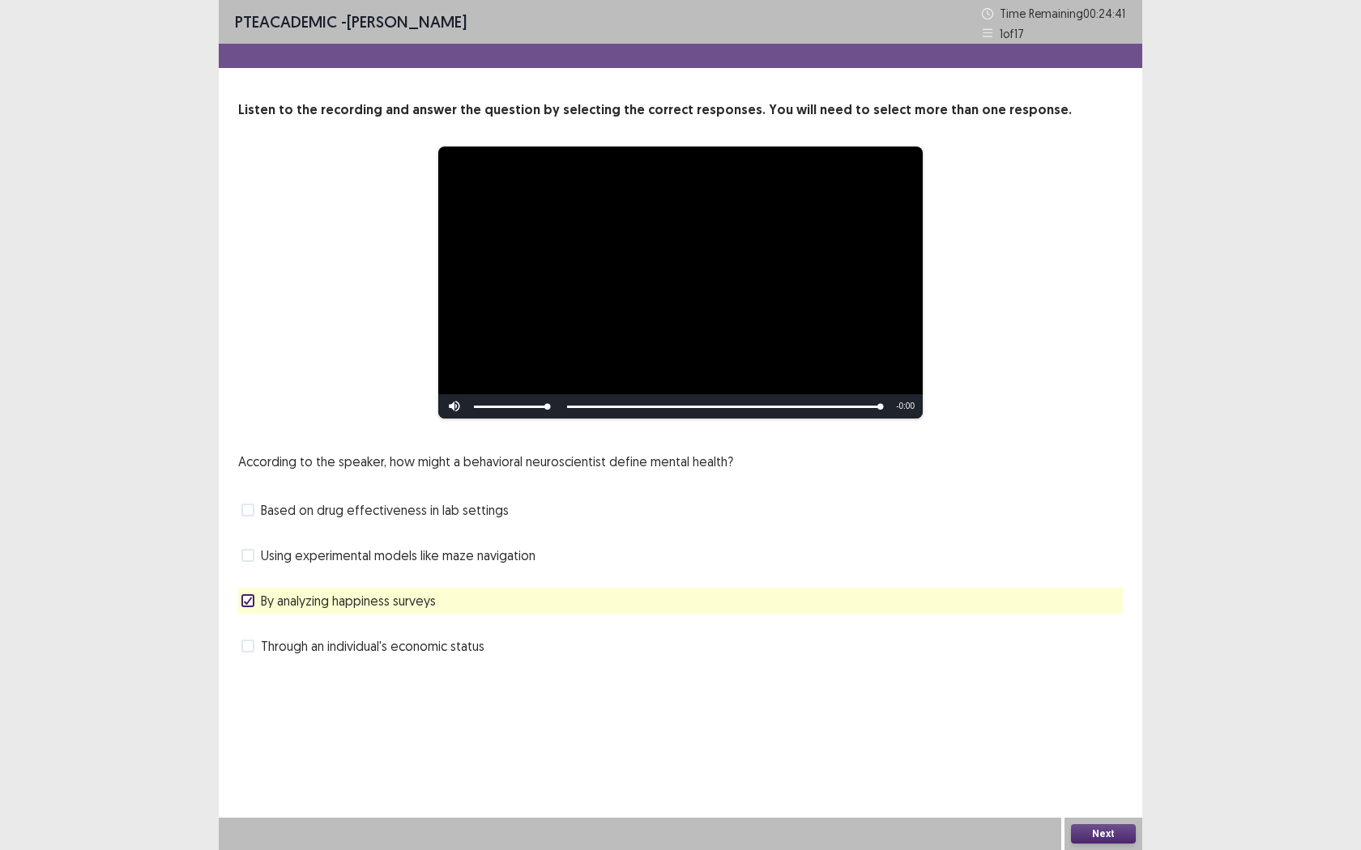
click at [244, 517] on label "Based on drug effectiveness in lab settings" at bounding box center [374, 510] width 267 height 19
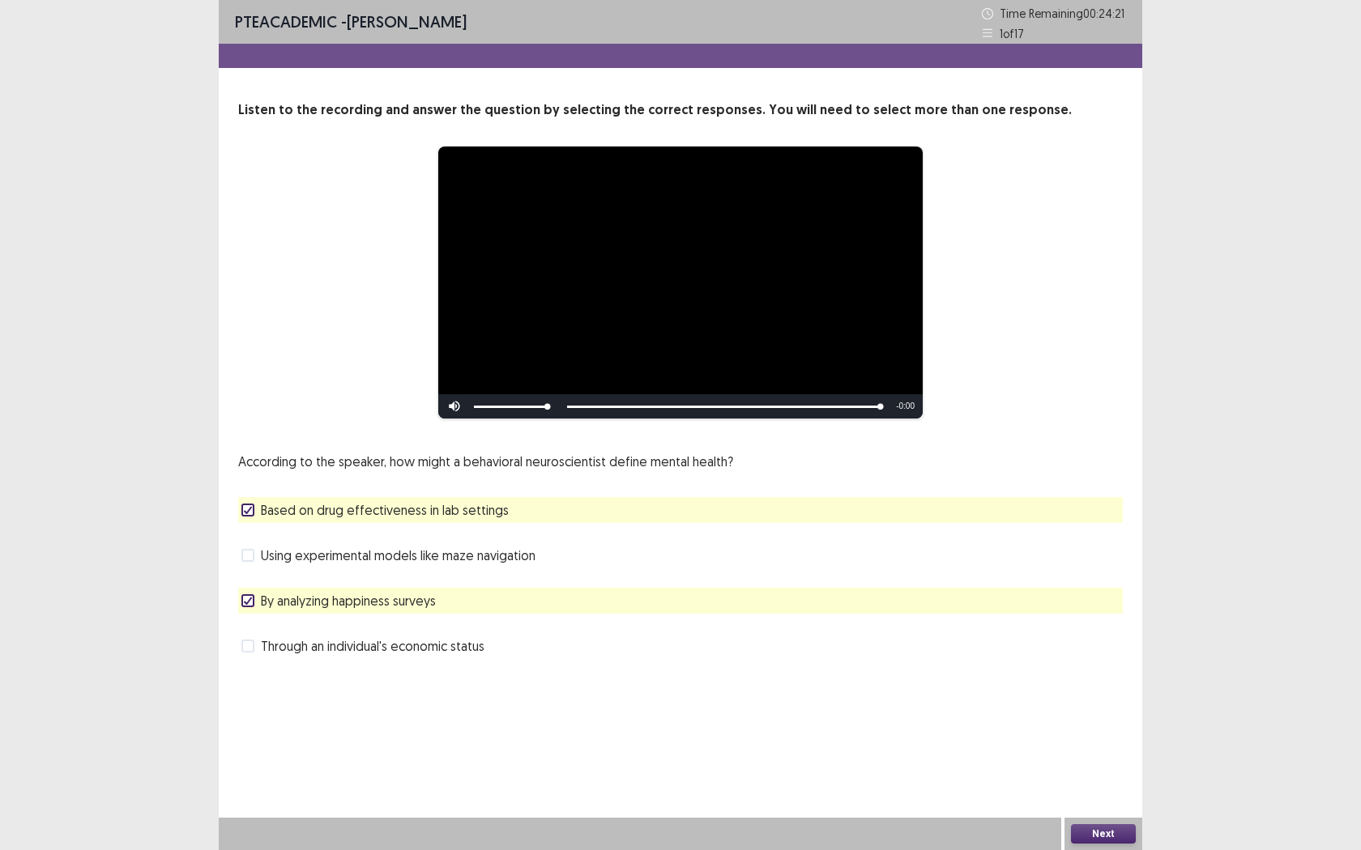
click at [1085, 778] on button "Next" at bounding box center [1103, 834] width 65 height 19
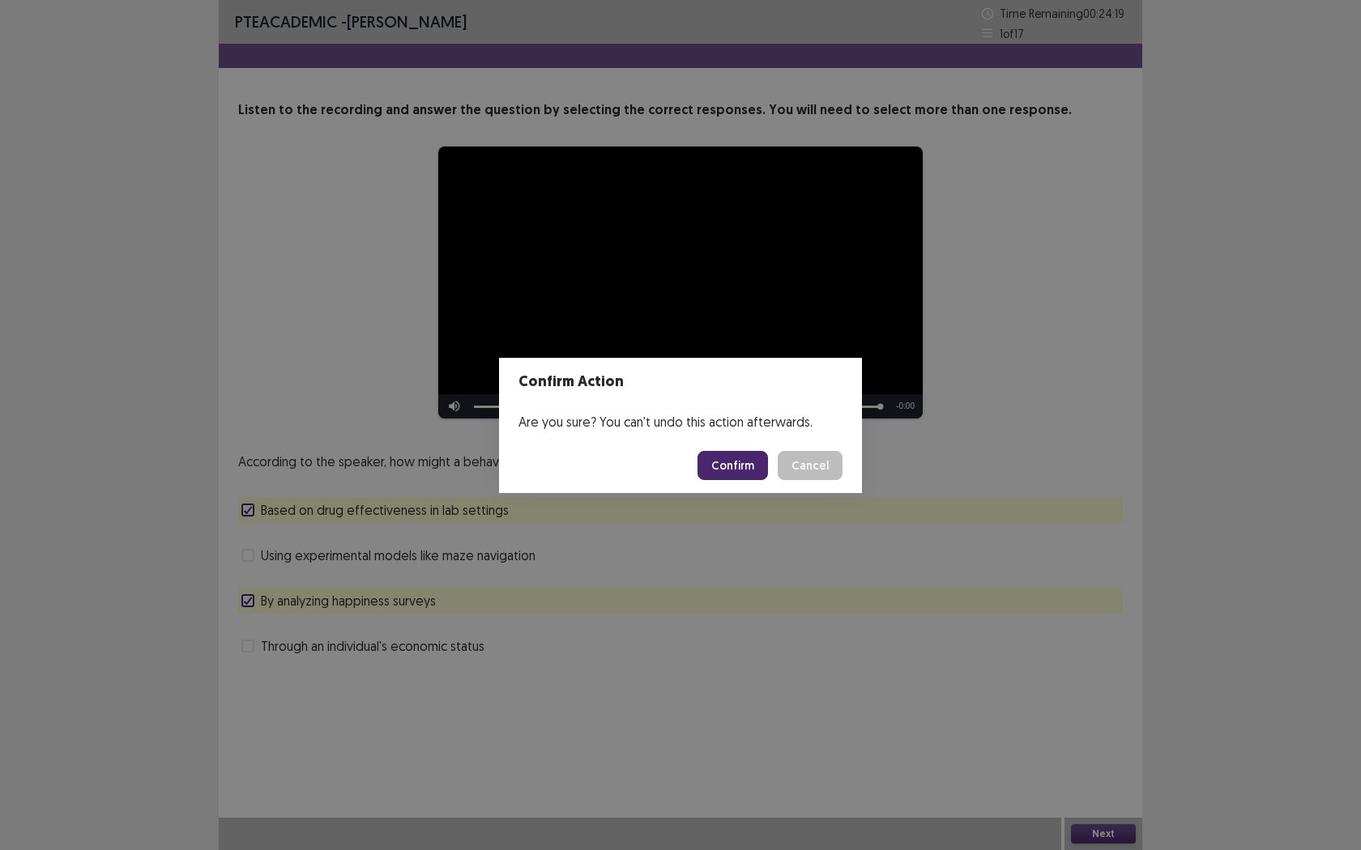
click at [731, 486] on footer "Confirm Cancel" at bounding box center [680, 465] width 363 height 55
click at [721, 470] on button "Confirm" at bounding box center [732, 465] width 70 height 29
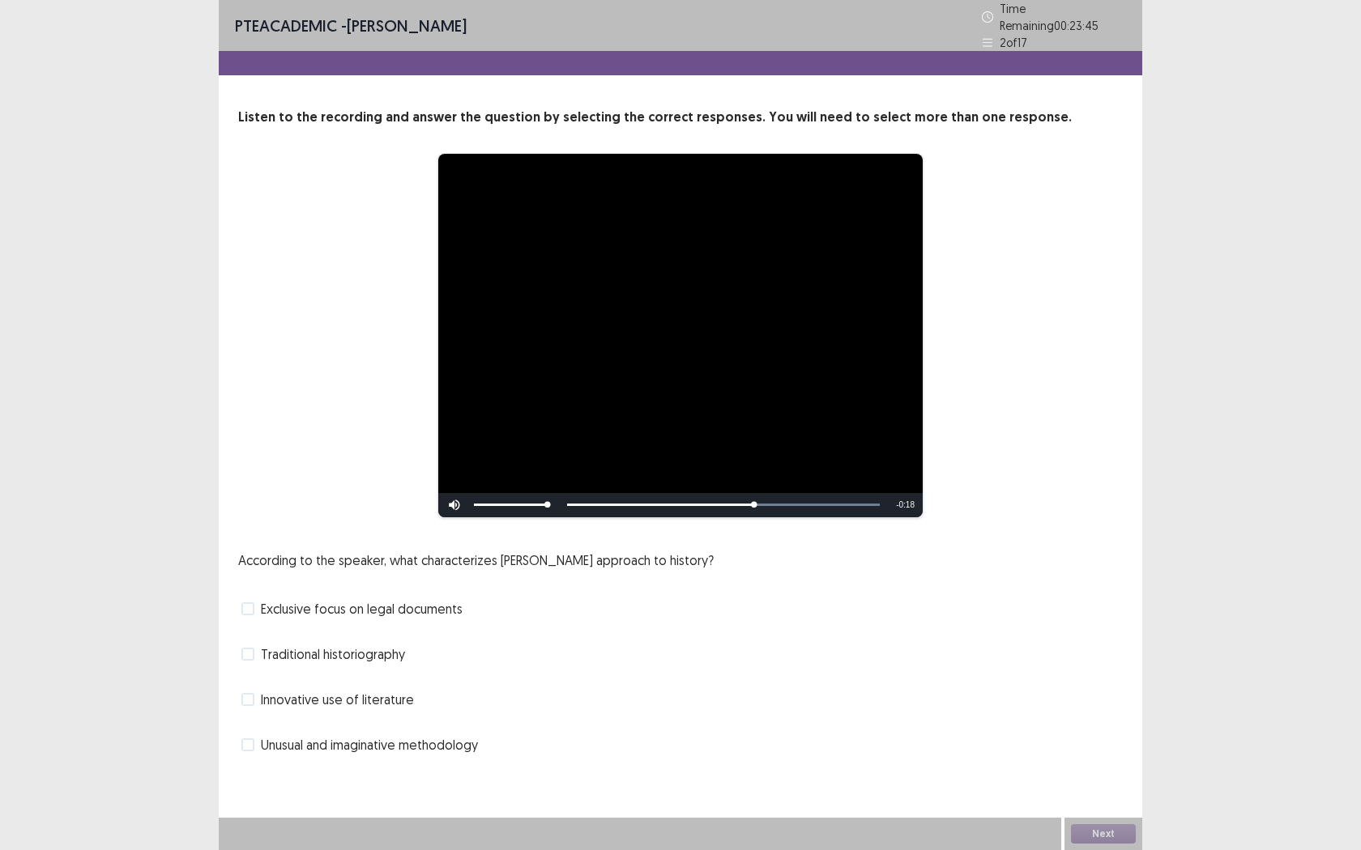
click at [244, 650] on span at bounding box center [247, 654] width 13 height 13
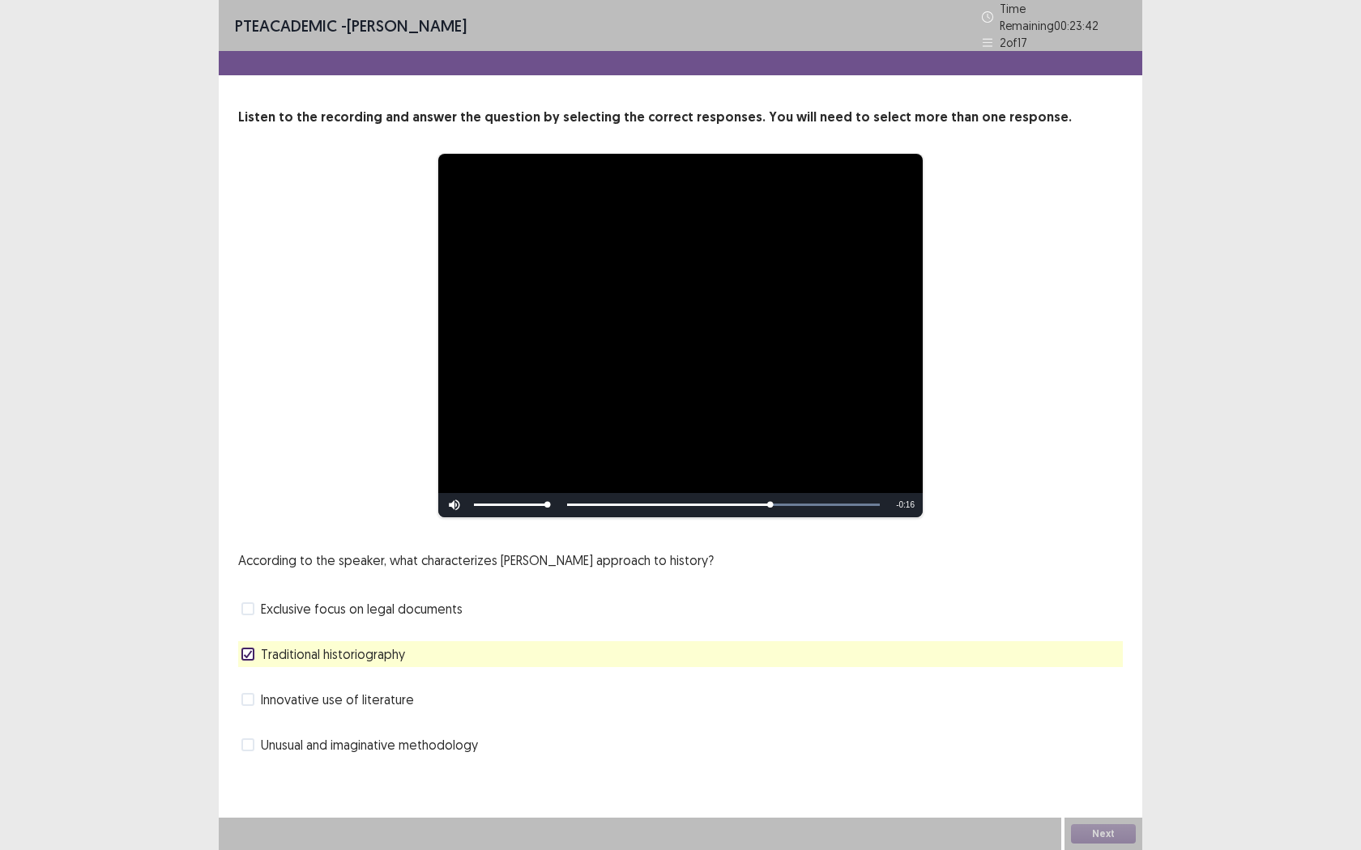
click at [249, 603] on span at bounding box center [247, 609] width 13 height 13
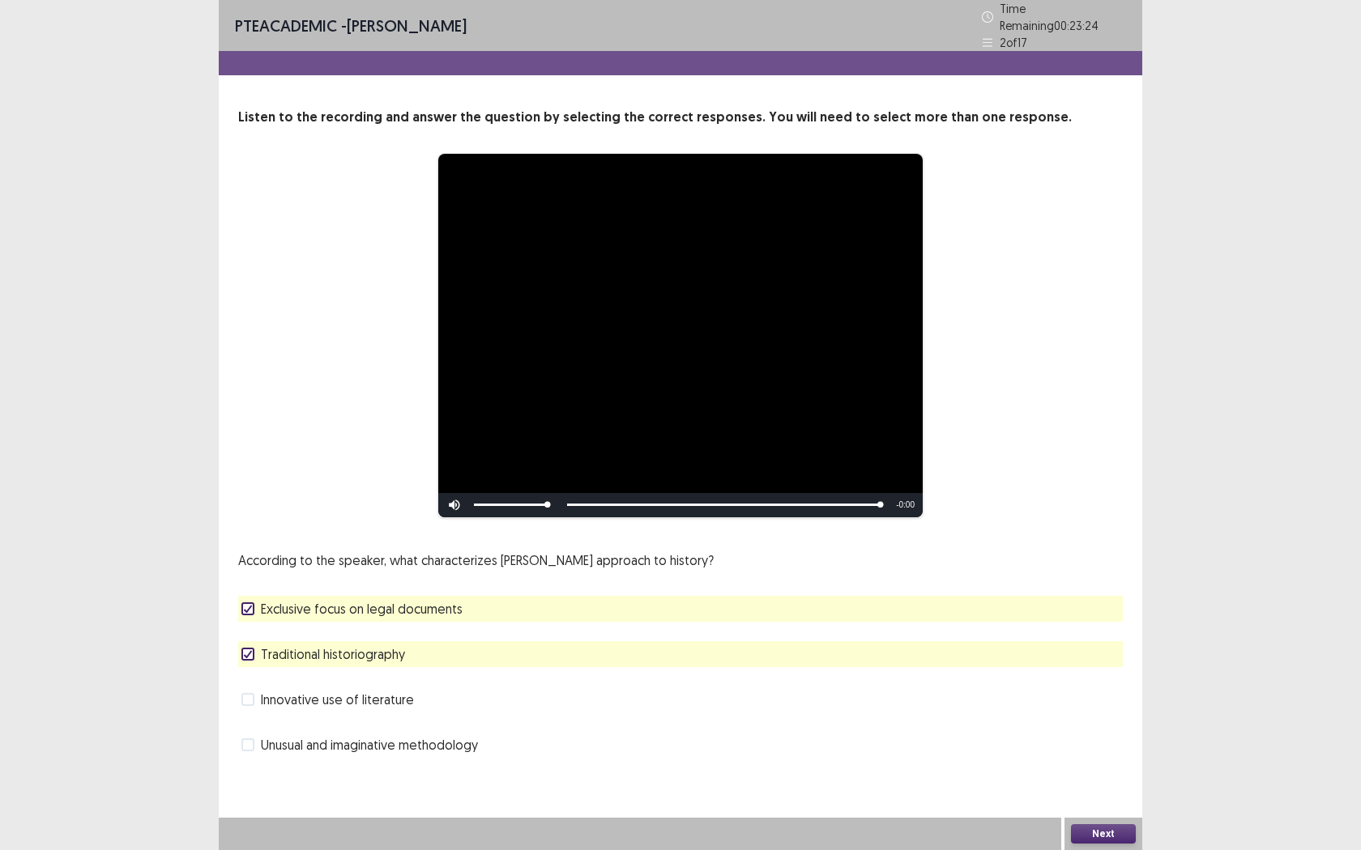
click at [245, 599] on label "Exclusive focus on legal documents" at bounding box center [351, 608] width 221 height 19
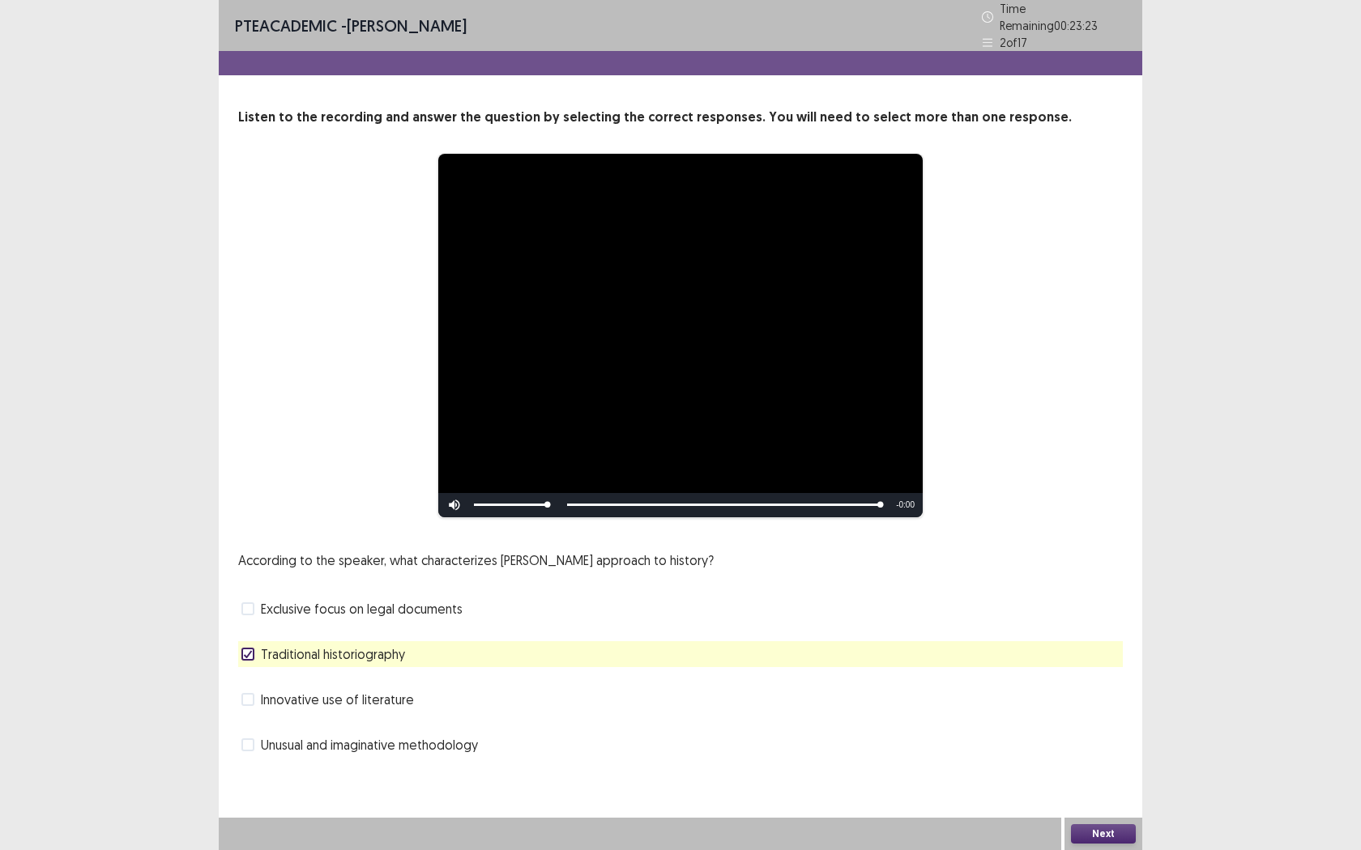
click at [249, 695] on span at bounding box center [247, 699] width 13 height 13
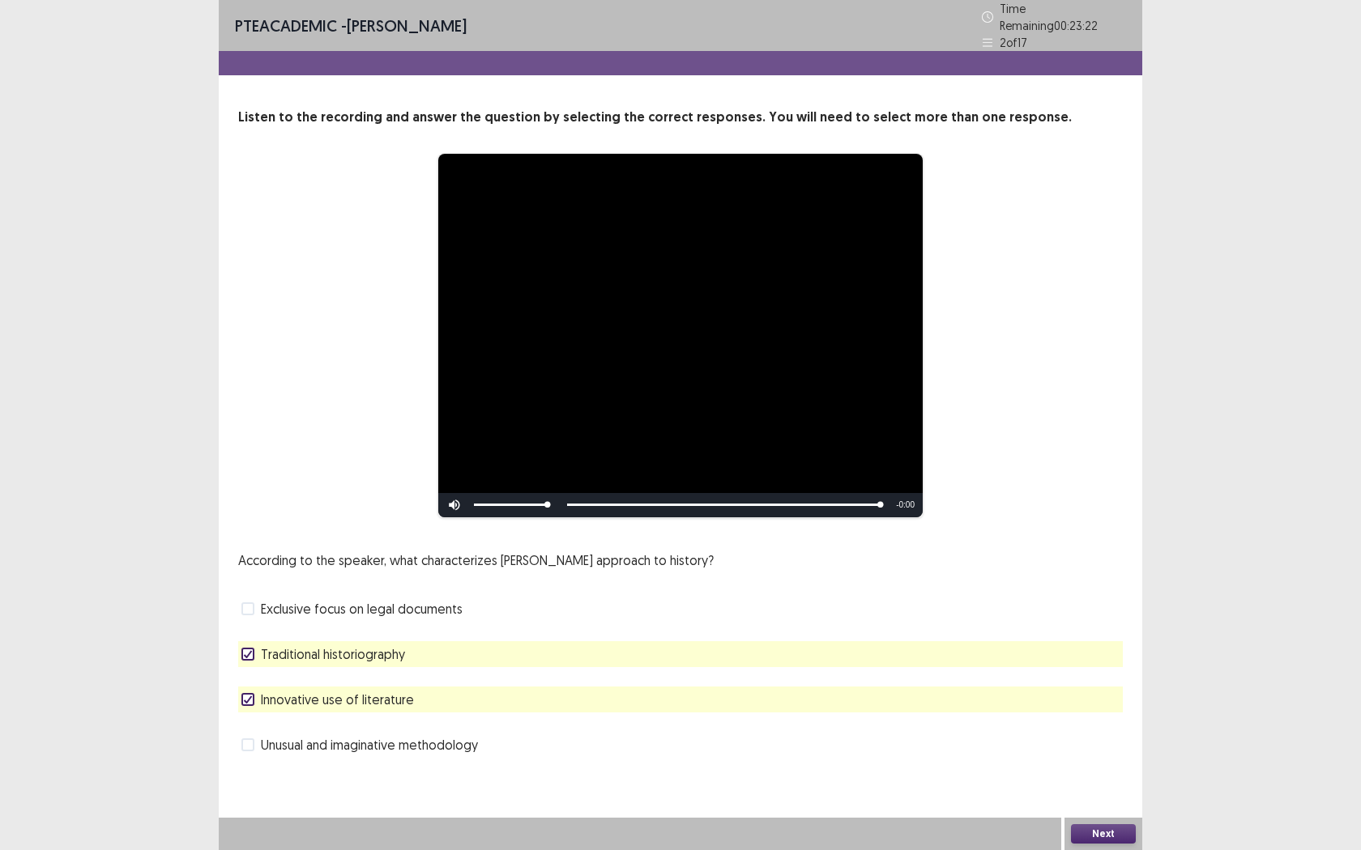
click at [254, 744] on label "Unusual and imaginative methodology" at bounding box center [359, 744] width 237 height 19
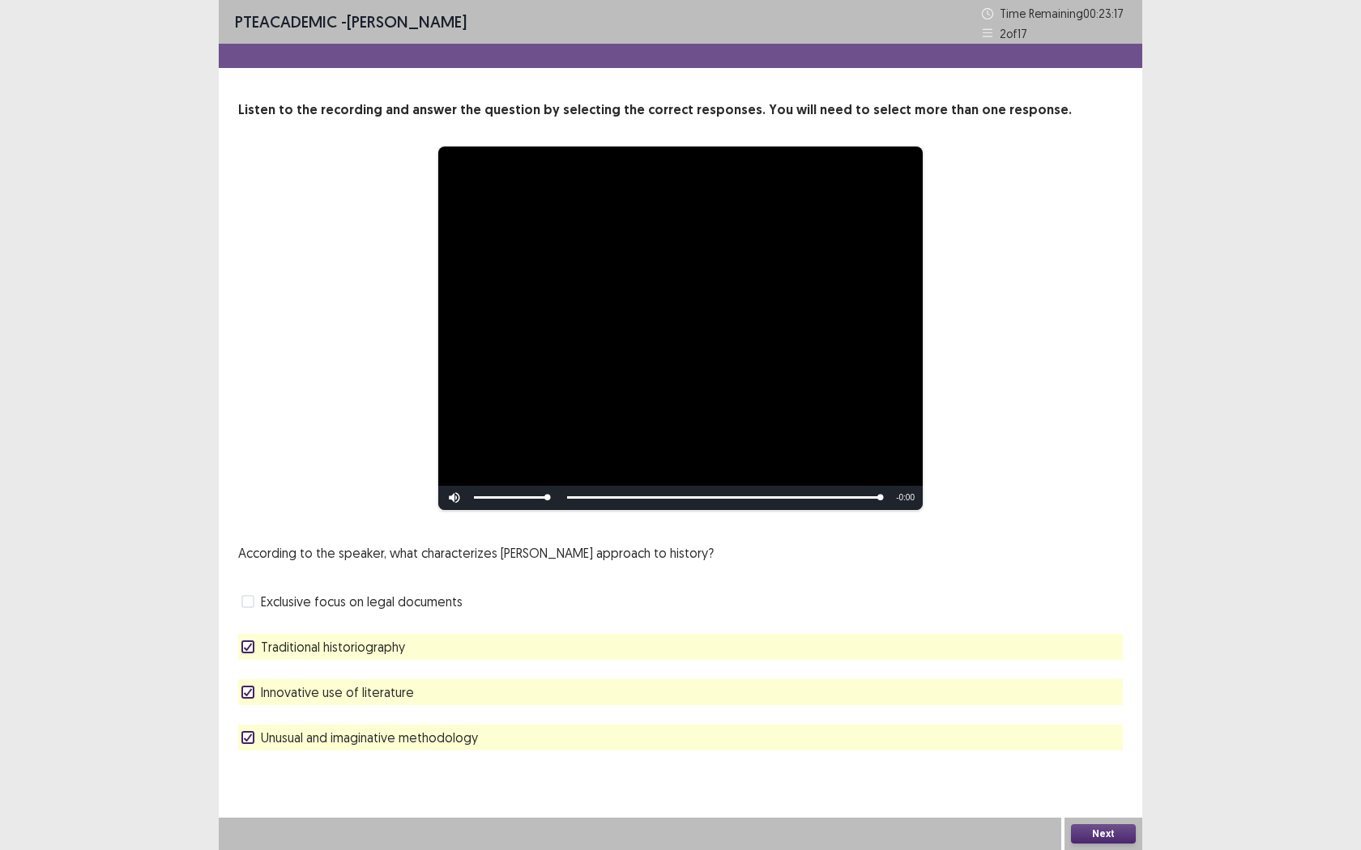
click at [1110, 778] on button "Next" at bounding box center [1103, 834] width 65 height 19
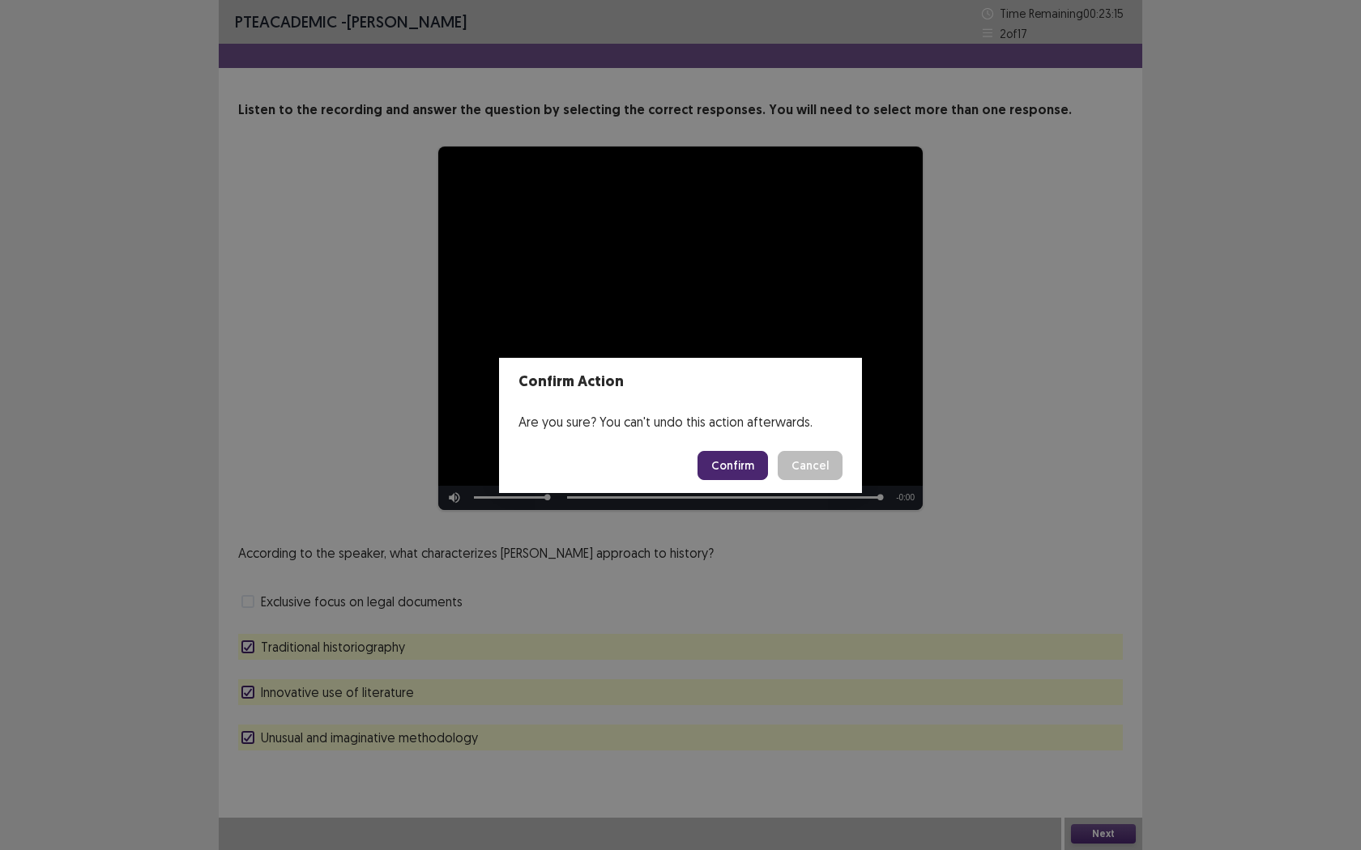
click at [739, 484] on footer "Confirm Cancel" at bounding box center [680, 465] width 363 height 55
click at [732, 469] on button "Confirm" at bounding box center [732, 465] width 70 height 29
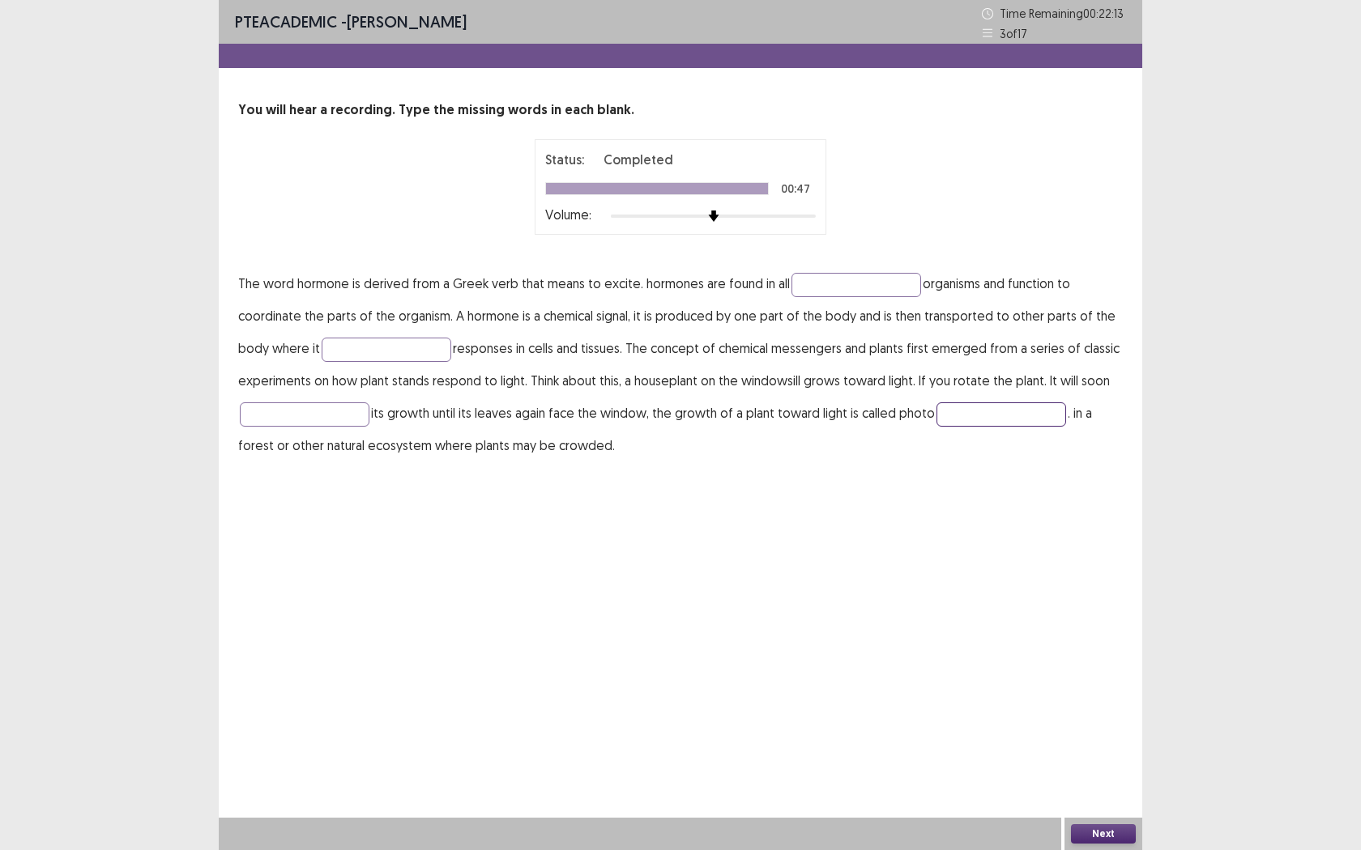
click at [953, 415] on input "text" at bounding box center [1001, 415] width 130 height 24
type input "*********"
click at [824, 295] on input "text" at bounding box center [856, 285] width 130 height 24
type input "**********"
click at [386, 358] on input "text" at bounding box center [387, 350] width 130 height 24
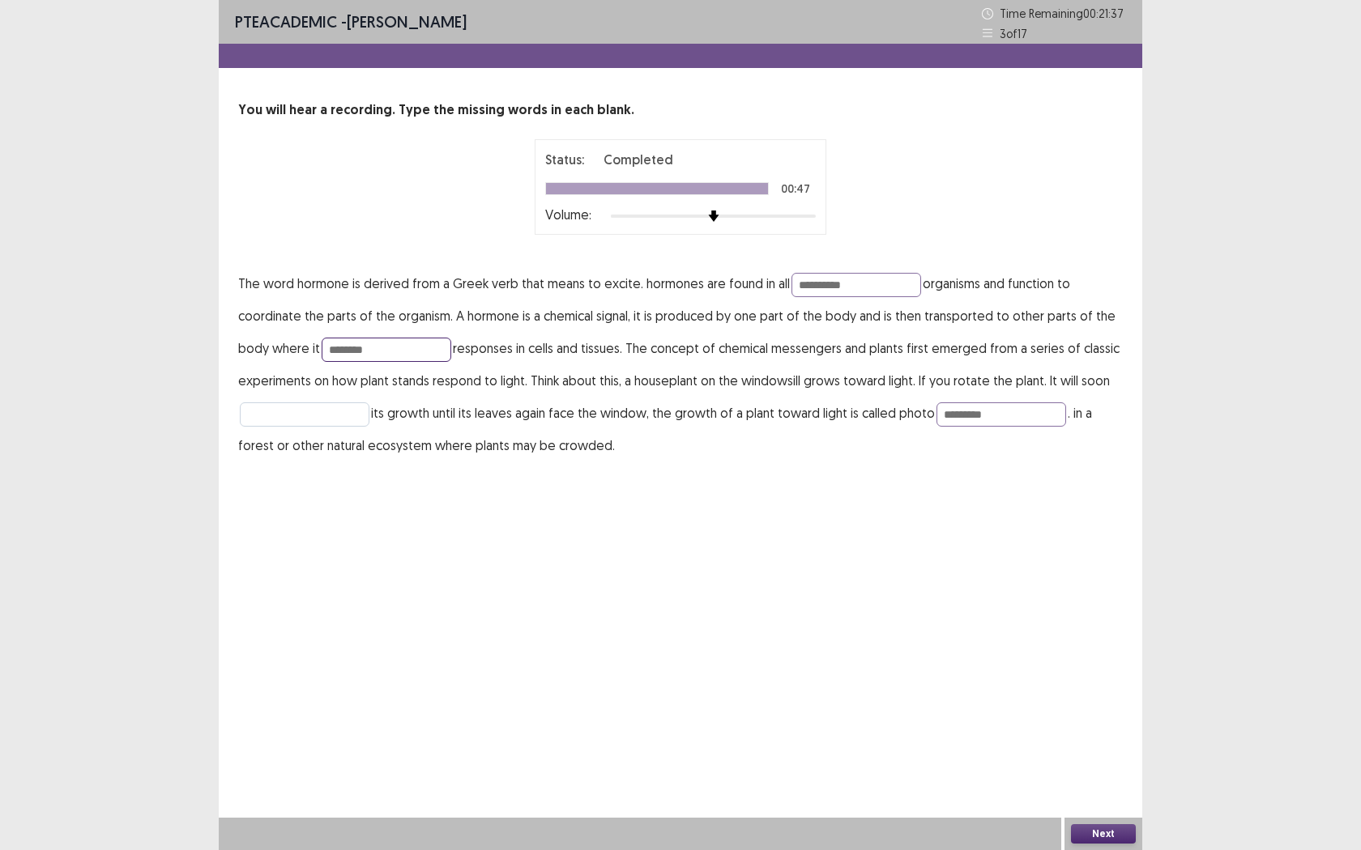
type input "********"
click at [271, 407] on input "text" at bounding box center [305, 415] width 130 height 24
click at [273, 421] on input "text" at bounding box center [305, 415] width 130 height 24
click at [283, 415] on input "**********" at bounding box center [305, 415] width 130 height 24
type input "**********"
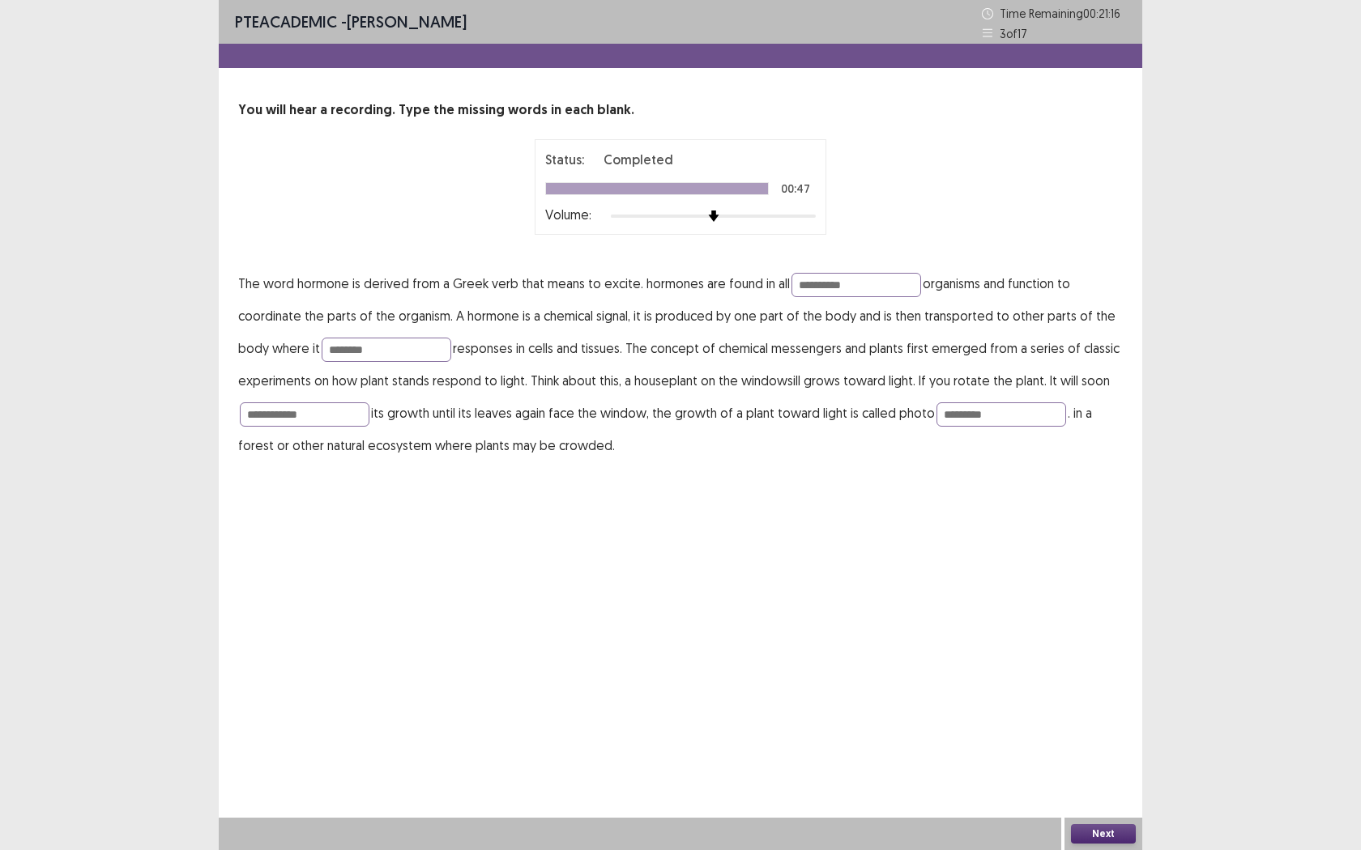
click at [581, 505] on div "**********" at bounding box center [680, 425] width 923 height 850
click at [1086, 778] on button "Next" at bounding box center [1103, 834] width 65 height 19
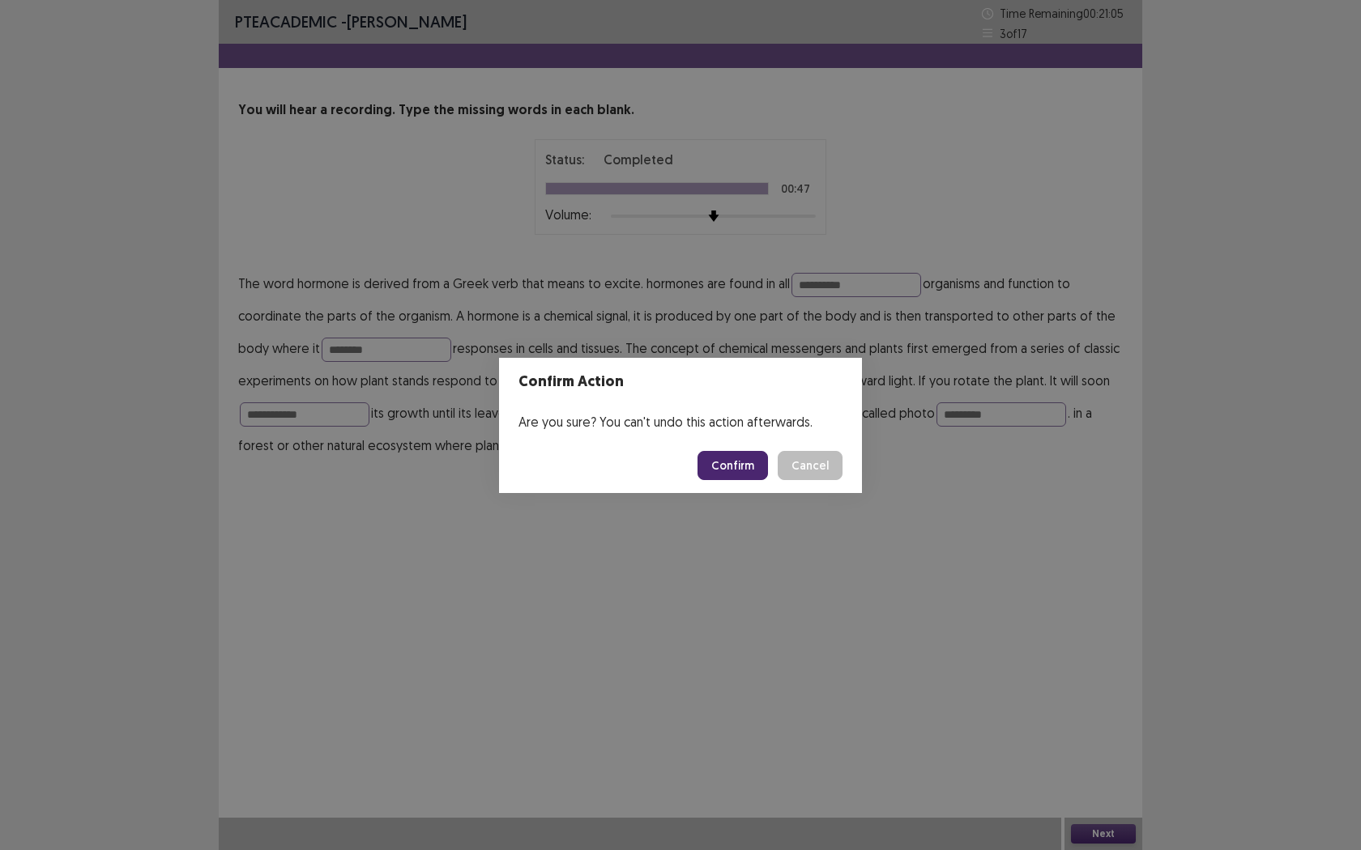
click at [737, 454] on button "Confirm" at bounding box center [732, 465] width 70 height 29
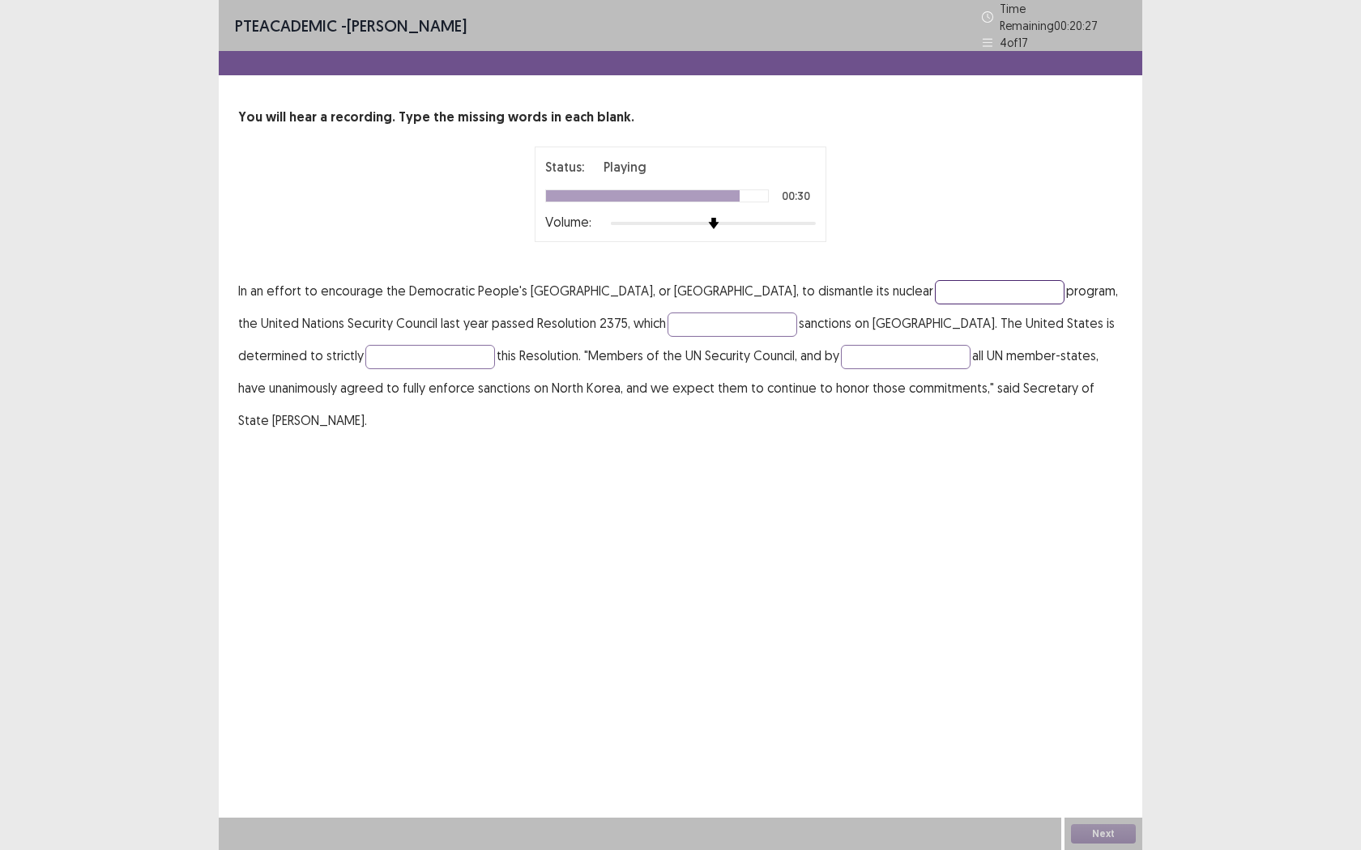
click at [935, 281] on input "text" at bounding box center [1000, 292] width 130 height 24
type input "******"
click at [689, 313] on input "text" at bounding box center [732, 325] width 130 height 24
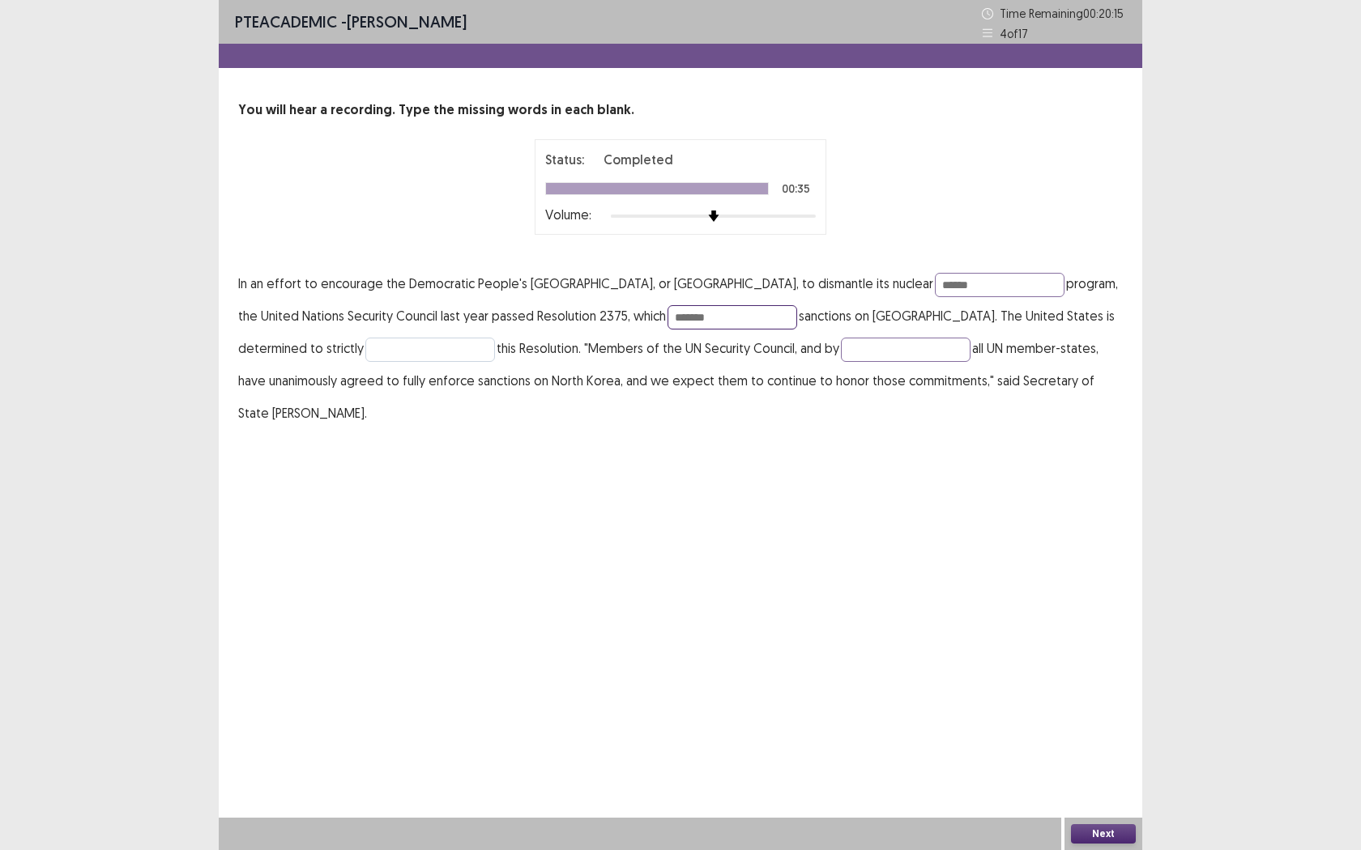
type input "*******"
click at [371, 343] on input "text" at bounding box center [430, 350] width 130 height 24
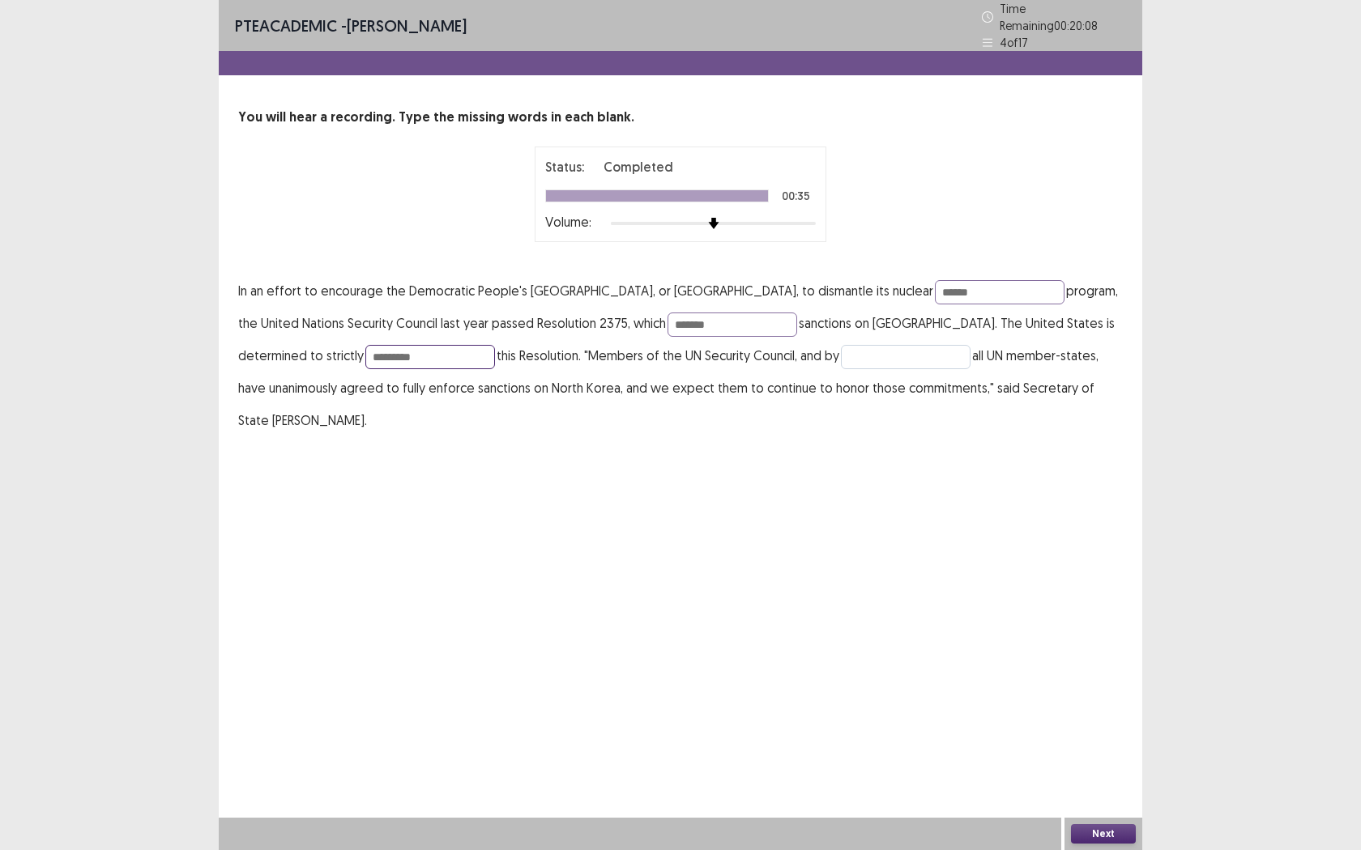
type input "*********"
click at [841, 352] on input "text" at bounding box center [906, 357] width 130 height 24
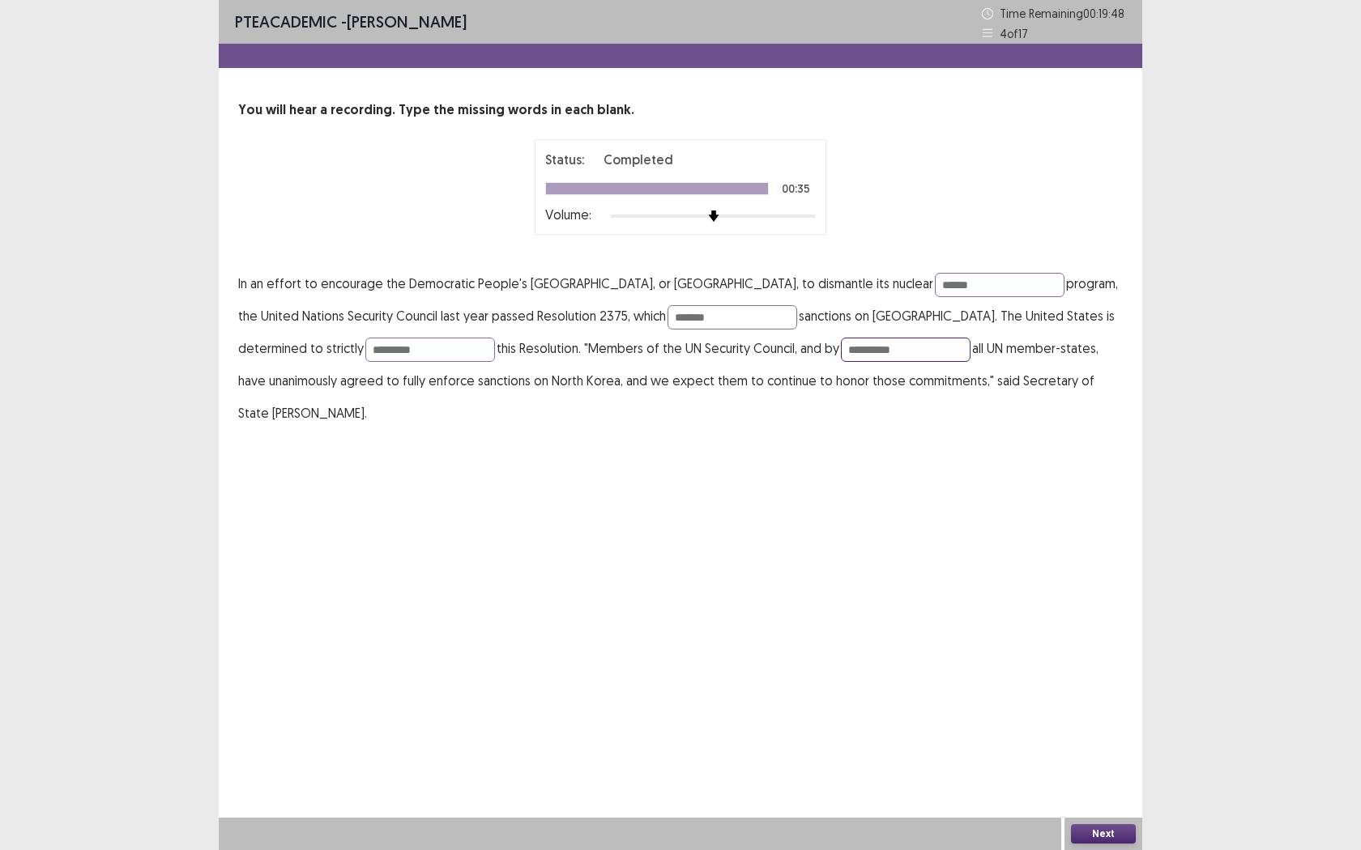
type input "*********"
click at [1113, 778] on button "Next" at bounding box center [1103, 834] width 65 height 19
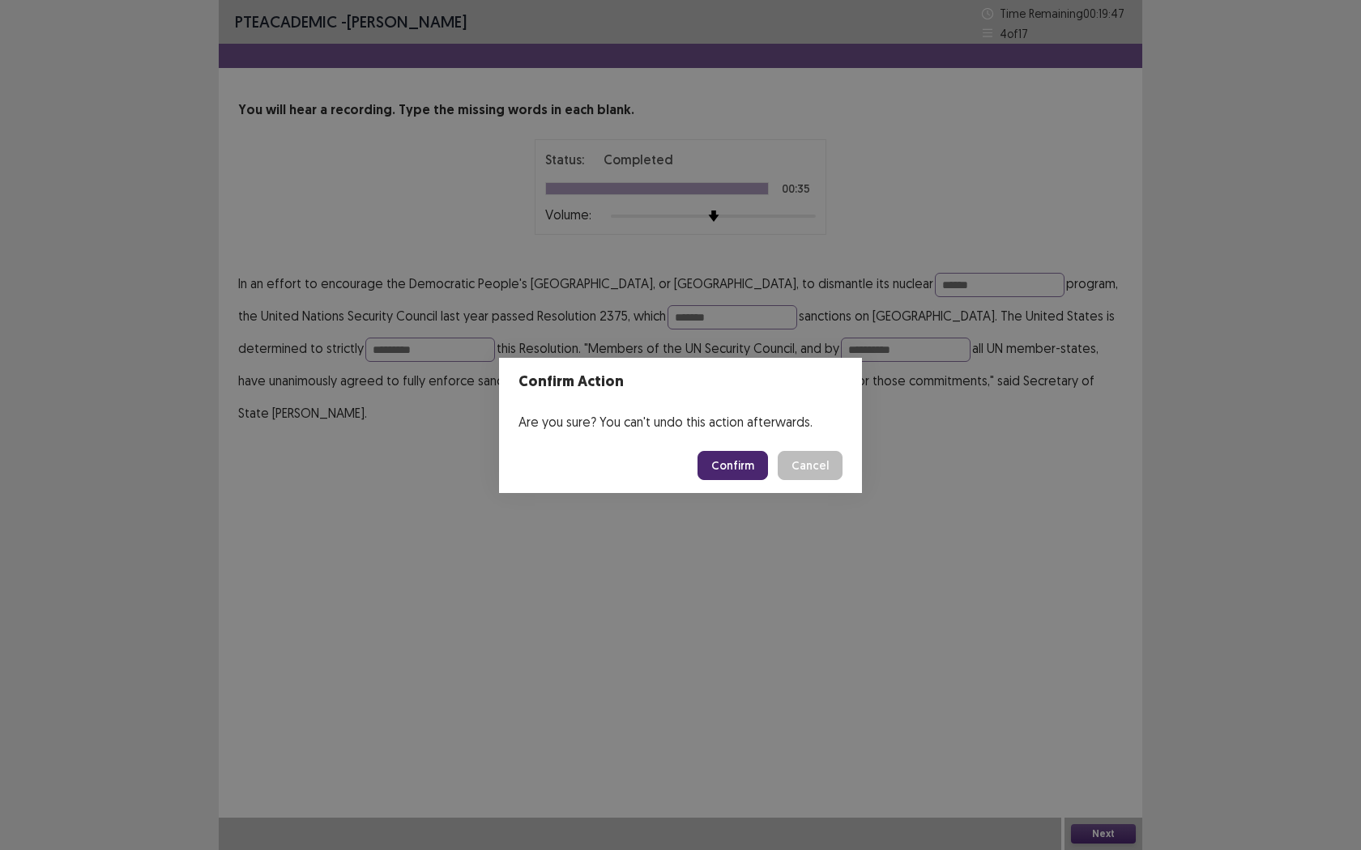
click at [734, 476] on button "Confirm" at bounding box center [732, 465] width 70 height 29
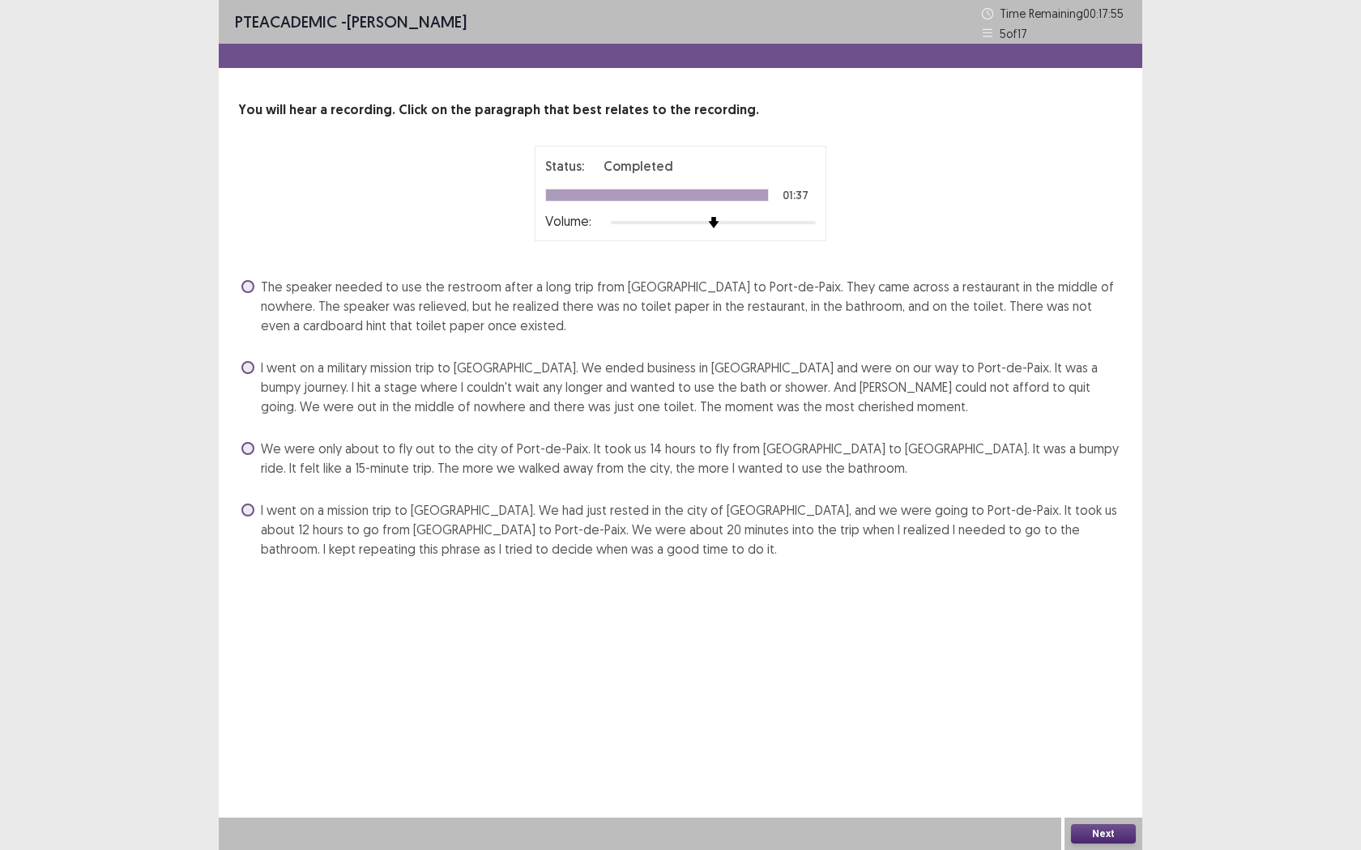
click at [275, 281] on span "The speaker needed to use the restroom after a long trip from [GEOGRAPHIC_DATA]…" at bounding box center [692, 306] width 862 height 58
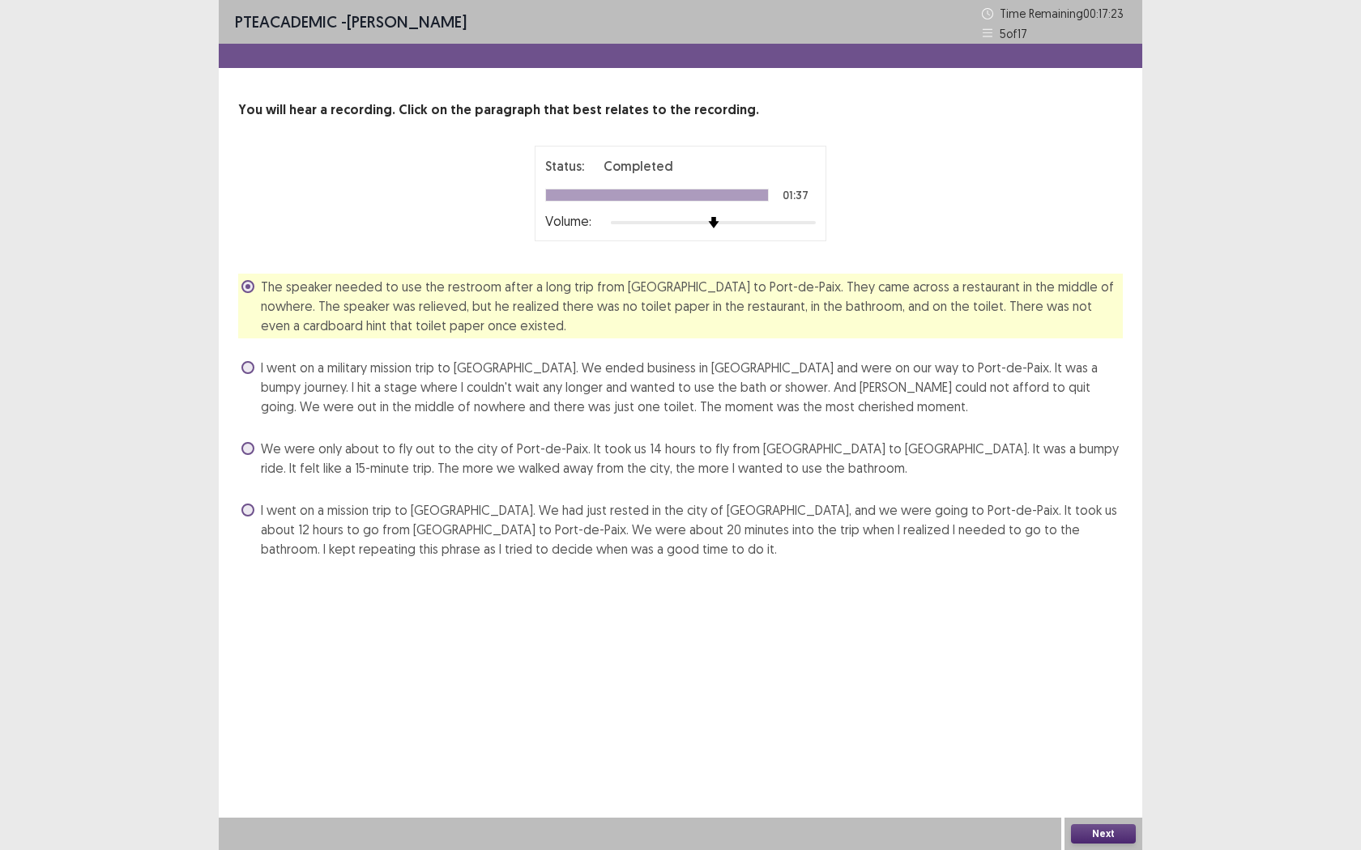
click at [1083, 778] on button "Next" at bounding box center [1103, 834] width 65 height 19
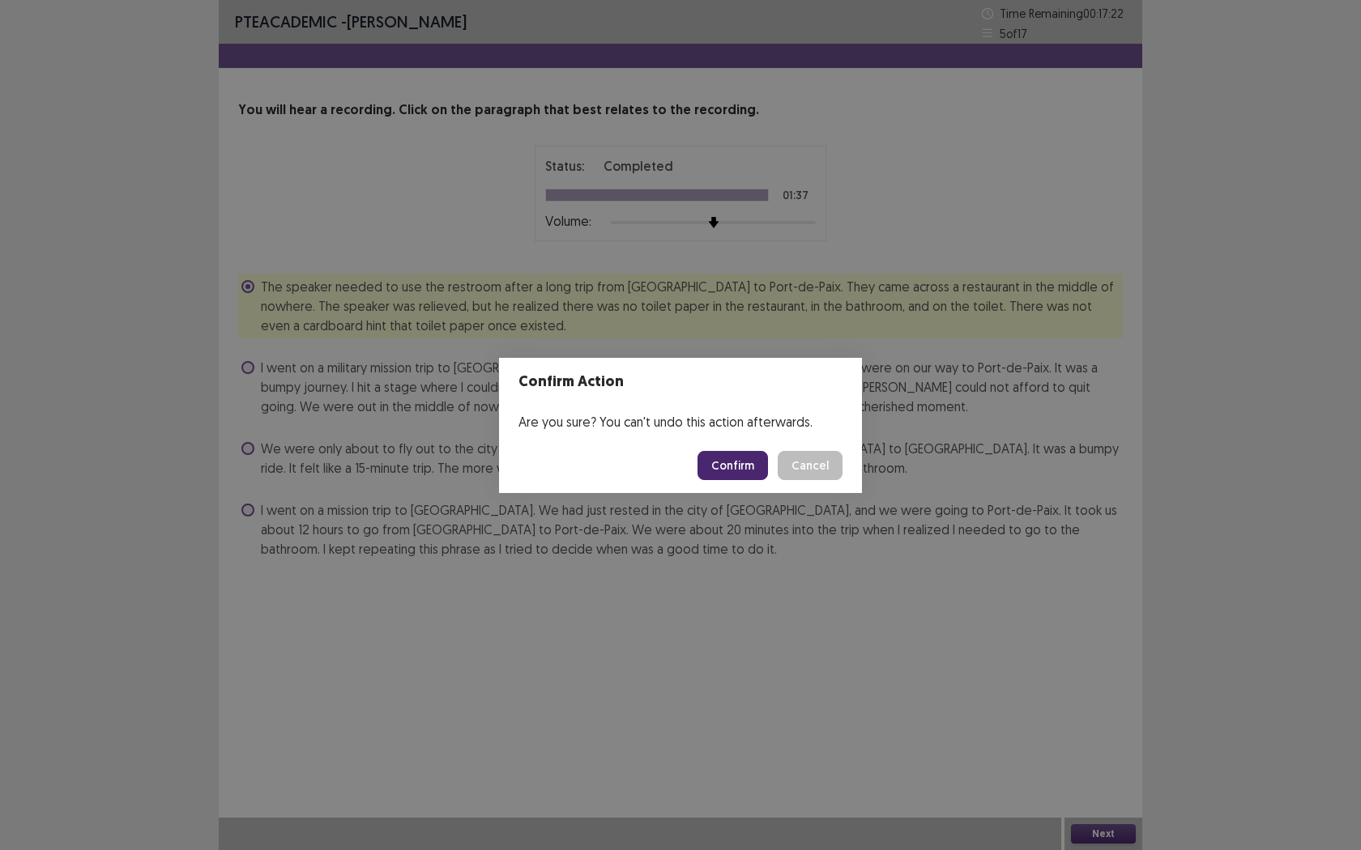
click at [735, 465] on button "Confirm" at bounding box center [732, 465] width 70 height 29
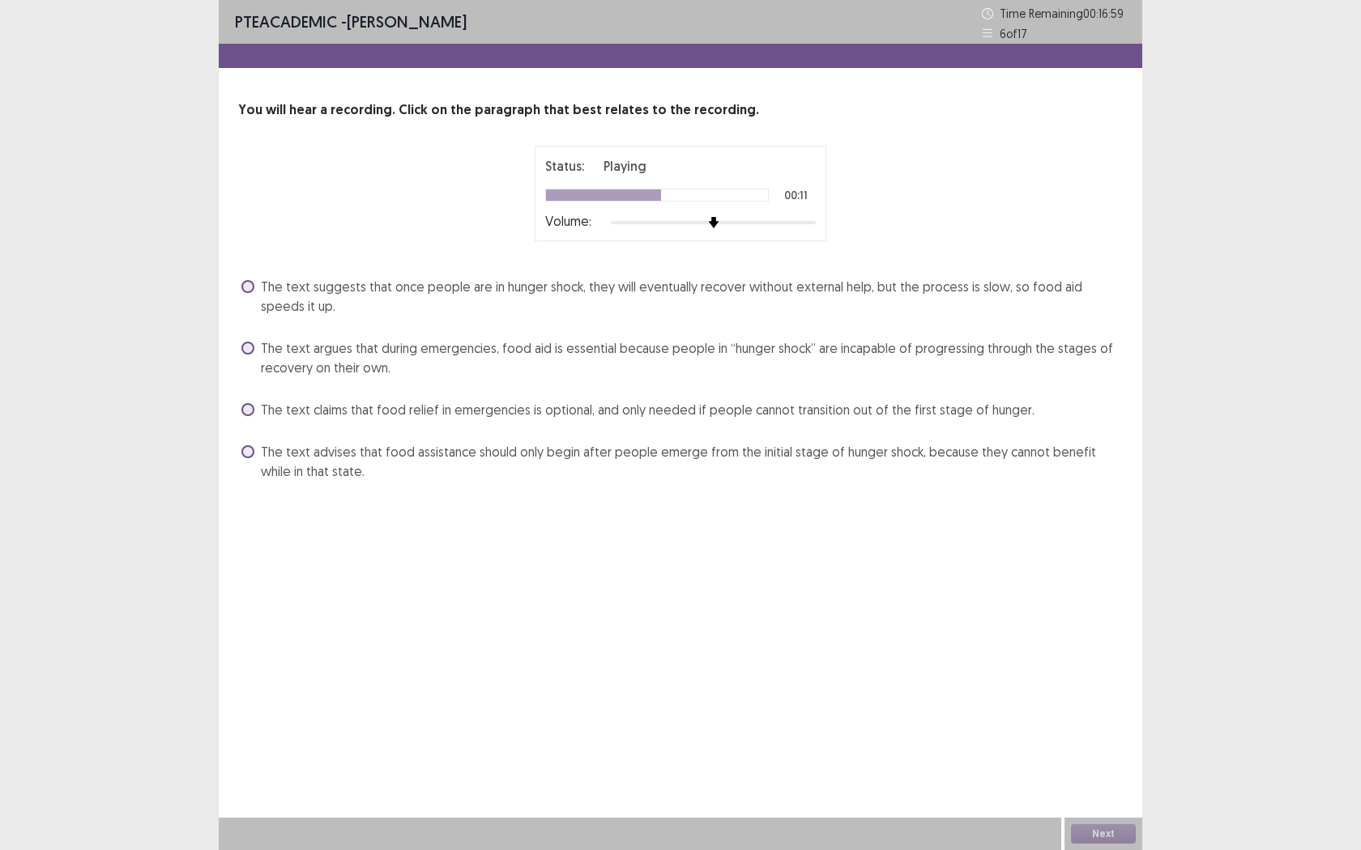
click at [268, 408] on span "The text claims that food relief in emergencies is optional, and only needed if…" at bounding box center [647, 409] width 773 height 19
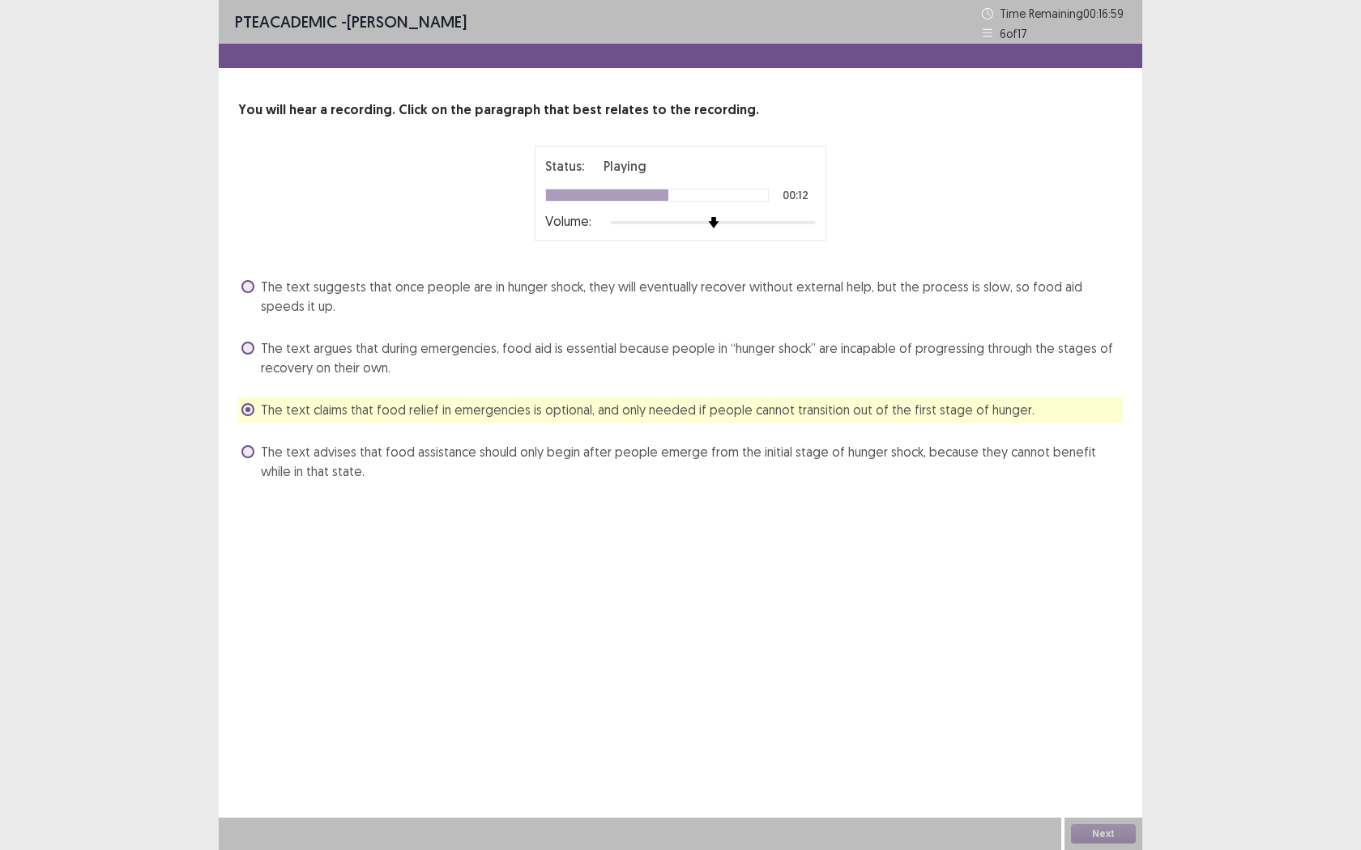
click at [262, 437] on div "The text suggests that once people are in hunger shock, they will eventually re…" at bounding box center [680, 379] width 884 height 211
click at [251, 452] on span at bounding box center [247, 451] width 13 height 13
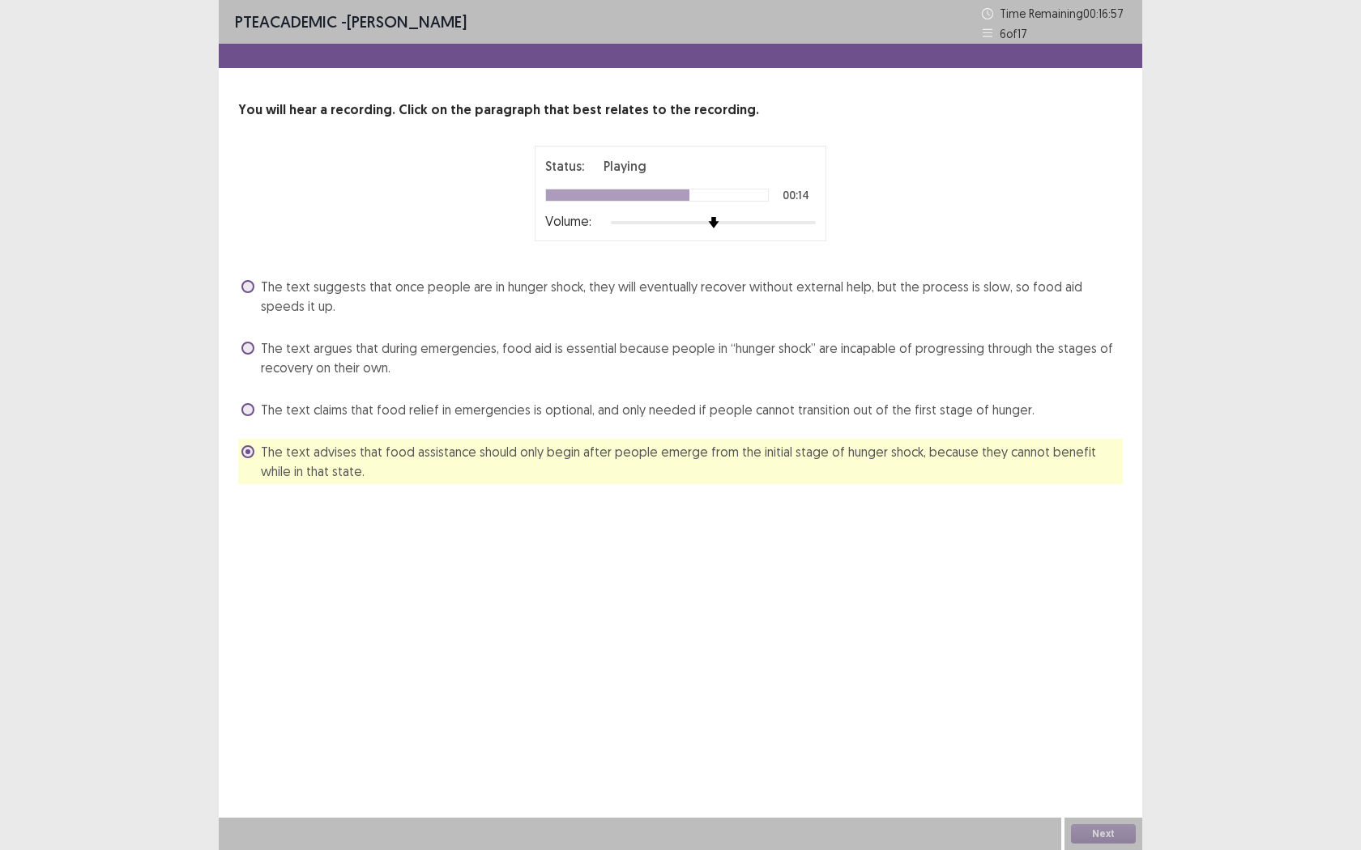
click at [256, 345] on label "The text argues that during emergencies, food aid is essential because people i…" at bounding box center [681, 358] width 881 height 39
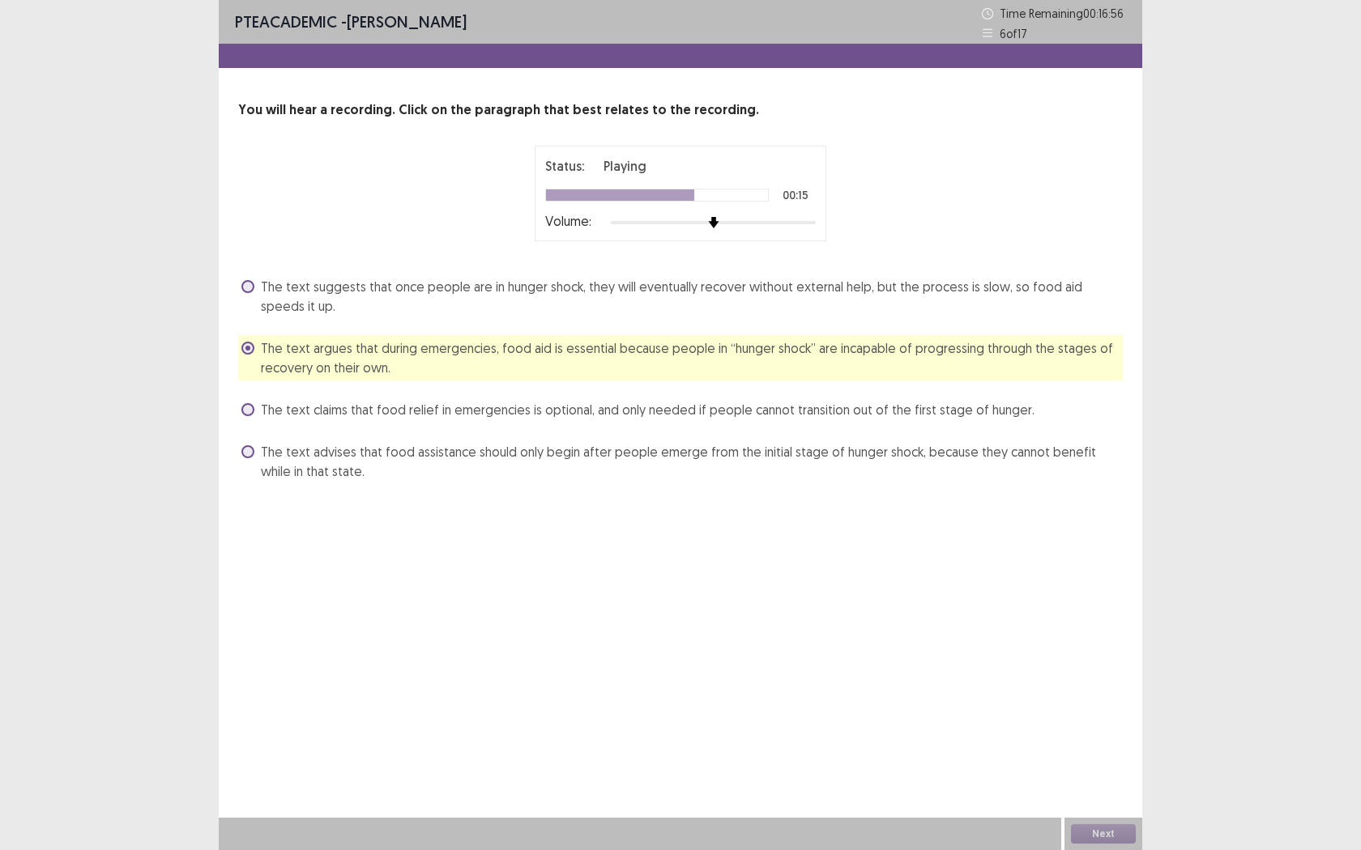
click at [245, 266] on div "You will hear a recording. Click on the paragraph that best relates to the reco…" at bounding box center [680, 292] width 923 height 384
click at [1114, 778] on button "Next" at bounding box center [1103, 834] width 65 height 19
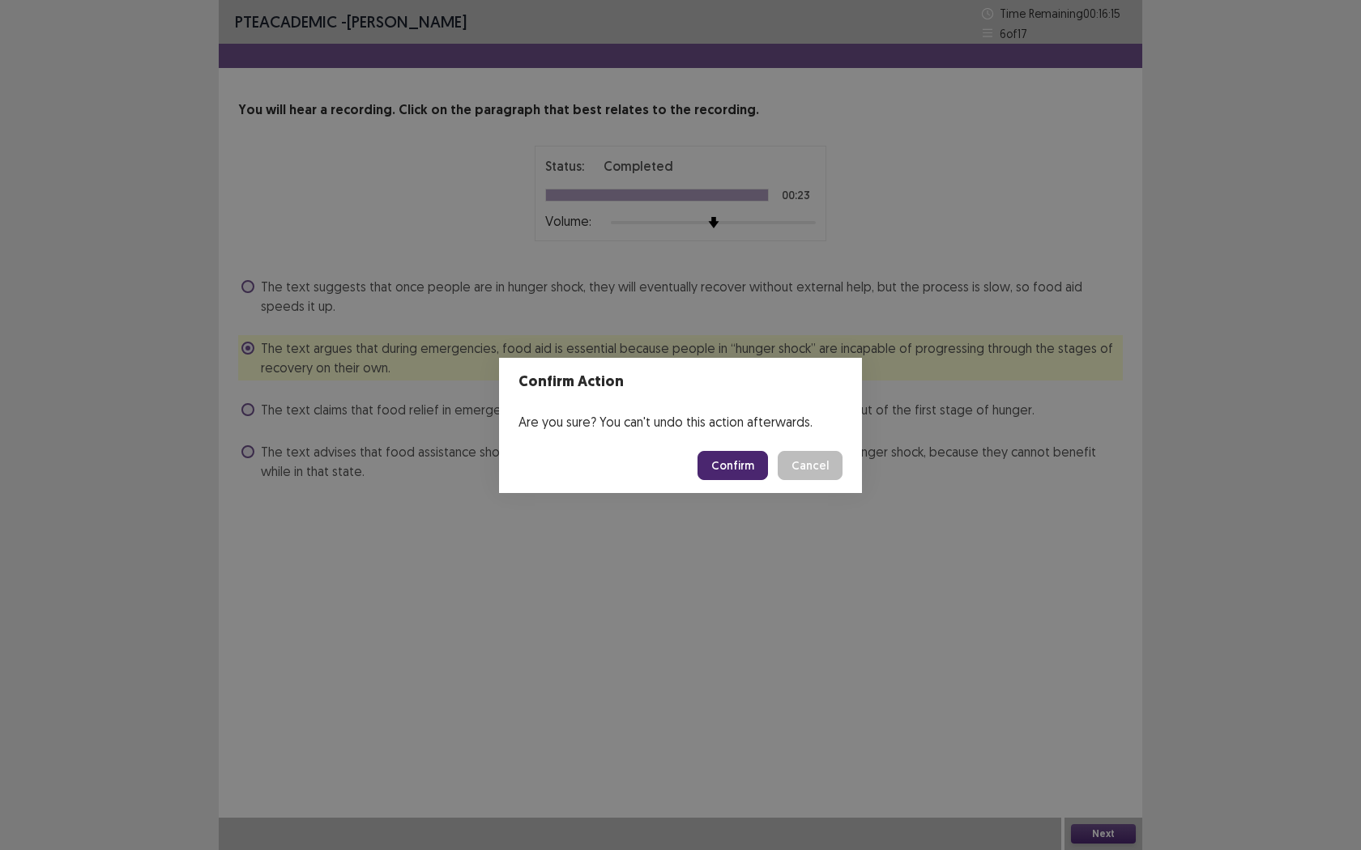
click at [720, 468] on button "Confirm" at bounding box center [732, 465] width 70 height 29
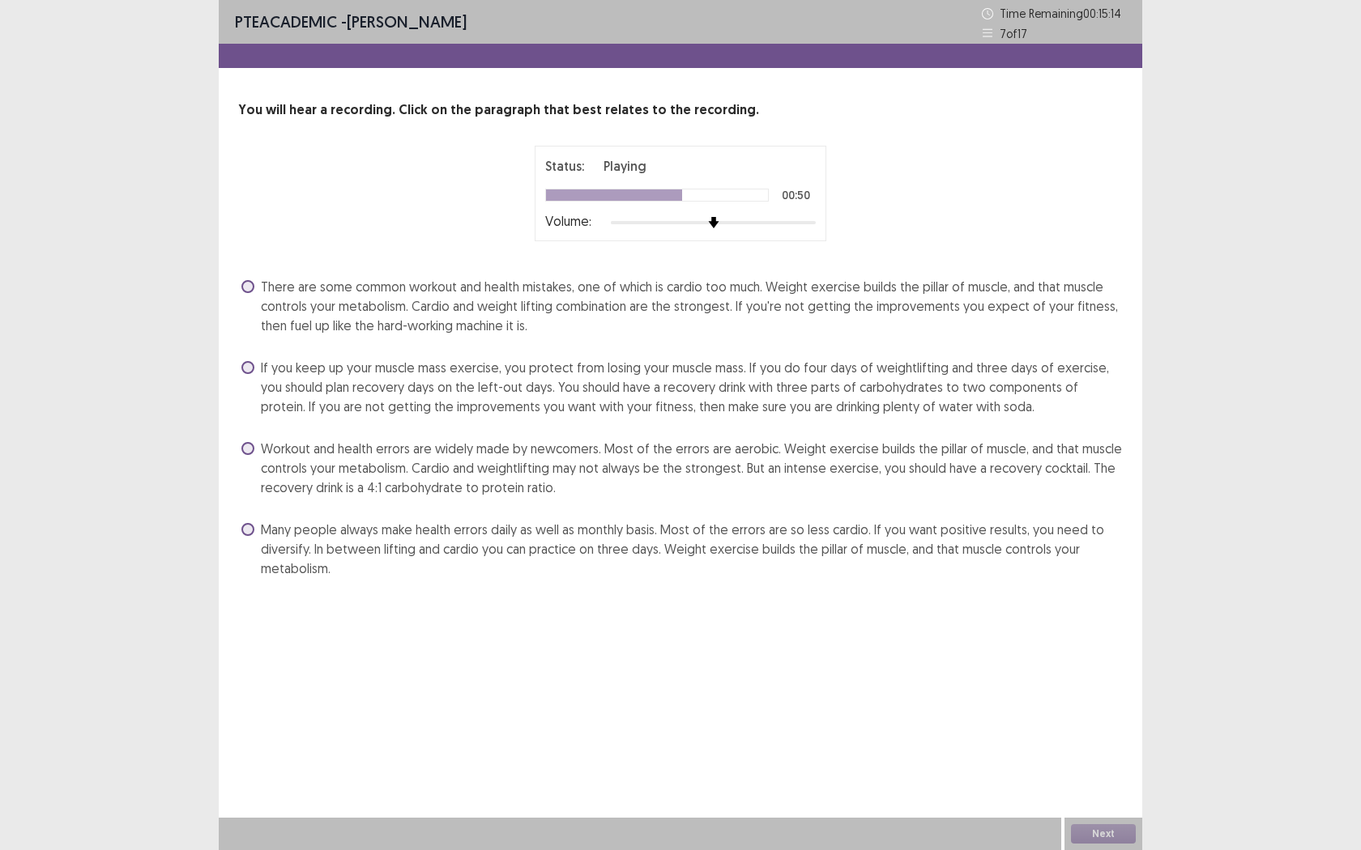
drag, startPoint x: 679, startPoint y: 495, endPoint x: 1360, endPoint y: 850, distance: 768.0
click at [1360, 778] on div "PTE academic - [PERSON_NAME] Time Remaining 00 : 15 : 14 7 of 17 You will hear …" at bounding box center [680, 425] width 1361 height 850
click at [437, 296] on span "There are some common workout and health mistakes, one of which is cardio too m…" at bounding box center [692, 306] width 862 height 58
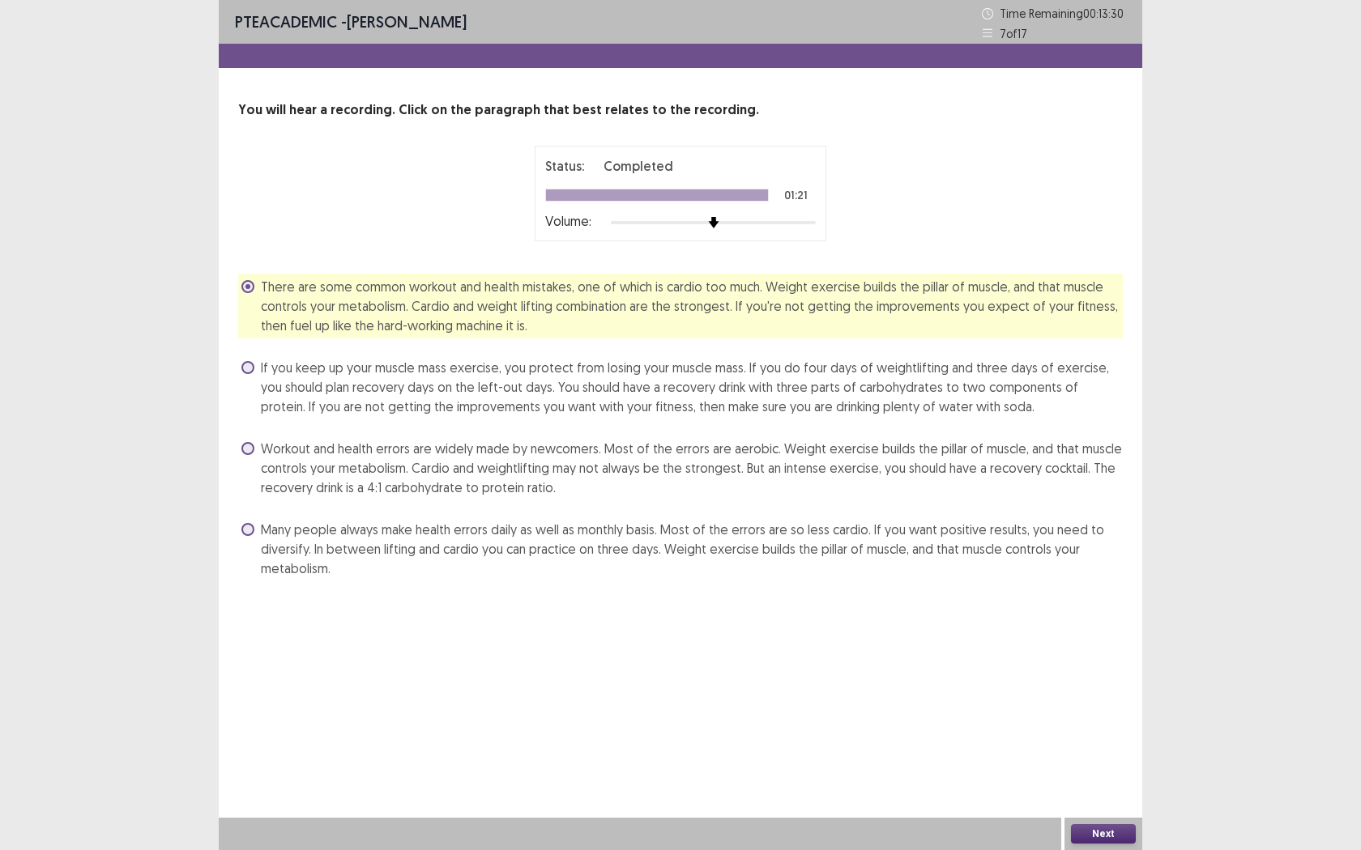
click at [1113, 778] on button "Next" at bounding box center [1103, 834] width 65 height 19
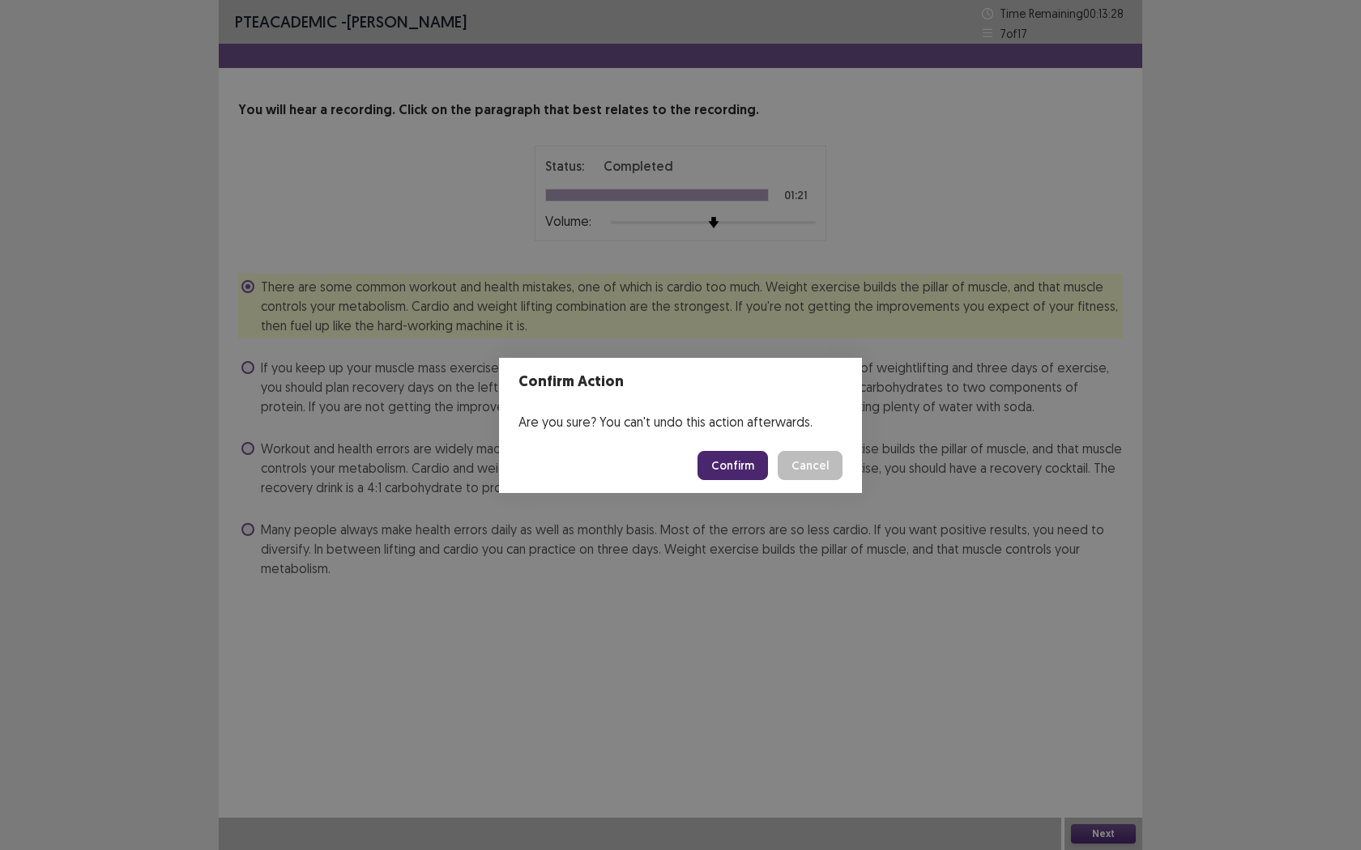
click at [728, 470] on button "Confirm" at bounding box center [732, 465] width 70 height 29
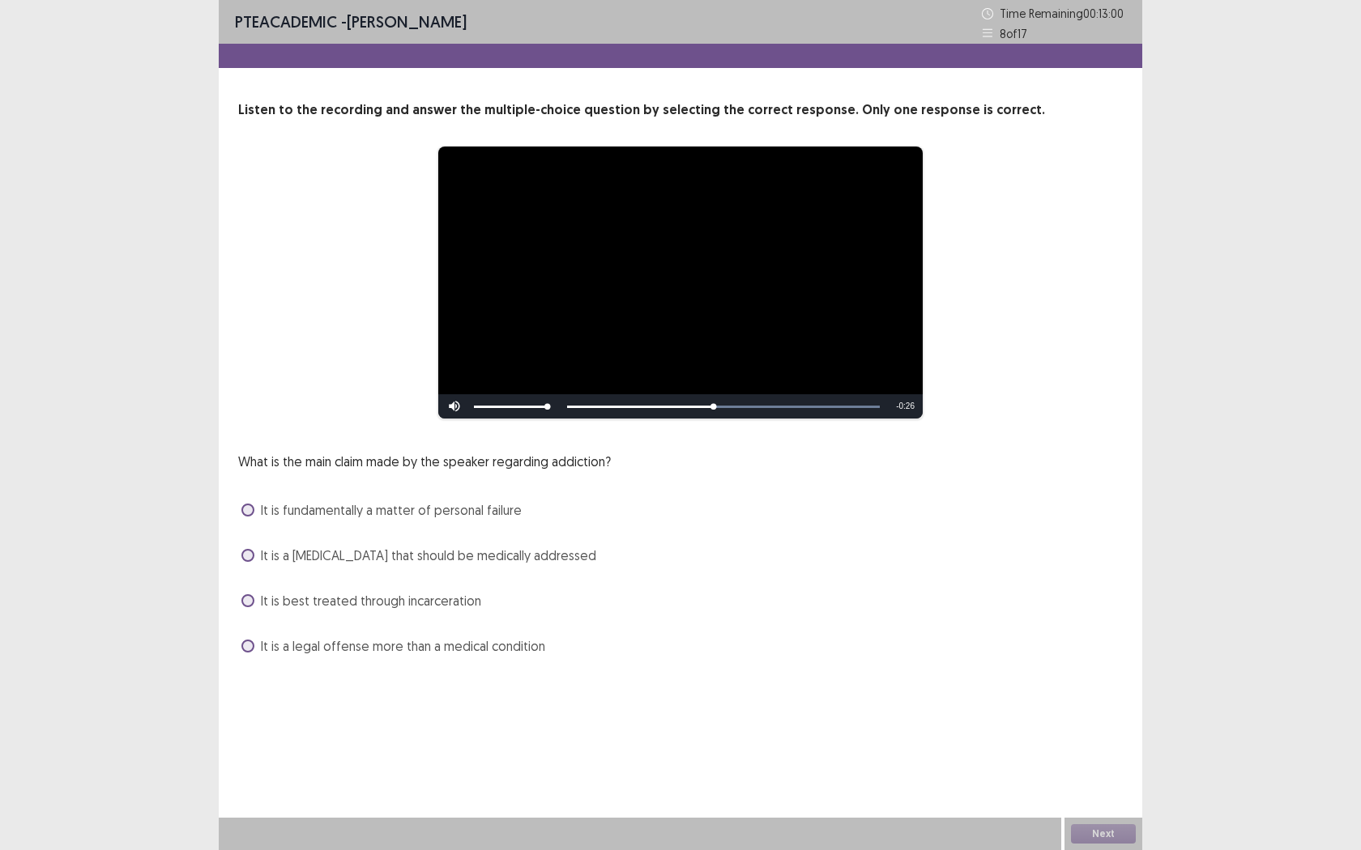
click at [336, 561] on span "It is a [MEDICAL_DATA] that should be medically addressed" at bounding box center [428, 555] width 335 height 19
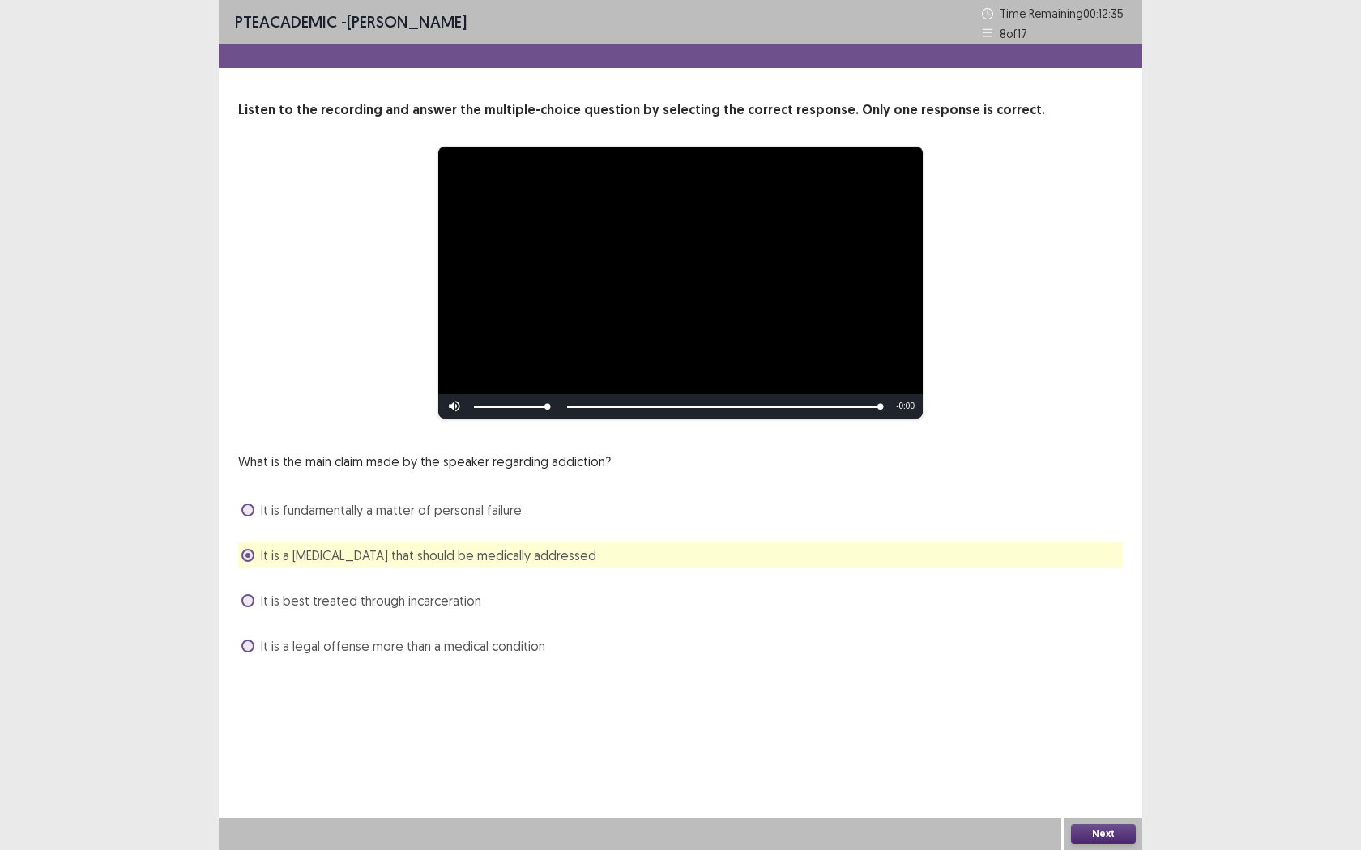
click at [1105, 778] on button "Next" at bounding box center [1103, 834] width 65 height 19
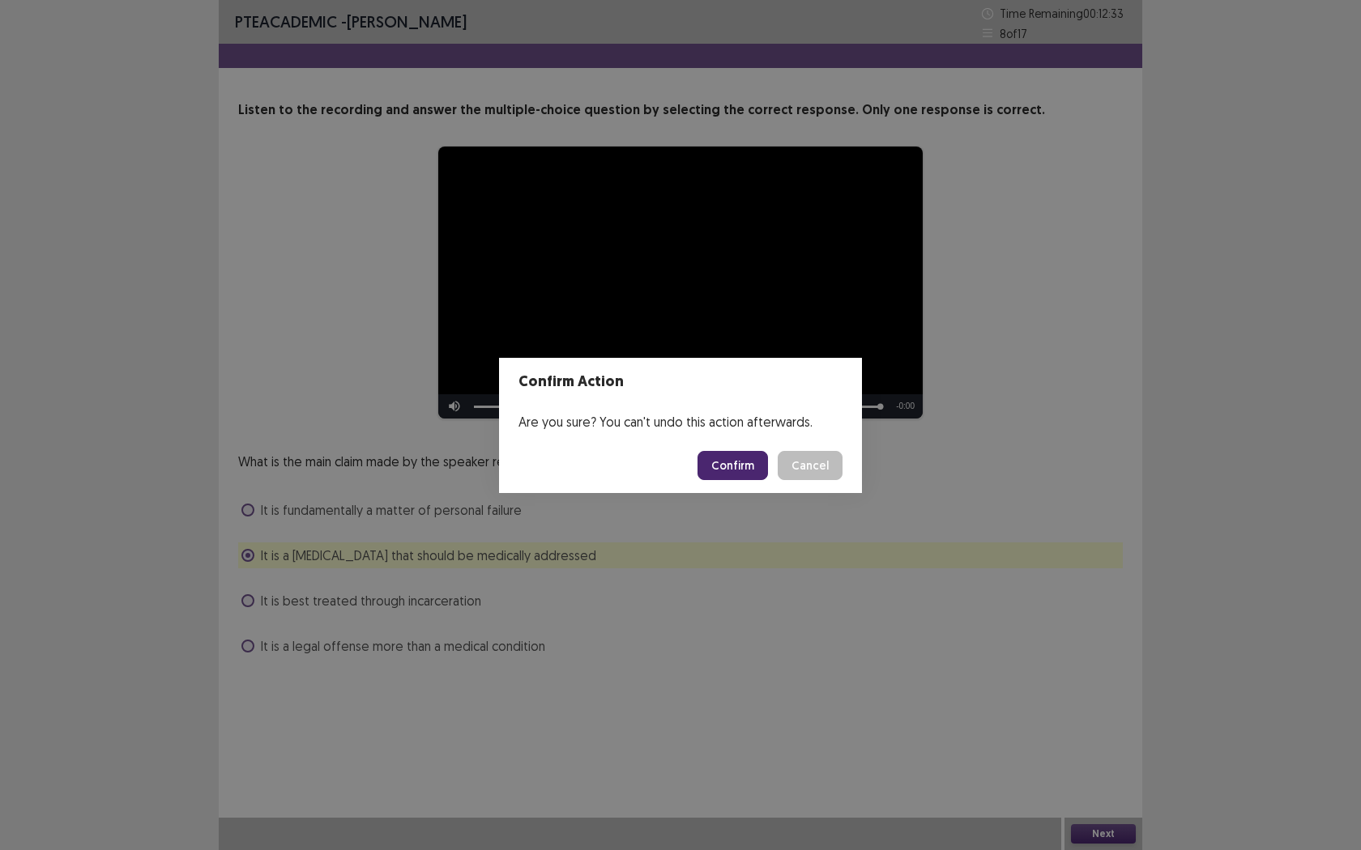
click at [764, 509] on div "Confirm Action Are you sure? You can't undo this action afterwards. Confirm Can…" at bounding box center [680, 425] width 1361 height 850
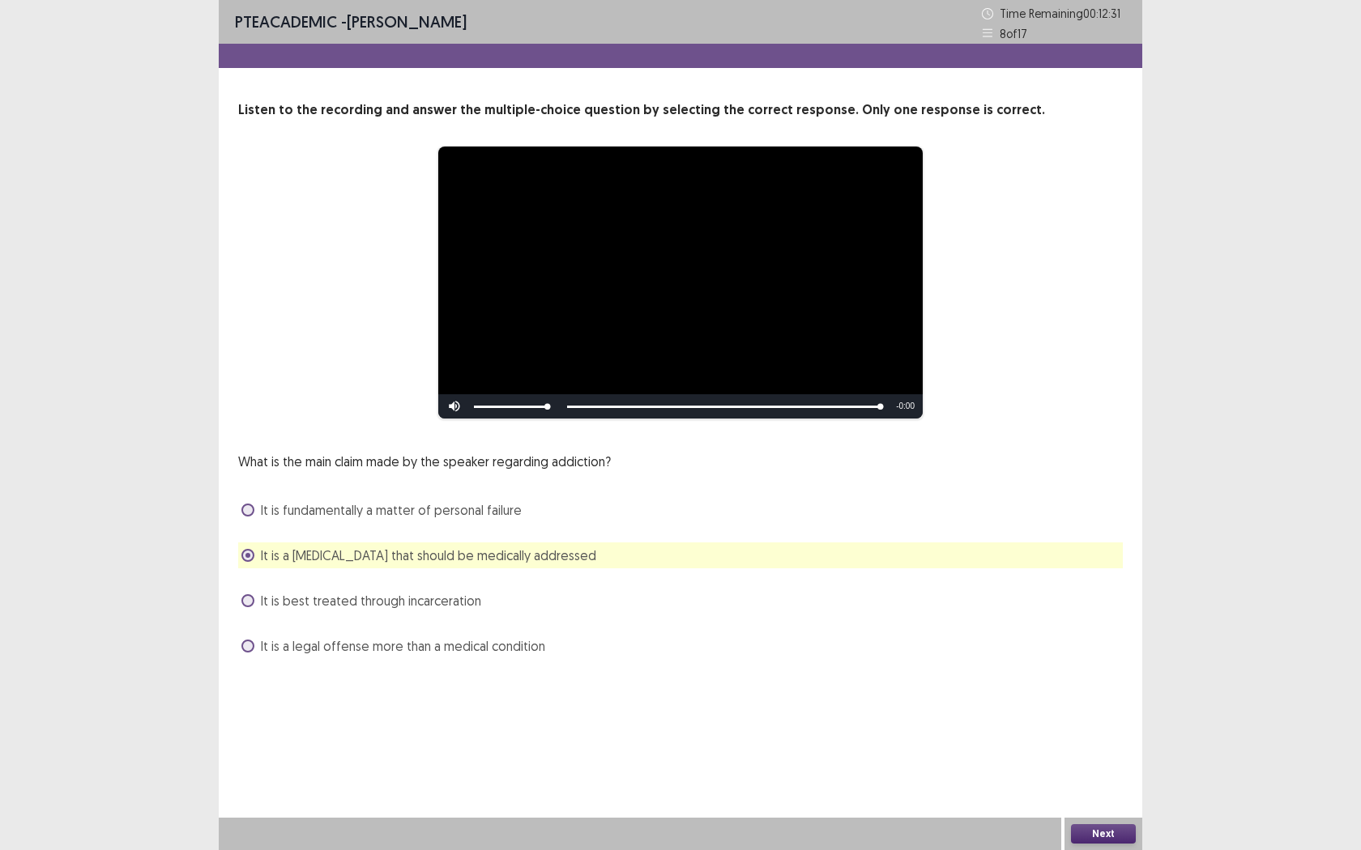
click at [1112, 778] on button "Next" at bounding box center [1103, 834] width 65 height 19
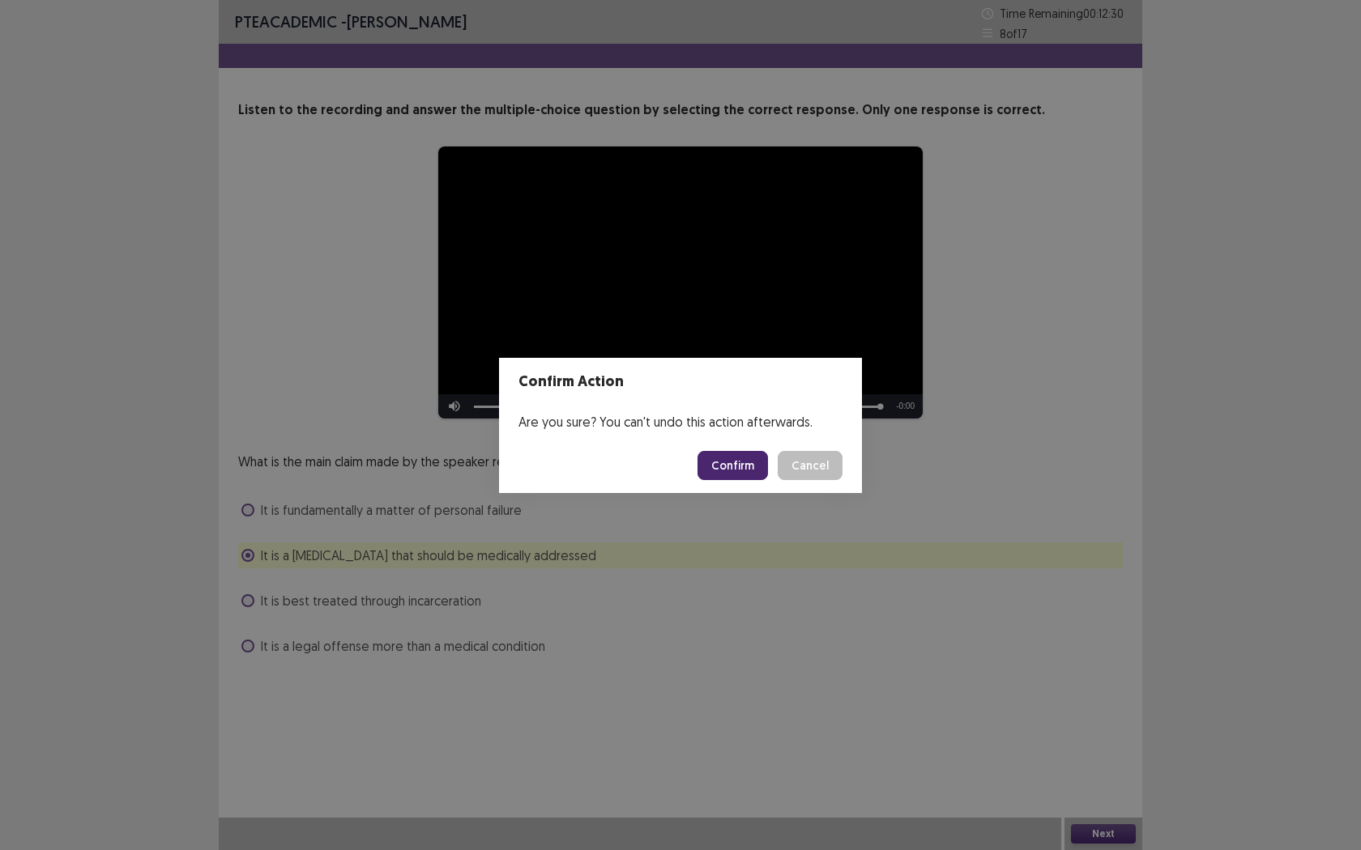
click at [748, 466] on button "Confirm" at bounding box center [732, 465] width 70 height 29
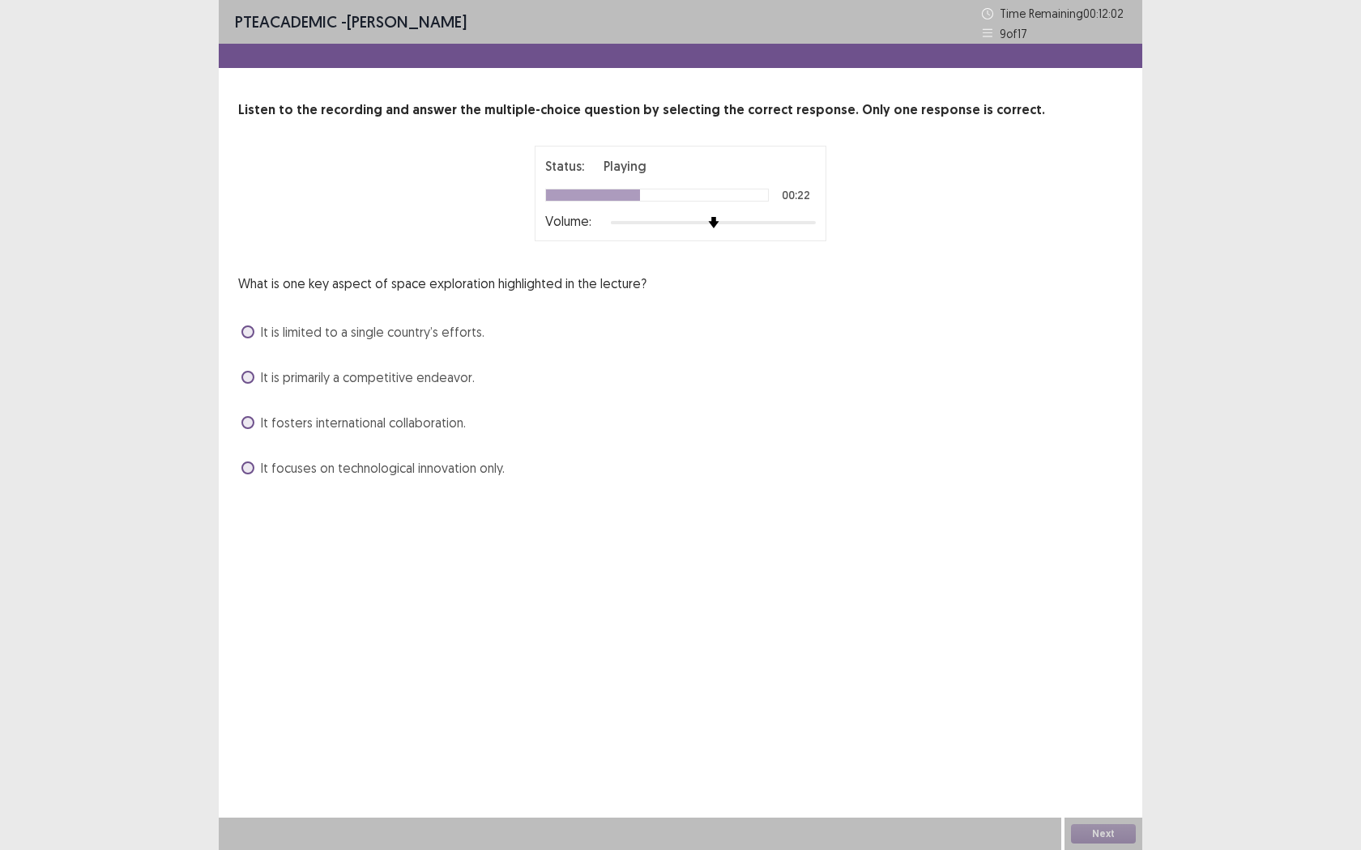
click at [262, 416] on span "It fosters international collaboration." at bounding box center [363, 422] width 205 height 19
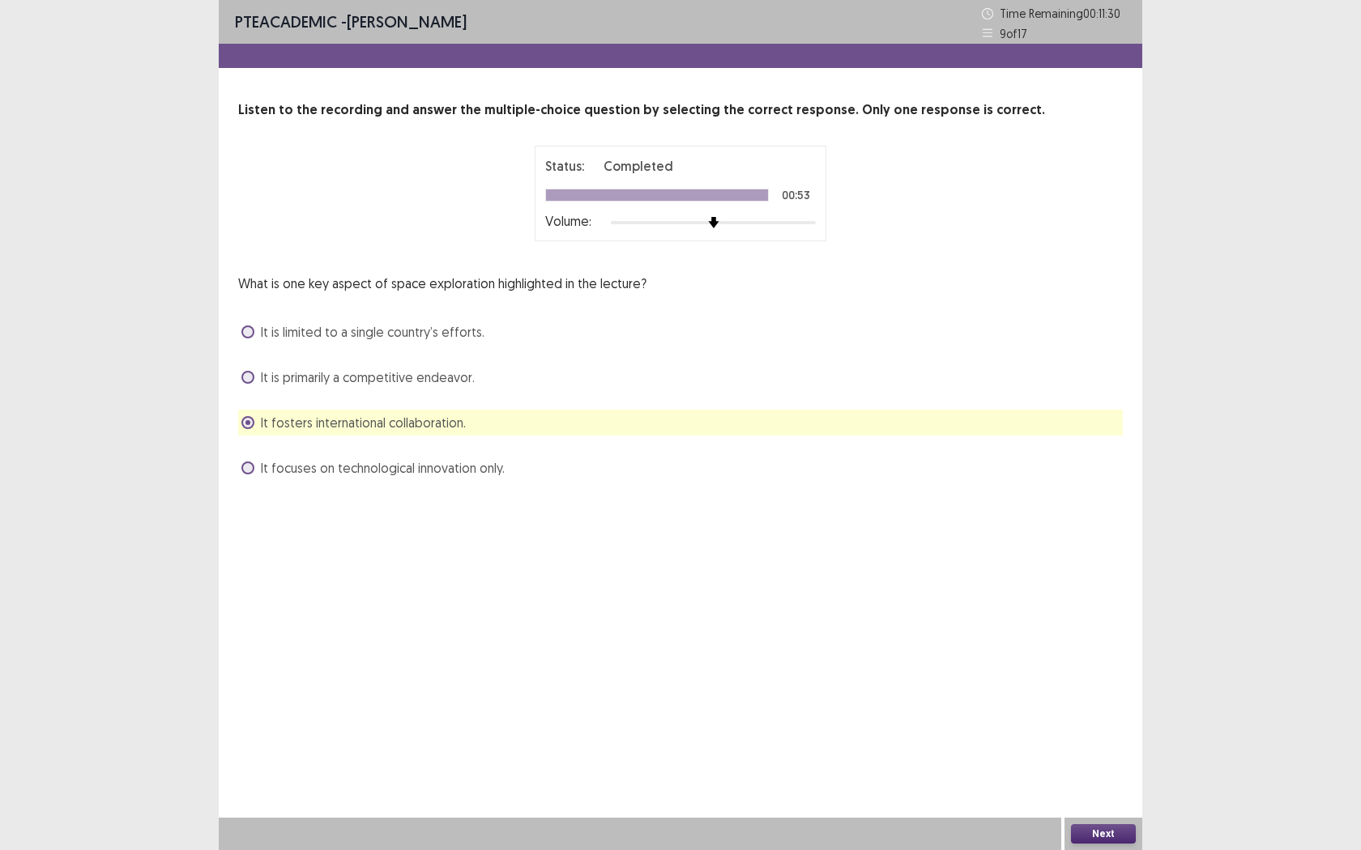
click at [1092, 778] on button "Next" at bounding box center [1103, 834] width 65 height 19
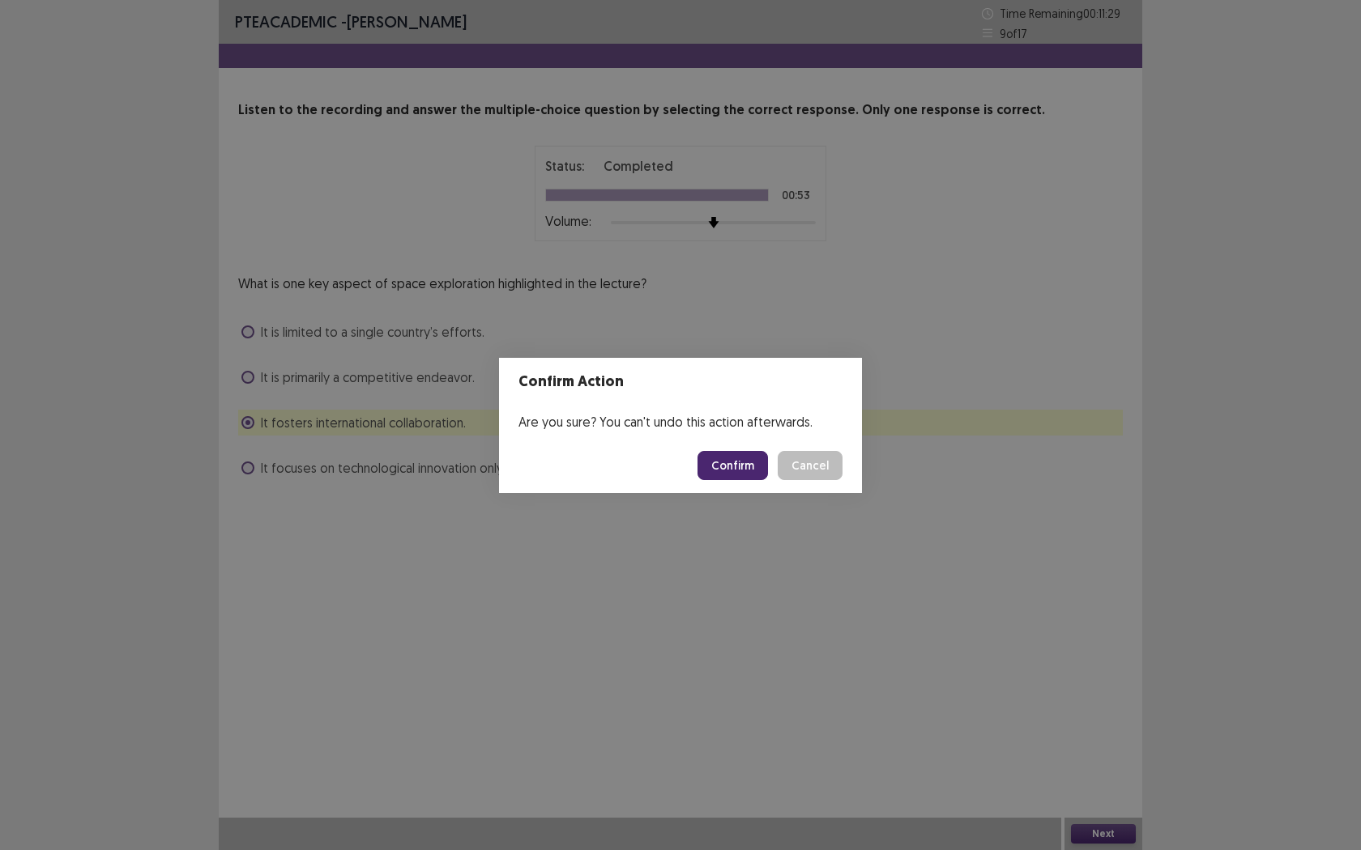
click at [719, 479] on button "Confirm" at bounding box center [732, 465] width 70 height 29
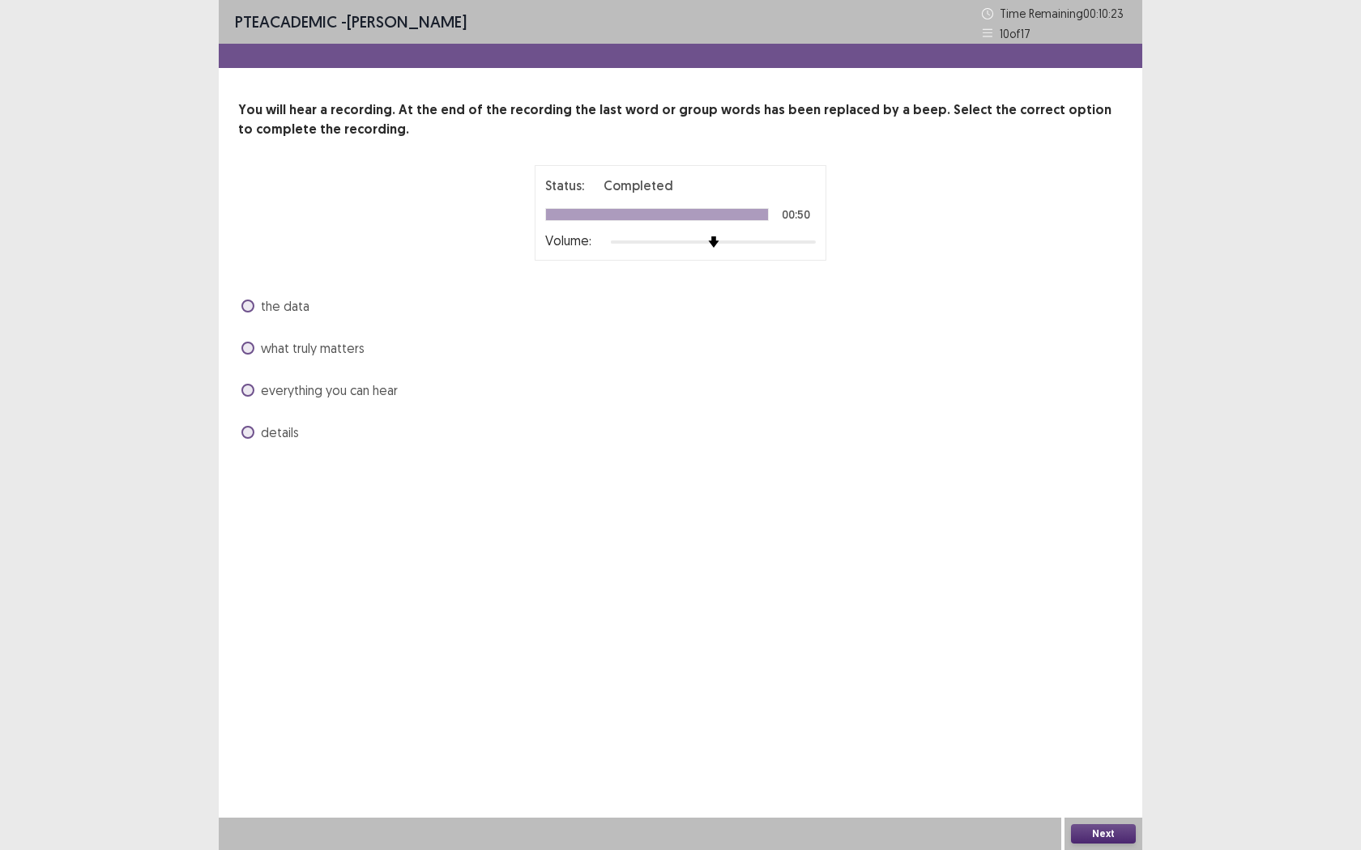
click at [254, 395] on label "everything you can hear" at bounding box center [319, 390] width 156 height 19
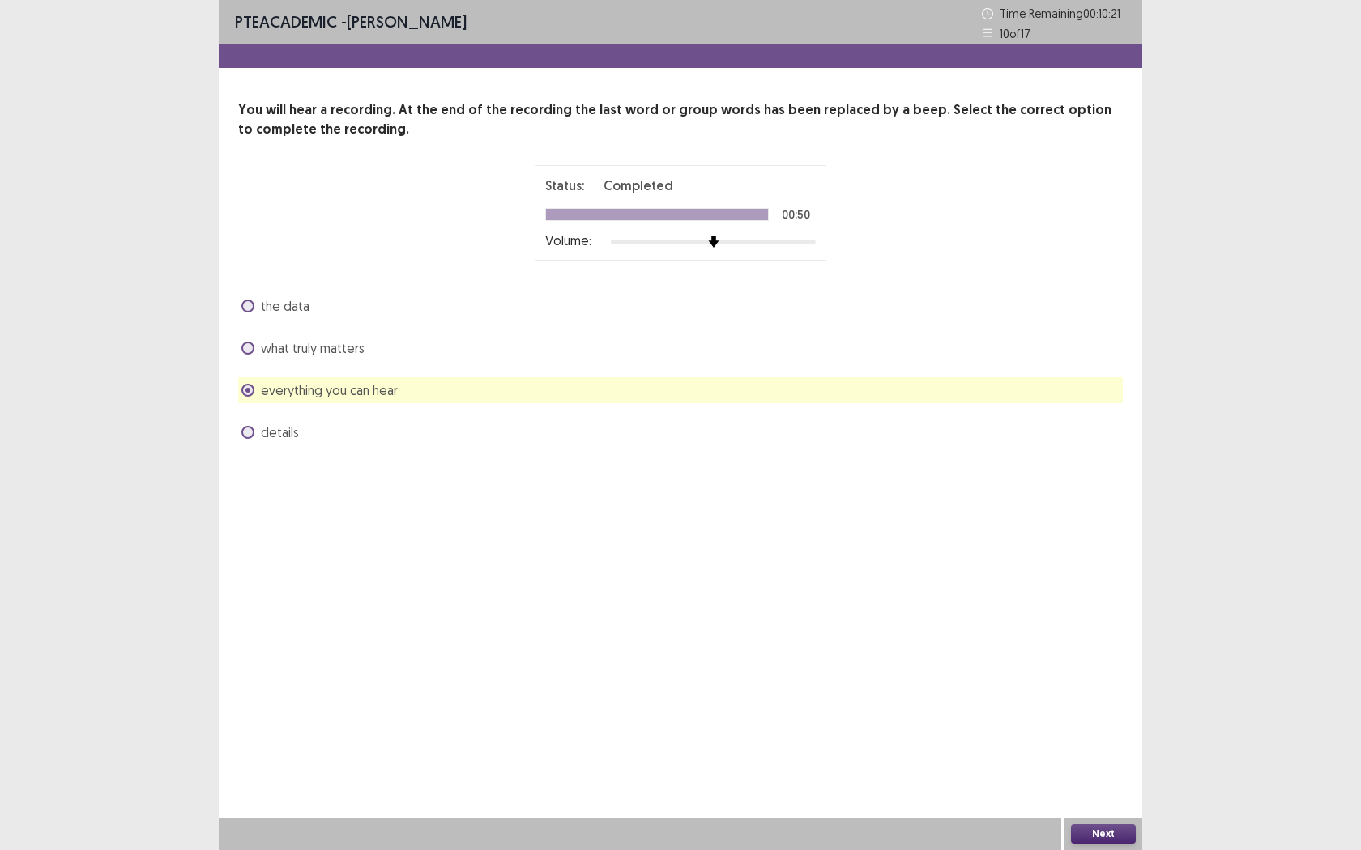
click at [1123, 778] on button "Next" at bounding box center [1103, 834] width 65 height 19
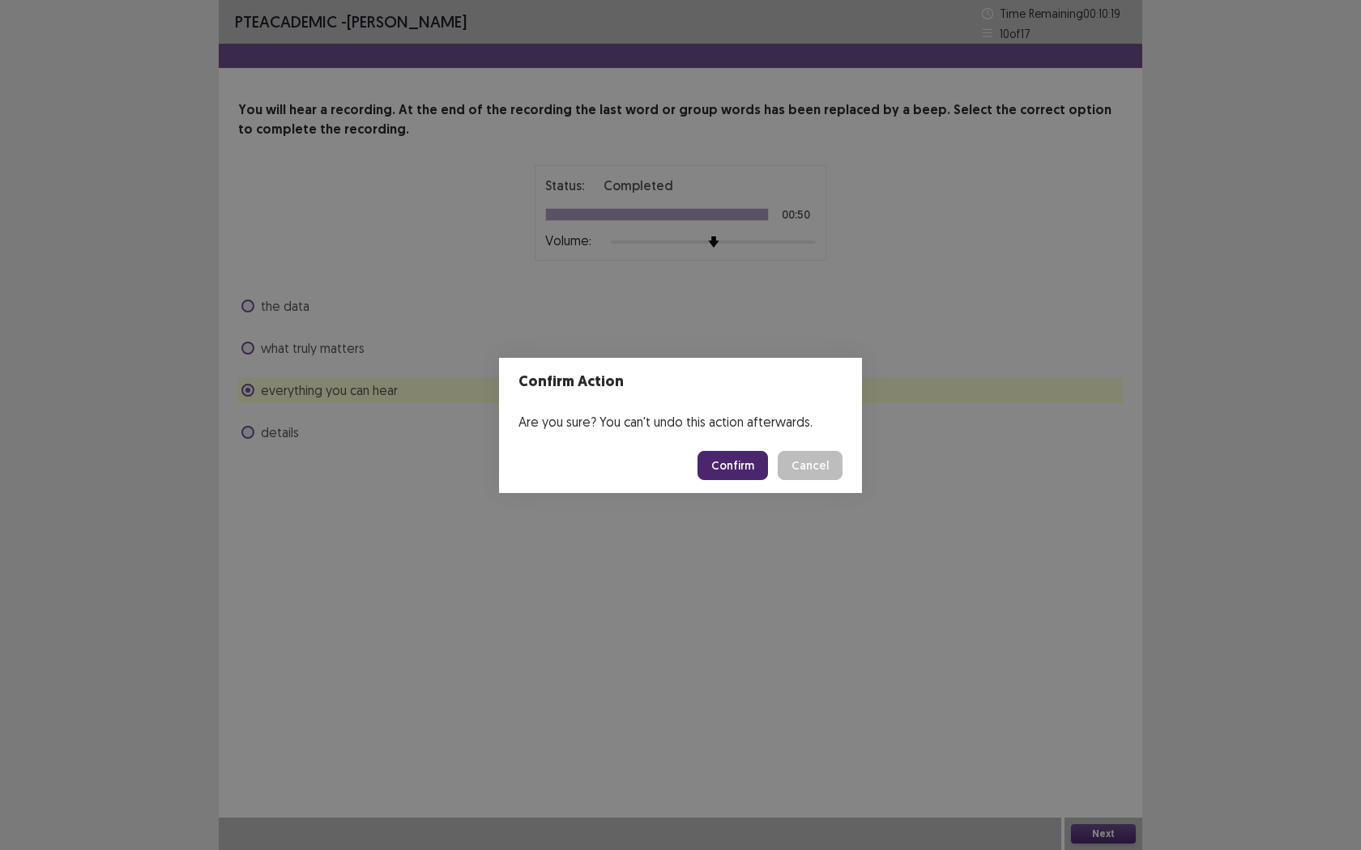
click at [753, 470] on button "Confirm" at bounding box center [732, 465] width 70 height 29
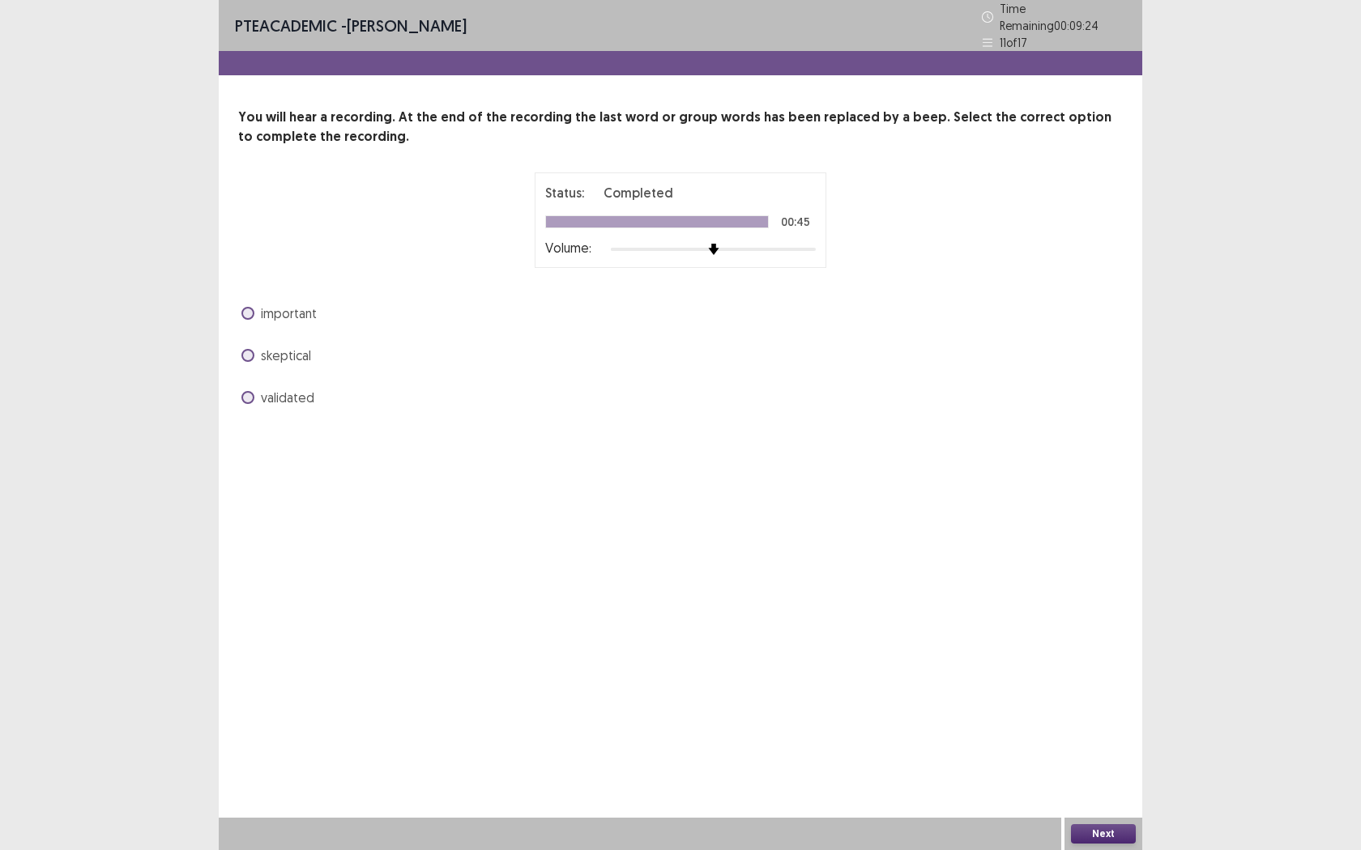
click at [254, 346] on label "skeptical" at bounding box center [276, 355] width 70 height 19
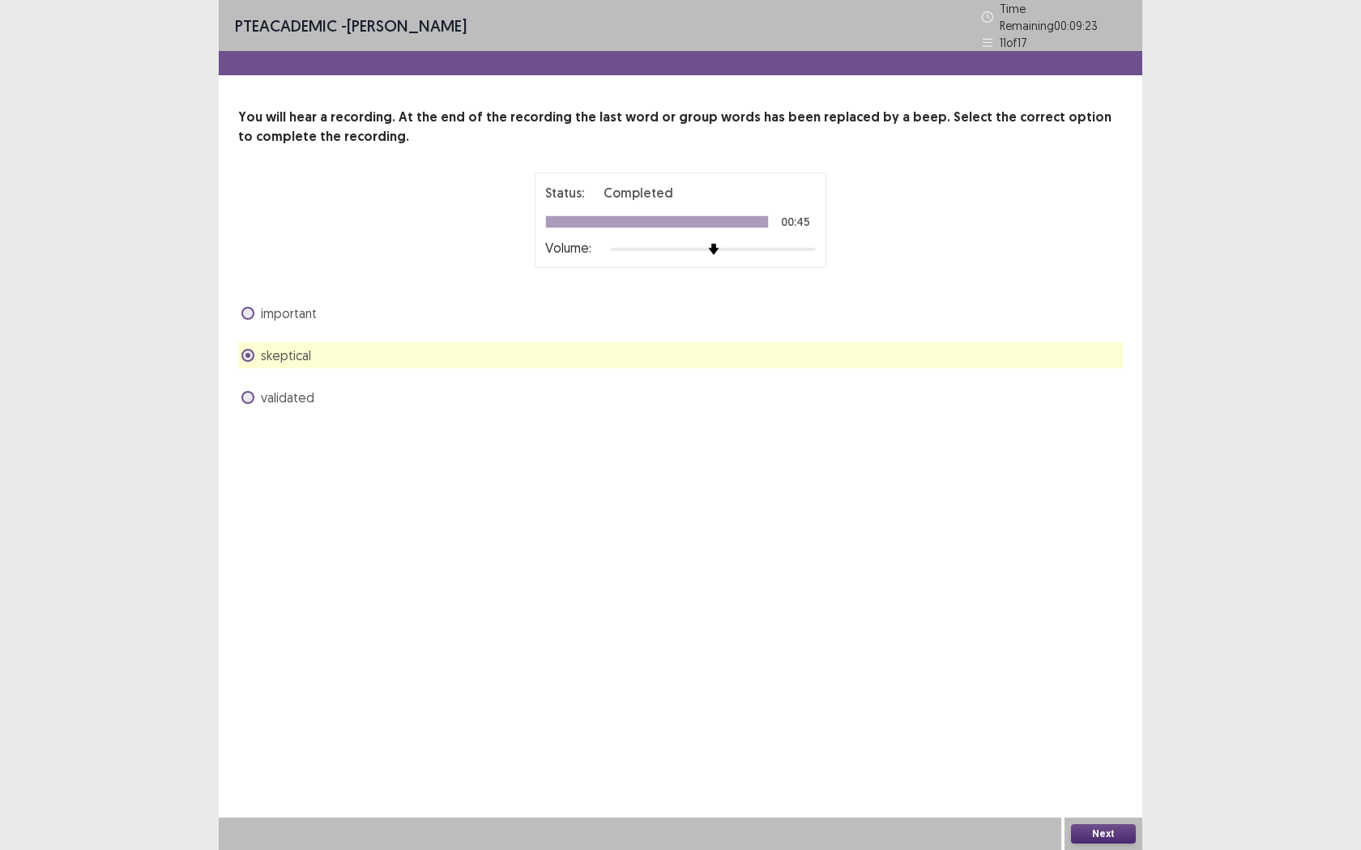
click at [1090, 778] on button "Next" at bounding box center [1103, 834] width 65 height 19
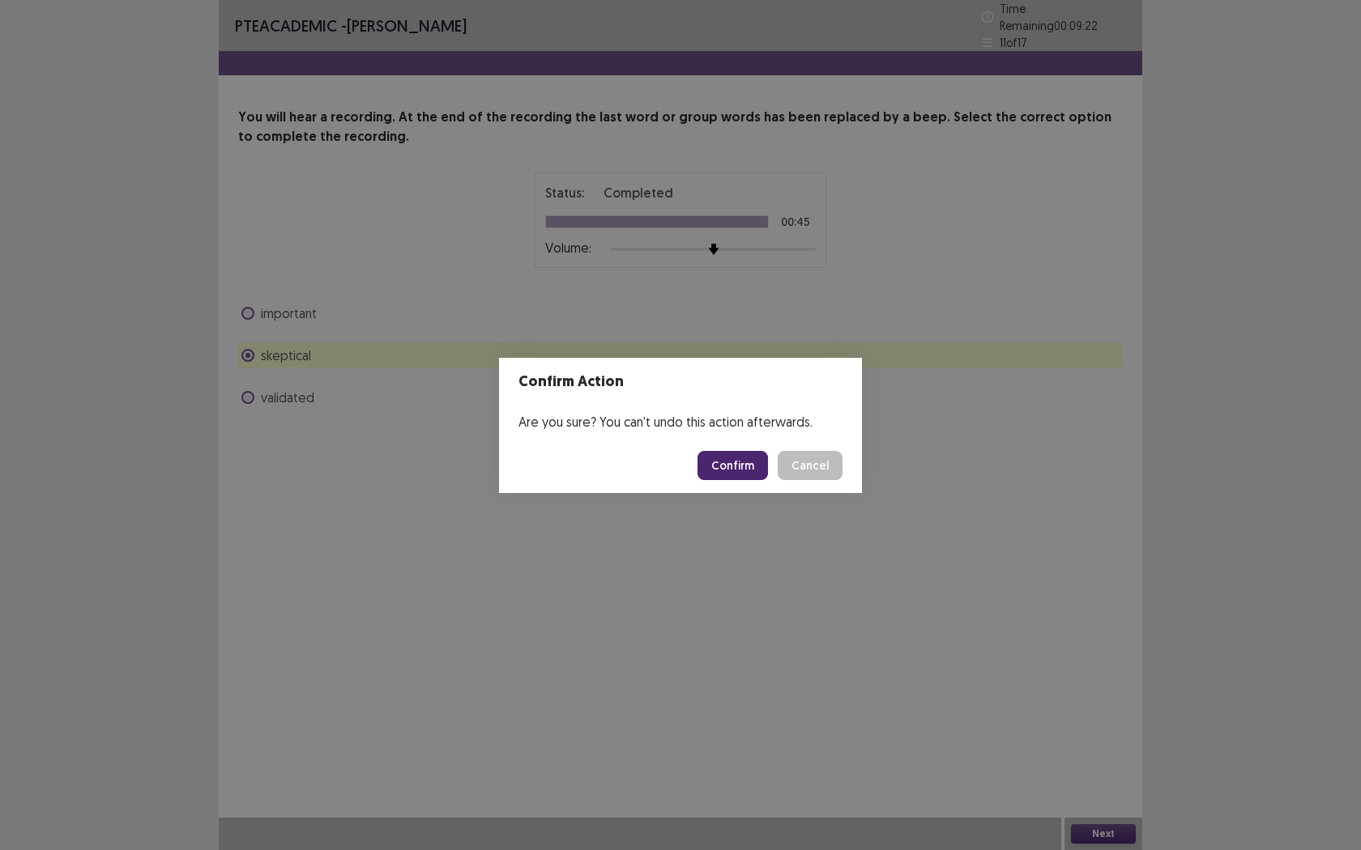
click at [691, 452] on footer "Confirm Cancel" at bounding box center [680, 465] width 363 height 55
click at [711, 453] on button "Confirm" at bounding box center [732, 465] width 70 height 29
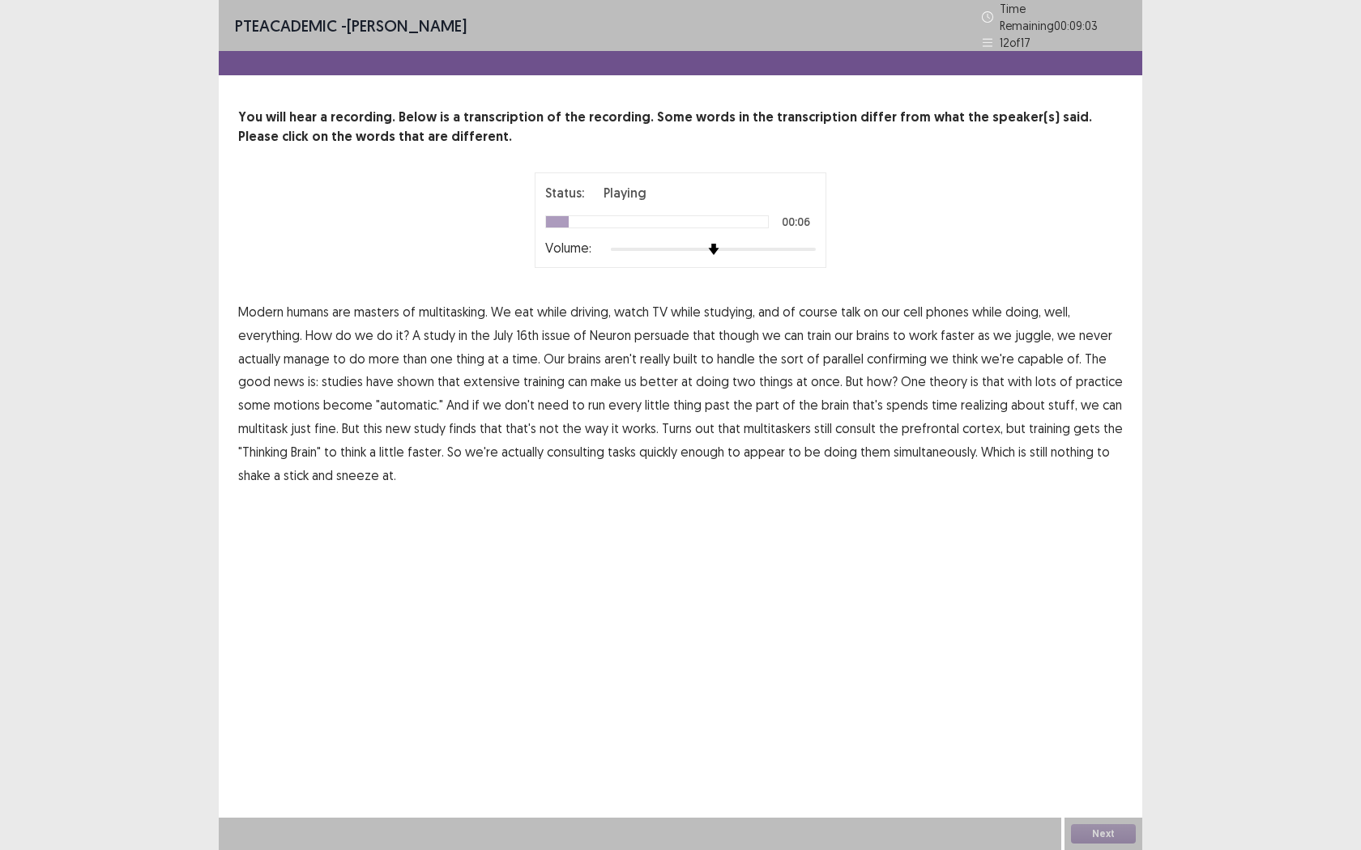
click at [825, 309] on span "course" at bounding box center [818, 311] width 39 height 19
click at [656, 328] on span "persuade" at bounding box center [661, 335] width 55 height 19
click at [731, 329] on span "though" at bounding box center [738, 335] width 40 height 19
click at [903, 356] on span "confirming" at bounding box center [897, 358] width 60 height 19
click at [298, 400] on span "motions" at bounding box center [297, 404] width 46 height 19
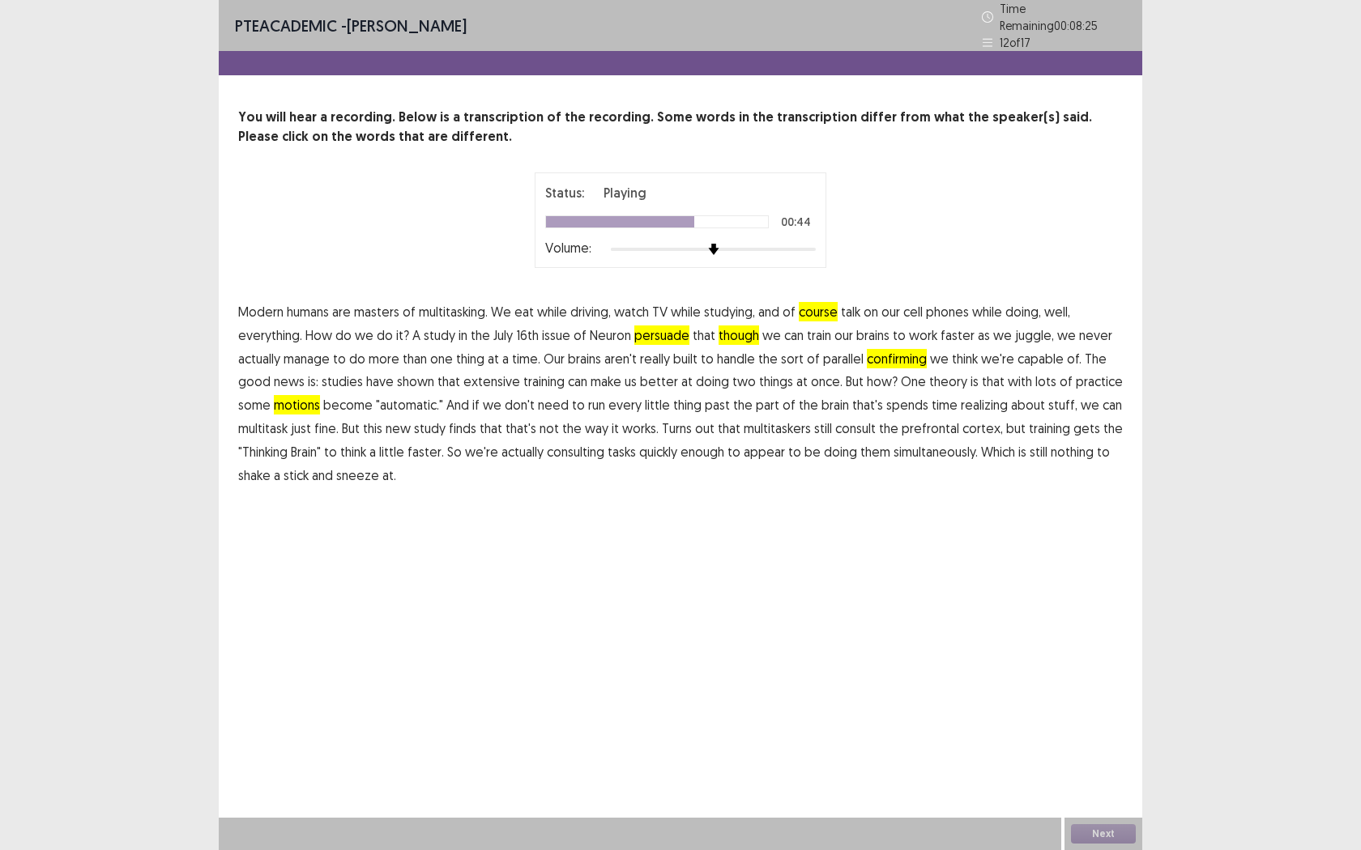
click at [964, 396] on span "realizing" at bounding box center [984, 404] width 47 height 19
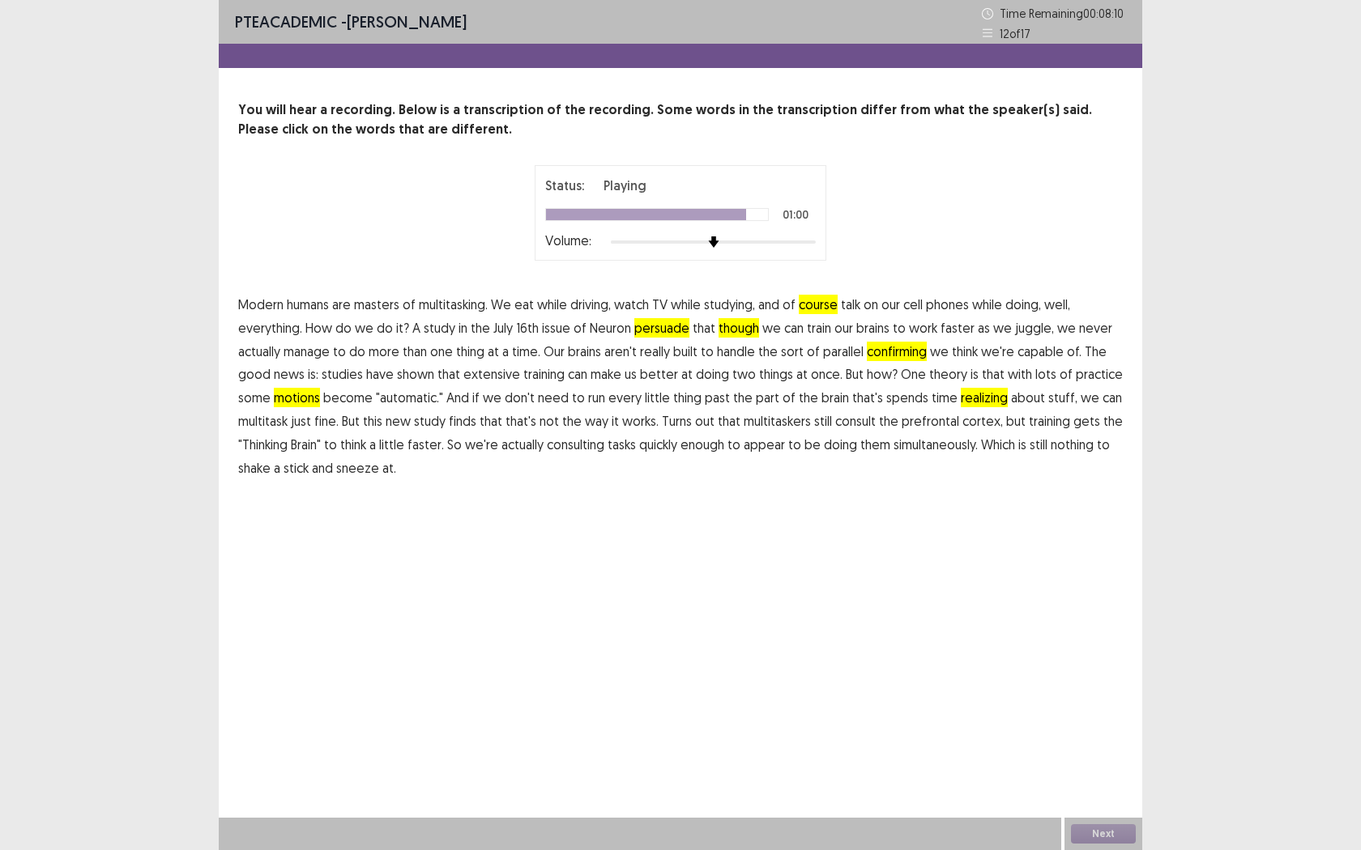
click at [575, 444] on span "consulting" at bounding box center [576, 444] width 58 height 19
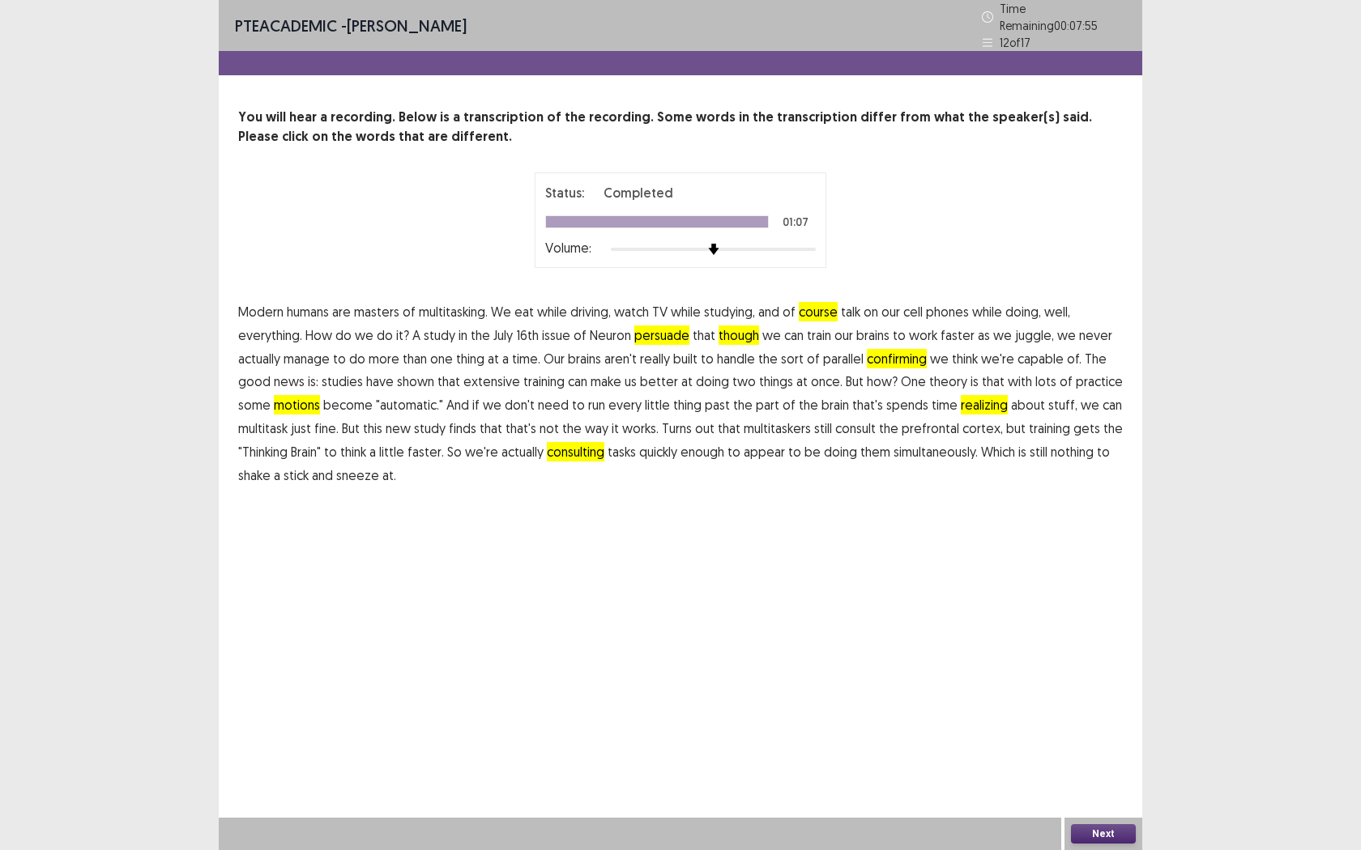
click at [813, 308] on span "course" at bounding box center [818, 311] width 39 height 19
click at [1093, 778] on button "Next" at bounding box center [1103, 834] width 65 height 19
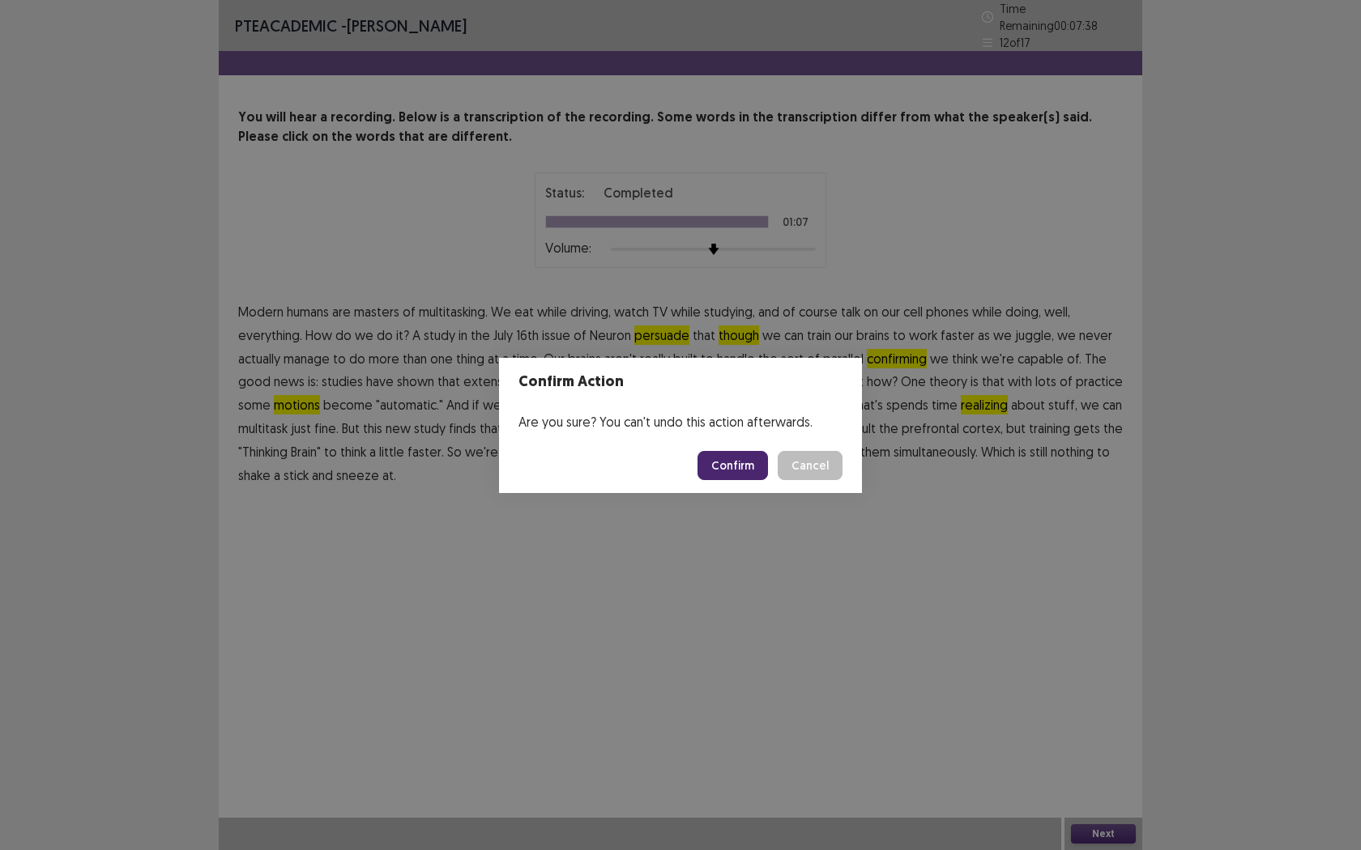
click at [755, 480] on footer "Confirm Cancel" at bounding box center [680, 465] width 363 height 55
click at [751, 476] on button "Confirm" at bounding box center [732, 465] width 70 height 29
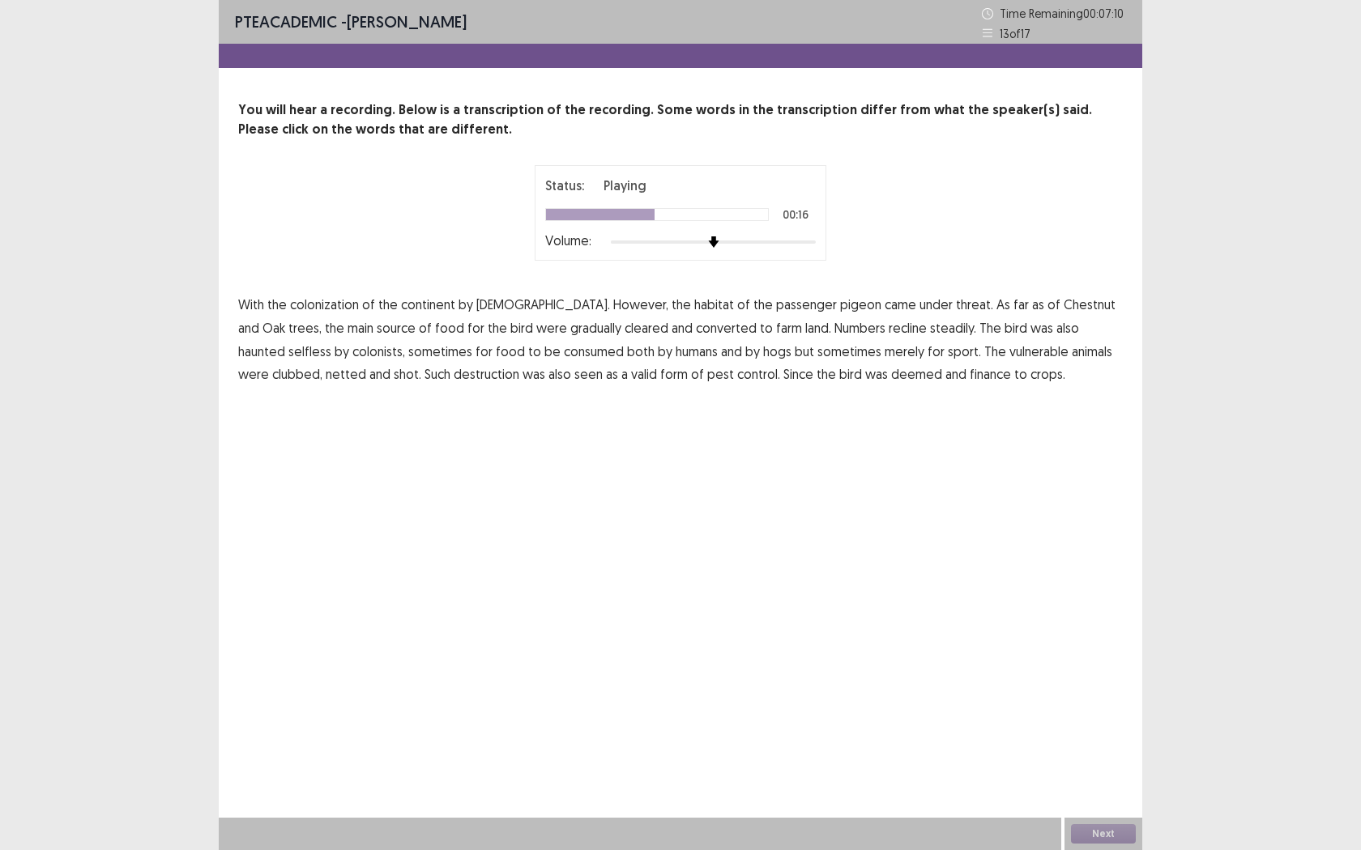
click at [331, 342] on span "selfless" at bounding box center [309, 351] width 43 height 19
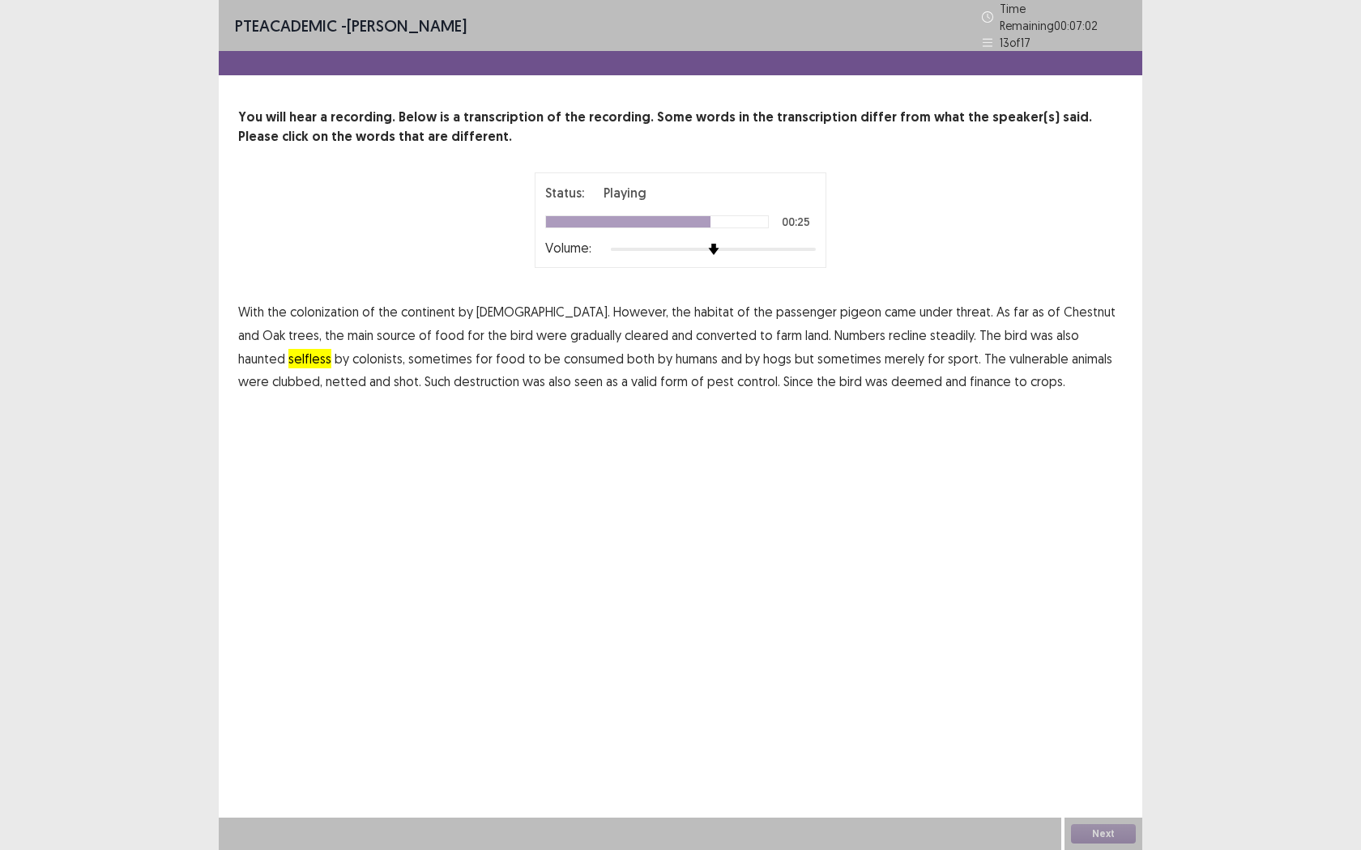
click at [1072, 352] on span "animals" at bounding box center [1092, 358] width 40 height 19
click at [970, 375] on span "finance" at bounding box center [990, 381] width 41 height 19
click at [1108, 778] on button "Next" at bounding box center [1103, 834] width 65 height 19
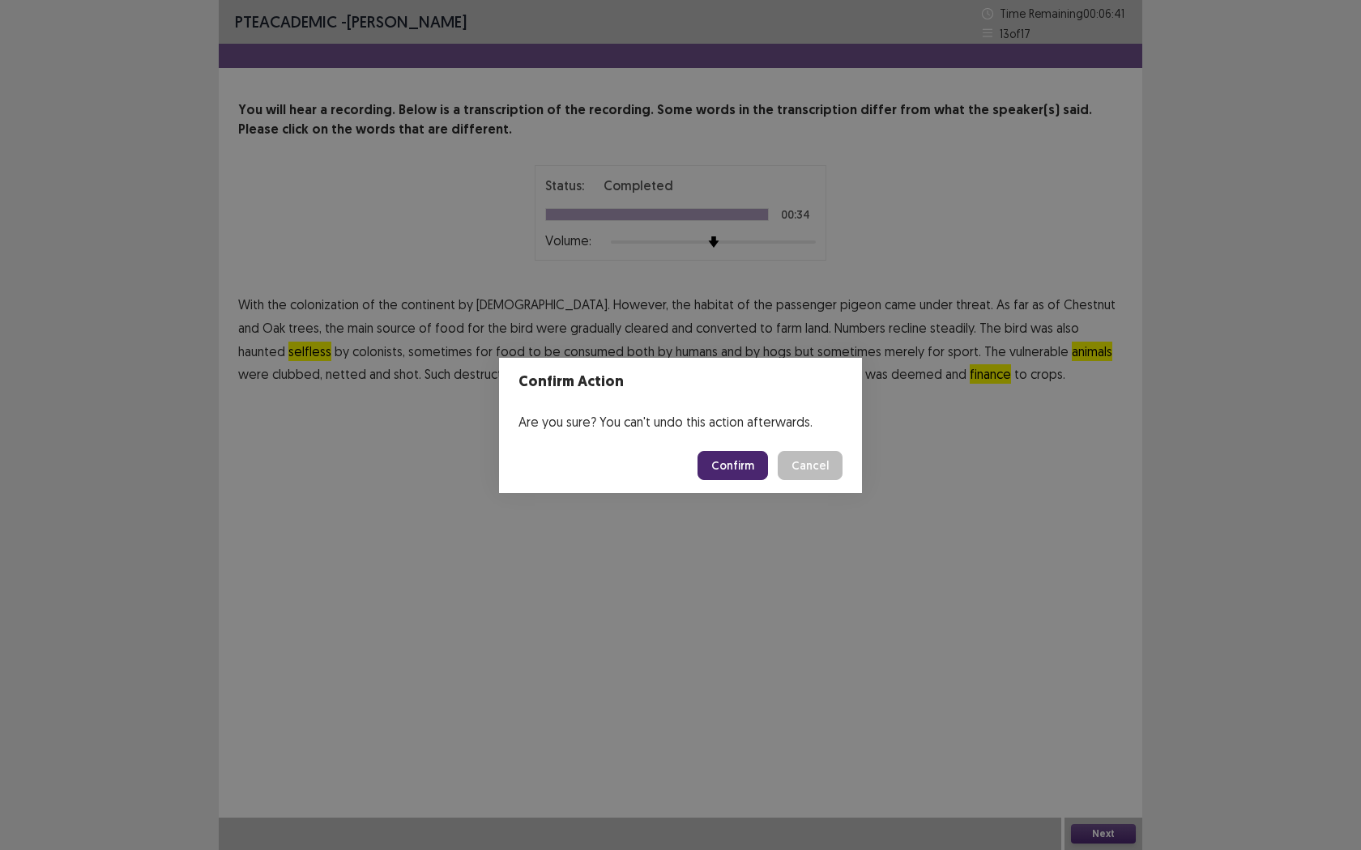
click at [709, 476] on button "Confirm" at bounding box center [732, 465] width 70 height 29
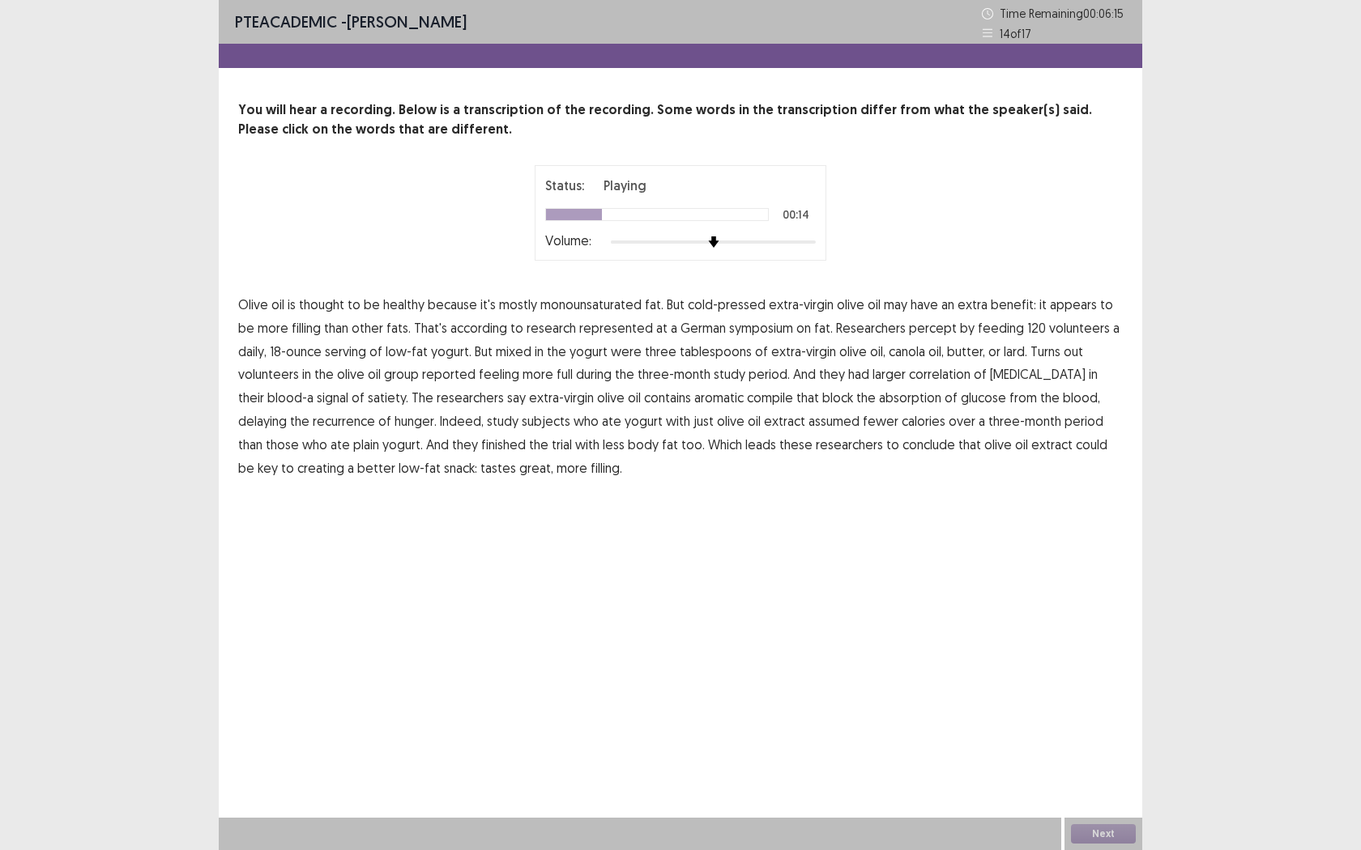
click at [909, 335] on span "percept" at bounding box center [933, 327] width 48 height 19
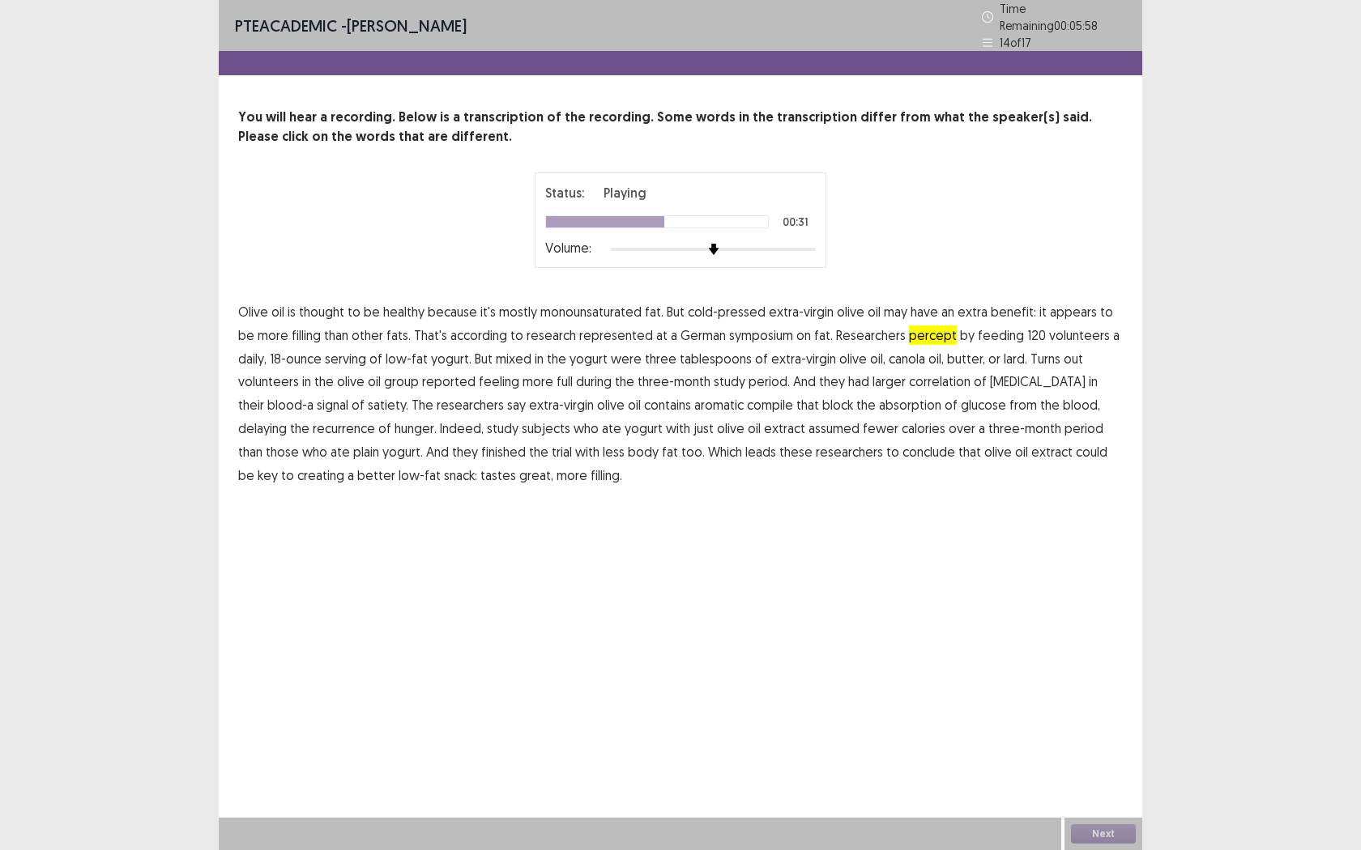
click at [909, 380] on span "correlation" at bounding box center [940, 381] width 62 height 19
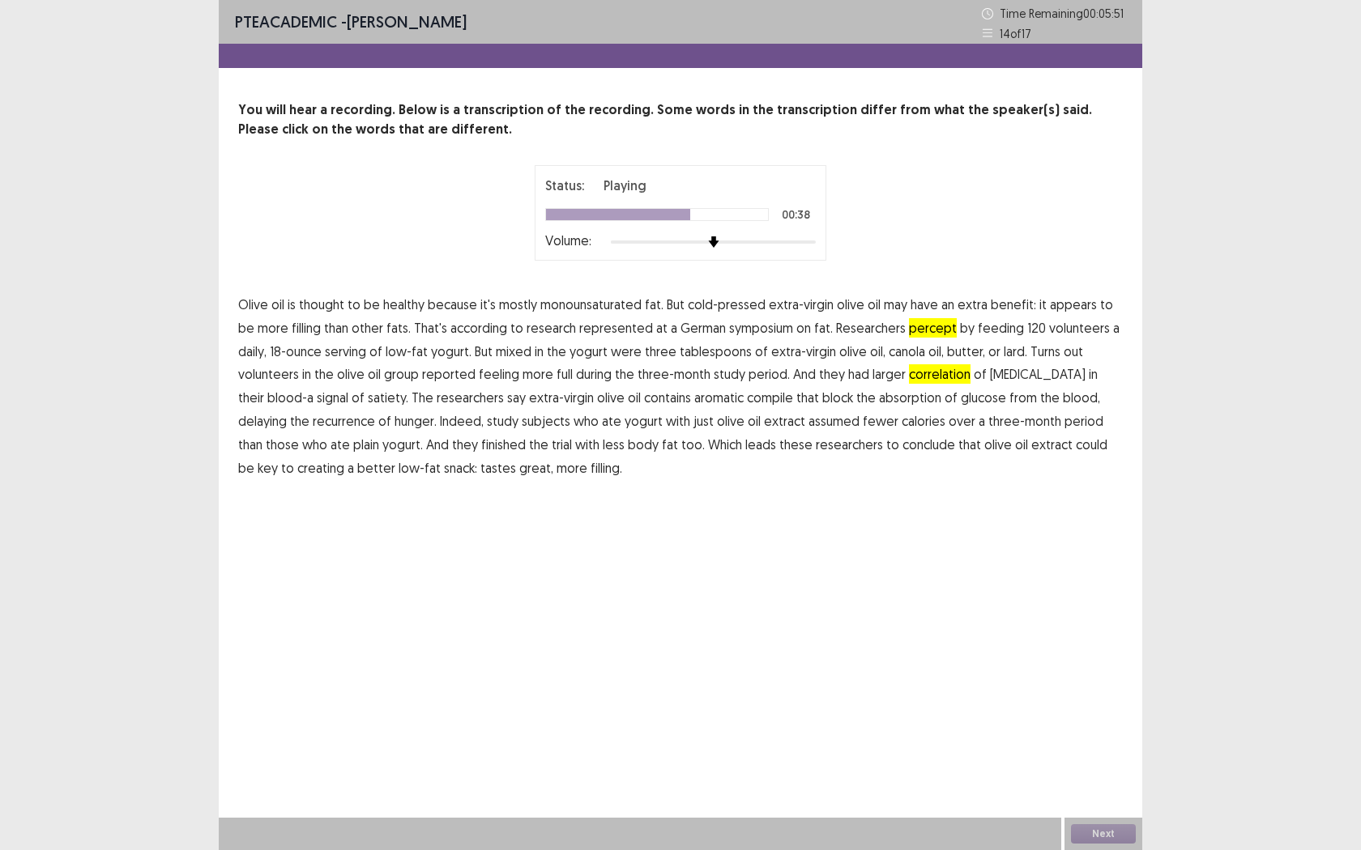
click at [747, 399] on span "compile" at bounding box center [770, 397] width 46 height 19
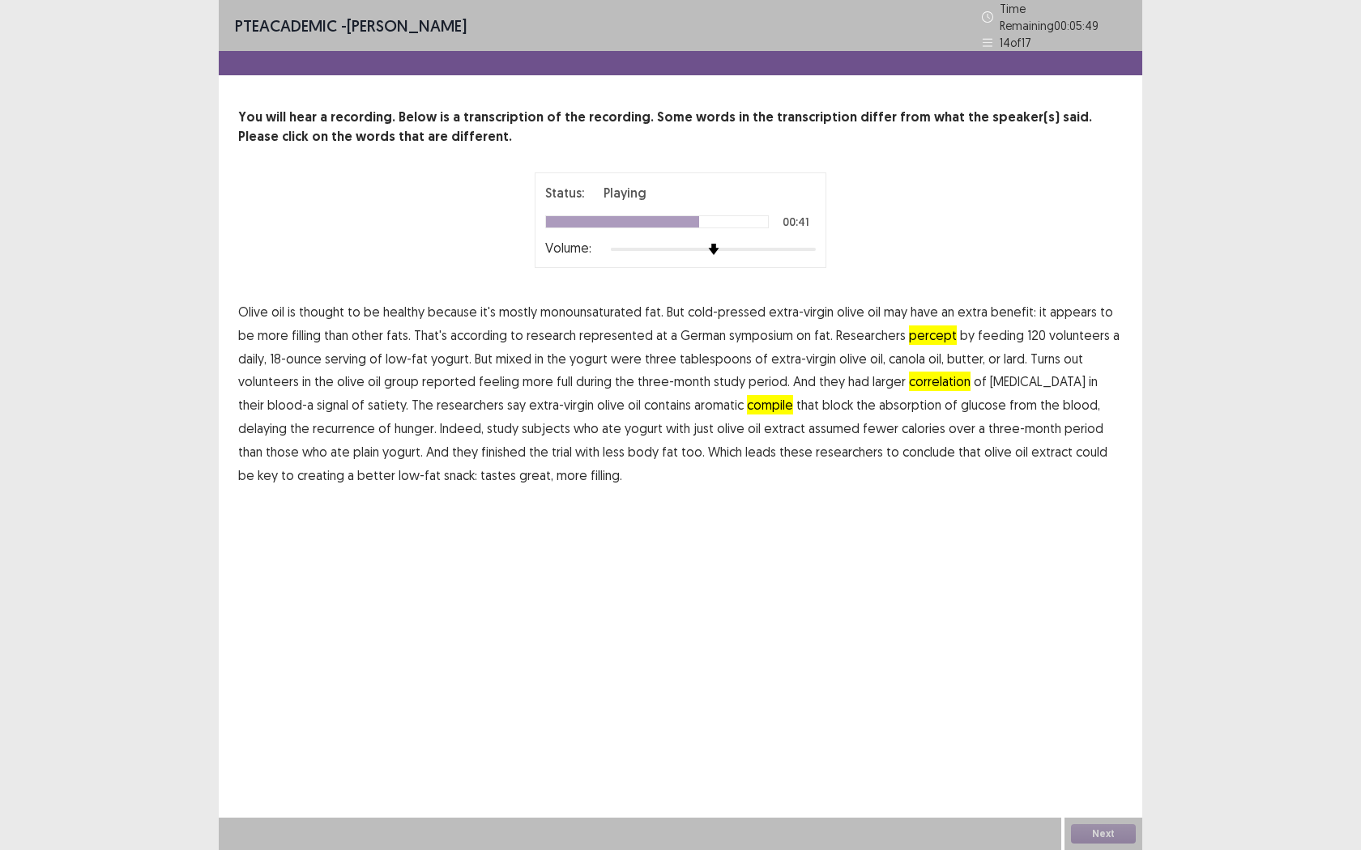
click at [879, 404] on span "absorption" at bounding box center [910, 404] width 62 height 19
click at [863, 424] on span "fewer" at bounding box center [881, 428] width 36 height 19
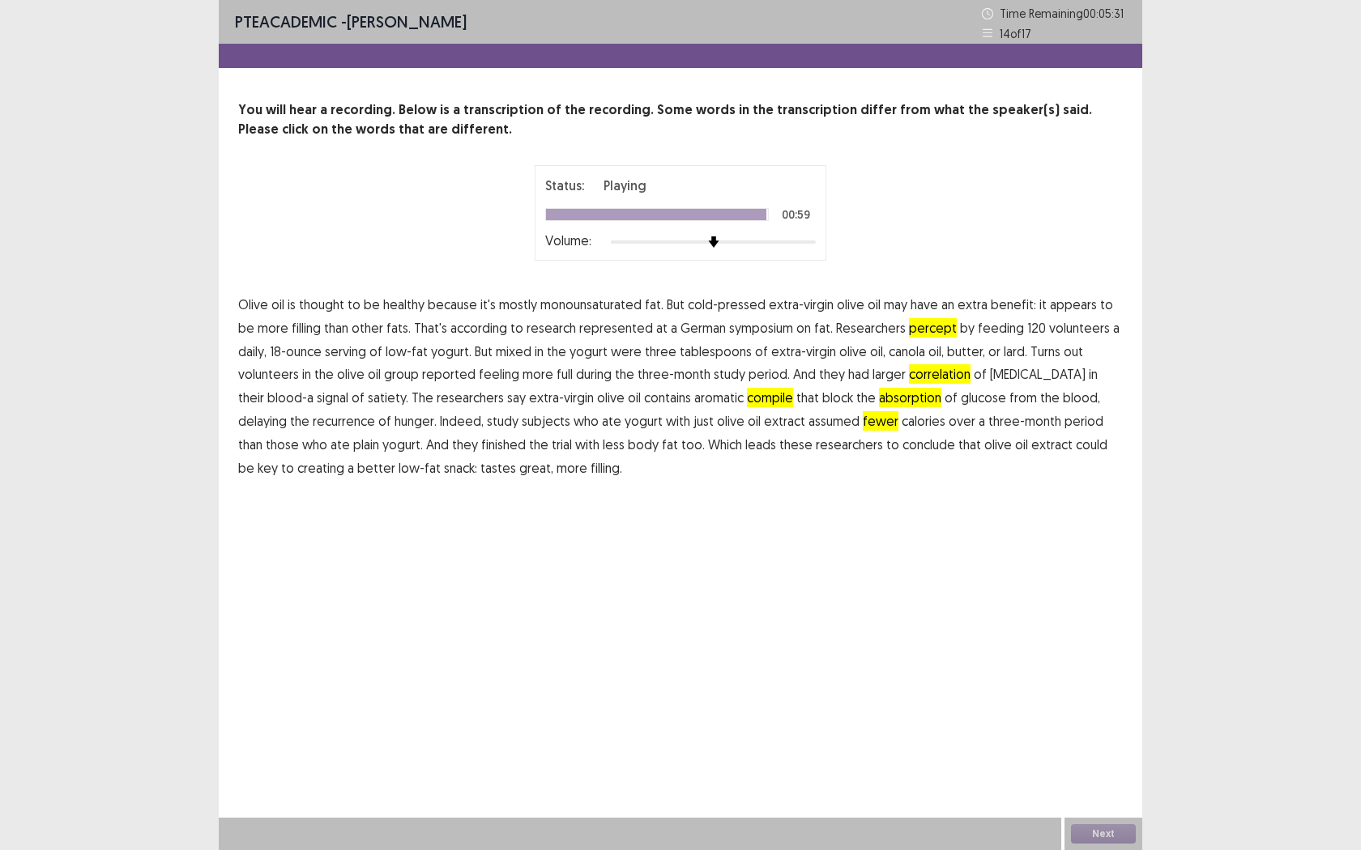
click at [863, 416] on span "fewer" at bounding box center [881, 420] width 36 height 19
click at [1102, 778] on button "Next" at bounding box center [1103, 834] width 65 height 19
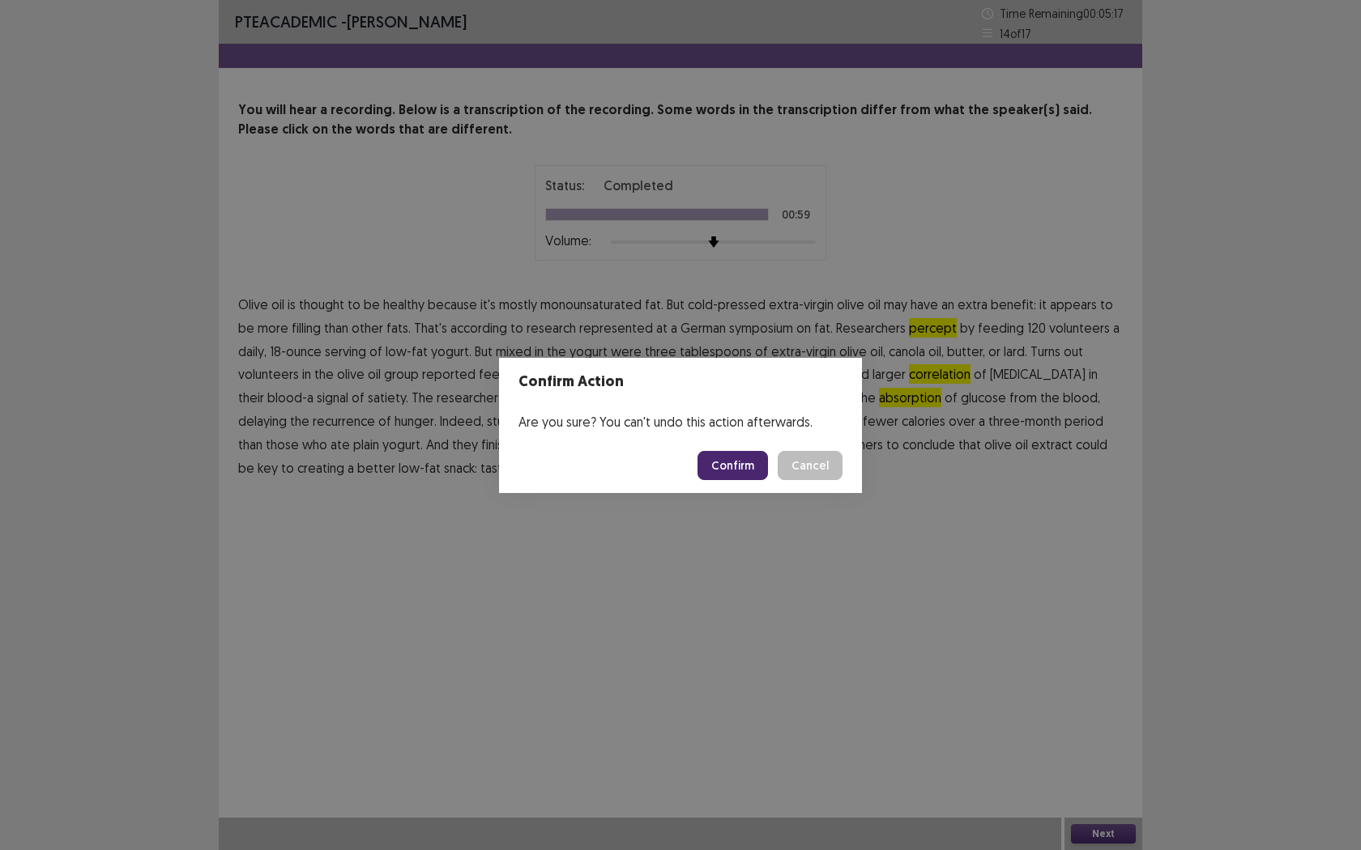
click at [748, 469] on button "Confirm" at bounding box center [732, 465] width 70 height 29
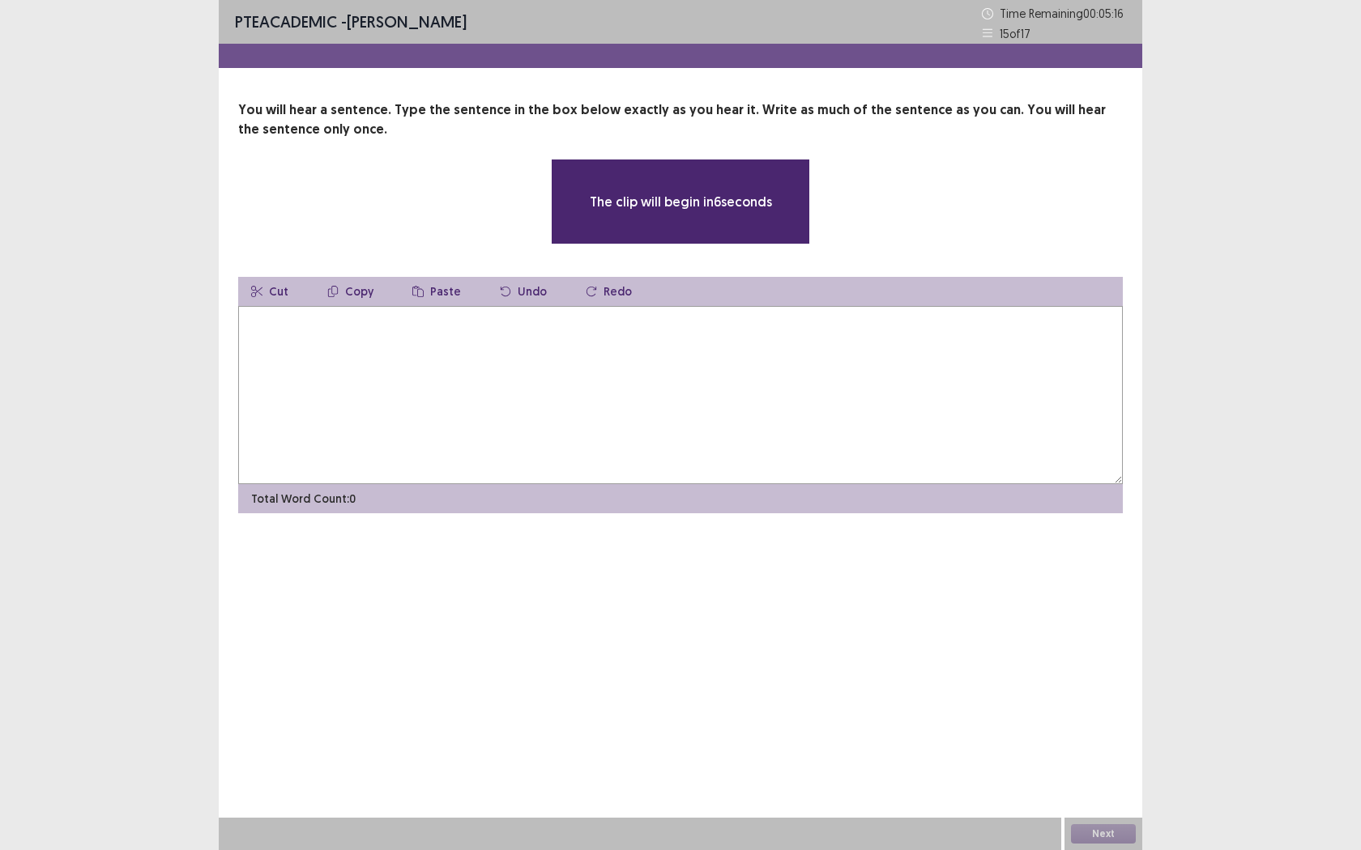
click at [562, 390] on textarea at bounding box center [680, 395] width 884 height 178
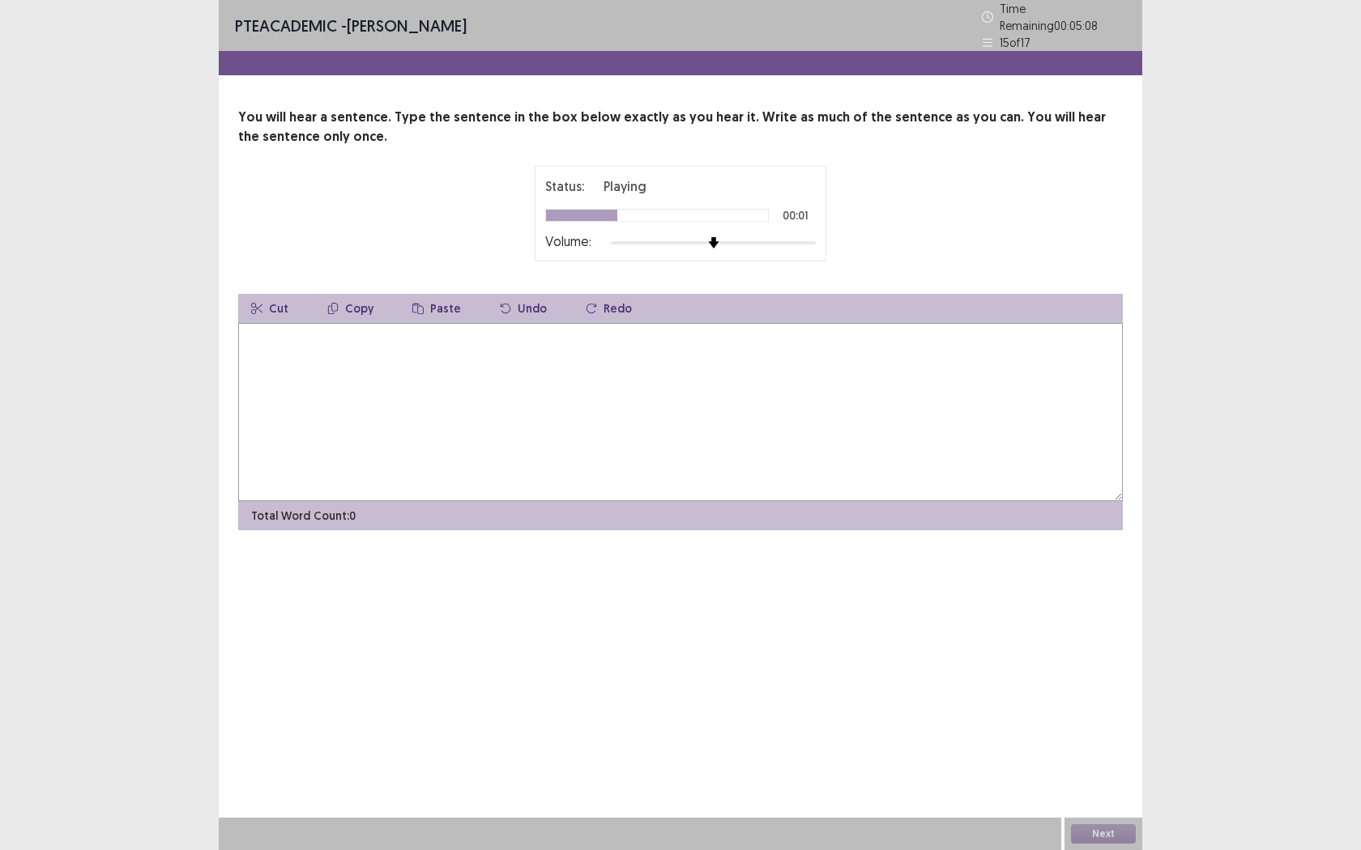
type textarea "*"
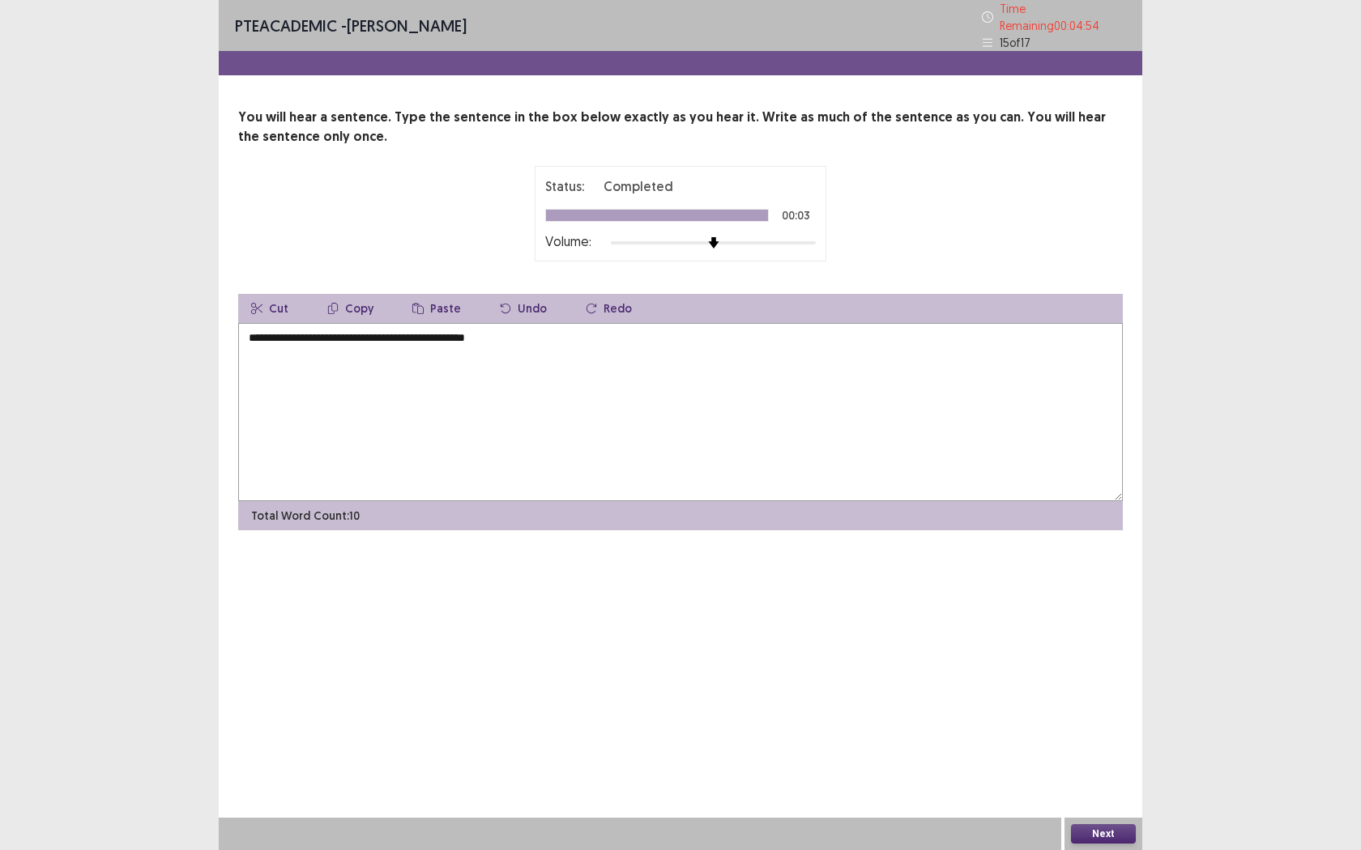
click at [324, 331] on textarea "**********" at bounding box center [680, 412] width 884 height 178
click at [366, 335] on textarea "**********" at bounding box center [680, 412] width 884 height 178
click at [469, 332] on textarea "**********" at bounding box center [680, 412] width 884 height 178
click at [543, 327] on textarea "**********" at bounding box center [680, 412] width 884 height 178
click at [252, 333] on textarea "**********" at bounding box center [680, 412] width 884 height 178
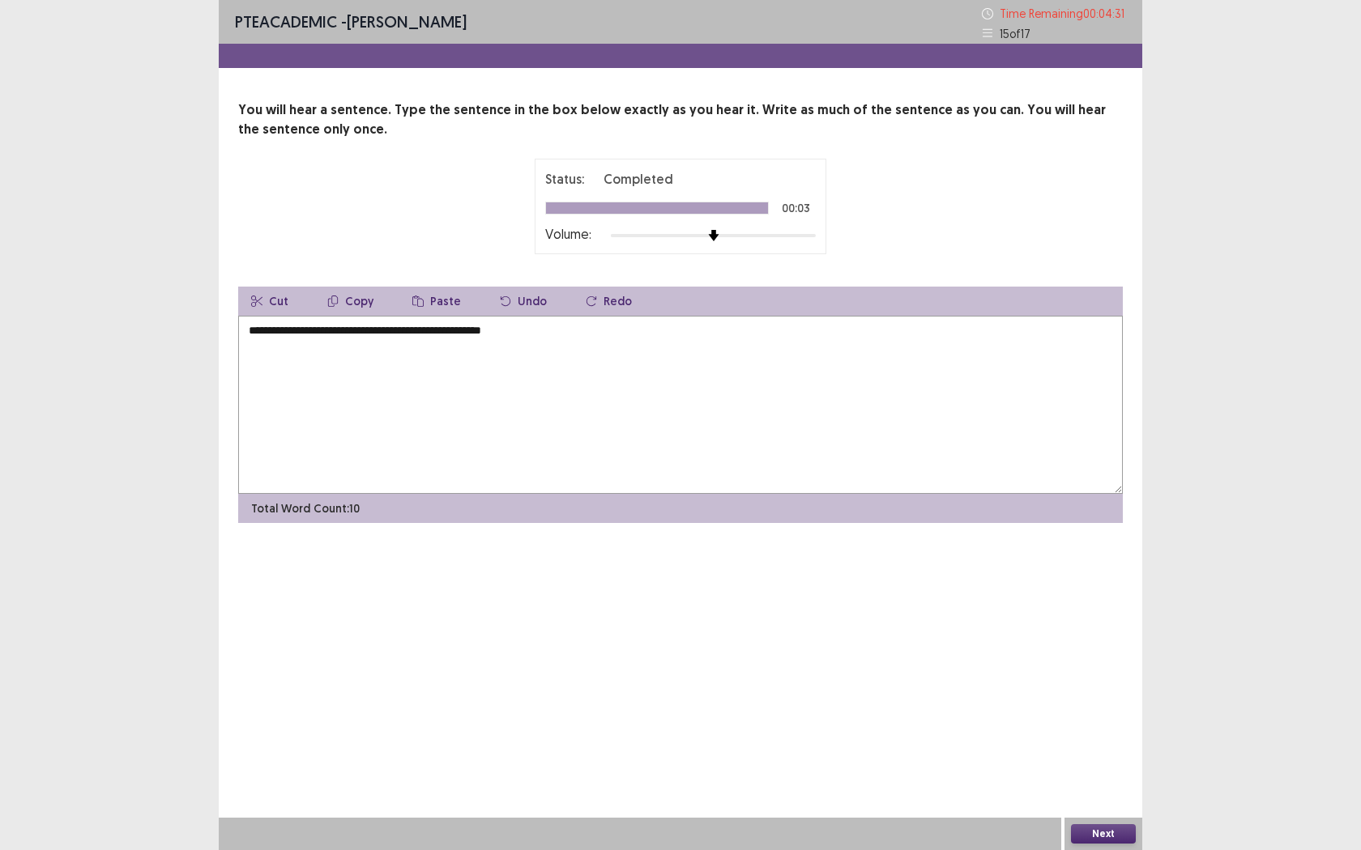
type textarea "**********"
click at [1106, 778] on button "Next" at bounding box center [1103, 834] width 65 height 19
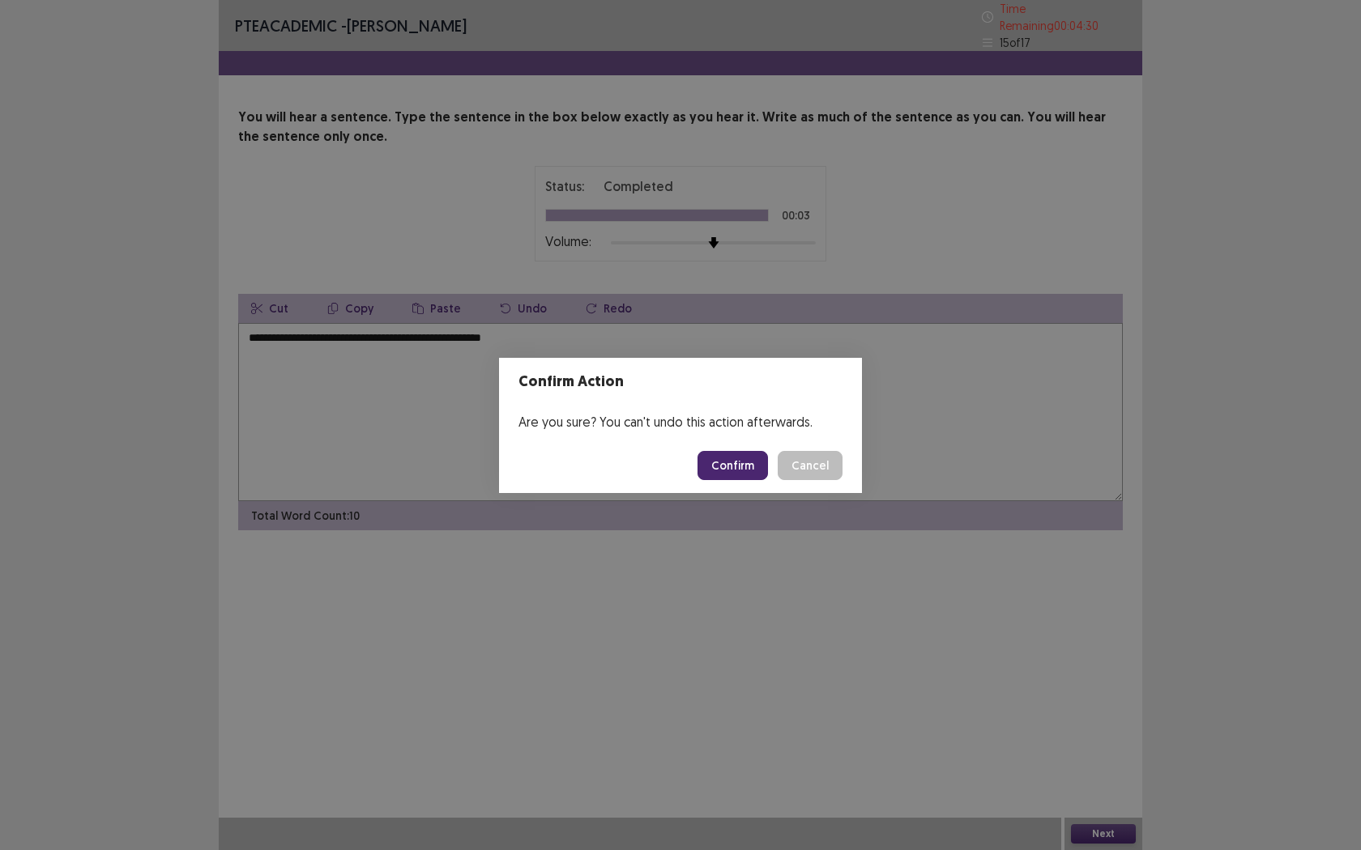
click at [725, 475] on button "Confirm" at bounding box center [732, 465] width 70 height 29
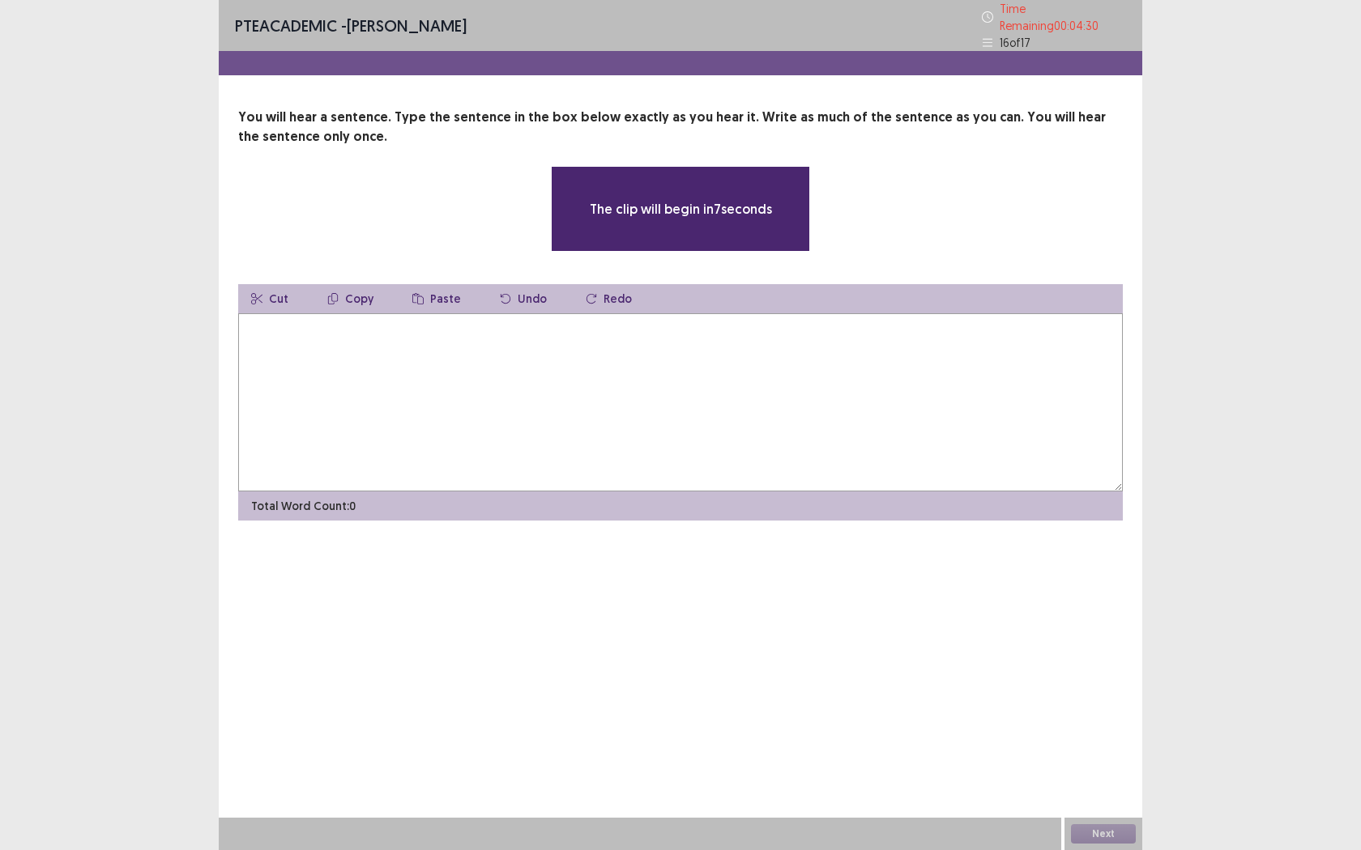
click at [722, 472] on textarea at bounding box center [680, 402] width 884 height 178
click at [698, 437] on textarea at bounding box center [680, 402] width 884 height 178
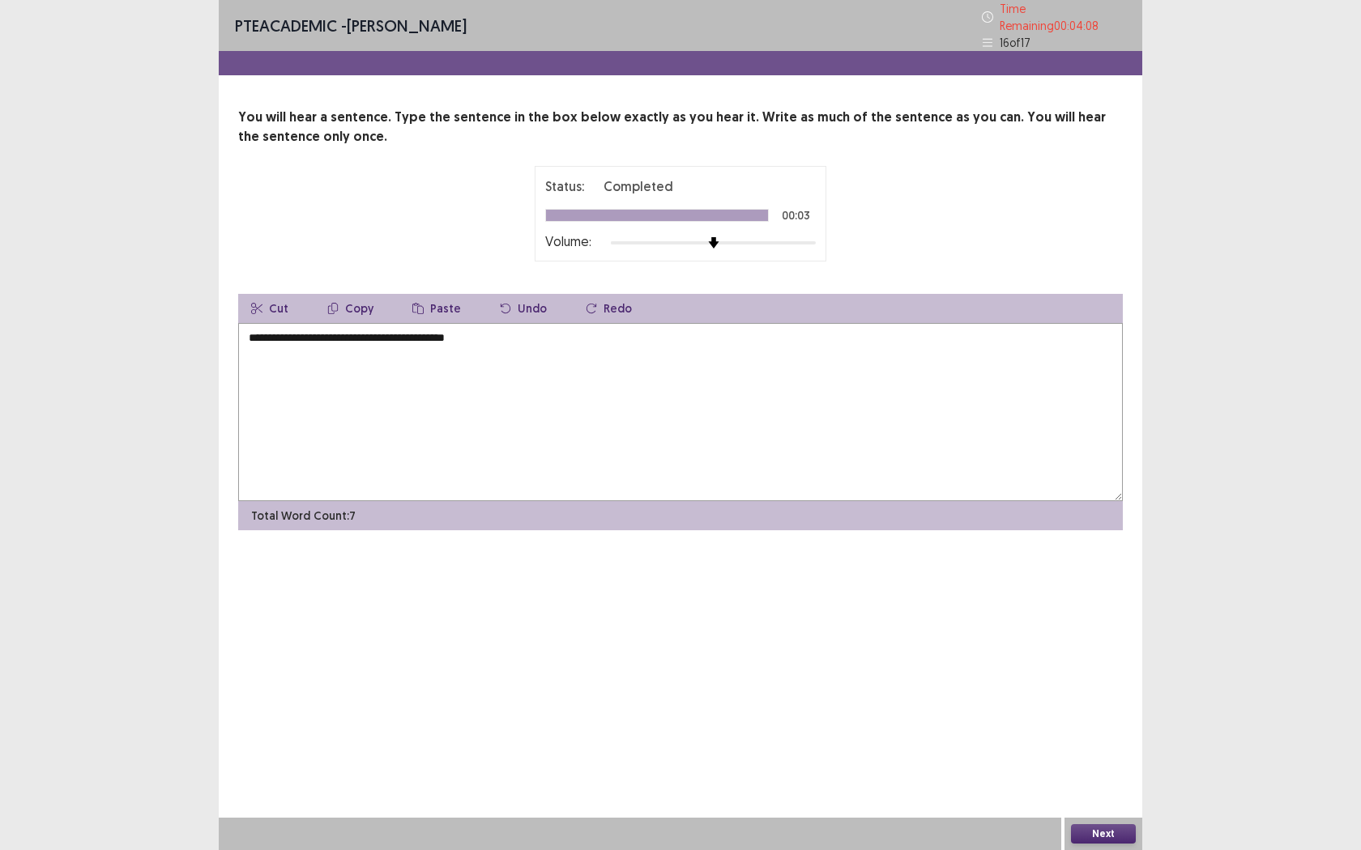
click at [288, 333] on textarea "**********" at bounding box center [680, 412] width 884 height 178
click at [253, 331] on textarea "**********" at bounding box center [680, 412] width 884 height 178
click at [361, 336] on textarea "**********" at bounding box center [680, 412] width 884 height 178
click at [342, 331] on textarea "**********" at bounding box center [680, 412] width 884 height 178
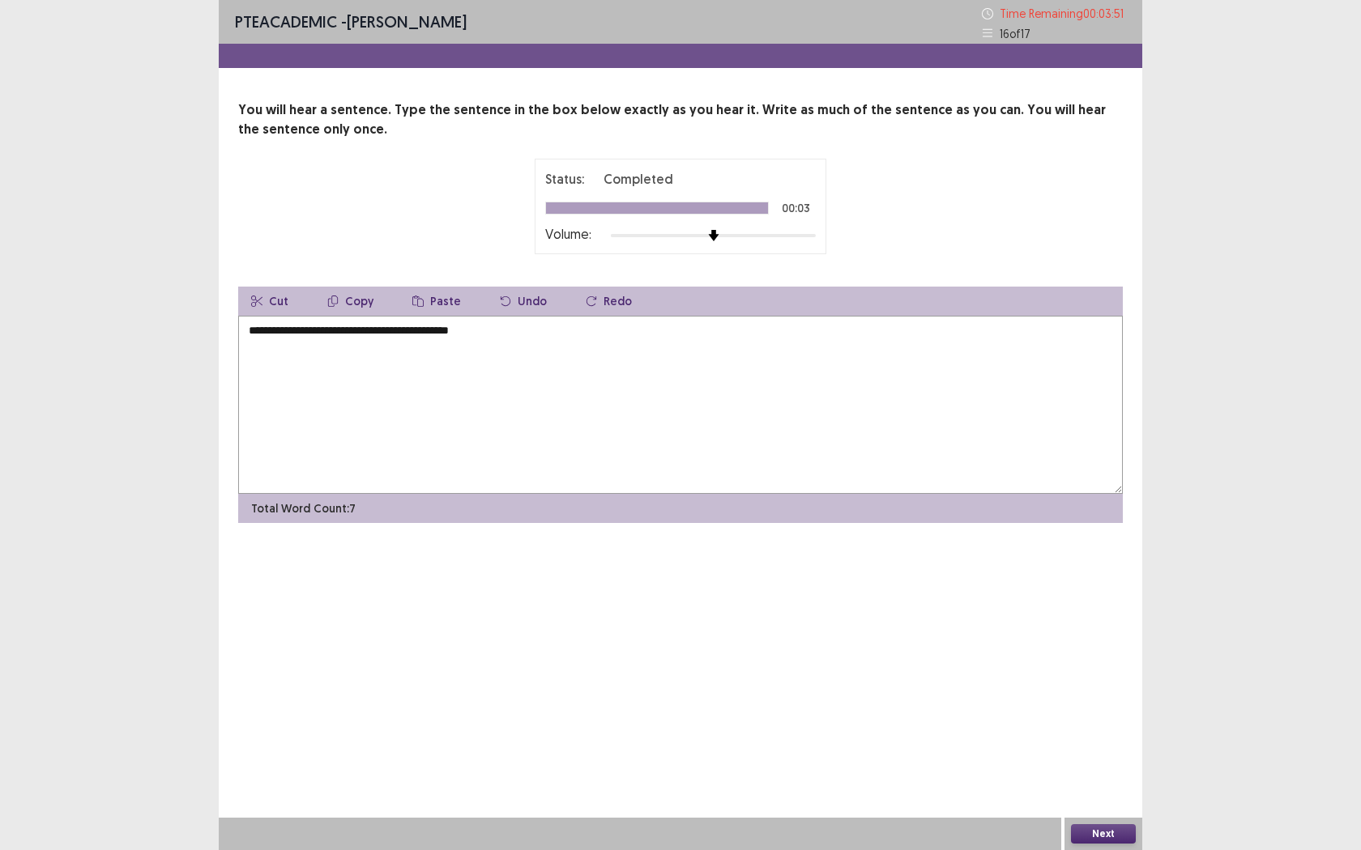
click at [412, 336] on textarea "**********" at bounding box center [680, 405] width 884 height 178
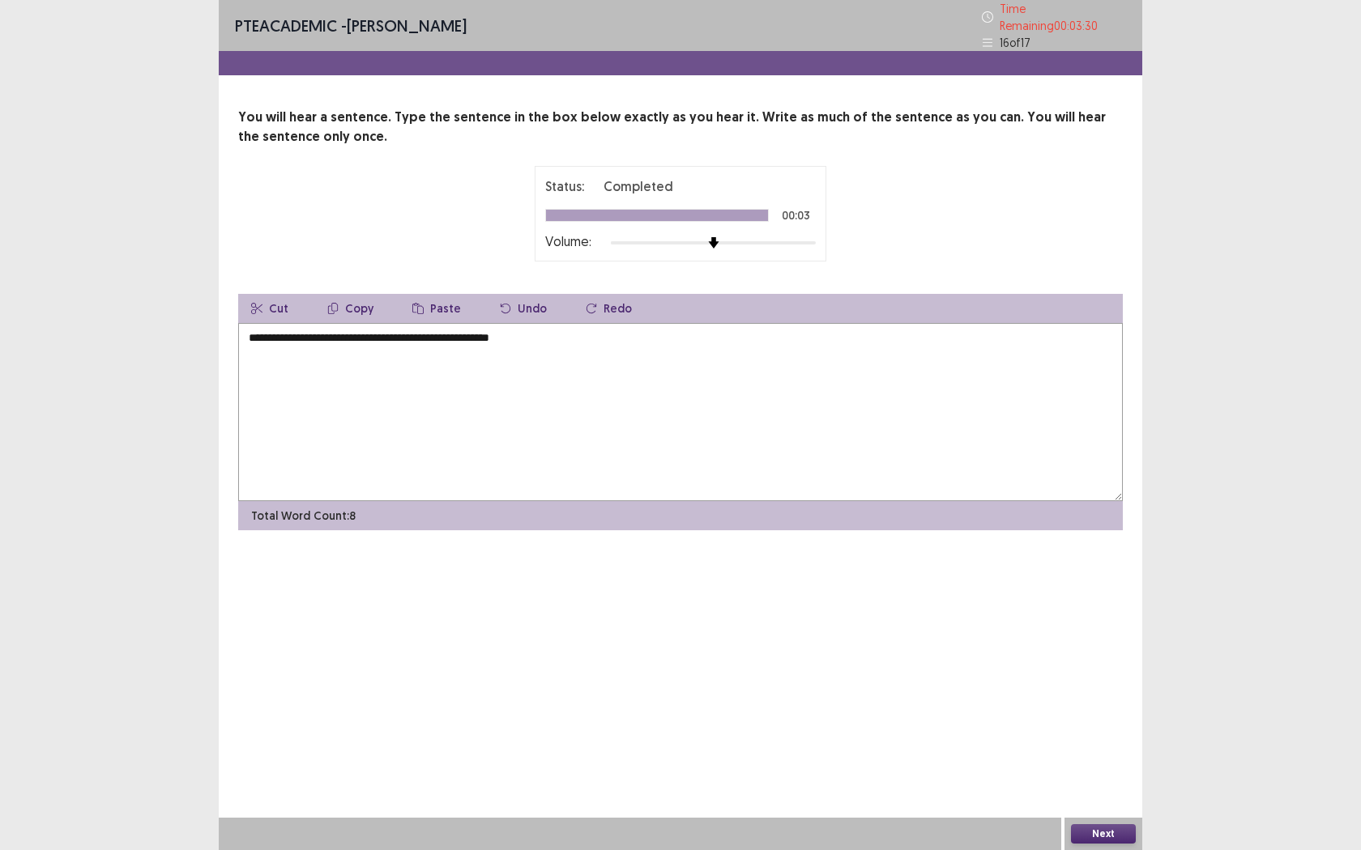
click at [441, 332] on textarea "**********" at bounding box center [680, 412] width 884 height 178
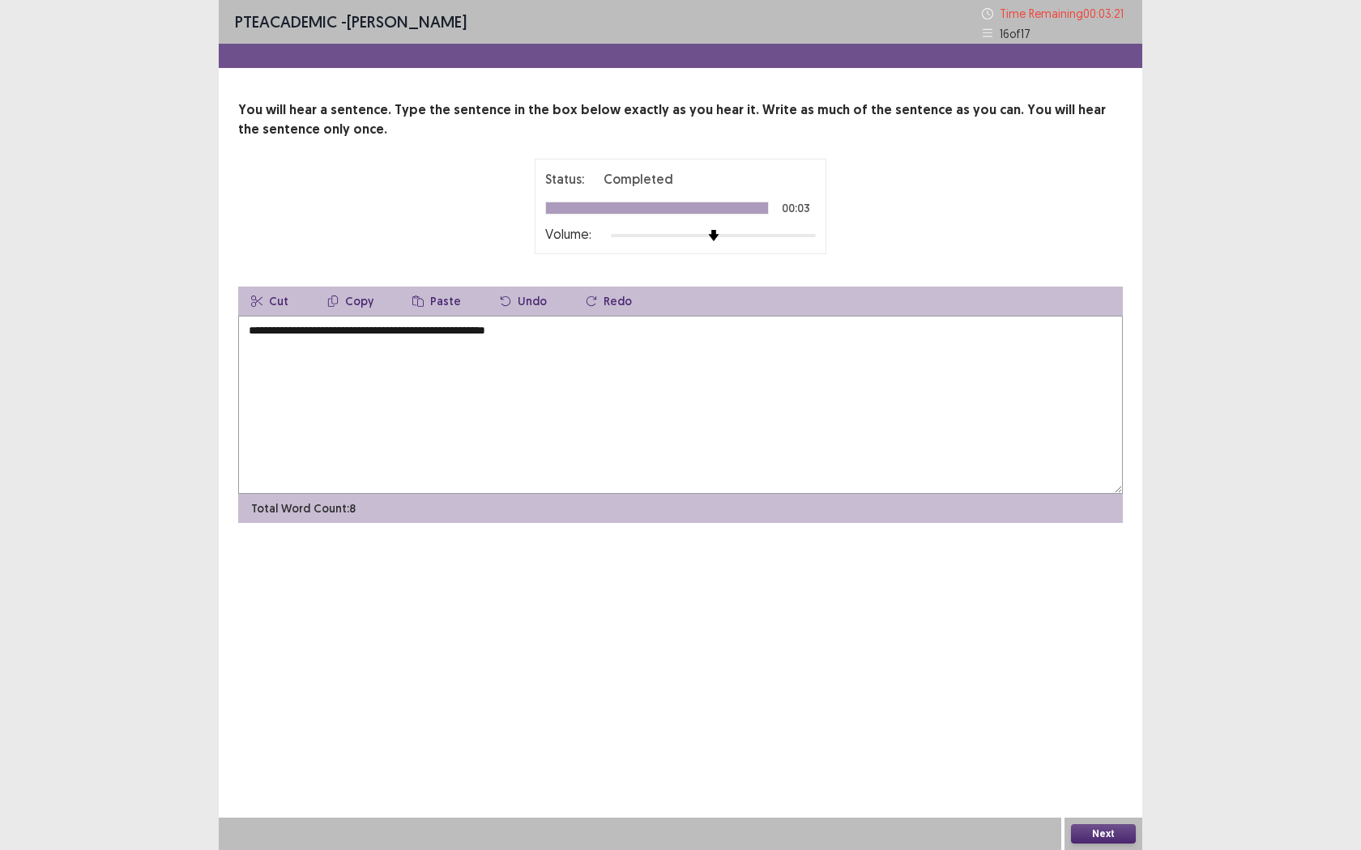
type textarea "**********"
click at [1089, 778] on button "Next" at bounding box center [1103, 834] width 65 height 19
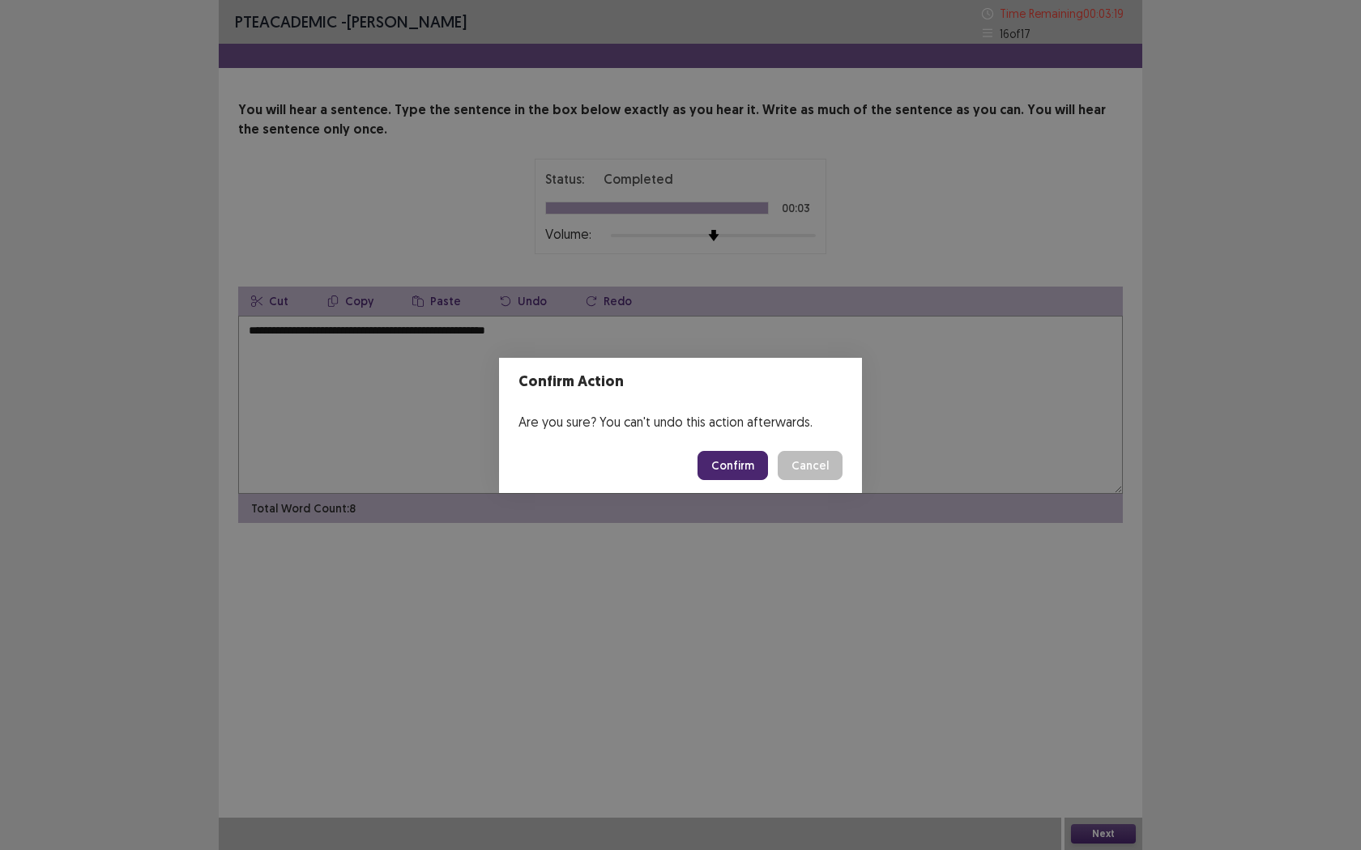
click at [727, 475] on button "Confirm" at bounding box center [732, 465] width 70 height 29
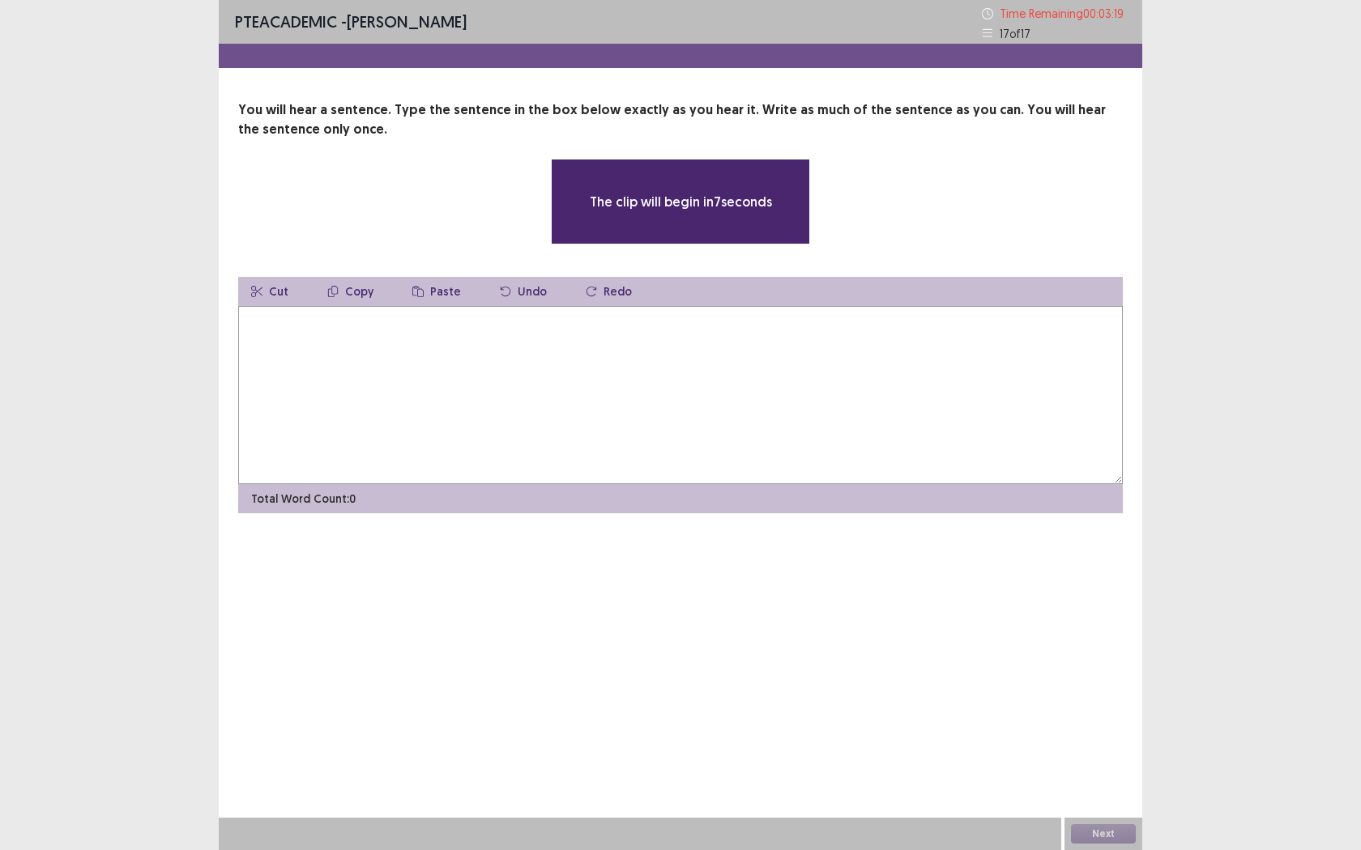
click at [549, 411] on textarea at bounding box center [680, 395] width 884 height 178
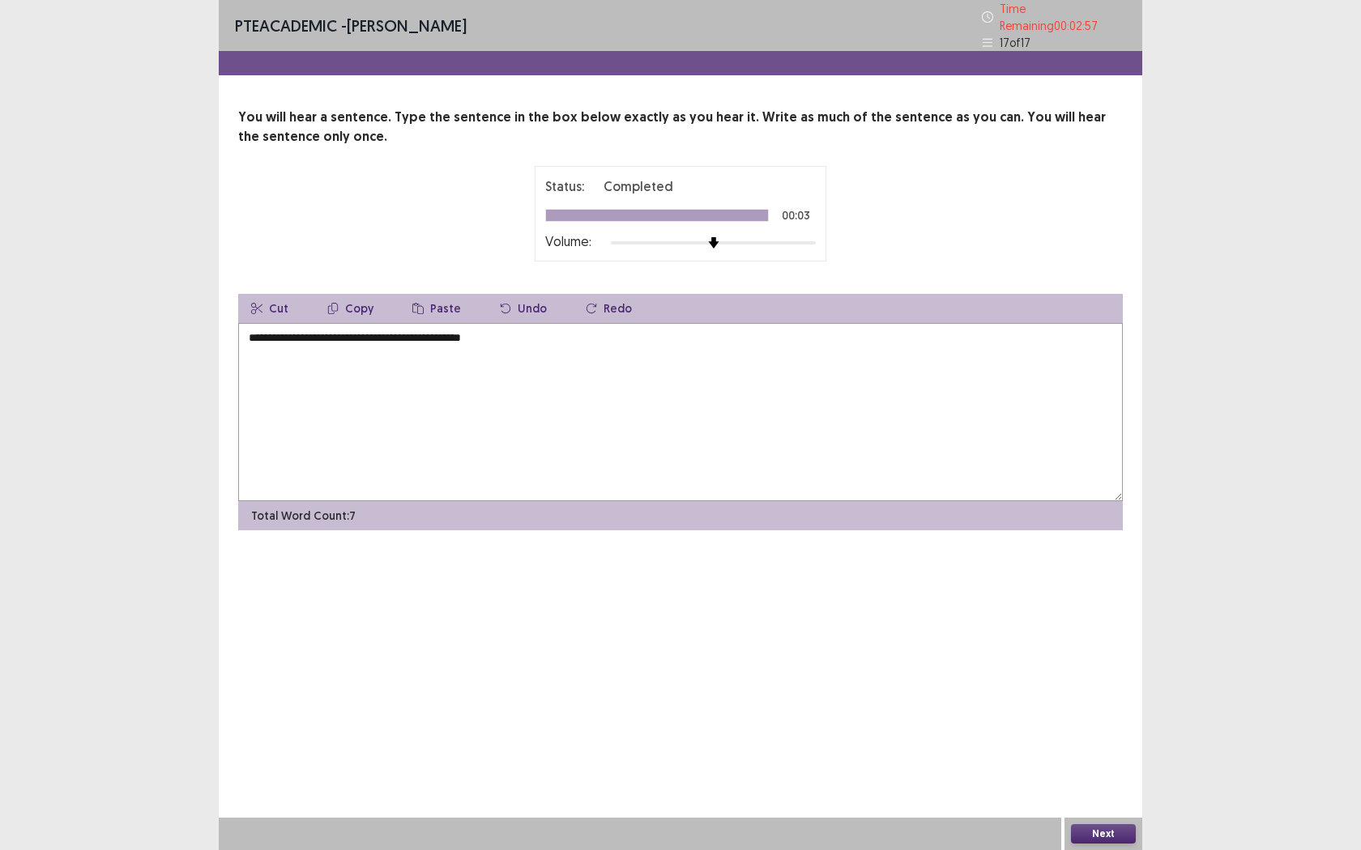
click at [254, 313] on button "Cut" at bounding box center [269, 308] width 63 height 29
click at [253, 325] on textarea "**********" at bounding box center [680, 412] width 884 height 178
click at [551, 327] on textarea "**********" at bounding box center [680, 412] width 884 height 178
type textarea "**********"
click at [1123, 778] on button "Next" at bounding box center [1103, 834] width 65 height 19
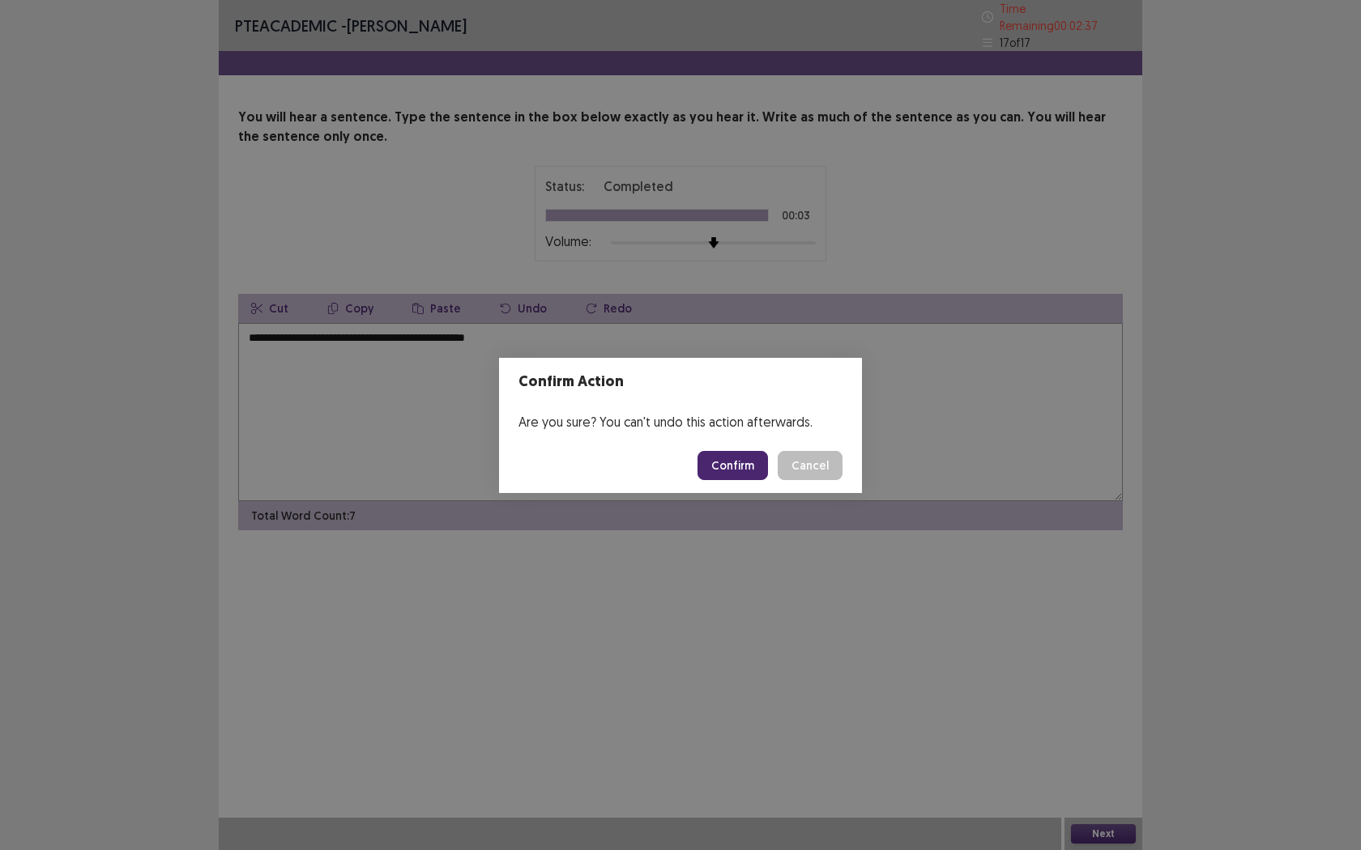
click at [739, 471] on button "Confirm" at bounding box center [732, 465] width 70 height 29
